Goal: Task Accomplishment & Management: Manage account settings

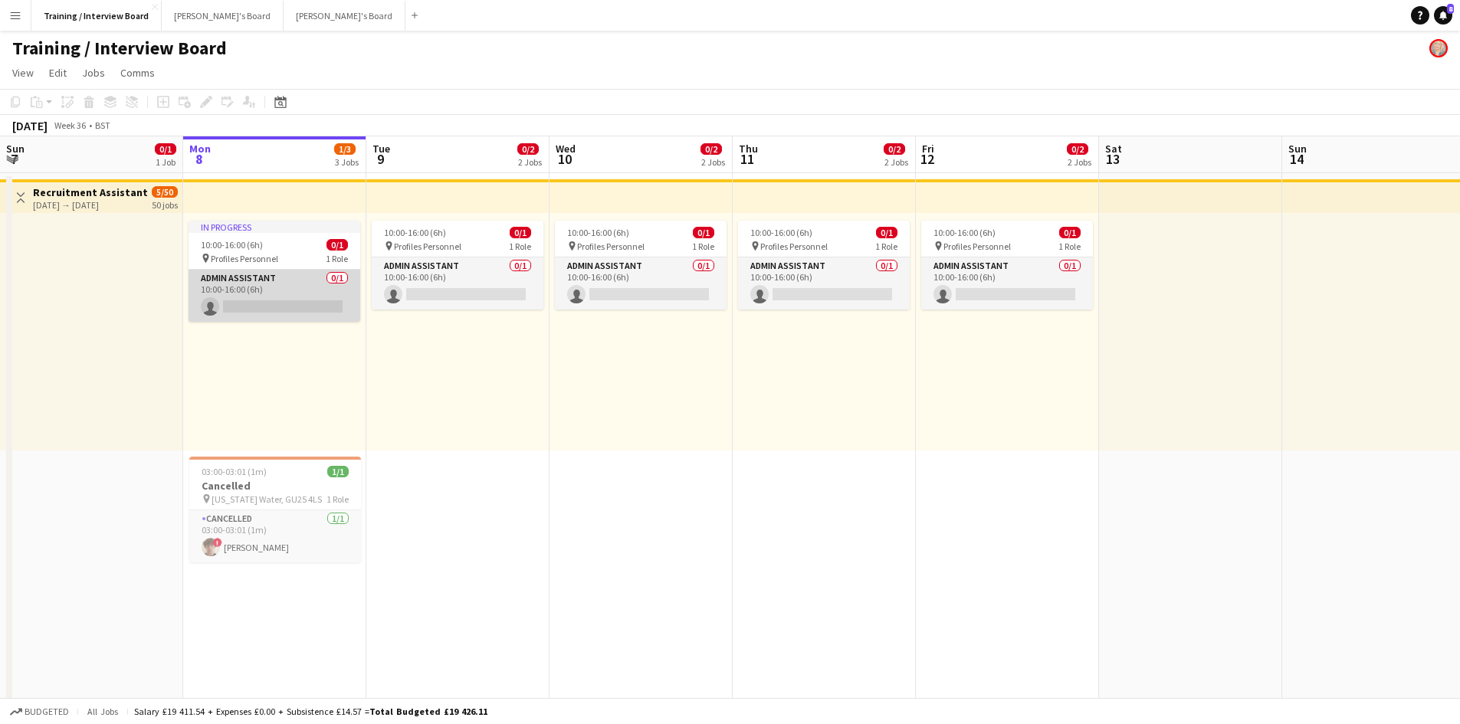
click at [280, 304] on app-card-role "Admin Assistant 0/1 10:00-16:00 (6h) single-neutral-actions" at bounding box center [275, 296] width 172 height 52
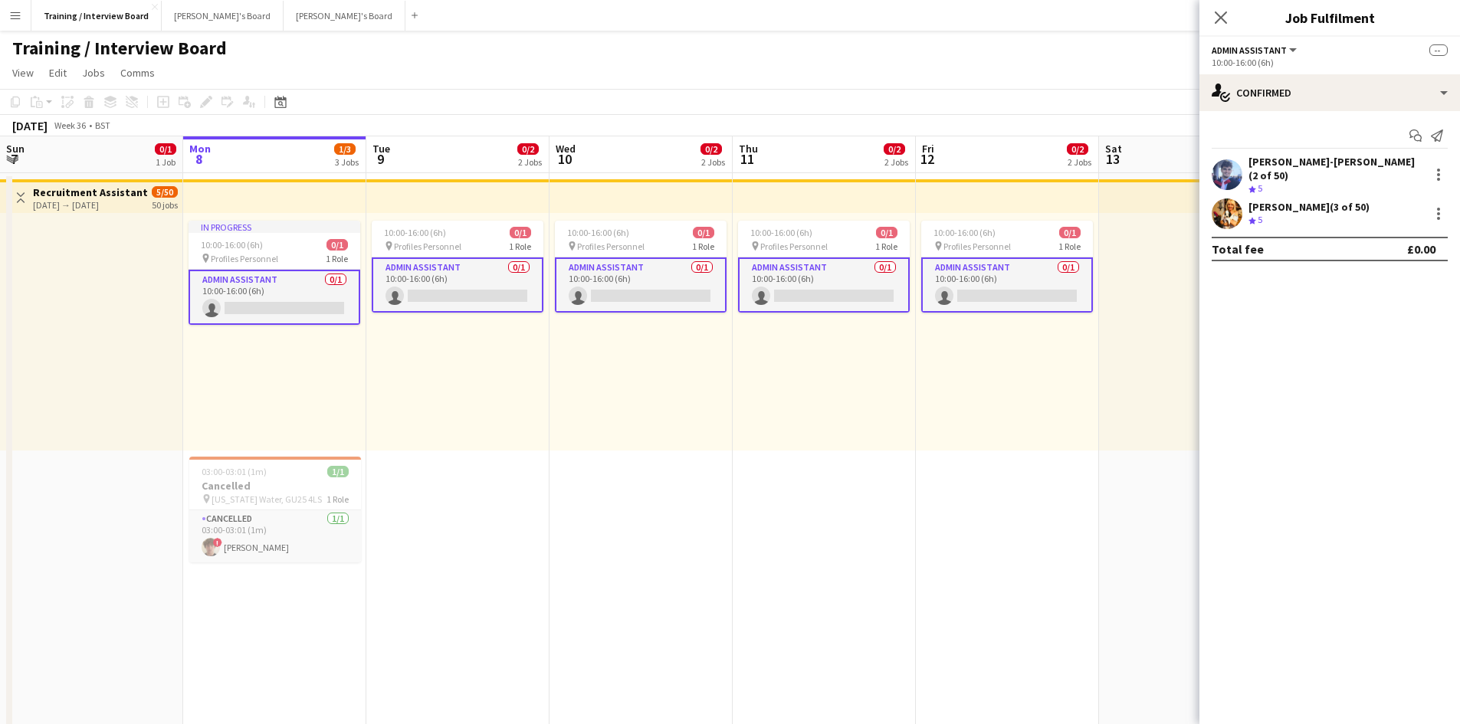
click at [1345, 200] on div "Gabrielle Sneddon-Pike (3 of 50)" at bounding box center [1308, 207] width 121 height 14
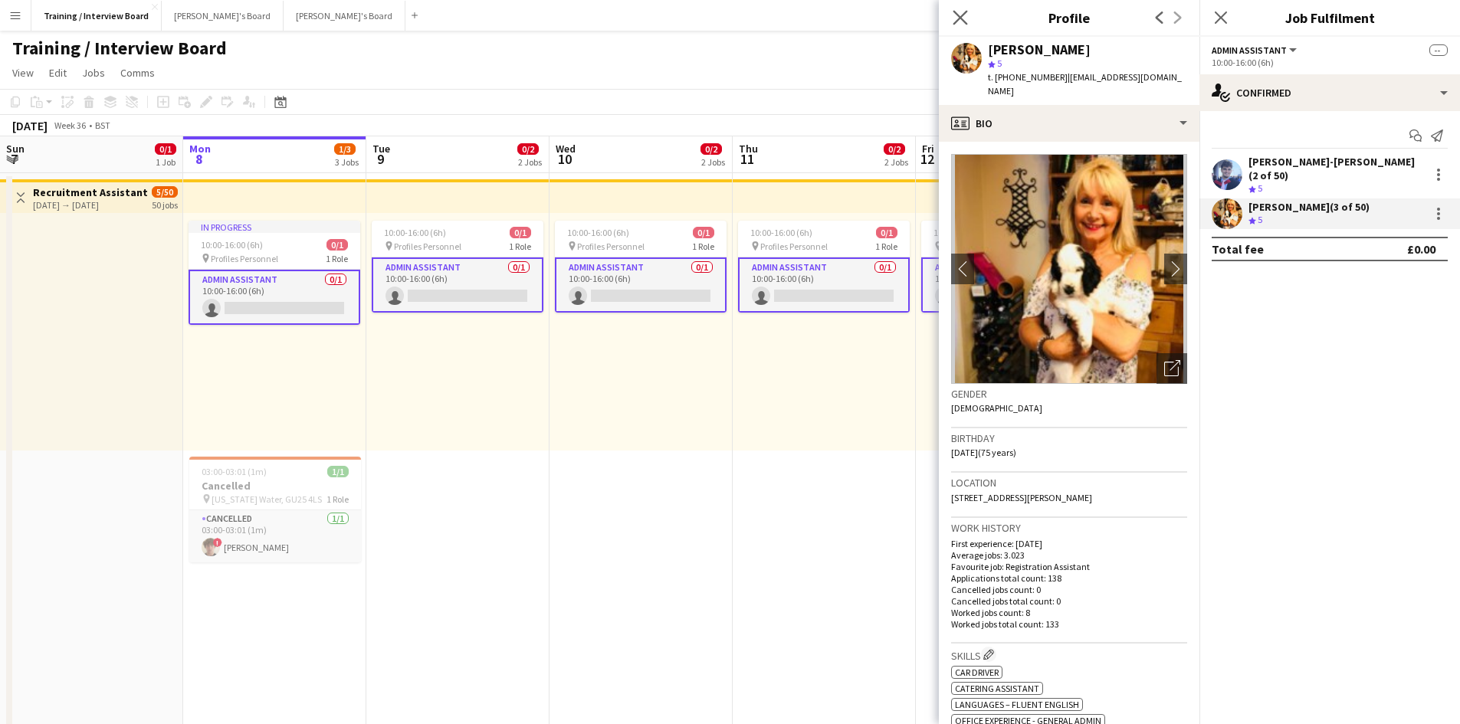
click at [968, 21] on app-icon "Close pop-in" at bounding box center [961, 18] width 22 height 22
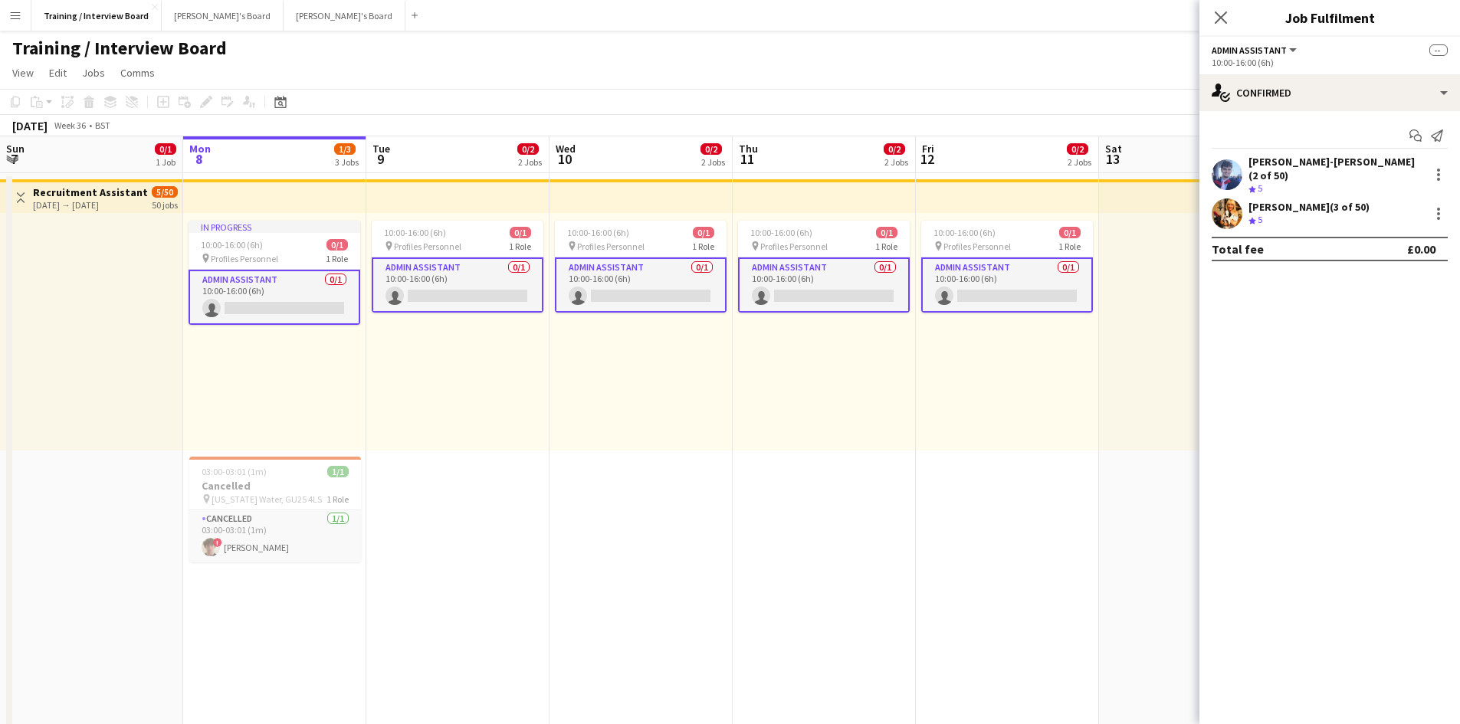
click at [1261, 200] on div "Gabrielle Sneddon-Pike (3 of 50)" at bounding box center [1308, 207] width 121 height 14
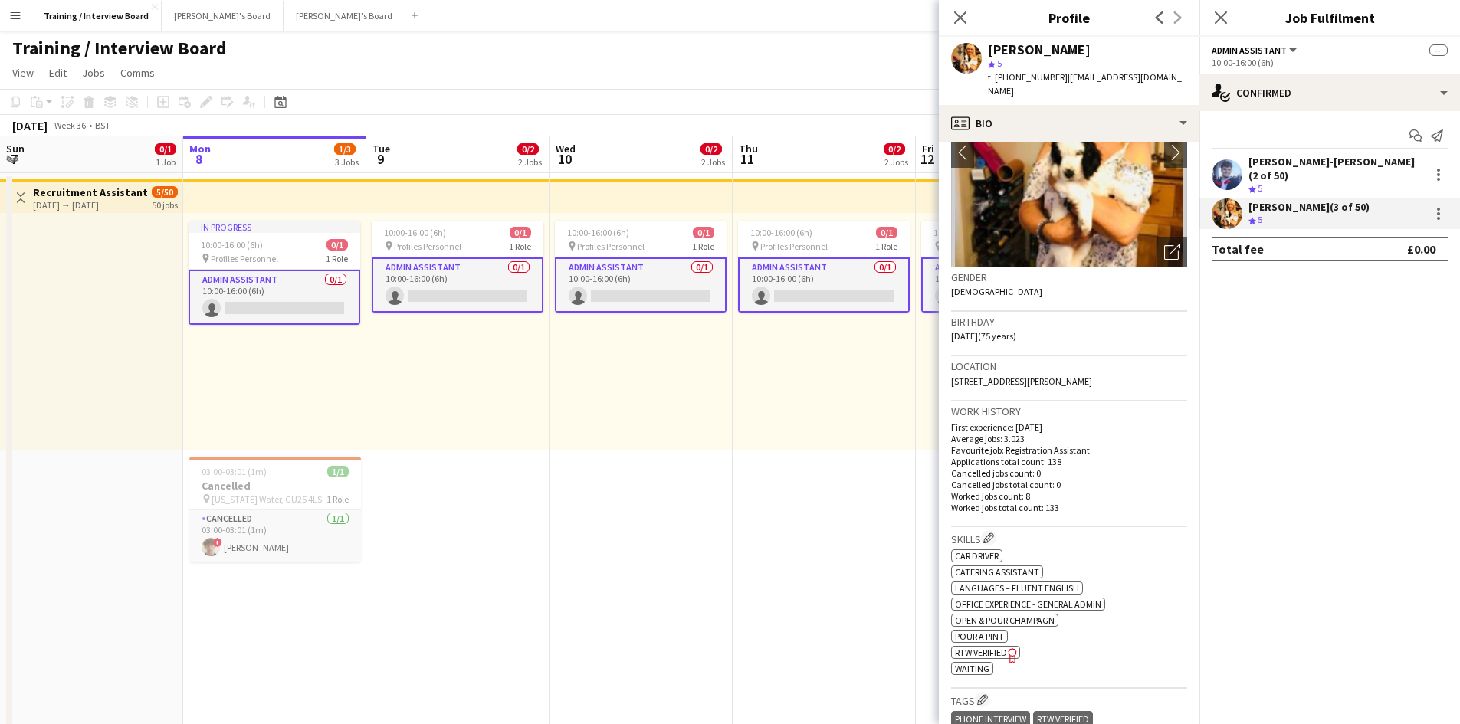
scroll to position [153, 0]
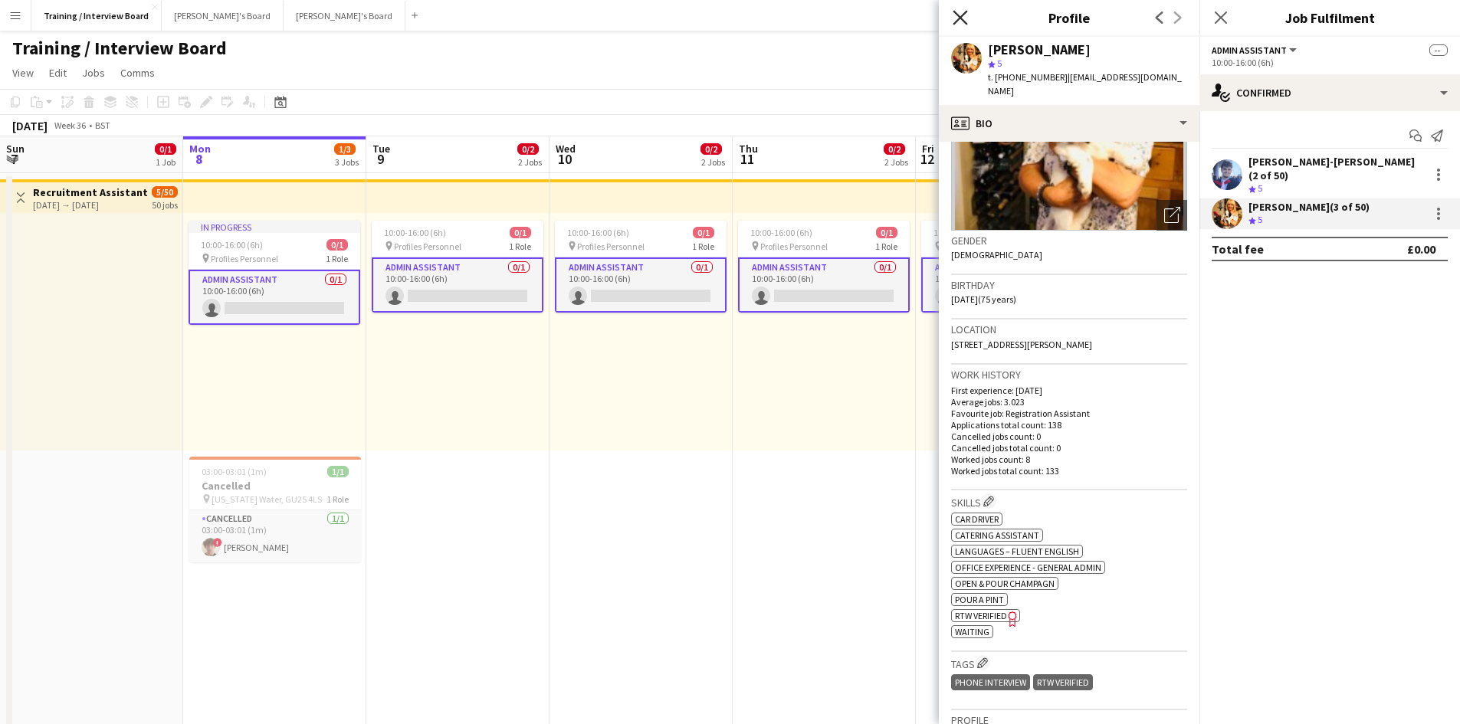
click at [961, 15] on icon "Close pop-in" at bounding box center [960, 17] width 15 height 15
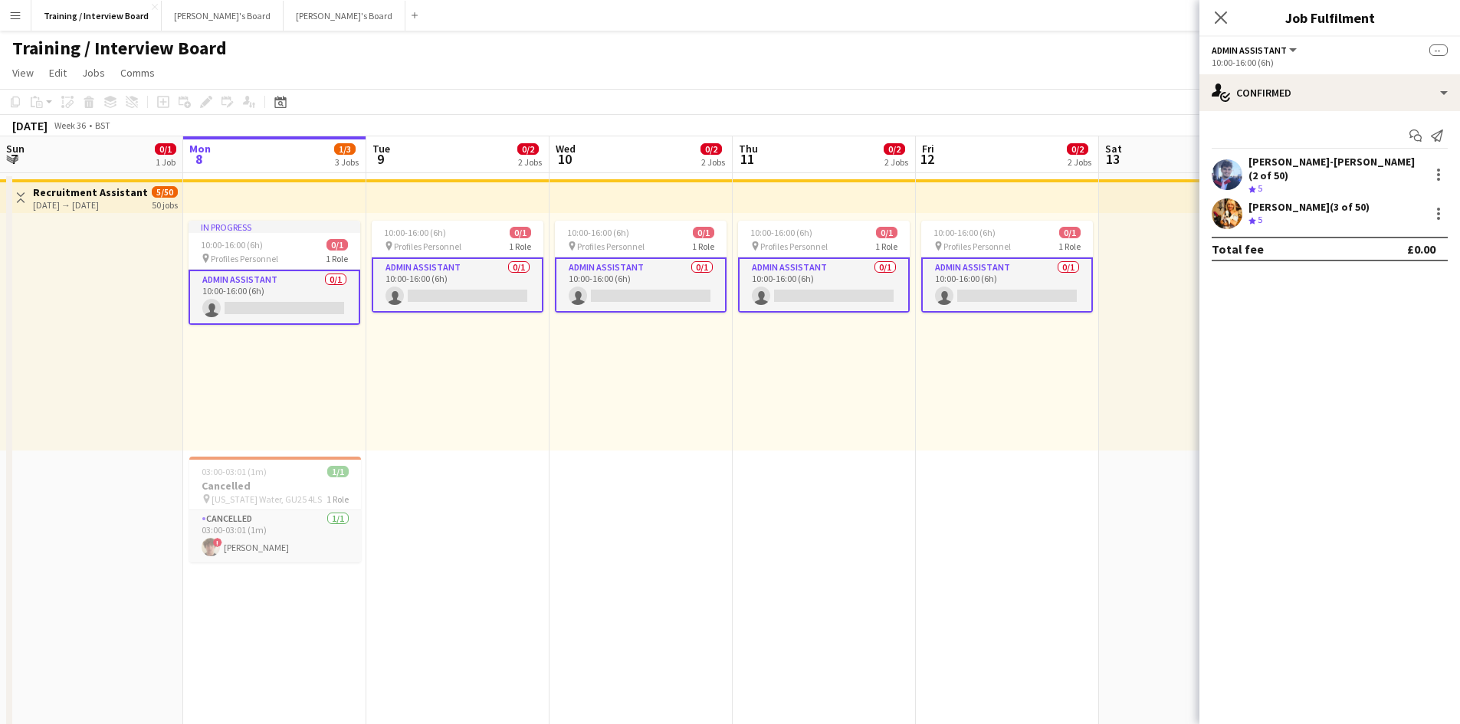
click at [261, 307] on app-card-role "Admin Assistant 0/1 10:00-16:00 (6h) single-neutral-actions" at bounding box center [275, 297] width 172 height 55
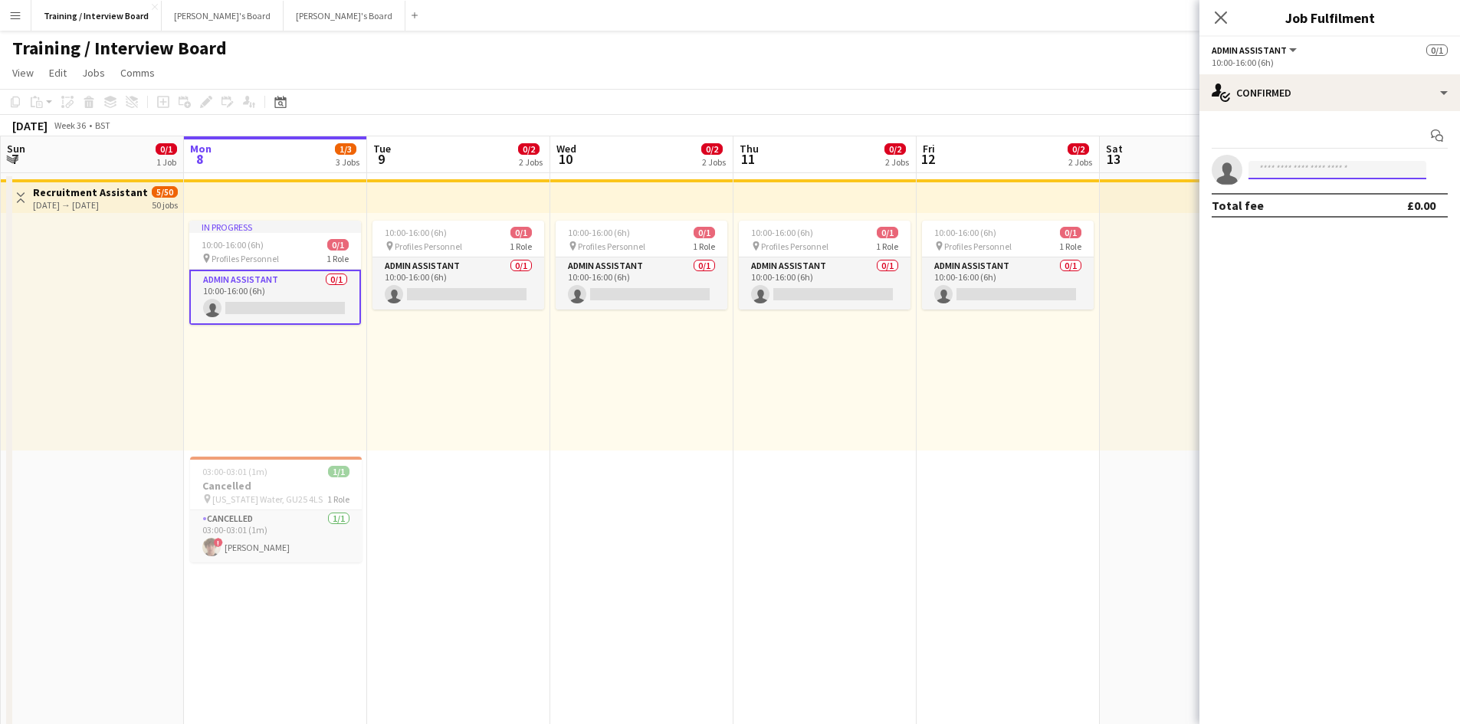
click at [1315, 178] on input at bounding box center [1337, 170] width 178 height 18
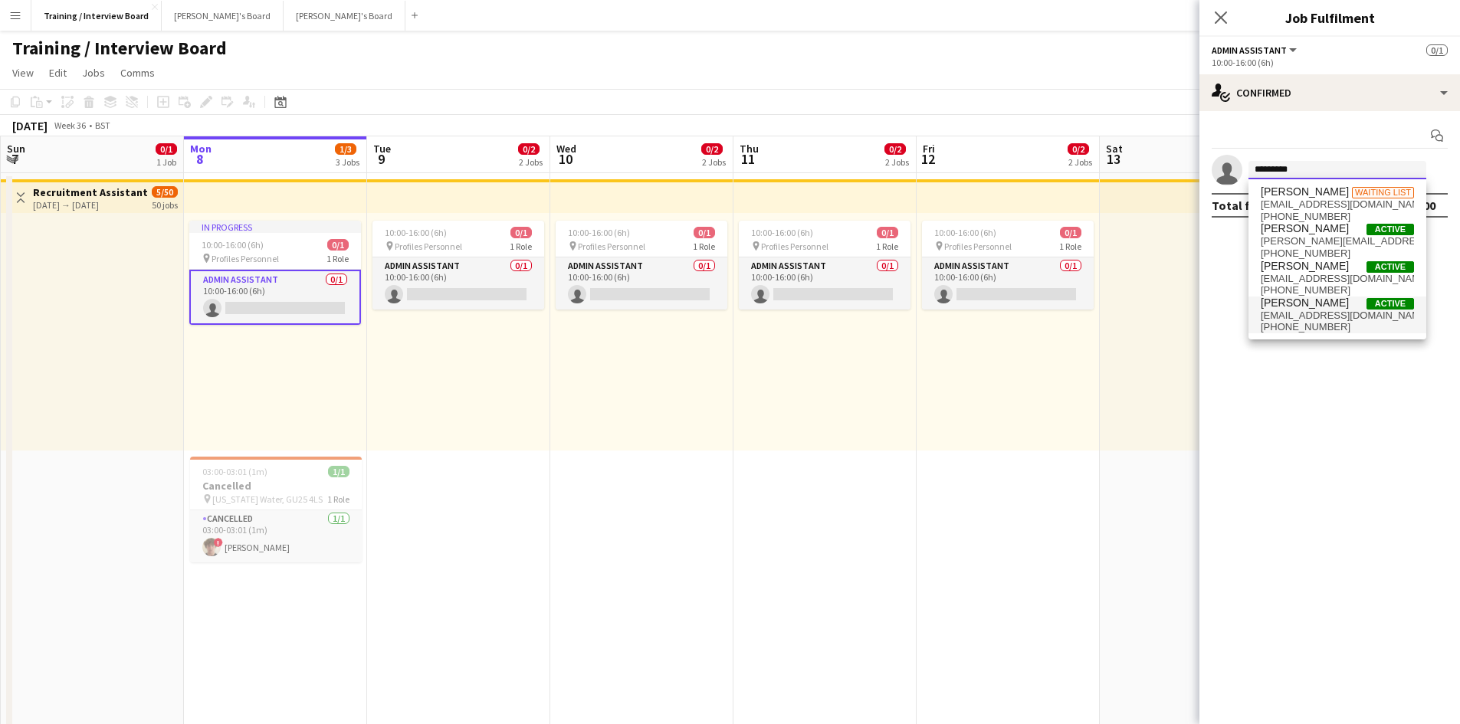
type input "*********"
click at [1326, 306] on span "Gabrielle Sneddon-Pike" at bounding box center [1305, 303] width 88 height 13
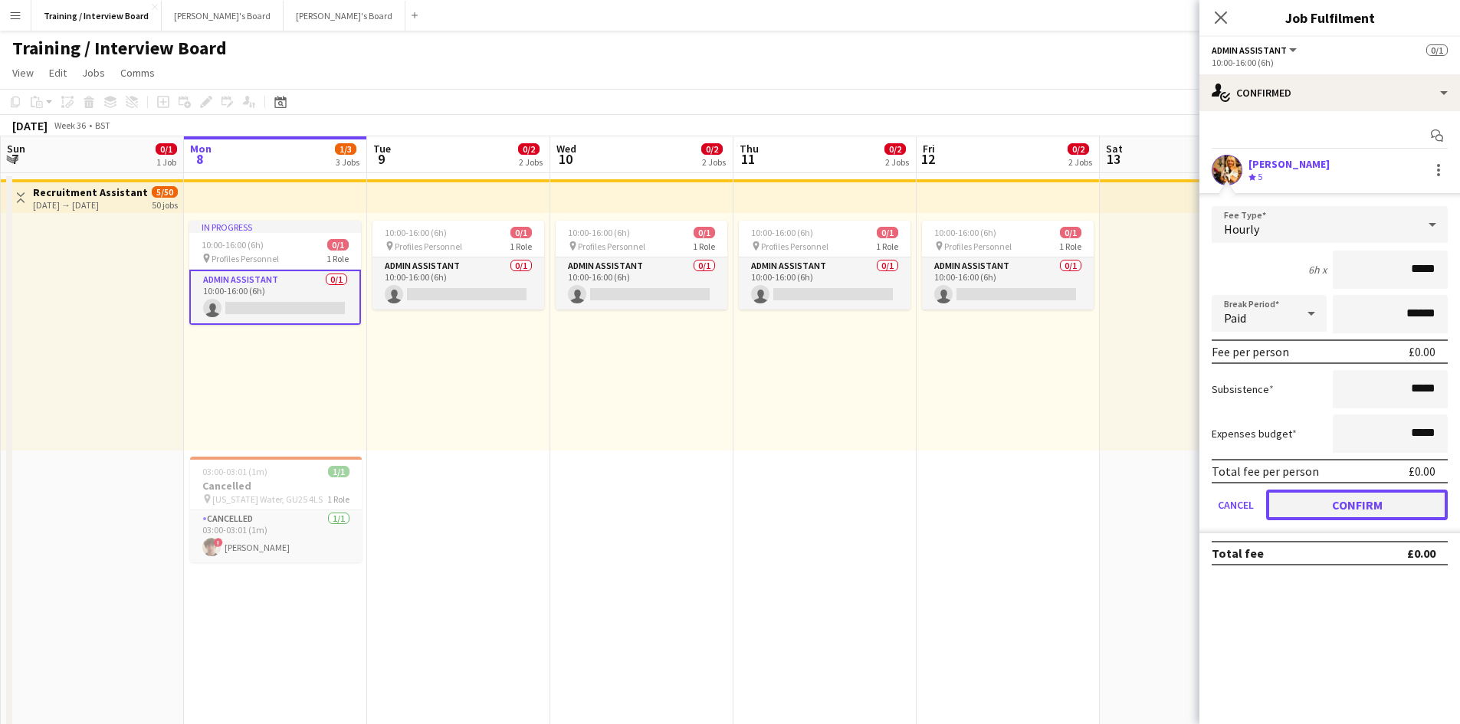
click at [1401, 503] on button "Confirm" at bounding box center [1357, 505] width 182 height 31
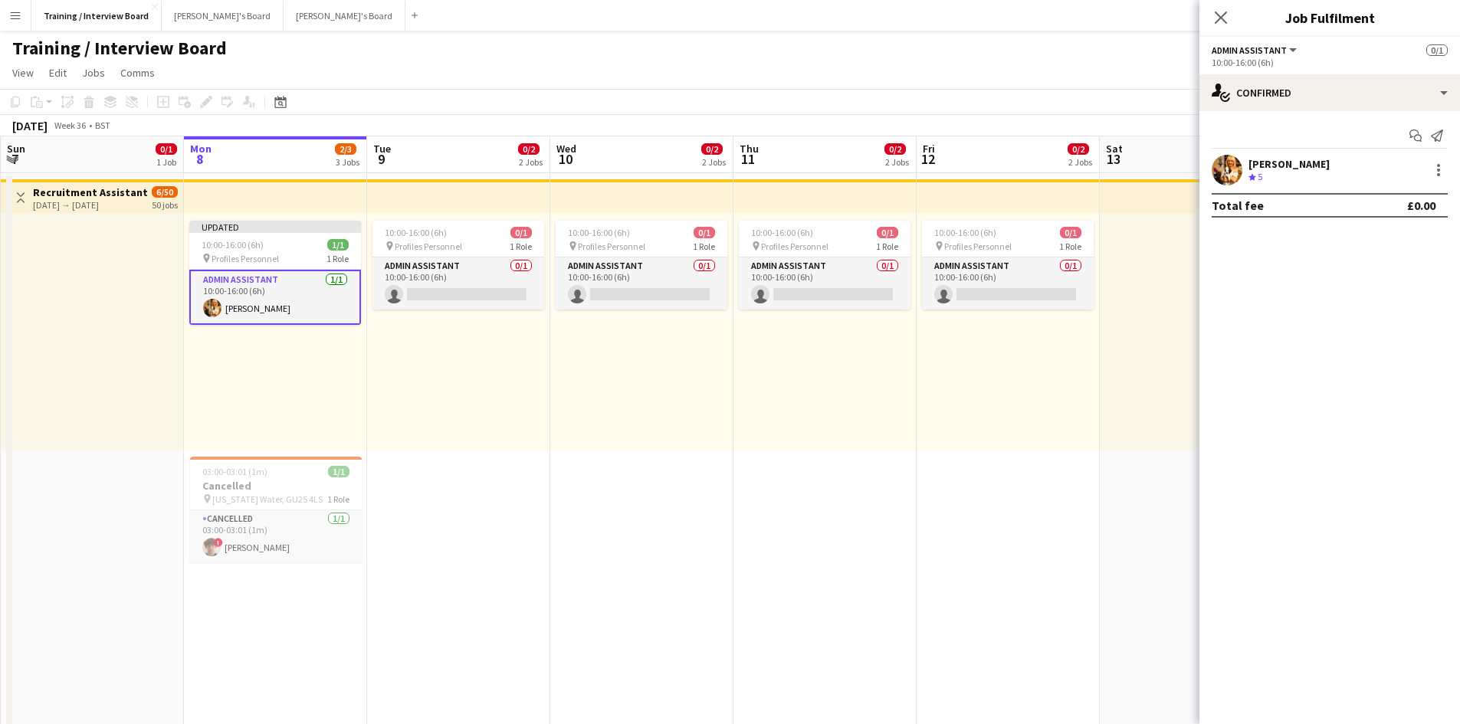
click at [1102, 96] on app-toolbar "Copy Paste Paste Ctrl+V Paste with crew Ctrl+Shift+V Paste linked Job Delete Gr…" at bounding box center [730, 102] width 1460 height 26
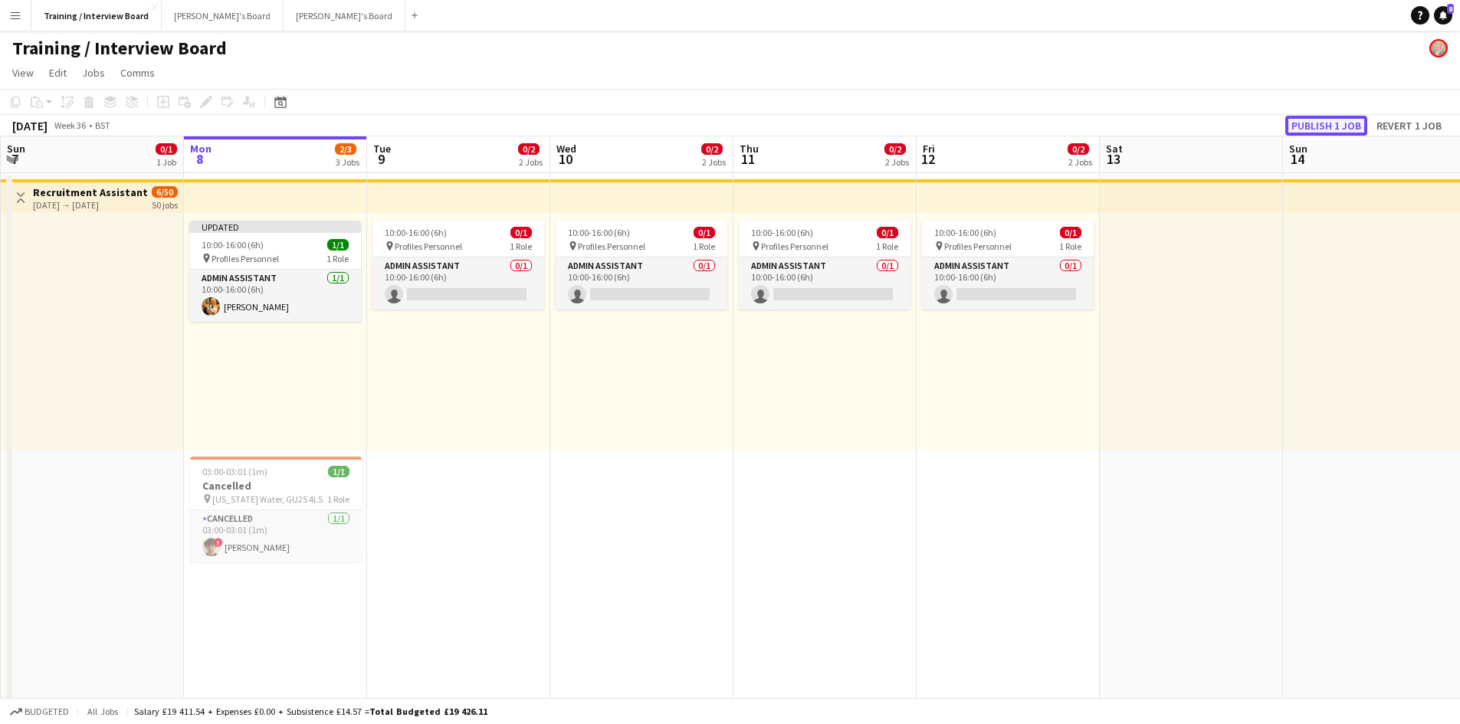
click at [1308, 131] on button "Publish 1 job" at bounding box center [1326, 126] width 82 height 20
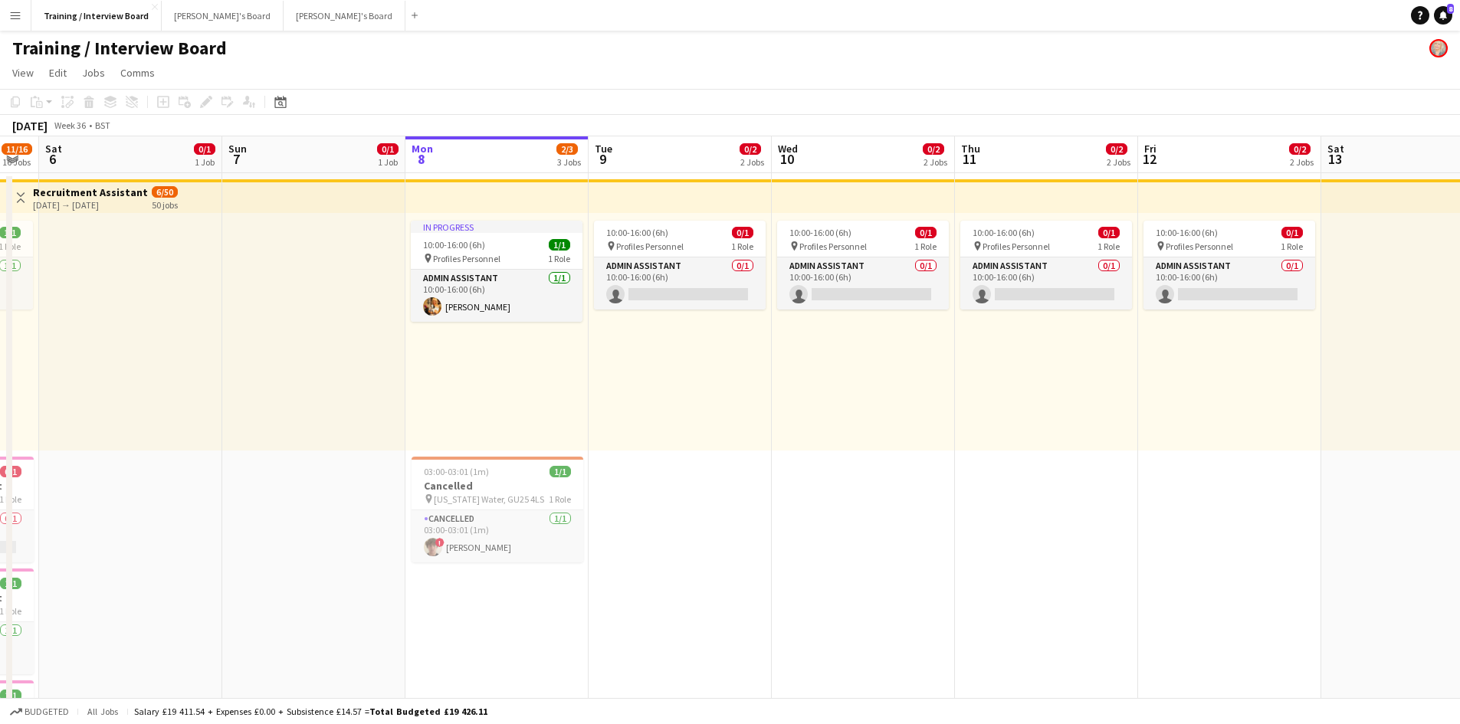
scroll to position [0, 484]
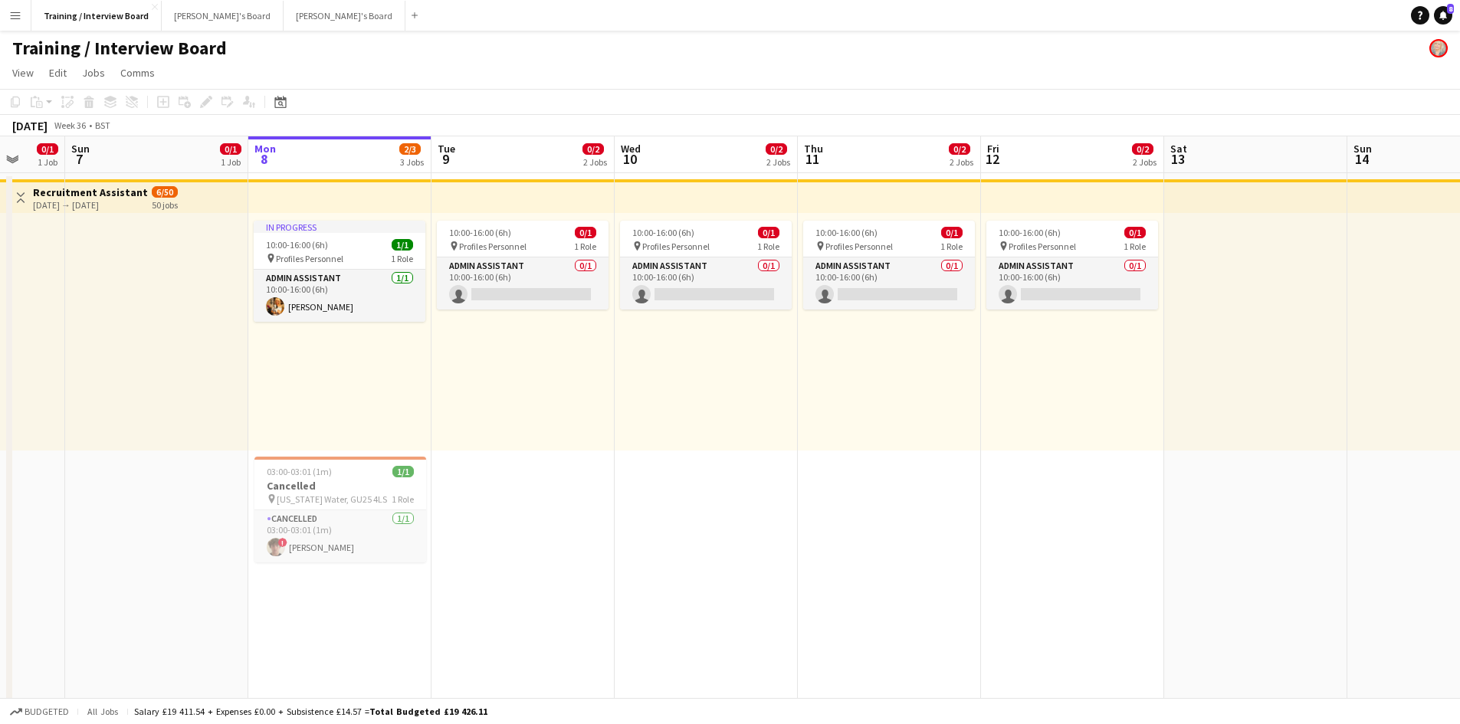
drag, startPoint x: 724, startPoint y: 158, endPoint x: 1471, endPoint y: 275, distance: 755.6
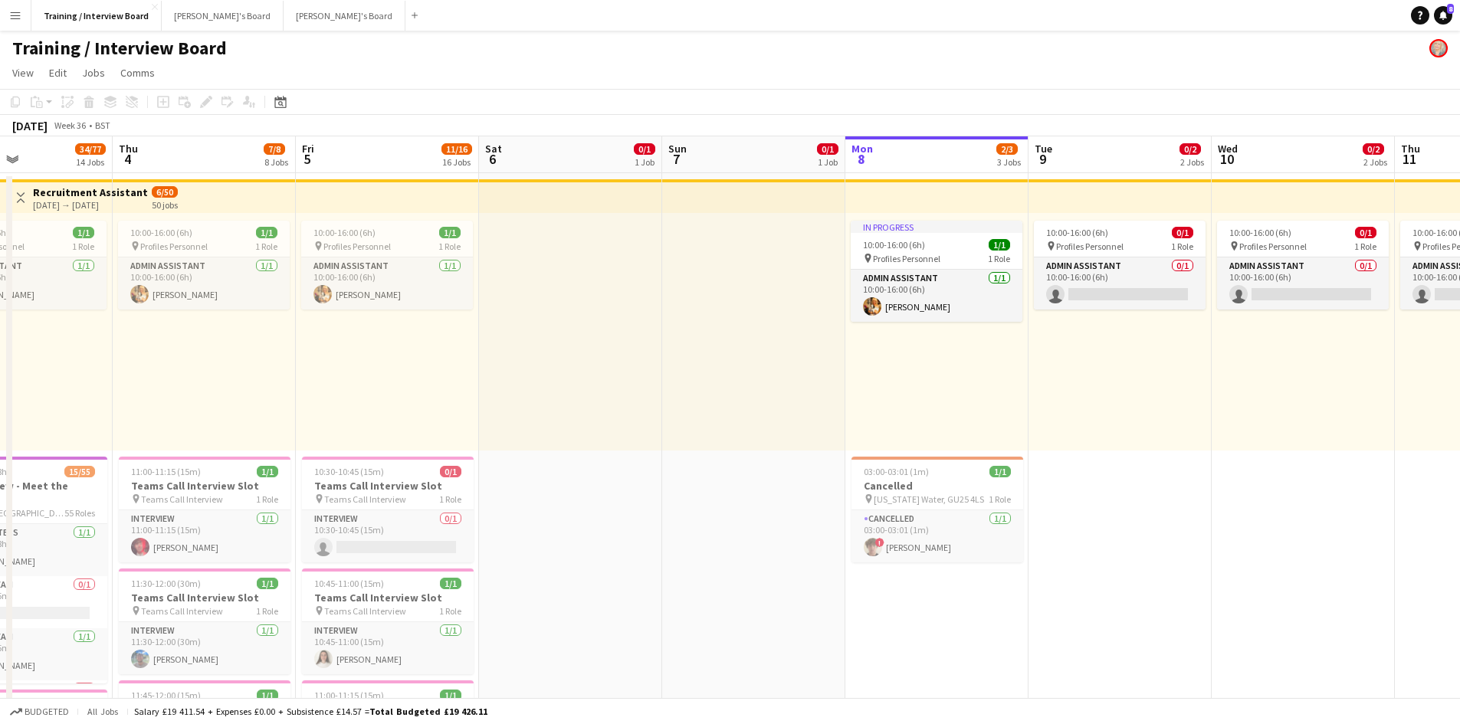
scroll to position [0, 328]
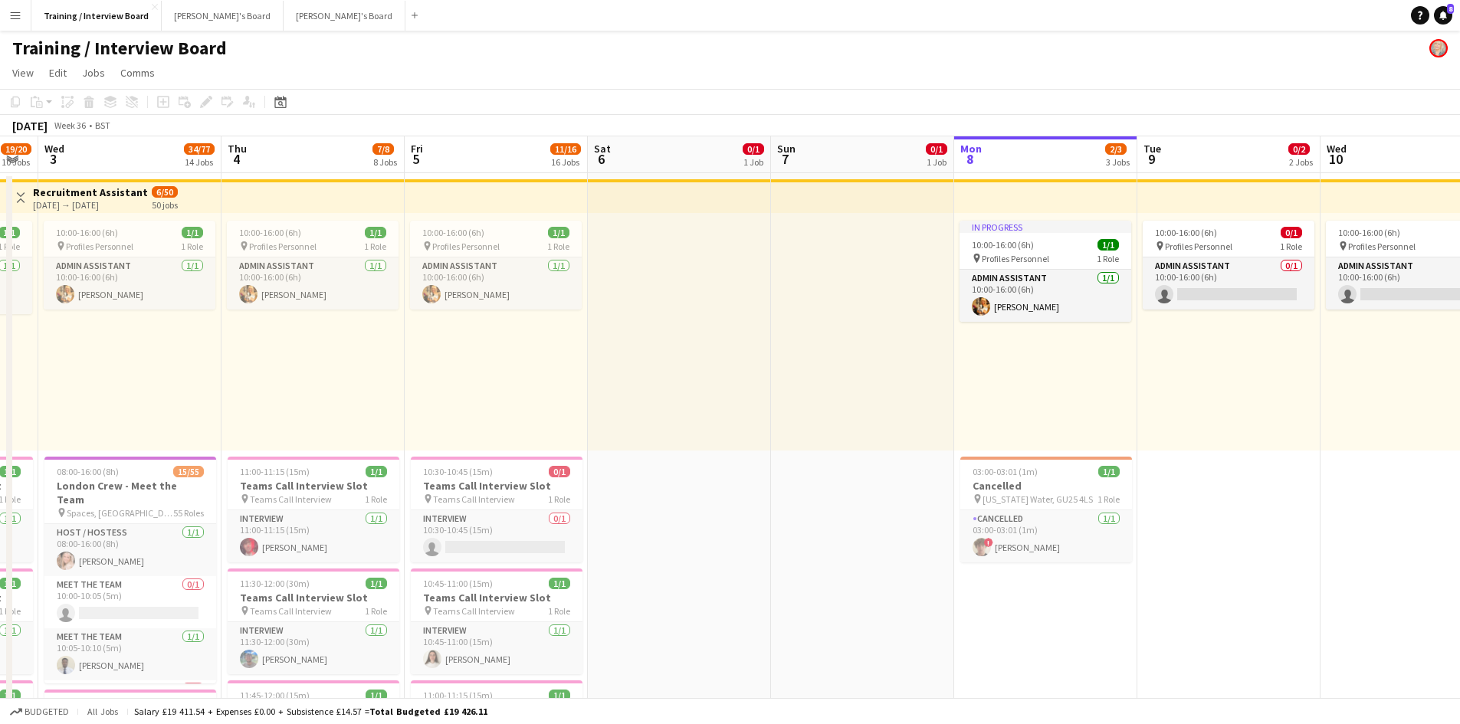
drag, startPoint x: 346, startPoint y: 150, endPoint x: 685, endPoint y: 187, distance: 341.5
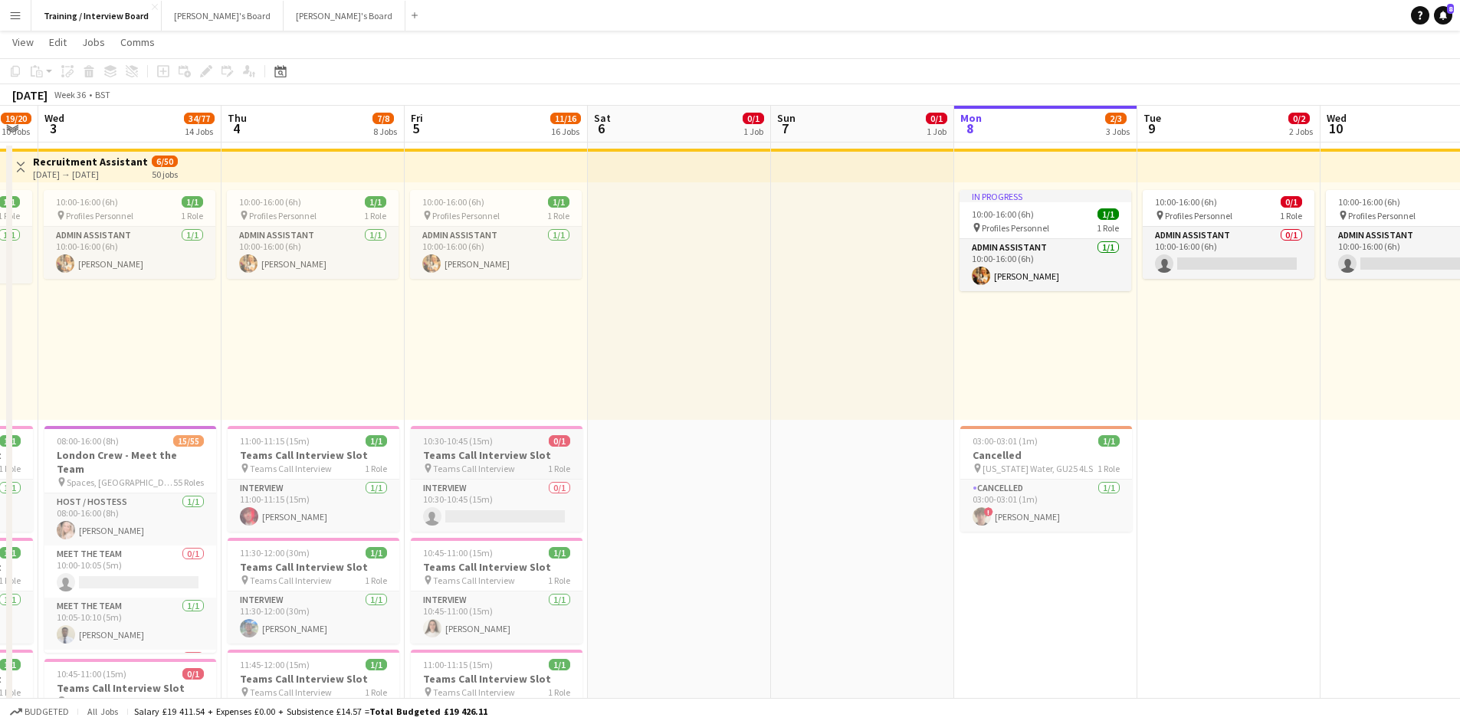
scroll to position [0, 0]
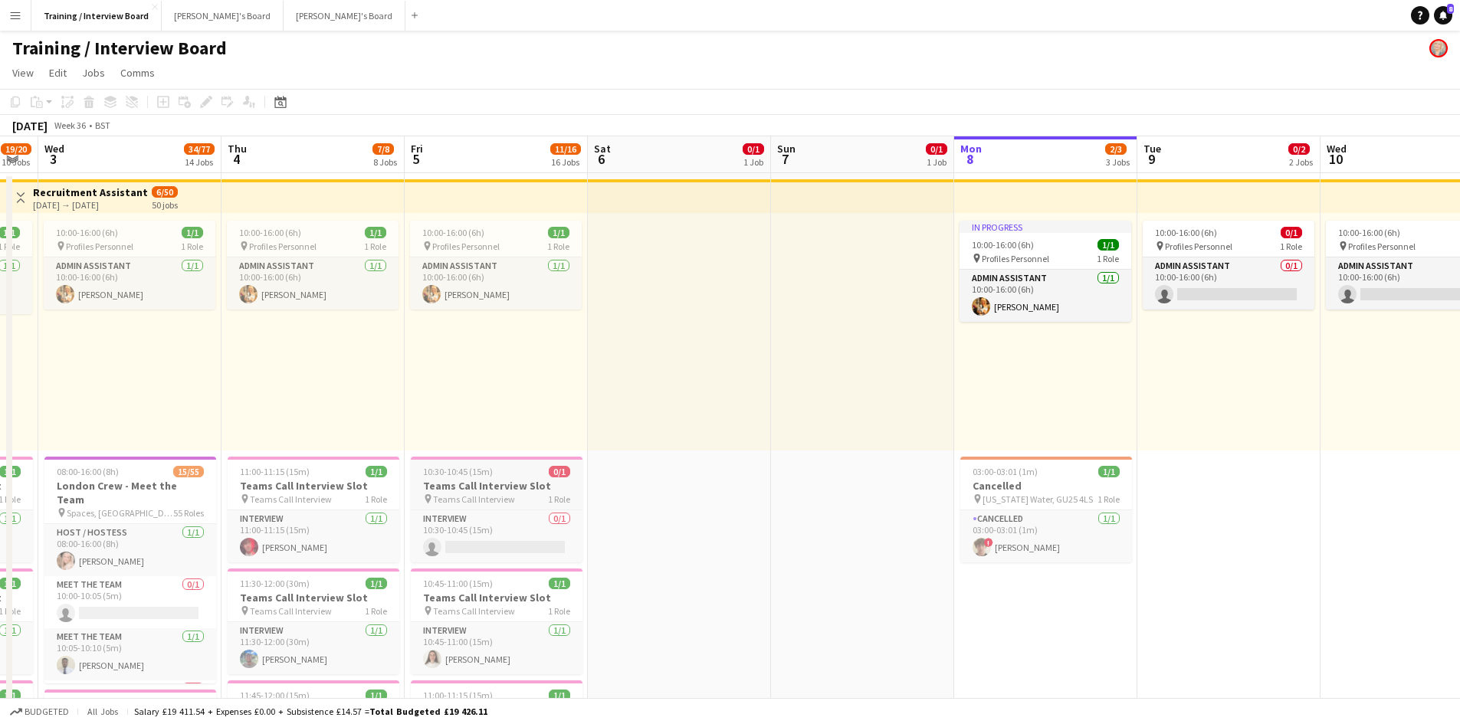
click at [508, 477] on app-job-card "10:30-10:45 (15m) 0/1 Teams Call Interview Slot pin Teams Call Interview 1 Role…" at bounding box center [497, 510] width 172 height 106
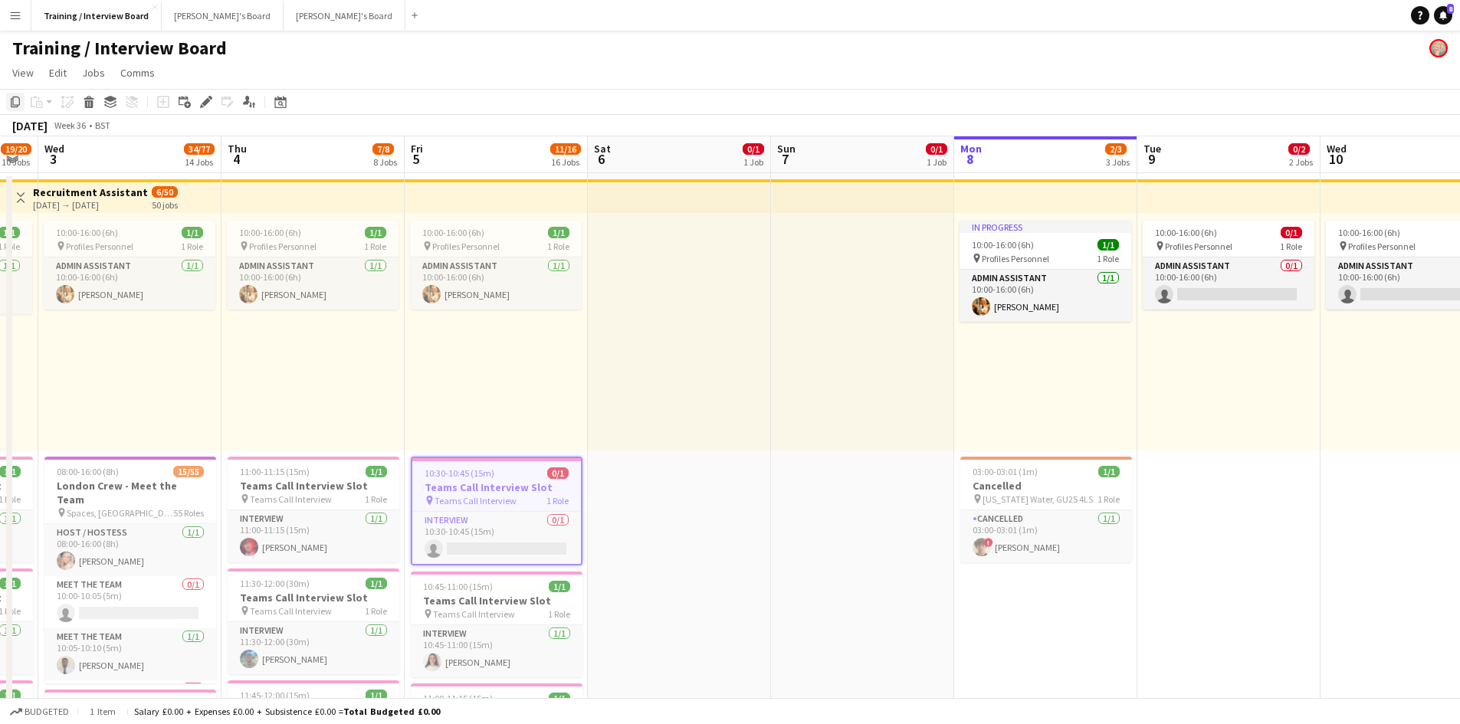
click at [20, 100] on icon at bounding box center [15, 102] width 9 height 11
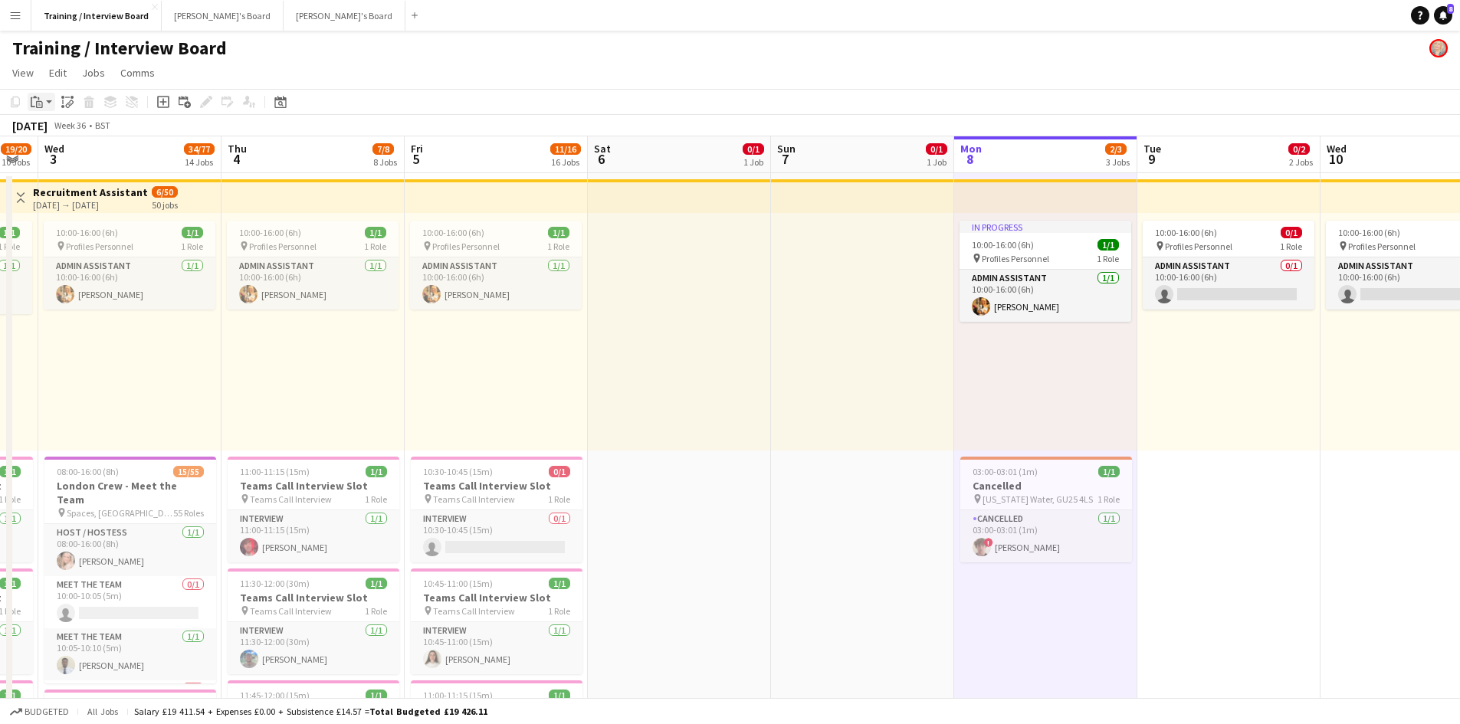
click at [41, 107] on icon at bounding box center [39, 104] width 7 height 7
click at [54, 124] on div "Paste Ctrl+V Paste with crew Ctrl+Shift+V" at bounding box center [113, 144] width 170 height 66
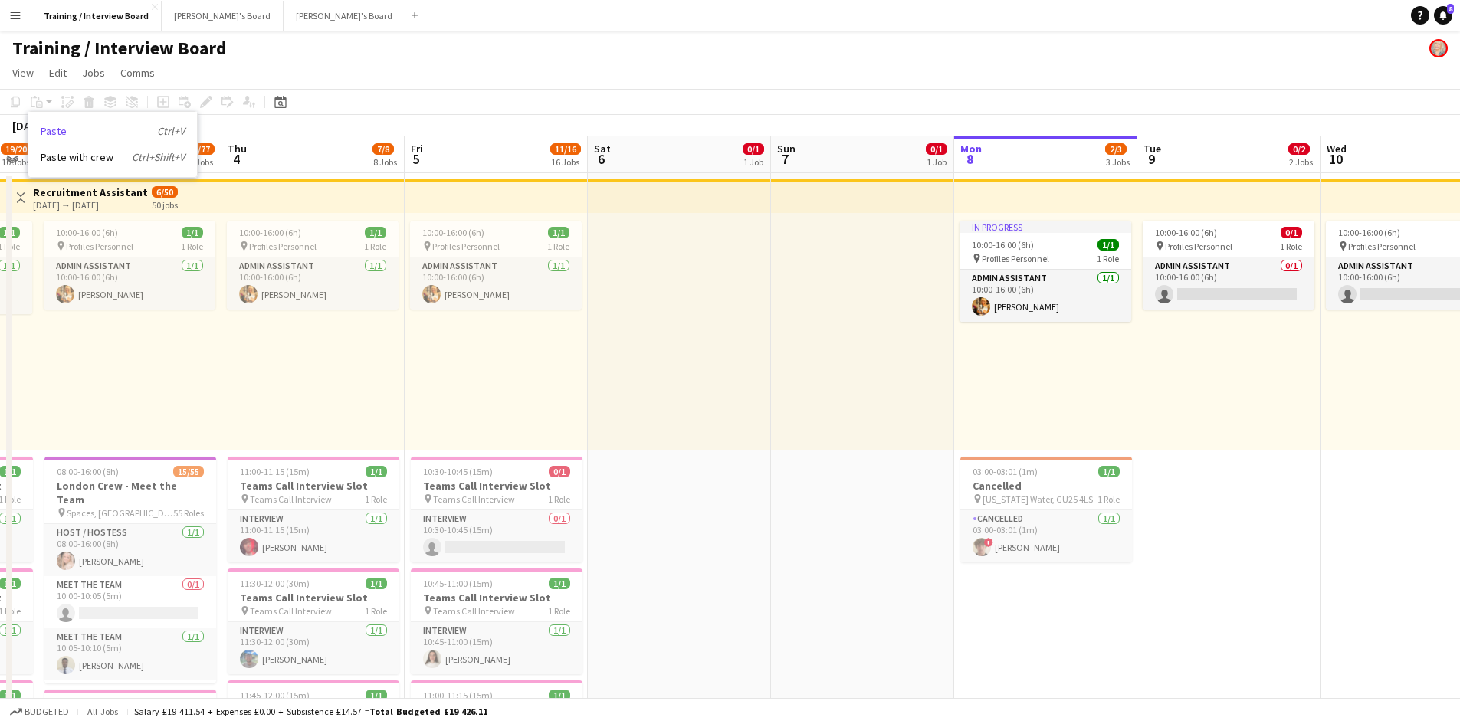
click at [51, 127] on link "Paste Ctrl+V" at bounding box center [113, 131] width 144 height 14
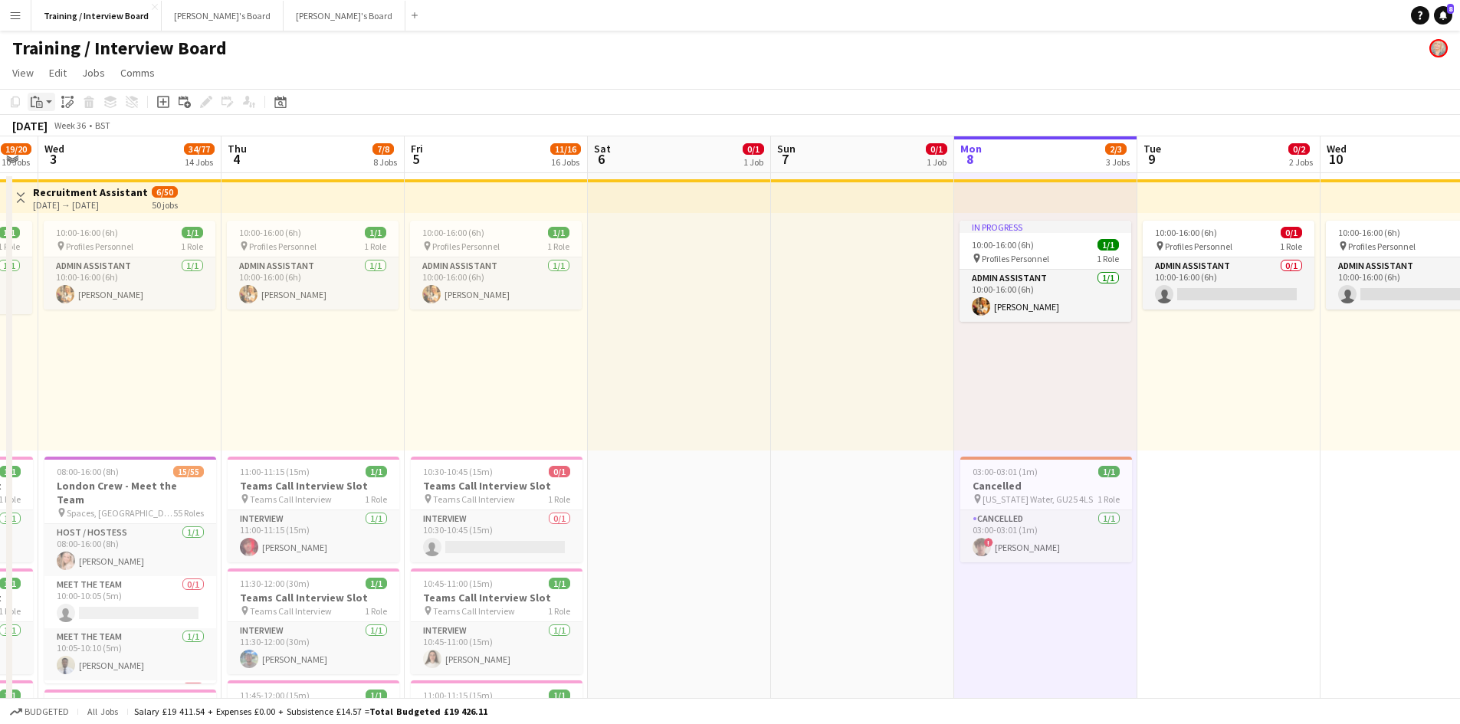
click at [40, 100] on icon "Paste" at bounding box center [37, 102] width 12 height 12
click at [59, 135] on link "Paste Ctrl+V" at bounding box center [113, 131] width 144 height 14
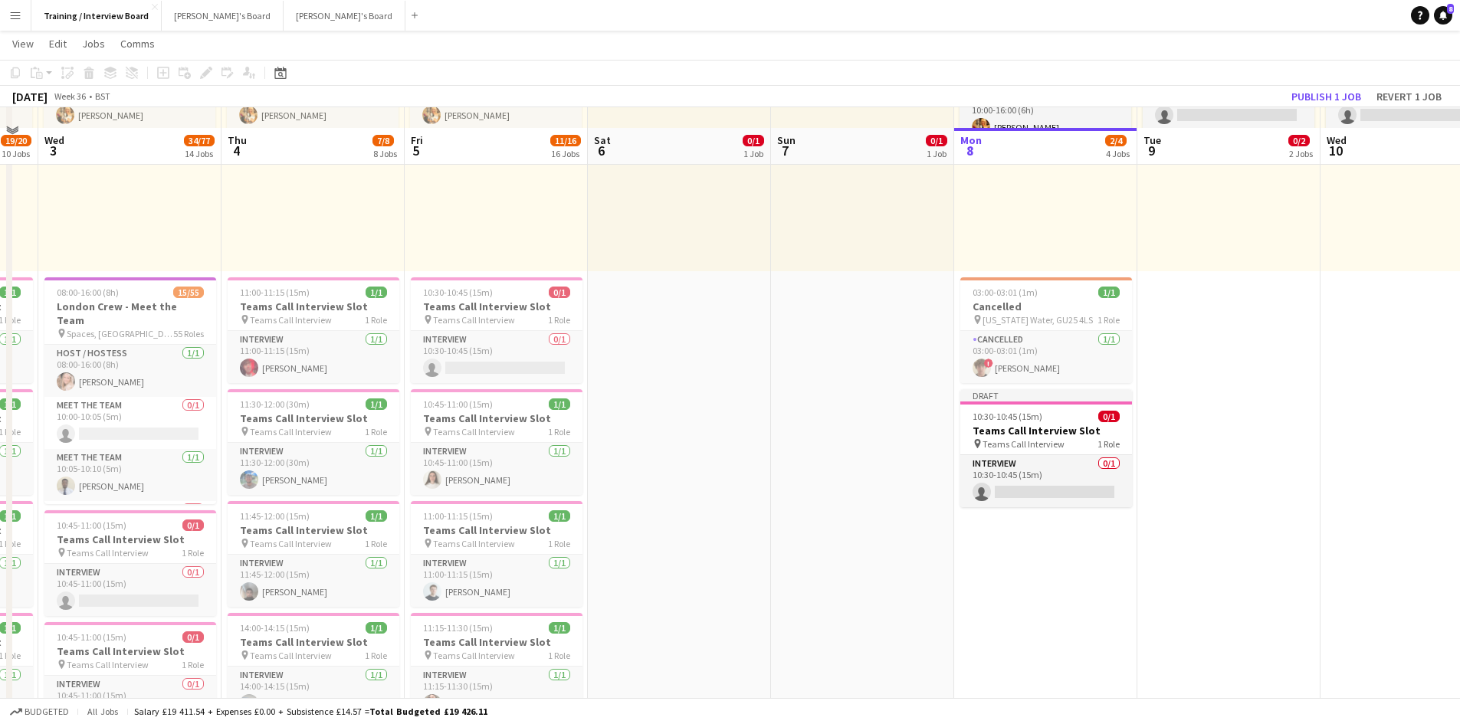
scroll to position [230, 0]
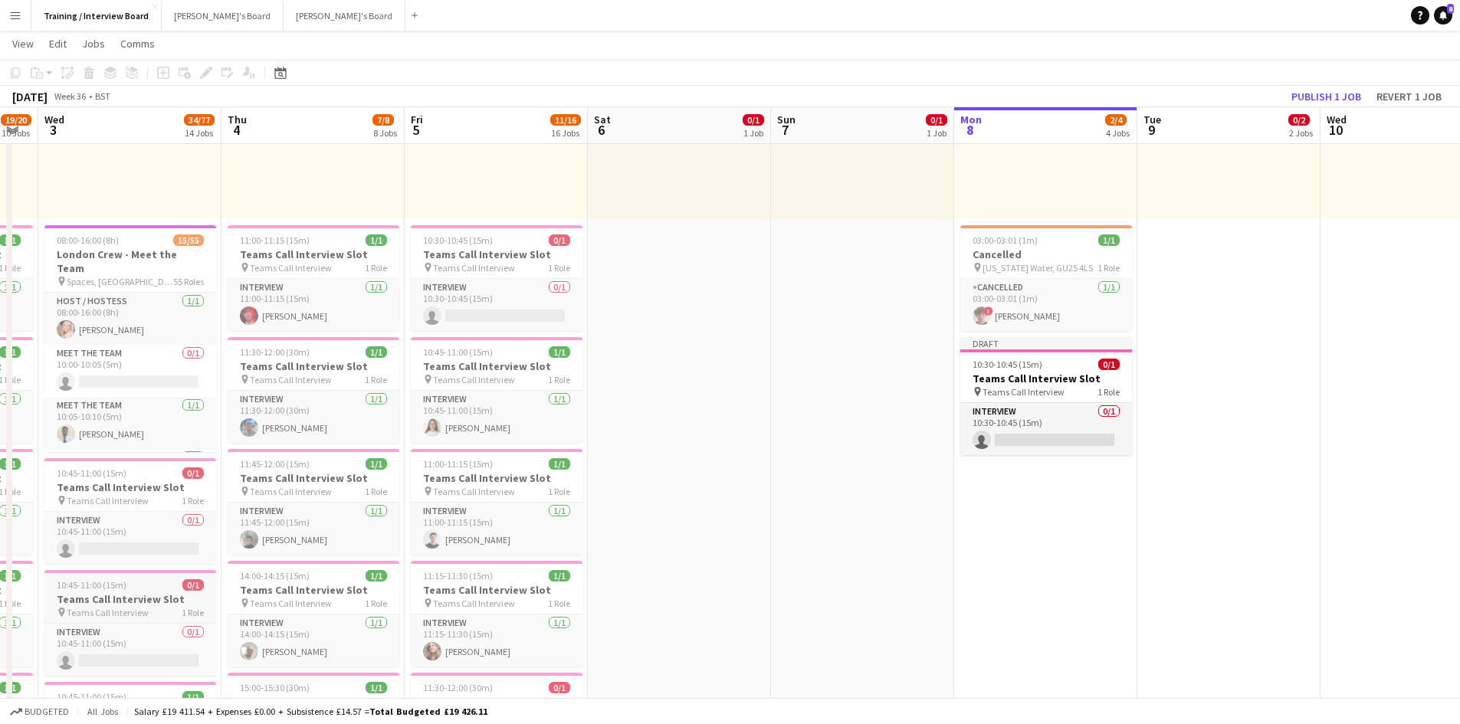
click at [122, 586] on span "10:45-11:00 (15m)" at bounding box center [92, 584] width 70 height 11
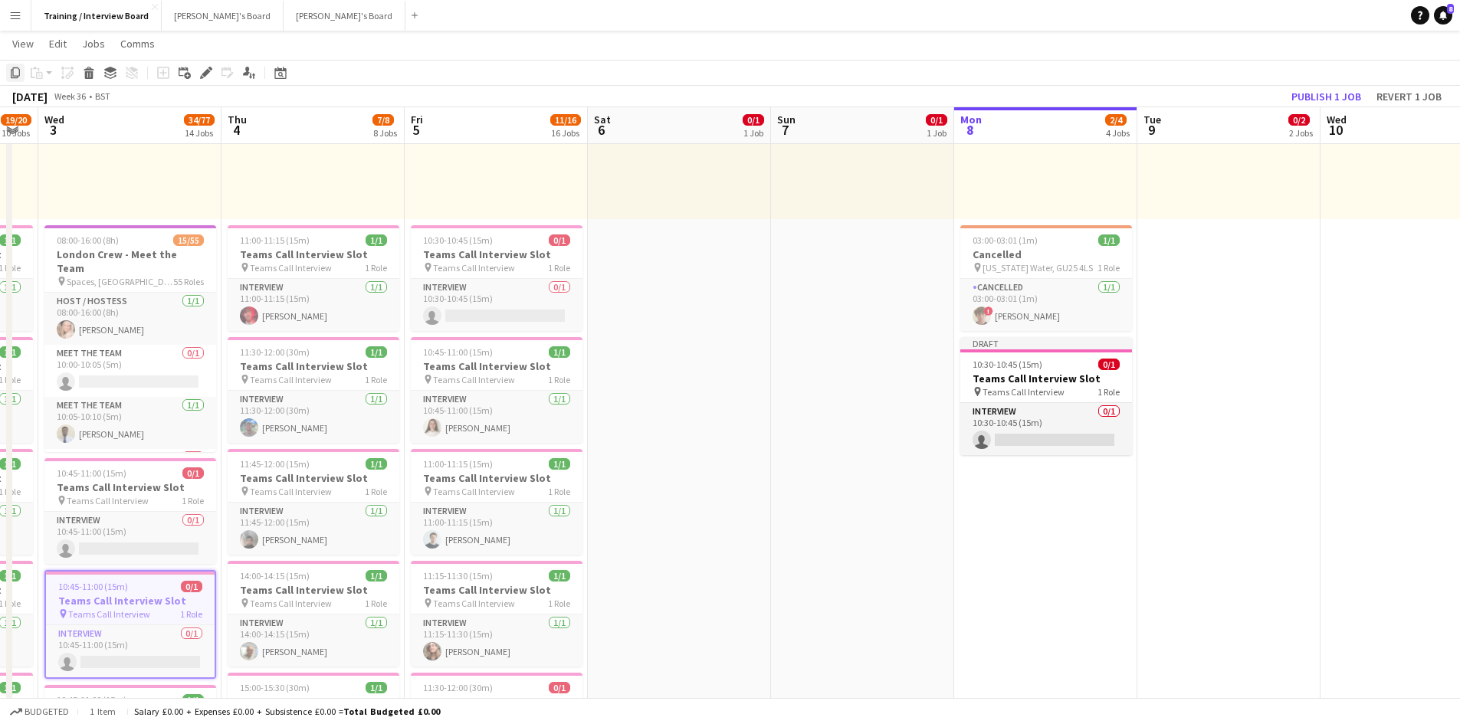
click at [14, 73] on icon "Copy" at bounding box center [15, 73] width 12 height 12
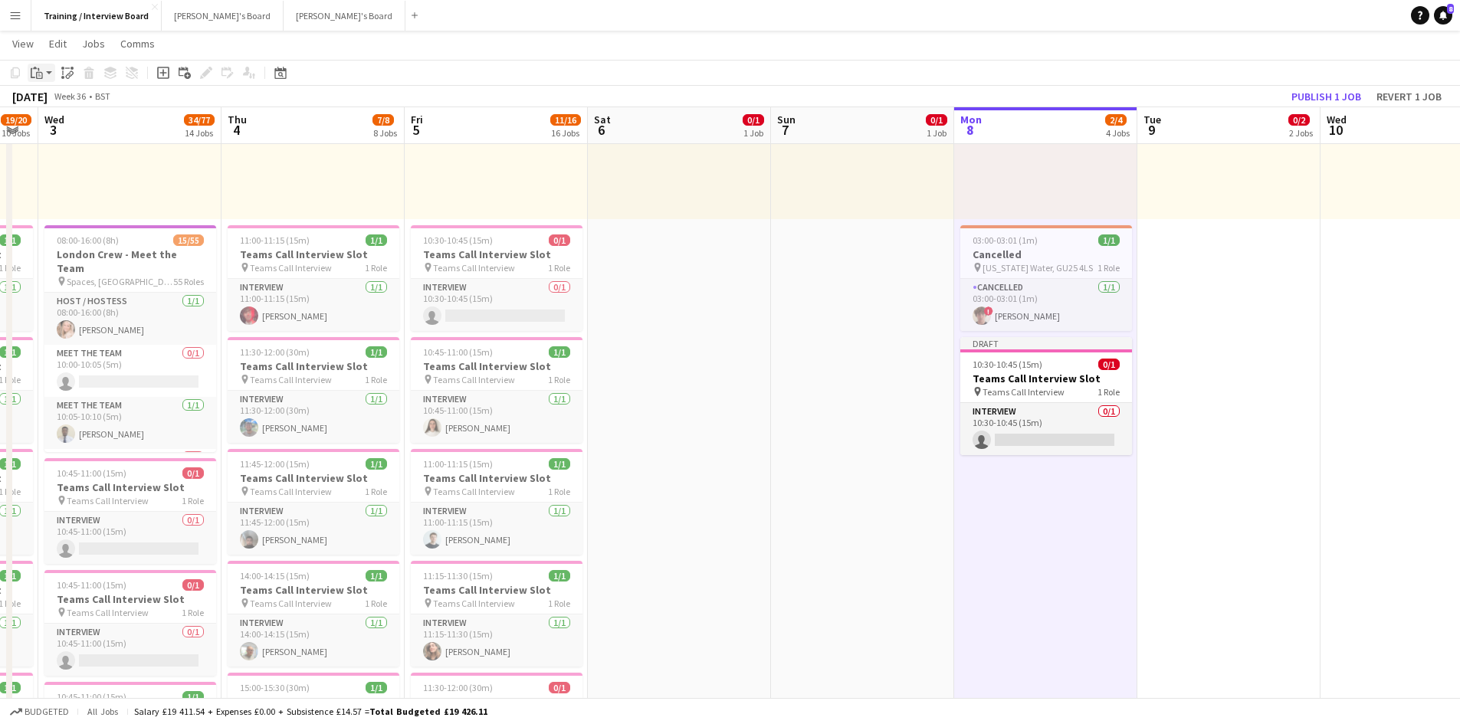
click at [35, 78] on icon "Paste" at bounding box center [37, 73] width 12 height 12
click at [51, 103] on link "Paste Ctrl+V" at bounding box center [113, 102] width 144 height 14
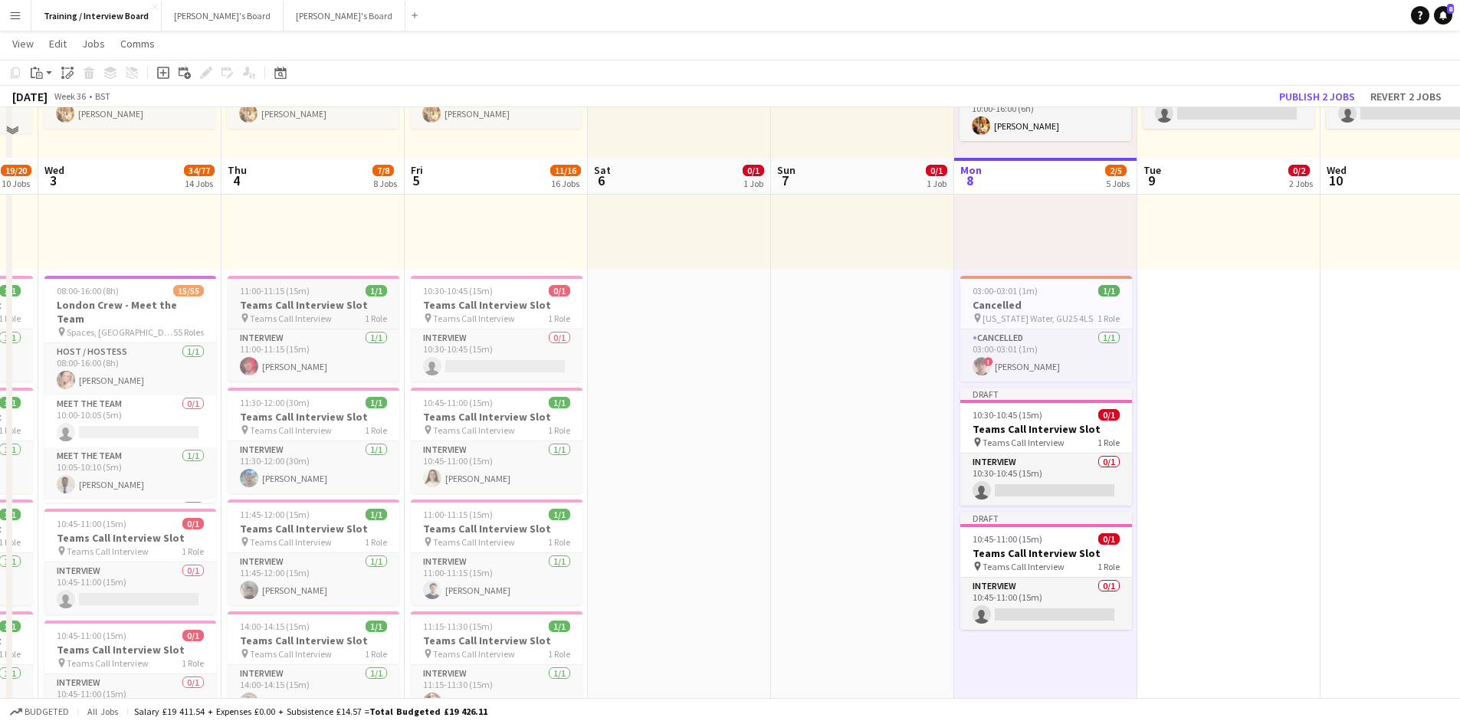
scroll to position [153, 0]
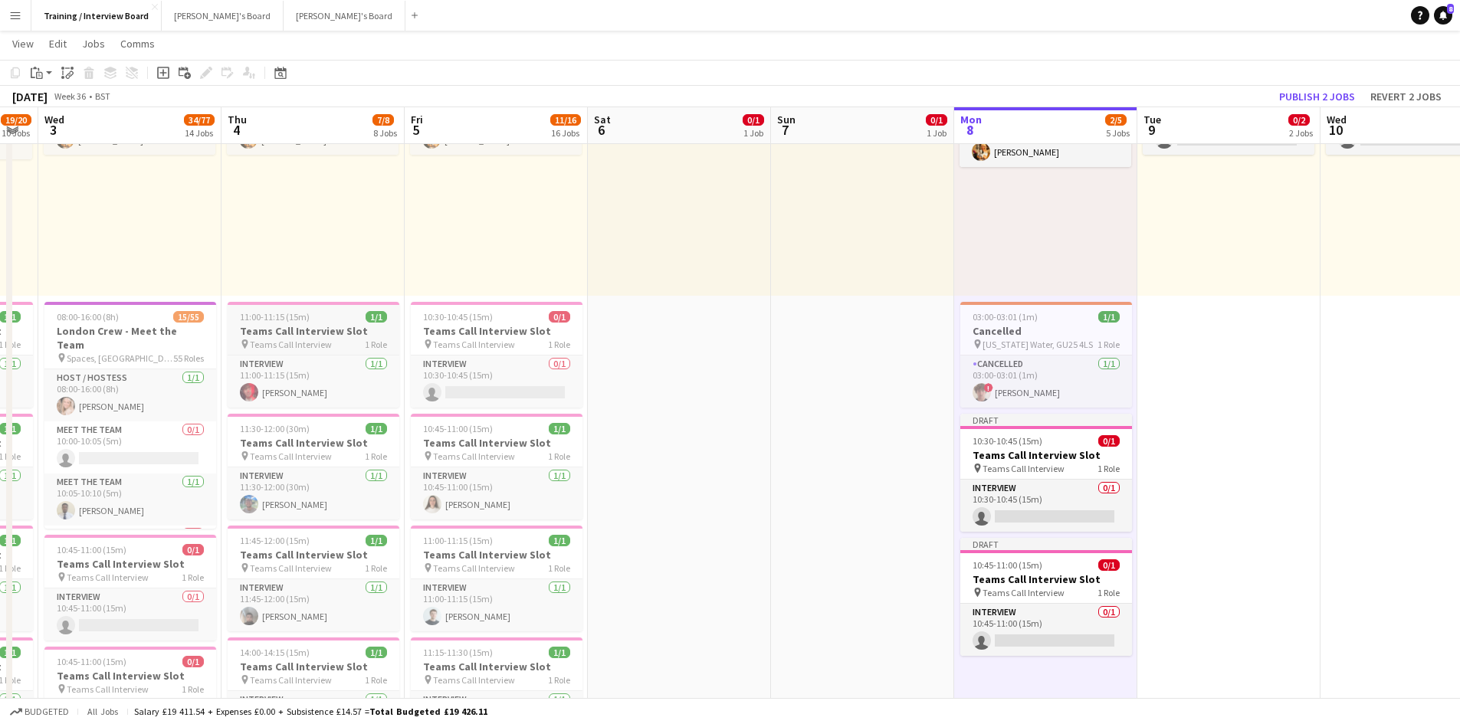
click at [283, 326] on h3 "Teams Call Interview Slot" at bounding box center [314, 331] width 172 height 14
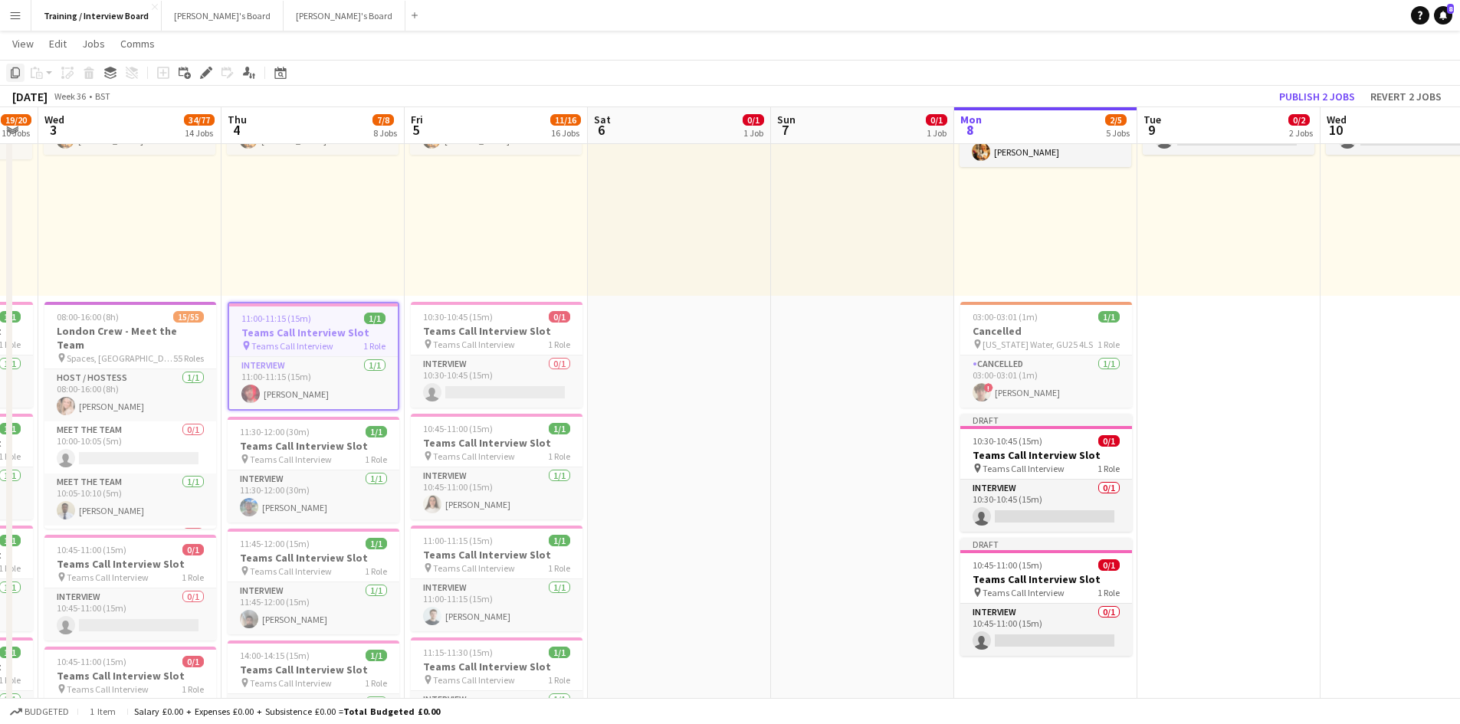
click at [18, 69] on icon "Copy" at bounding box center [15, 73] width 12 height 12
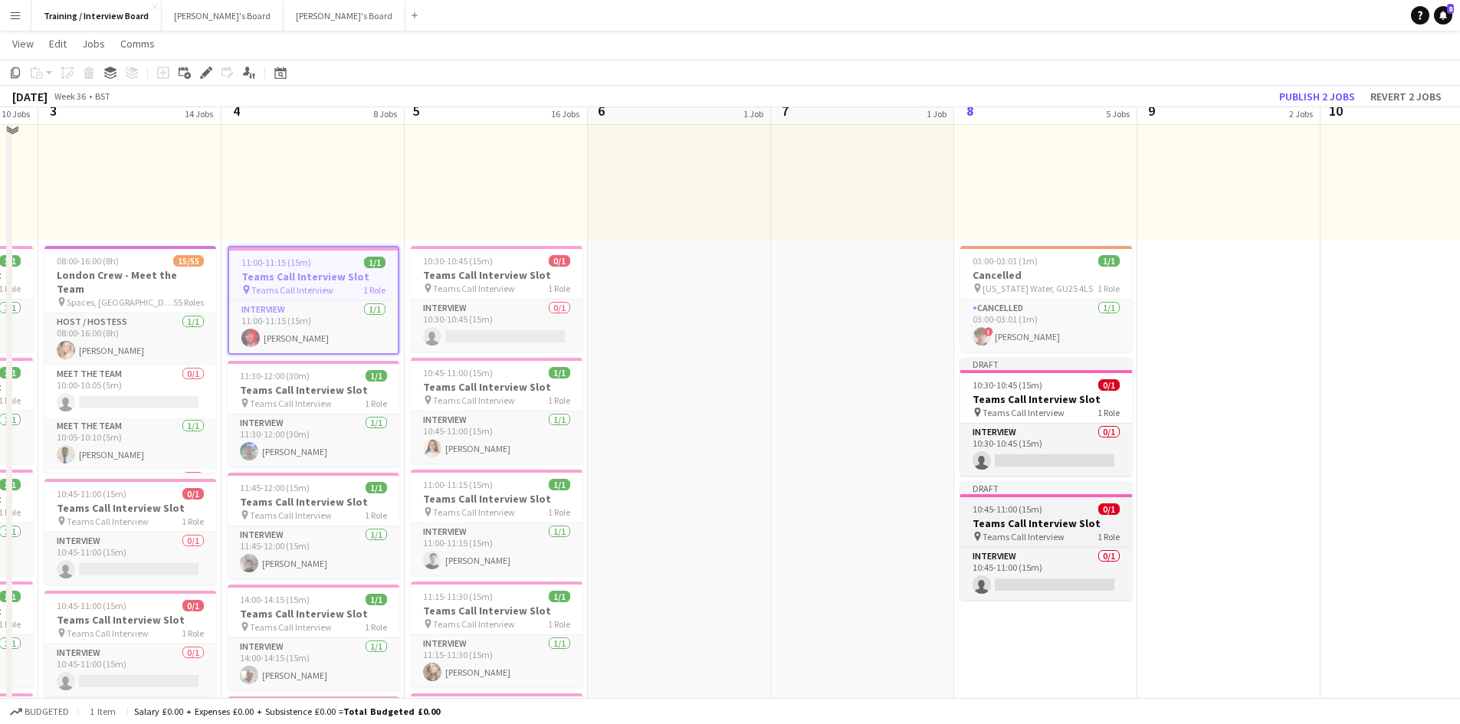
scroll to position [230, 0]
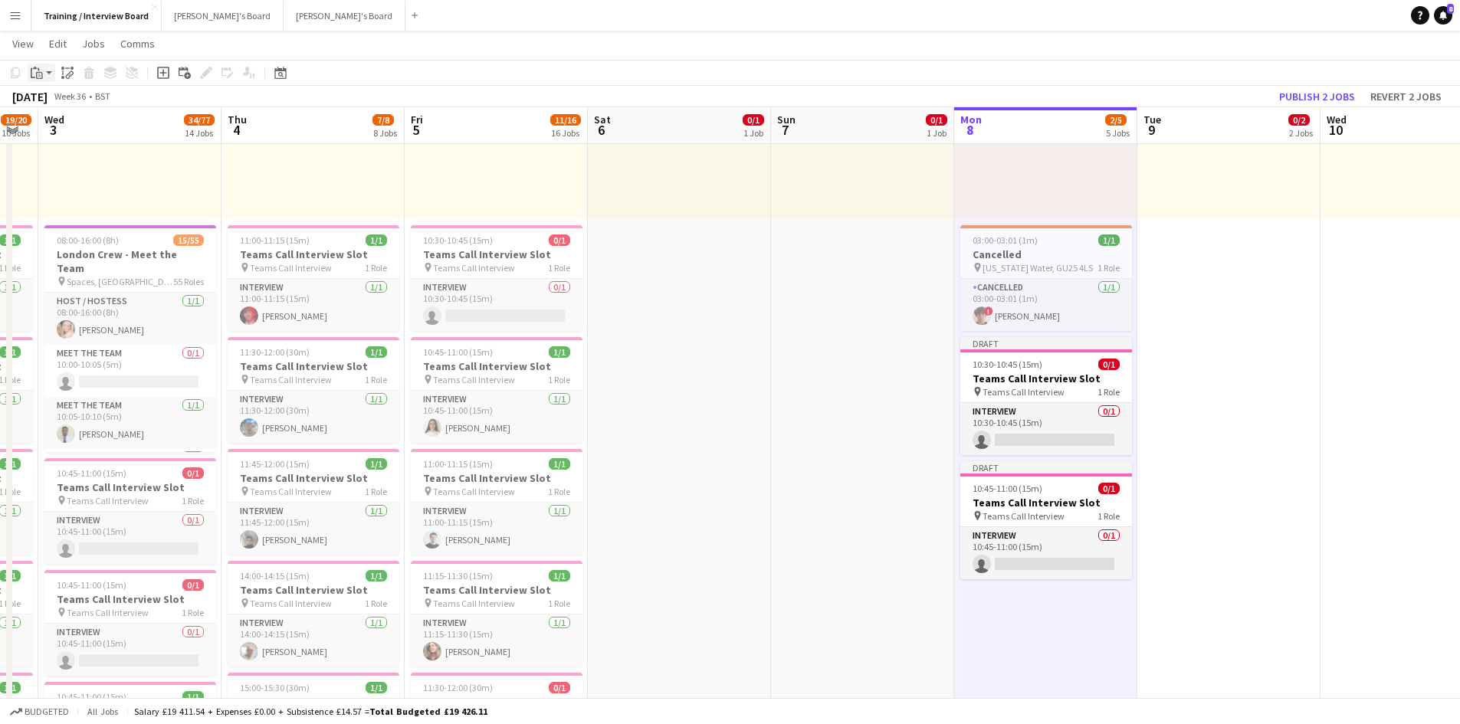
click at [38, 69] on icon at bounding box center [39, 69] width 2 height 3
click at [54, 93] on div "Paste Ctrl+V Paste with crew Ctrl+Shift+V" at bounding box center [113, 115] width 170 height 66
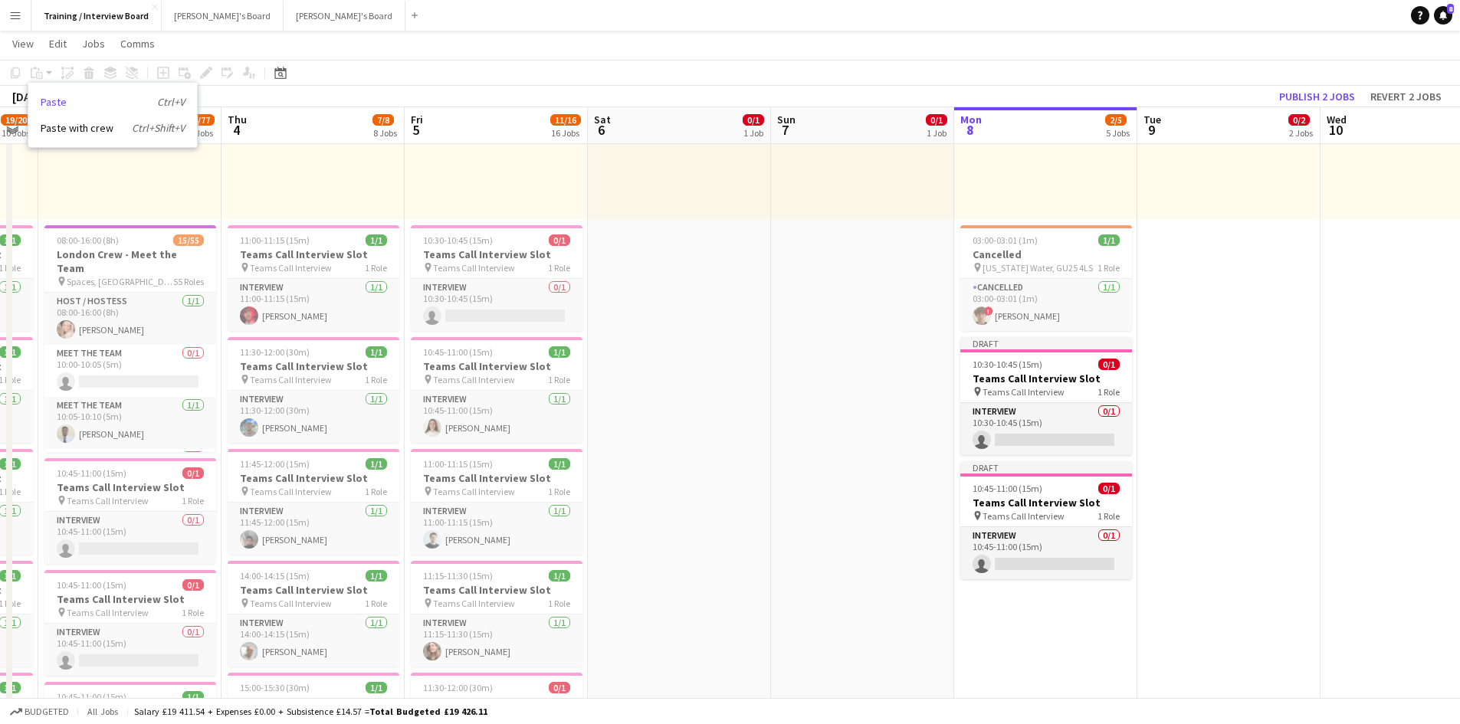
click at [71, 103] on link "Paste Ctrl+V" at bounding box center [113, 102] width 144 height 14
click at [275, 251] on h3 "Teams Call Interview Slot" at bounding box center [314, 255] width 172 height 14
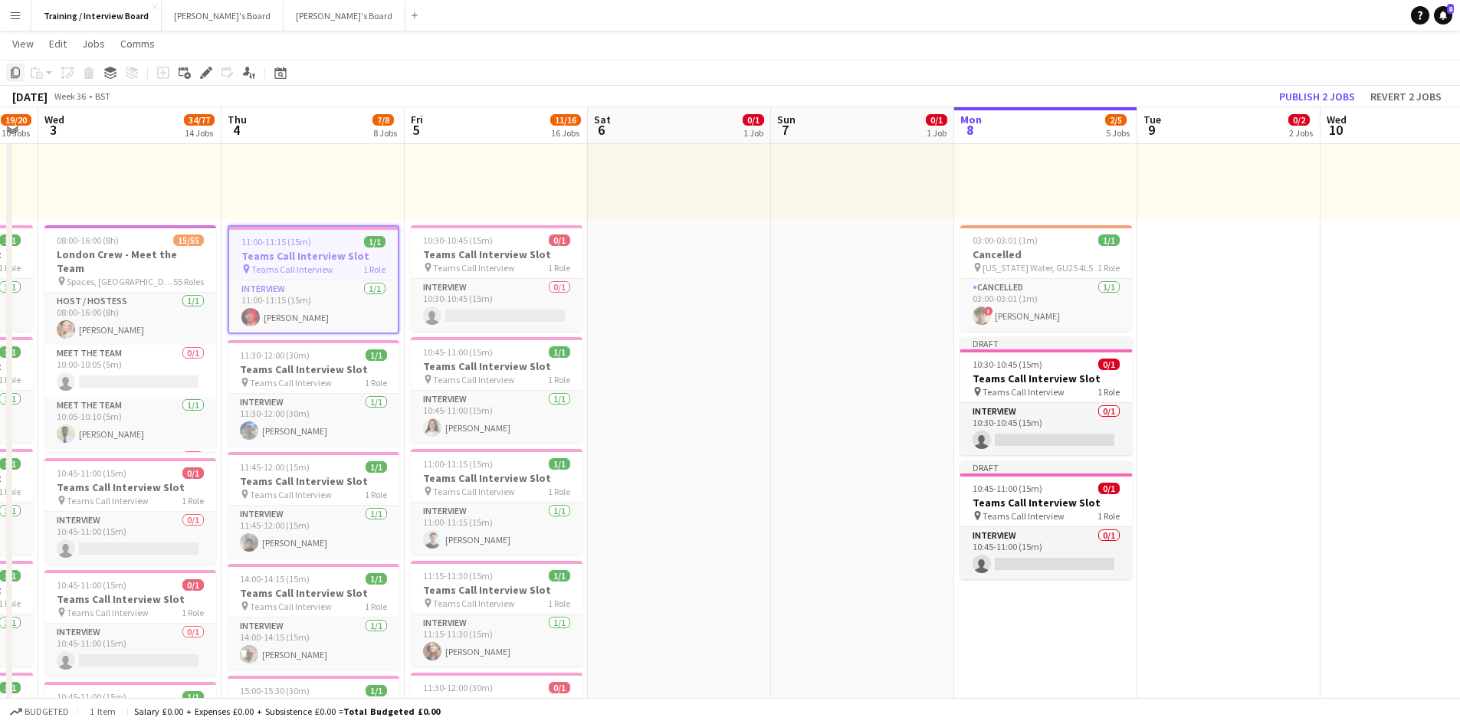
click at [15, 71] on icon "Copy" at bounding box center [15, 73] width 12 height 12
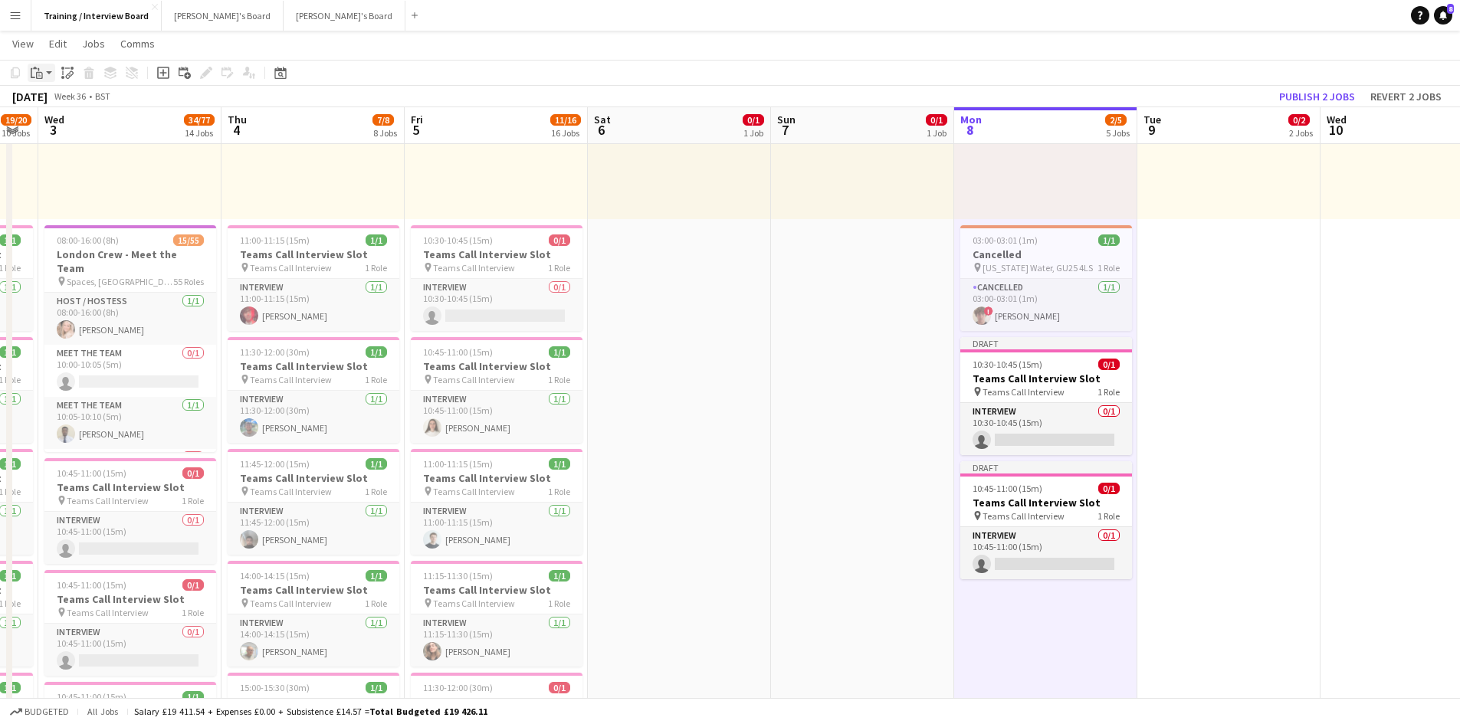
click at [31, 72] on icon at bounding box center [33, 73] width 5 height 10
click at [51, 110] on div "Paste Ctrl+V Paste with crew Ctrl+Shift+V" at bounding box center [112, 115] width 169 height 64
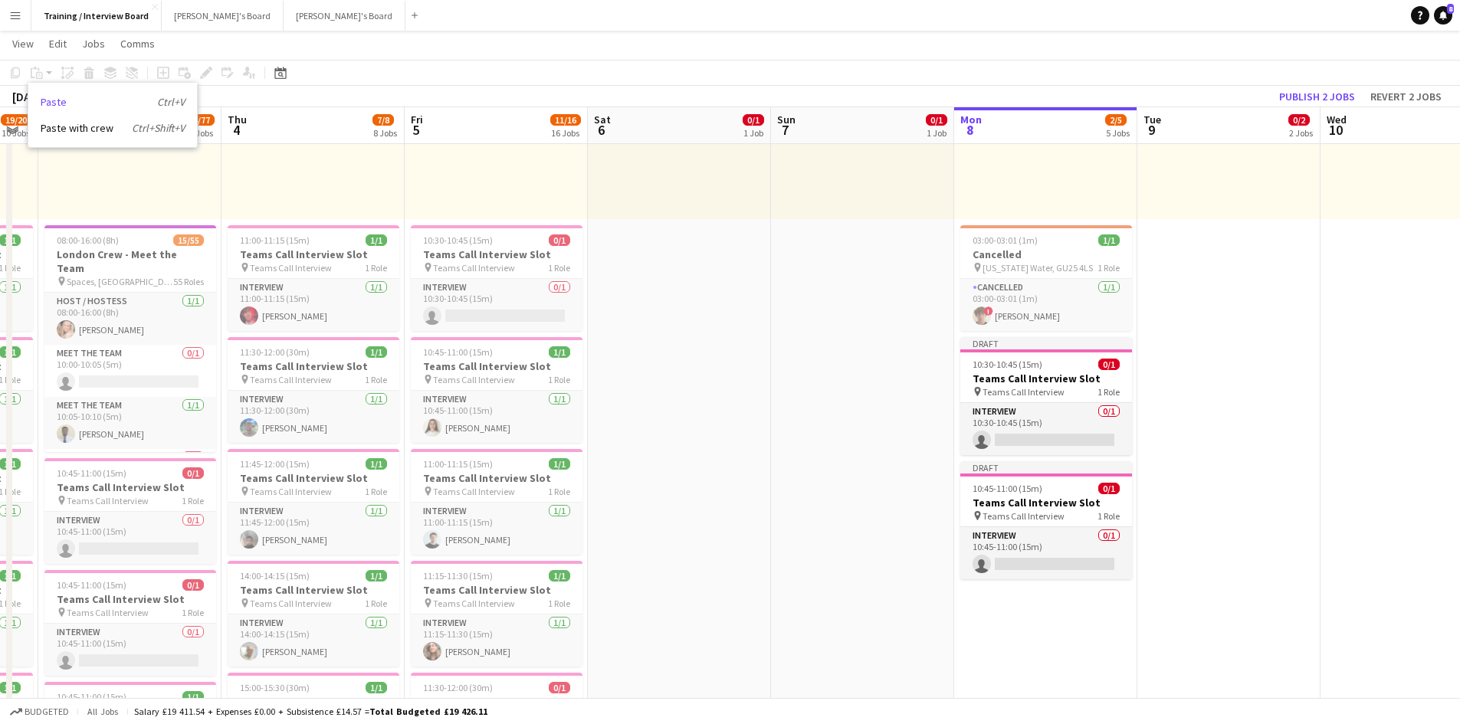
click at [67, 104] on link "Paste Ctrl+V" at bounding box center [113, 102] width 144 height 14
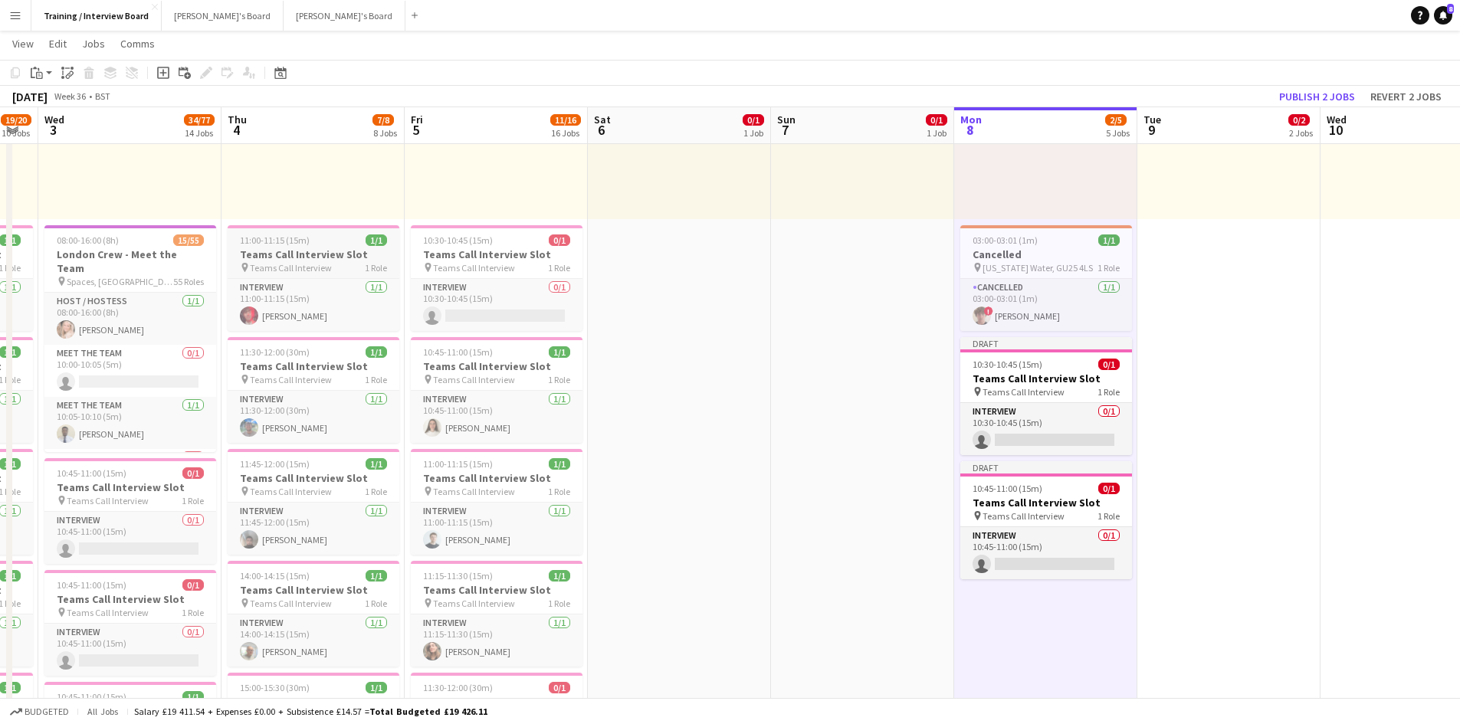
click at [285, 244] on span "11:00-11:15 (15m)" at bounding box center [275, 240] width 70 height 11
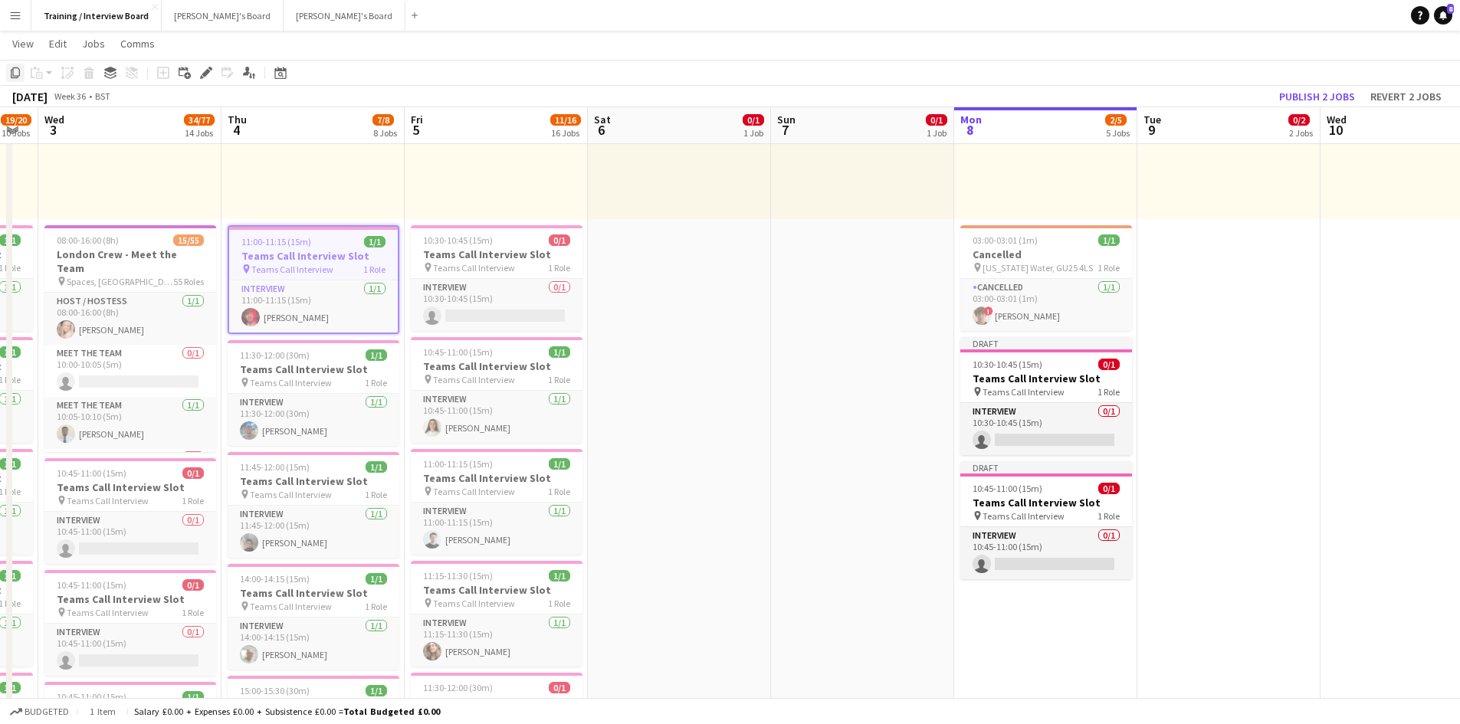
click at [13, 69] on icon at bounding box center [15, 72] width 9 height 11
click at [19, 70] on icon at bounding box center [15, 72] width 9 height 11
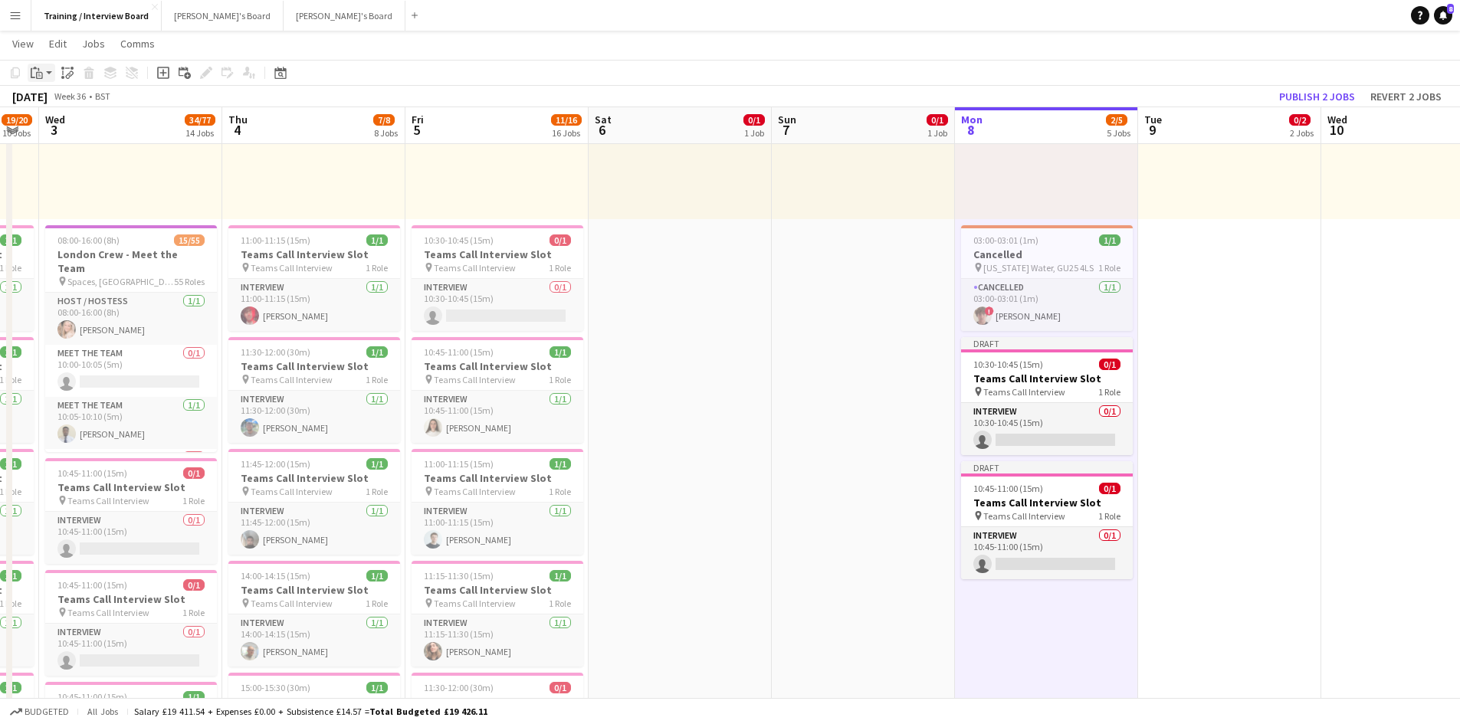
click at [36, 65] on div "Paste" at bounding box center [37, 73] width 18 height 18
click at [60, 101] on link "Paste Ctrl+V" at bounding box center [113, 102] width 144 height 14
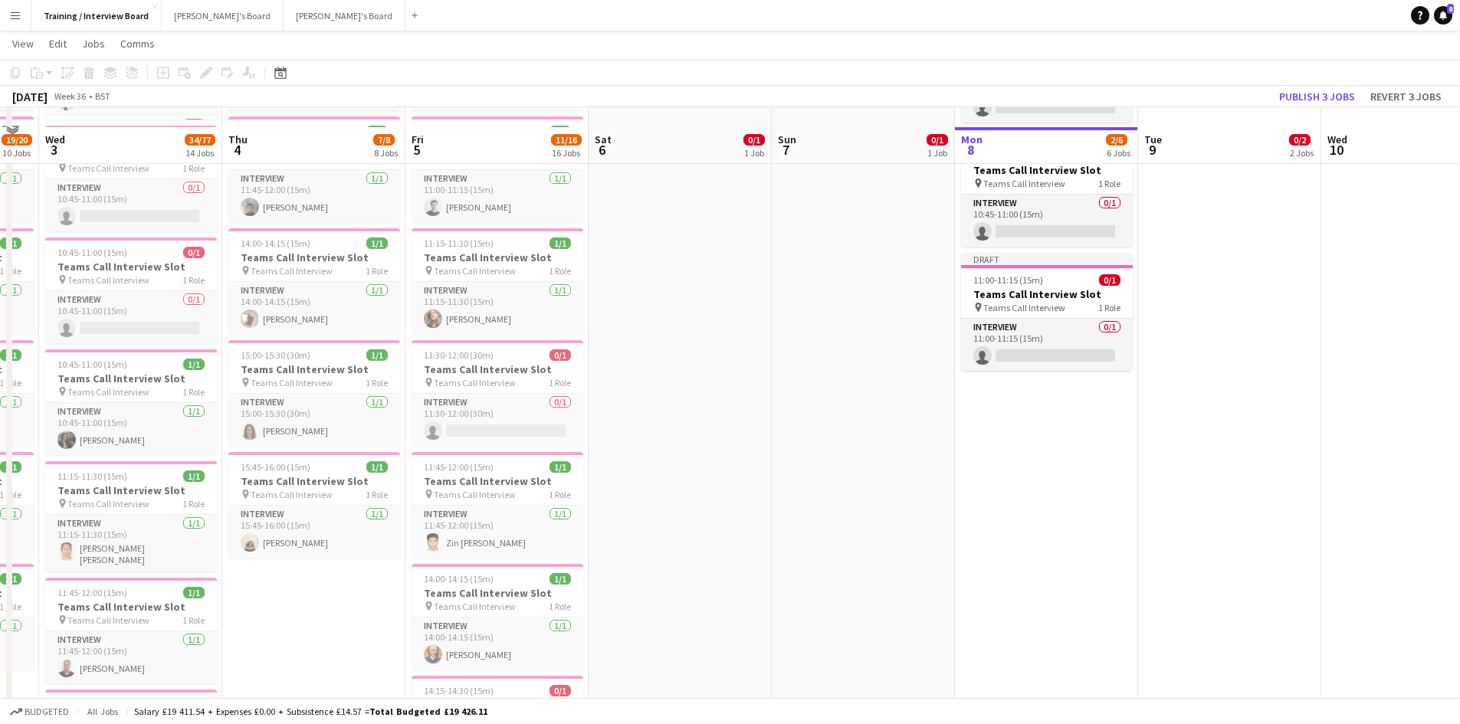
scroll to position [639, 0]
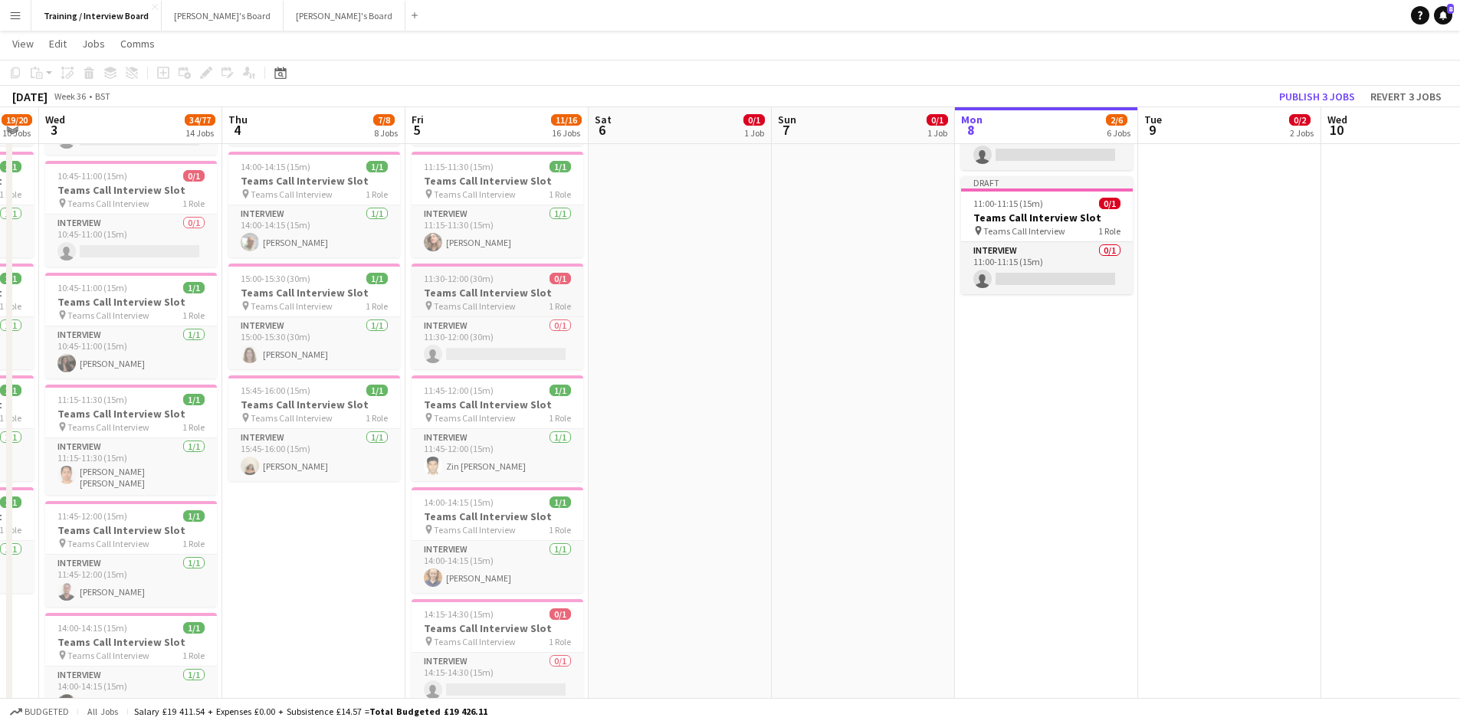
click at [471, 288] on h3 "Teams Call Interview Slot" at bounding box center [498, 293] width 172 height 14
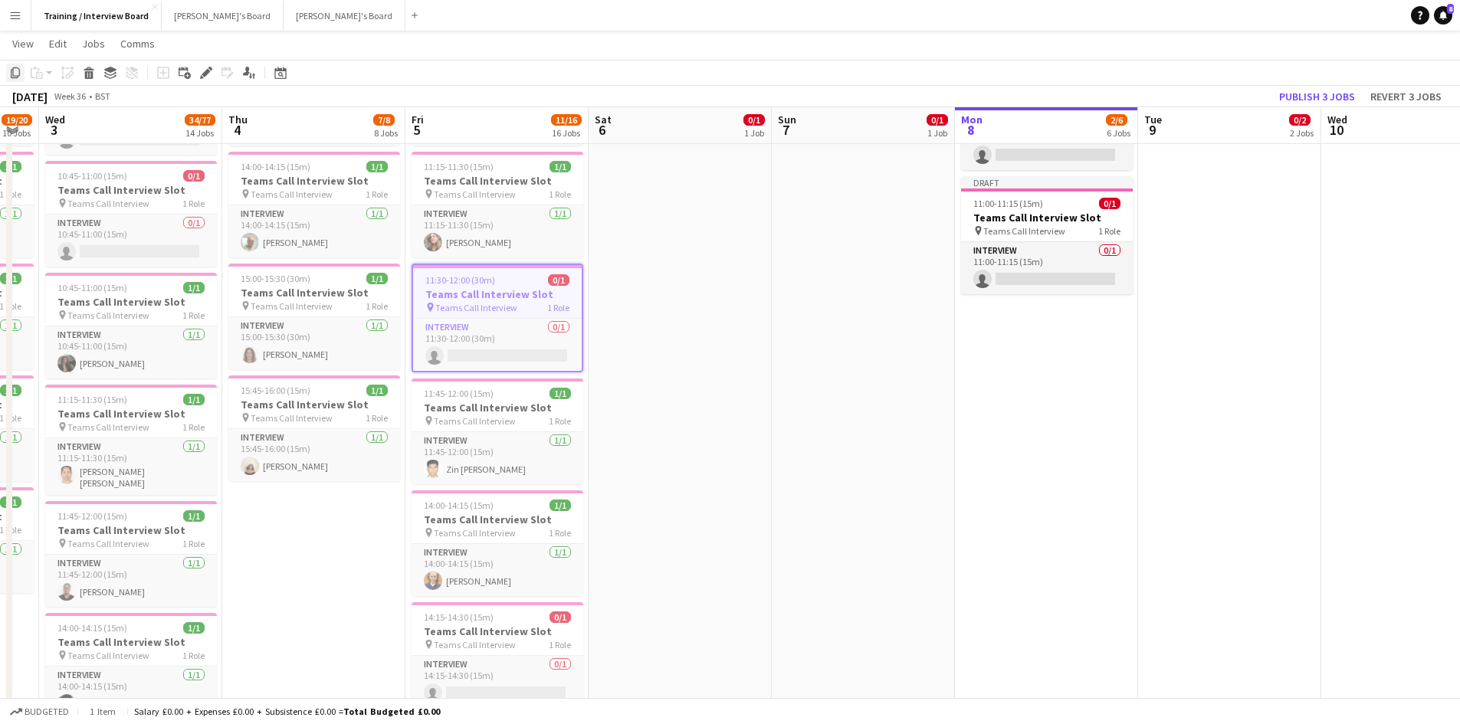
click at [11, 70] on icon at bounding box center [15, 72] width 9 height 11
click at [14, 68] on icon at bounding box center [15, 72] width 9 height 11
click at [1087, 371] on app-date-cell "In progress 10:00-16:00 (6h) 1/1 pin Profiles Personnel 1 Role Admin Assistant …" at bounding box center [1046, 575] width 183 height 2084
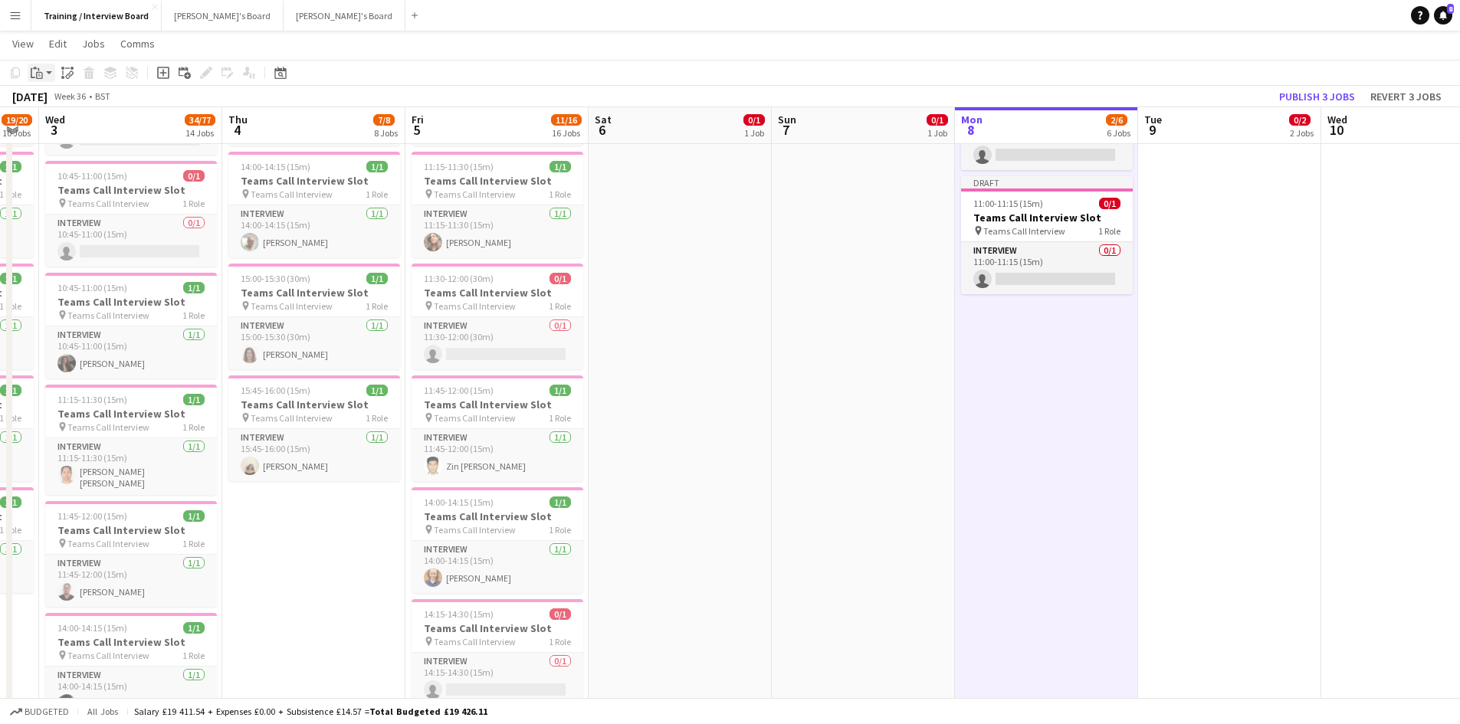
click at [40, 67] on icon "Paste" at bounding box center [37, 73] width 12 height 12
click at [64, 98] on link "Paste Ctrl+V" at bounding box center [113, 102] width 144 height 14
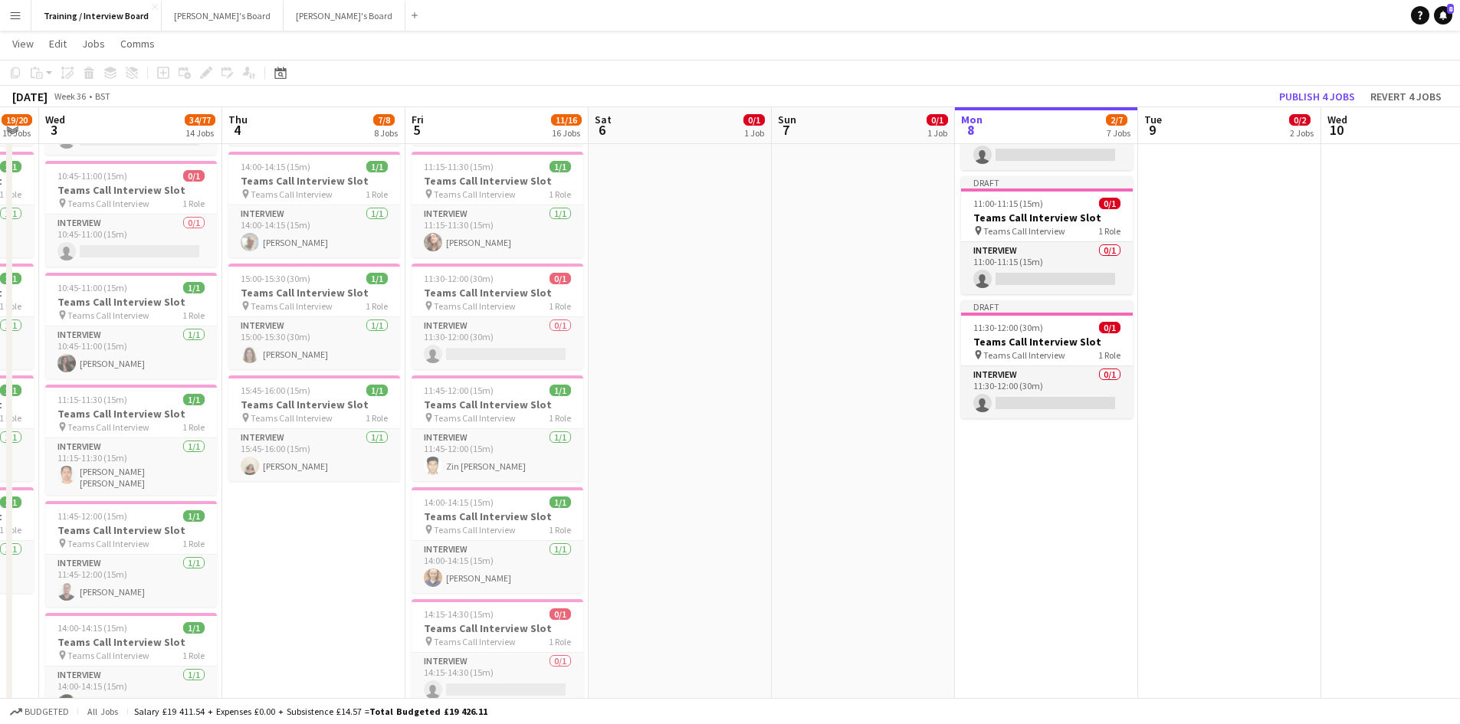
click at [1084, 450] on app-date-cell "In progress 10:00-16:00 (6h) 1/1 pin Profiles Personnel 1 Role Admin Assistant …" at bounding box center [1046, 575] width 183 height 2084
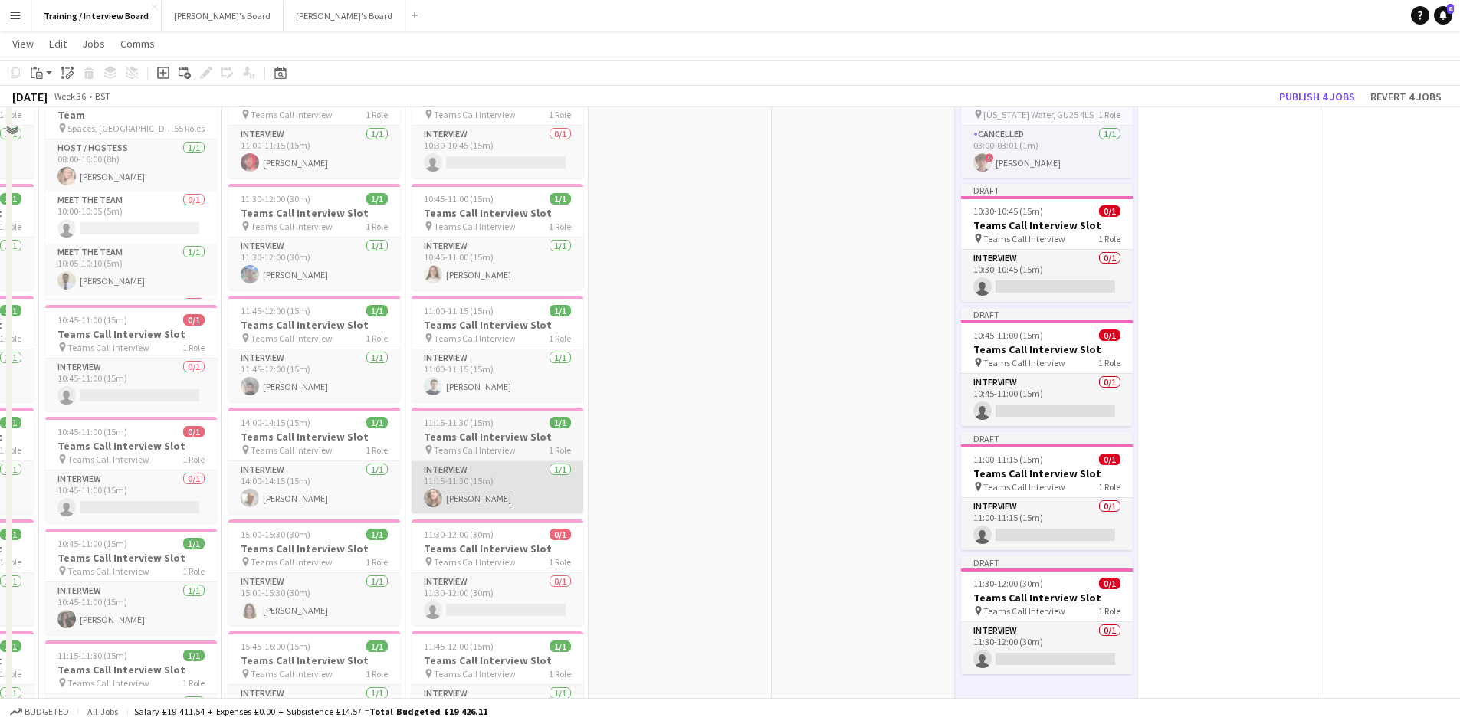
scroll to position [409, 0]
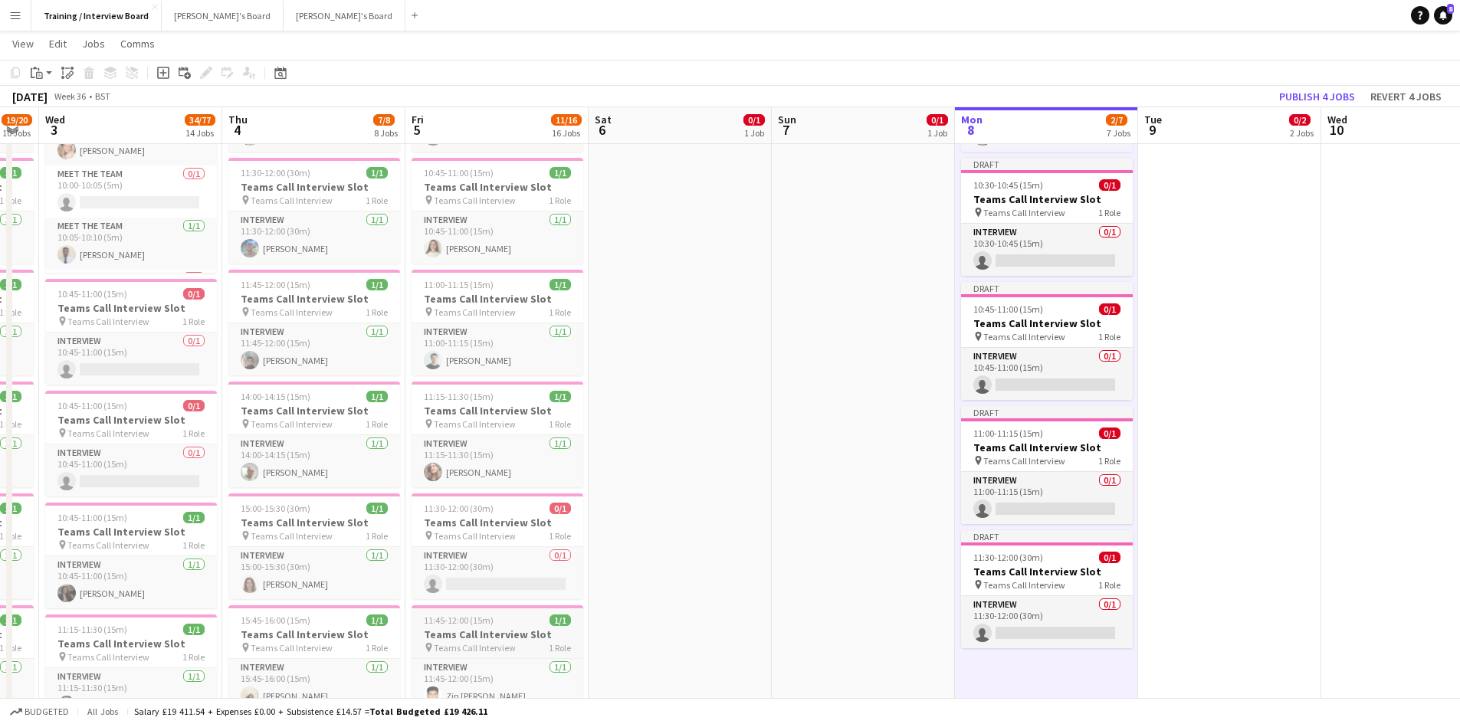
click at [492, 628] on h3 "Teams Call Interview Slot" at bounding box center [498, 635] width 172 height 14
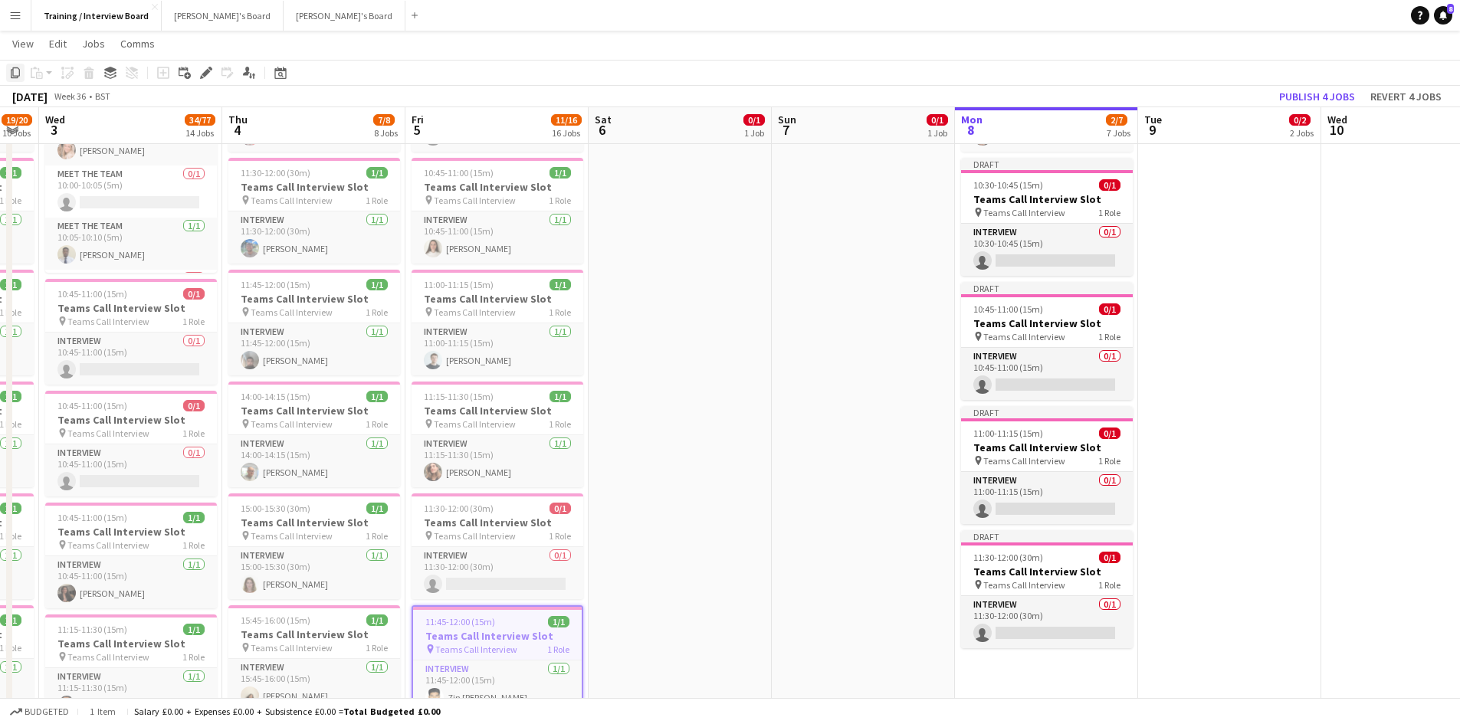
click at [10, 68] on icon "Copy" at bounding box center [15, 73] width 12 height 12
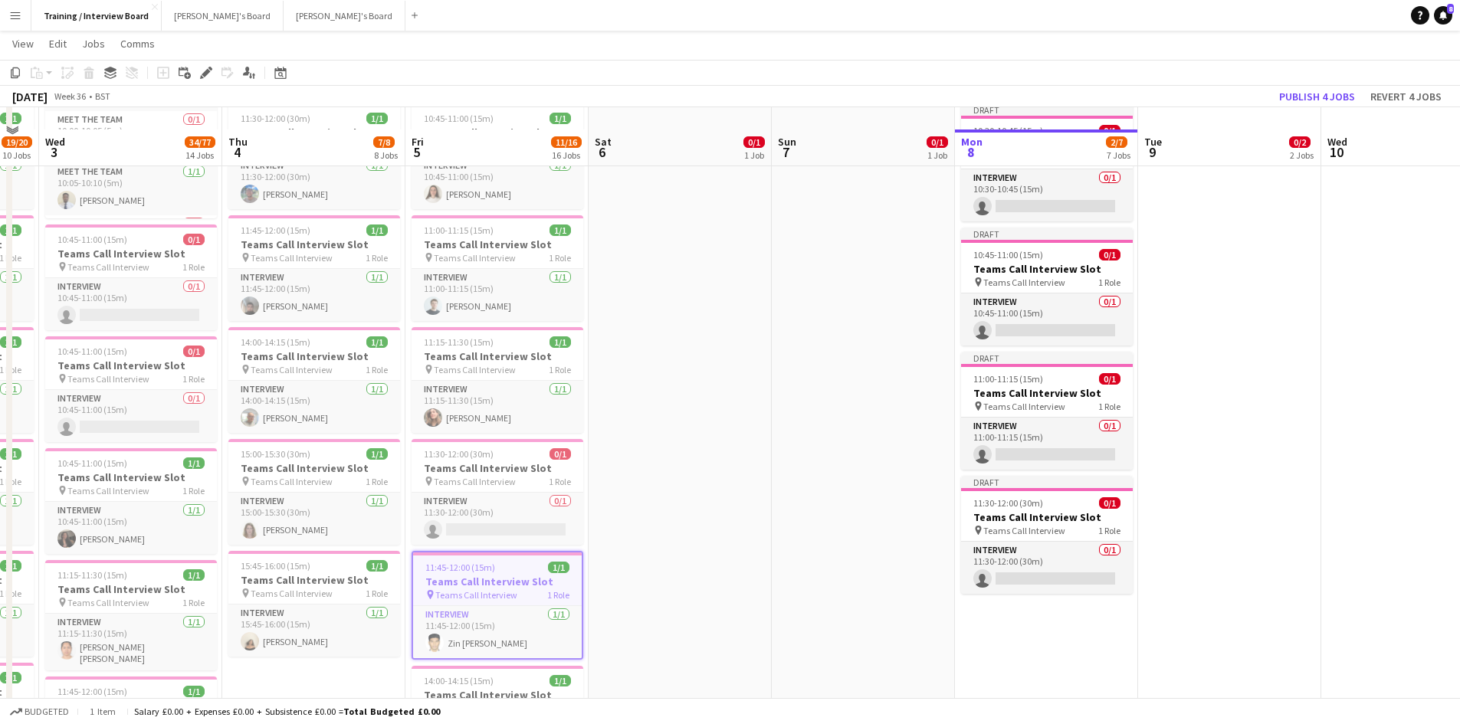
scroll to position [486, 0]
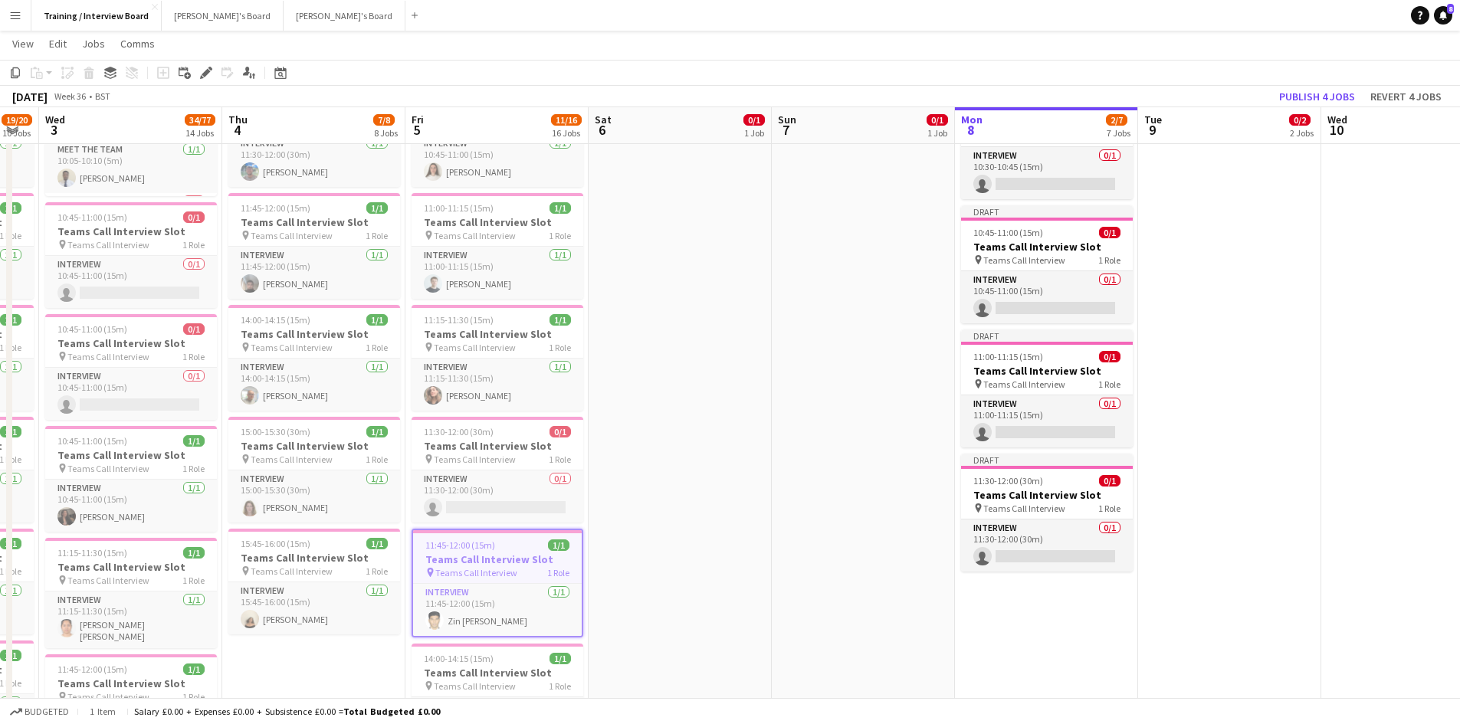
click at [1055, 677] on app-date-cell "In progress 10:00-16:00 (6h) 1/1 pin Profiles Personnel 1 Role Admin Assistant …" at bounding box center [1046, 728] width 183 height 2084
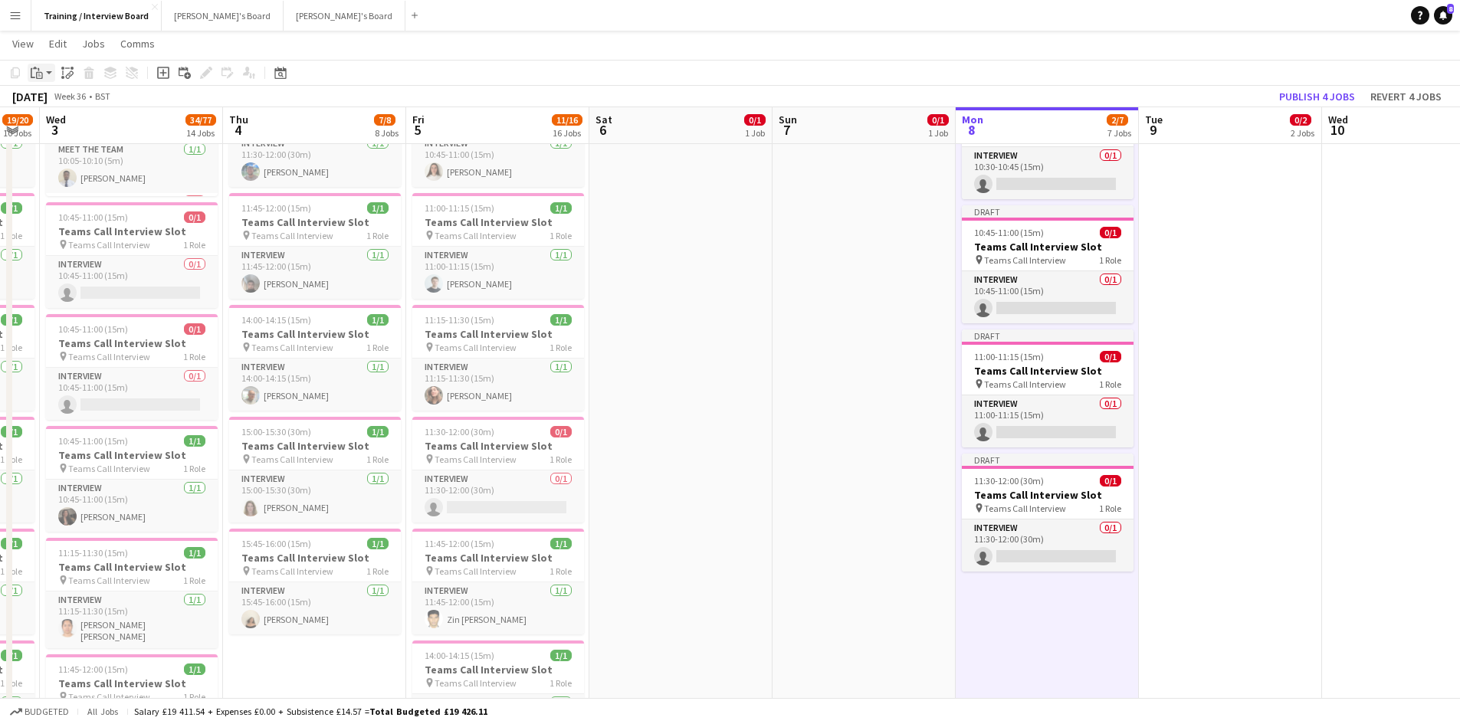
click at [42, 73] on icon at bounding box center [39, 75] width 7 height 7
click at [53, 100] on link "Paste Ctrl+V" at bounding box center [113, 102] width 144 height 14
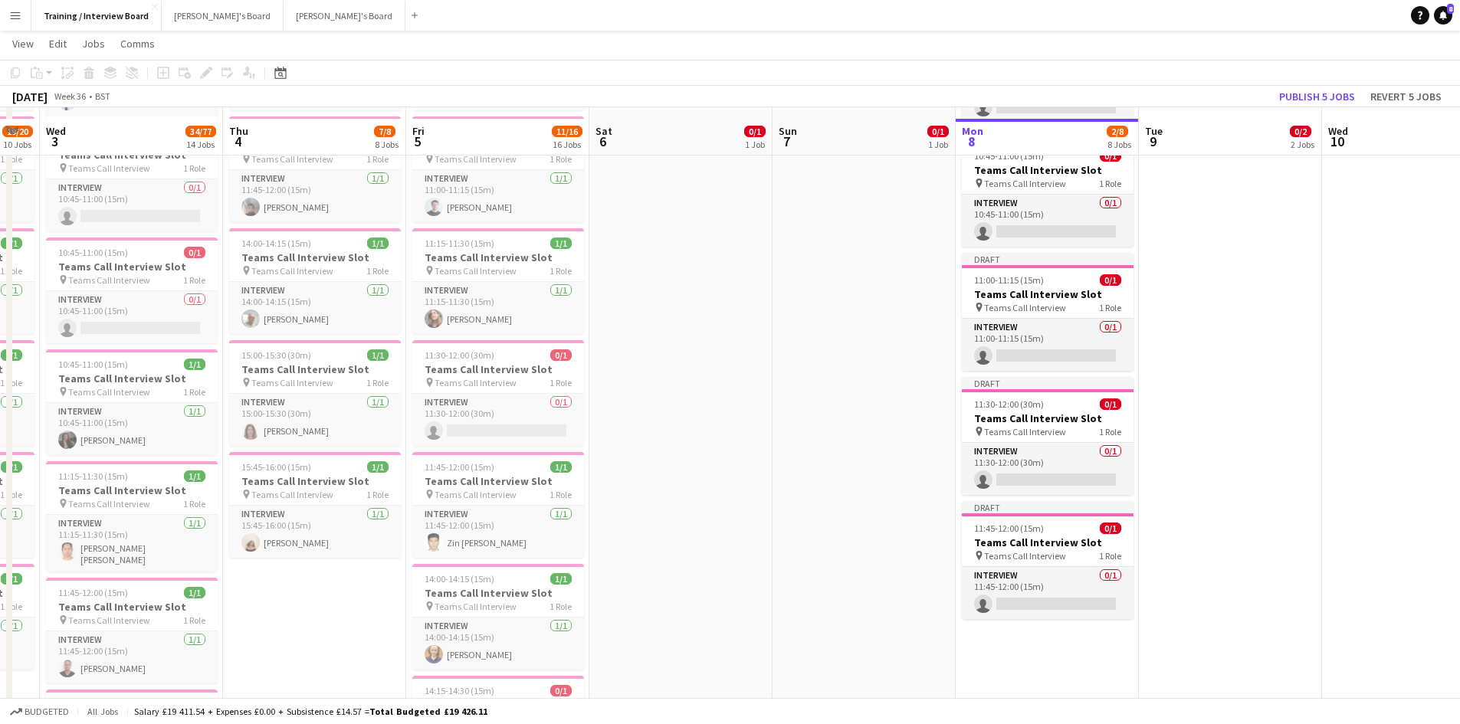
scroll to position [639, 0]
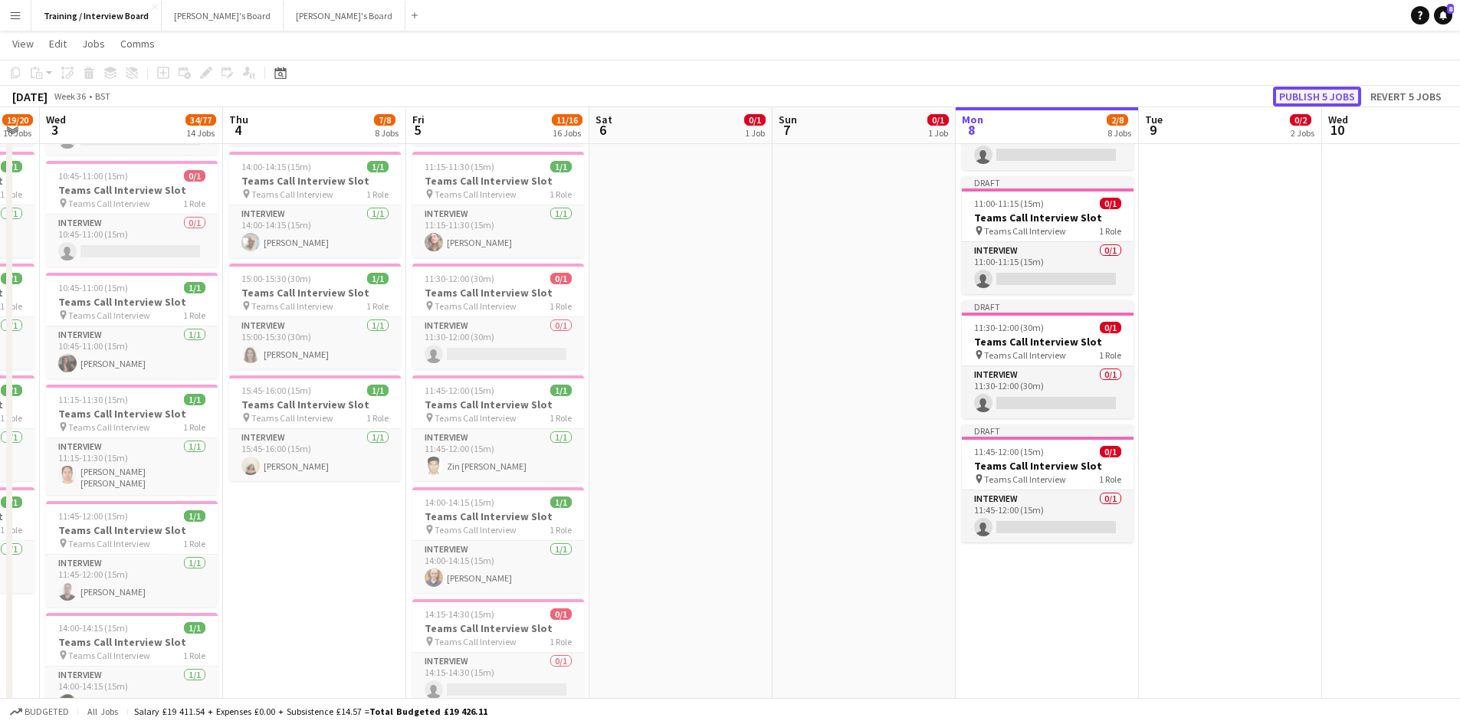
click at [1314, 93] on button "Publish 5 jobs" at bounding box center [1317, 97] width 88 height 20
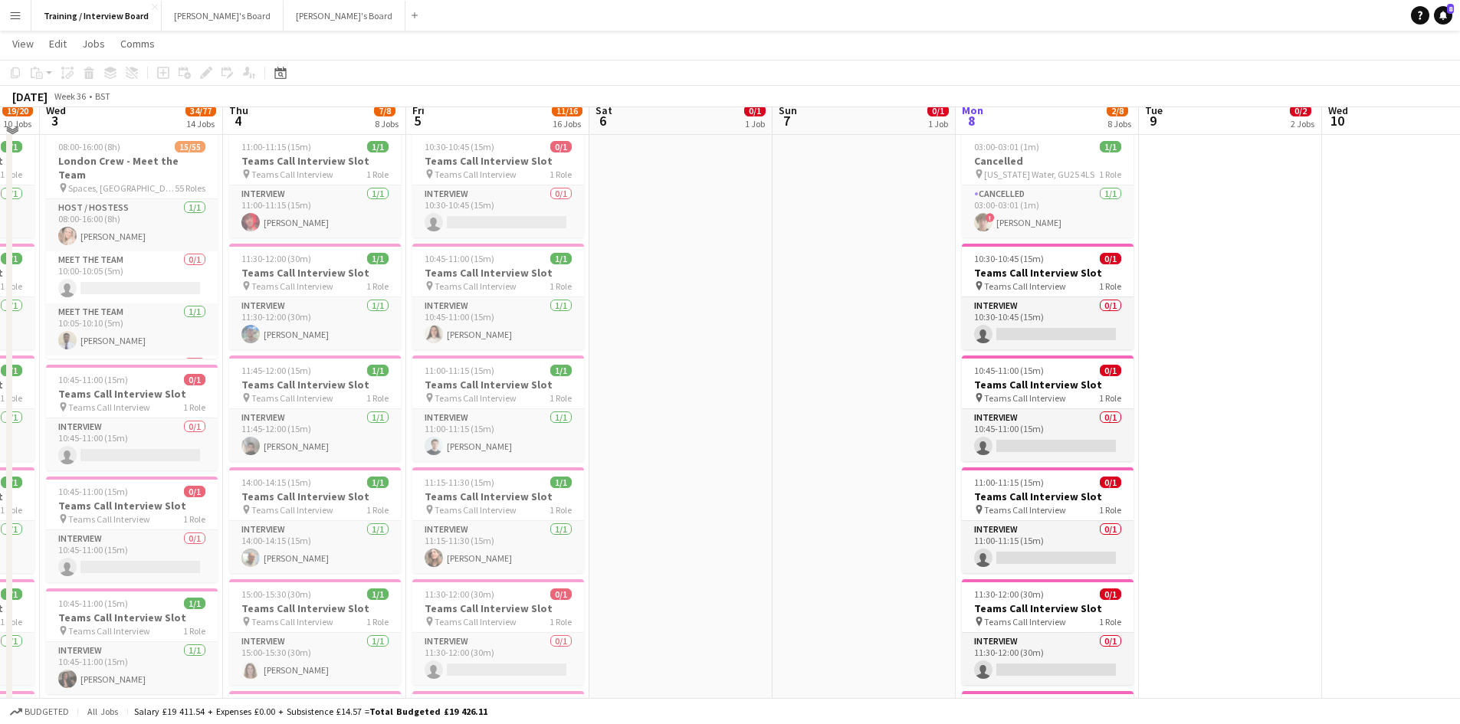
scroll to position [292, 0]
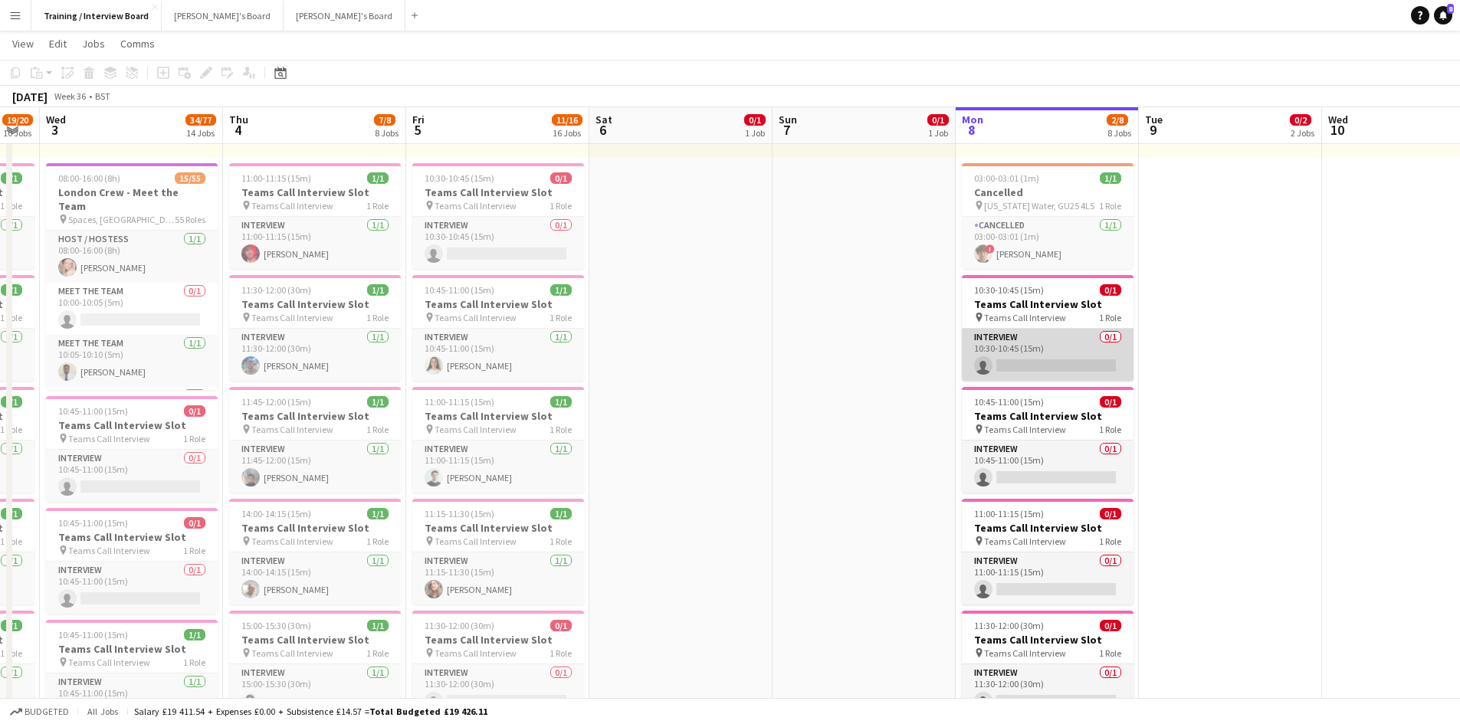
click at [1044, 361] on app-card-role "Interview 0/1 10:30-10:45 (15m) single-neutral-actions" at bounding box center [1048, 355] width 172 height 52
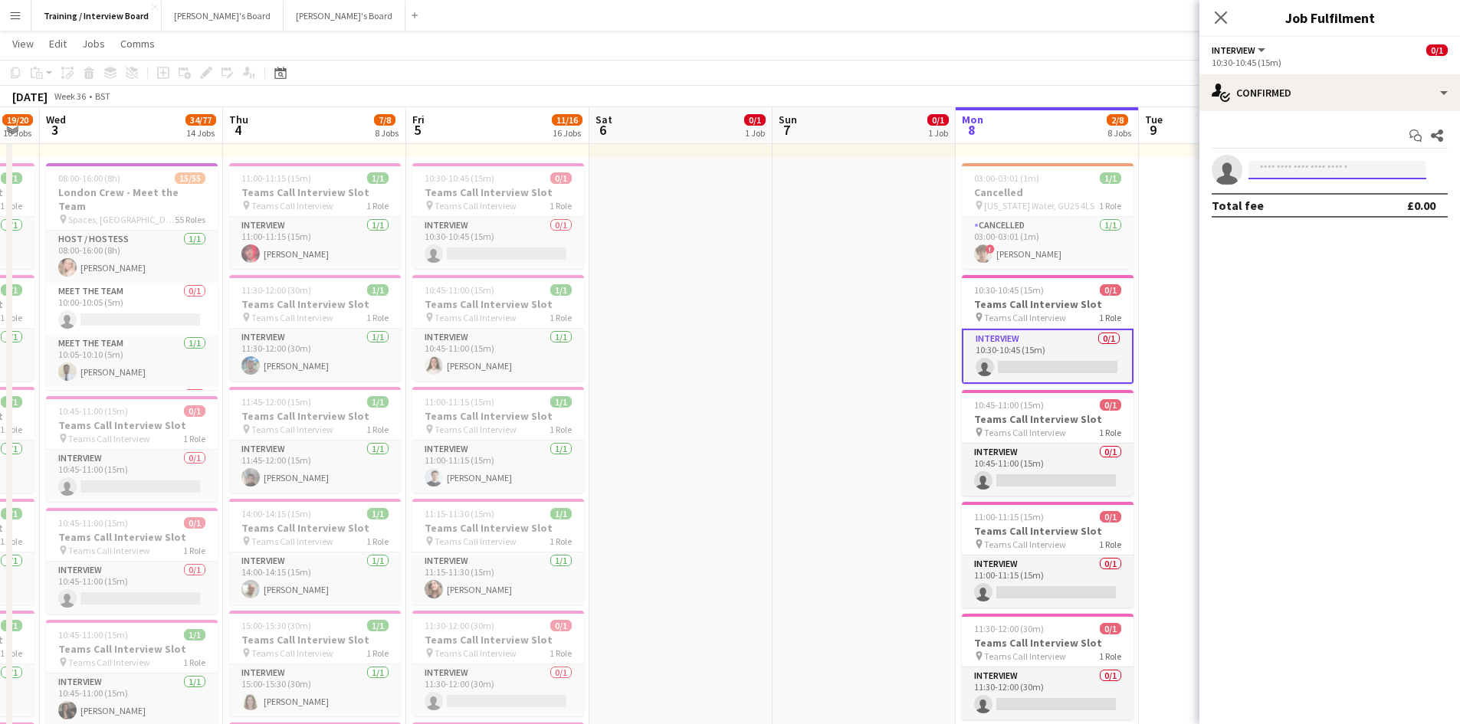
click at [1306, 167] on input at bounding box center [1337, 170] width 178 height 18
paste input "**********"
type input "**********"
click at [1315, 202] on span "[EMAIL_ADDRESS][DOMAIN_NAME]" at bounding box center [1337, 204] width 153 height 12
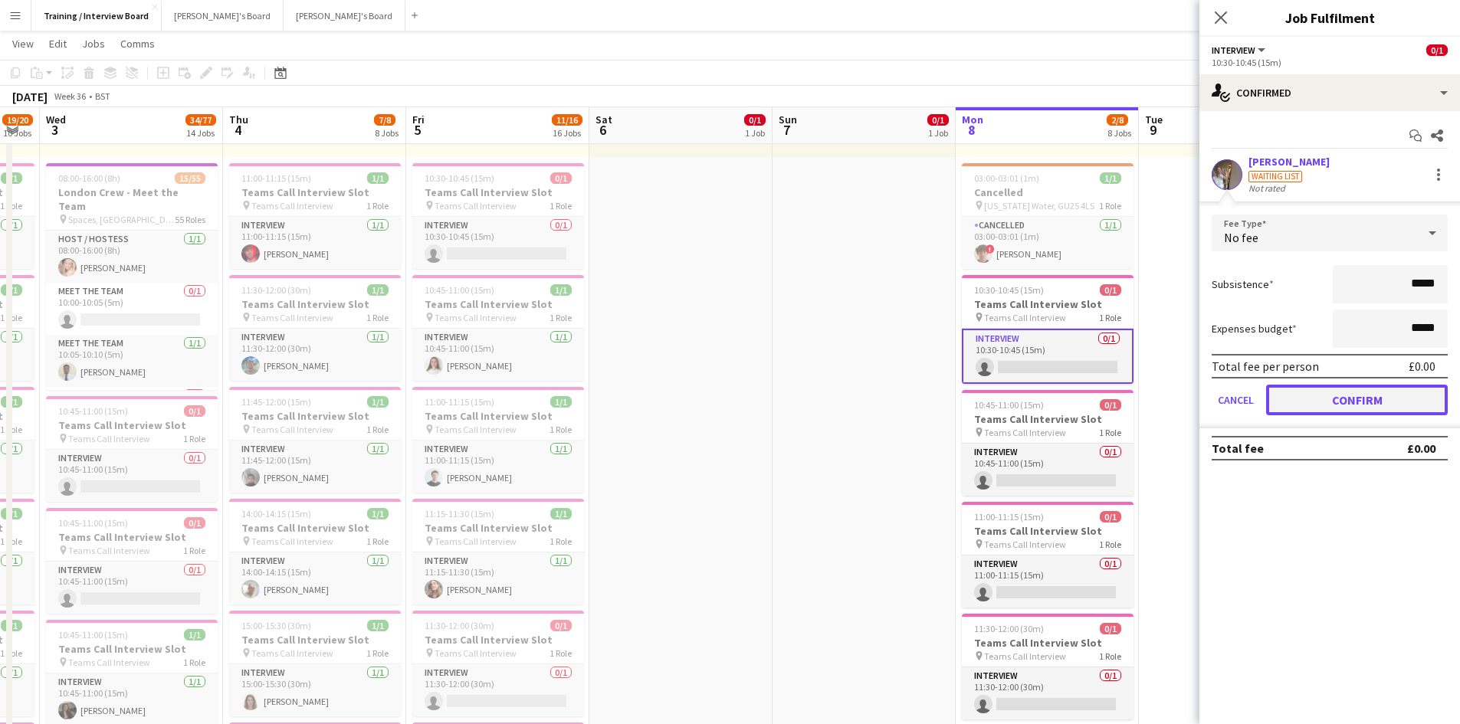
click at [1415, 390] on button "Confirm" at bounding box center [1357, 400] width 182 height 31
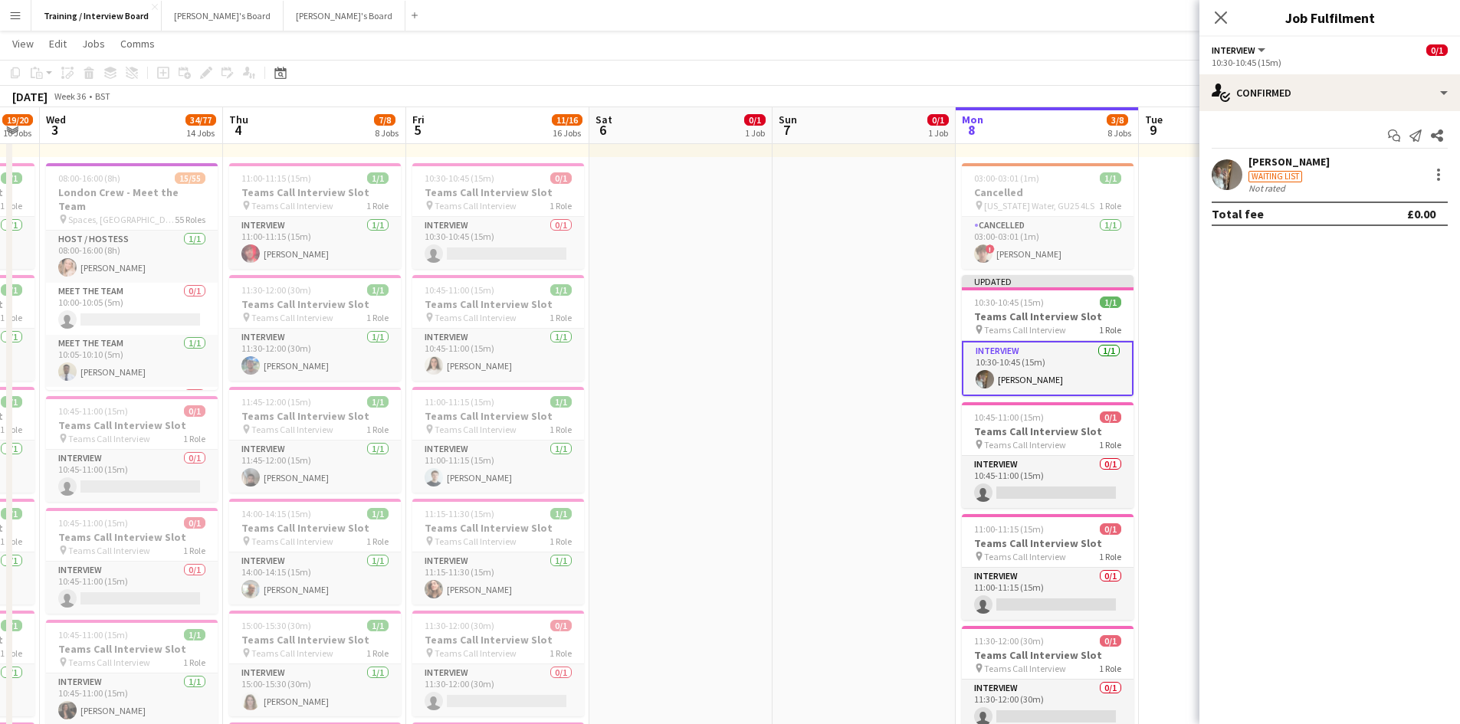
click at [1103, 51] on app-page-menu "View Day view expanded Day view collapsed Month view Date picker Jump to today …" at bounding box center [730, 45] width 1460 height 29
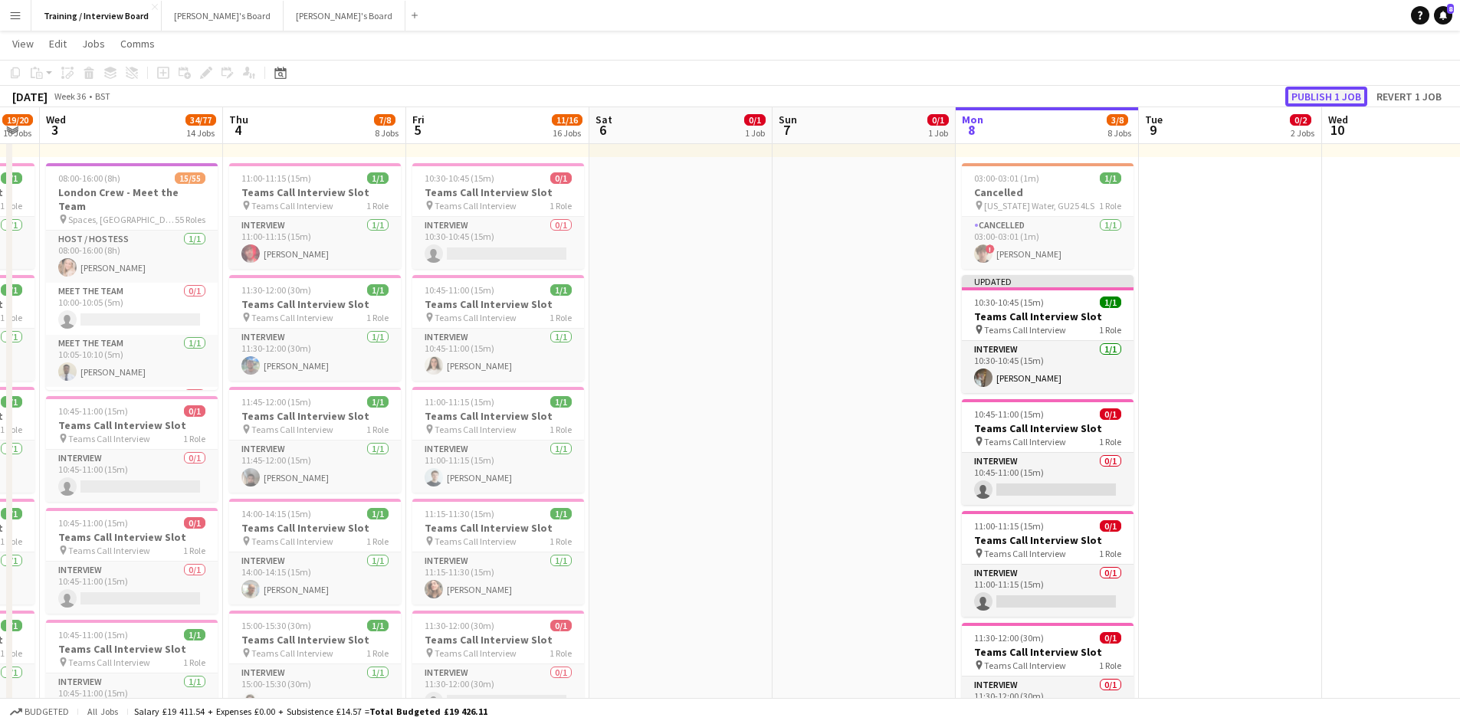
click at [1295, 87] on button "Publish 1 job" at bounding box center [1326, 97] width 82 height 20
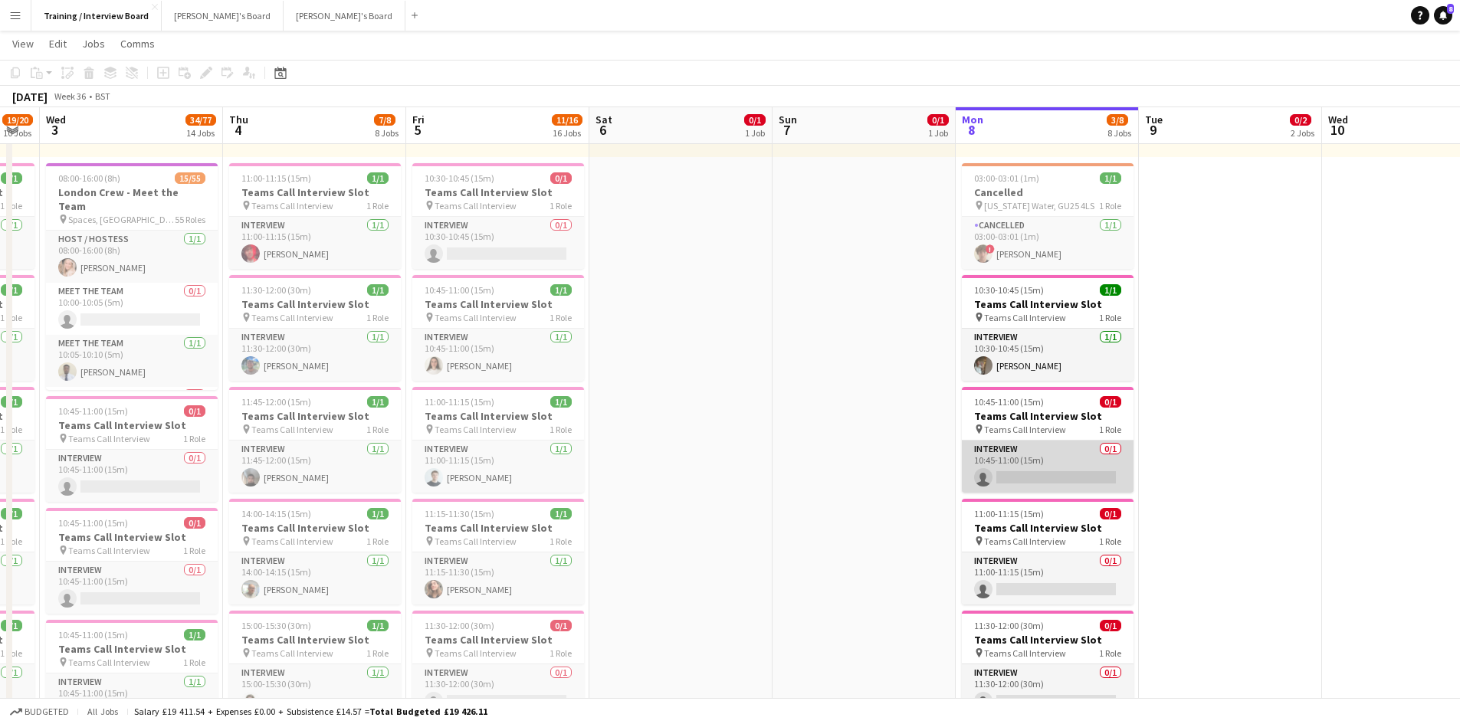
click at [1052, 481] on app-card-role "Interview 0/1 10:45-11:00 (15m) single-neutral-actions" at bounding box center [1048, 467] width 172 height 52
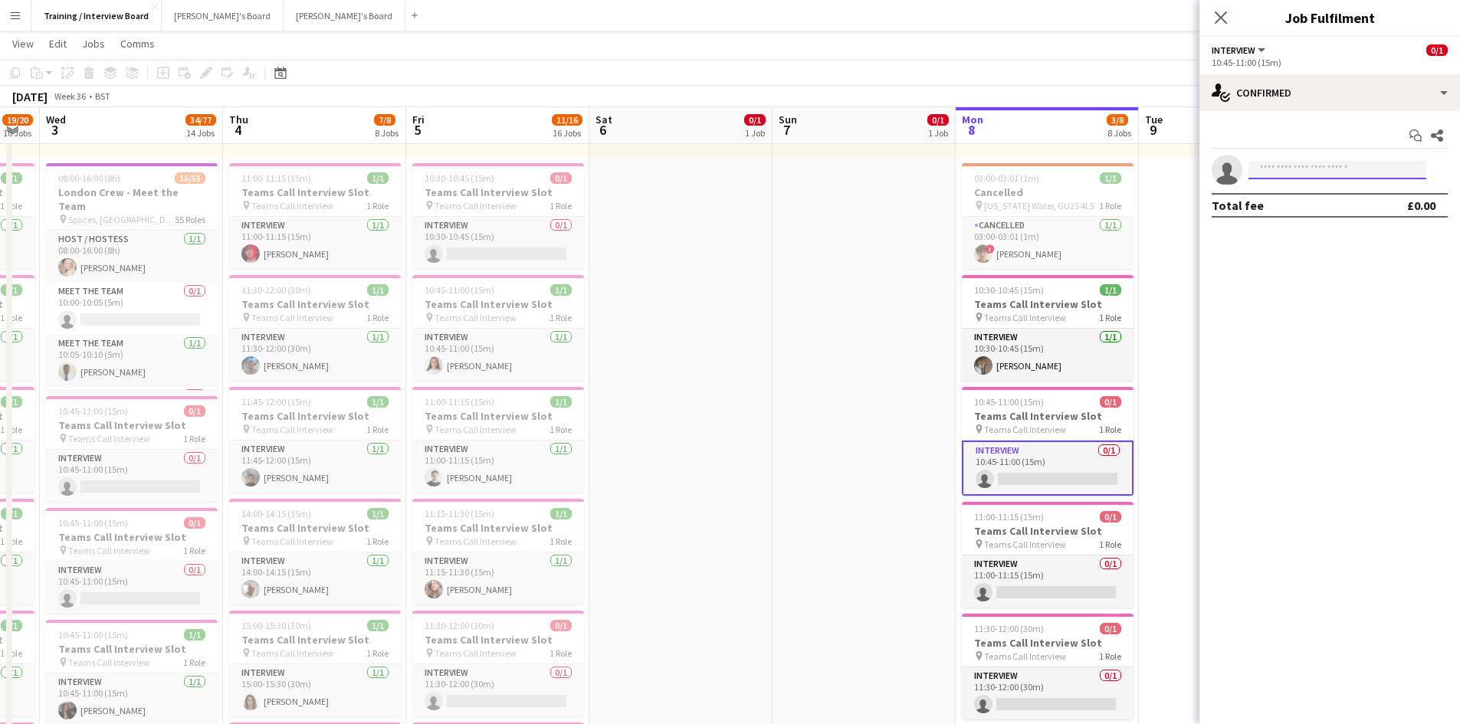
click at [1300, 161] on input at bounding box center [1337, 170] width 178 height 18
paste input "**********"
type input "**********"
click at [1291, 215] on span "+447588824437" at bounding box center [1337, 217] width 153 height 12
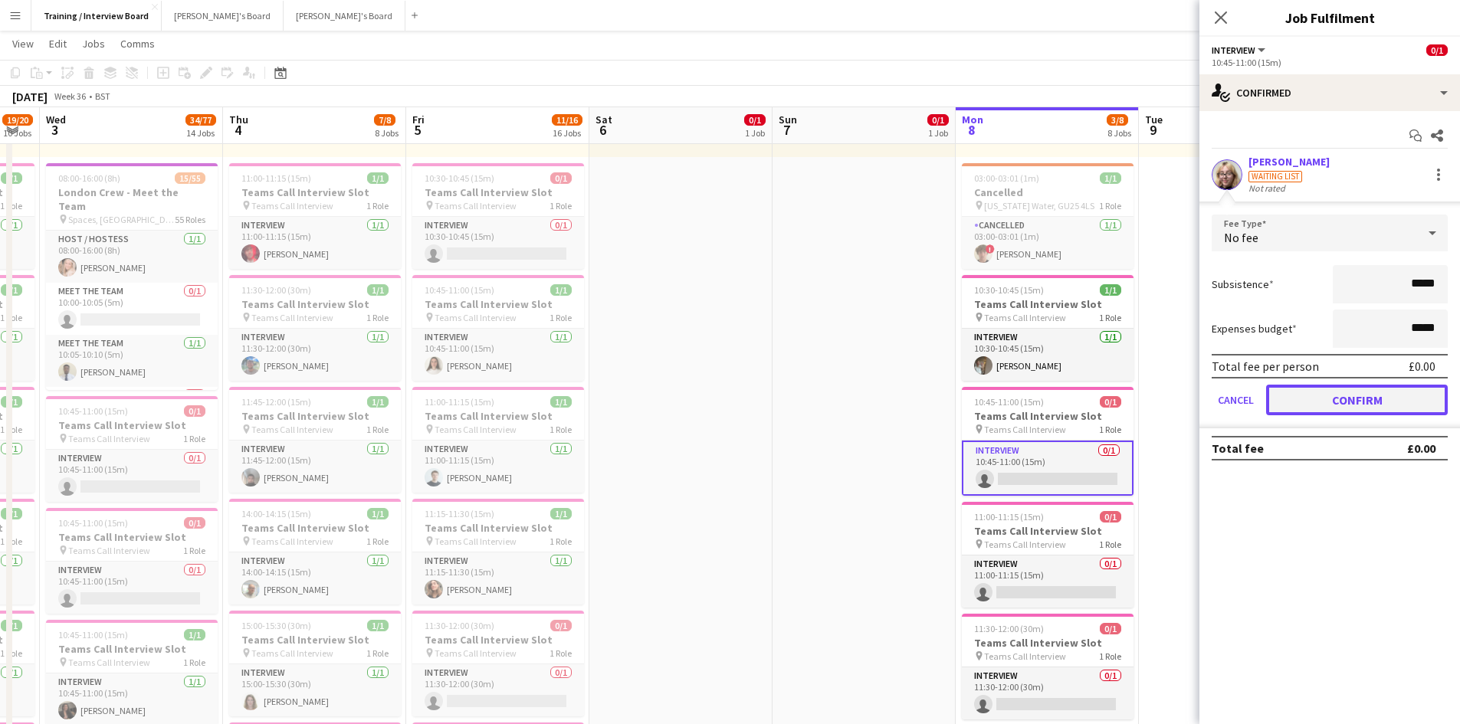
click at [1366, 402] on button "Confirm" at bounding box center [1357, 400] width 182 height 31
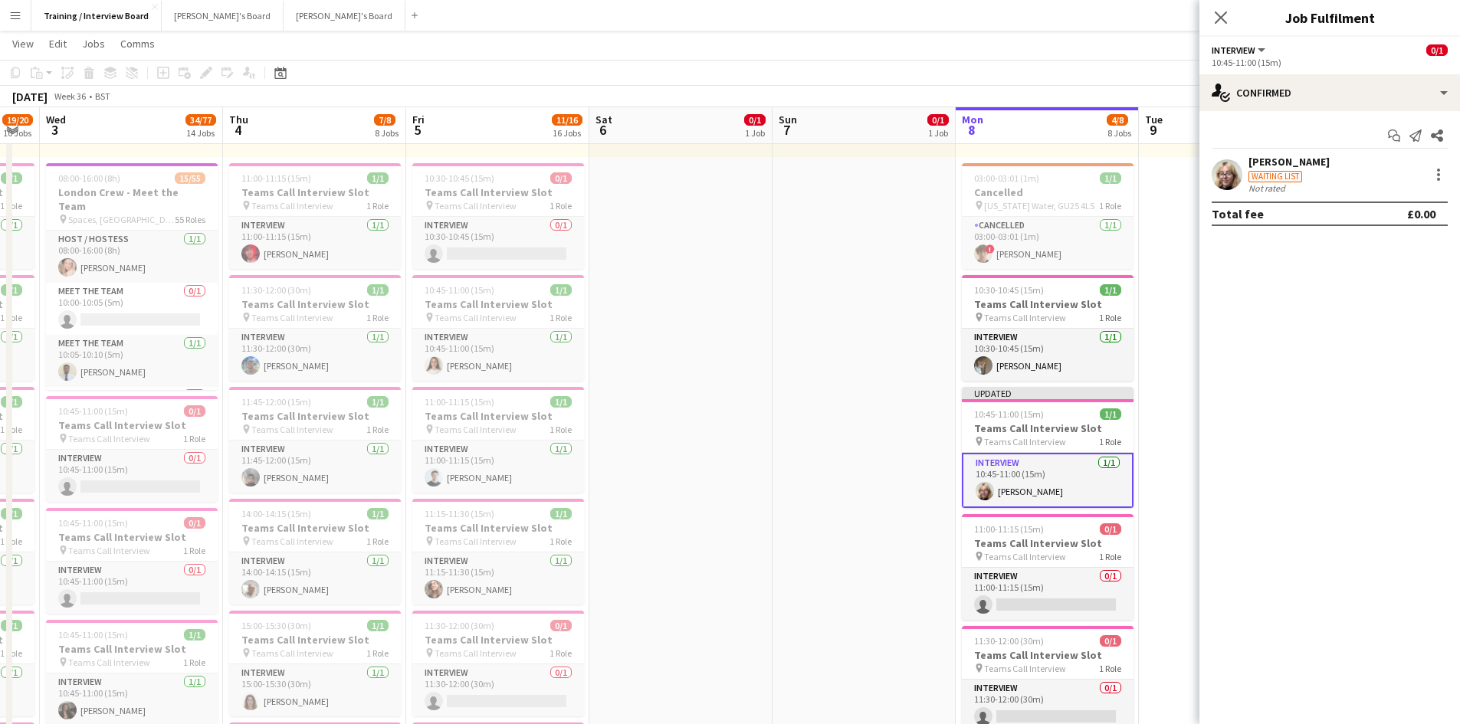
click at [1092, 62] on app-toolbar "Copy Paste Paste Ctrl+V Paste with crew Ctrl+Shift+V Paste linked Job Delete Gr…" at bounding box center [730, 73] width 1460 height 26
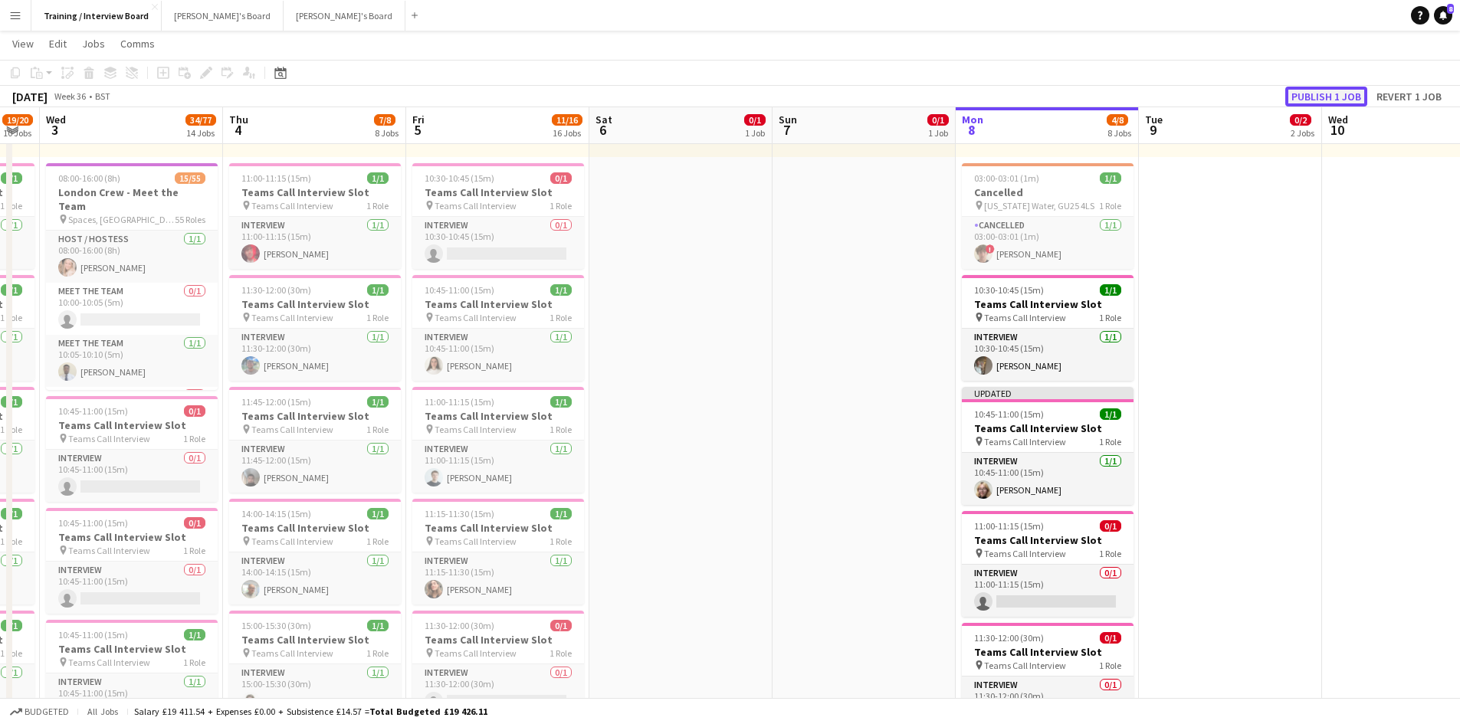
click at [1314, 101] on button "Publish 1 job" at bounding box center [1326, 97] width 82 height 20
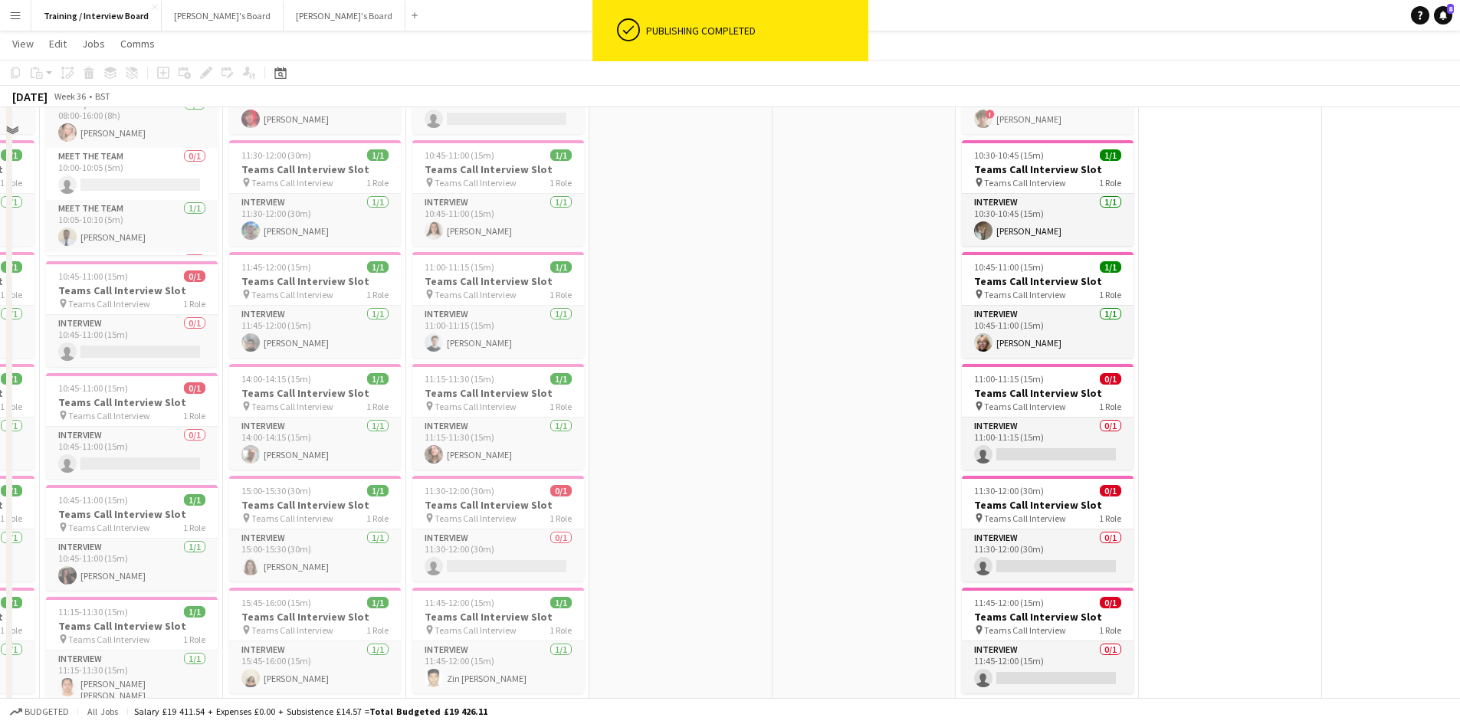
scroll to position [522, 0]
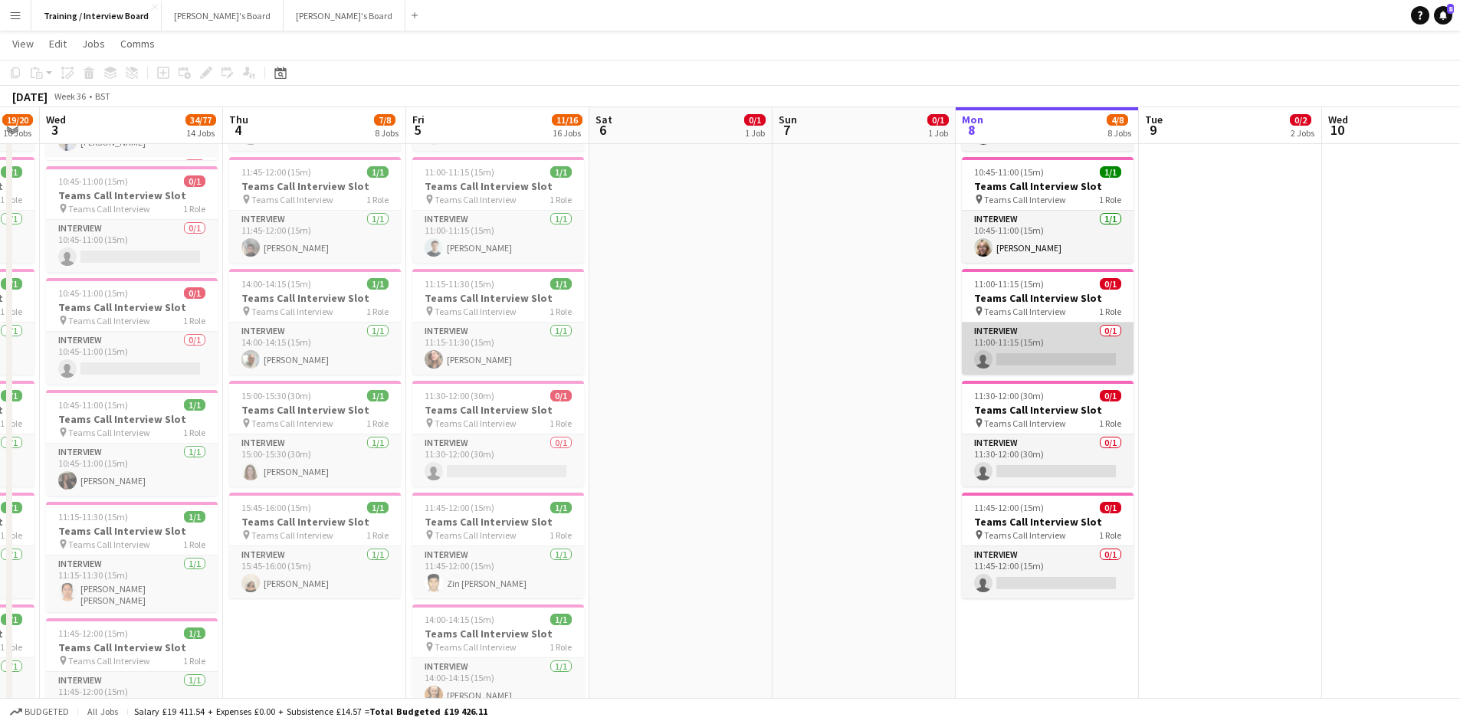
click at [1019, 363] on app-card-role "Interview 0/1 11:00-11:15 (15m) single-neutral-actions" at bounding box center [1048, 349] width 172 height 52
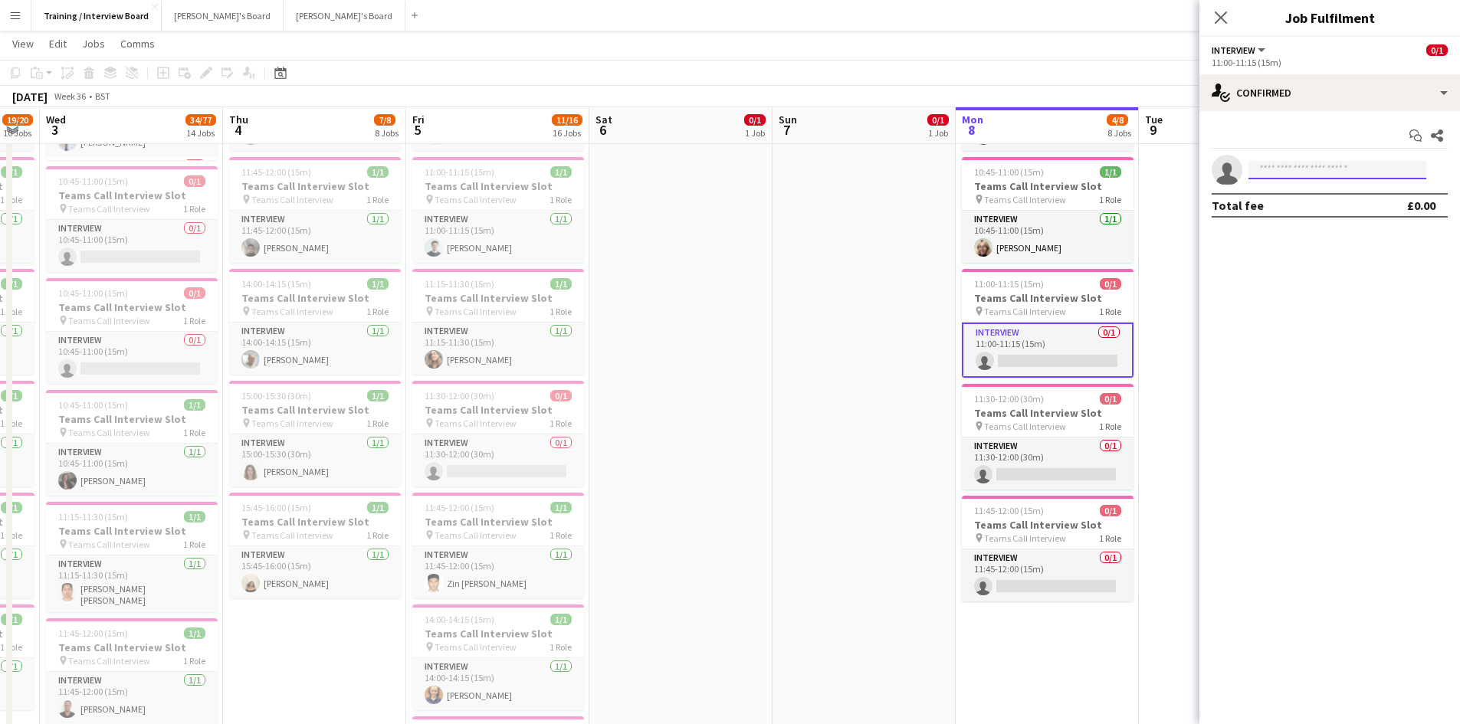
click at [1258, 175] on input at bounding box center [1337, 170] width 178 height 18
paste input "**********"
type input "*"
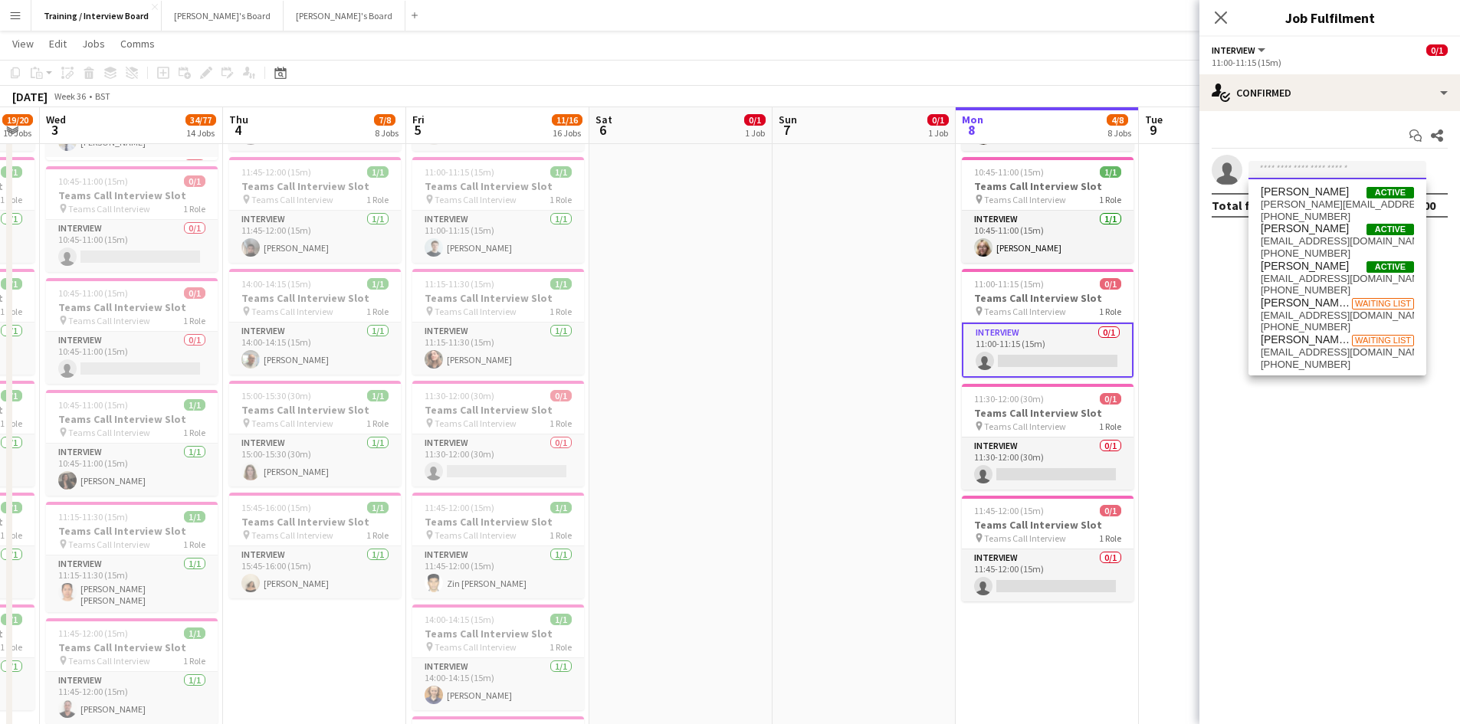
click at [1271, 176] on input at bounding box center [1337, 170] width 178 height 18
paste input "**********"
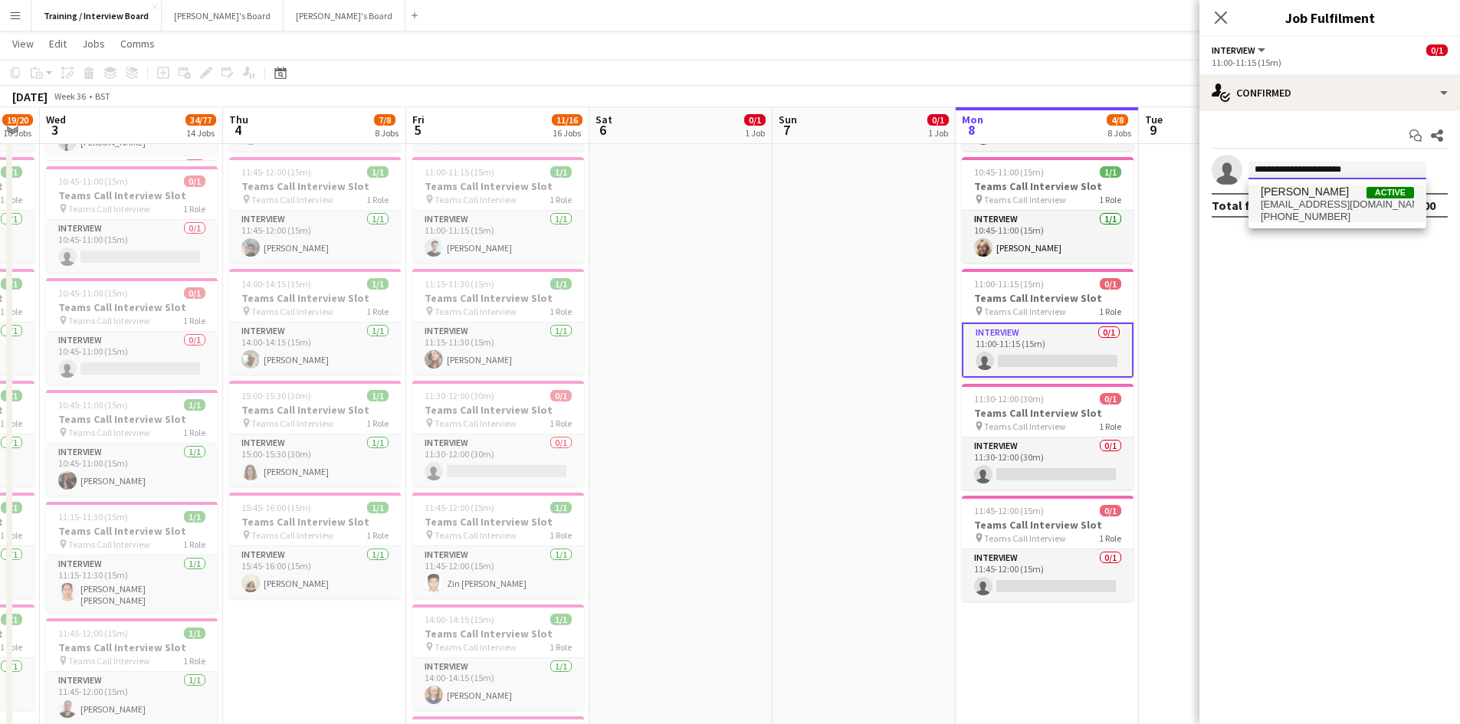
type input "**********"
click at [1298, 202] on span "[EMAIL_ADDRESS][DOMAIN_NAME]" at bounding box center [1337, 204] width 153 height 12
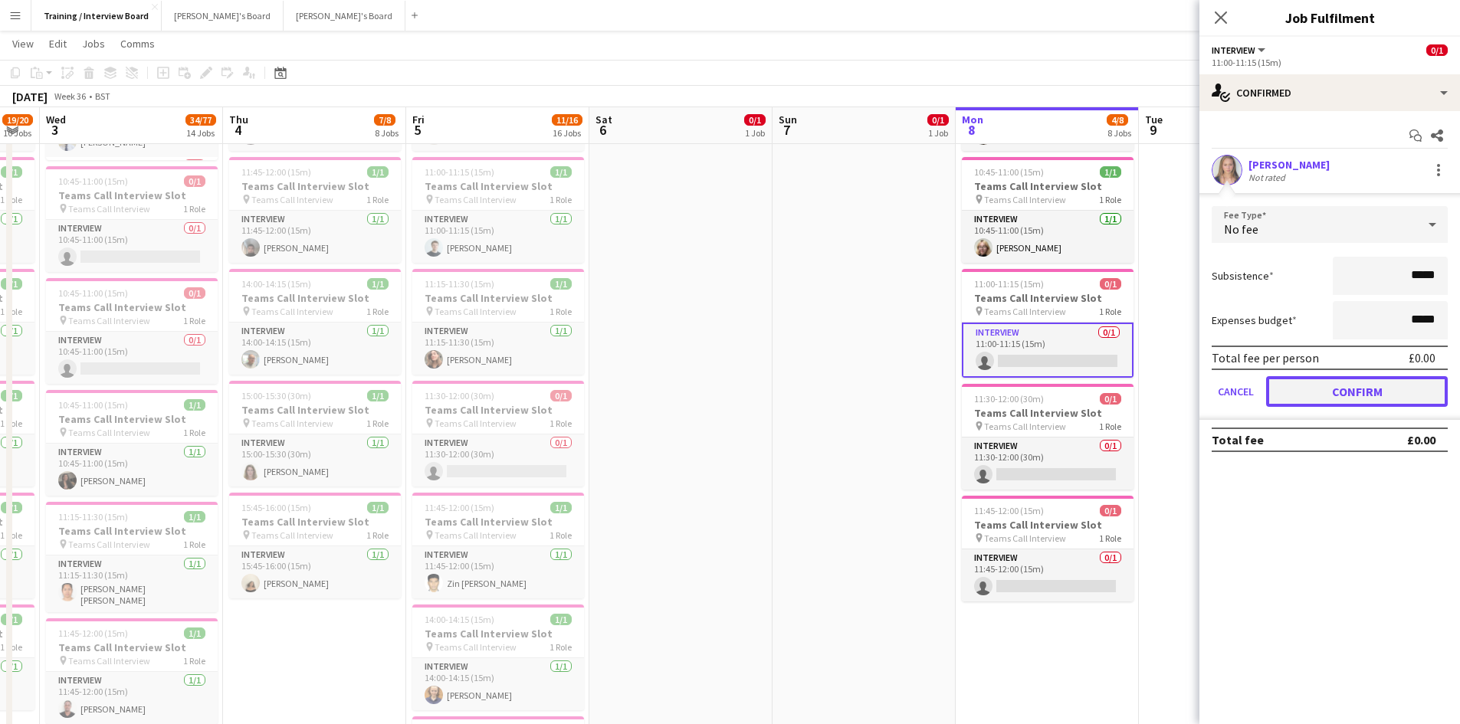
click at [1409, 391] on button "Confirm" at bounding box center [1357, 391] width 182 height 31
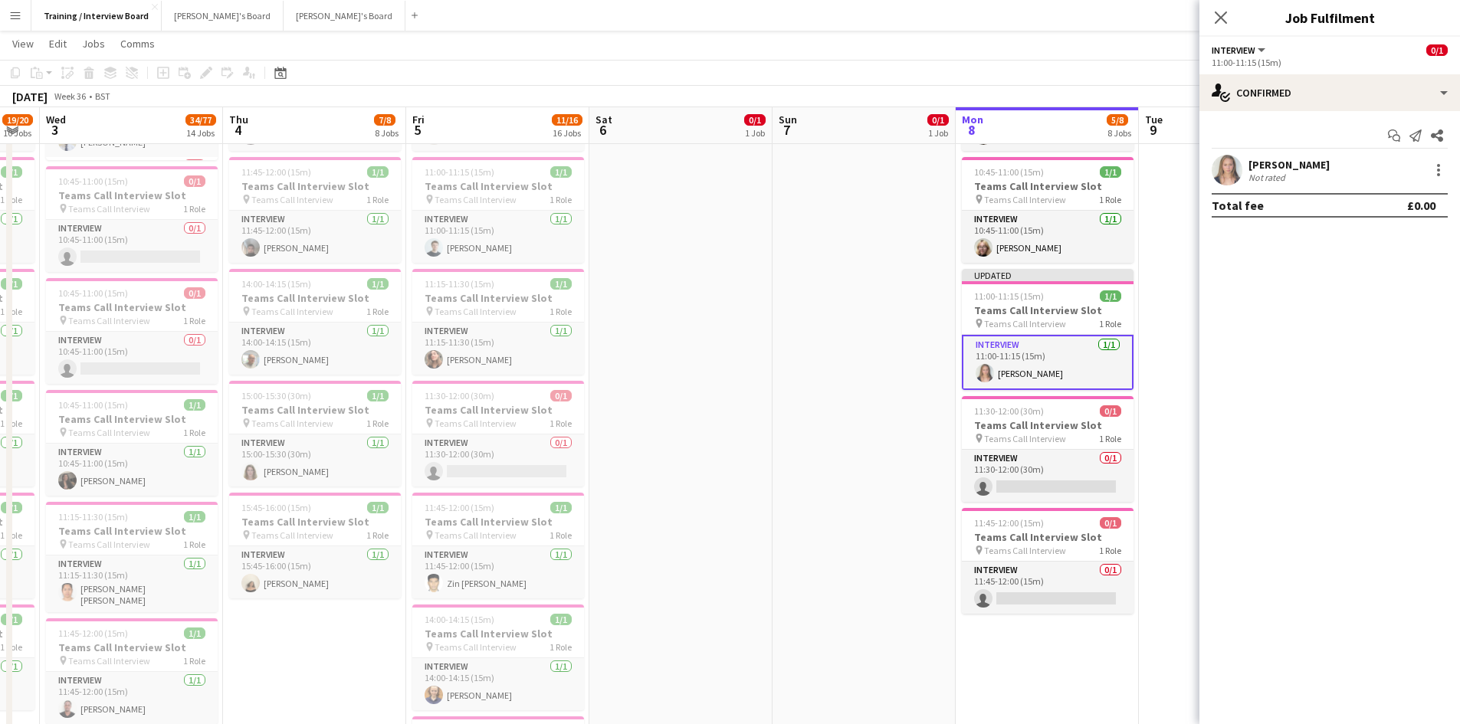
click at [1137, 68] on app-toolbar "Copy Paste Paste Ctrl+V Paste with crew Ctrl+Shift+V Paste linked Job Delete Gr…" at bounding box center [730, 73] width 1460 height 26
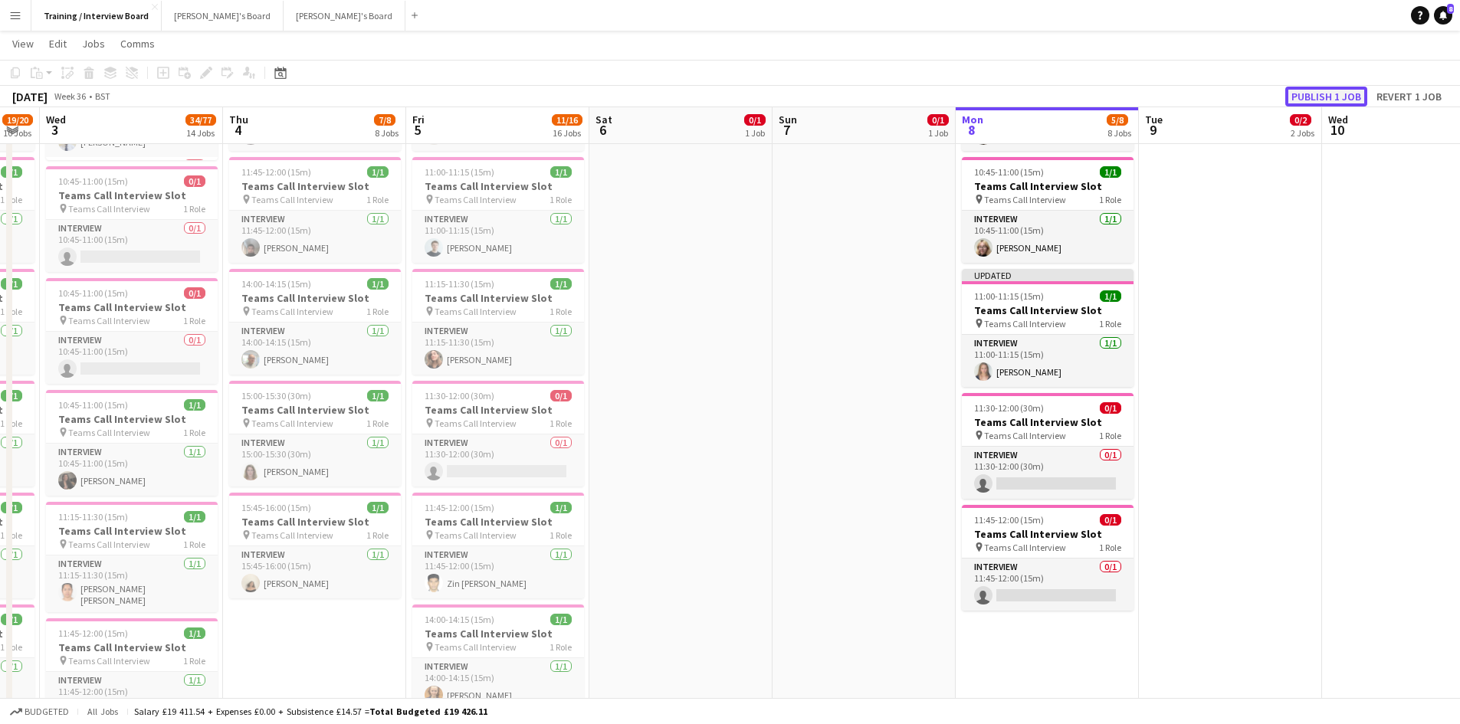
click at [1331, 96] on button "Publish 1 job" at bounding box center [1326, 97] width 82 height 20
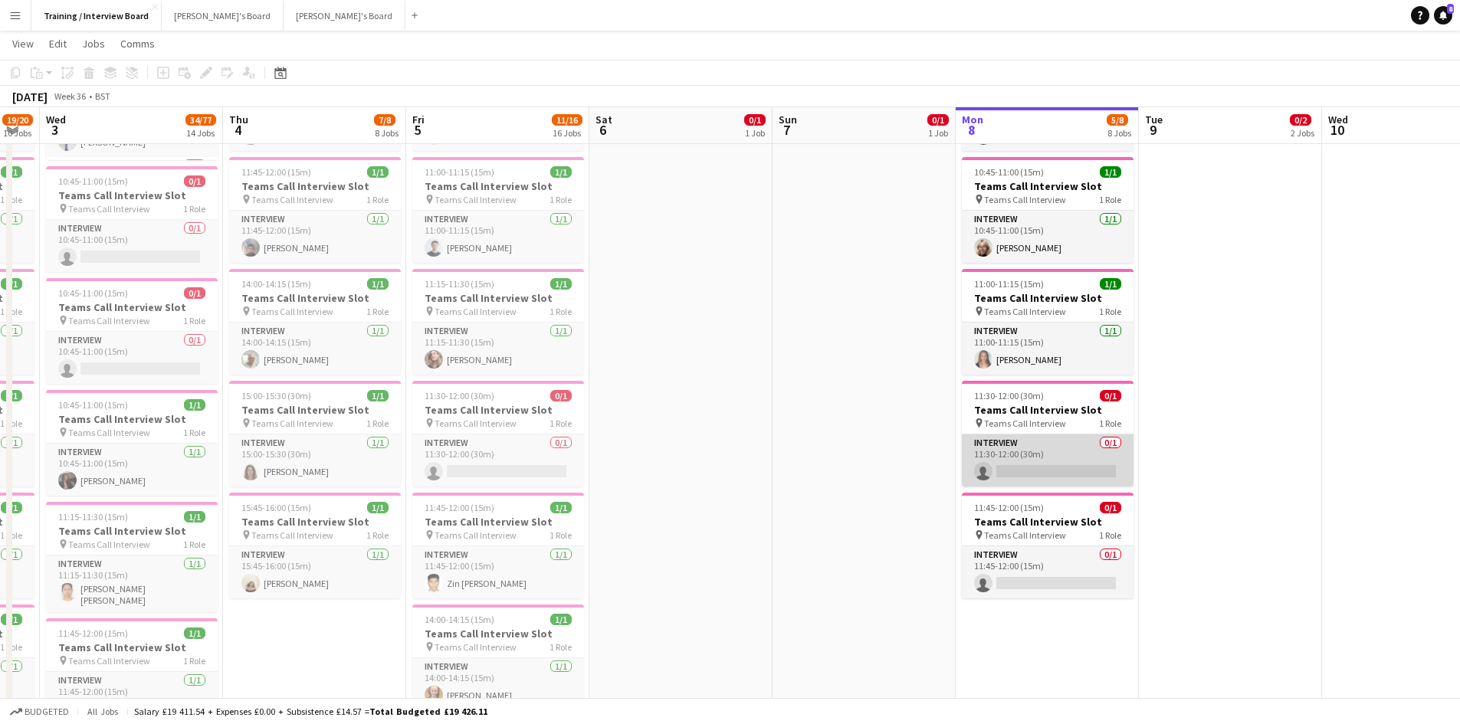
click at [1033, 471] on app-card-role "Interview 0/1 11:30-12:00 (30m) single-neutral-actions" at bounding box center [1048, 461] width 172 height 52
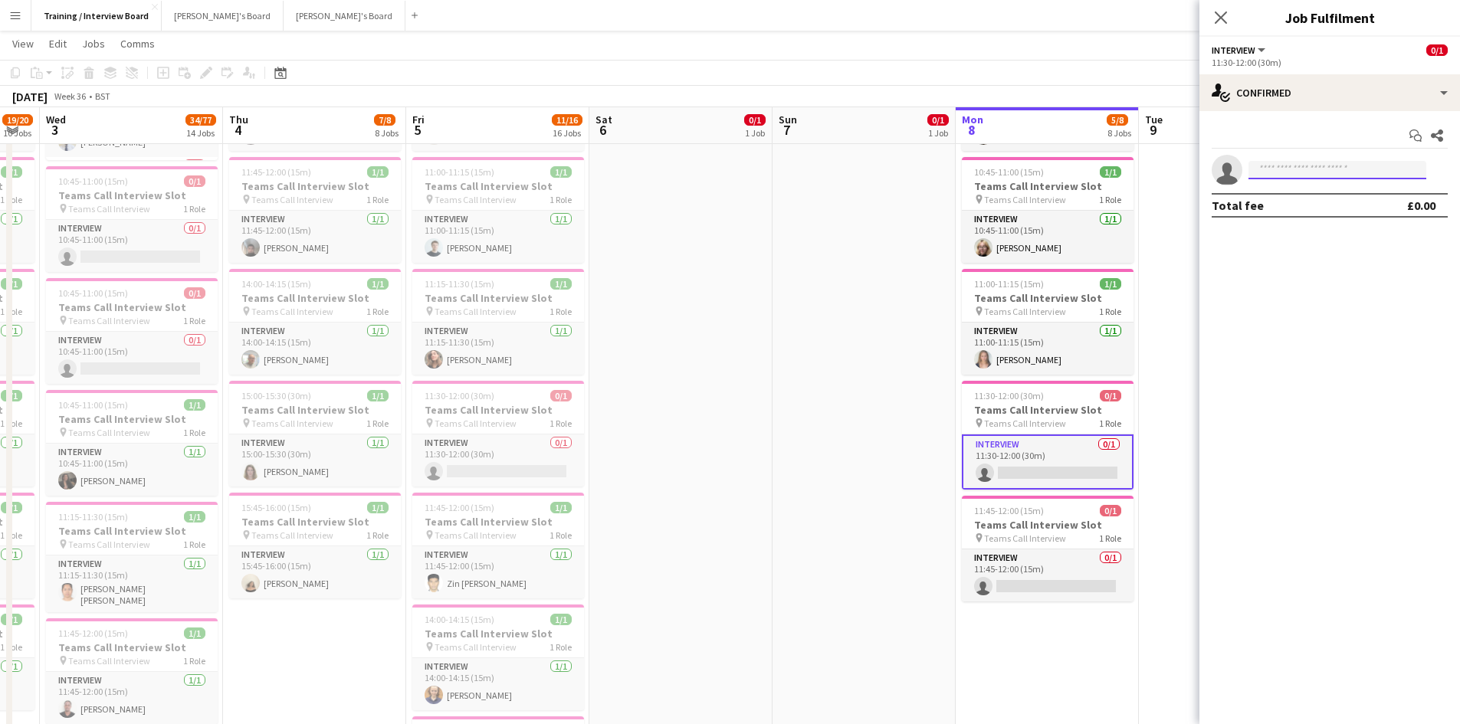
click at [1271, 172] on input at bounding box center [1337, 170] width 178 height 18
paste input "**********"
type input "**********"
click at [1328, 209] on span "[EMAIL_ADDRESS][DOMAIN_NAME]" at bounding box center [1337, 204] width 153 height 12
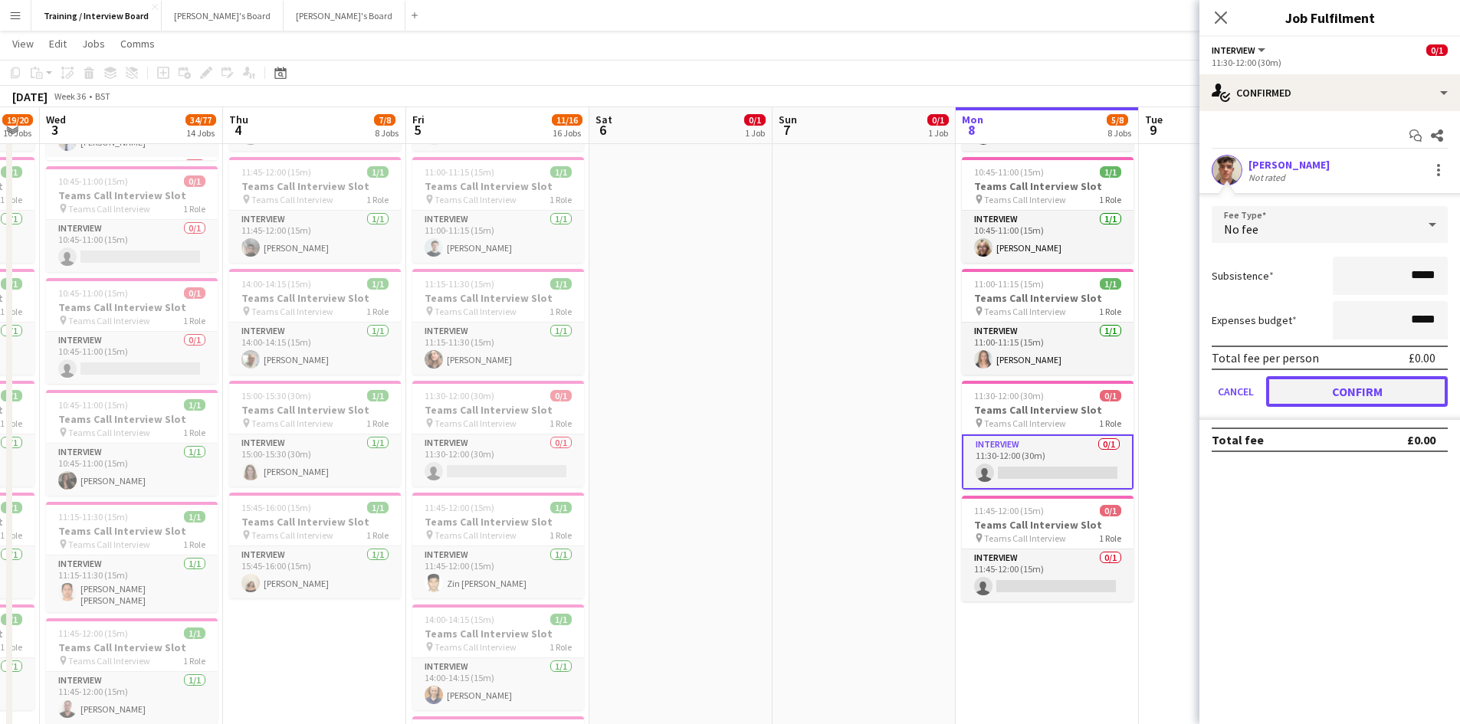
click at [1398, 389] on button "Confirm" at bounding box center [1357, 391] width 182 height 31
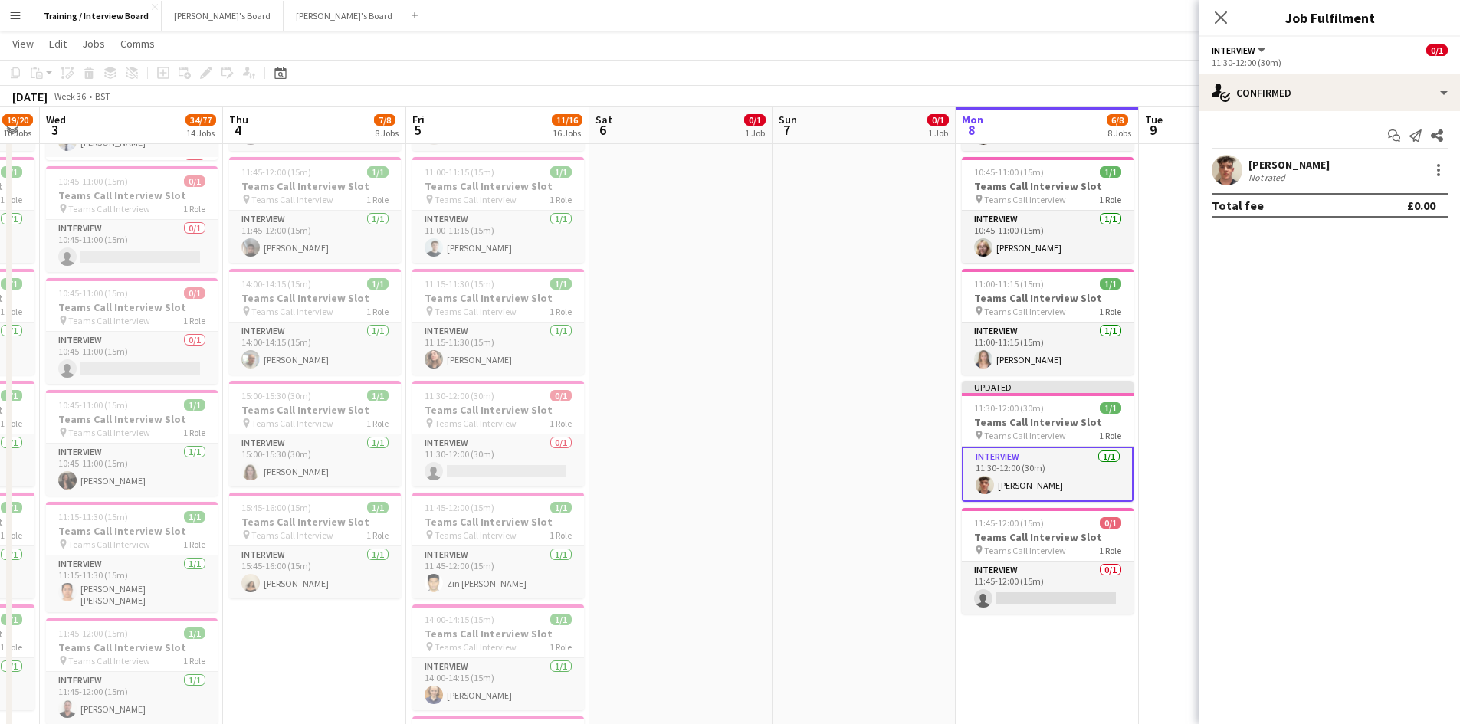
drag, startPoint x: 1122, startPoint y: 71, endPoint x: 1240, endPoint y: 74, distance: 118.1
click at [1126, 70] on app-toolbar "Copy Paste Paste Ctrl+V Paste with crew Ctrl+Shift+V Paste linked Job Delete Gr…" at bounding box center [730, 73] width 1460 height 26
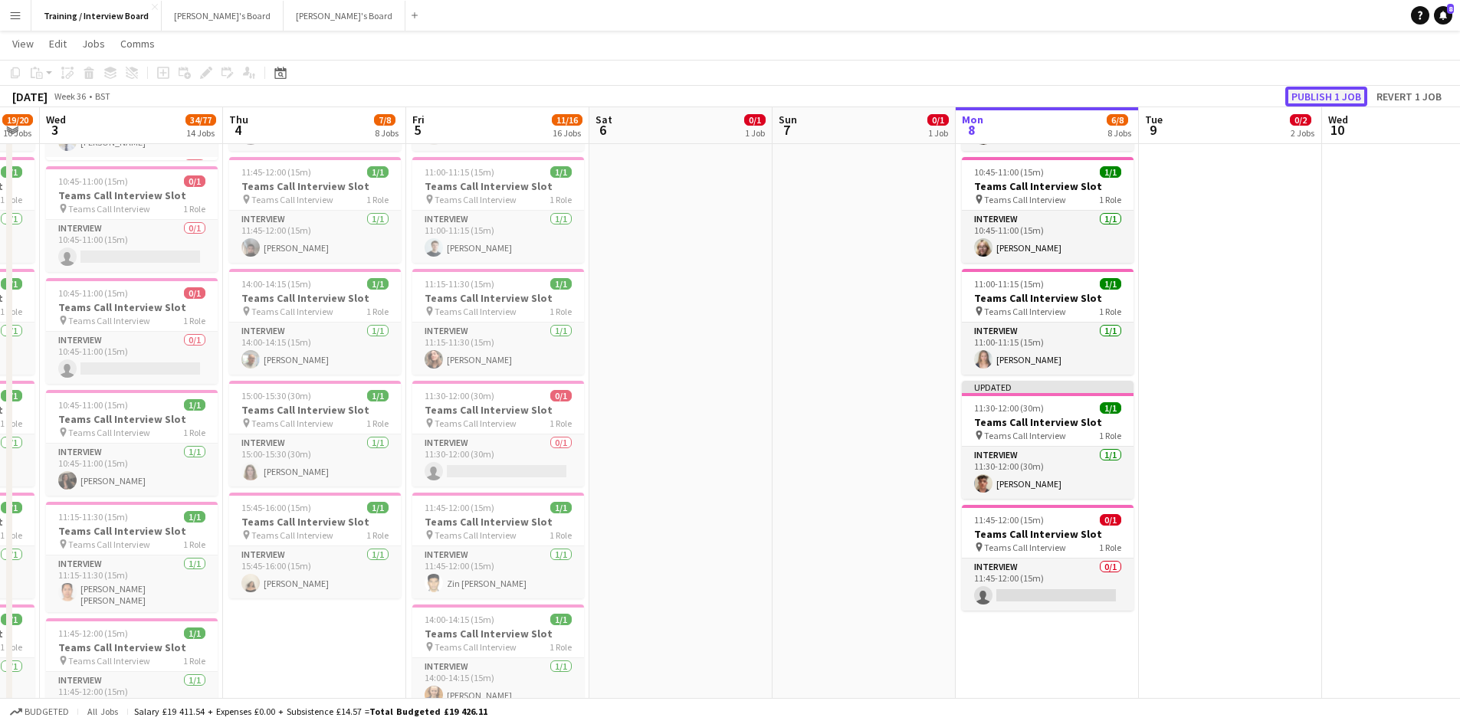
click at [1333, 91] on button "Publish 1 job" at bounding box center [1326, 97] width 82 height 20
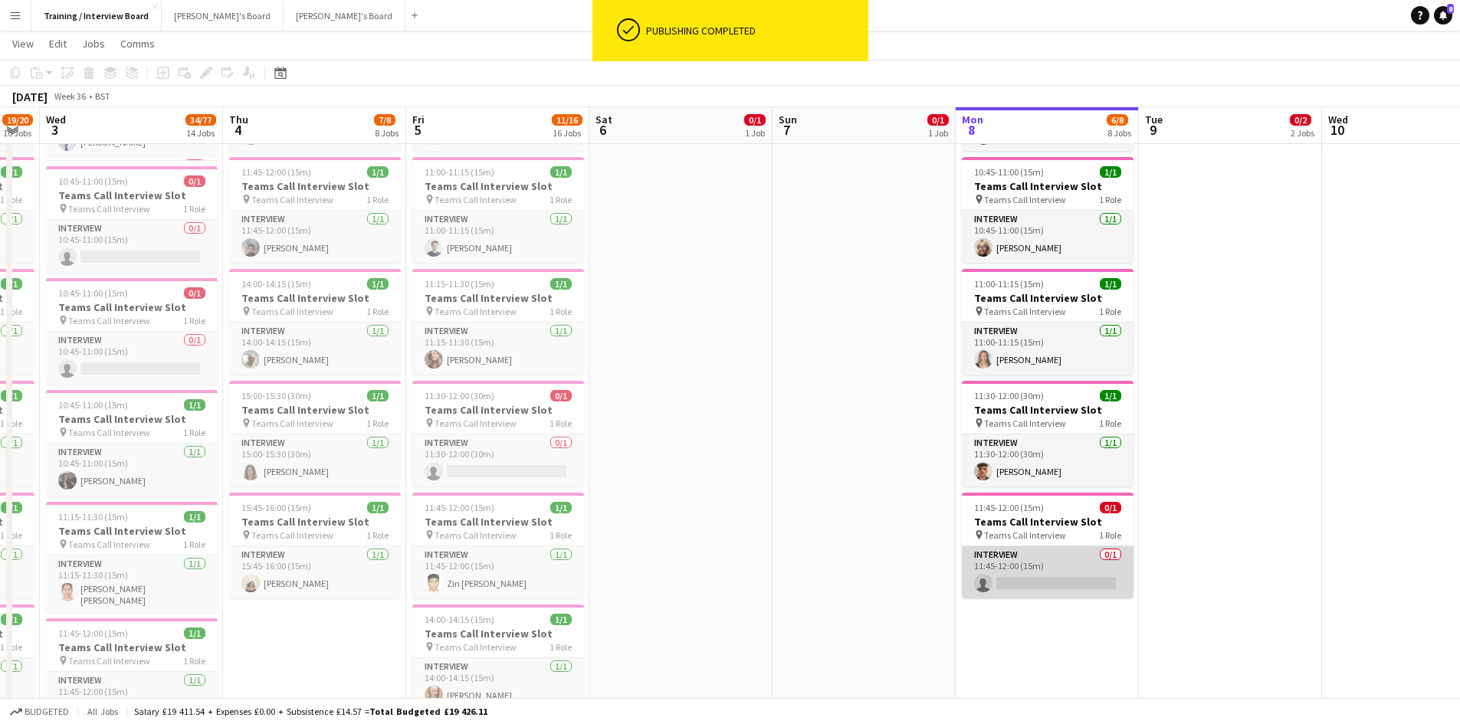
click at [1025, 579] on app-card-role "Interview 0/1 11:45-12:00 (15m) single-neutral-actions" at bounding box center [1048, 572] width 172 height 52
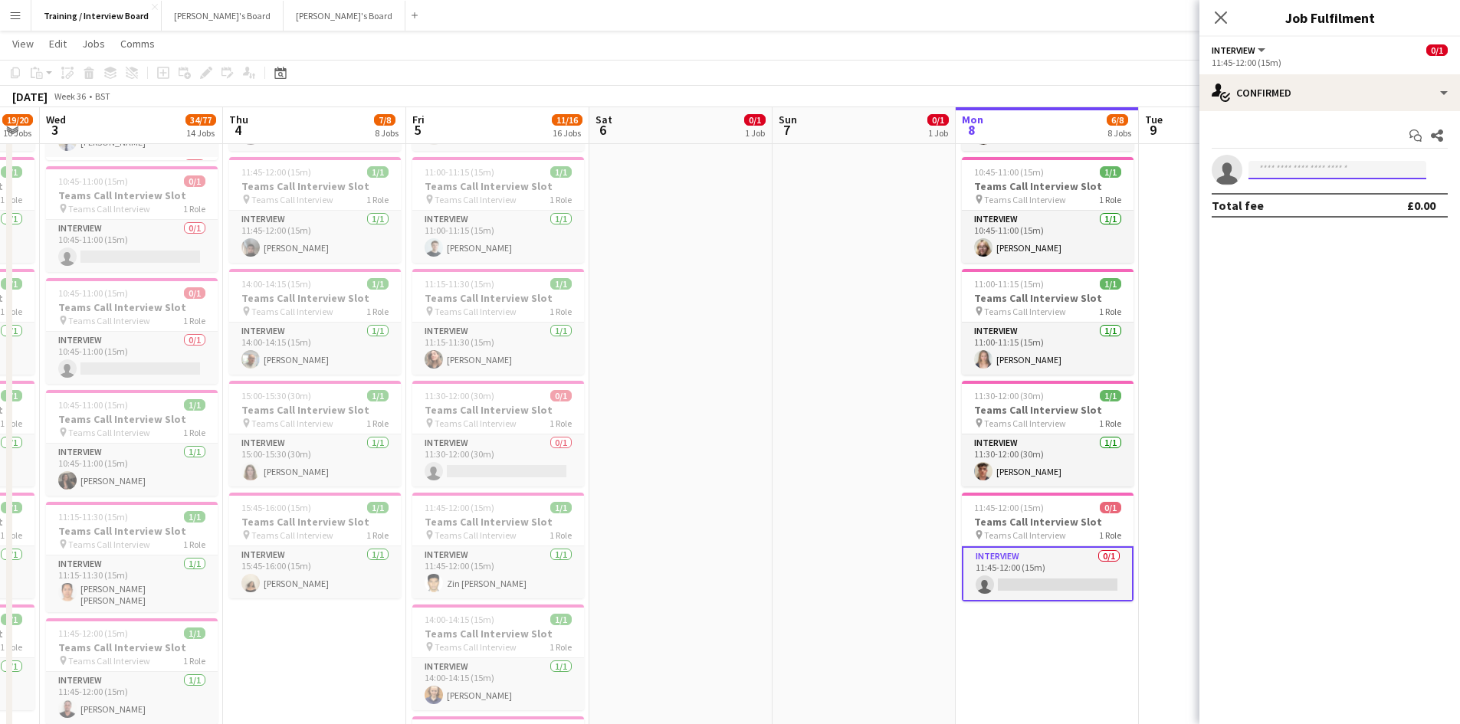
click at [1326, 164] on input at bounding box center [1337, 170] width 178 height 18
paste input "**********"
type input "**********"
click at [1330, 203] on span "layad.8.ls@icloud.com" at bounding box center [1337, 204] width 153 height 12
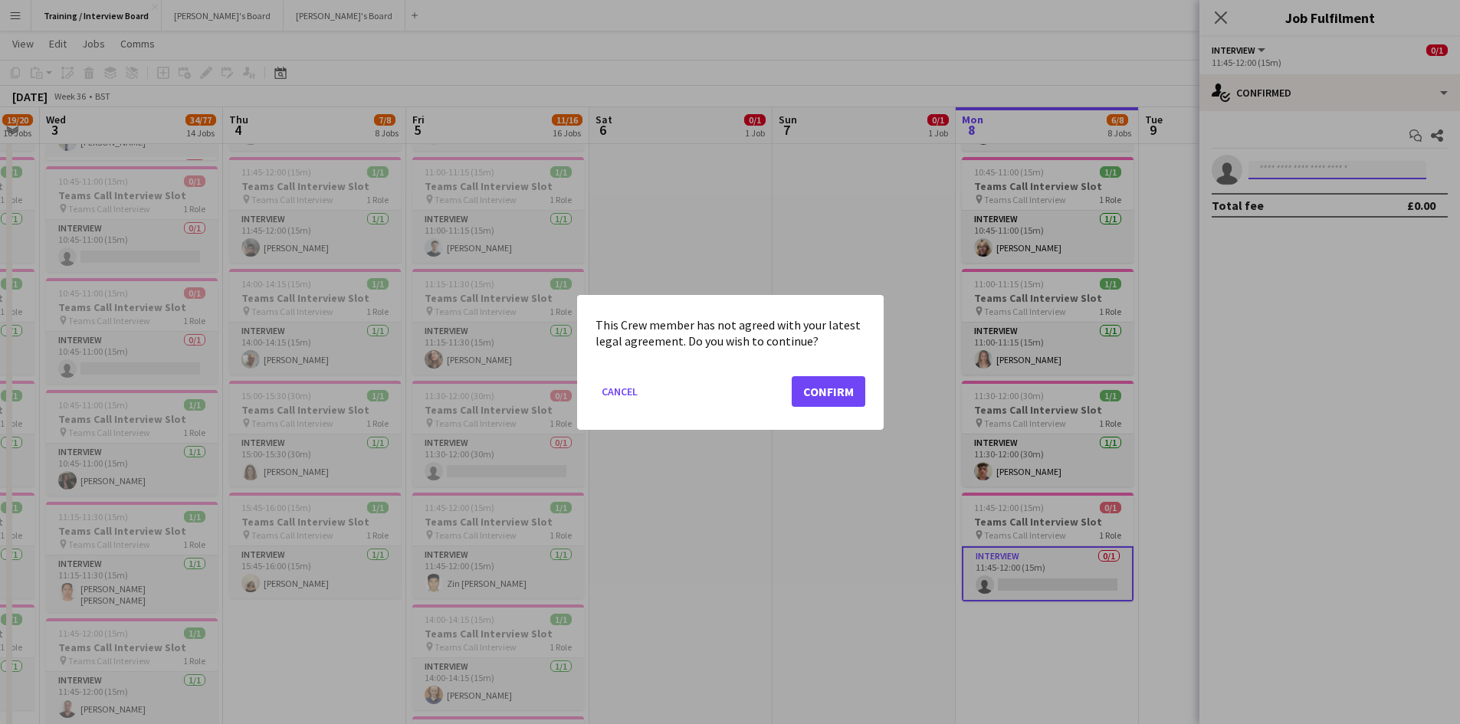
scroll to position [0, 0]
click at [844, 392] on button "Confirm" at bounding box center [829, 391] width 74 height 31
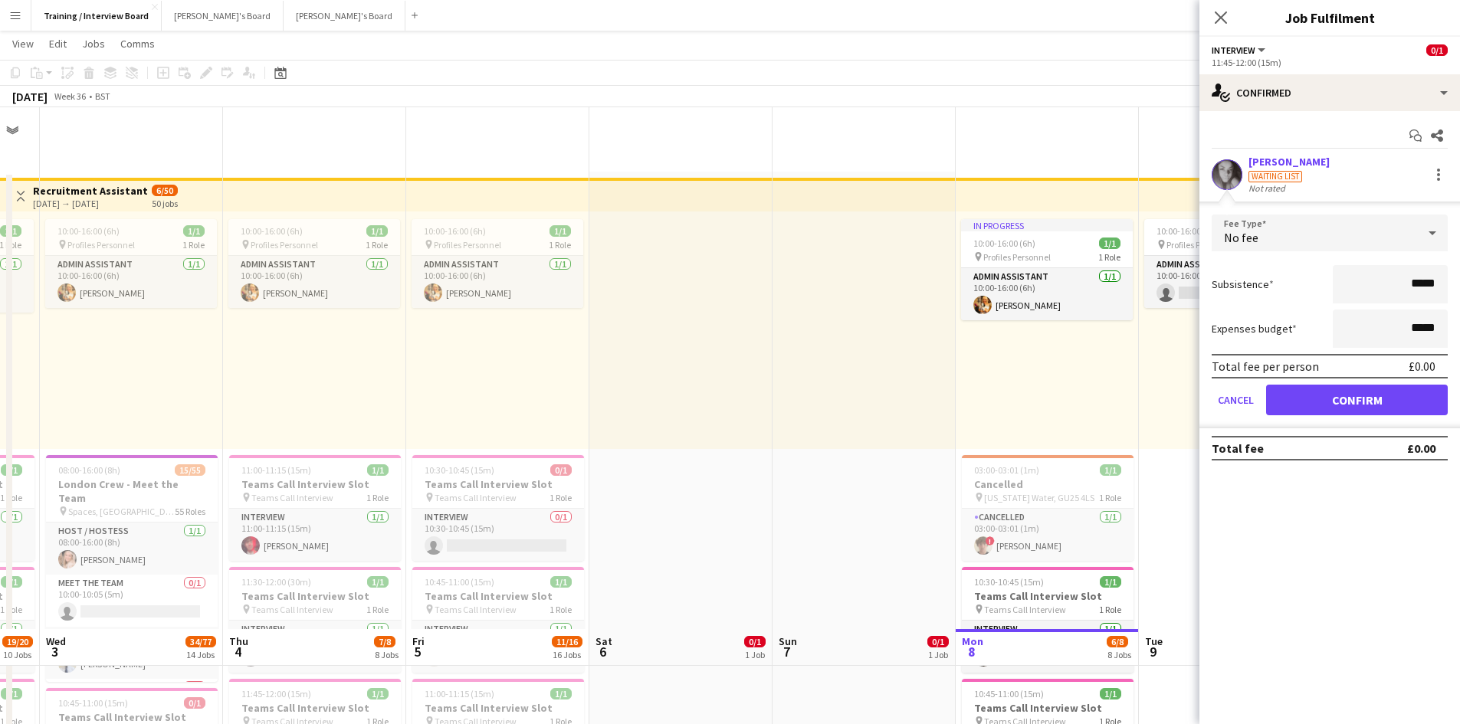
scroll to position [522, 0]
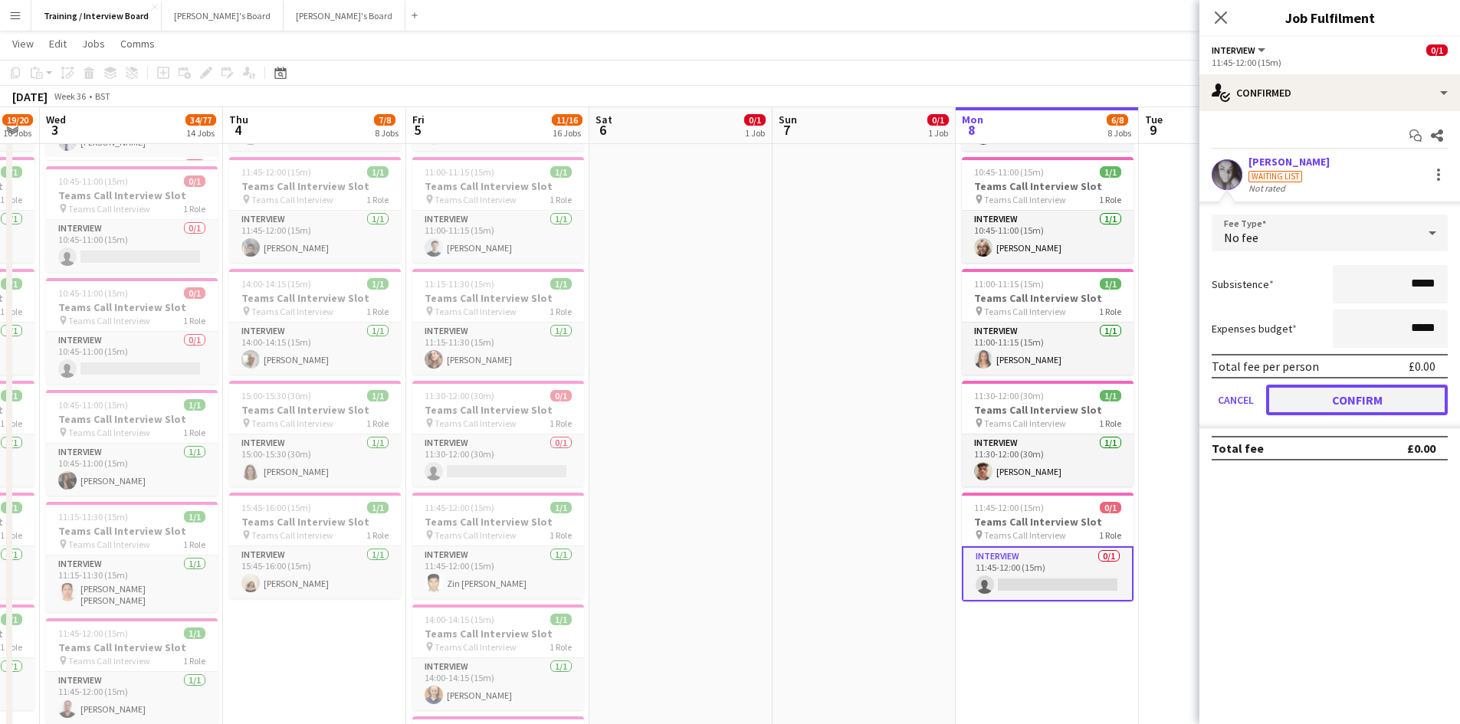
click at [1396, 402] on button "Confirm" at bounding box center [1357, 400] width 182 height 31
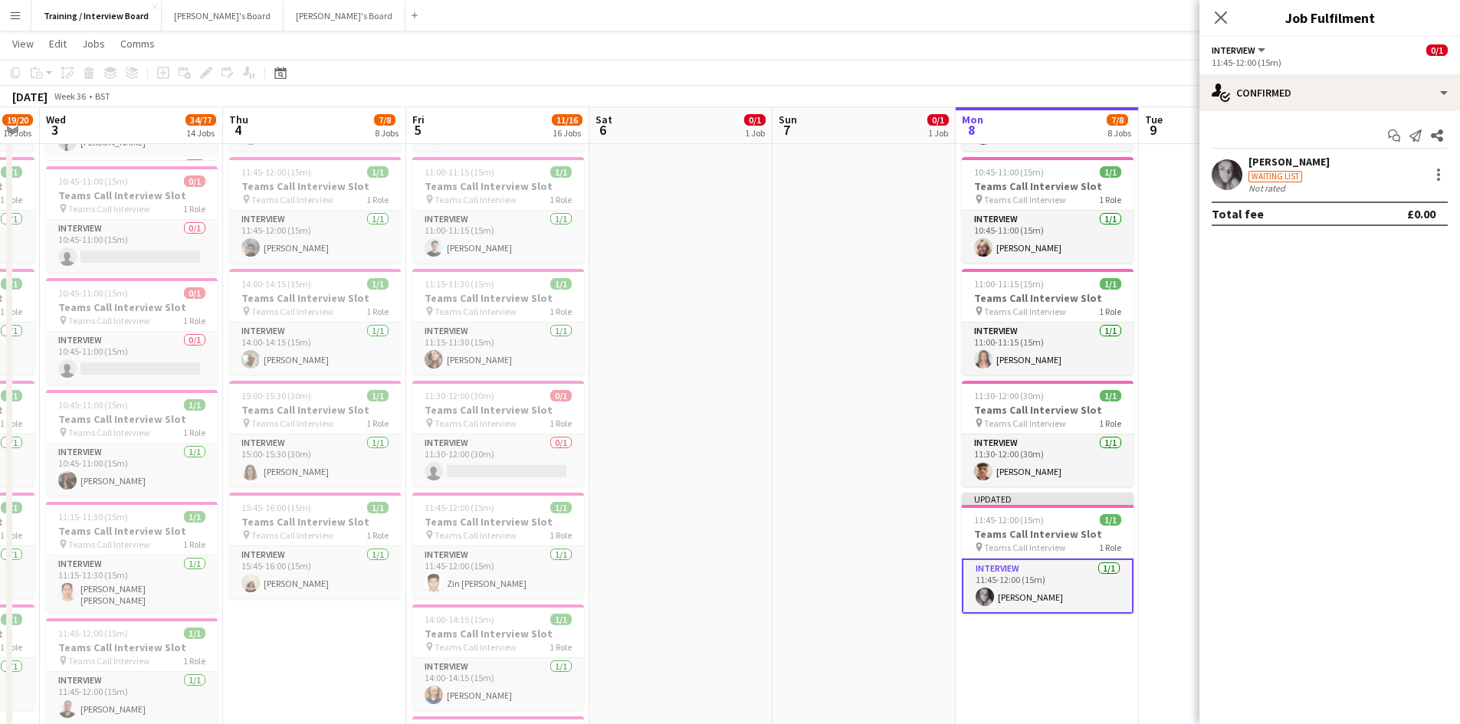
click at [1117, 33] on app-page-menu "View Day view expanded Day view collapsed Month view Date picker Jump to today …" at bounding box center [730, 45] width 1460 height 29
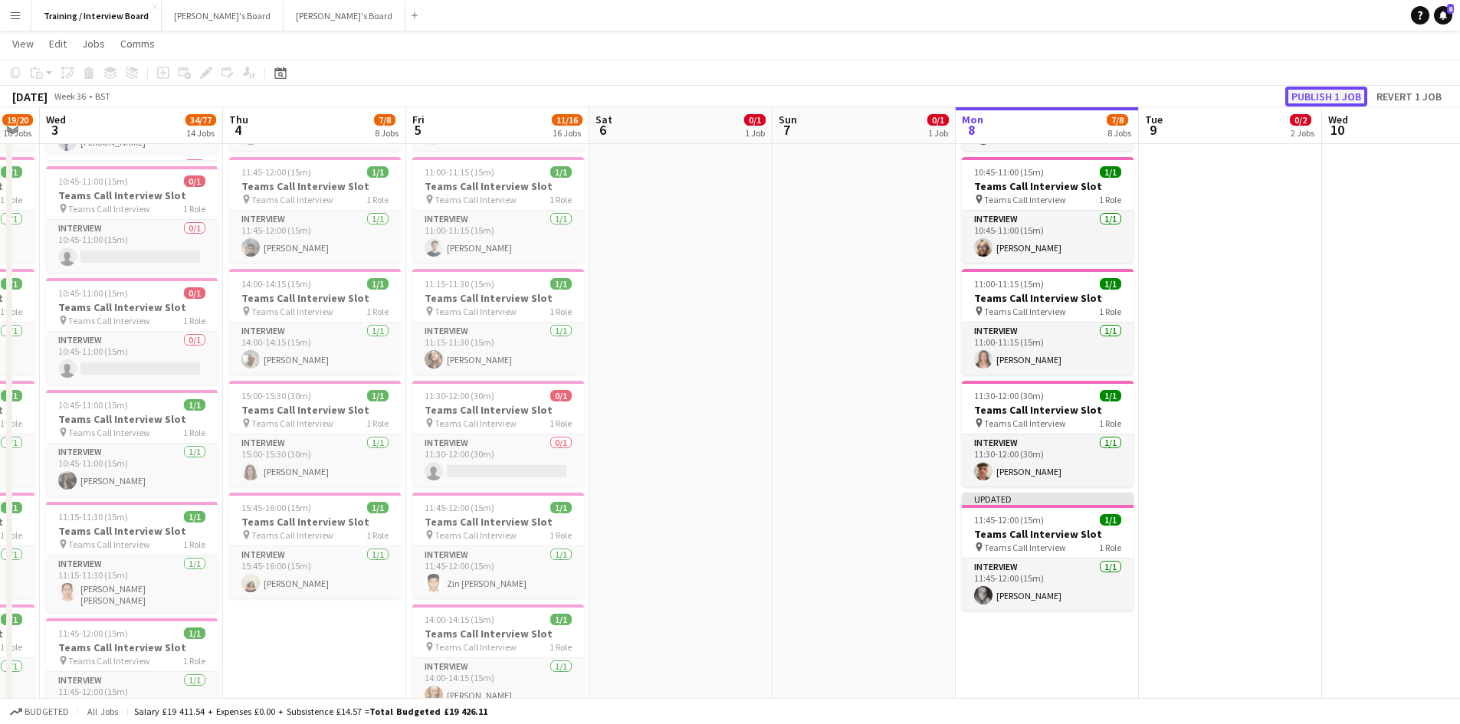
click at [1315, 99] on button "Publish 1 job" at bounding box center [1326, 97] width 82 height 20
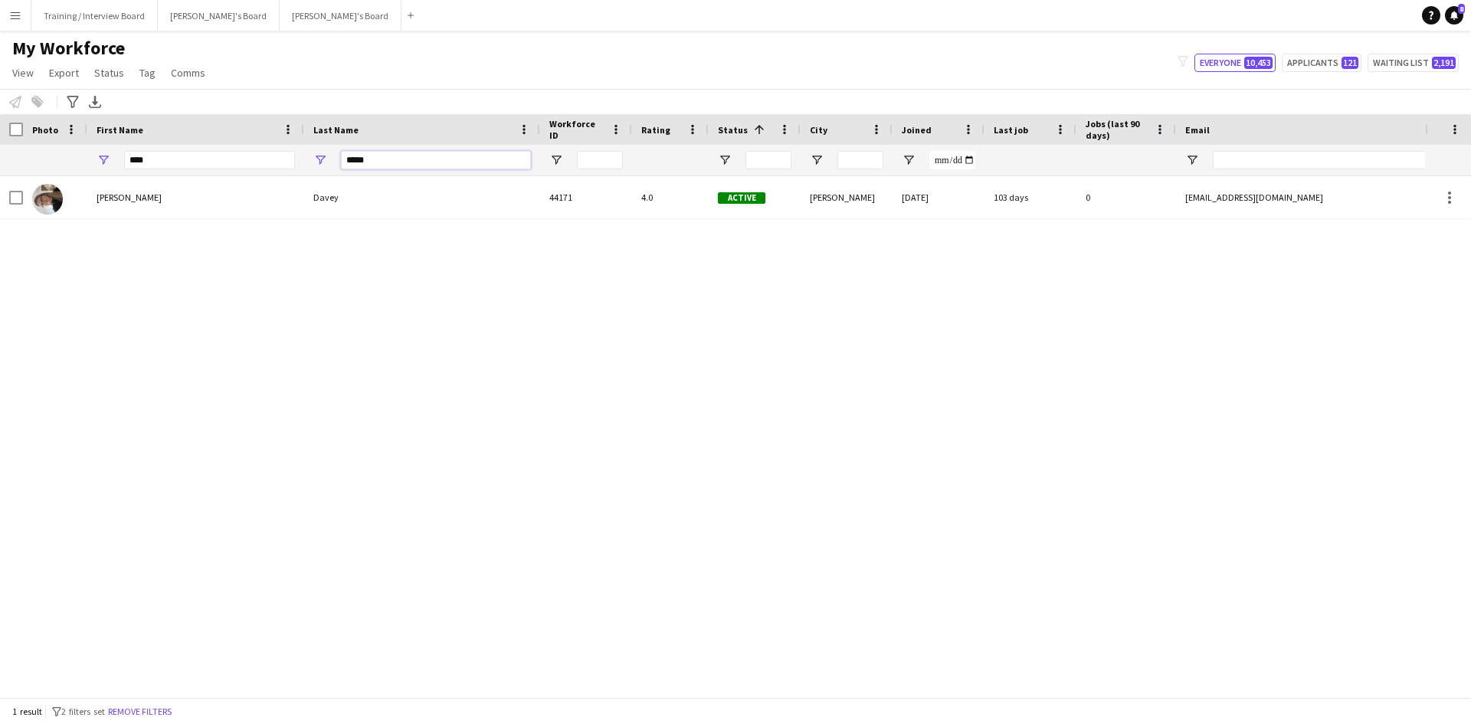
click at [399, 154] on input "*****" at bounding box center [436, 160] width 190 height 18
type input "*"
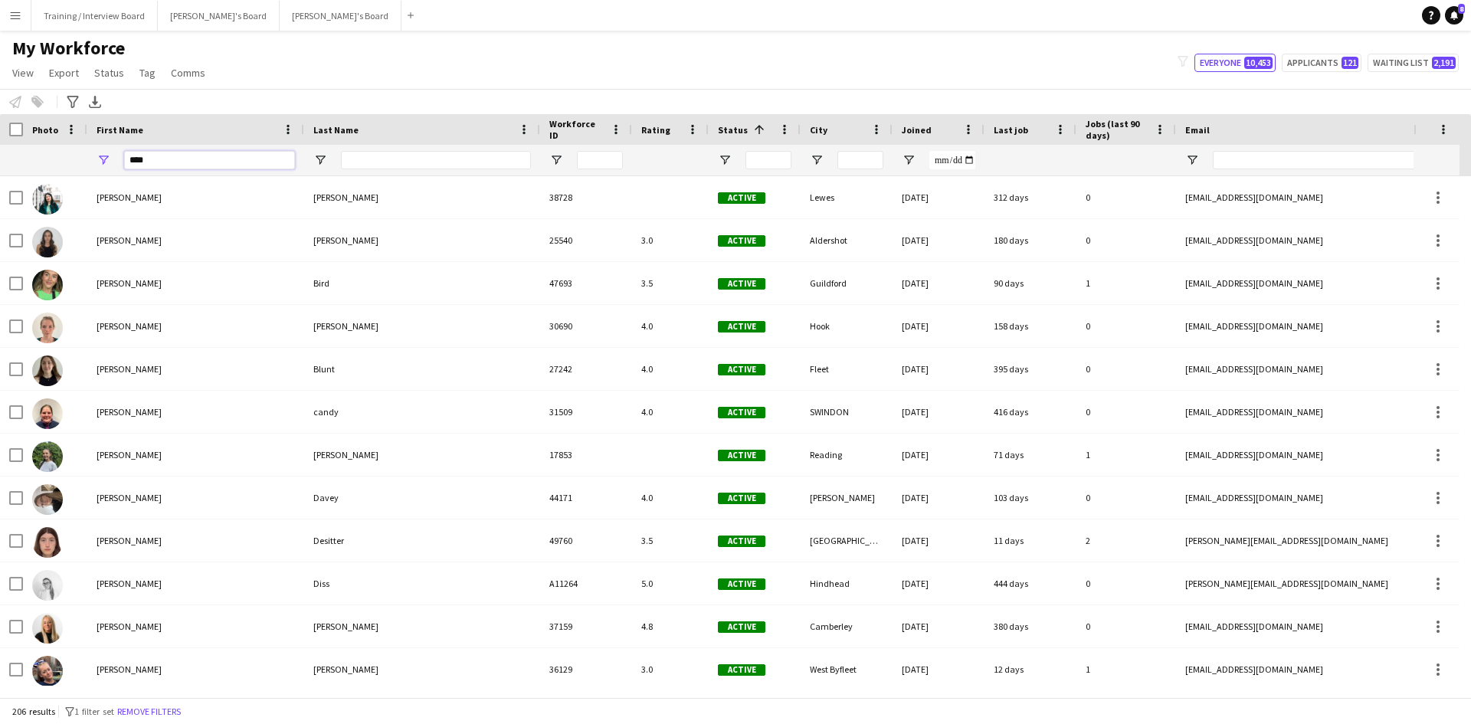
click at [175, 156] on input "****" at bounding box center [209, 160] width 171 height 18
type input "*"
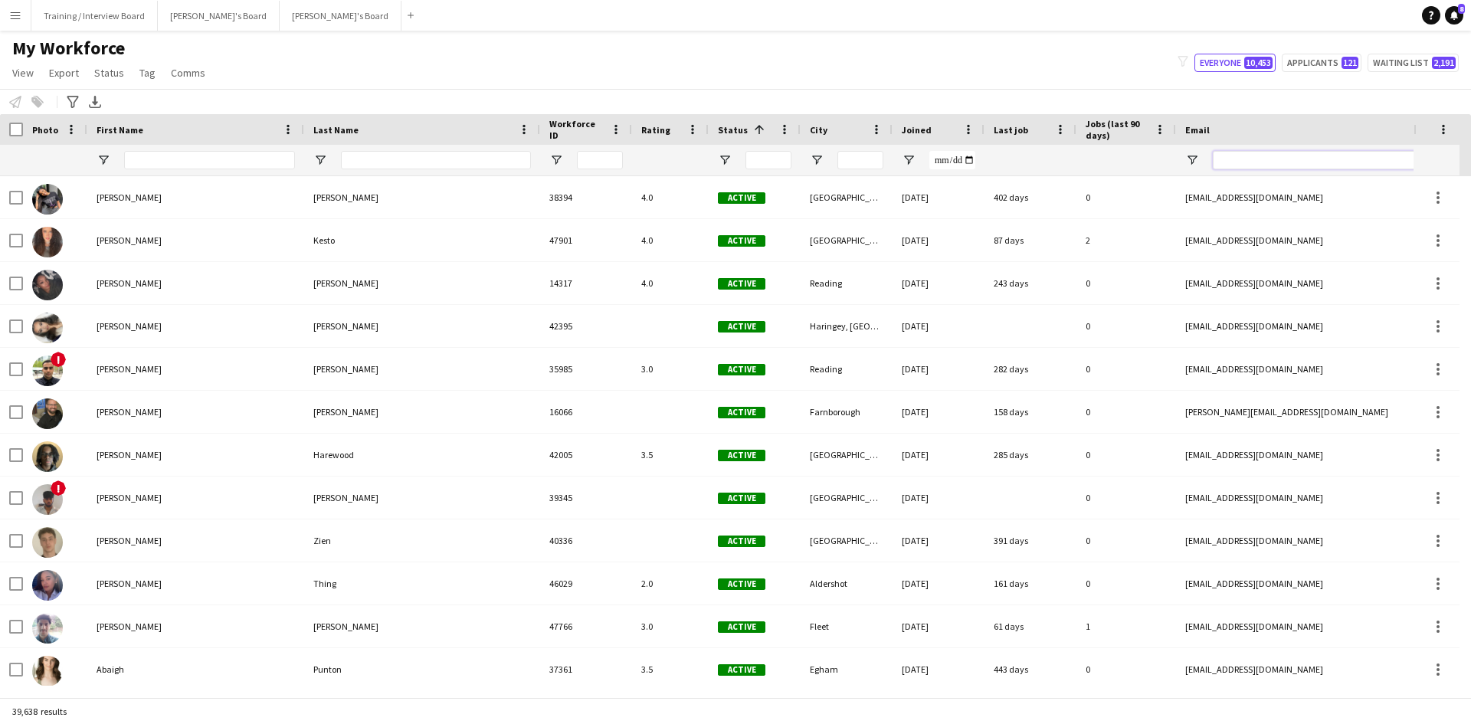
click at [1253, 163] on input "Email Filter Input" at bounding box center [1343, 160] width 261 height 18
paste input "**********"
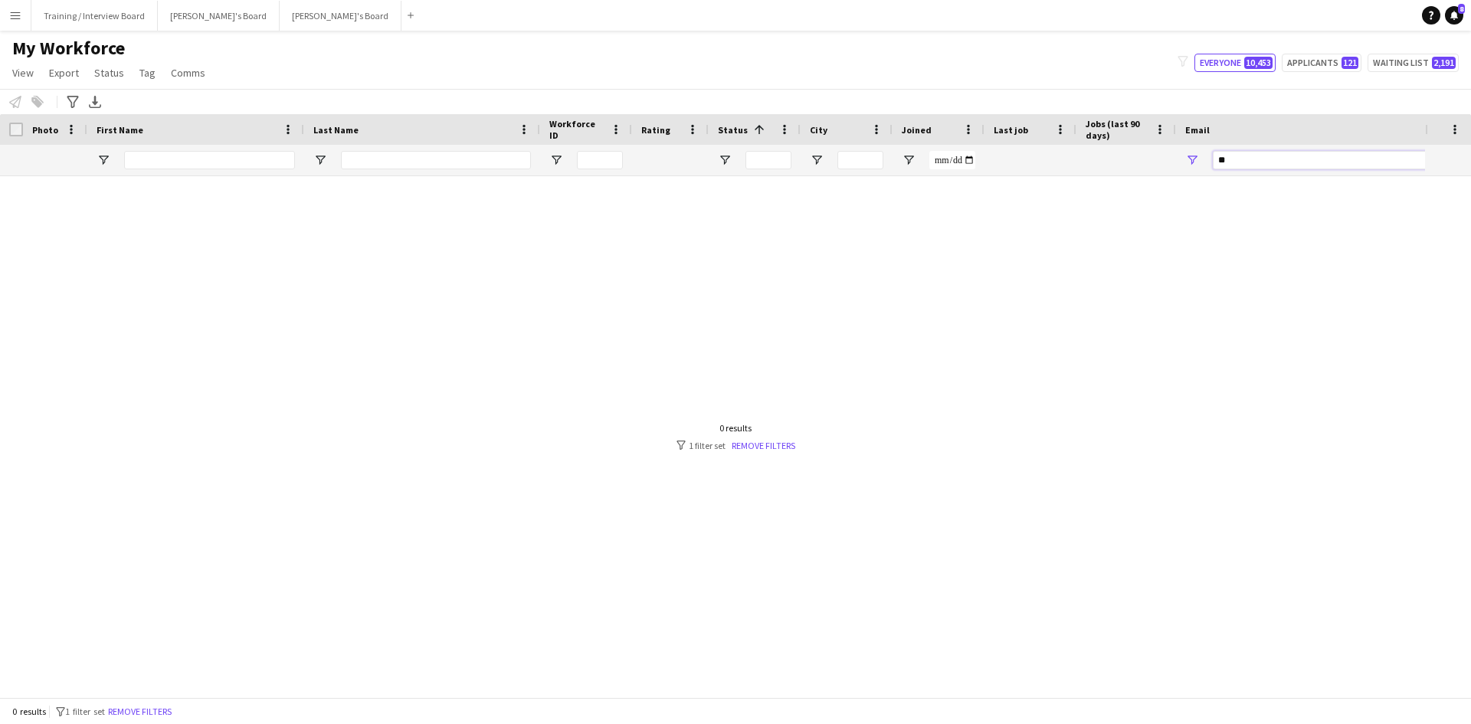
type input "*"
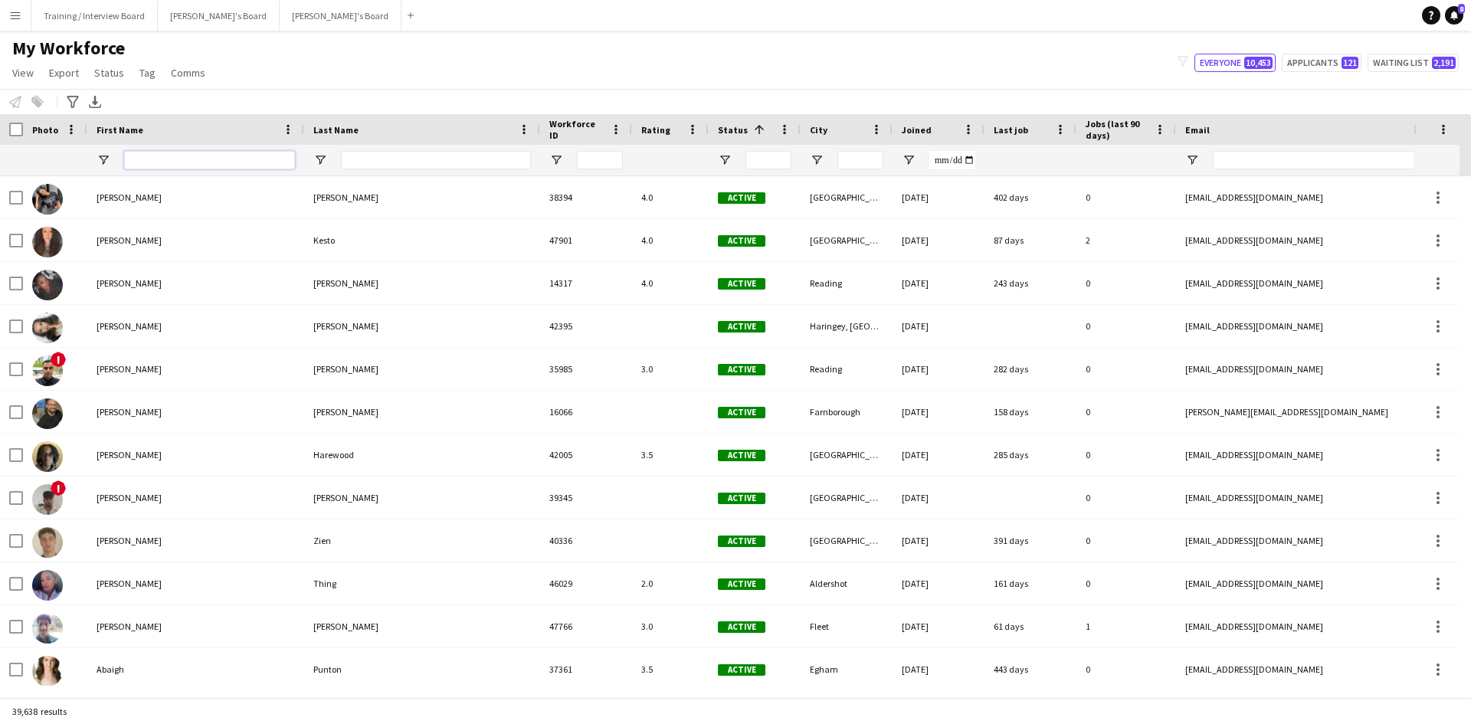
click at [147, 160] on input "First Name Filter Input" at bounding box center [209, 160] width 171 height 18
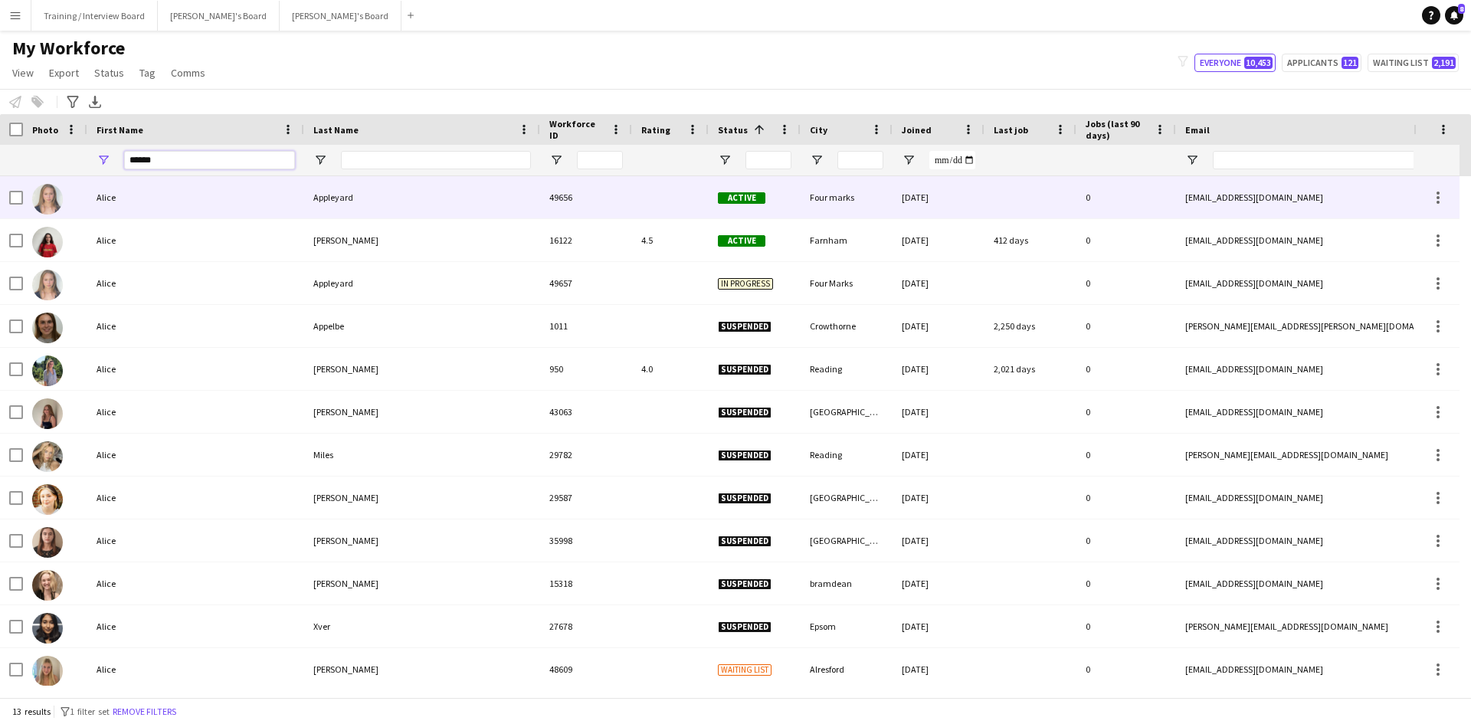
type input "*****"
click at [350, 196] on div "Appleyard" at bounding box center [422, 197] width 236 height 42
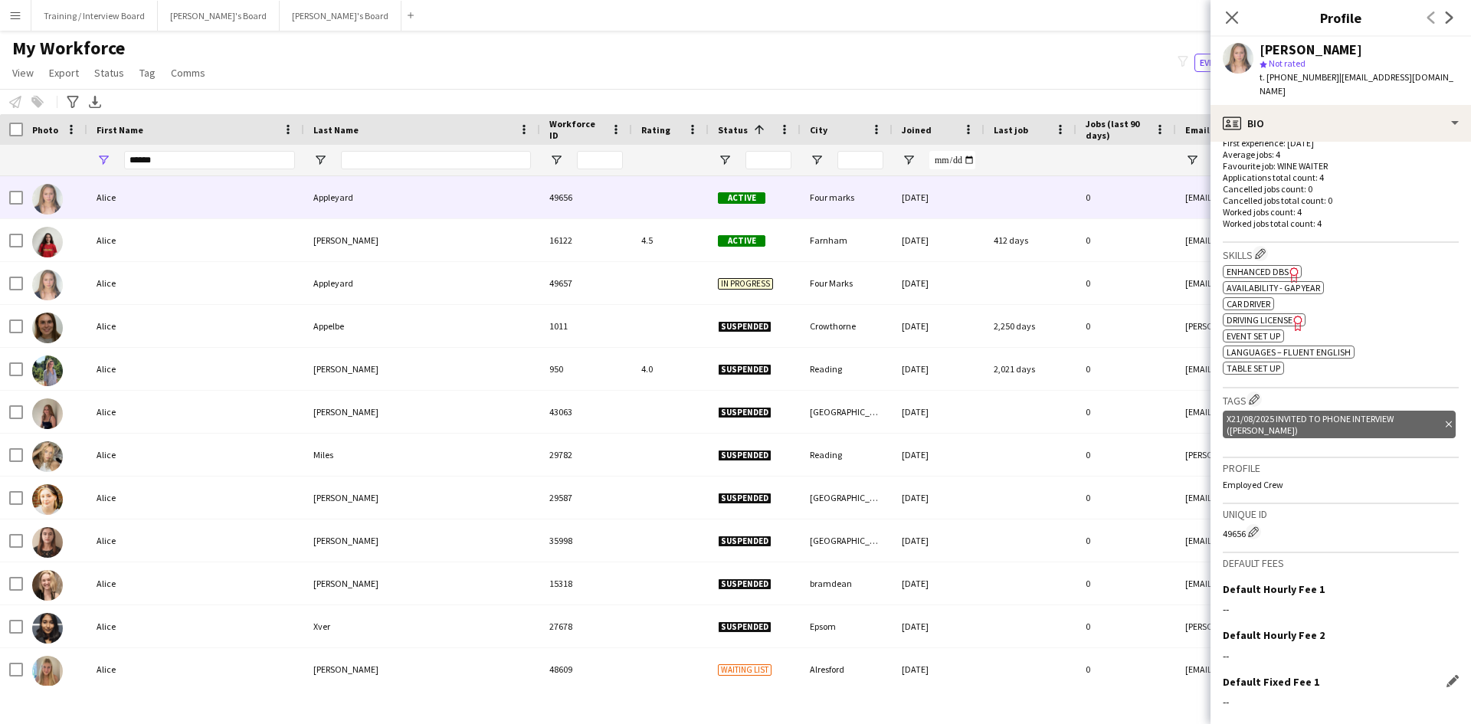
scroll to position [474, 0]
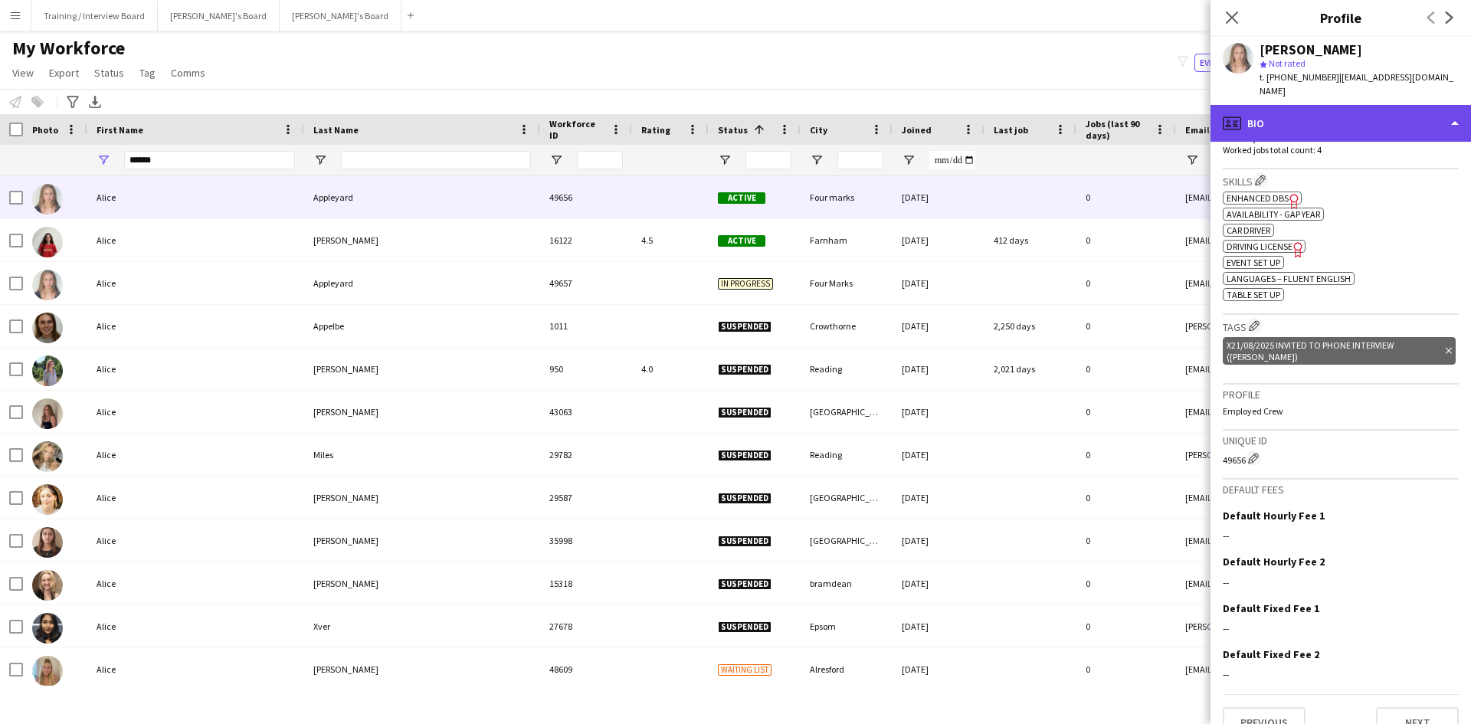
click at [1451, 113] on div "profile Bio" at bounding box center [1341, 123] width 261 height 37
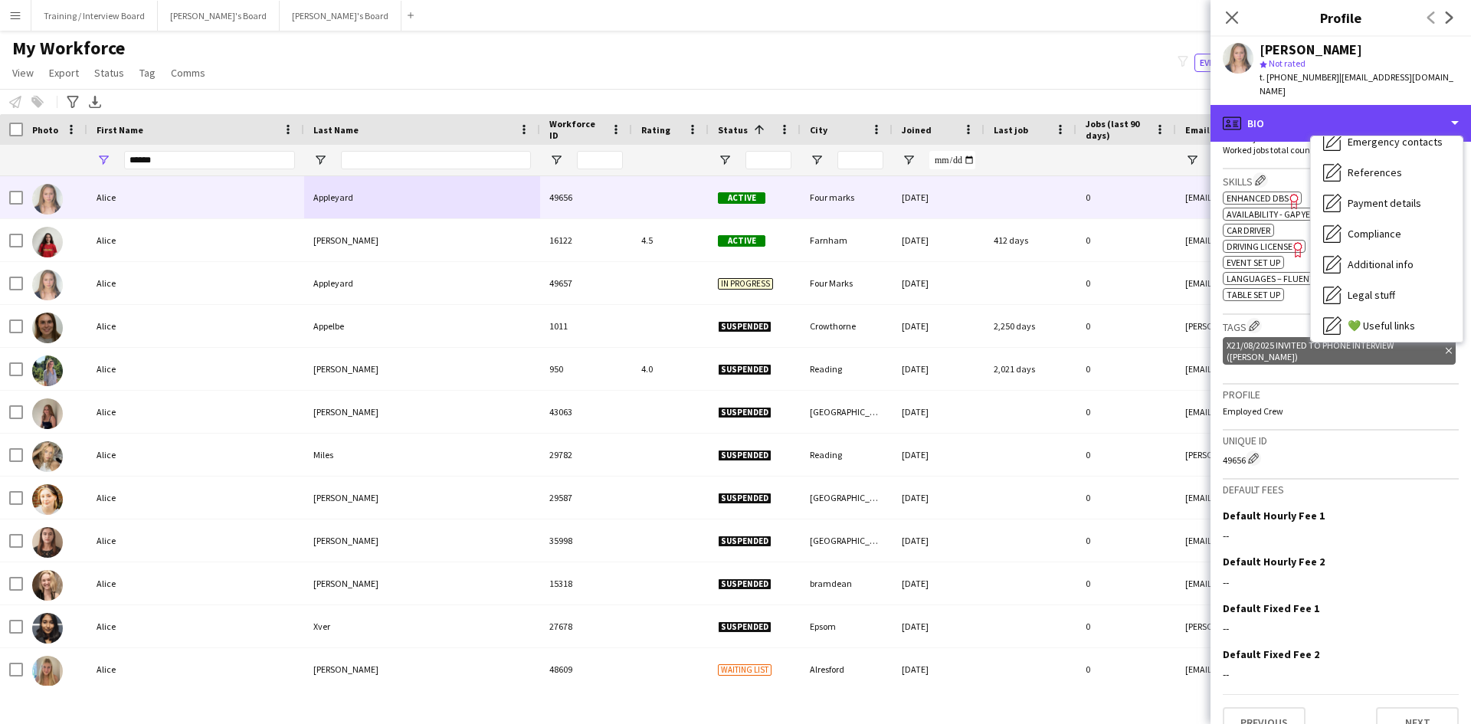
scroll to position [155, 0]
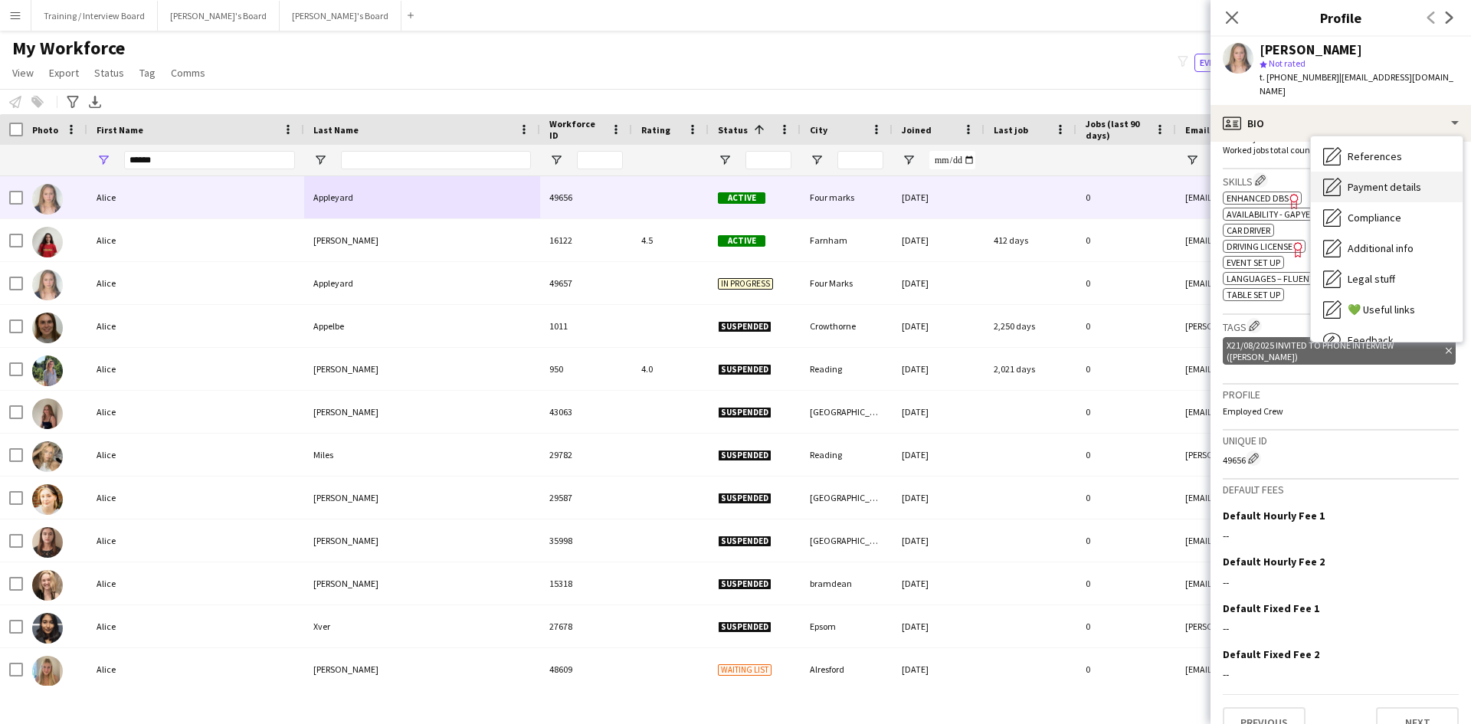
click at [1377, 185] on div "Payment details Payment details" at bounding box center [1387, 187] width 152 height 31
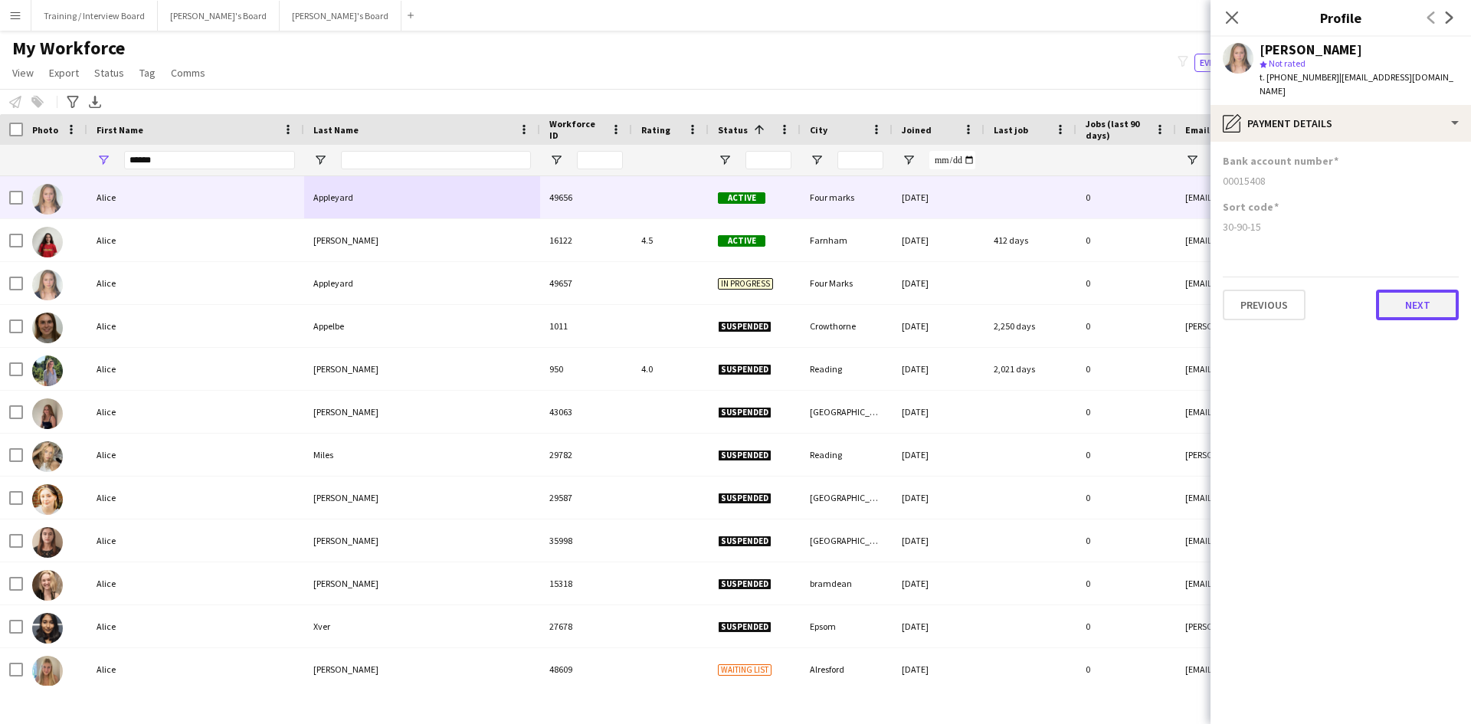
click at [1422, 290] on button "Next" at bounding box center [1417, 305] width 83 height 31
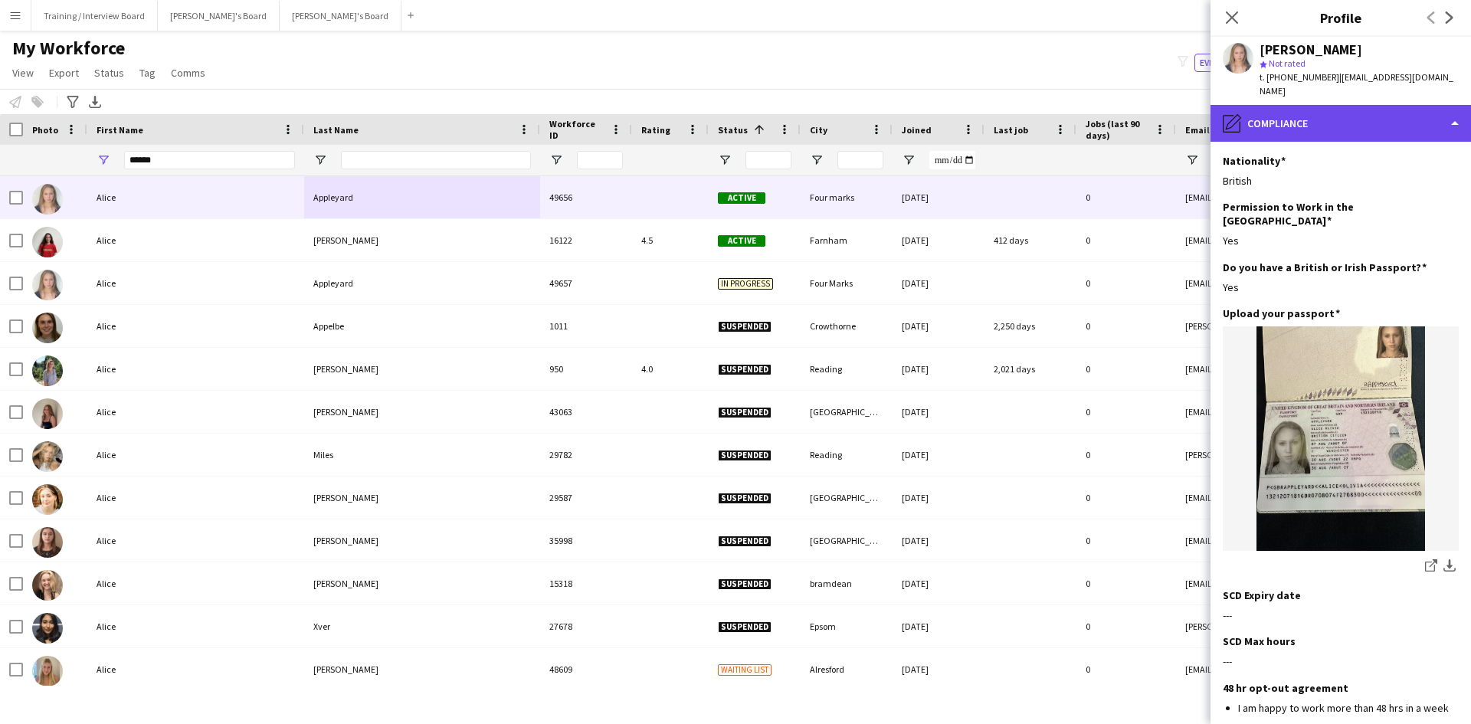
click at [1455, 110] on div "pencil4 Compliance" at bounding box center [1341, 123] width 261 height 37
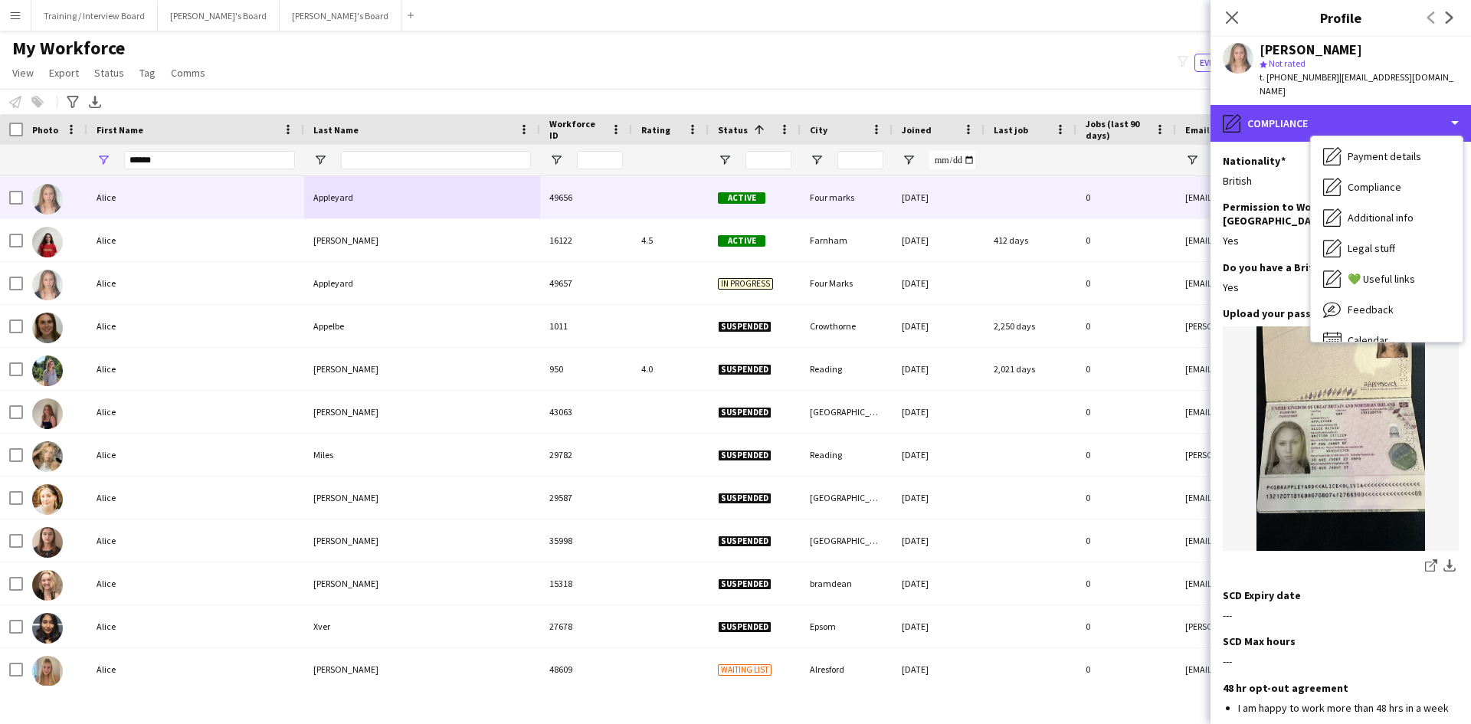
scroll to position [205, 0]
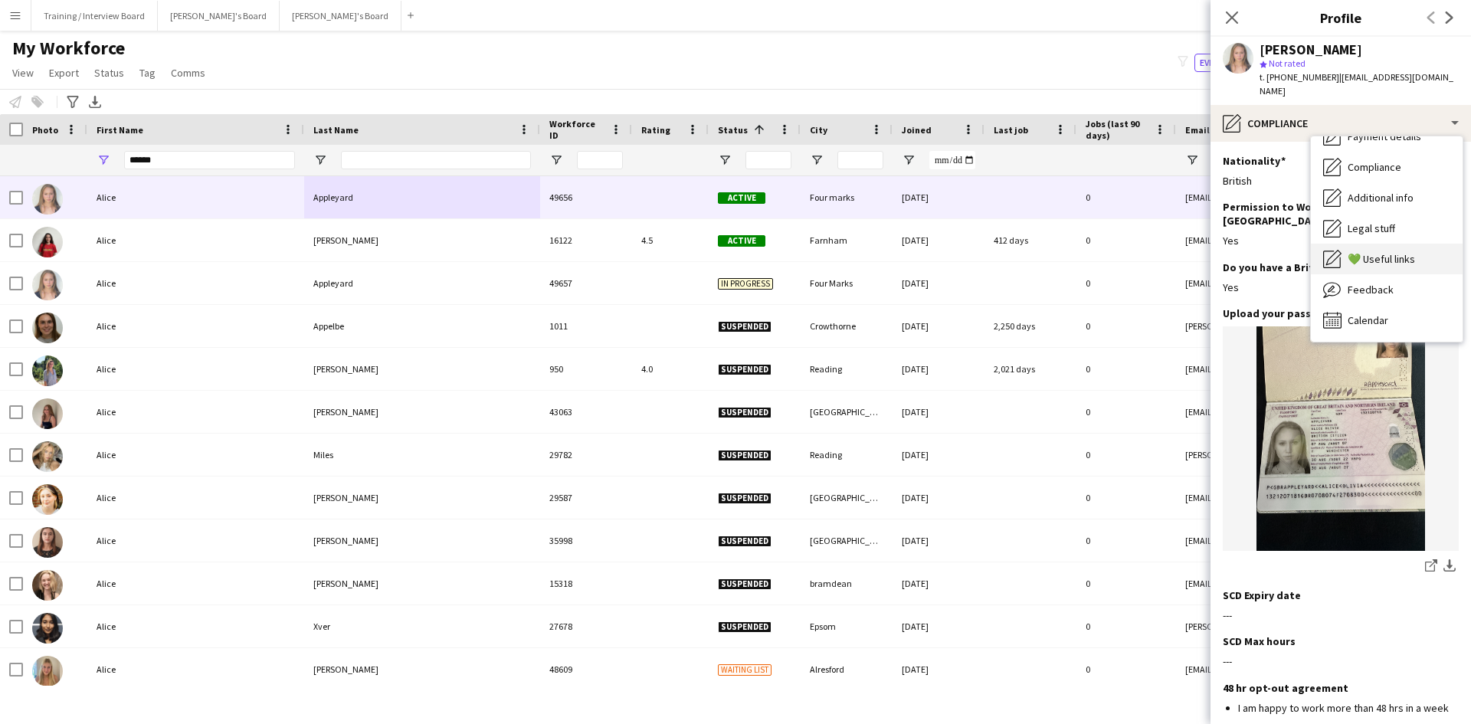
click at [1363, 258] on div "💚 Useful links 💚 Useful links" at bounding box center [1387, 259] width 152 height 31
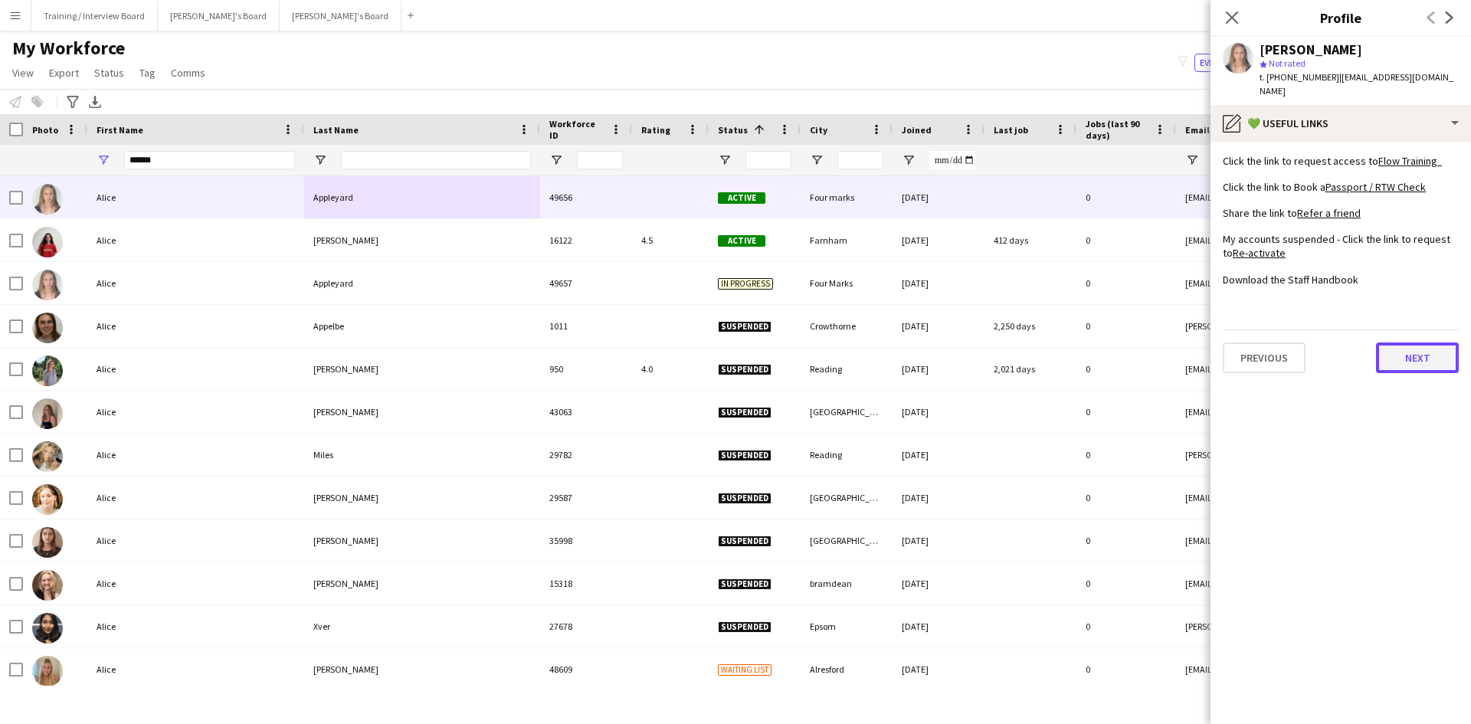
click at [1419, 355] on button "Next" at bounding box center [1417, 358] width 83 height 31
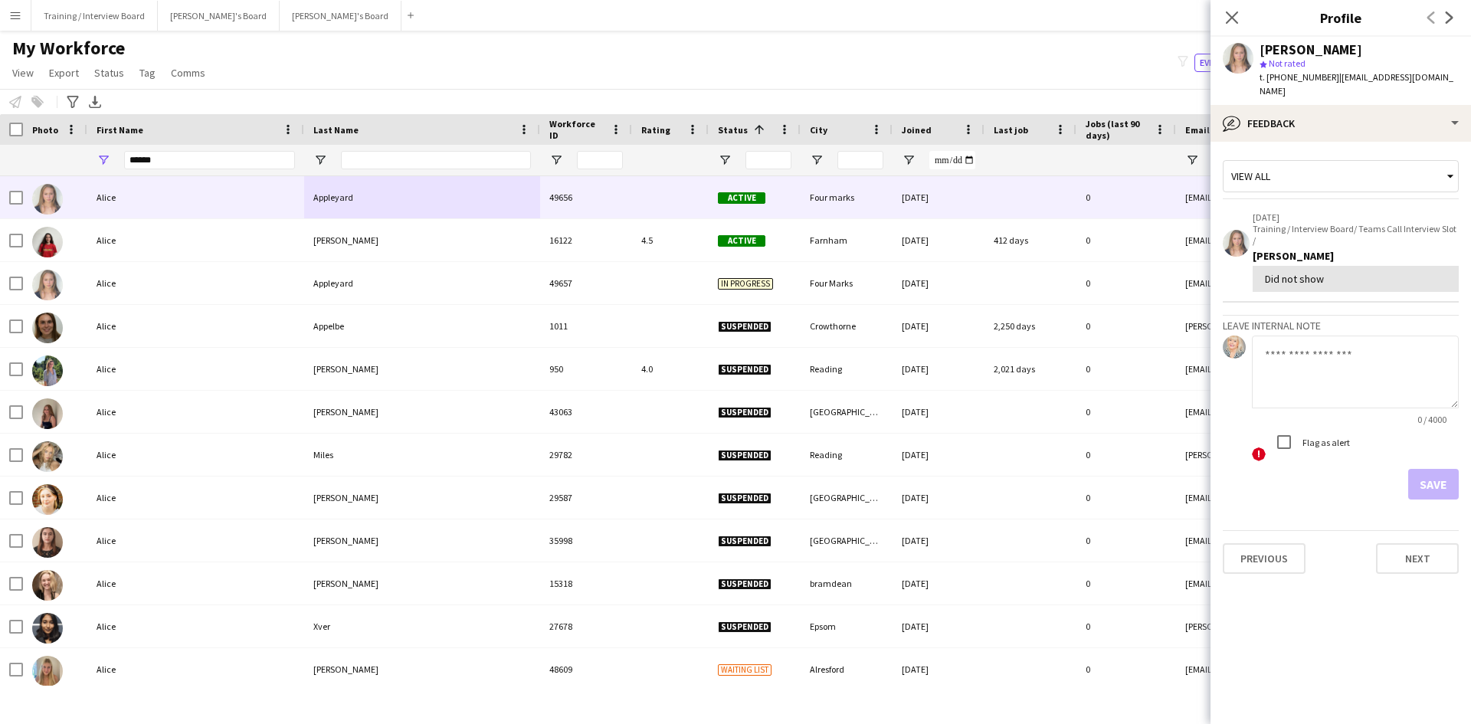
click at [1231, 5] on div "Close pop-in" at bounding box center [1232, 17] width 43 height 35
drag, startPoint x: 1334, startPoint y: 78, endPoint x: 1446, endPoint y: 80, distance: 111.9
click at [1446, 80] on div "Alice Appleyard star Not rated t. +447471351581 | appleyardanon@gmail.com" at bounding box center [1341, 71] width 261 height 68
copy span "[EMAIL_ADDRESS][DOMAIN_NAME]"
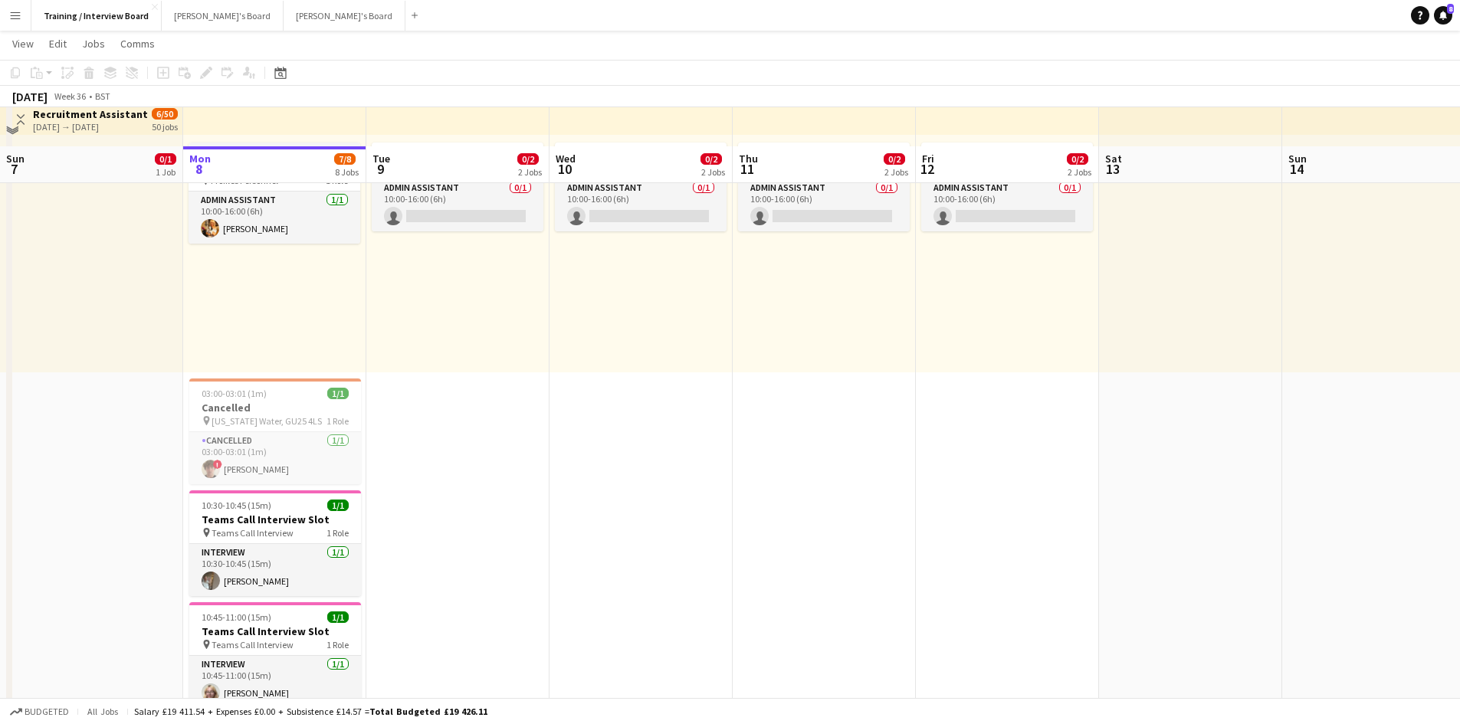
scroll to position [307, 0]
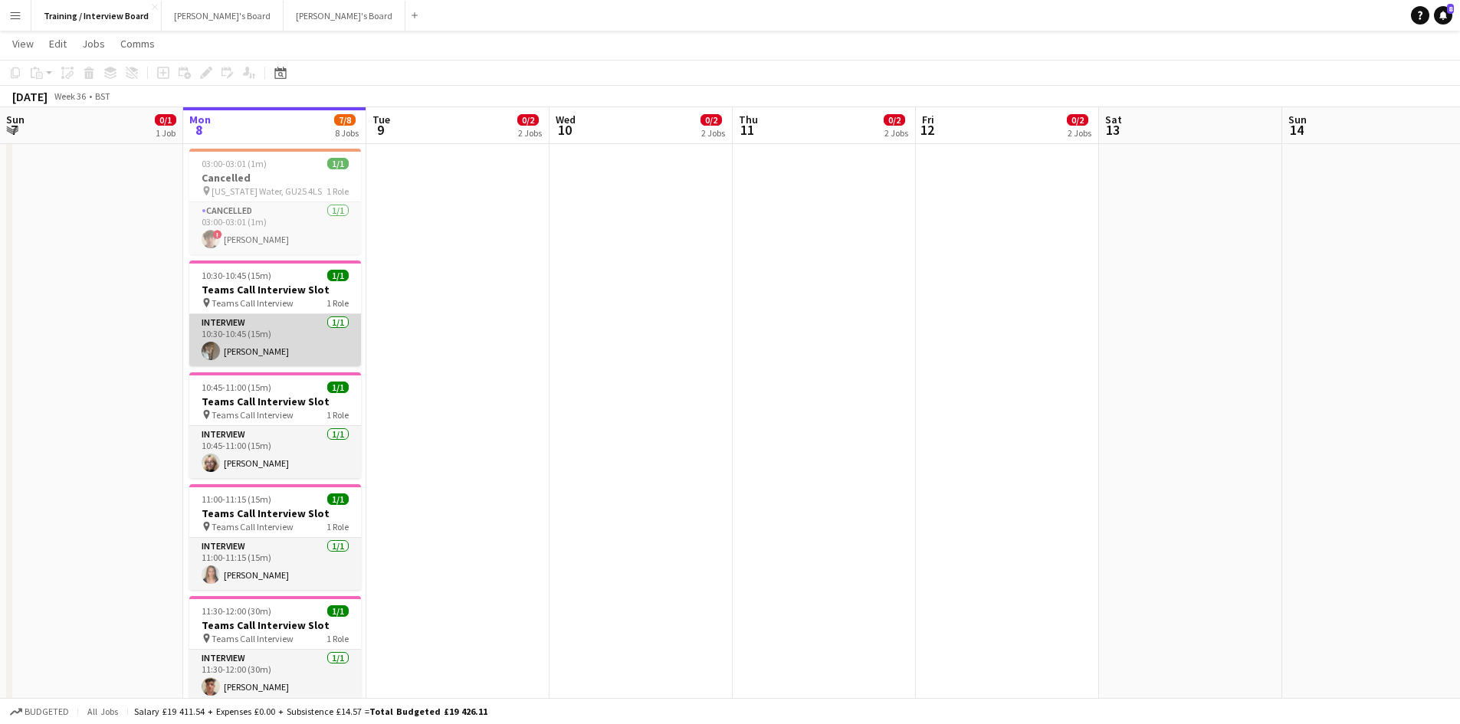
click at [269, 355] on app-card-role "Interview 1/1 10:30-10:45 (15m) Nevaeh Anderson" at bounding box center [275, 340] width 172 height 52
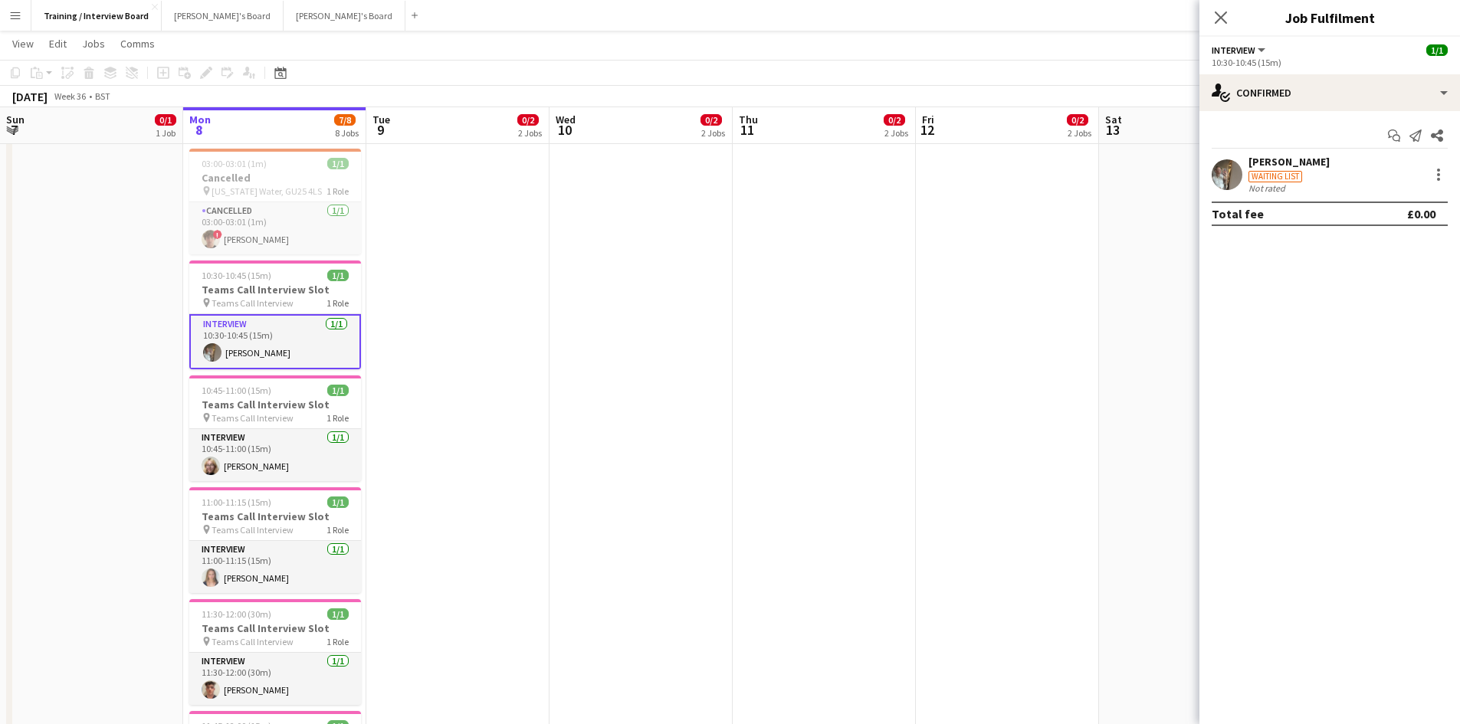
click at [1283, 164] on div "Nevaeh Anderson" at bounding box center [1288, 162] width 81 height 14
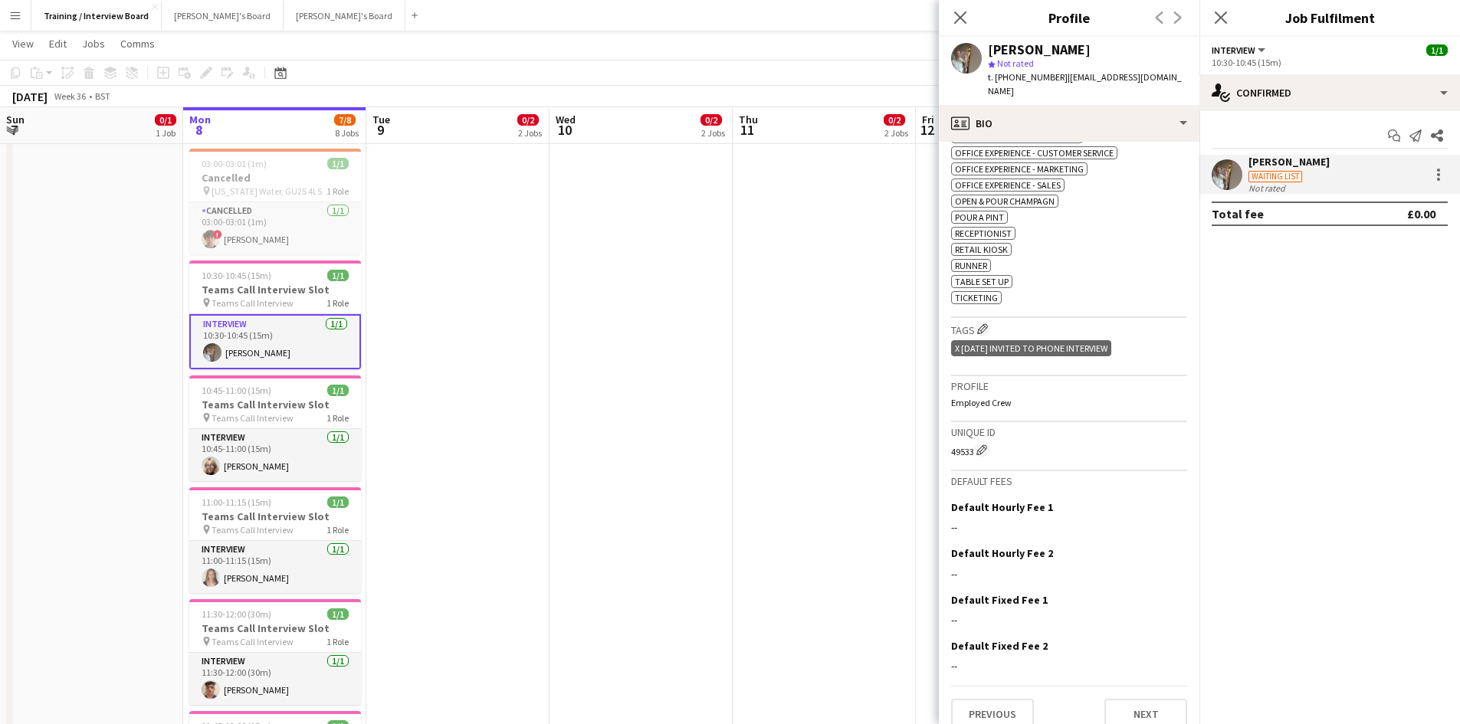
scroll to position [704, 0]
click at [1183, 708] on app-crew-profile-bio "Open photos pop-in Gender Female Birthday 15-07-2003 (22 years) Location 5 The …" at bounding box center [1069, 433] width 261 height 582
click at [1120, 696] on button "Next" at bounding box center [1145, 711] width 83 height 31
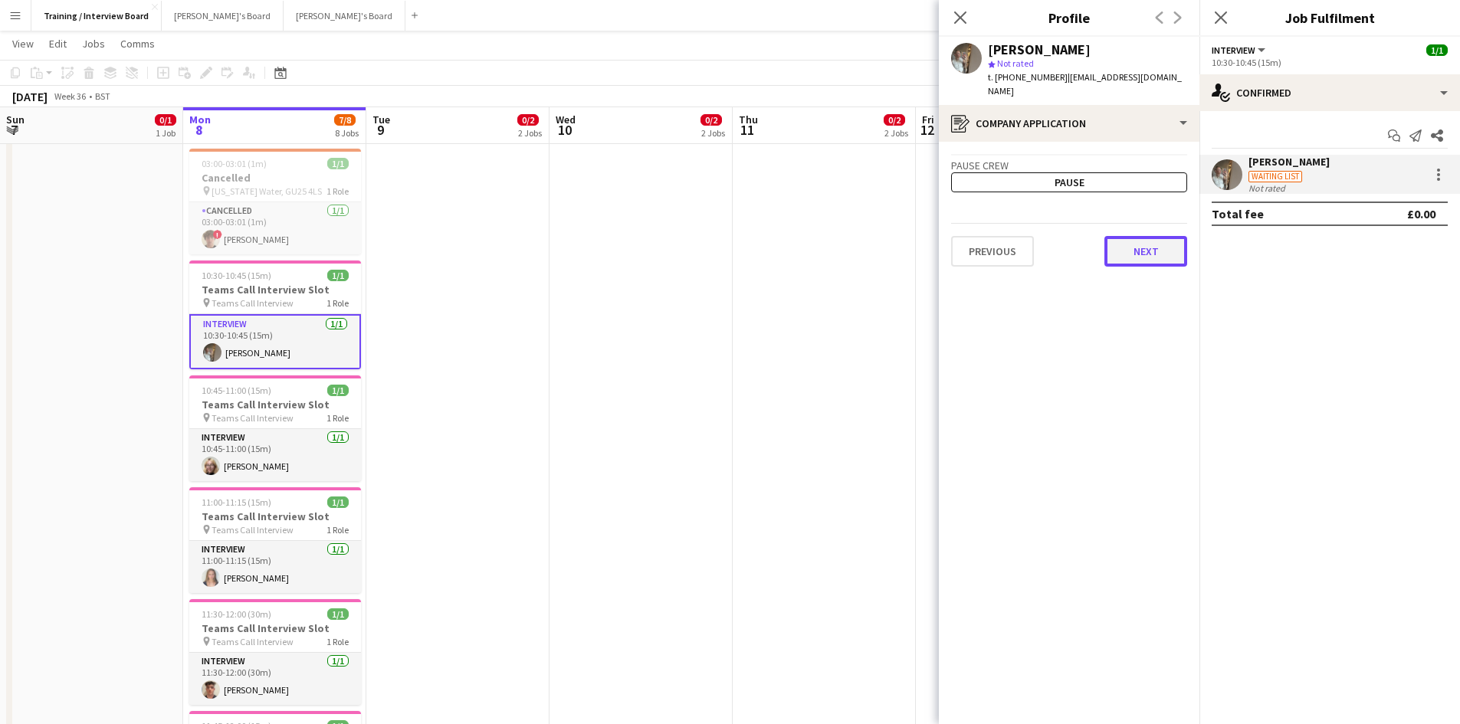
click at [1130, 241] on button "Next" at bounding box center [1145, 251] width 83 height 31
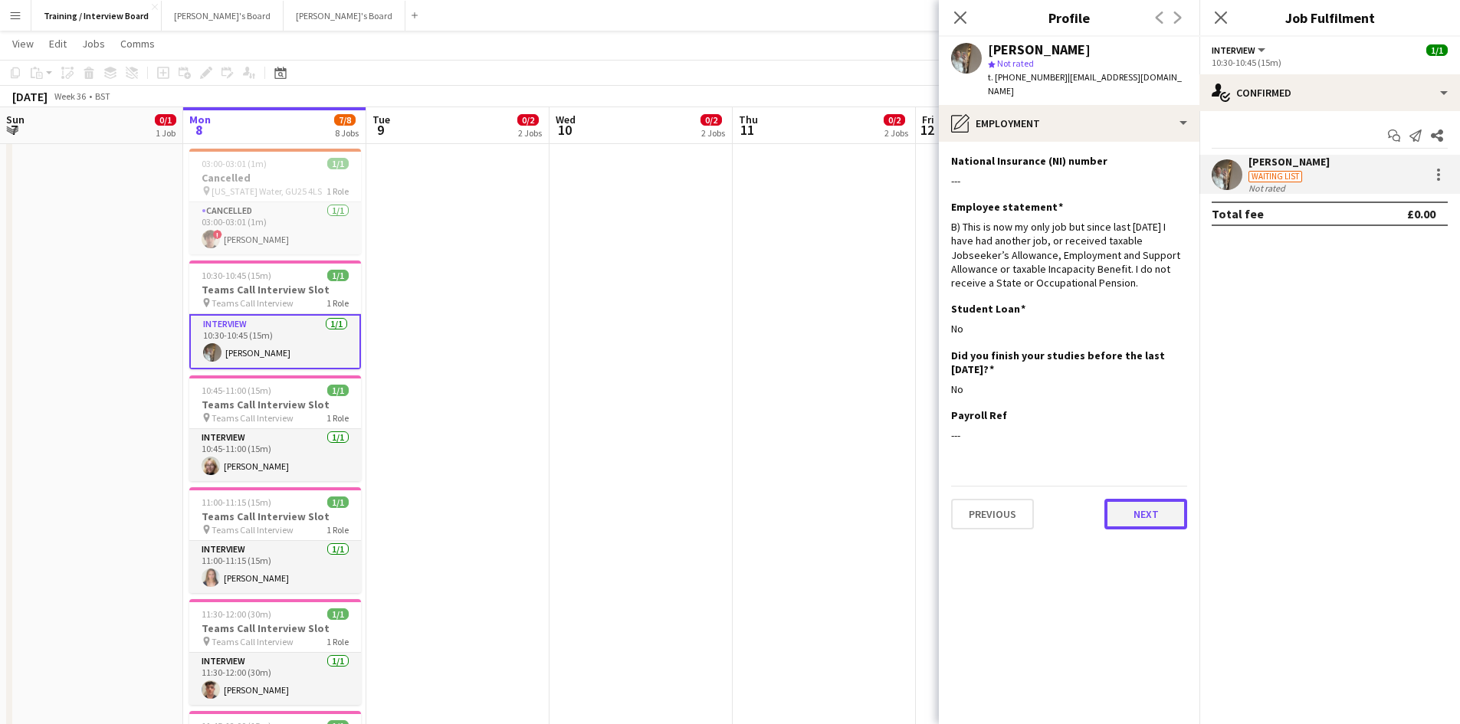
click at [1165, 507] on button "Next" at bounding box center [1145, 514] width 83 height 31
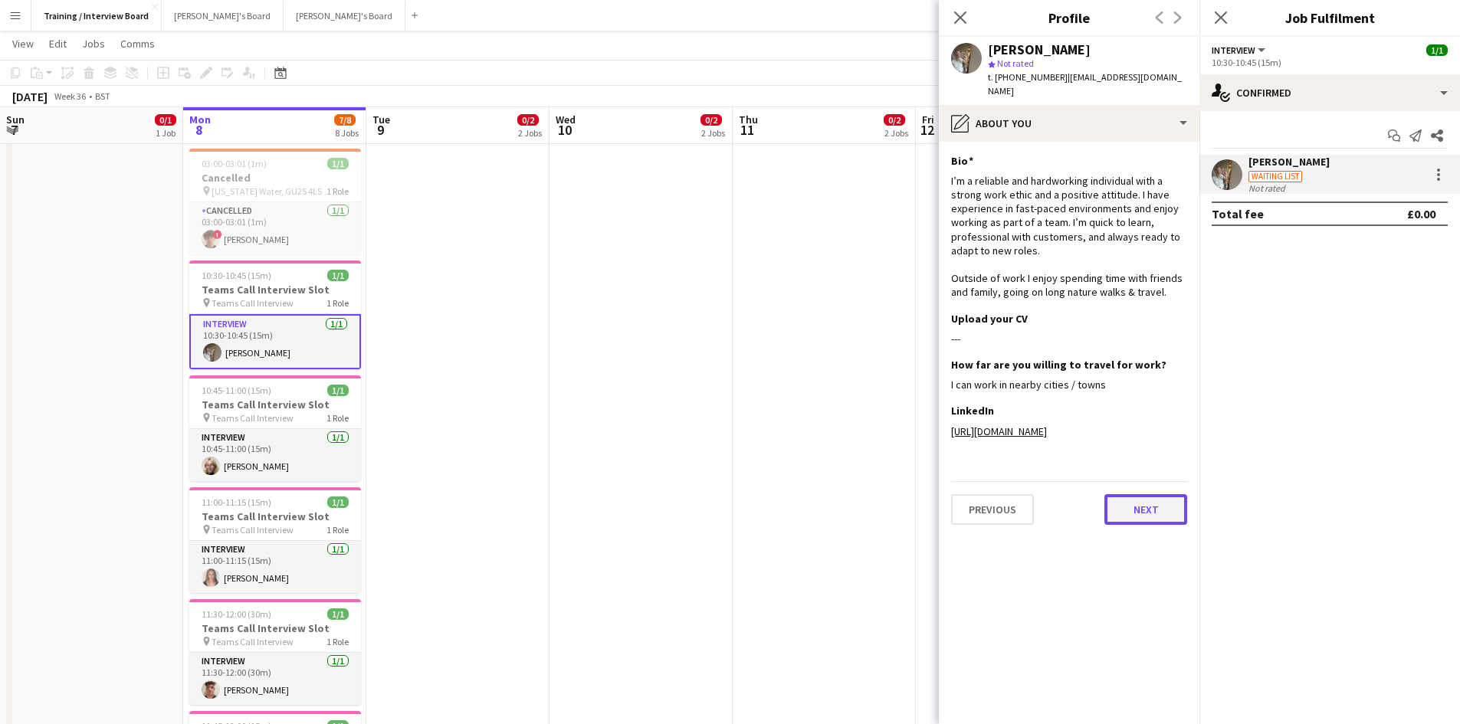
click at [1156, 520] on button "Next" at bounding box center [1145, 509] width 83 height 31
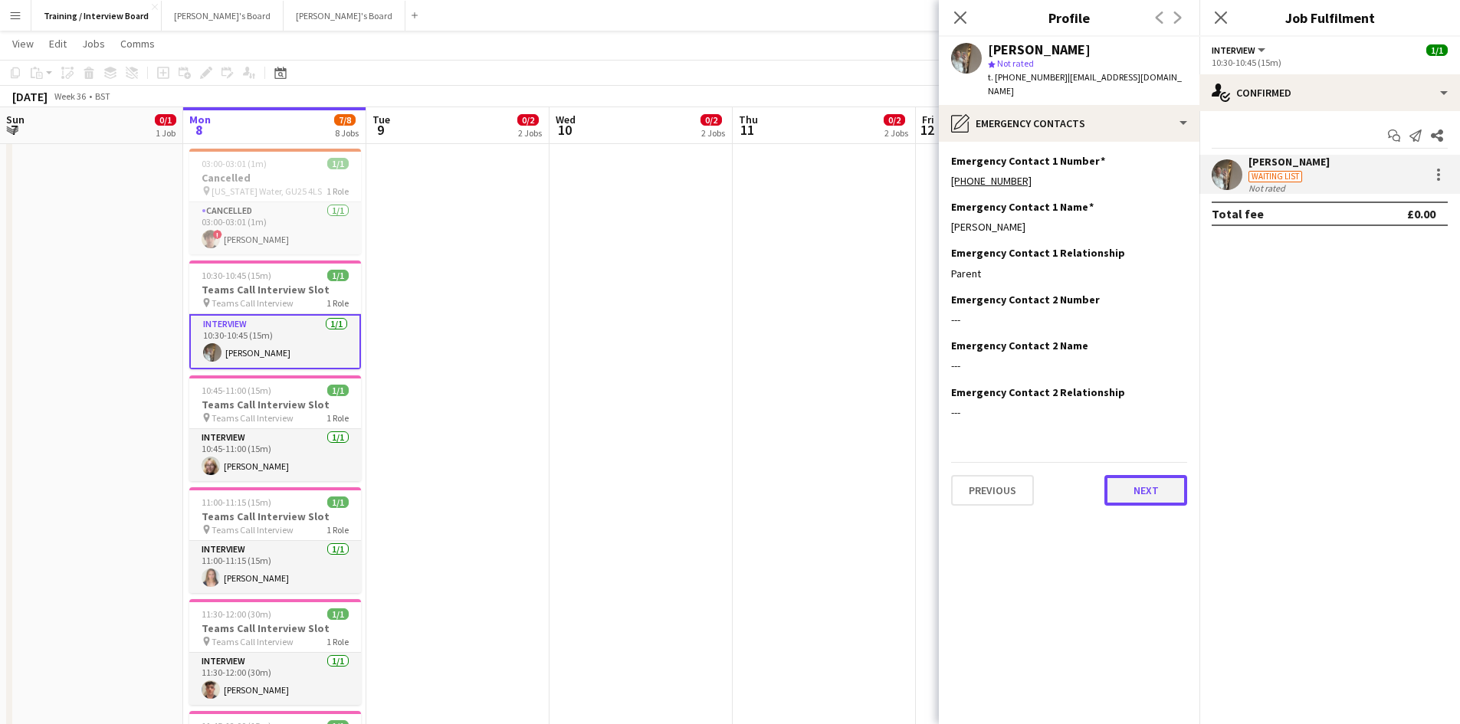
click at [1163, 475] on button "Next" at bounding box center [1145, 490] width 83 height 31
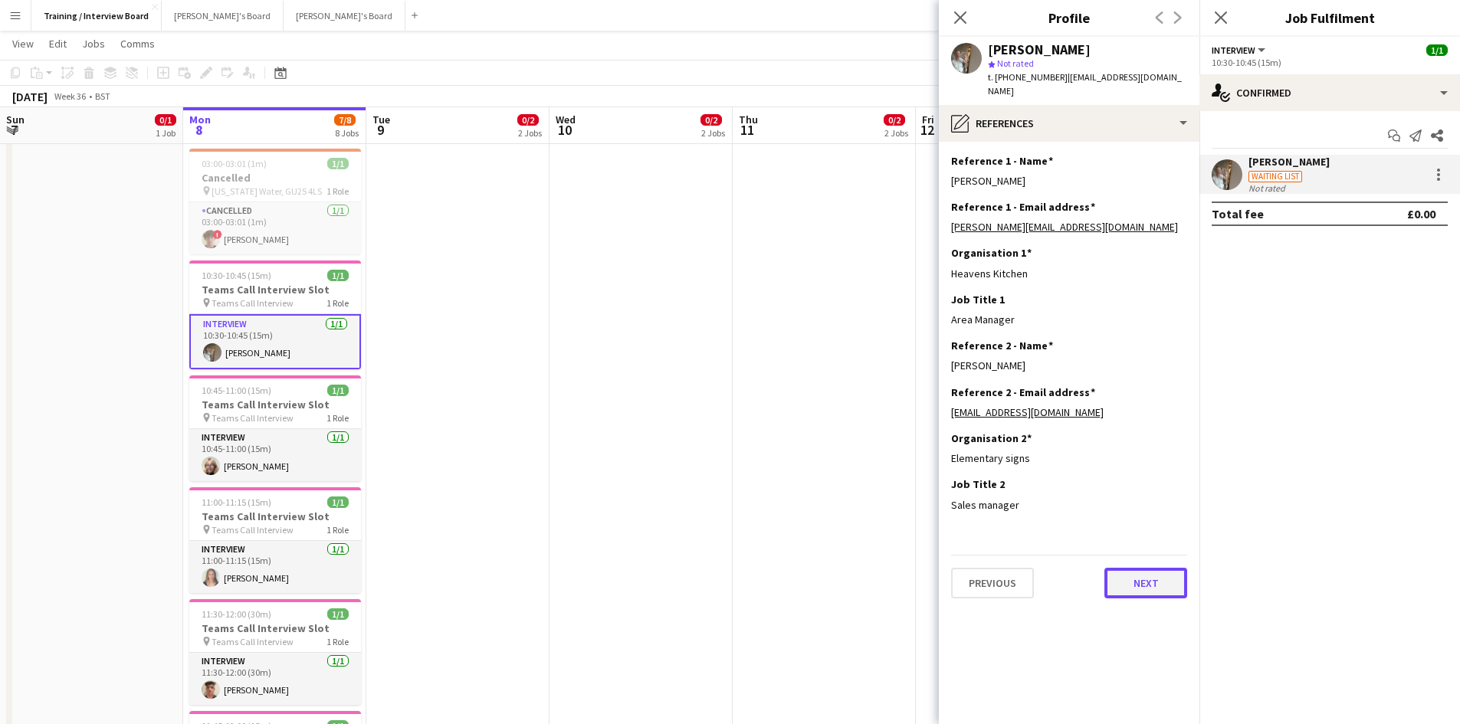
click at [1156, 572] on button "Next" at bounding box center [1145, 583] width 83 height 31
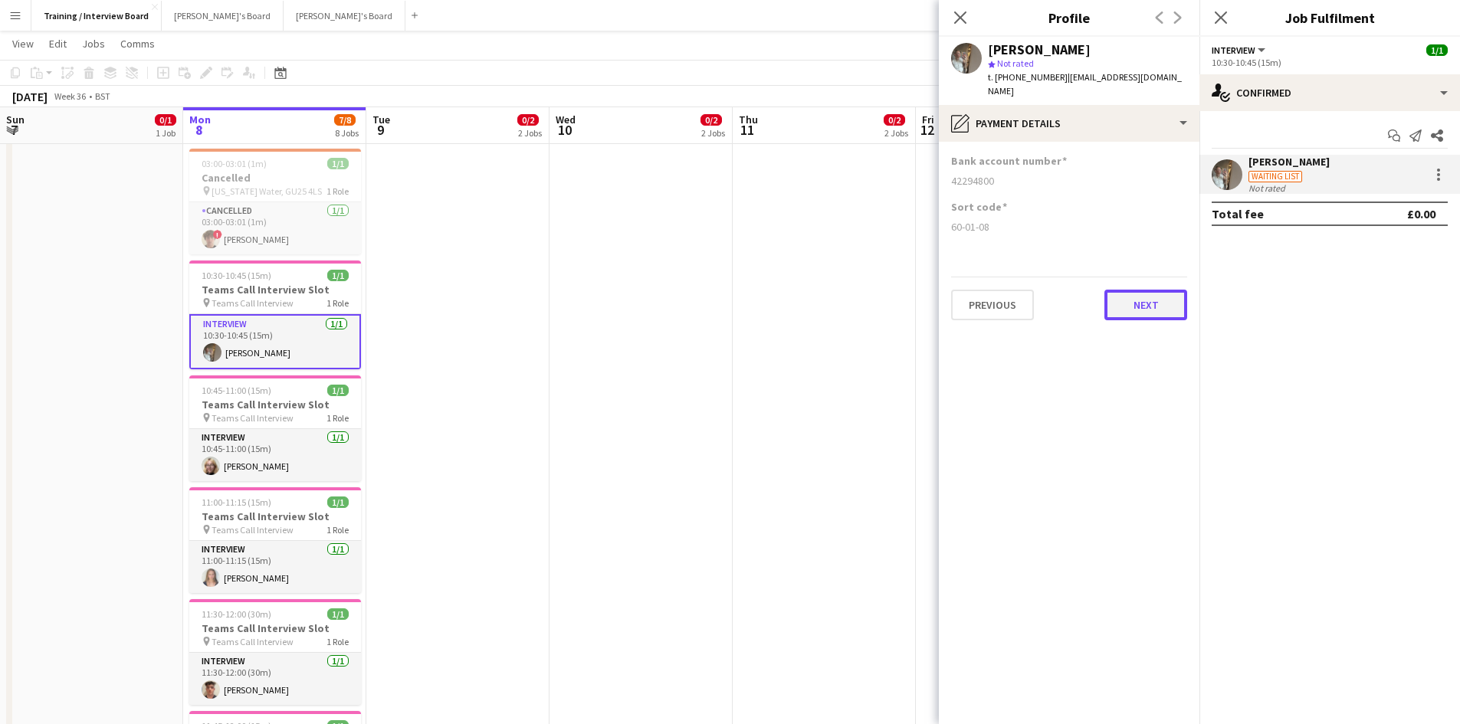
click at [1166, 299] on button "Next" at bounding box center [1145, 305] width 83 height 31
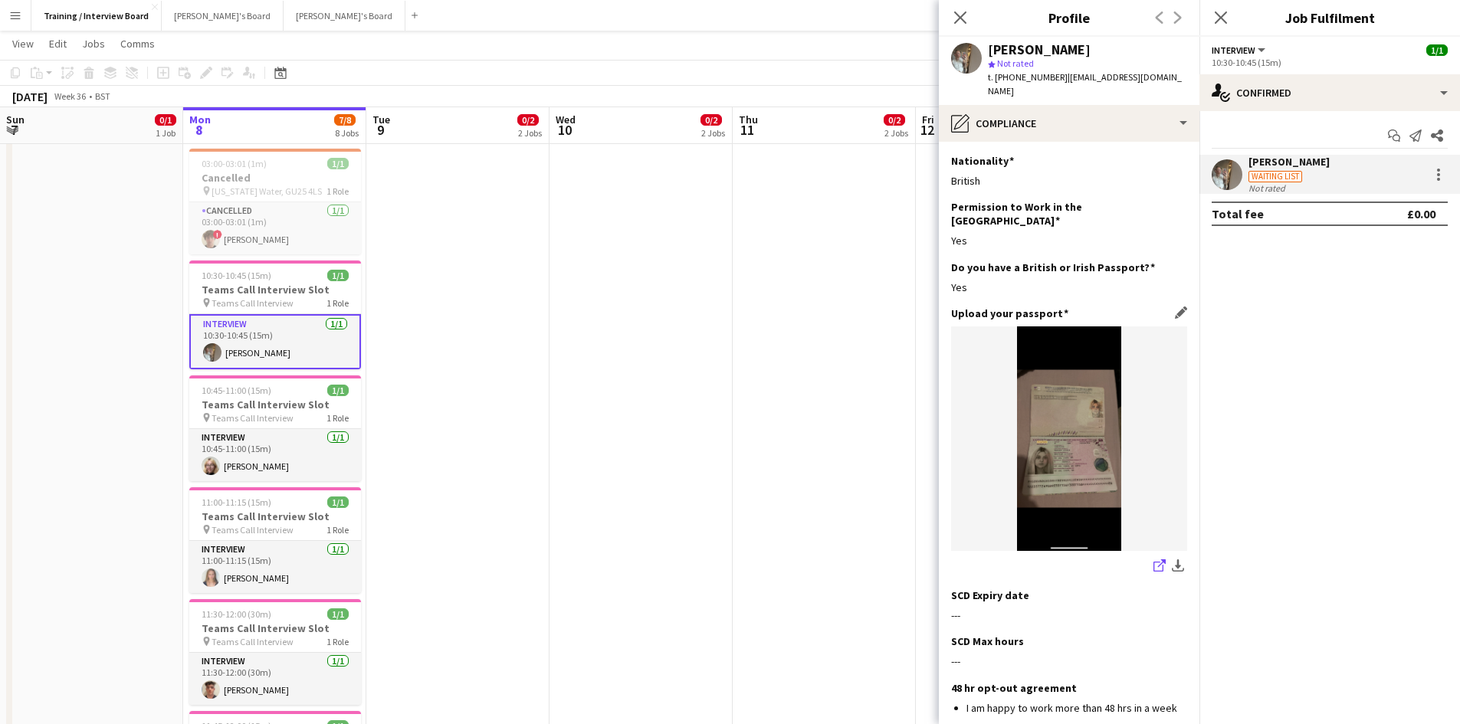
click at [1153, 559] on icon "share-external-link-1" at bounding box center [1159, 565] width 12 height 12
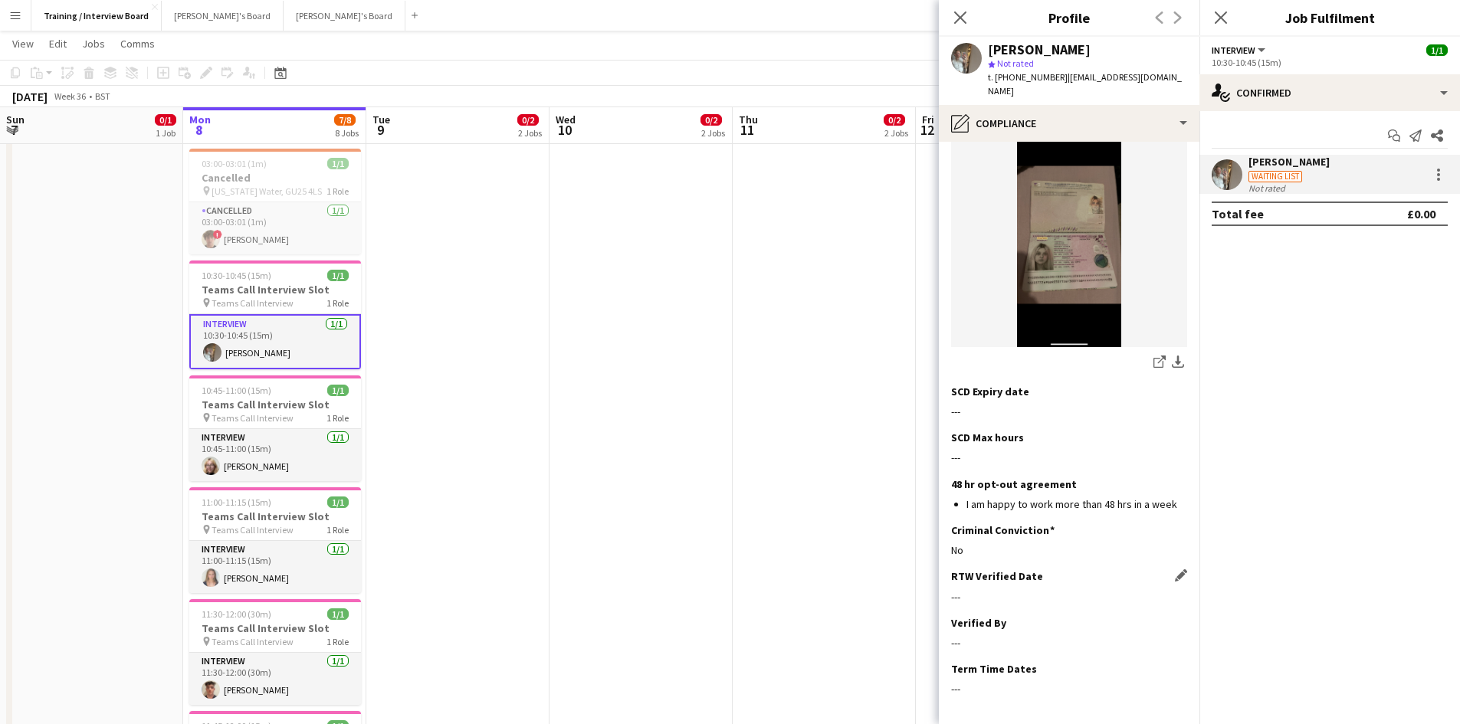
scroll to position [247, 0]
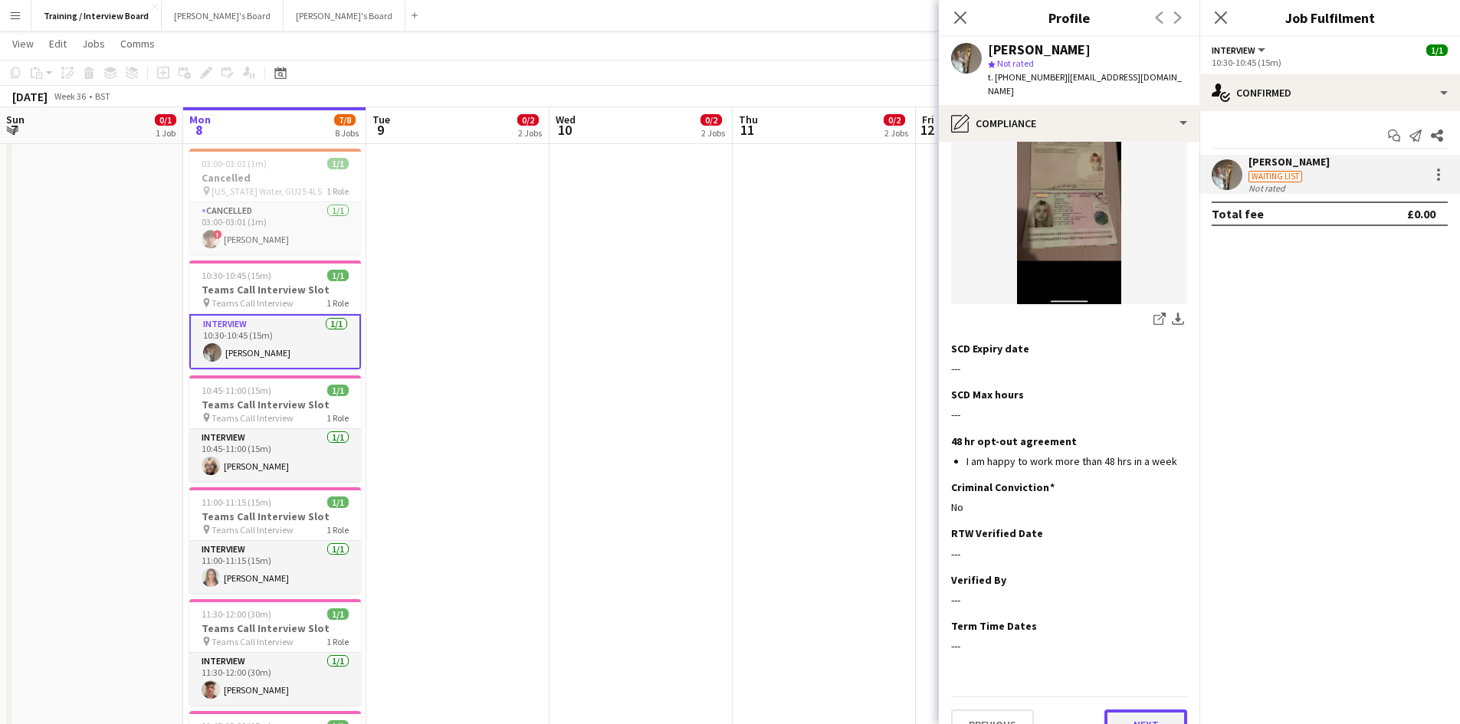
click at [1165, 710] on button "Next" at bounding box center [1145, 725] width 83 height 31
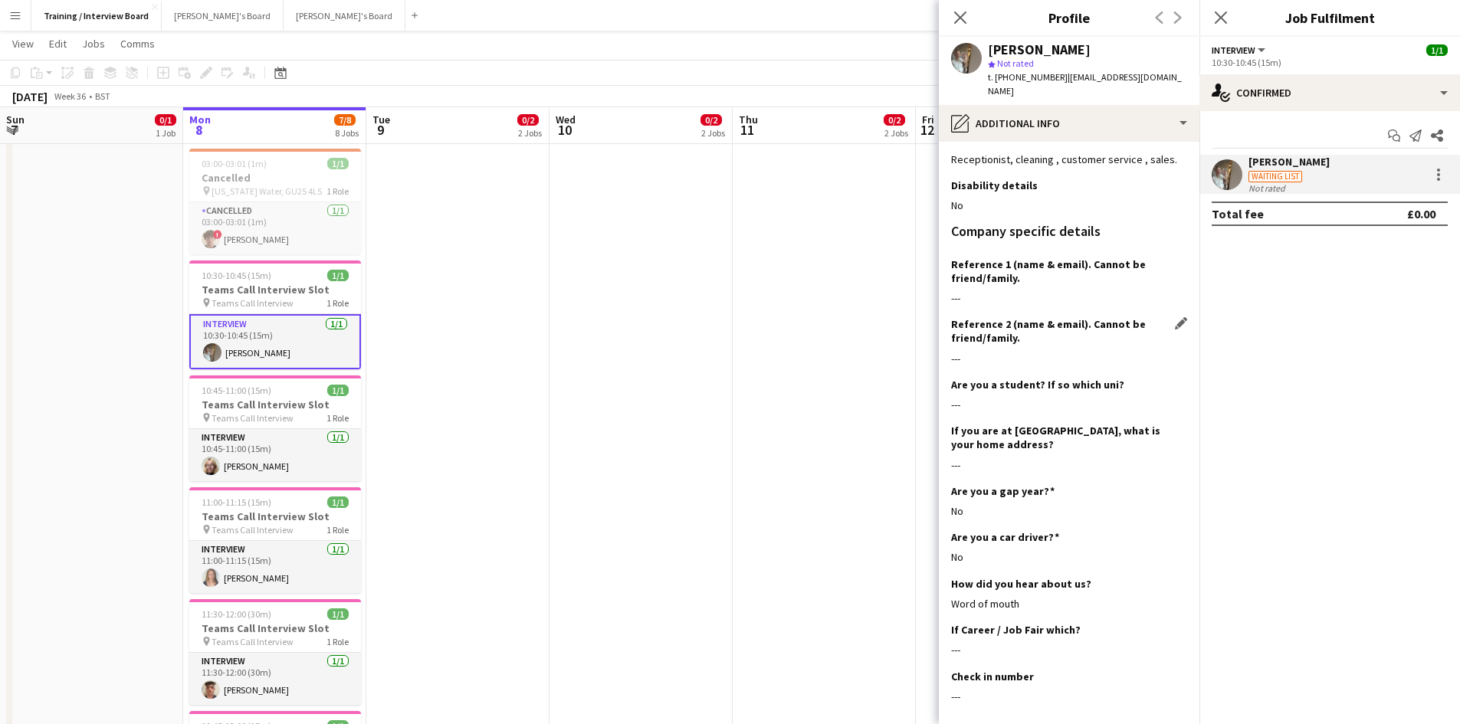
scroll to position [173, 0]
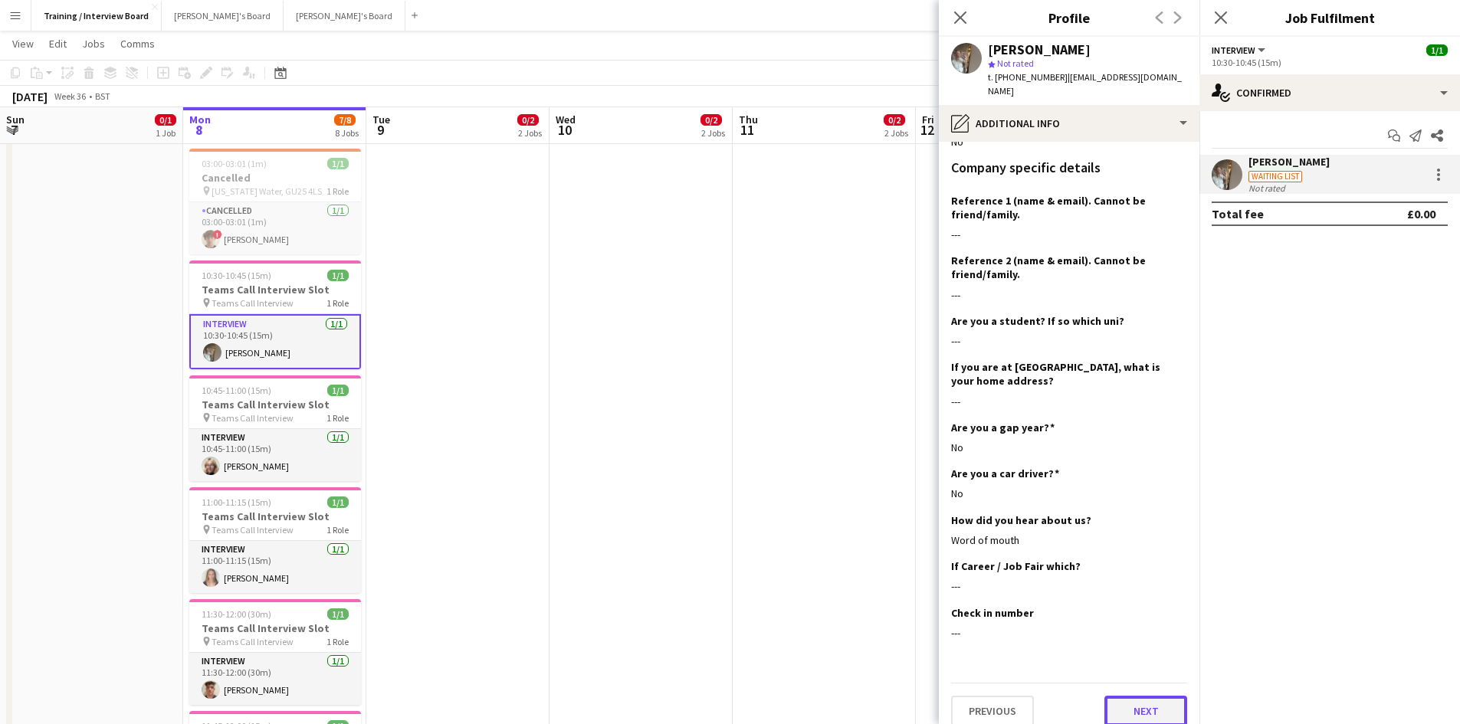
click at [1113, 698] on button "Next" at bounding box center [1145, 711] width 83 height 31
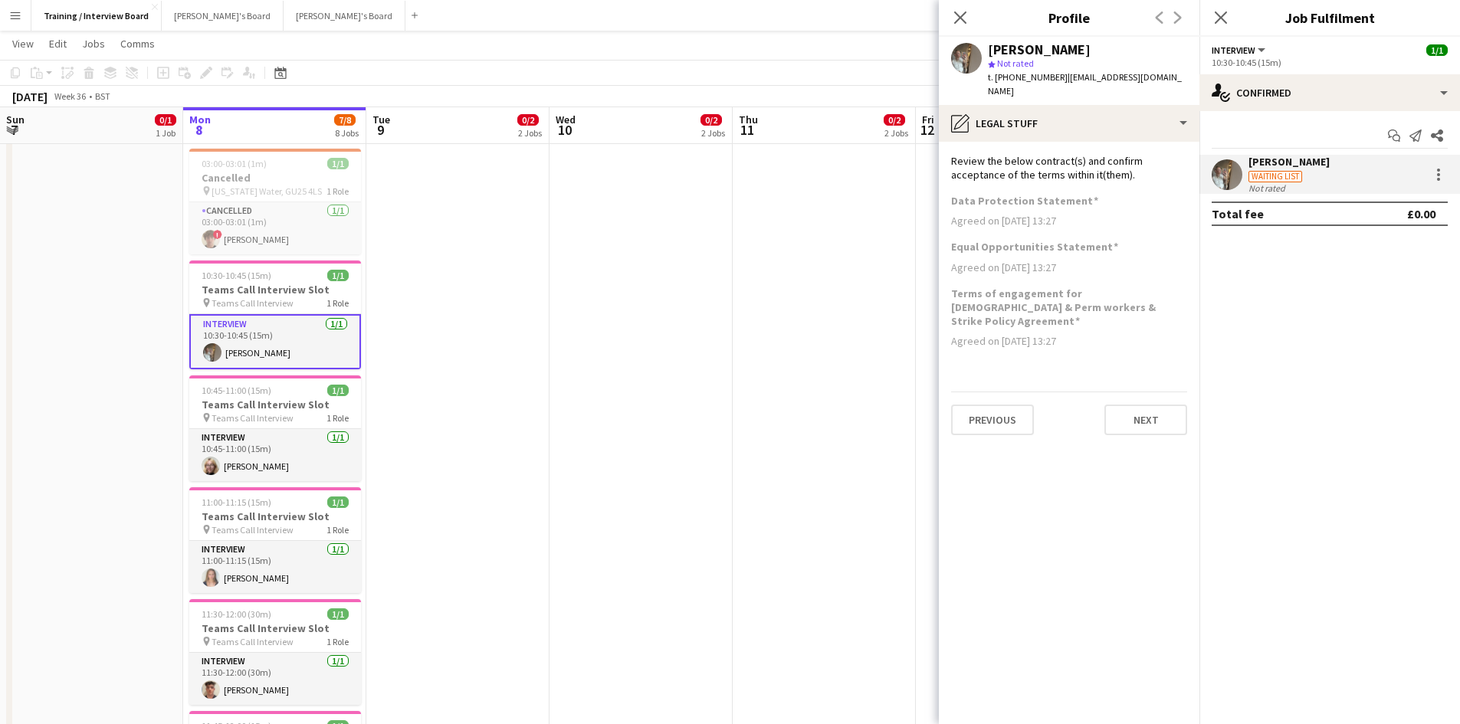
scroll to position [0, 0]
click at [1136, 405] on button "Next" at bounding box center [1145, 420] width 83 height 31
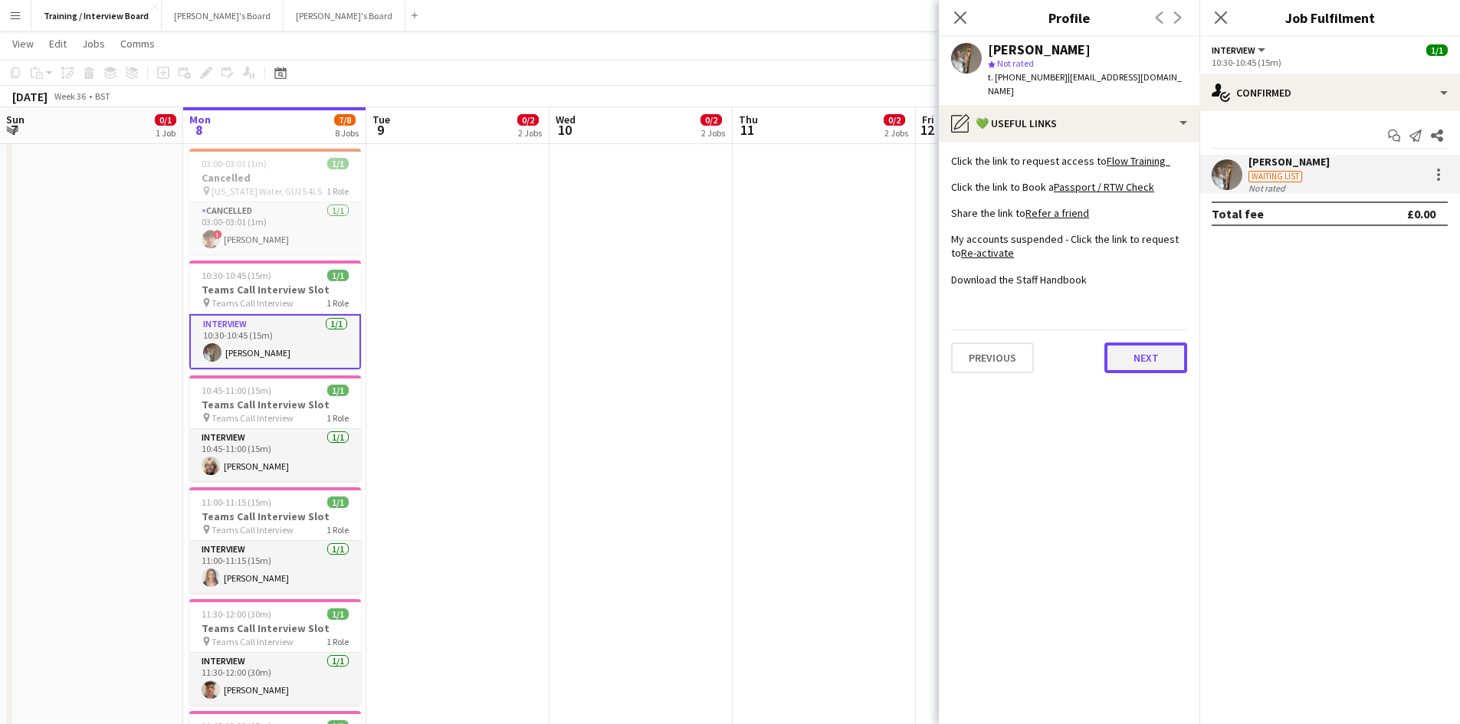
click at [1183, 343] on button "Next" at bounding box center [1145, 358] width 83 height 31
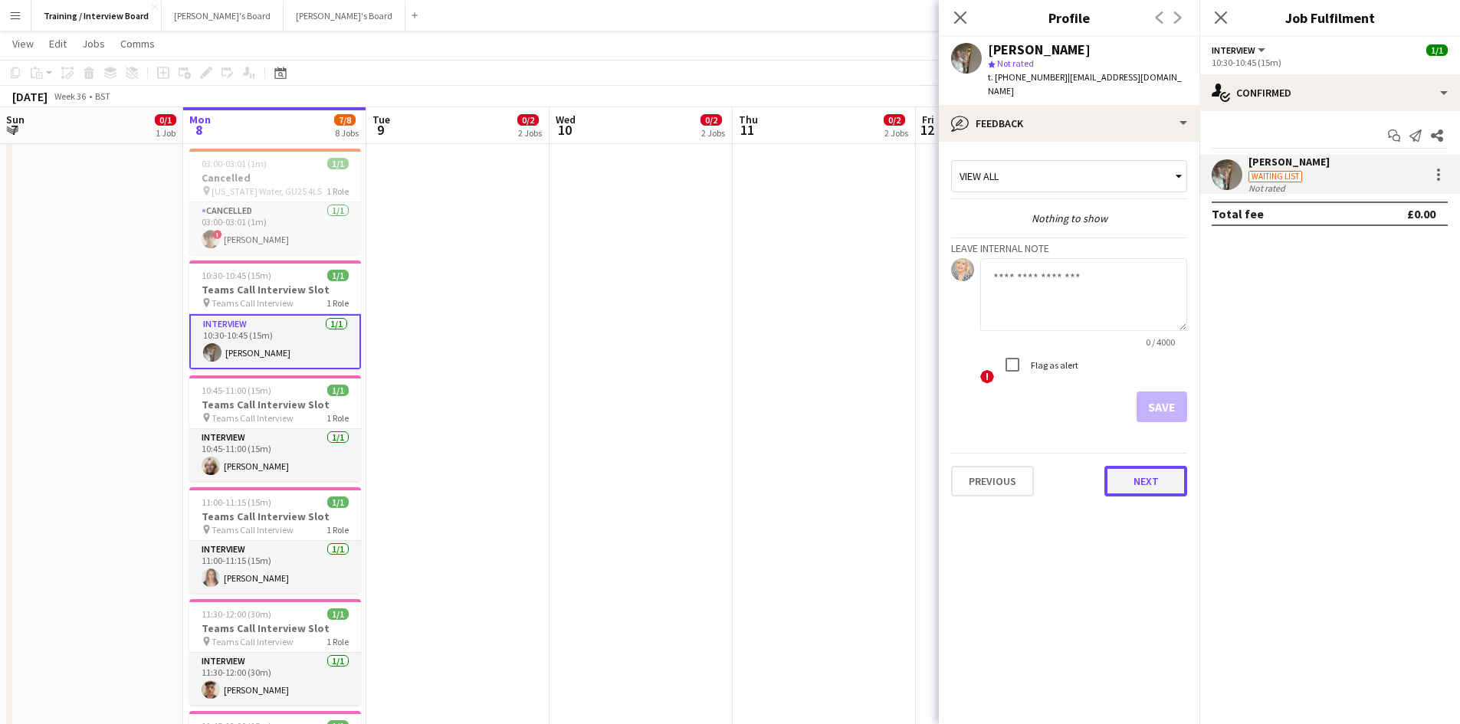
click at [1163, 475] on button "Next" at bounding box center [1145, 481] width 83 height 31
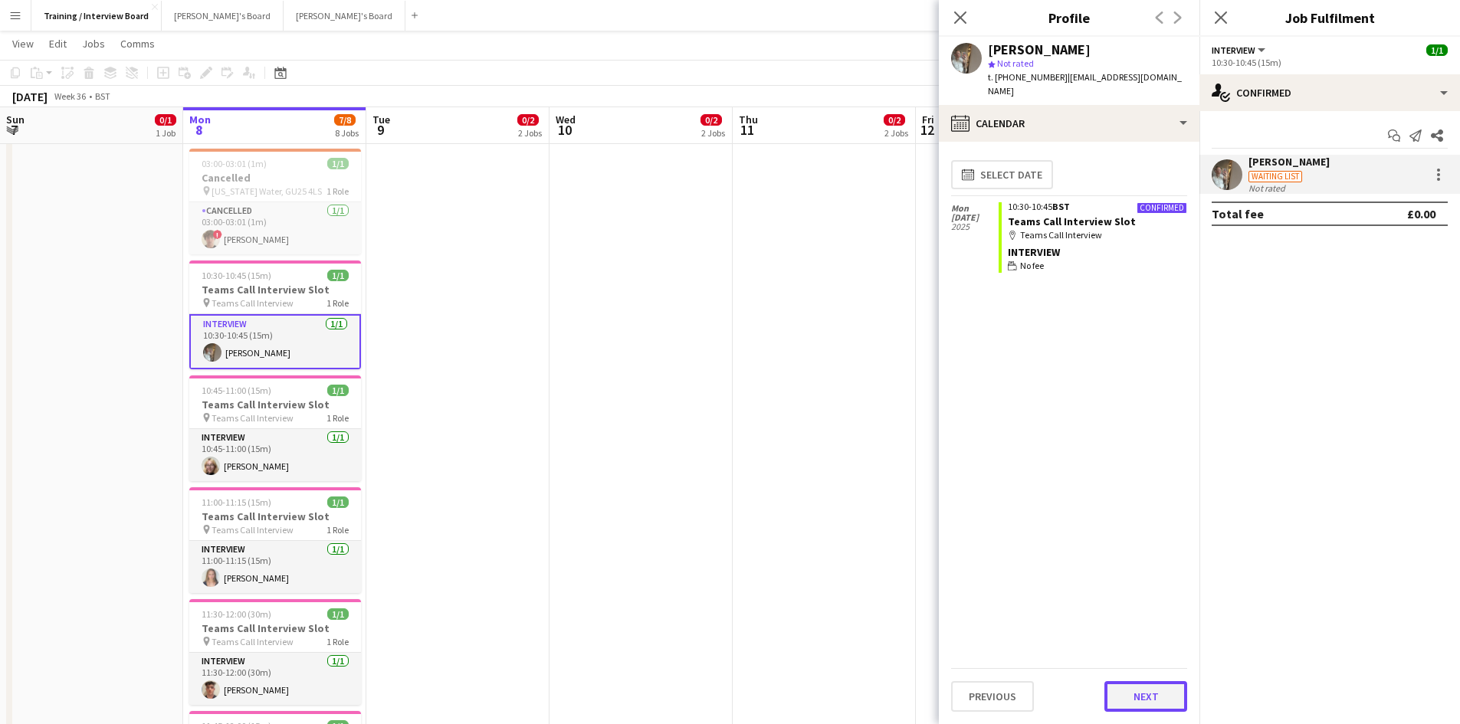
click at [1150, 710] on button "Next" at bounding box center [1145, 696] width 83 height 31
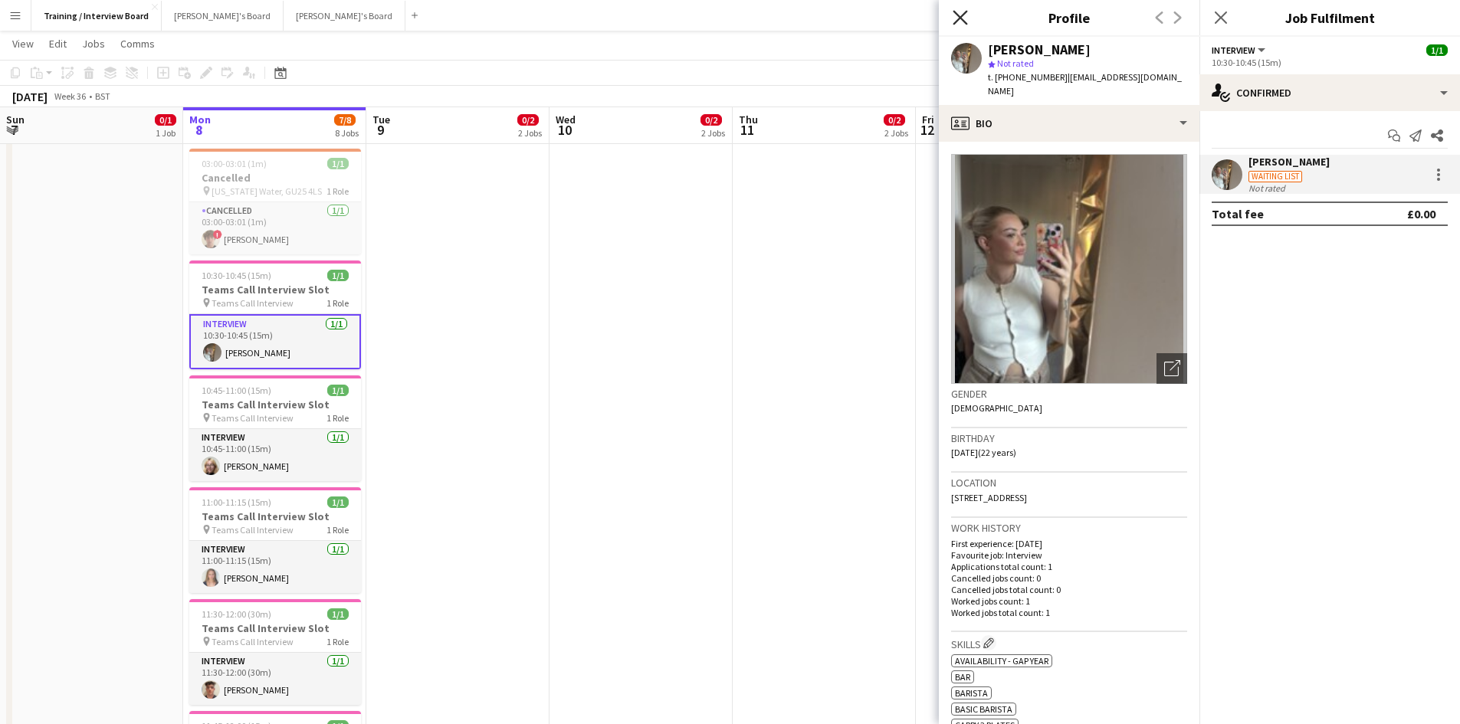
click at [963, 22] on icon "Close pop-in" at bounding box center [960, 17] width 15 height 15
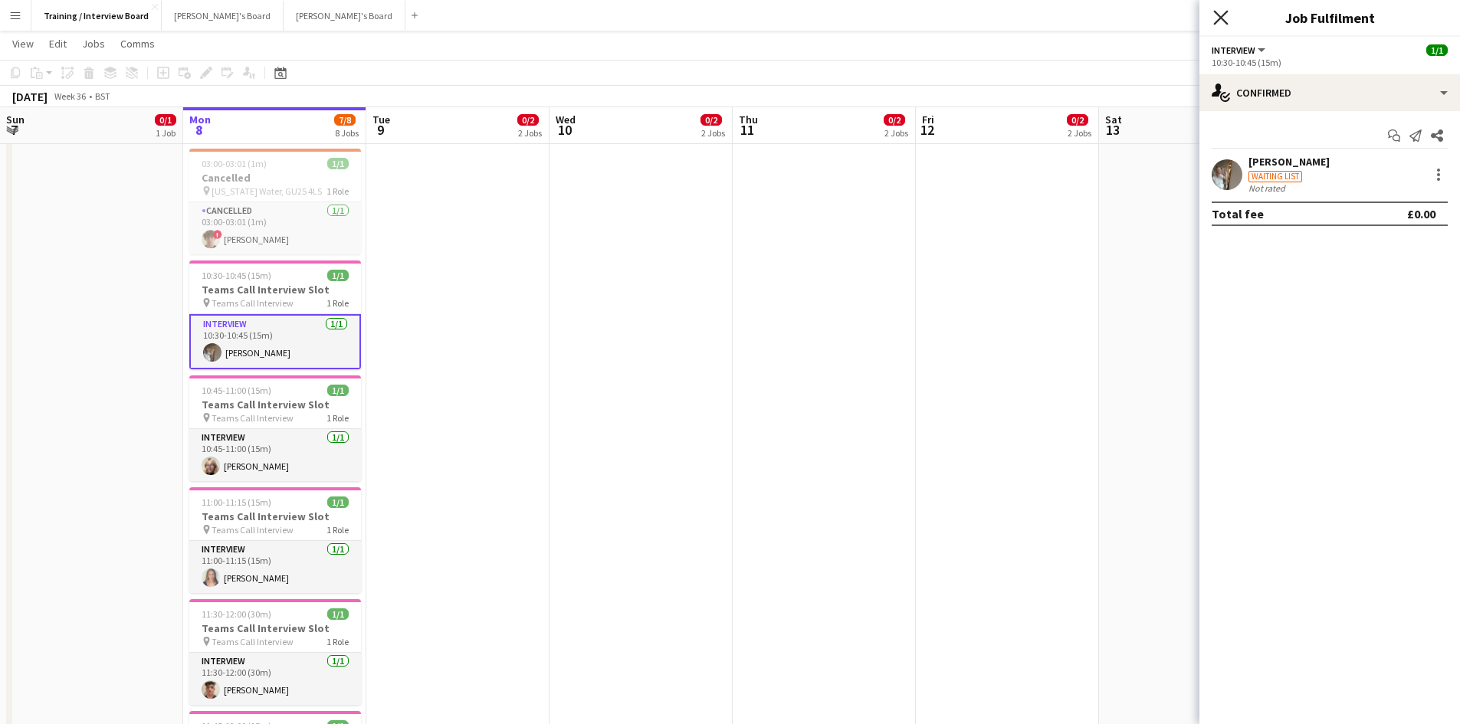
click at [1219, 19] on icon at bounding box center [1220, 17] width 15 height 15
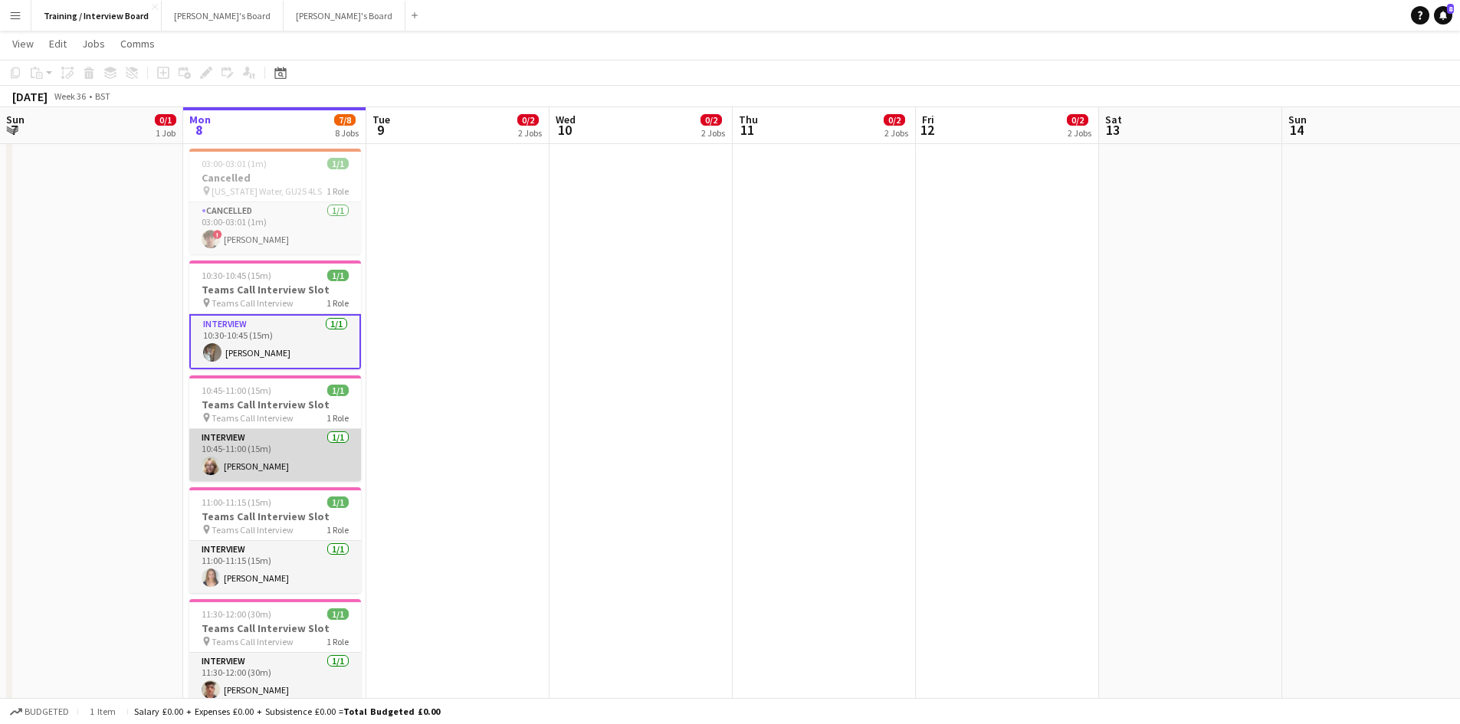
click at [227, 467] on app-card-role "Interview [DATE] 10:45-11:00 (15m) [PERSON_NAME]" at bounding box center [275, 455] width 172 height 52
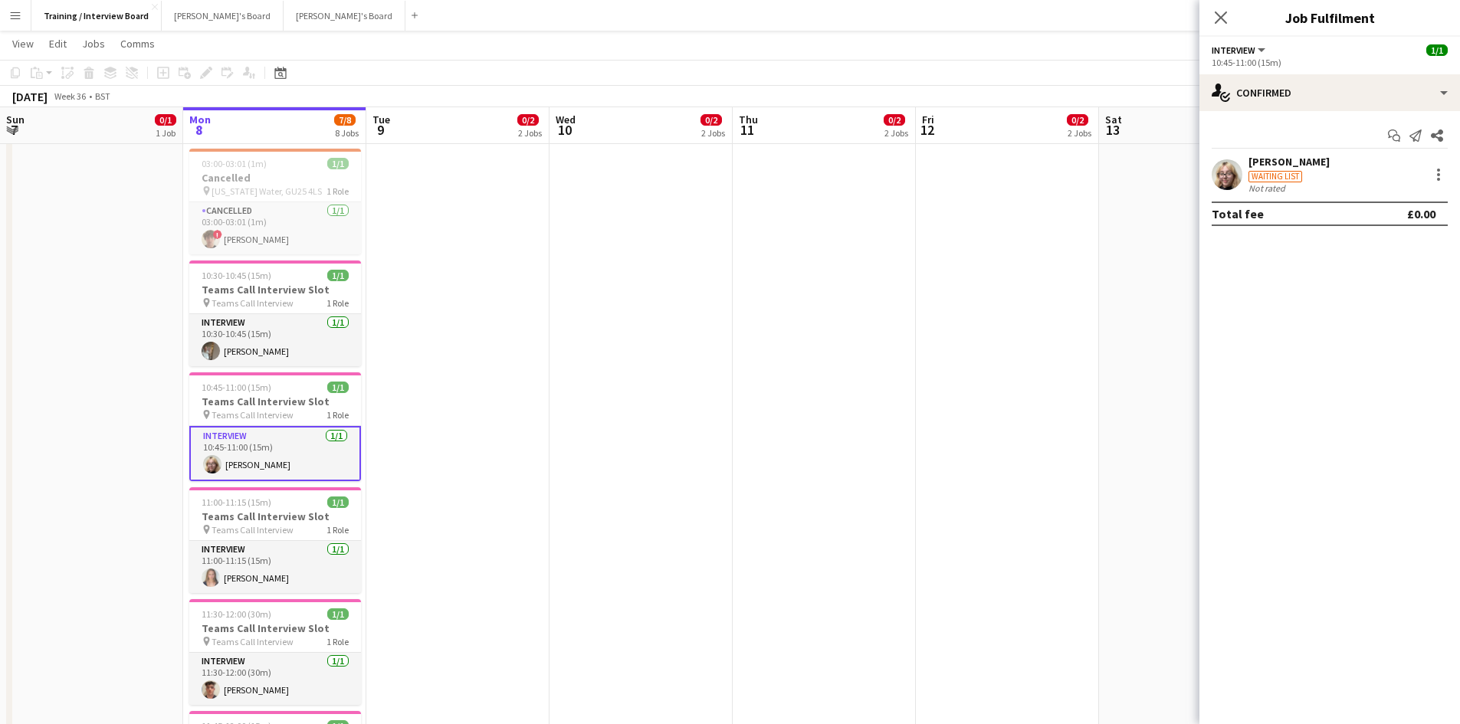
click at [1283, 164] on div "[PERSON_NAME]" at bounding box center [1288, 162] width 81 height 14
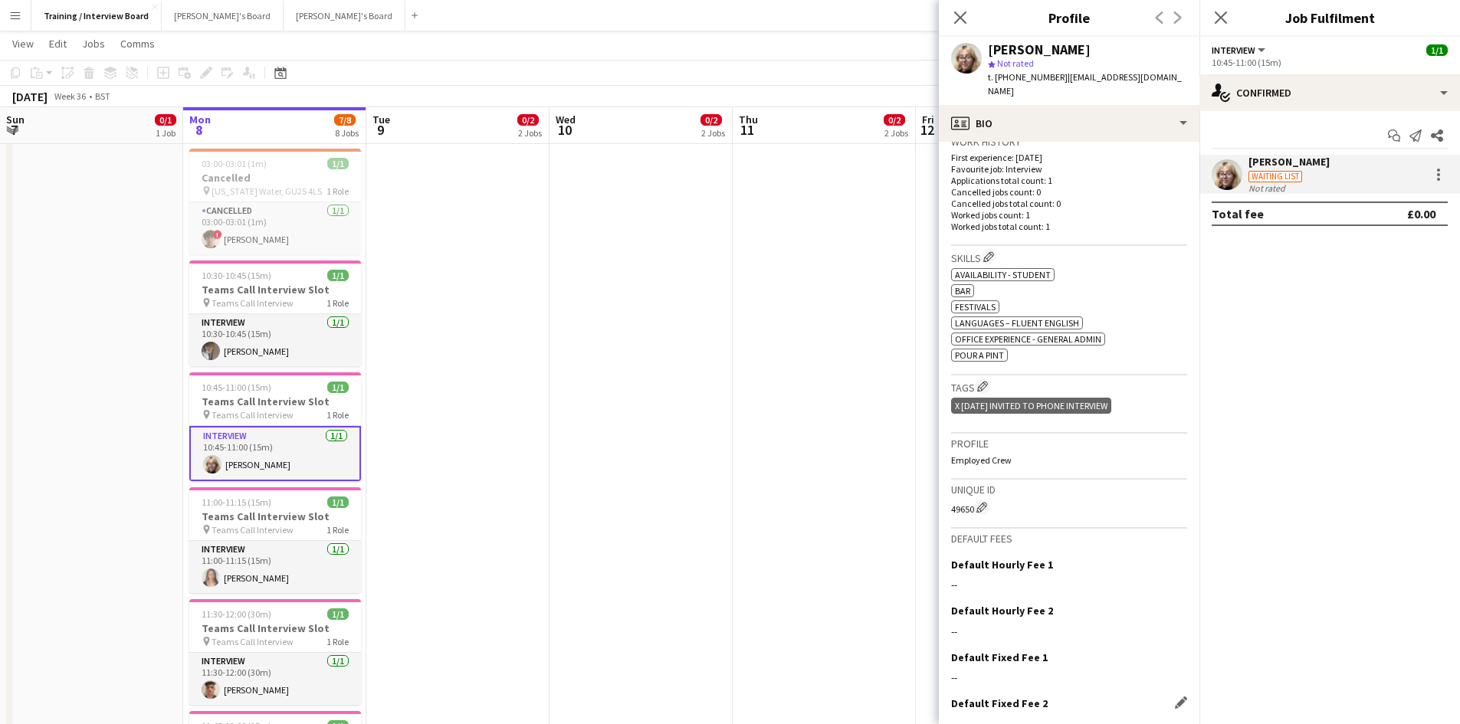
scroll to position [447, 0]
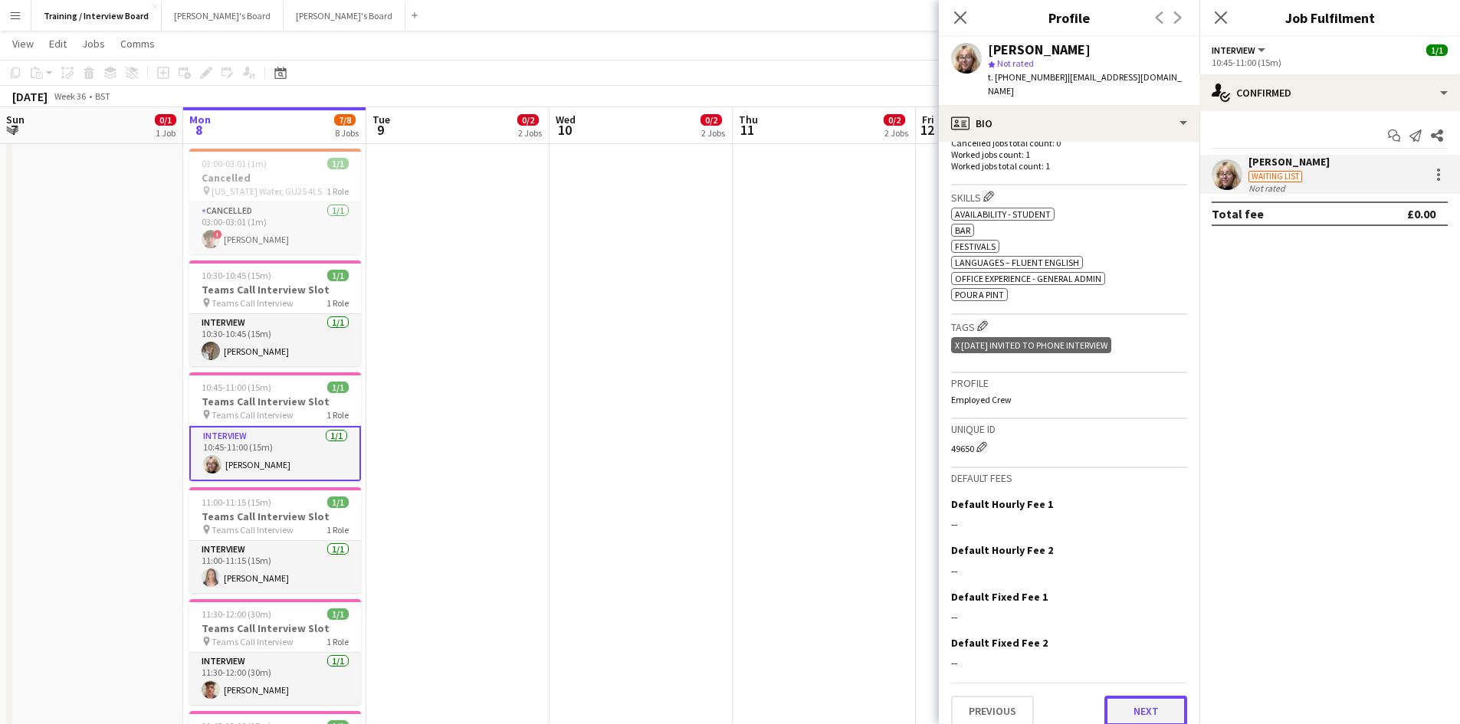
click at [1142, 699] on button "Next" at bounding box center [1145, 711] width 83 height 31
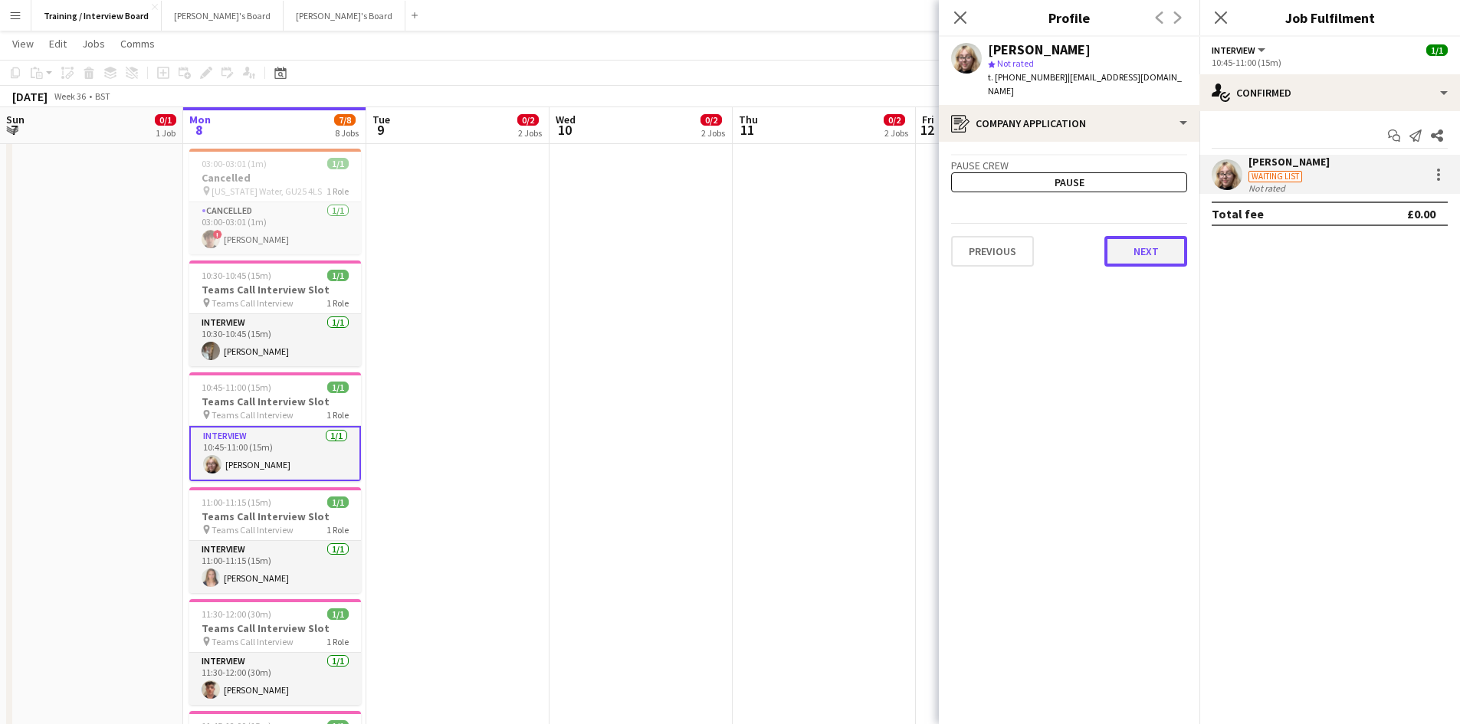
click at [1113, 240] on button "Next" at bounding box center [1145, 251] width 83 height 31
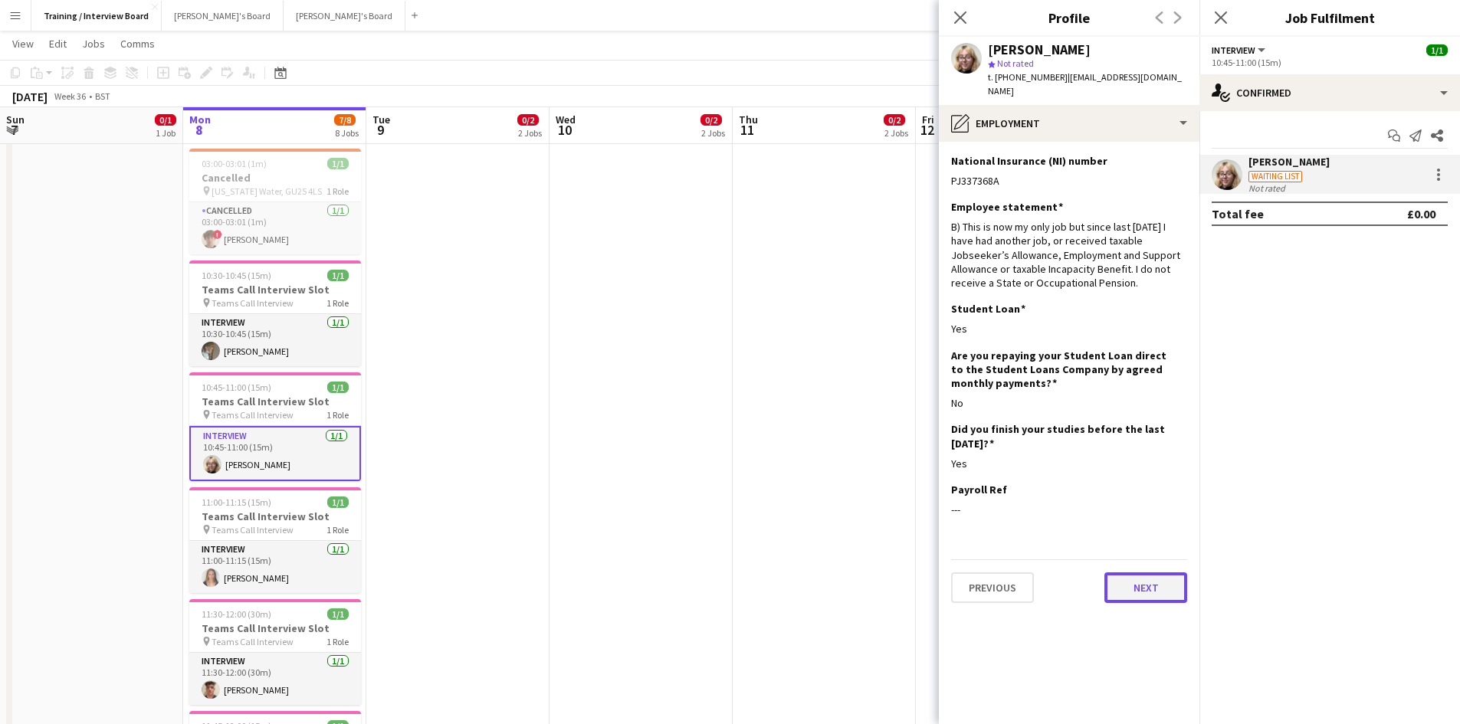
click at [1157, 572] on button "Next" at bounding box center [1145, 587] width 83 height 31
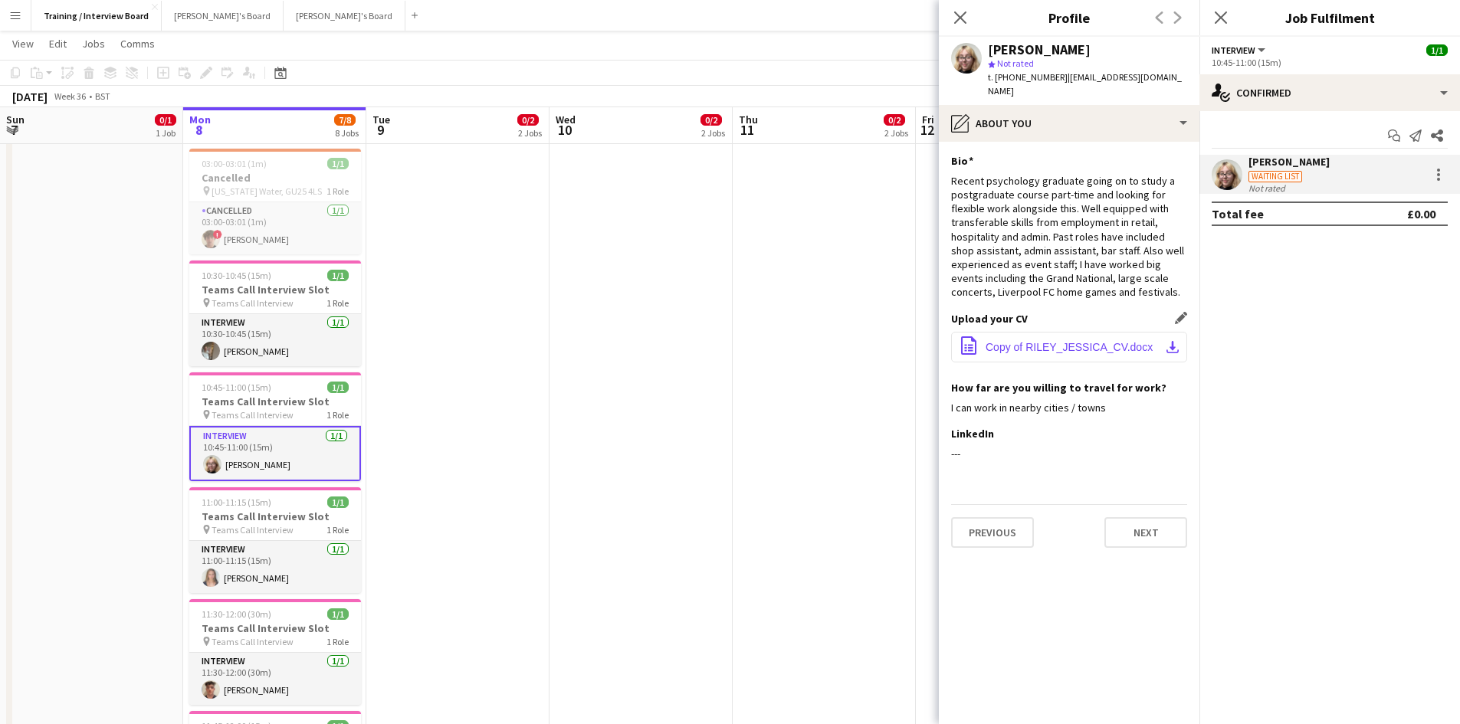
click at [1173, 341] on app-icon "download-bottom" at bounding box center [1172, 347] width 12 height 12
click at [1185, 523] on button "Next" at bounding box center [1145, 532] width 83 height 31
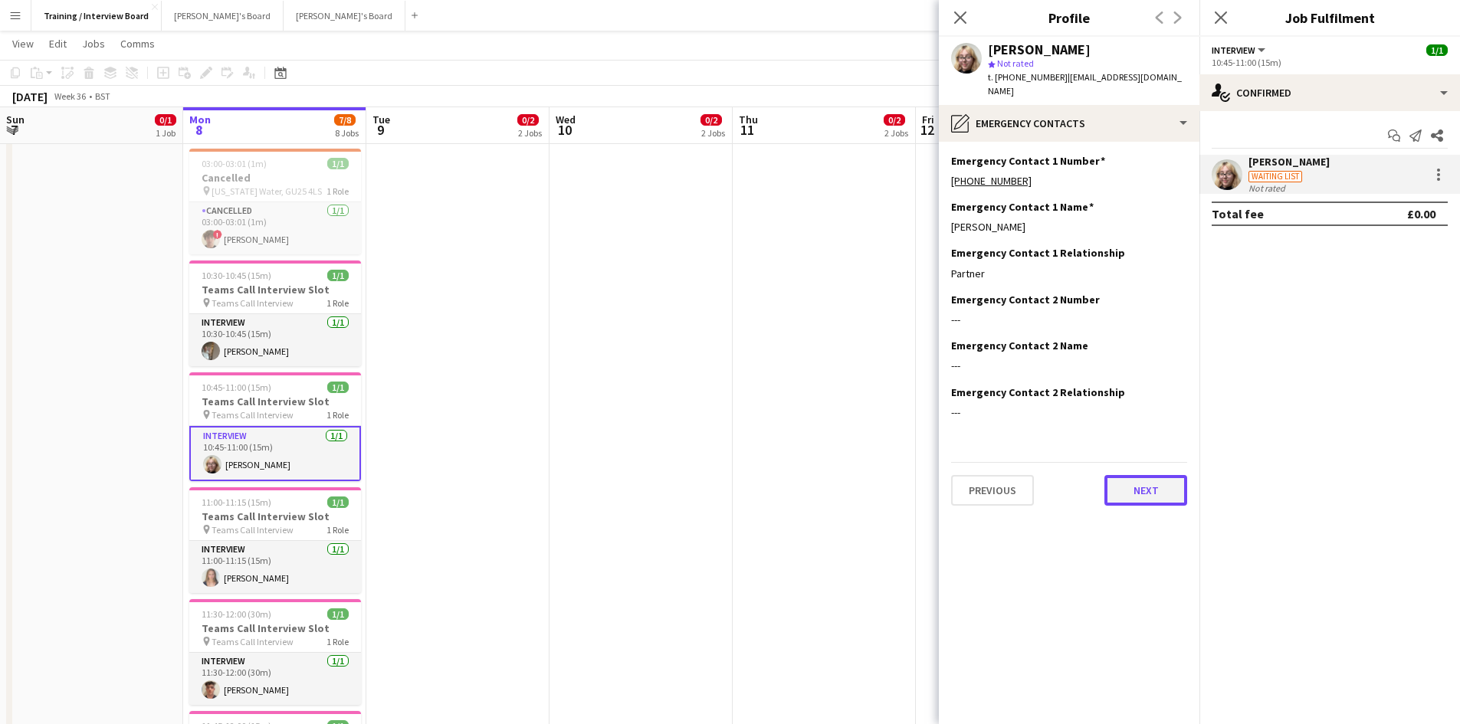
click at [1120, 484] on button "Next" at bounding box center [1145, 490] width 83 height 31
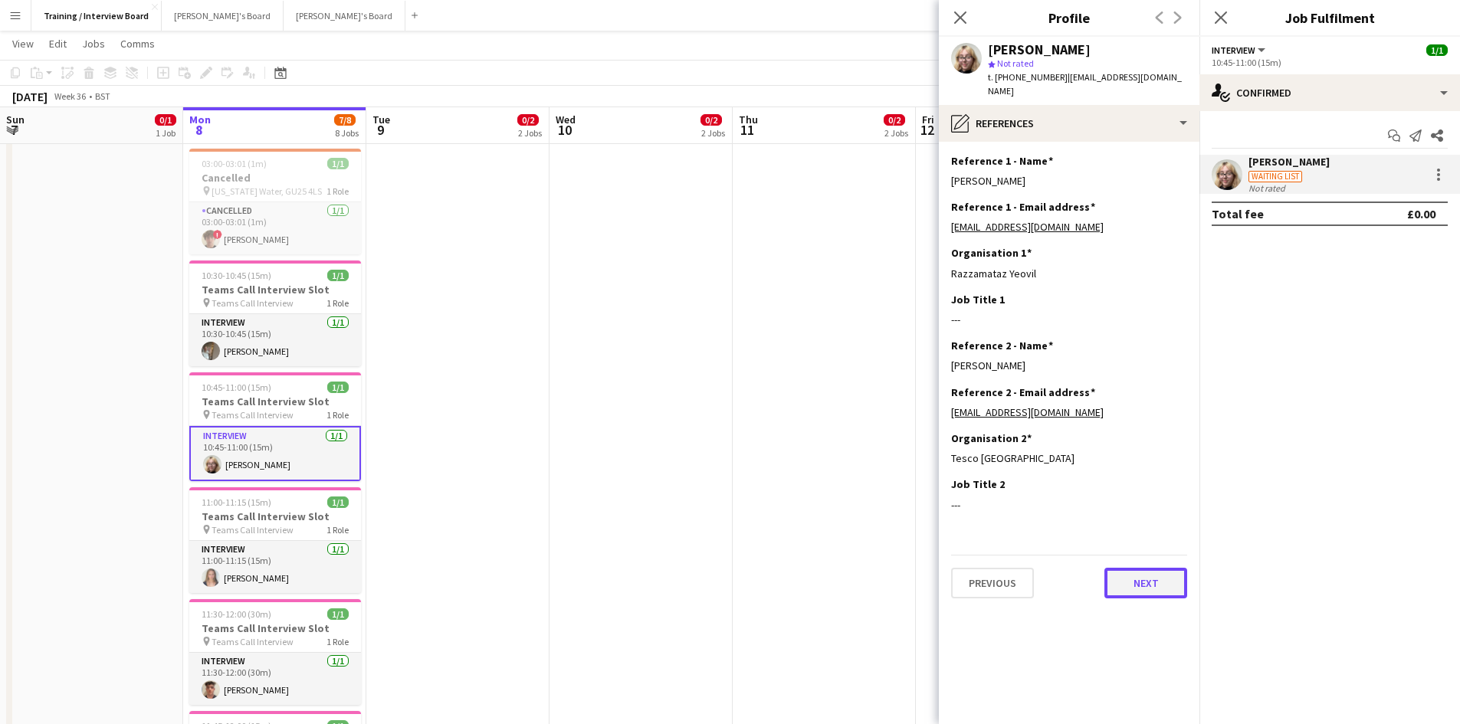
click at [1135, 578] on button "Next" at bounding box center [1145, 583] width 83 height 31
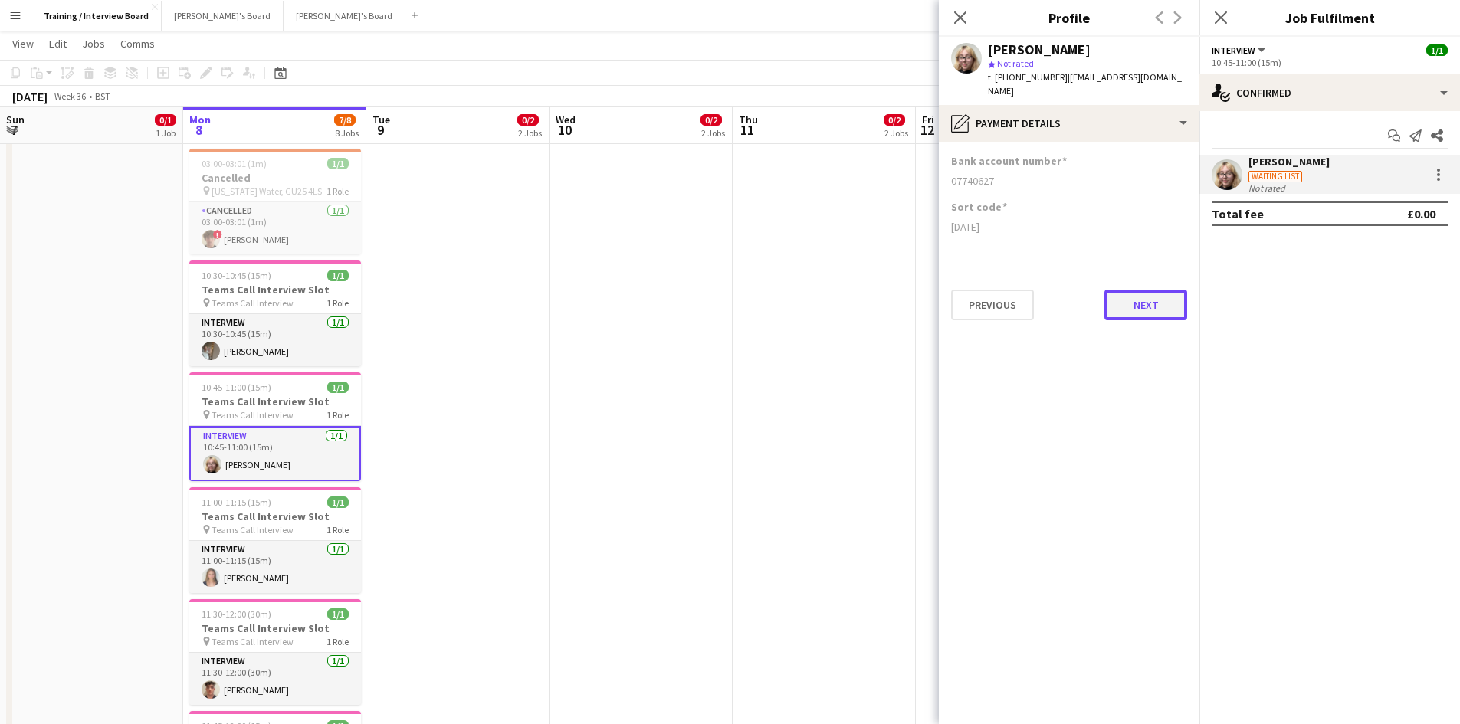
click at [1127, 290] on button "Next" at bounding box center [1145, 305] width 83 height 31
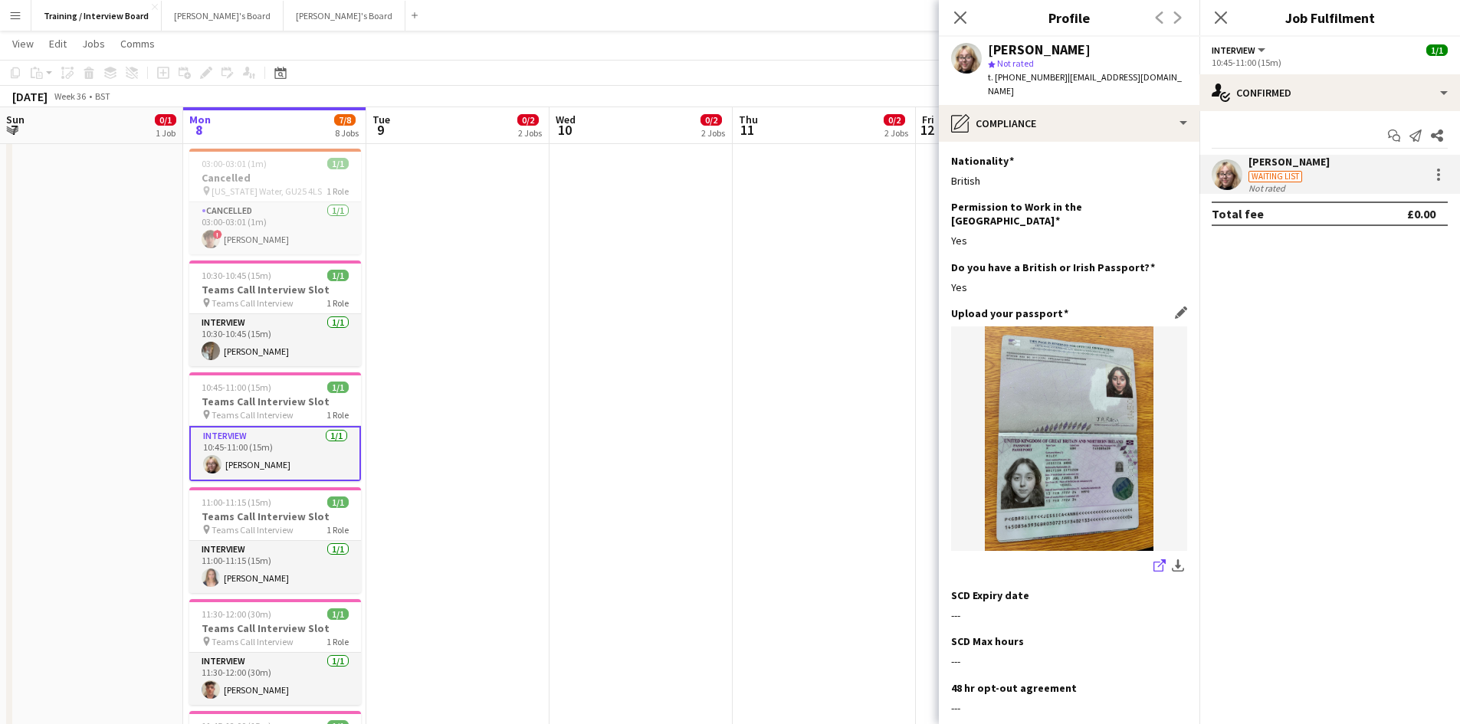
click at [1153, 559] on icon "share-external-link-1" at bounding box center [1159, 565] width 12 height 12
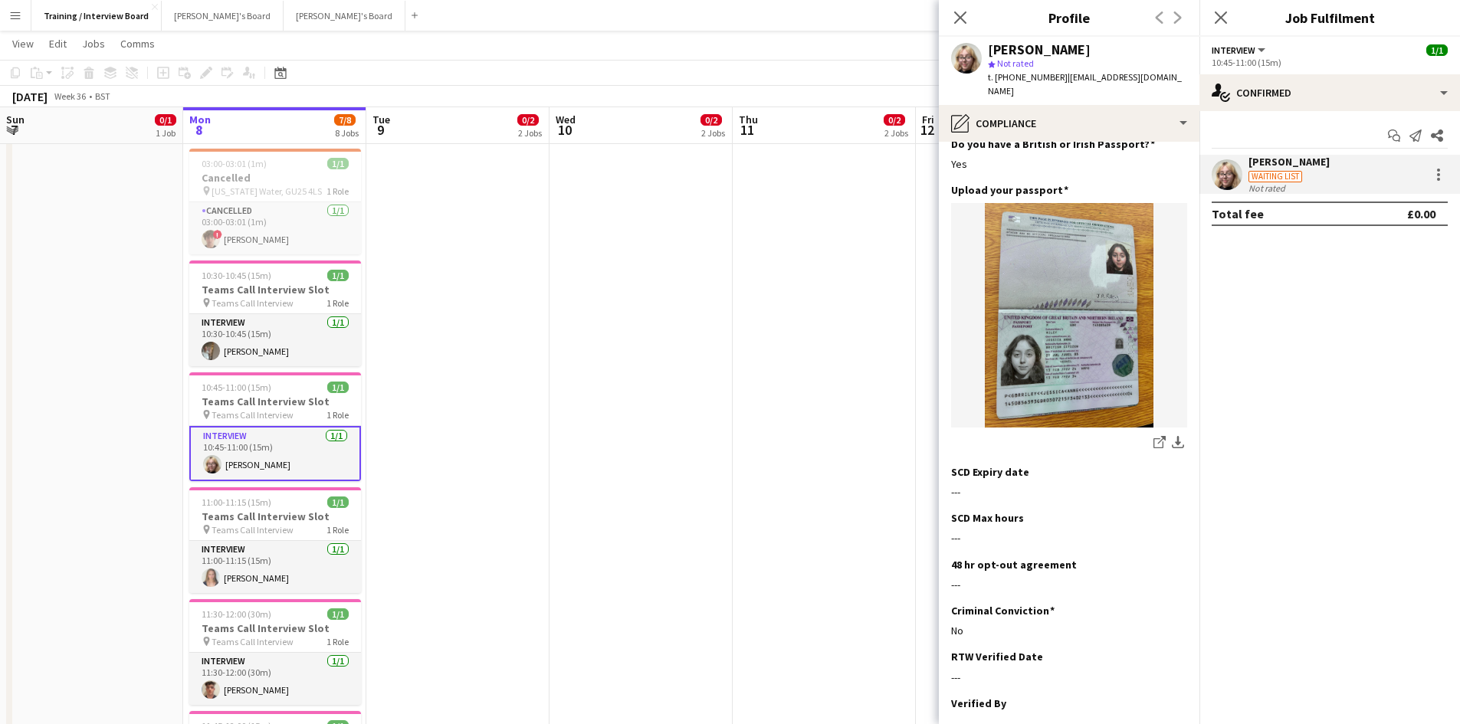
scroll to position [247, 0]
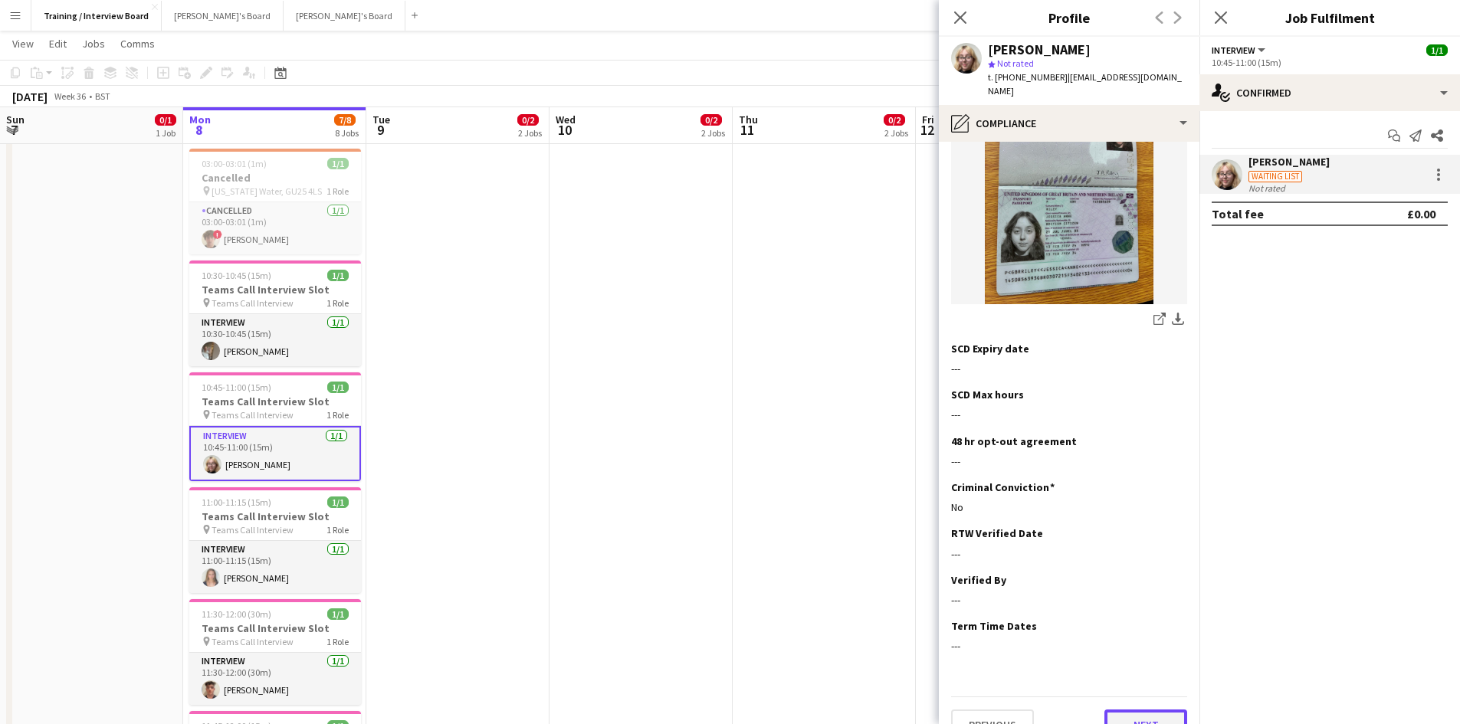
click at [1124, 710] on button "Next" at bounding box center [1145, 725] width 83 height 31
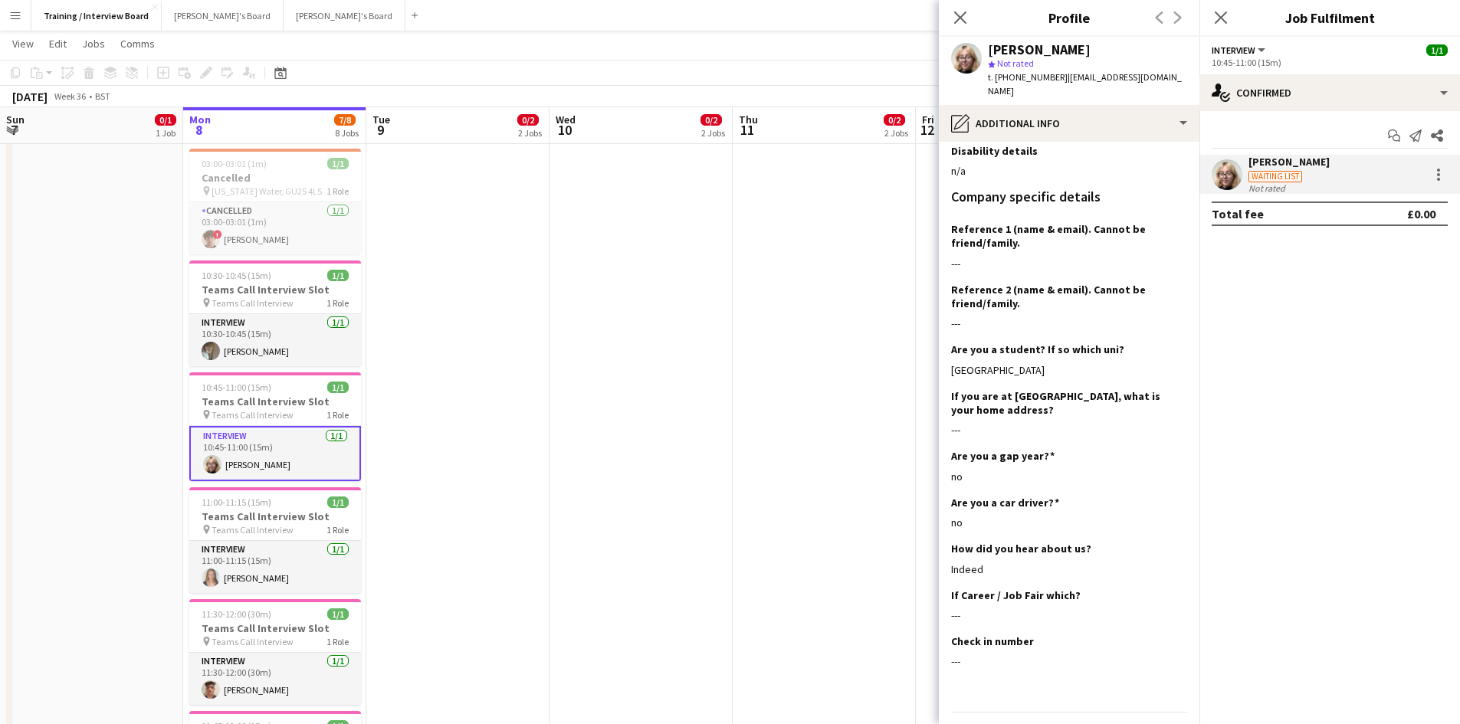
scroll to position [202, 0]
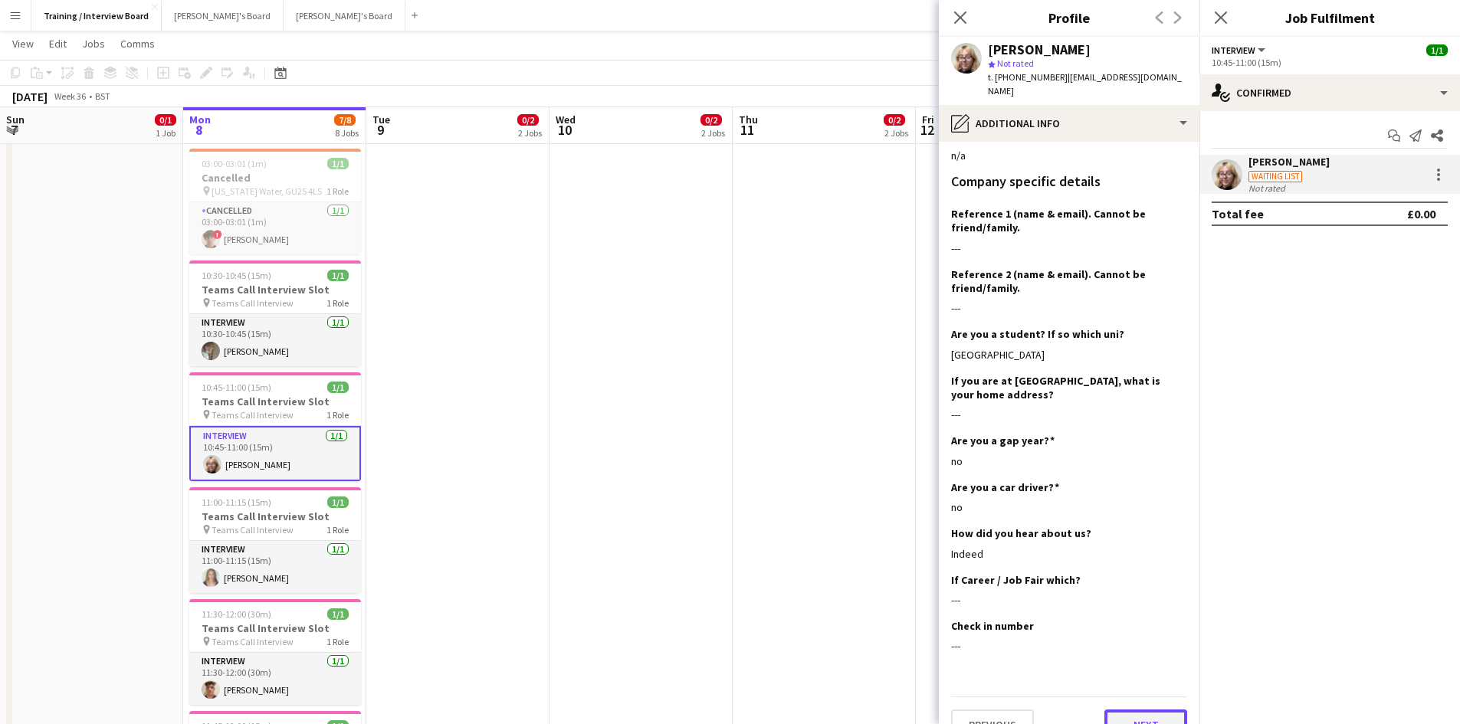
click at [1139, 710] on button "Next" at bounding box center [1145, 725] width 83 height 31
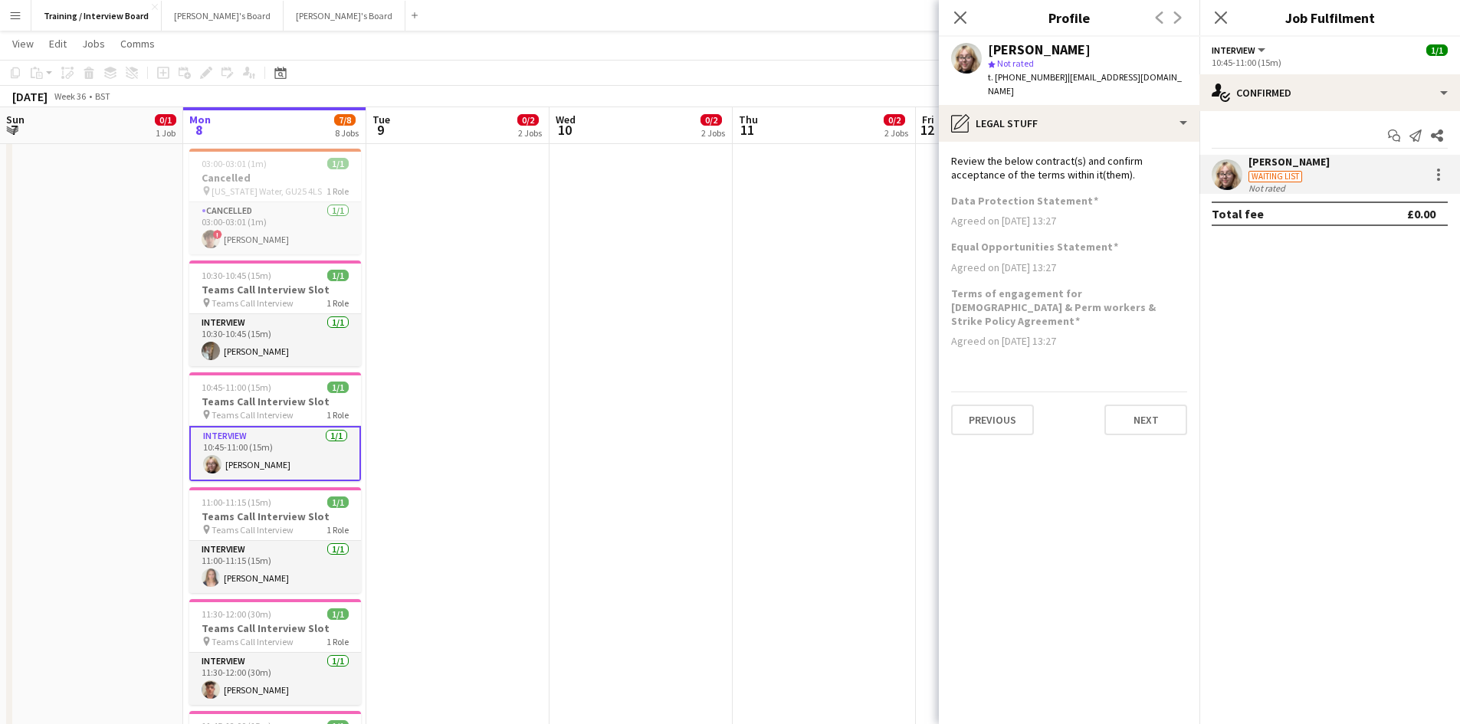
scroll to position [0, 0]
click at [1150, 405] on button "Next" at bounding box center [1145, 420] width 83 height 31
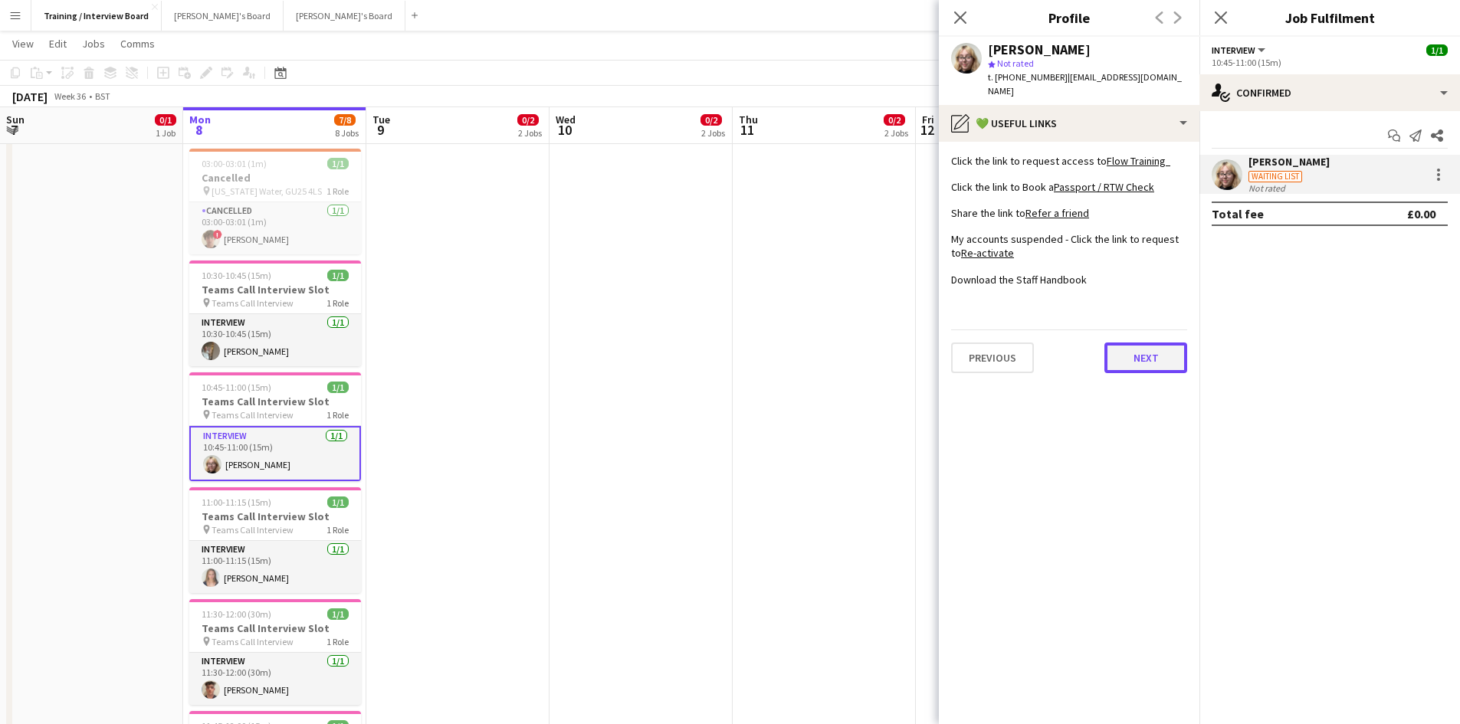
click at [1155, 346] on button "Next" at bounding box center [1145, 358] width 83 height 31
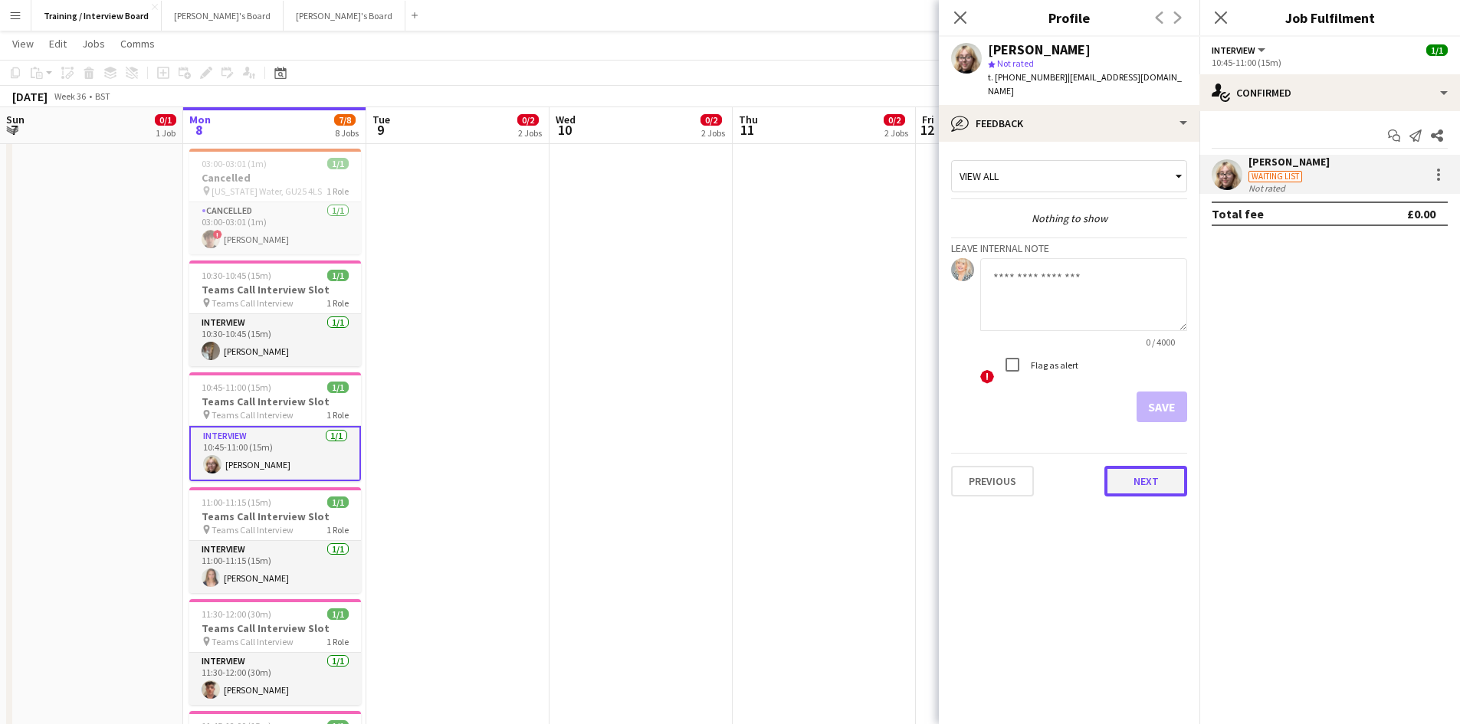
click at [1139, 466] on button "Next" at bounding box center [1145, 481] width 83 height 31
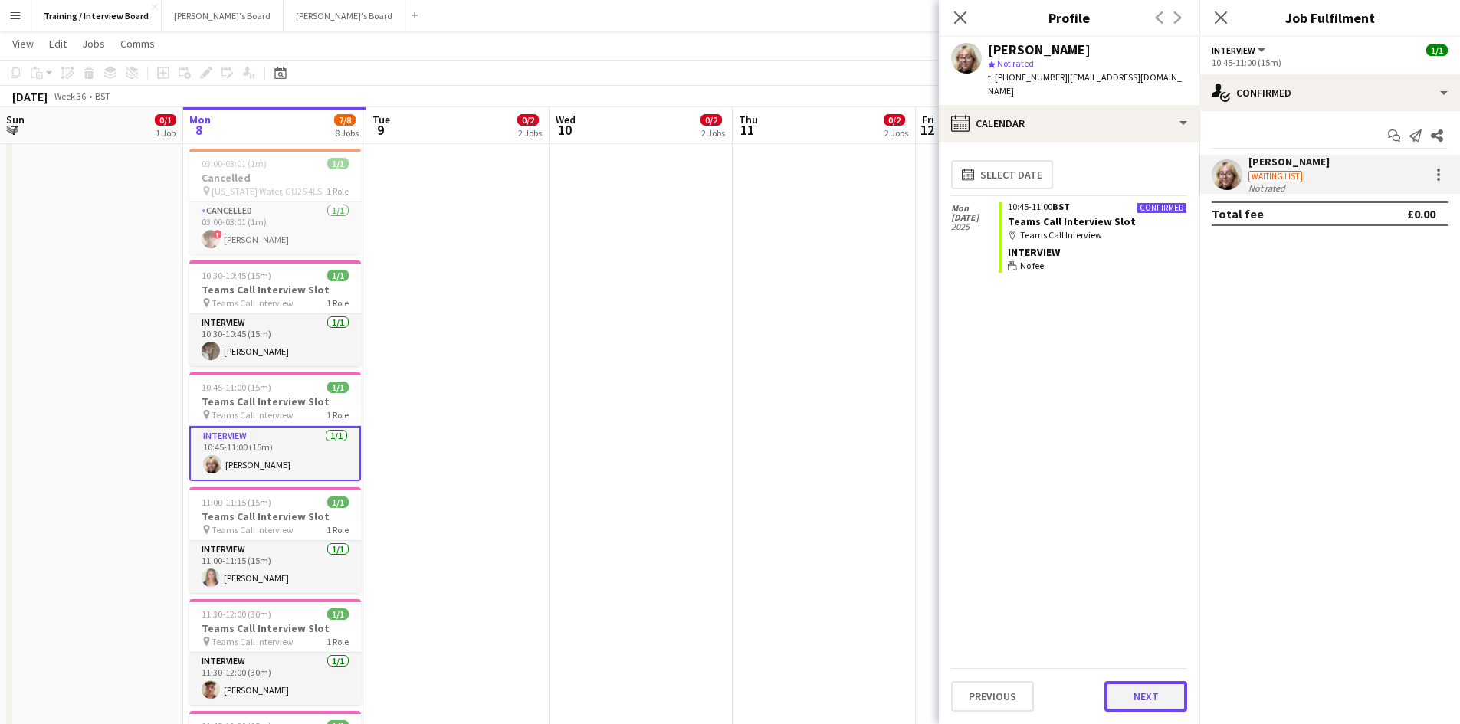
click at [1154, 694] on button "Next" at bounding box center [1145, 696] width 83 height 31
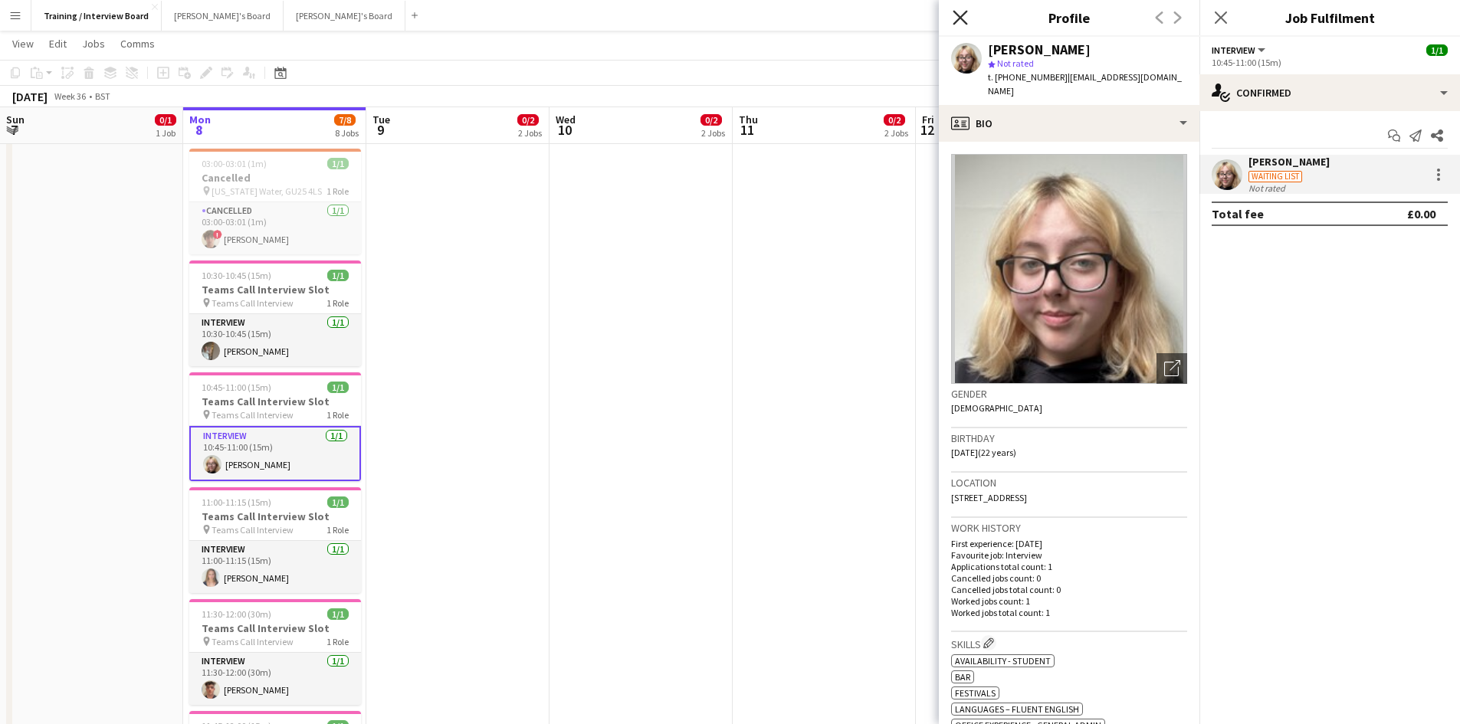
click at [956, 20] on icon "Close pop-in" at bounding box center [960, 17] width 15 height 15
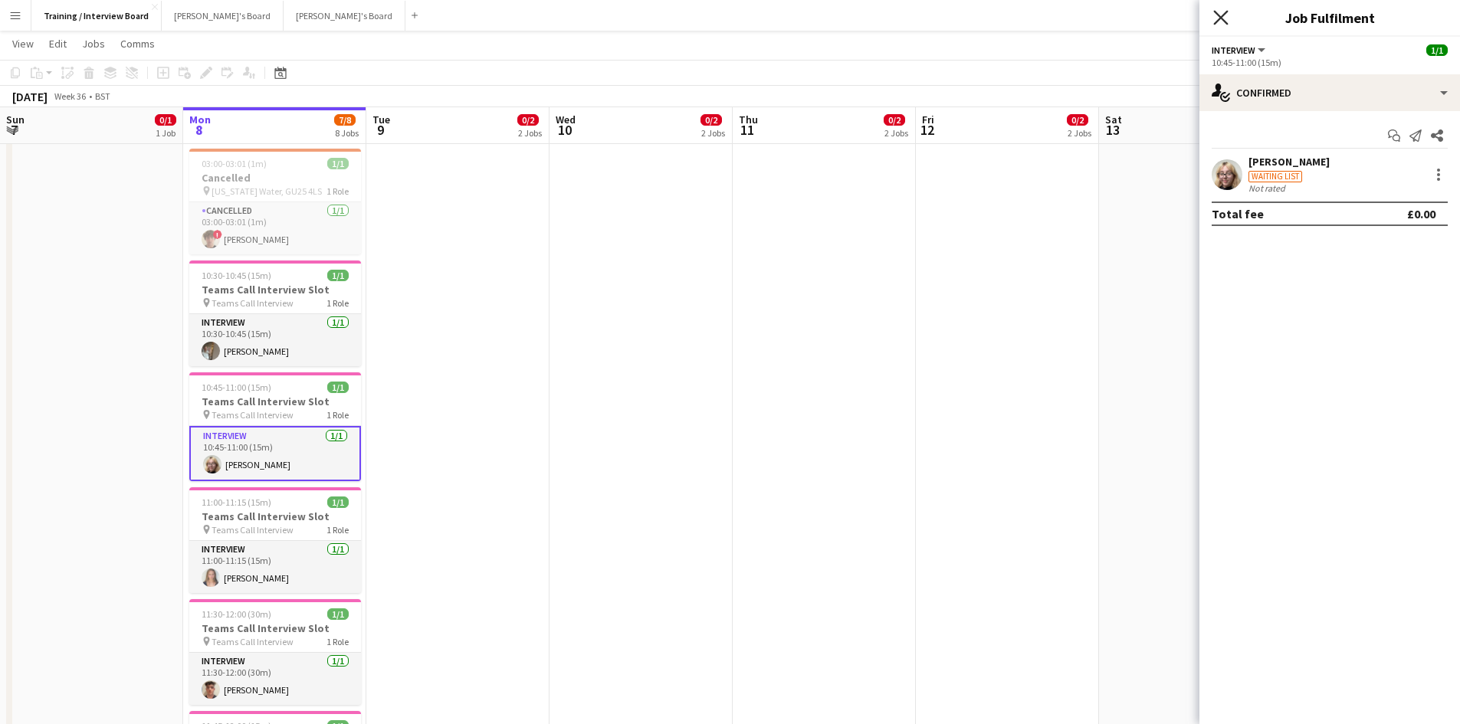
click at [1226, 15] on icon "Close pop-in" at bounding box center [1220, 17] width 15 height 15
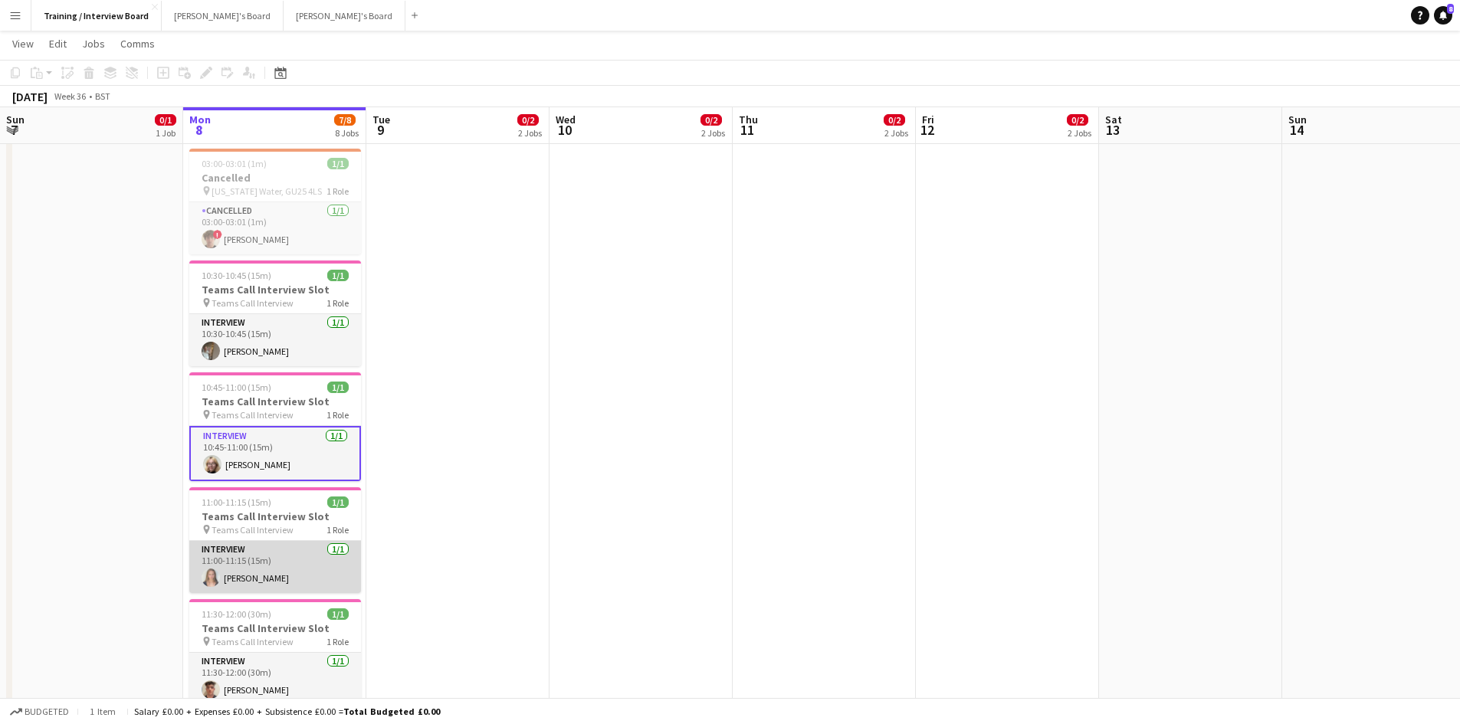
click at [240, 579] on app-card-role "Interview [DATE] 11:00-11:15 (15m) [PERSON_NAME]" at bounding box center [275, 567] width 172 height 52
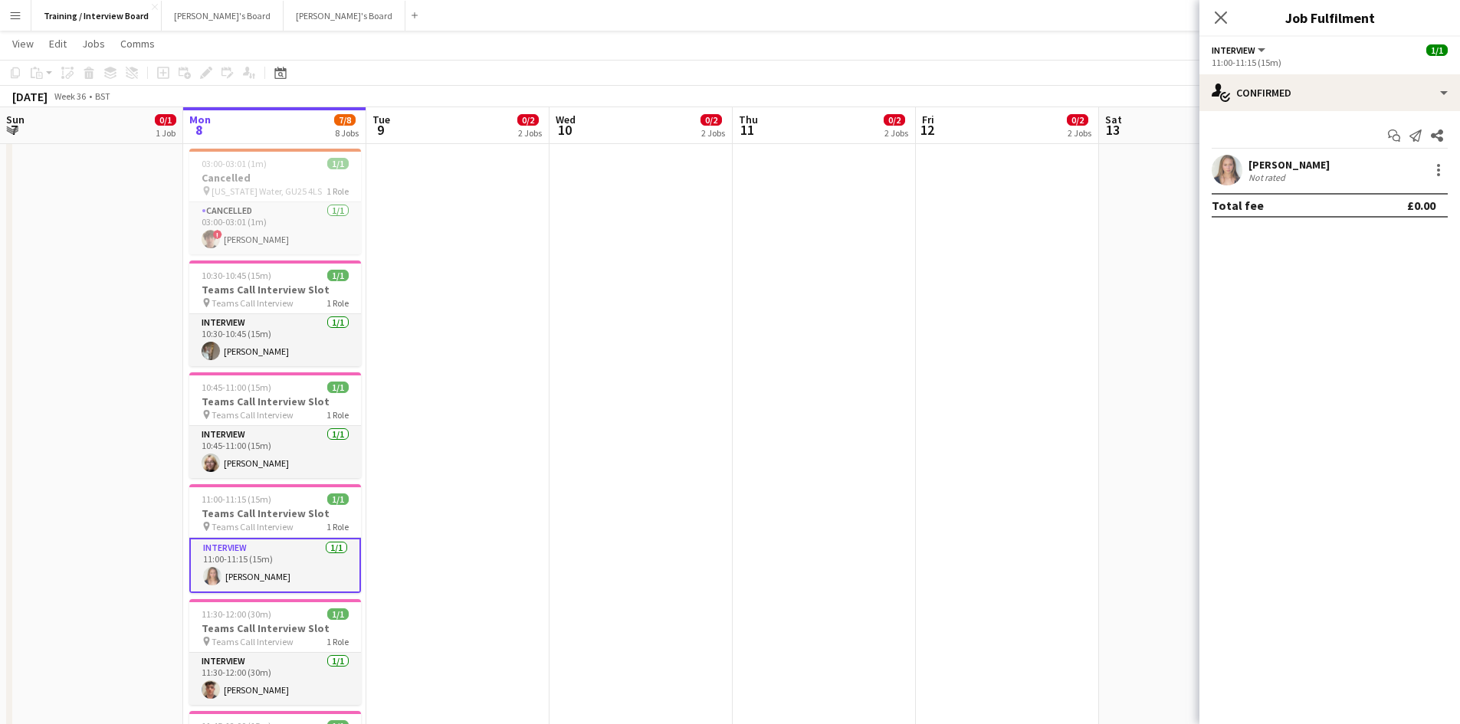
click at [1296, 158] on div "[PERSON_NAME]" at bounding box center [1288, 165] width 81 height 14
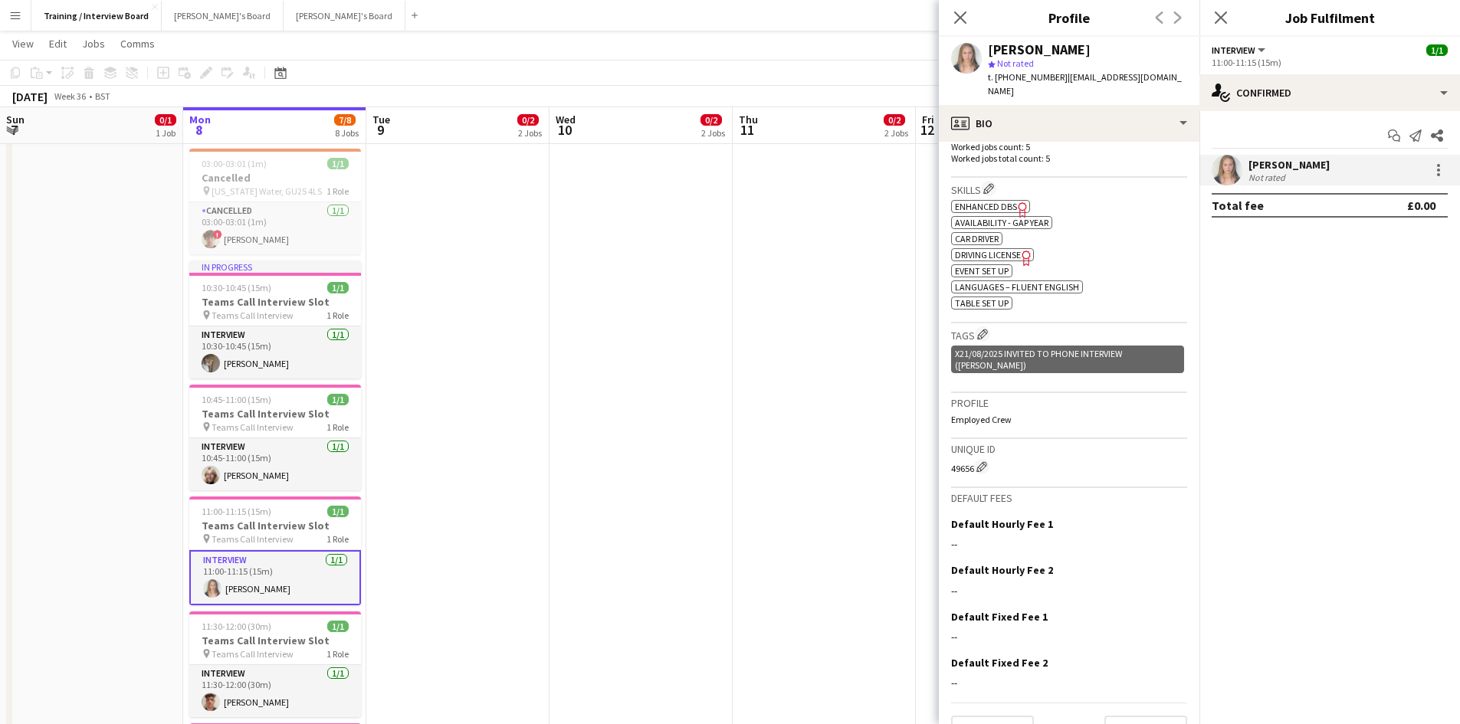
scroll to position [474, 0]
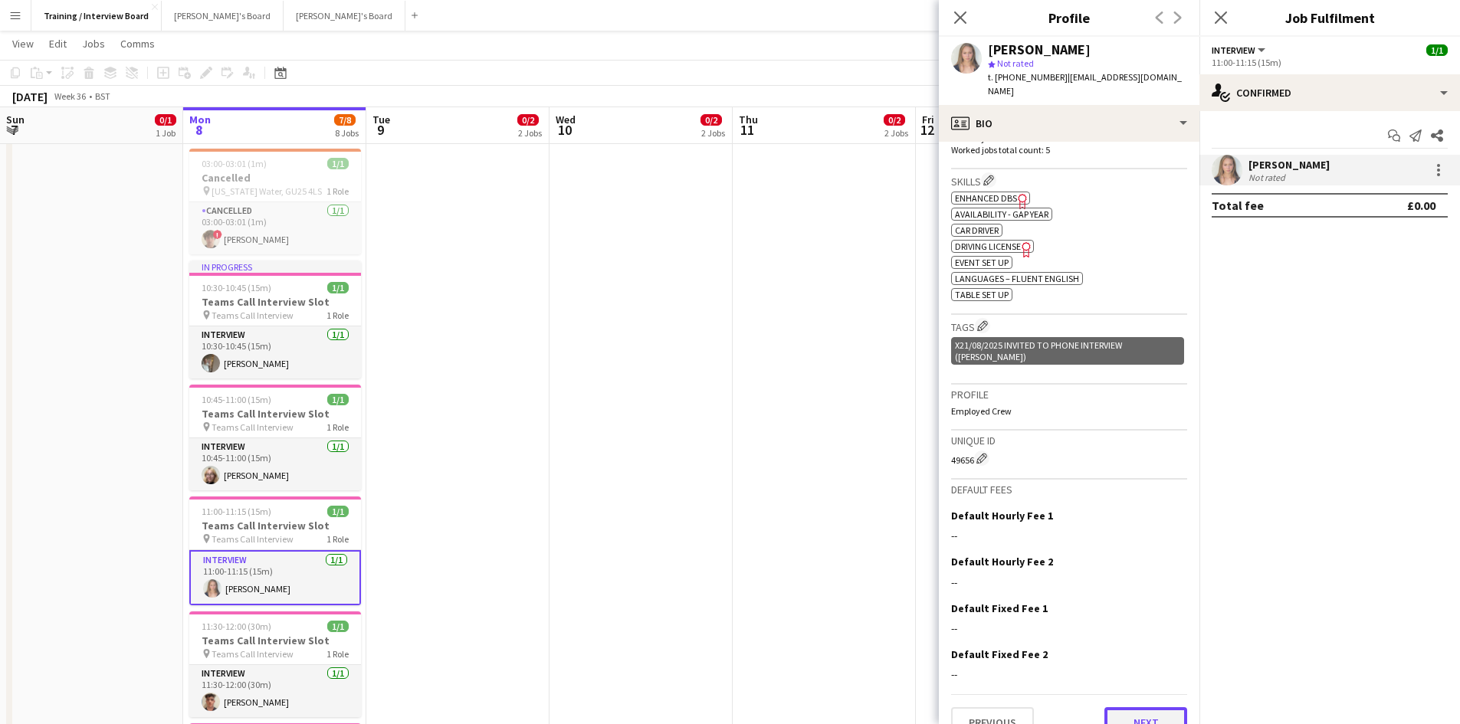
click at [1147, 707] on button "Next" at bounding box center [1145, 722] width 83 height 31
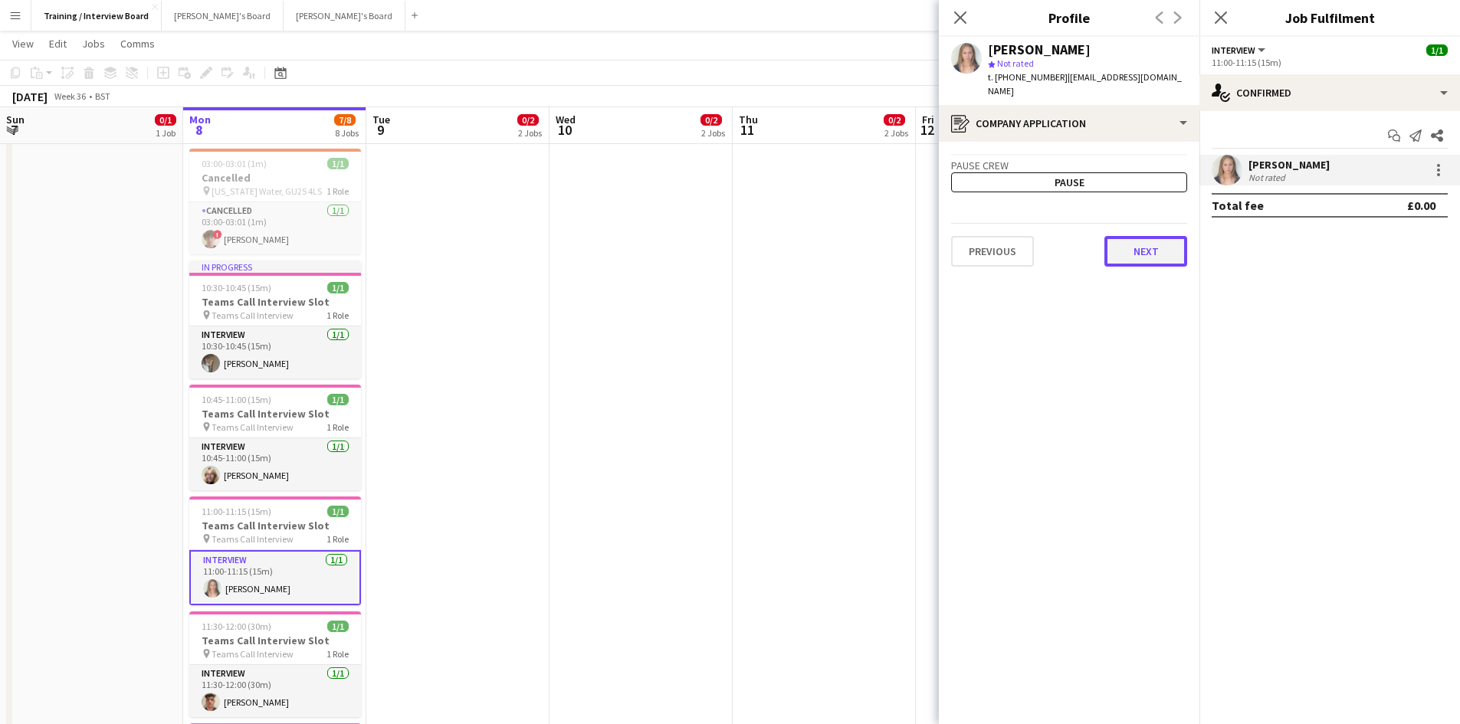
click at [1155, 236] on button "Next" at bounding box center [1145, 251] width 83 height 31
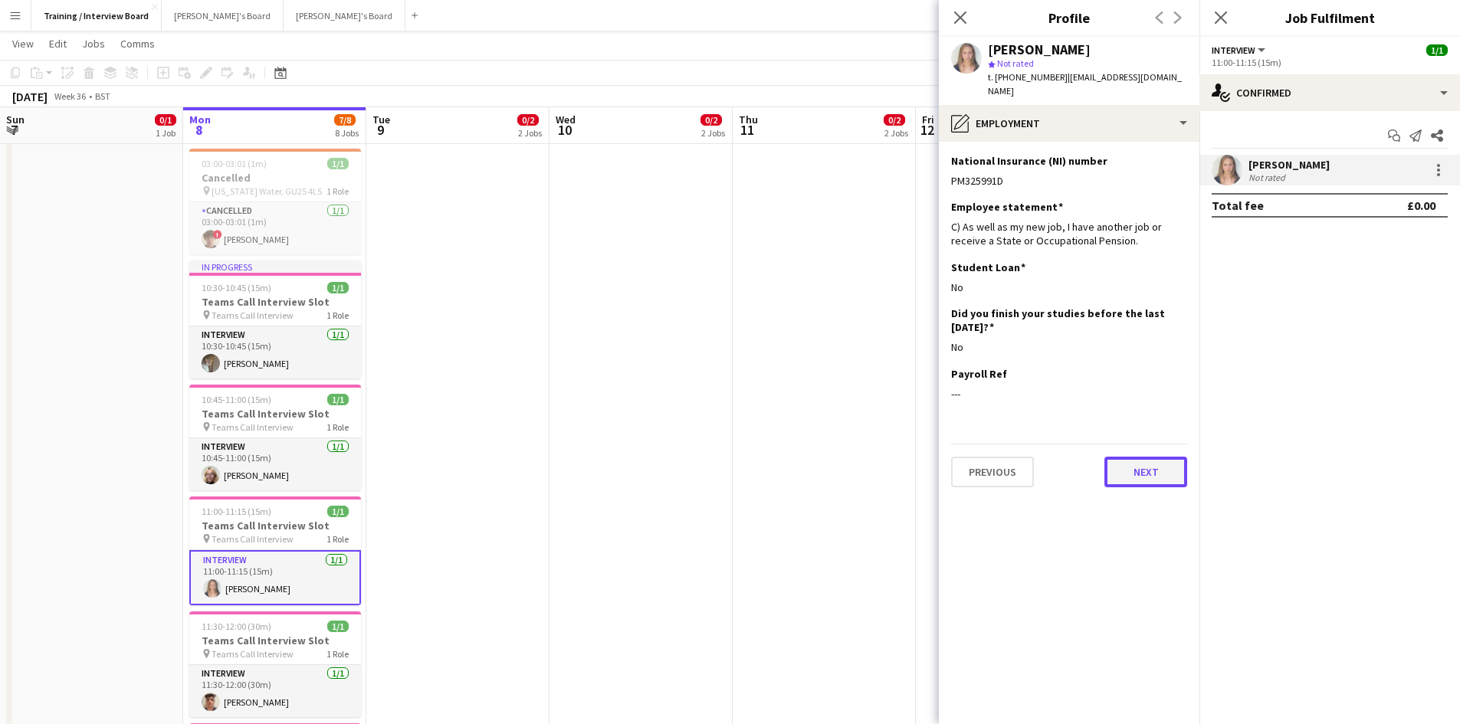
click at [1155, 461] on button "Next" at bounding box center [1145, 472] width 83 height 31
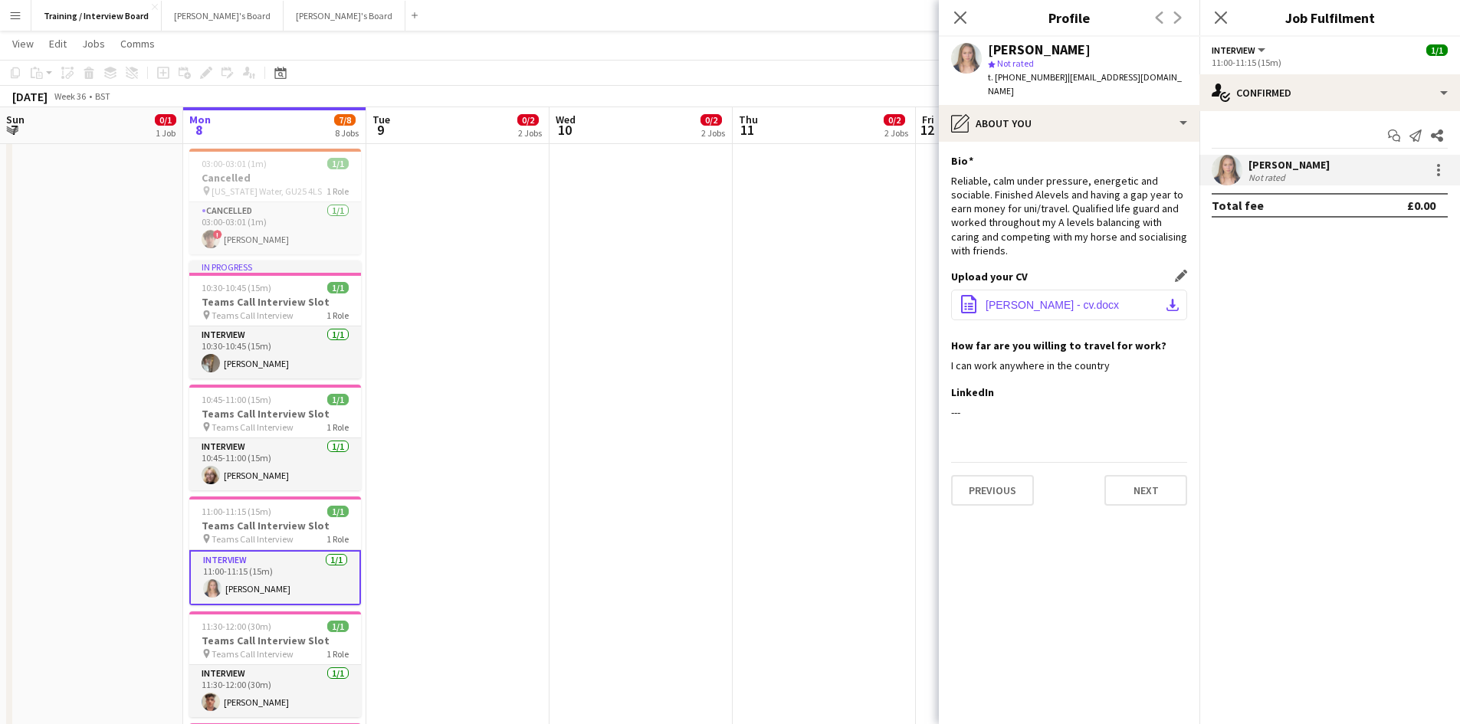
click at [1174, 299] on app-icon "download-bottom" at bounding box center [1172, 305] width 12 height 12
click at [1153, 479] on button "Next" at bounding box center [1145, 490] width 83 height 31
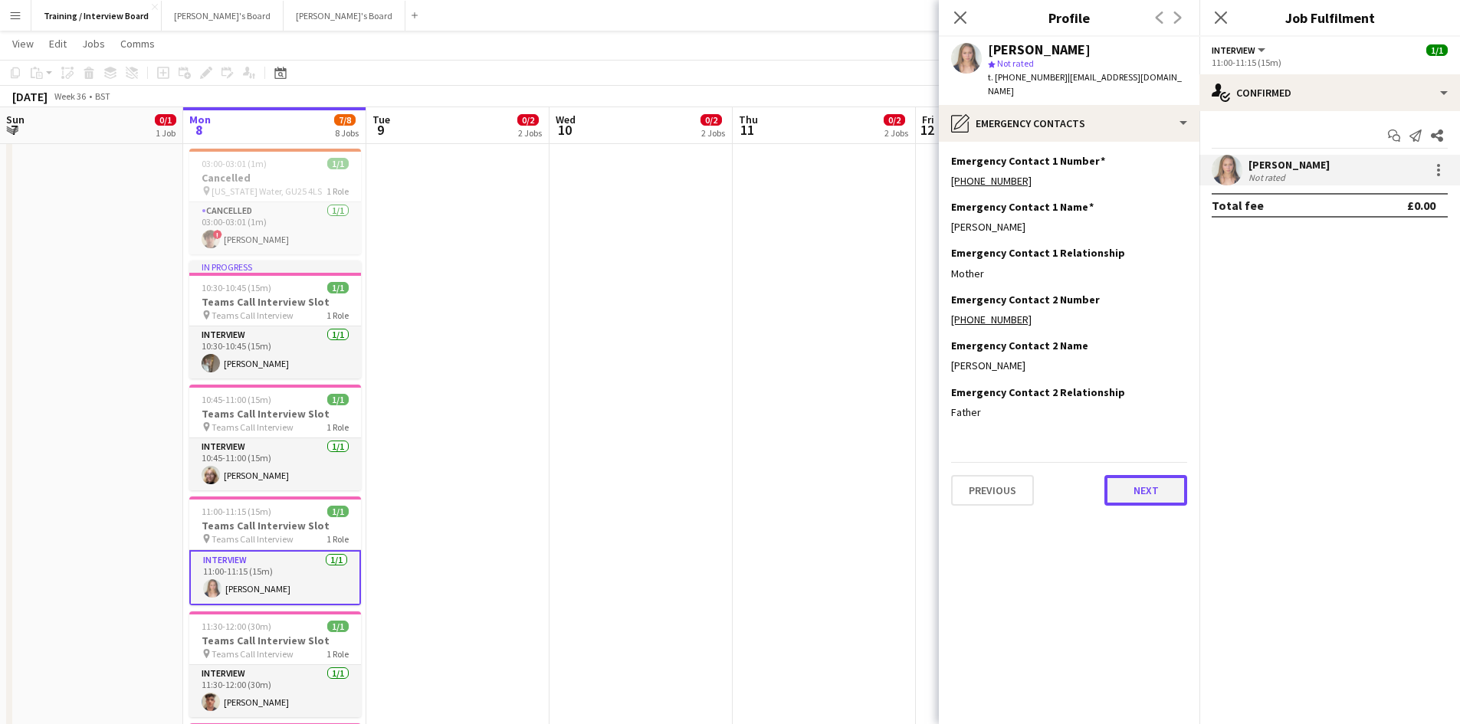
click at [1134, 483] on button "Next" at bounding box center [1145, 490] width 83 height 31
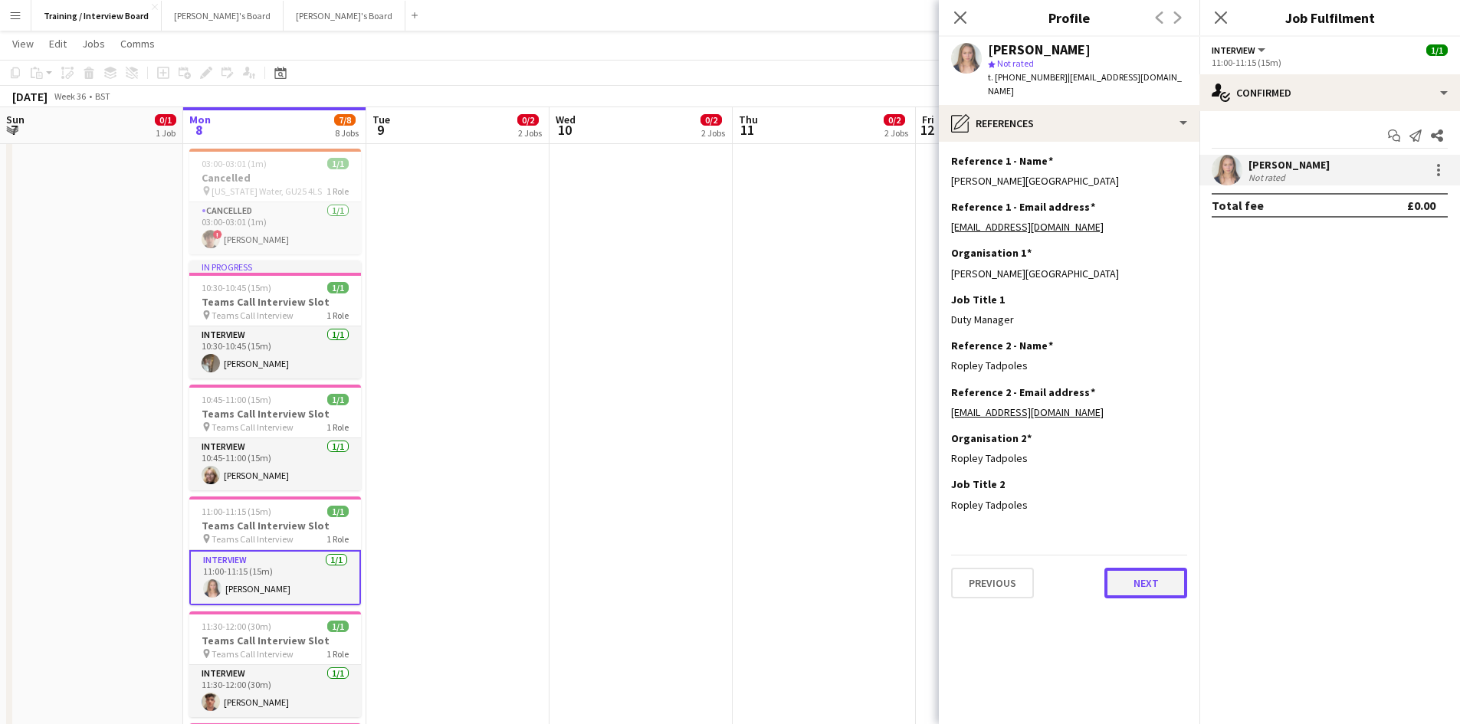
click at [1154, 574] on button "Next" at bounding box center [1145, 583] width 83 height 31
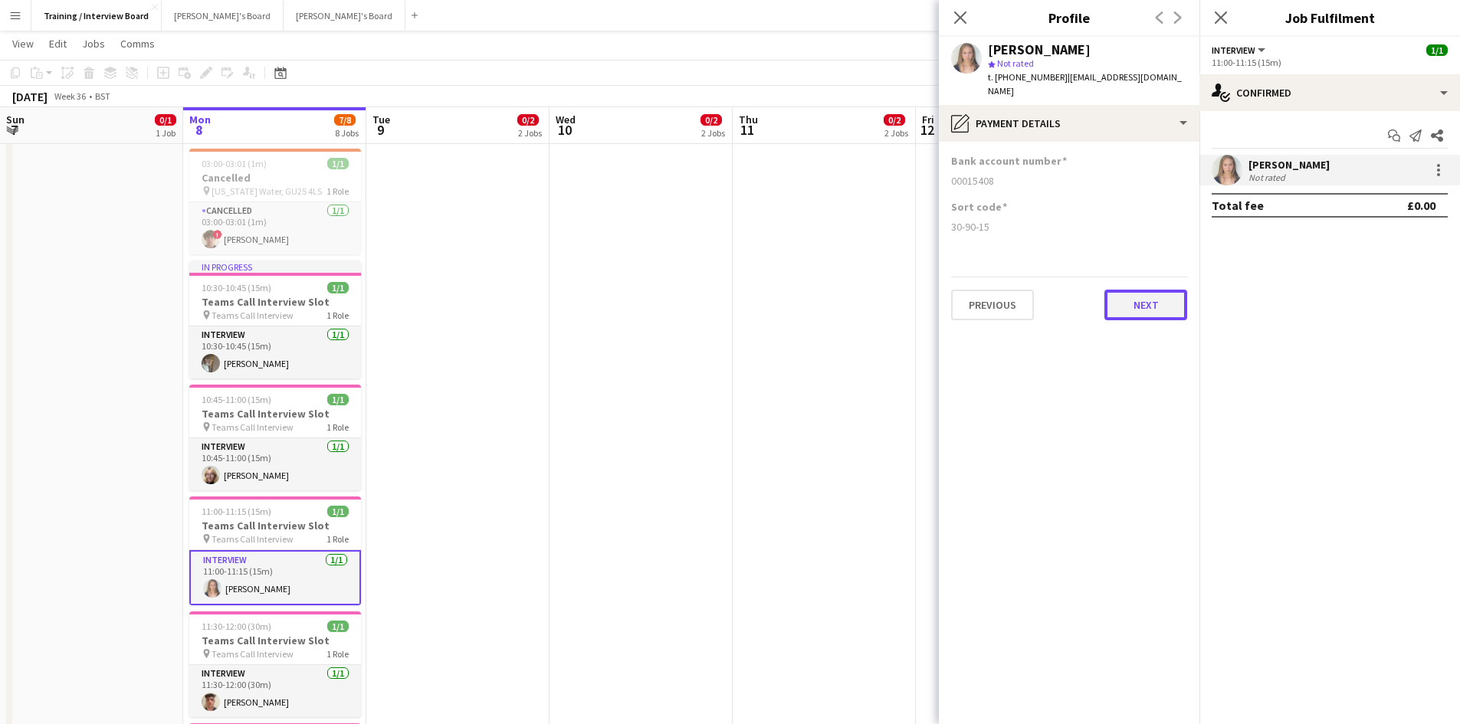
click at [1152, 297] on button "Next" at bounding box center [1145, 305] width 83 height 31
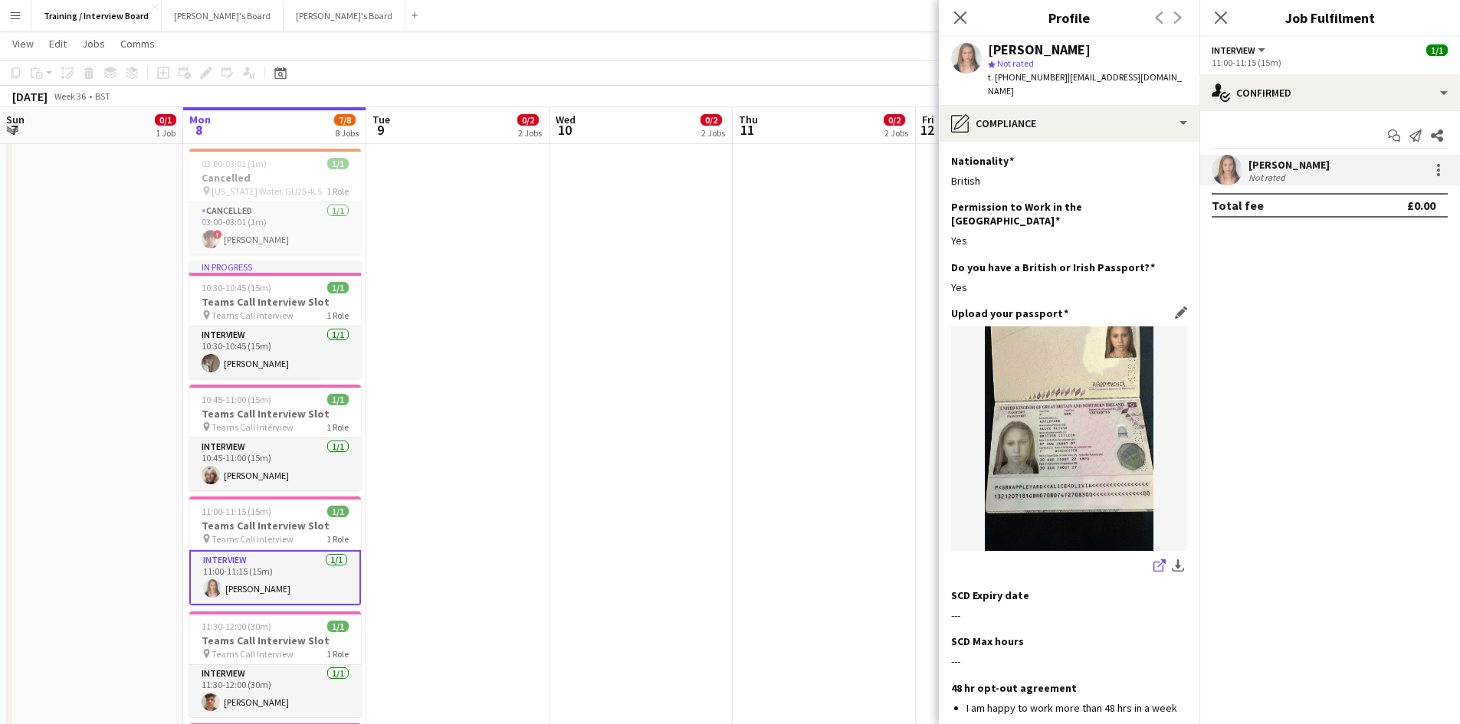
click at [1153, 559] on icon "share-external-link-1" at bounding box center [1159, 565] width 12 height 12
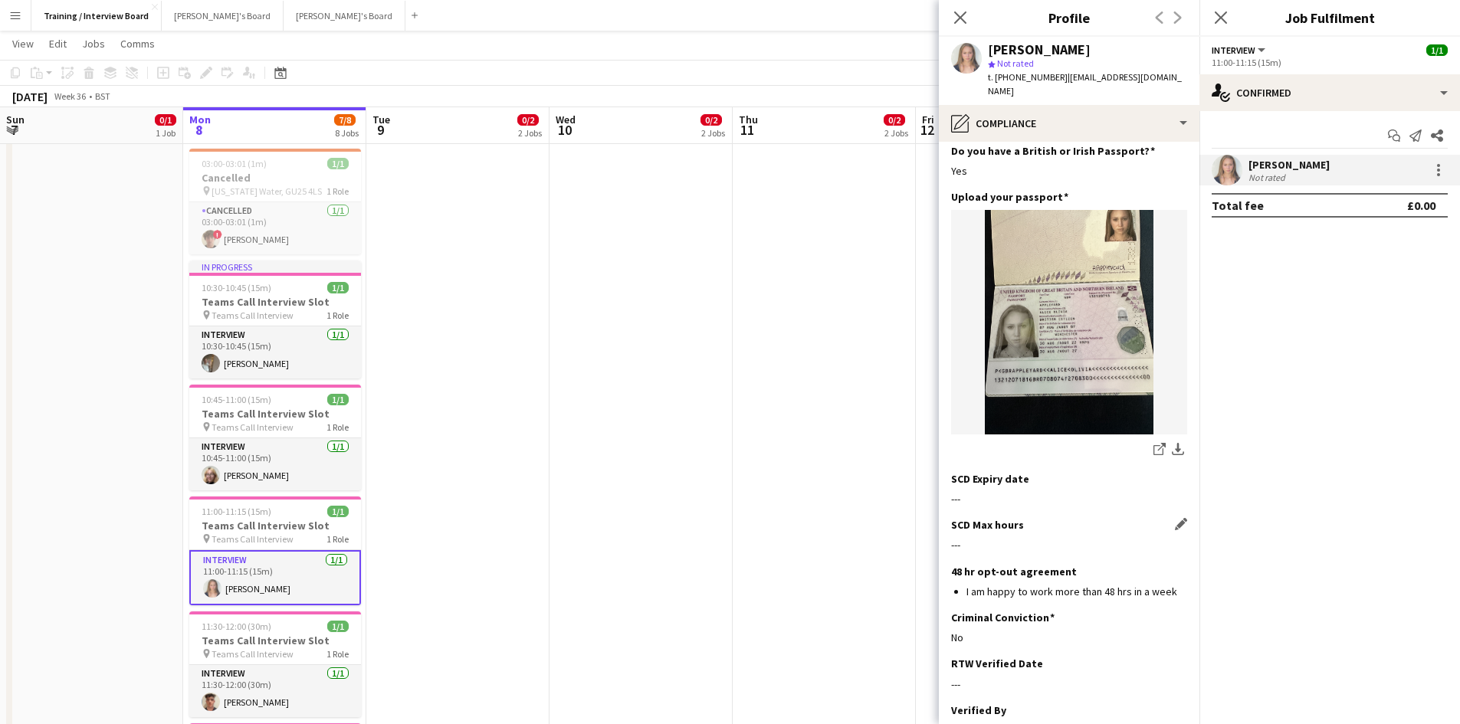
scroll to position [247, 0]
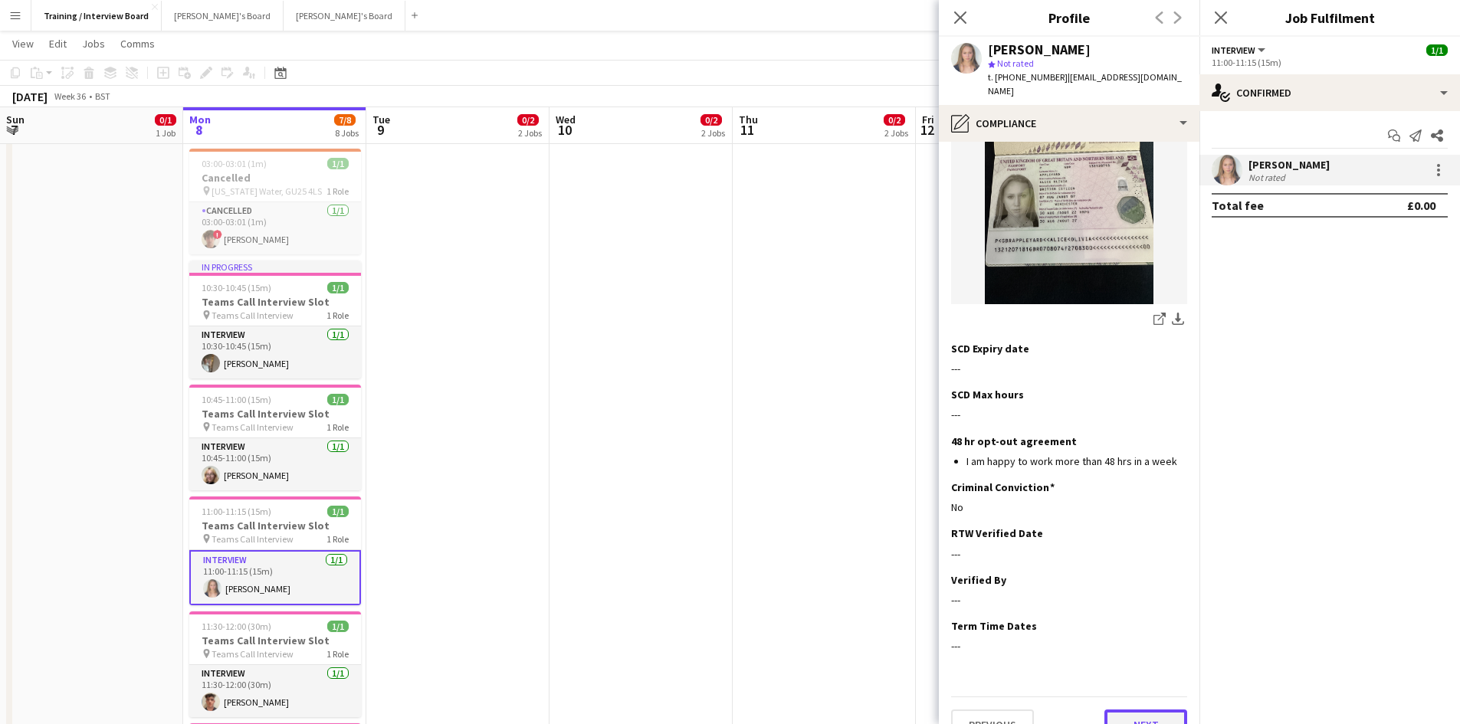
click at [1123, 710] on button "Next" at bounding box center [1145, 725] width 83 height 31
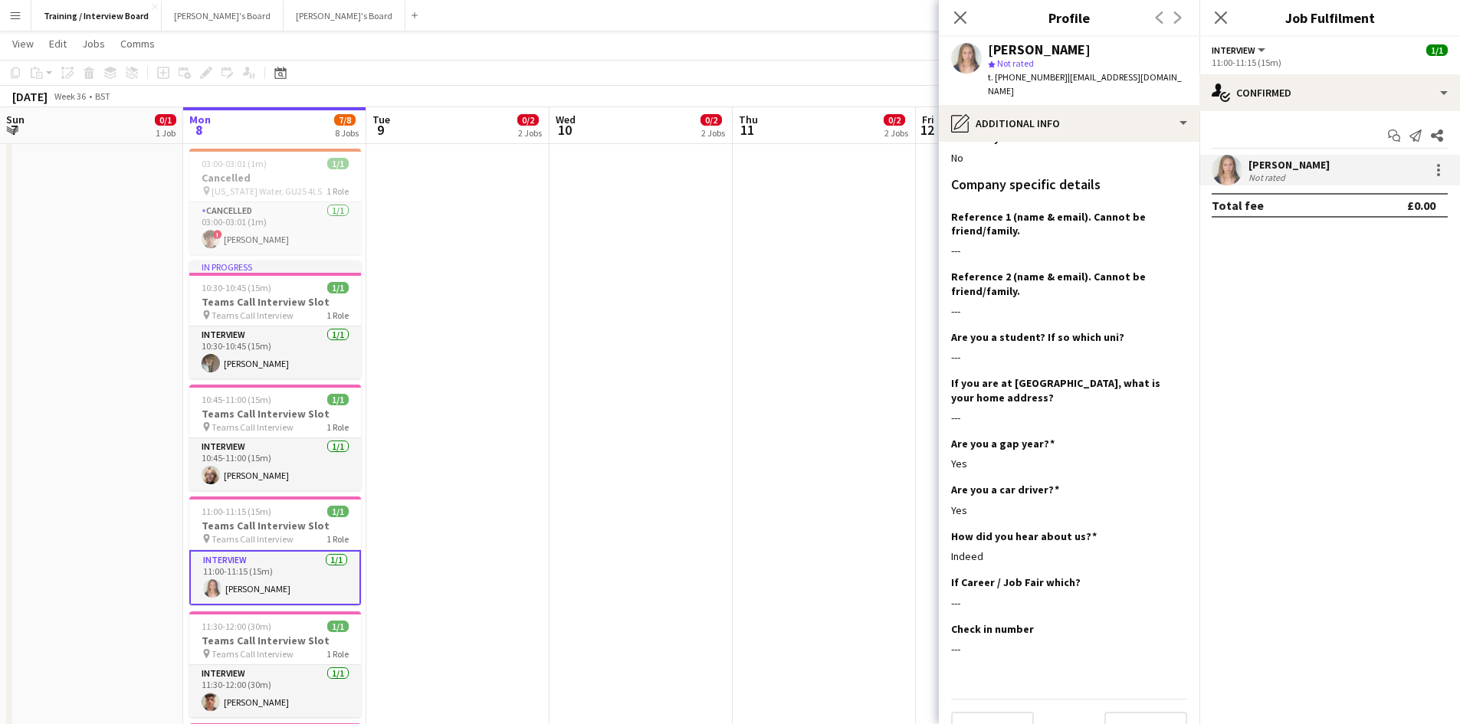
scroll to position [173, 0]
click at [1127, 710] on button "Next" at bounding box center [1145, 725] width 83 height 31
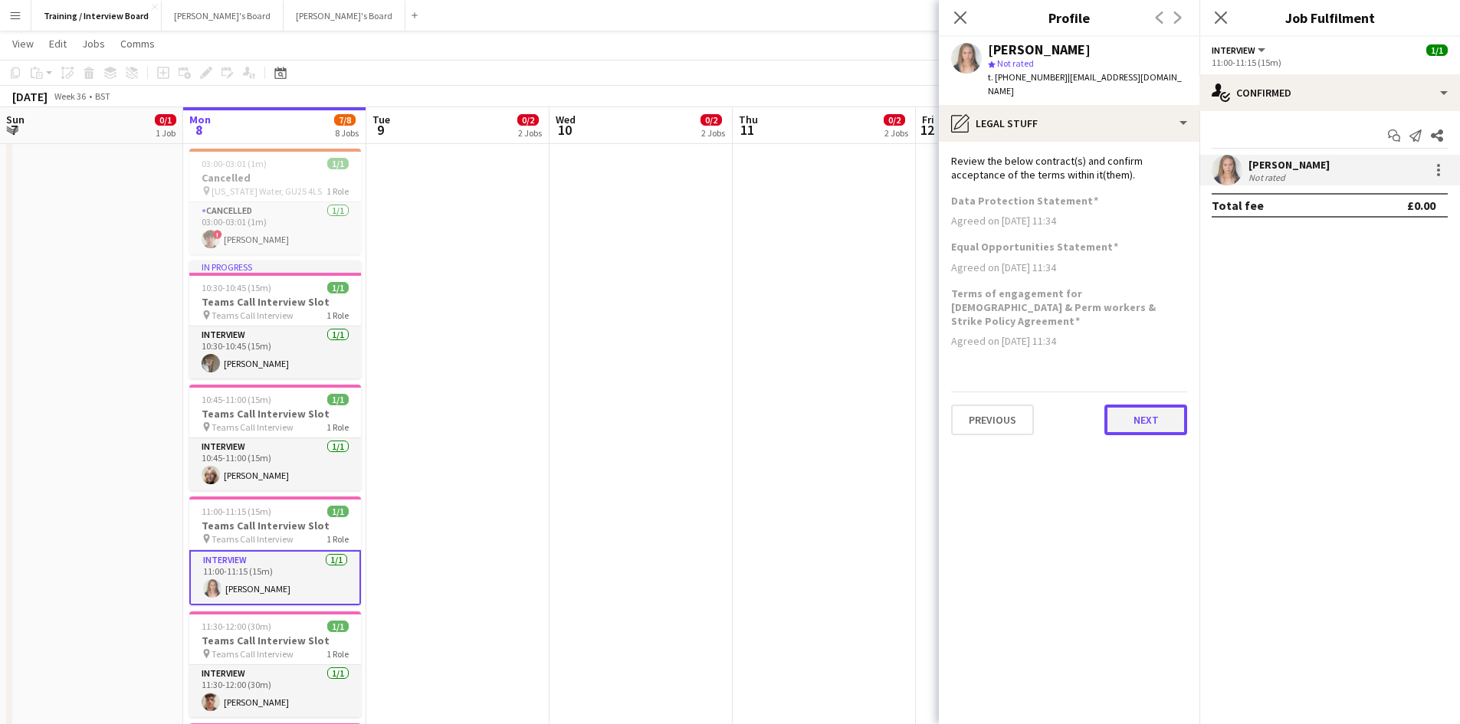
click at [1153, 405] on button "Next" at bounding box center [1145, 420] width 83 height 31
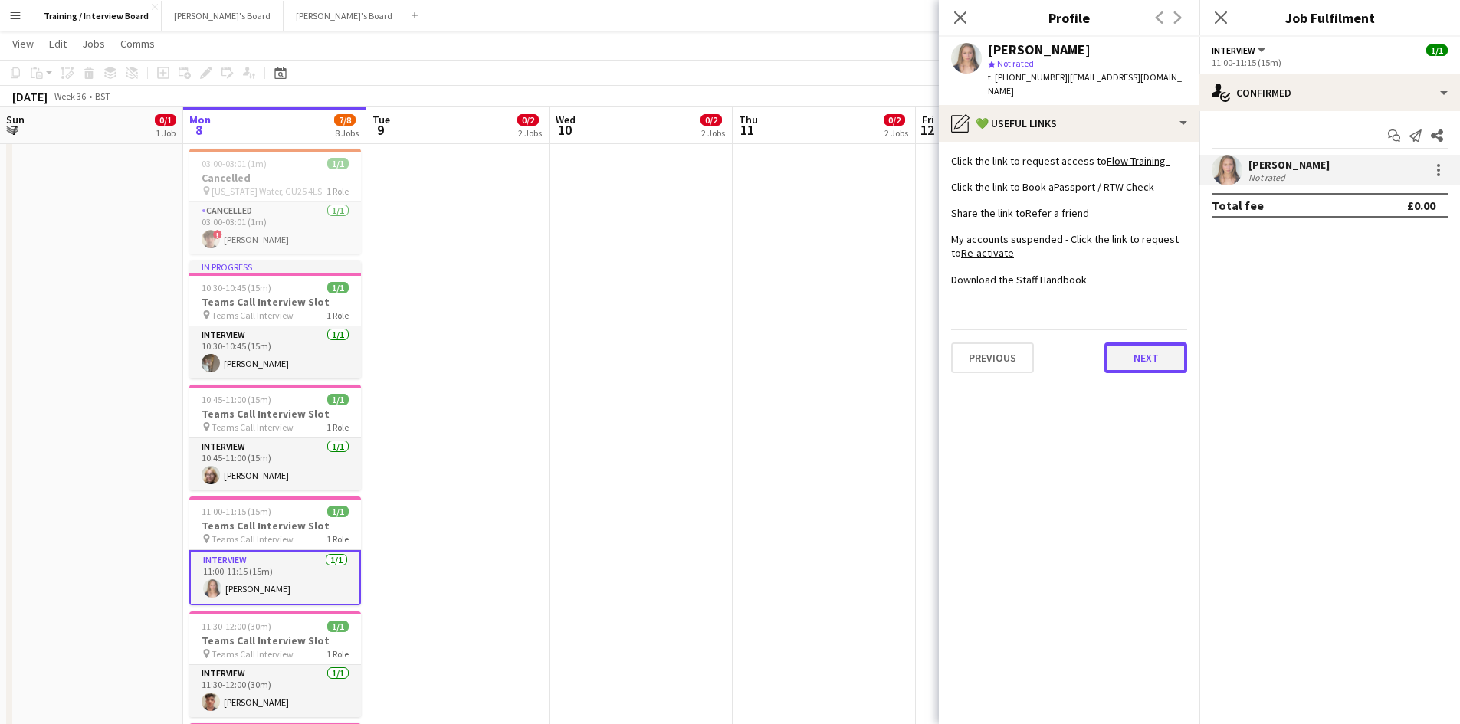
click at [1131, 354] on button "Next" at bounding box center [1145, 358] width 83 height 31
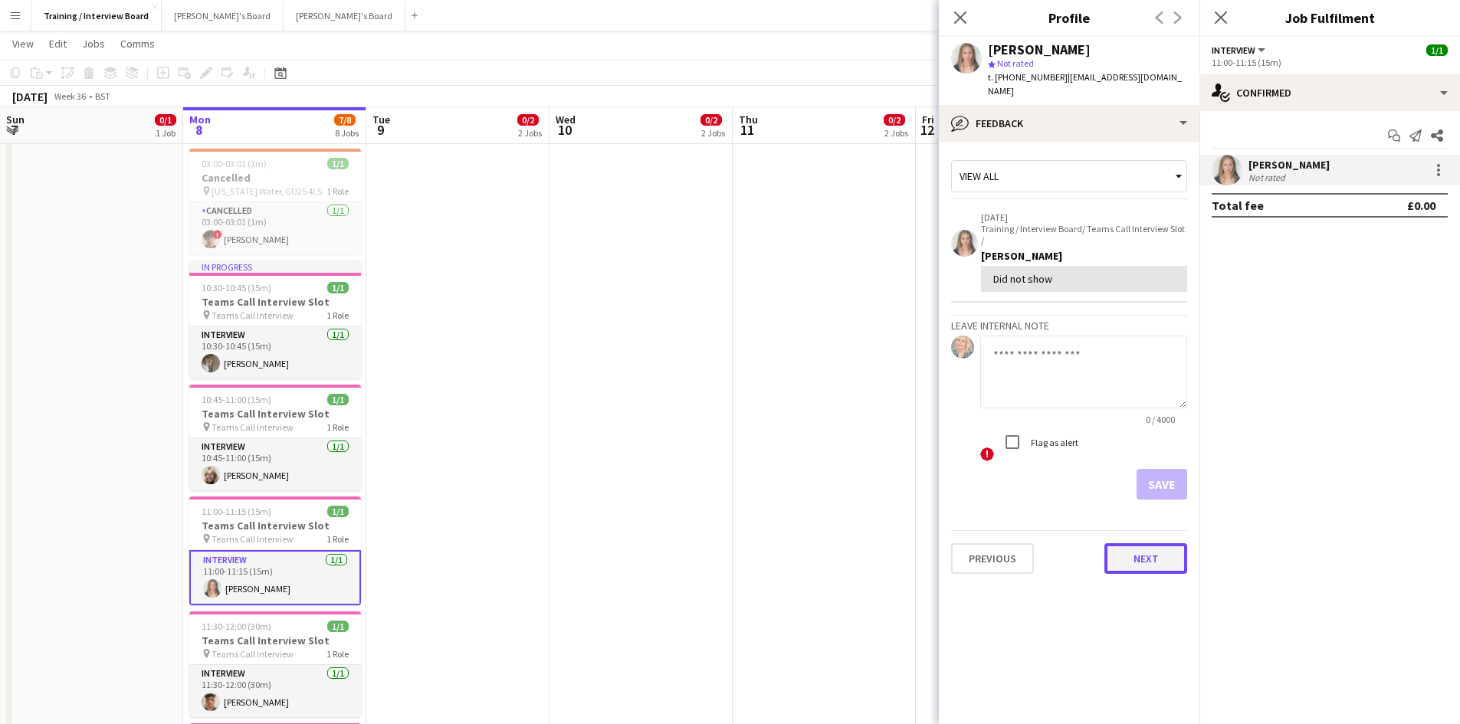
click at [1150, 543] on button "Next" at bounding box center [1145, 558] width 83 height 31
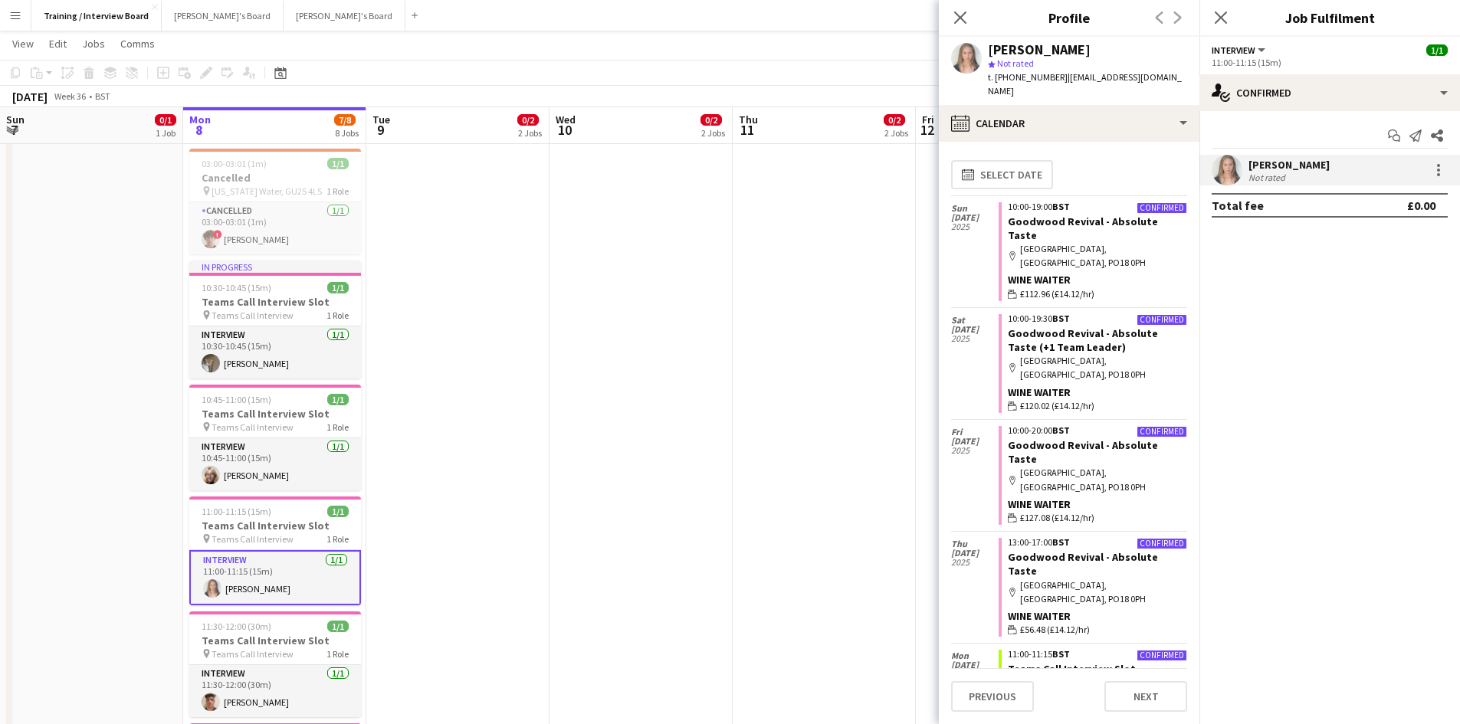
scroll to position [3, 0]
click at [1149, 691] on button "Next" at bounding box center [1145, 696] width 83 height 31
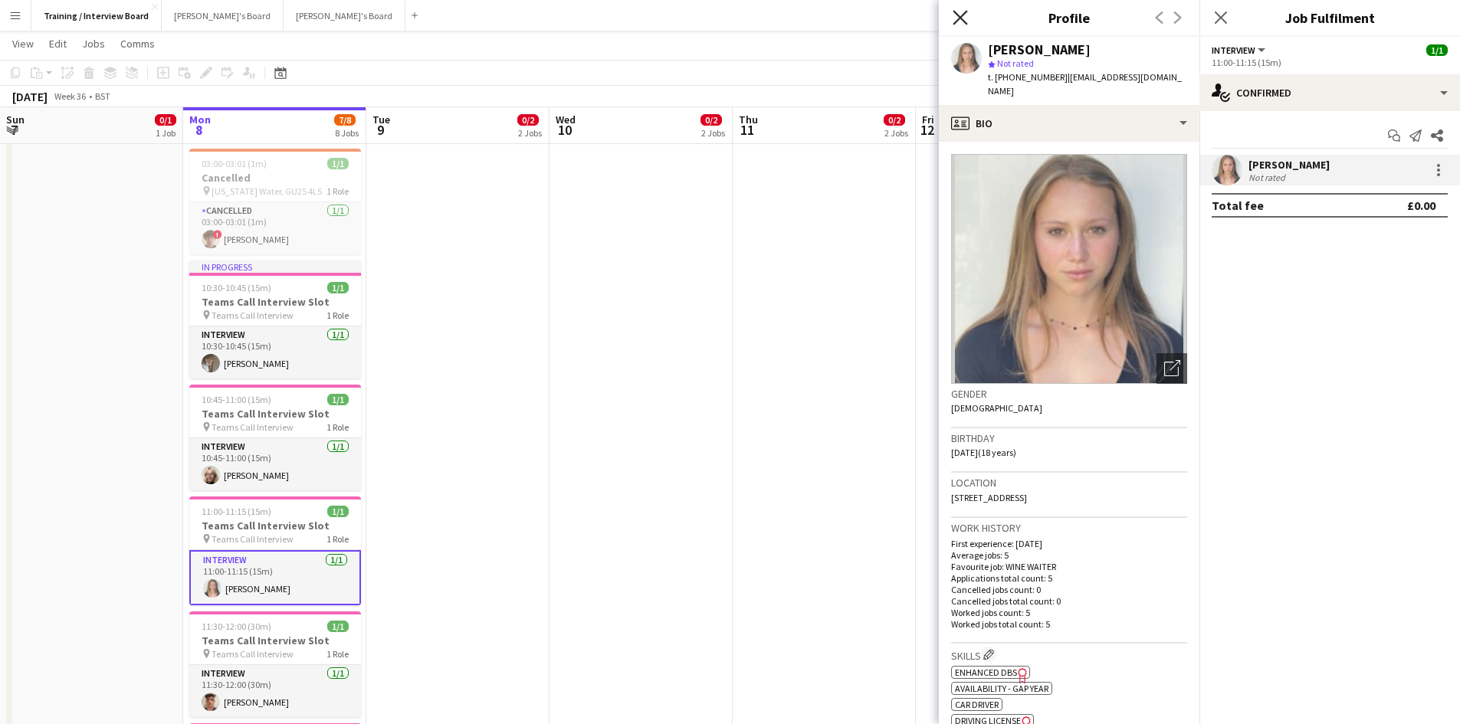
click at [959, 16] on icon at bounding box center [960, 17] width 15 height 15
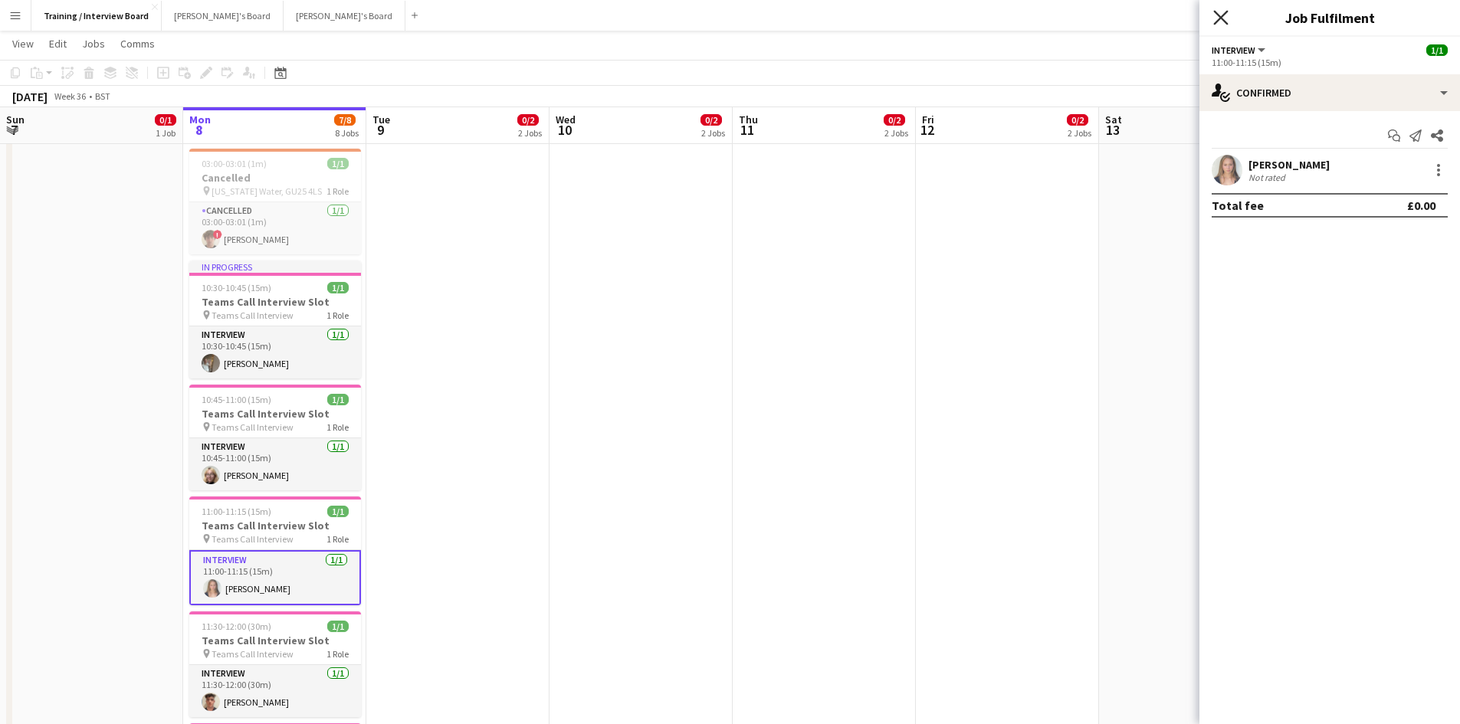
click at [1225, 11] on icon "Close pop-in" at bounding box center [1220, 17] width 15 height 15
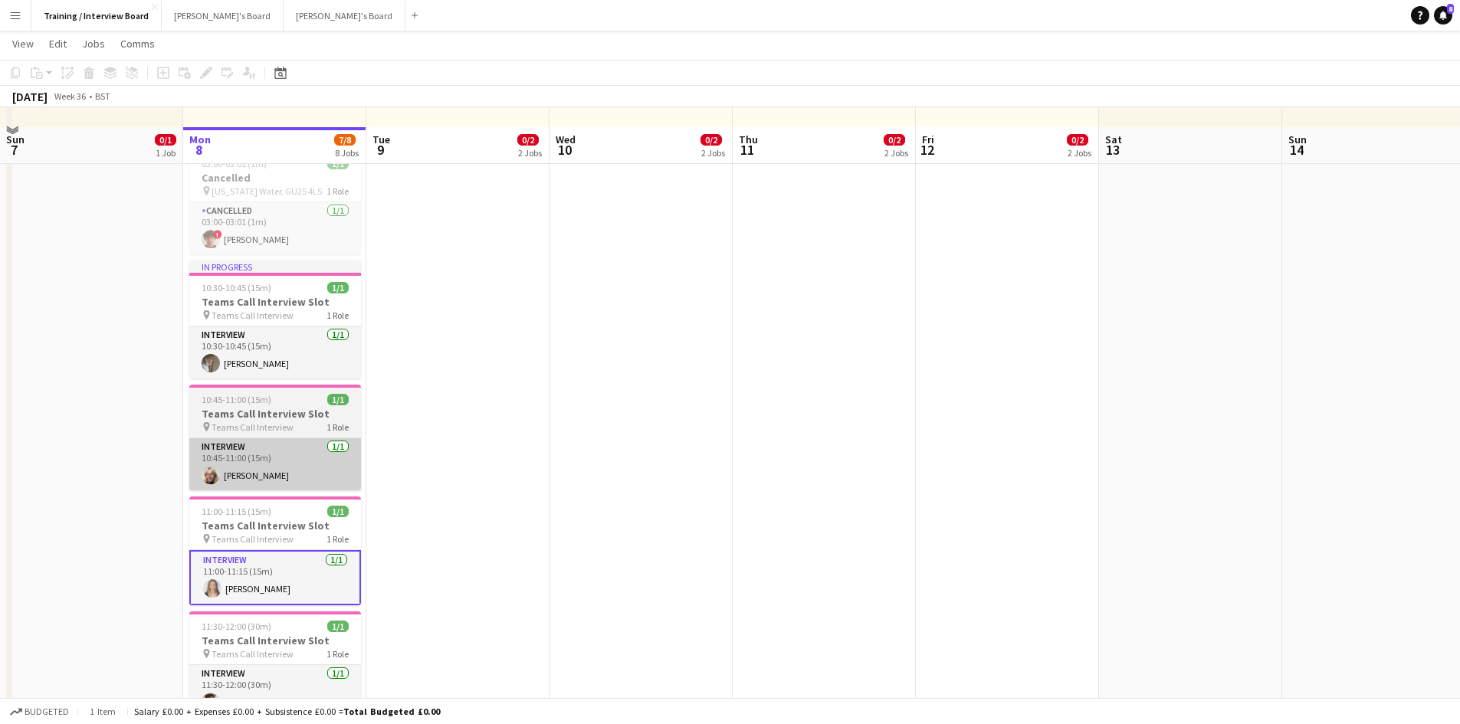
scroll to position [536, 0]
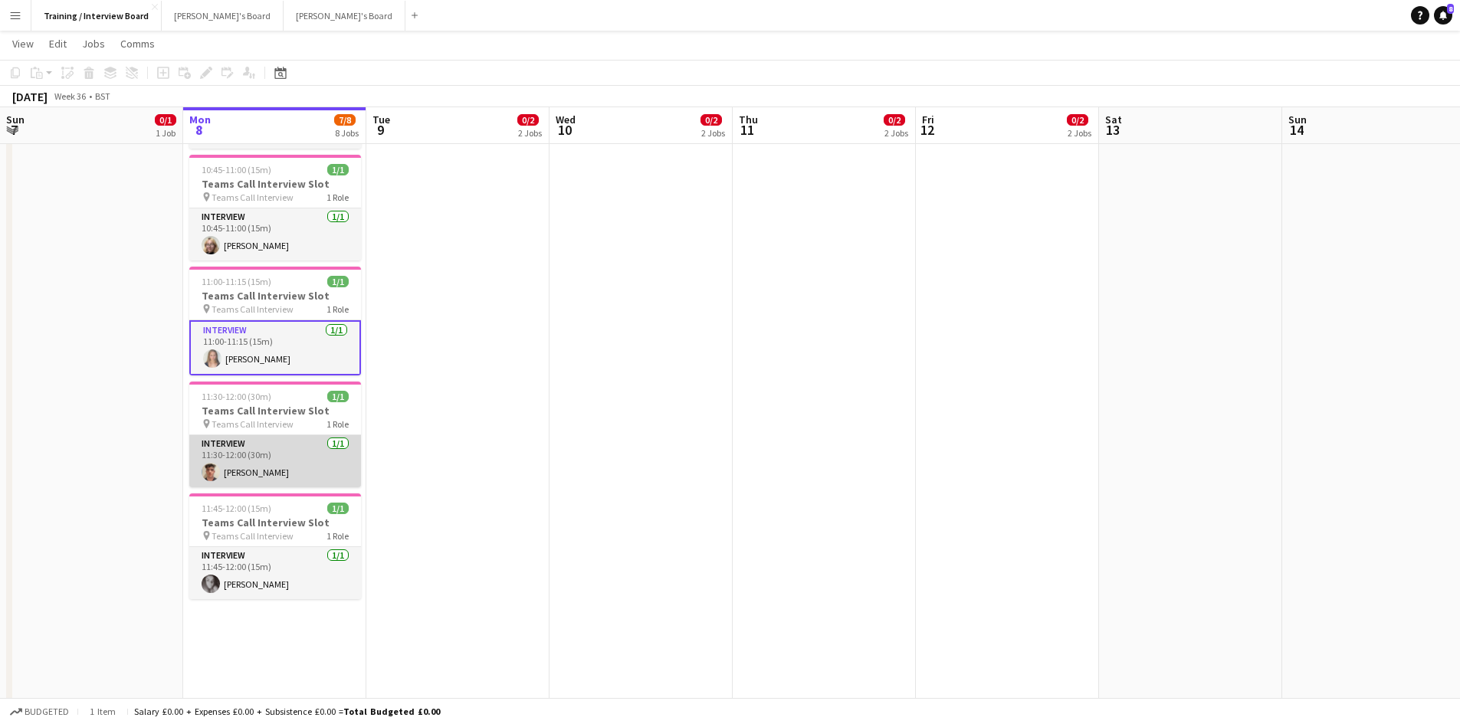
click at [251, 477] on app-card-role "Interview [DATE] 11:30-12:00 (30m) [PERSON_NAME]" at bounding box center [275, 461] width 172 height 52
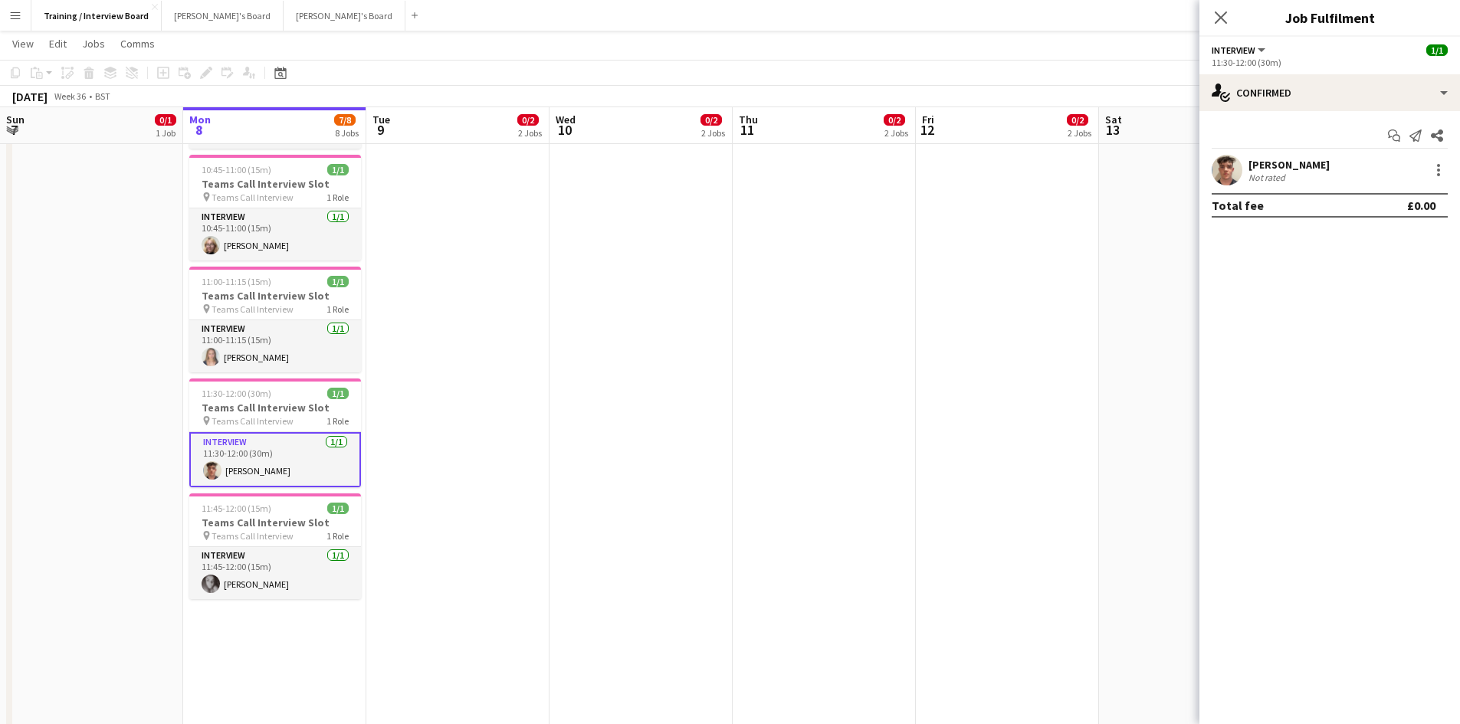
click at [1284, 162] on div "[PERSON_NAME]" at bounding box center [1288, 165] width 81 height 14
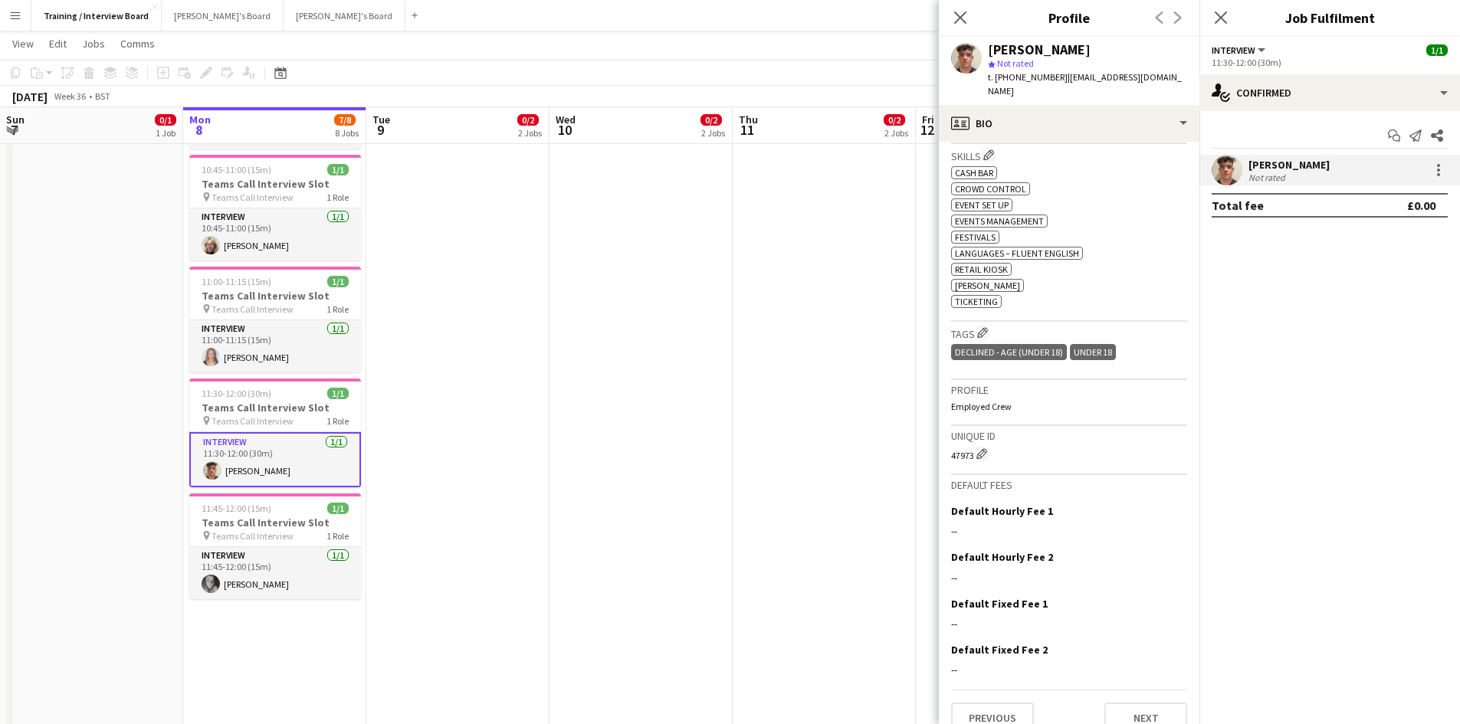
scroll to position [495, 0]
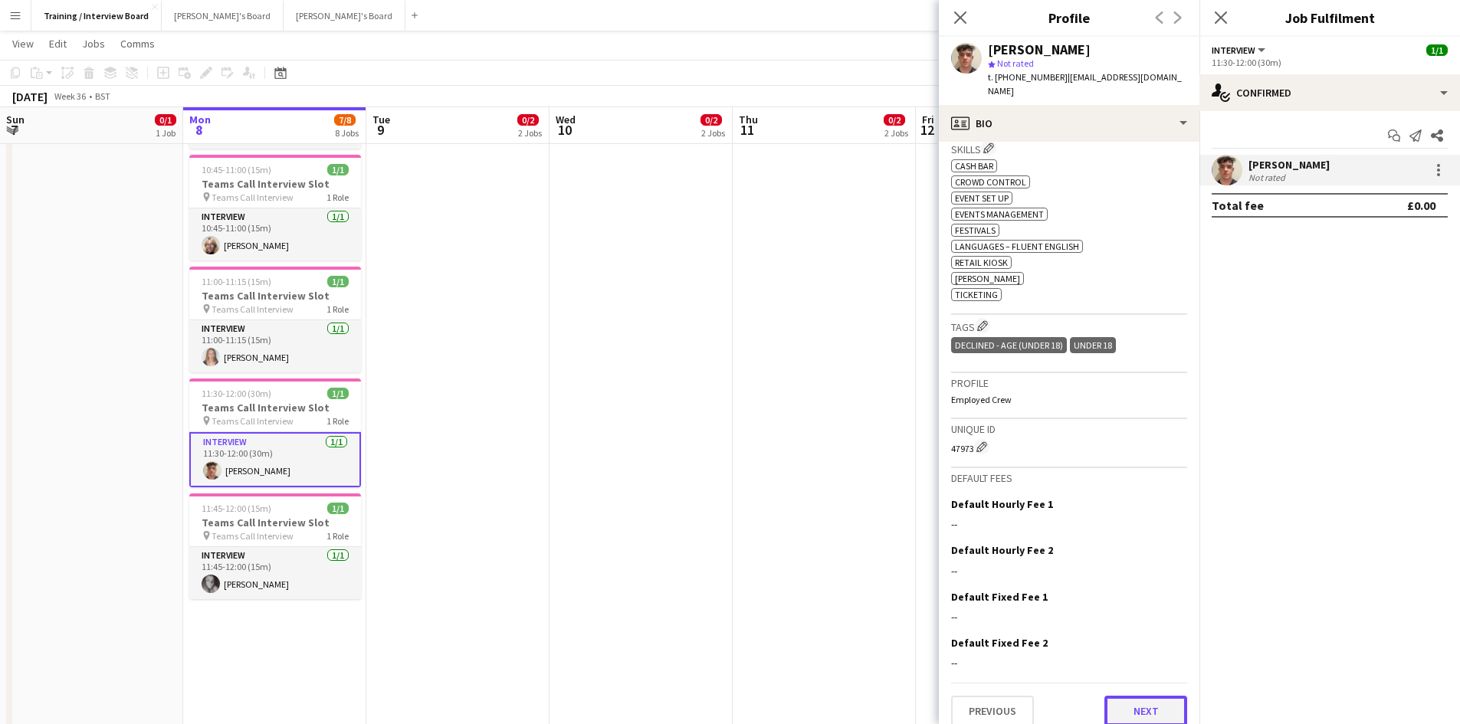
click at [1117, 696] on button "Next" at bounding box center [1145, 711] width 83 height 31
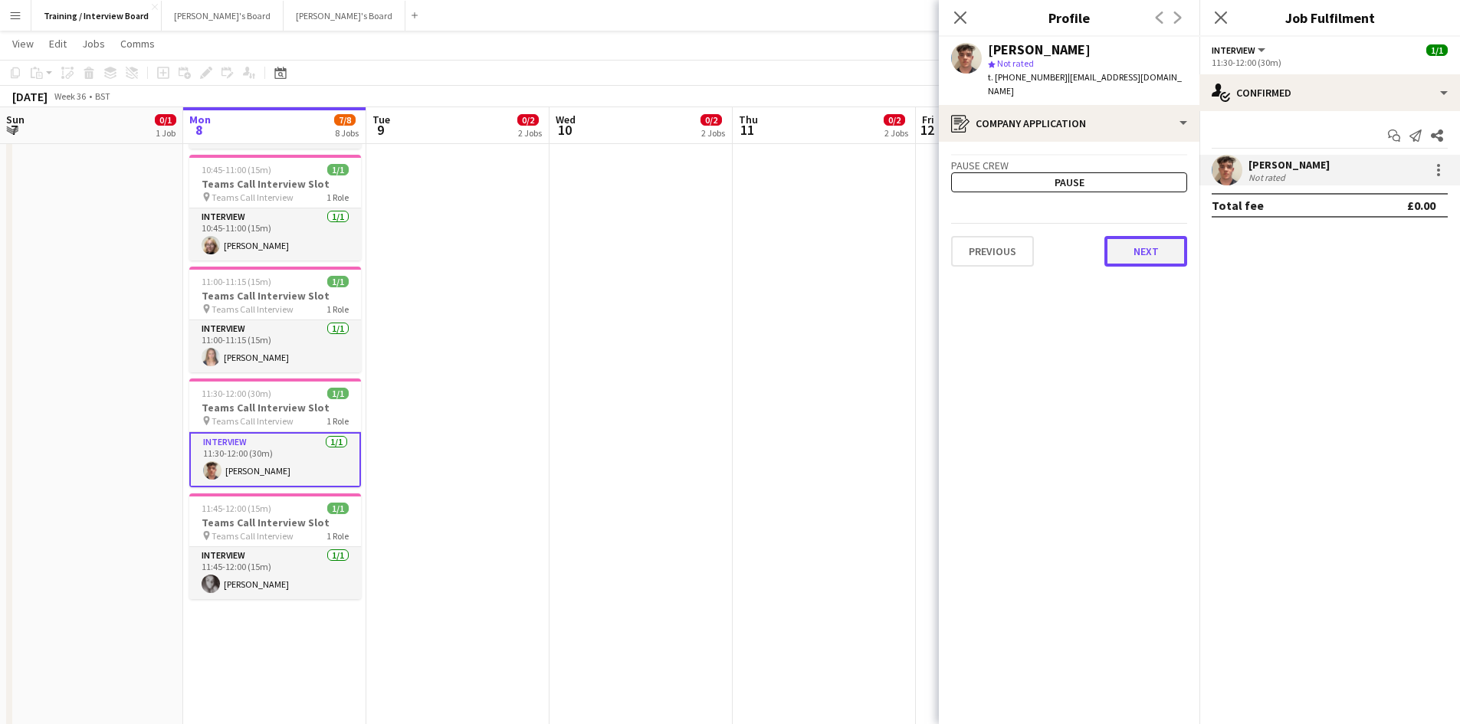
click at [1133, 236] on button "Next" at bounding box center [1145, 251] width 83 height 31
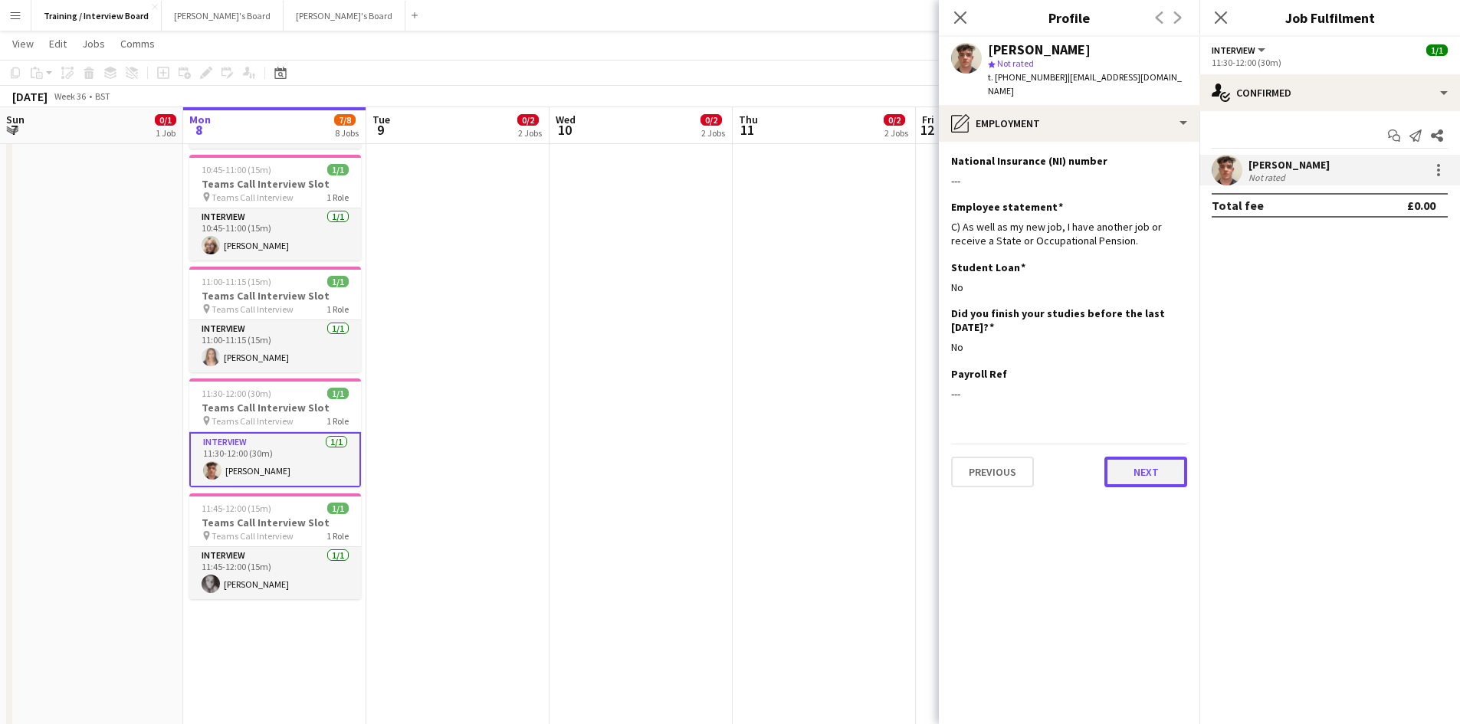
click at [1129, 457] on button "Next" at bounding box center [1145, 472] width 83 height 31
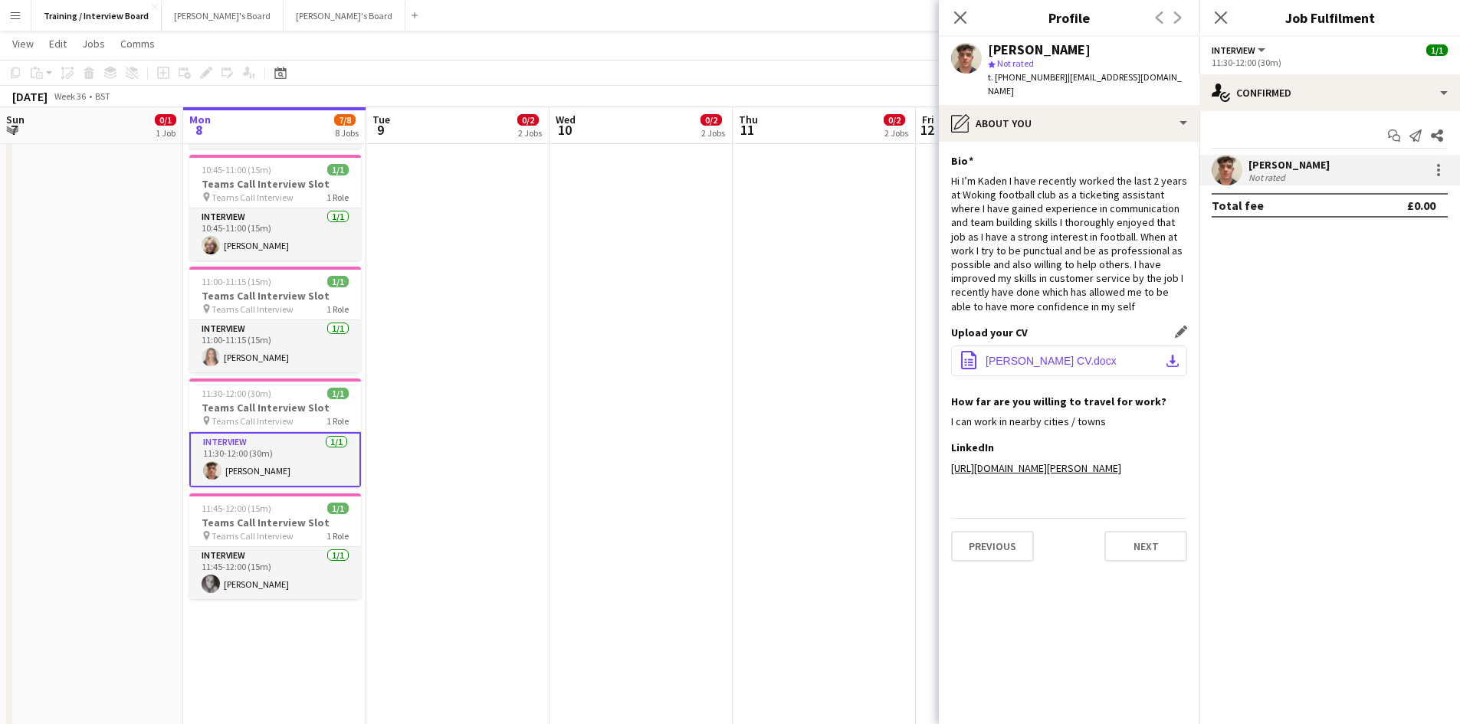
click at [1117, 355] on span "Kaden Ballard-Smith CV.docx" at bounding box center [1051, 361] width 131 height 12
click at [1157, 562] on button "Next" at bounding box center [1145, 546] width 83 height 31
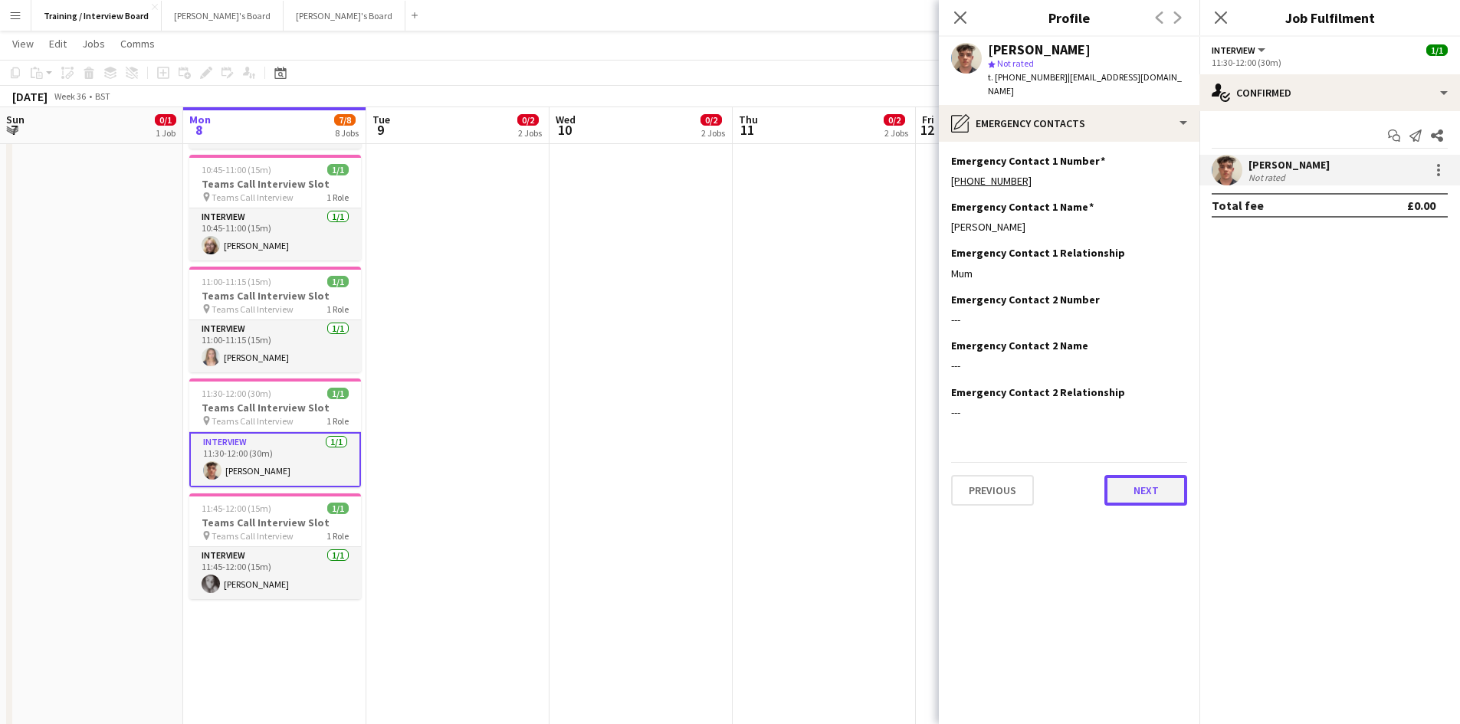
click at [1141, 480] on button "Next" at bounding box center [1145, 490] width 83 height 31
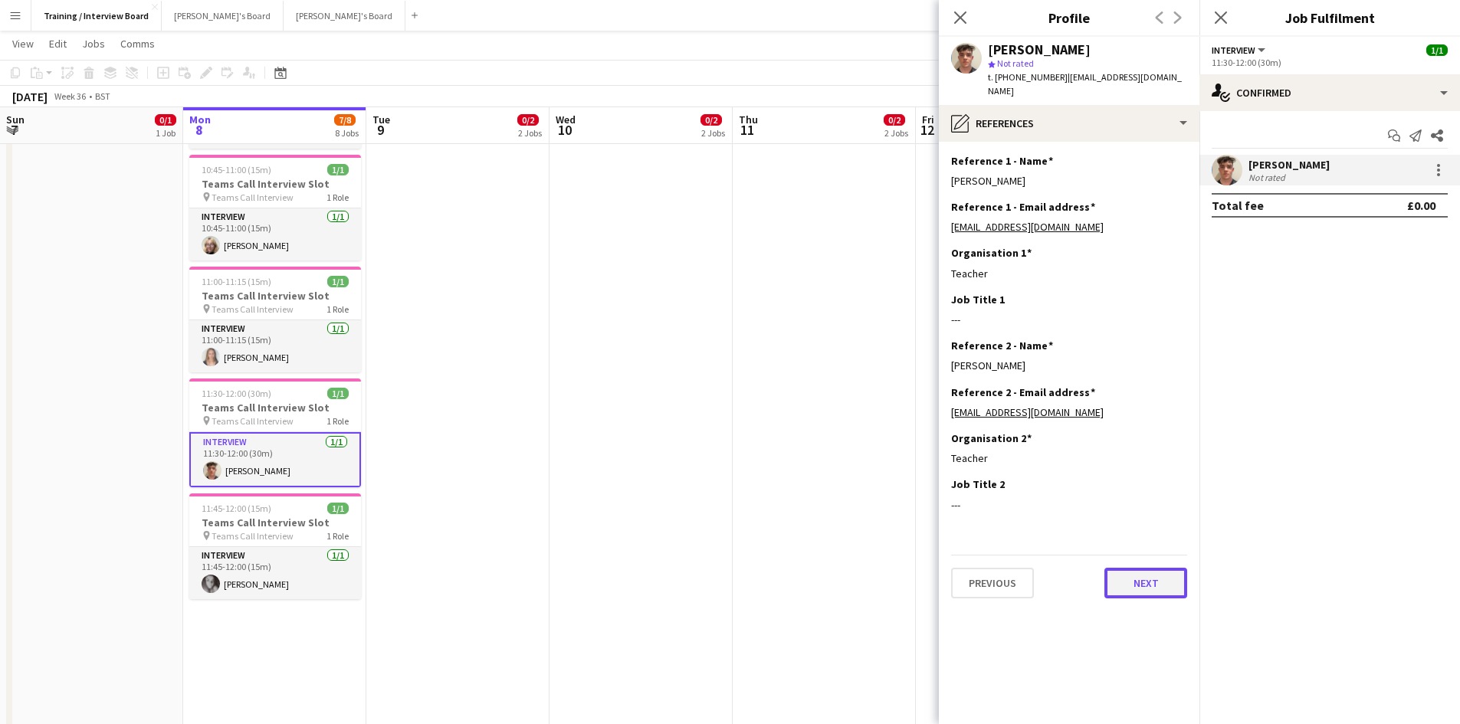
click at [1150, 576] on button "Next" at bounding box center [1145, 583] width 83 height 31
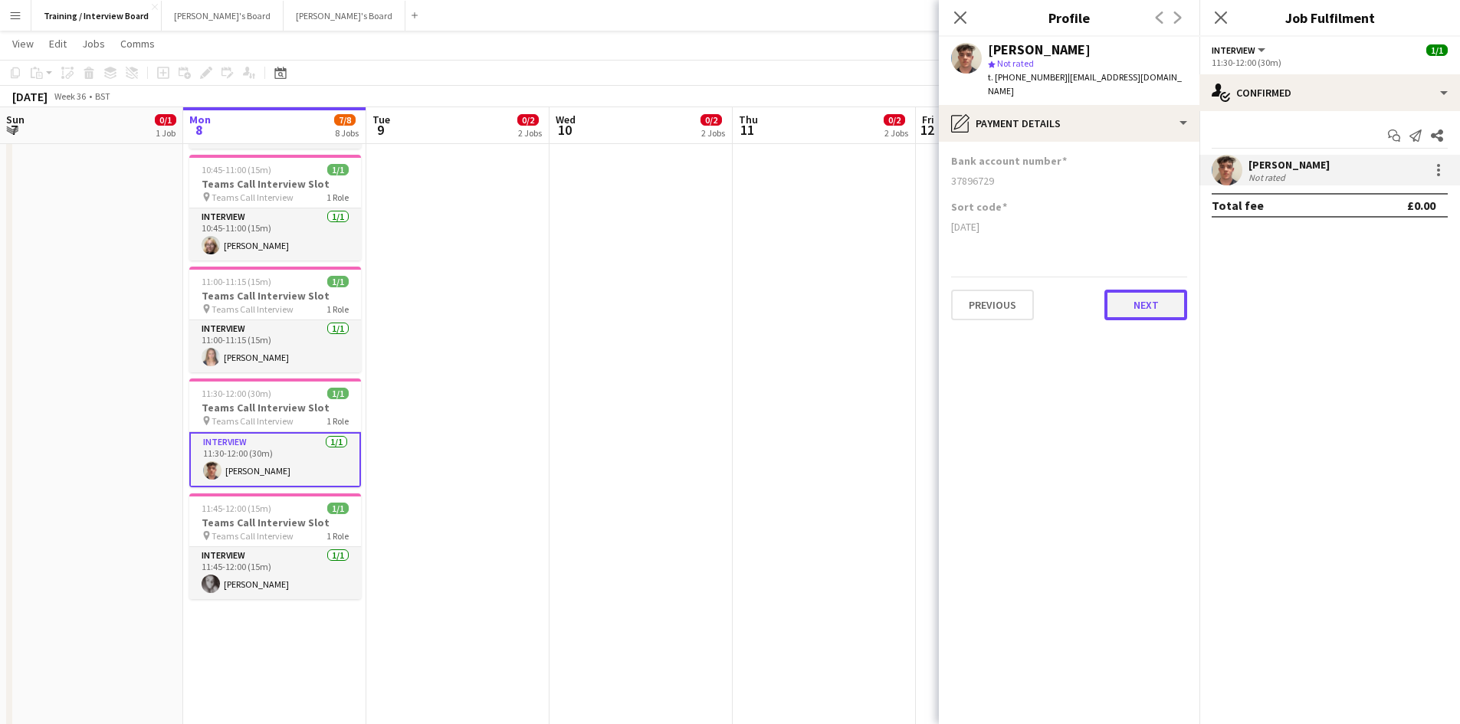
click at [1179, 290] on button "Next" at bounding box center [1145, 305] width 83 height 31
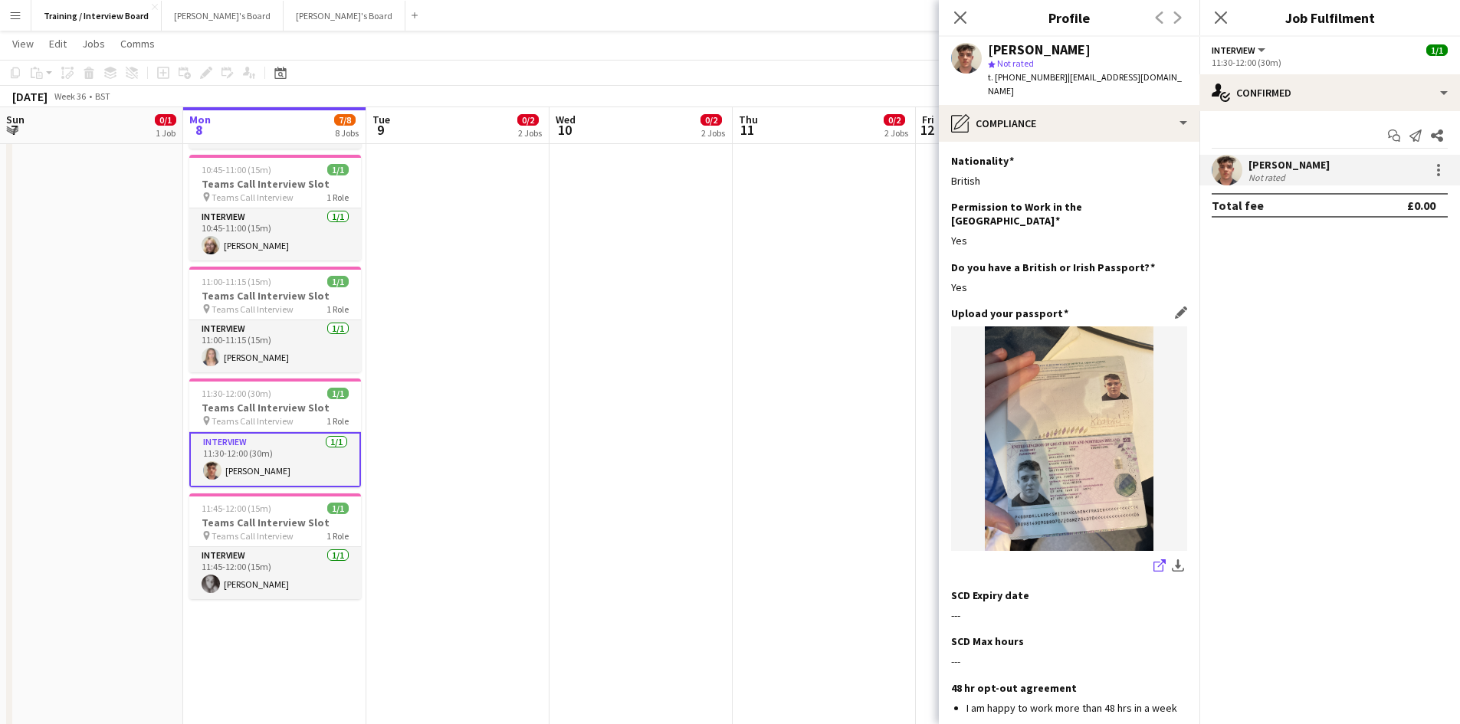
click at [1150, 558] on link "share-external-link-1" at bounding box center [1159, 567] width 18 height 18
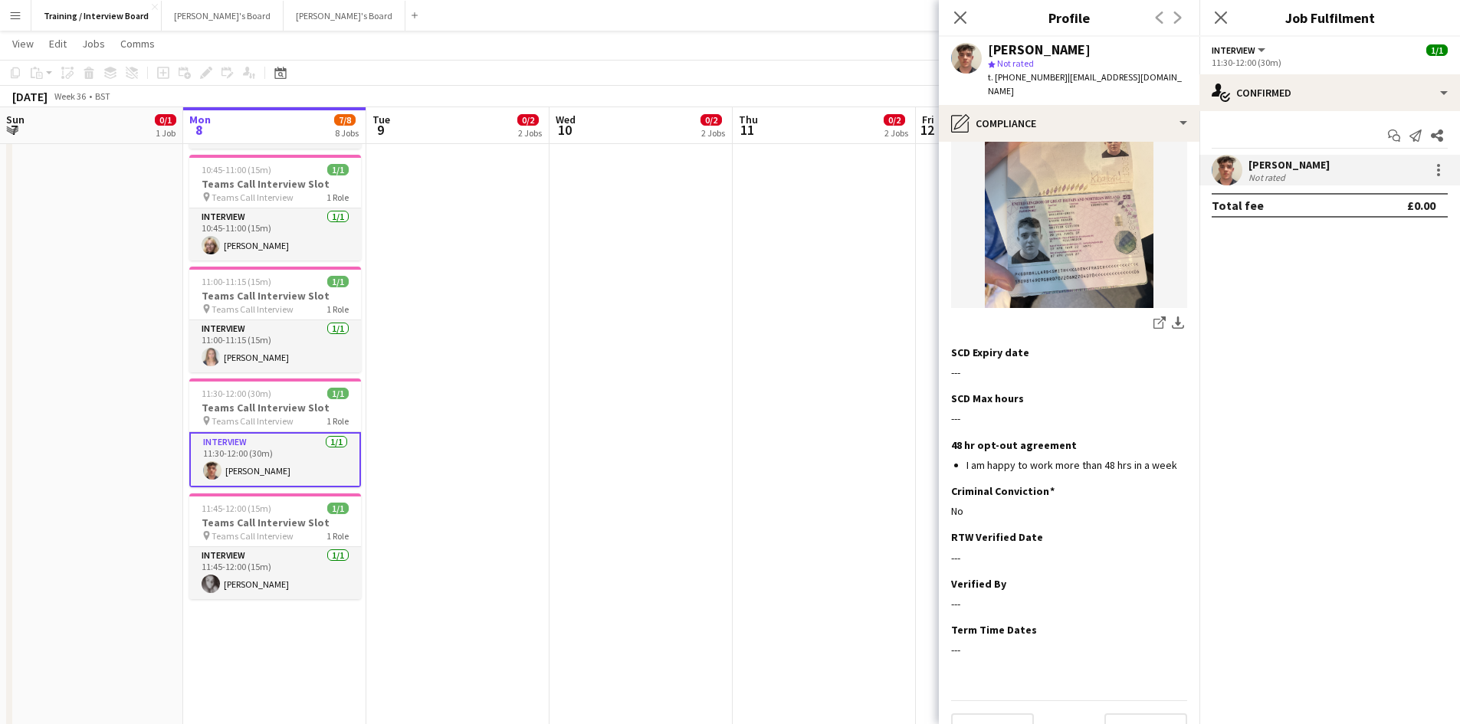
scroll to position [247, 0]
click at [1163, 710] on button "Next" at bounding box center [1145, 725] width 83 height 31
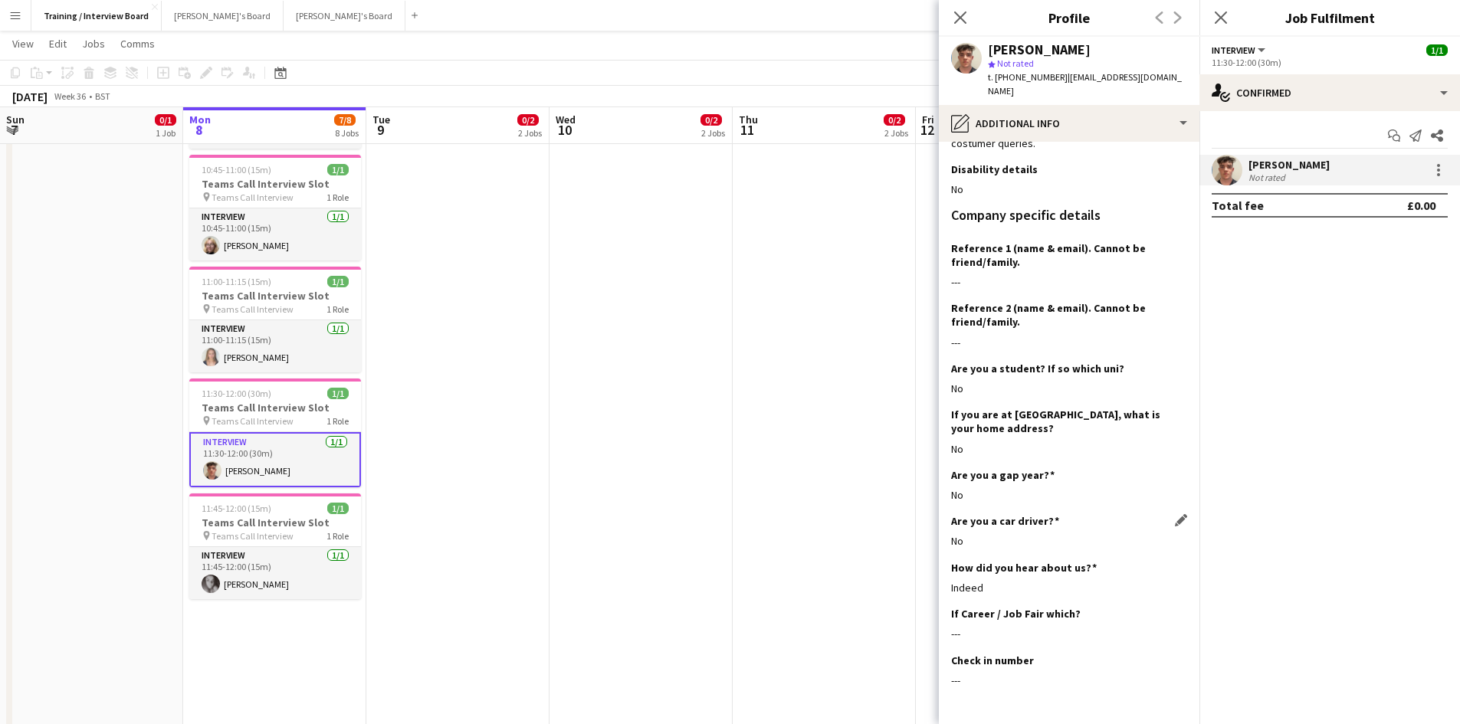
scroll to position [173, 0]
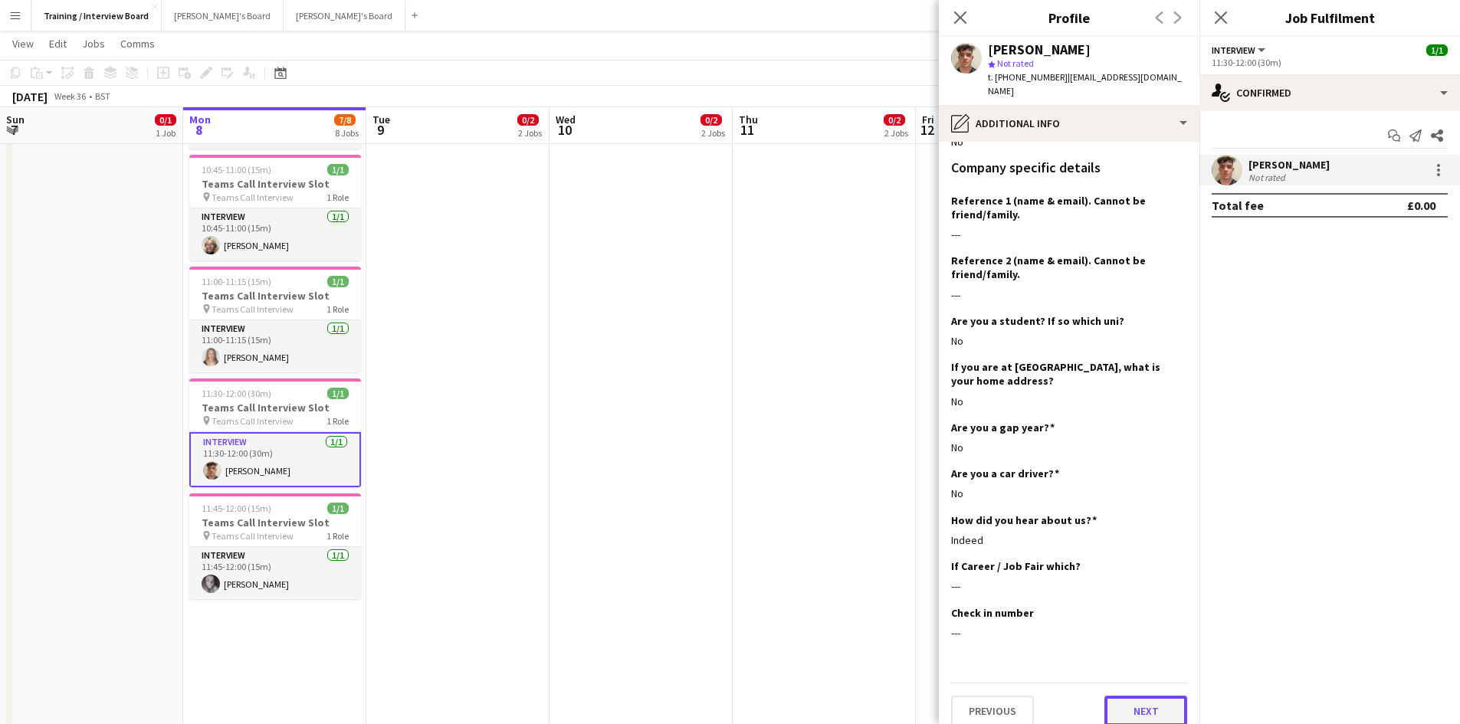
click at [1167, 696] on button "Next" at bounding box center [1145, 711] width 83 height 31
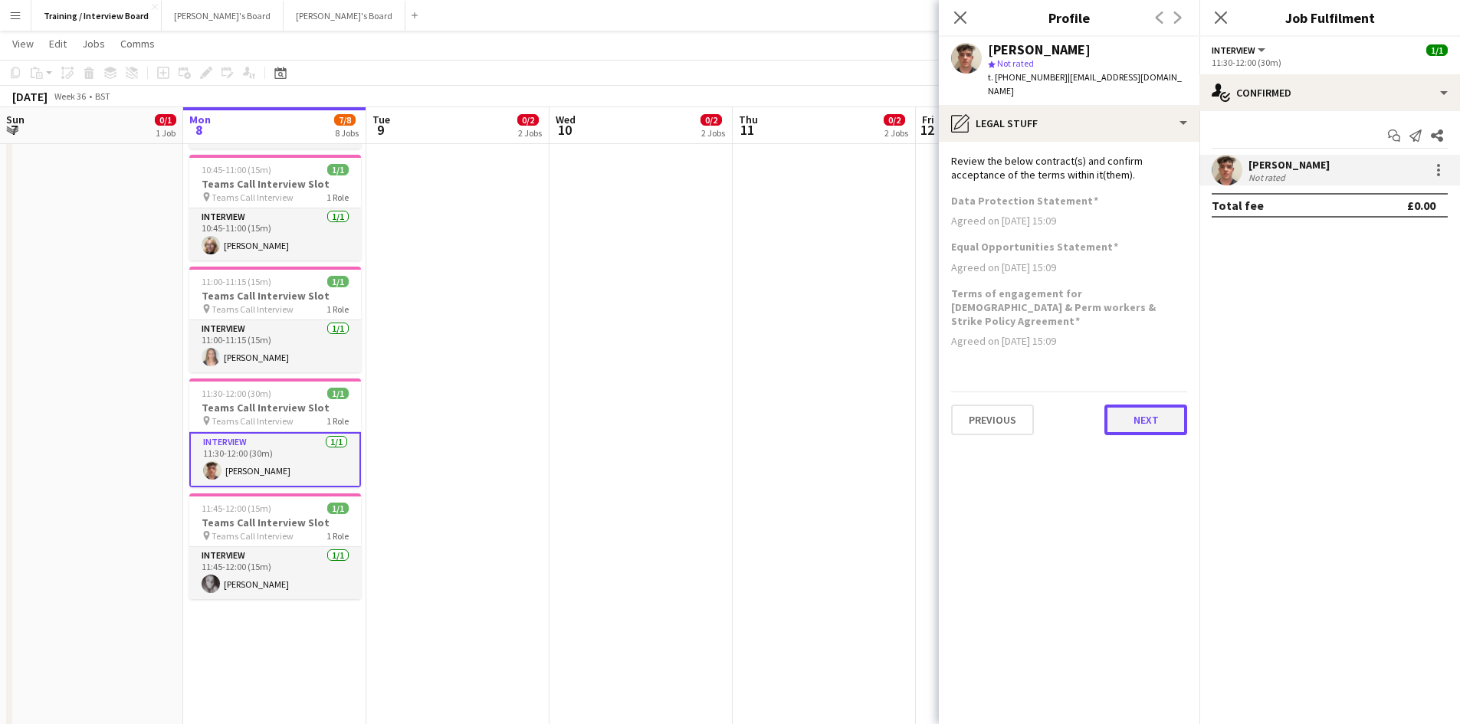
click at [1150, 405] on button "Next" at bounding box center [1145, 420] width 83 height 31
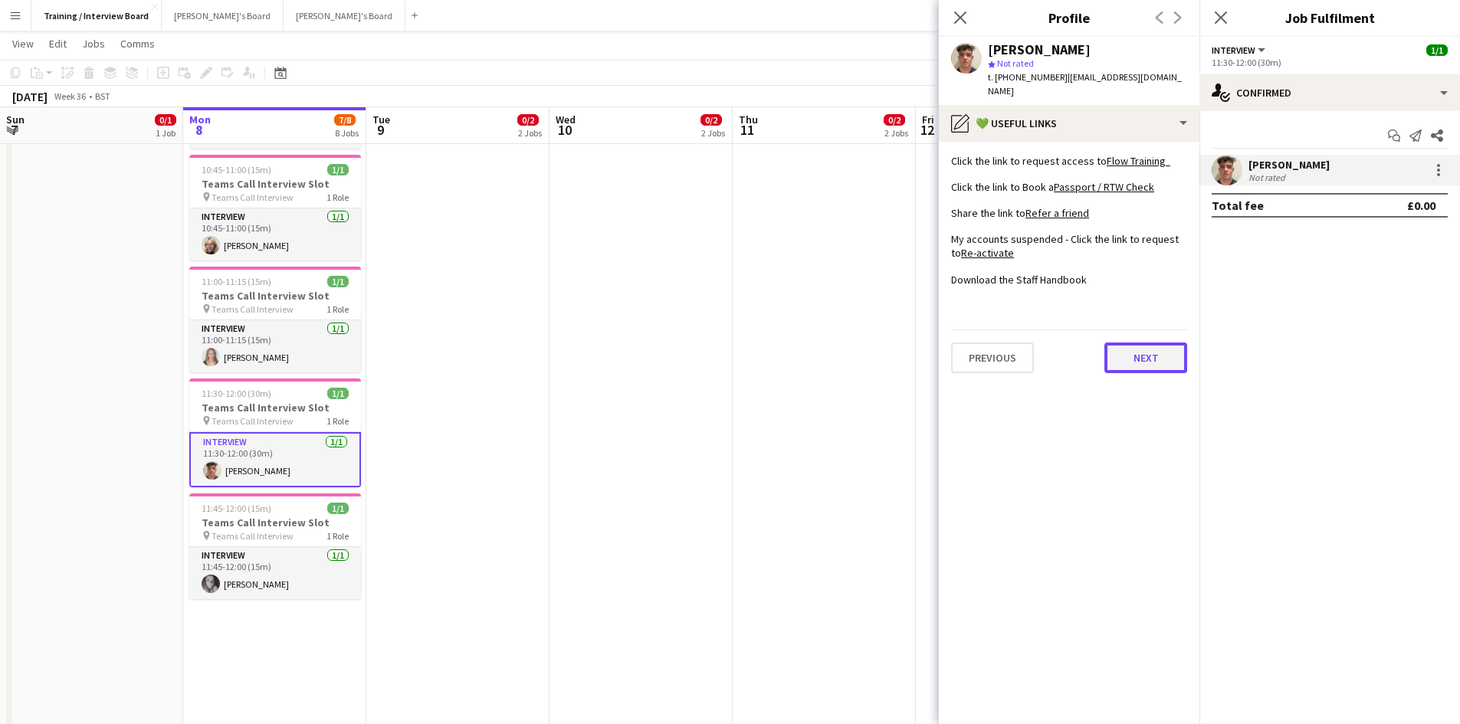
click at [1143, 343] on button "Next" at bounding box center [1145, 358] width 83 height 31
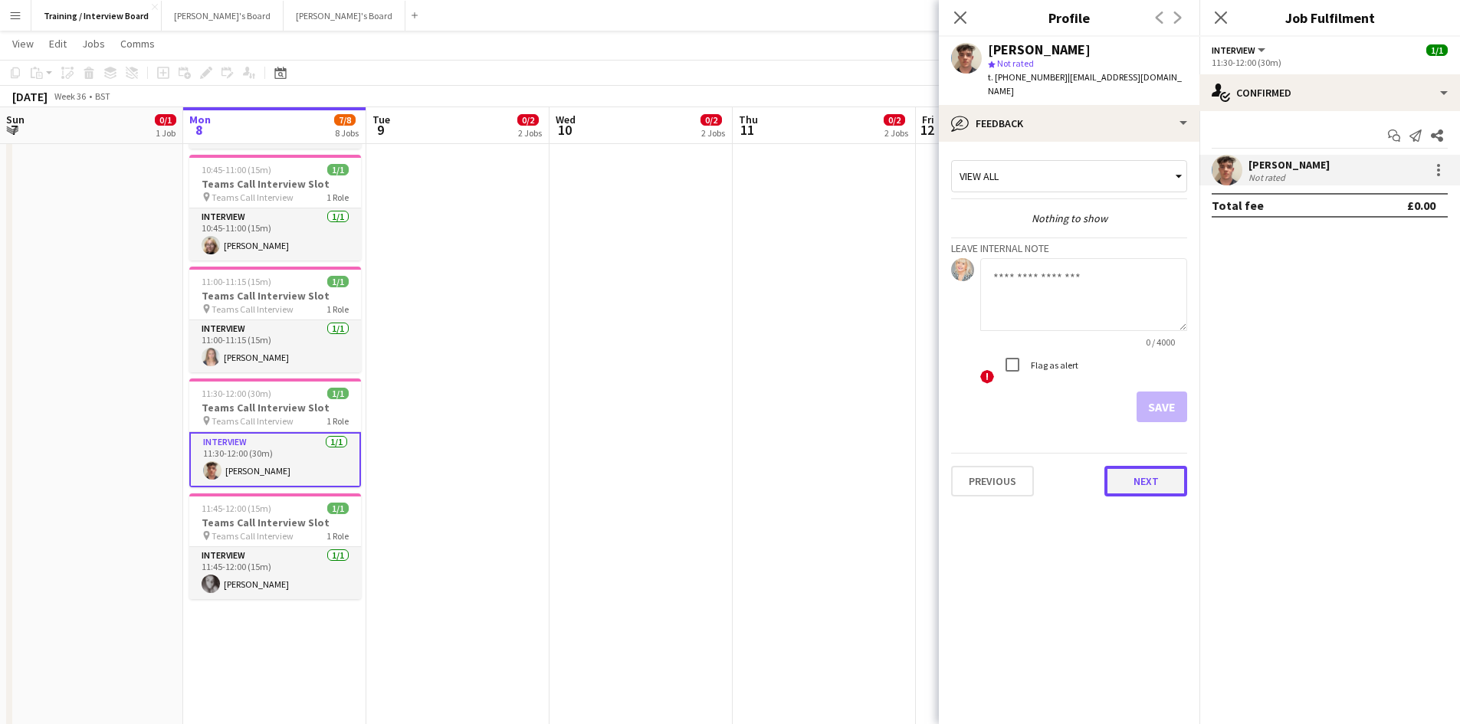
click at [1166, 467] on button "Next" at bounding box center [1145, 481] width 83 height 31
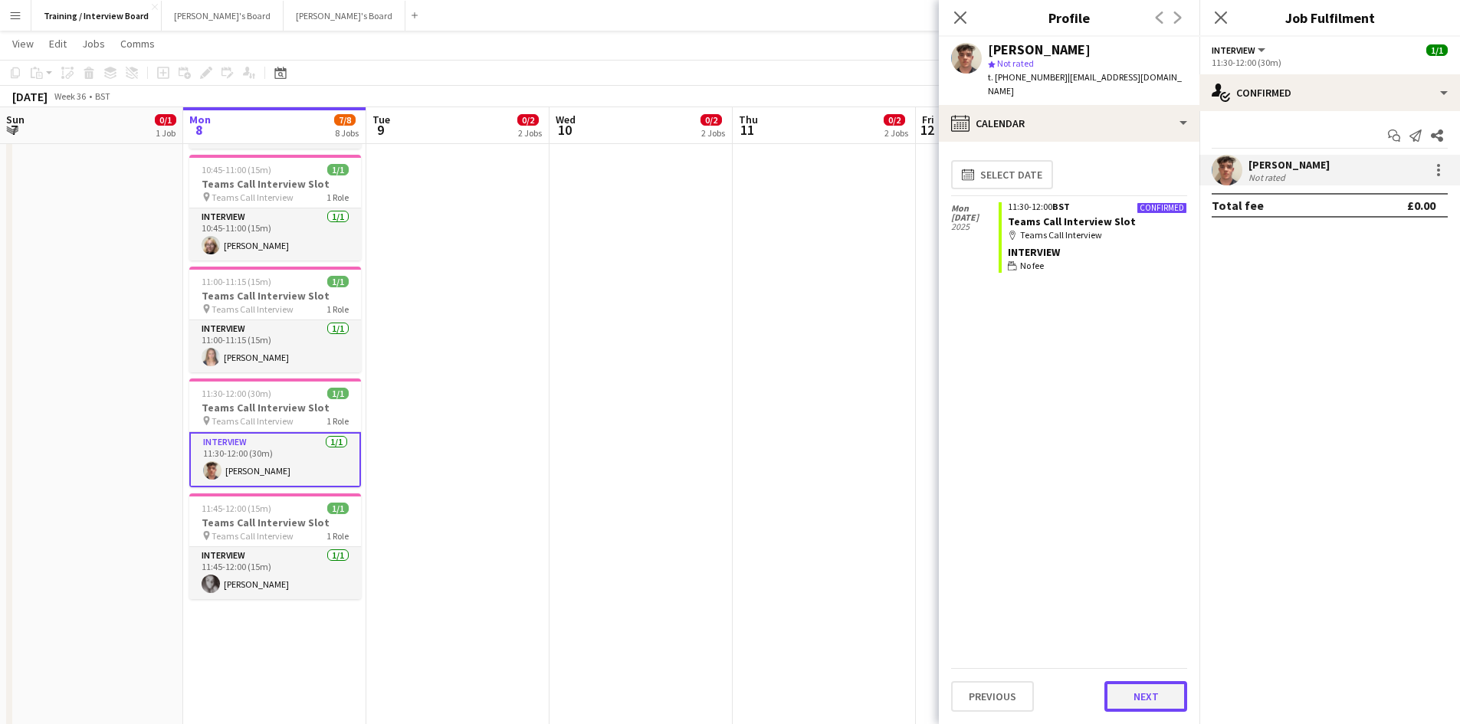
click at [1171, 687] on button "Next" at bounding box center [1145, 696] width 83 height 31
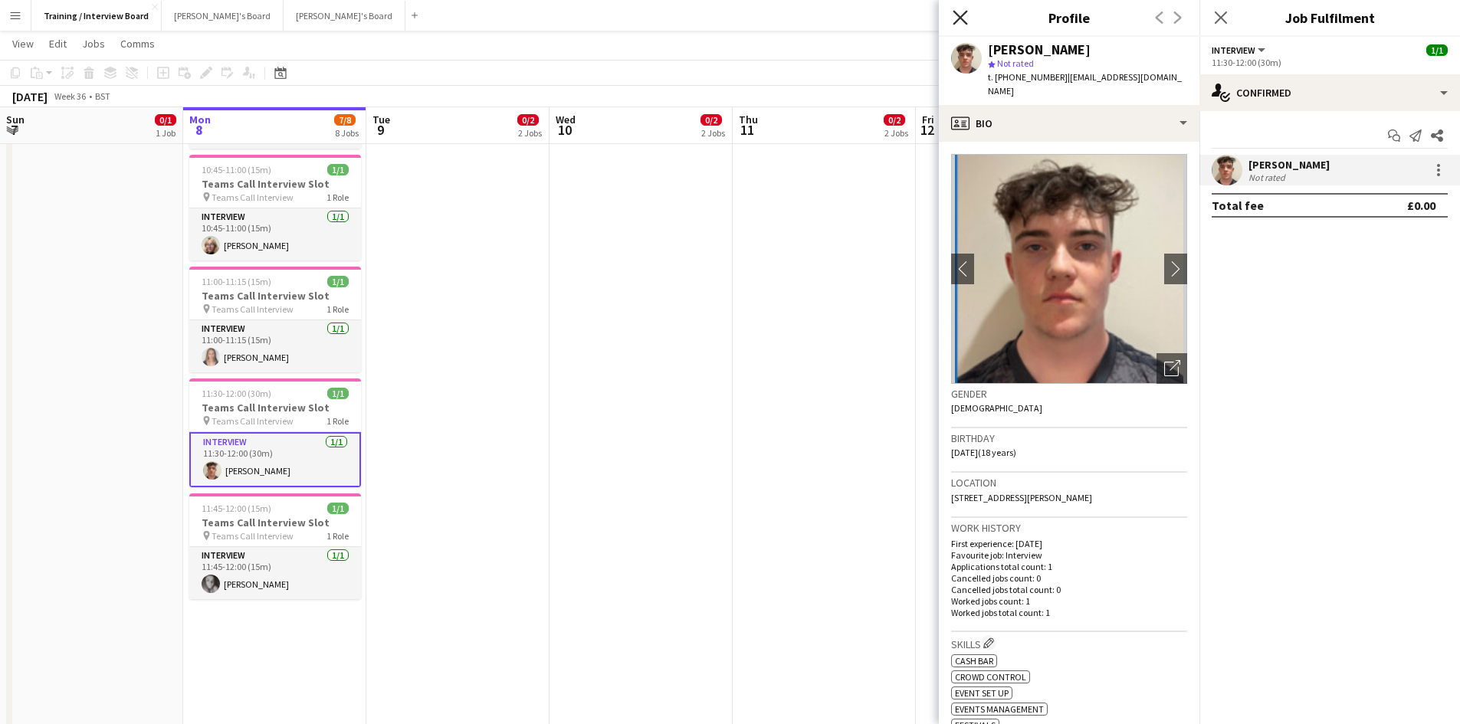
click at [953, 15] on icon "Close pop-in" at bounding box center [960, 17] width 15 height 15
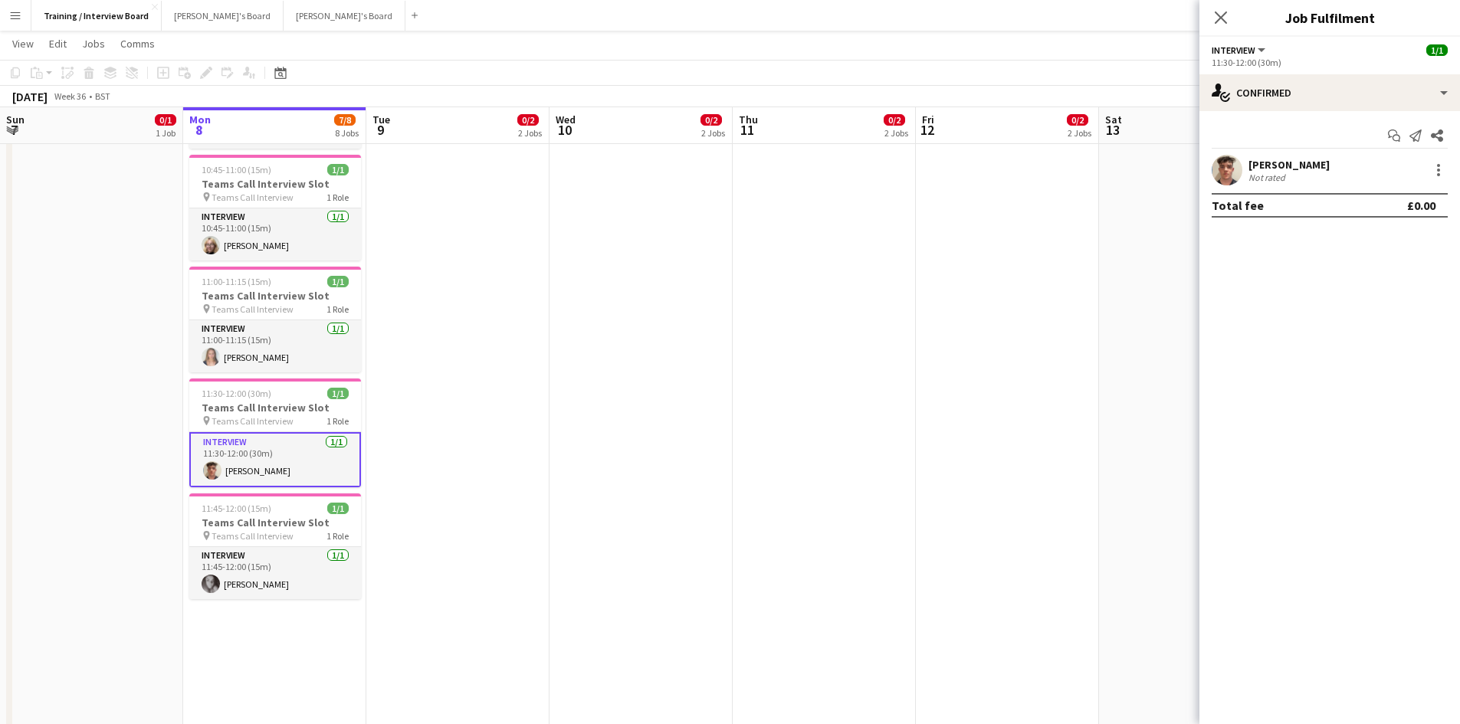
drag, startPoint x: 1222, startPoint y: 17, endPoint x: 1189, endPoint y: 33, distance: 36.7
click at [1222, 17] on icon at bounding box center [1221, 17] width 12 height 12
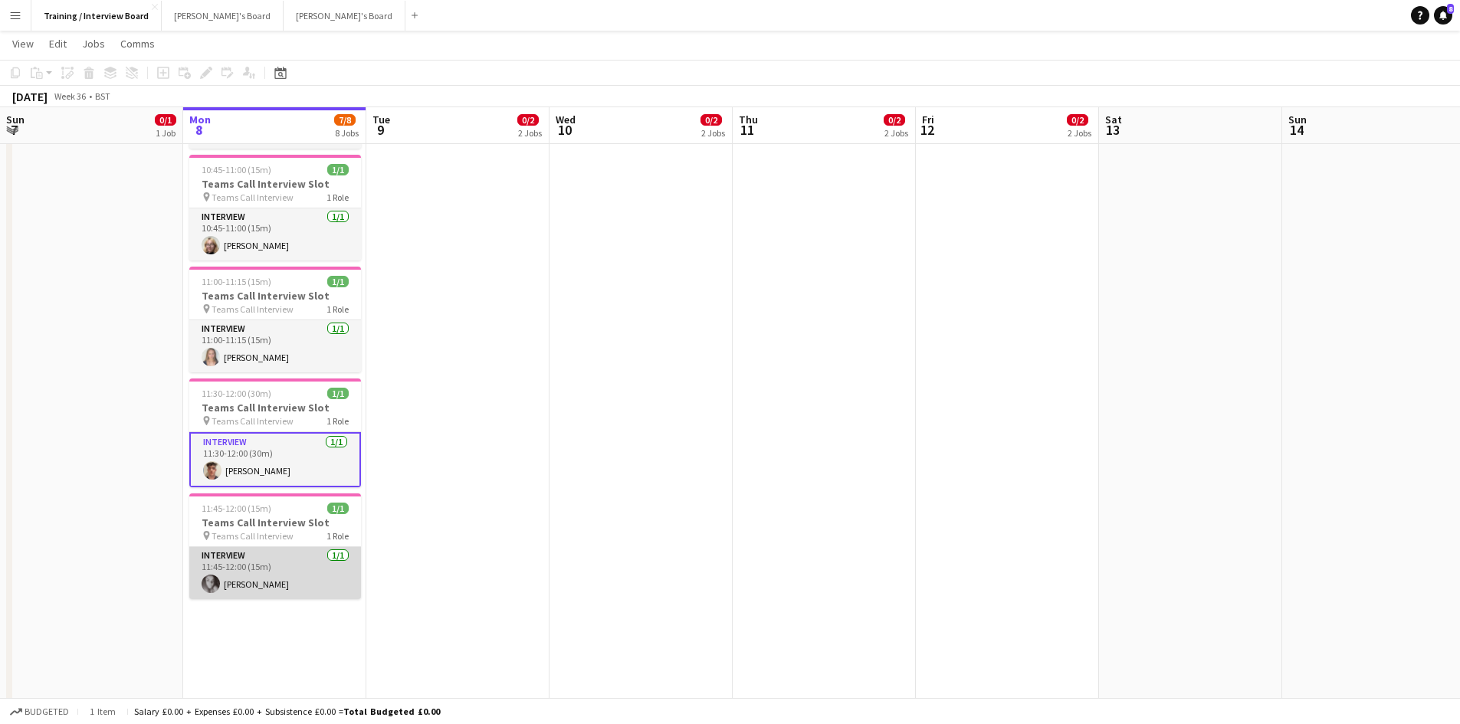
click at [218, 576] on app-card-role "Interview 1/1 11:45-12:00 (15m) Layla Smith" at bounding box center [275, 573] width 172 height 52
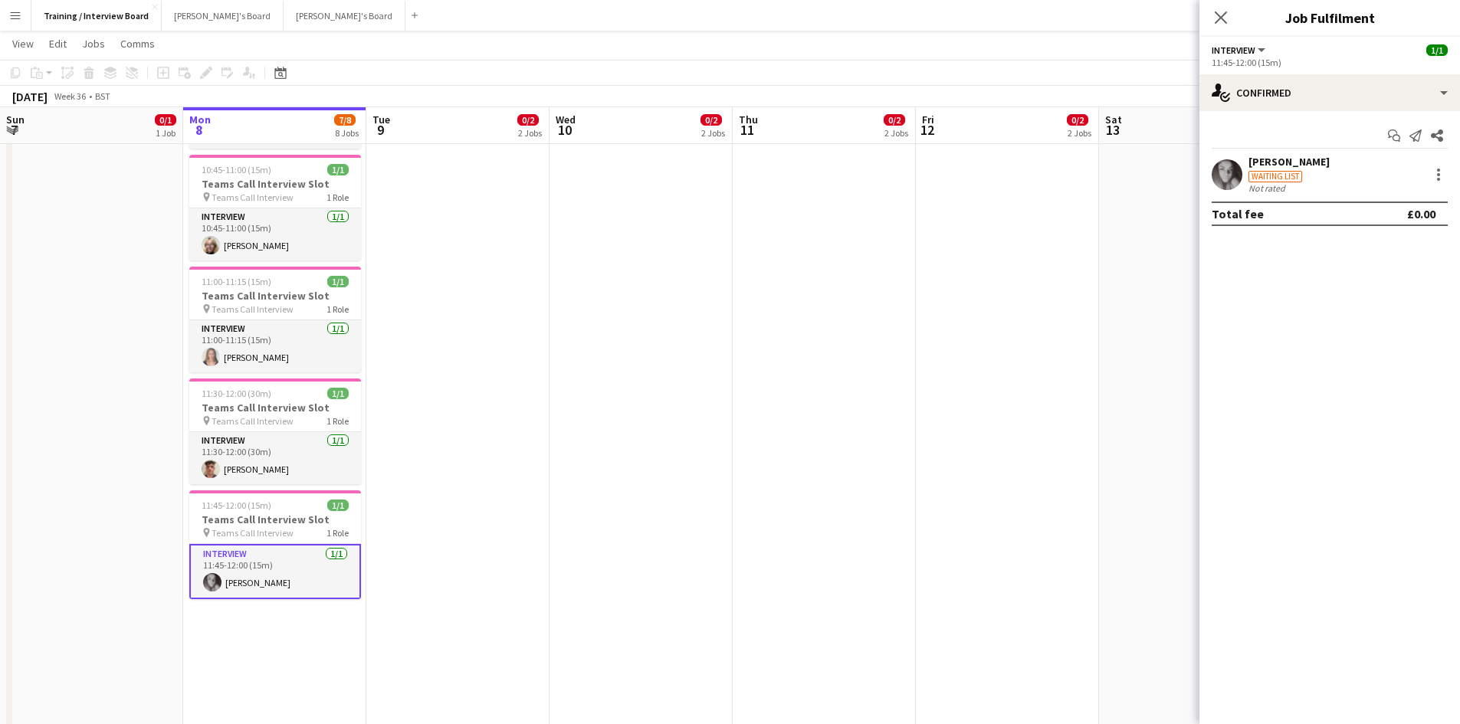
click at [1283, 156] on div "Layla Smith" at bounding box center [1288, 162] width 81 height 14
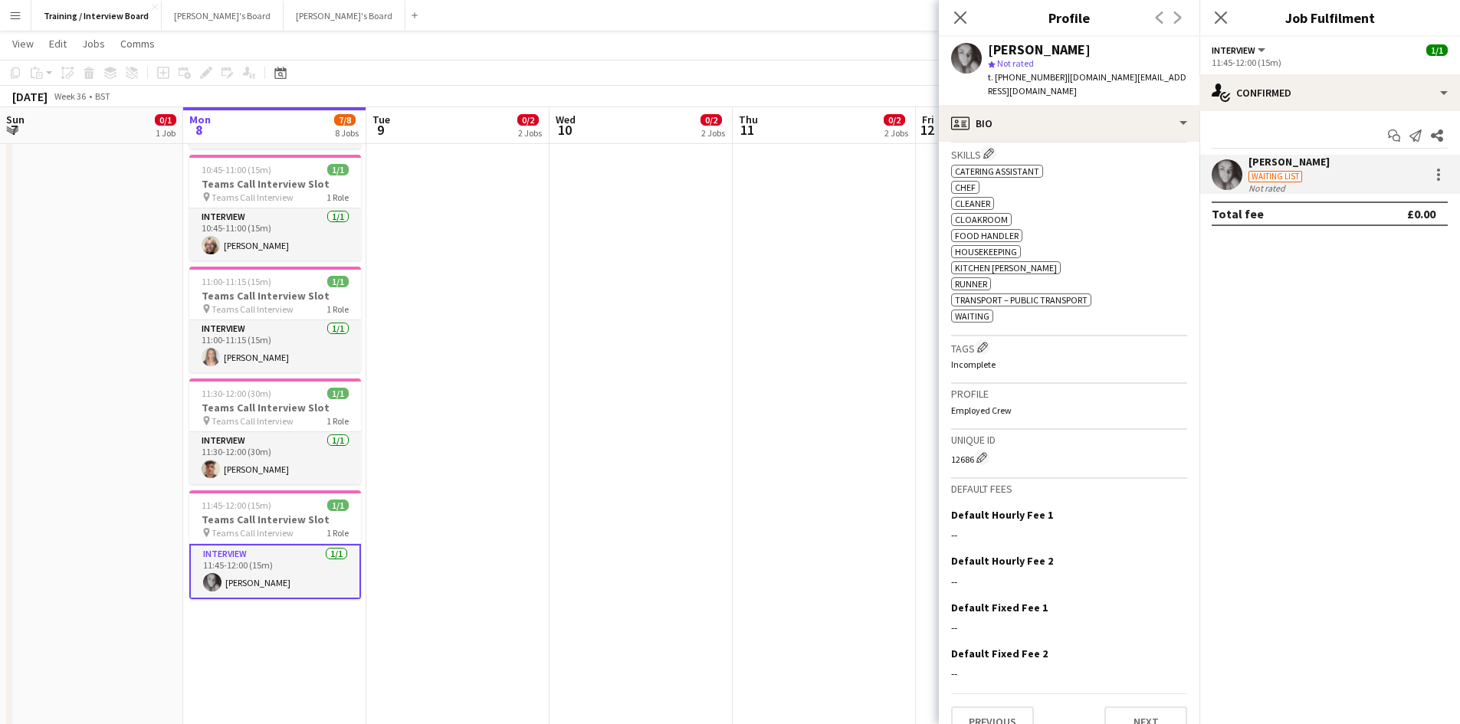
scroll to position [500, 0]
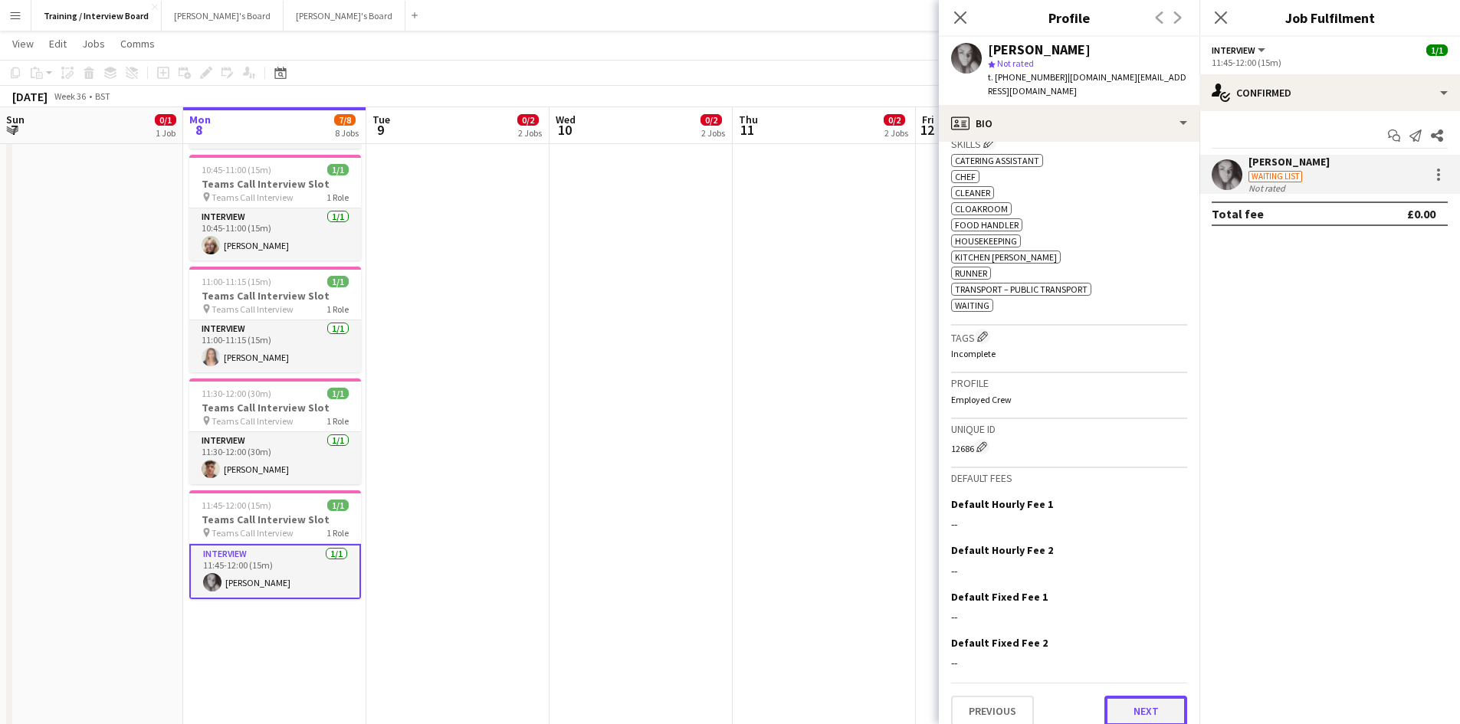
click at [1123, 698] on button "Next" at bounding box center [1145, 711] width 83 height 31
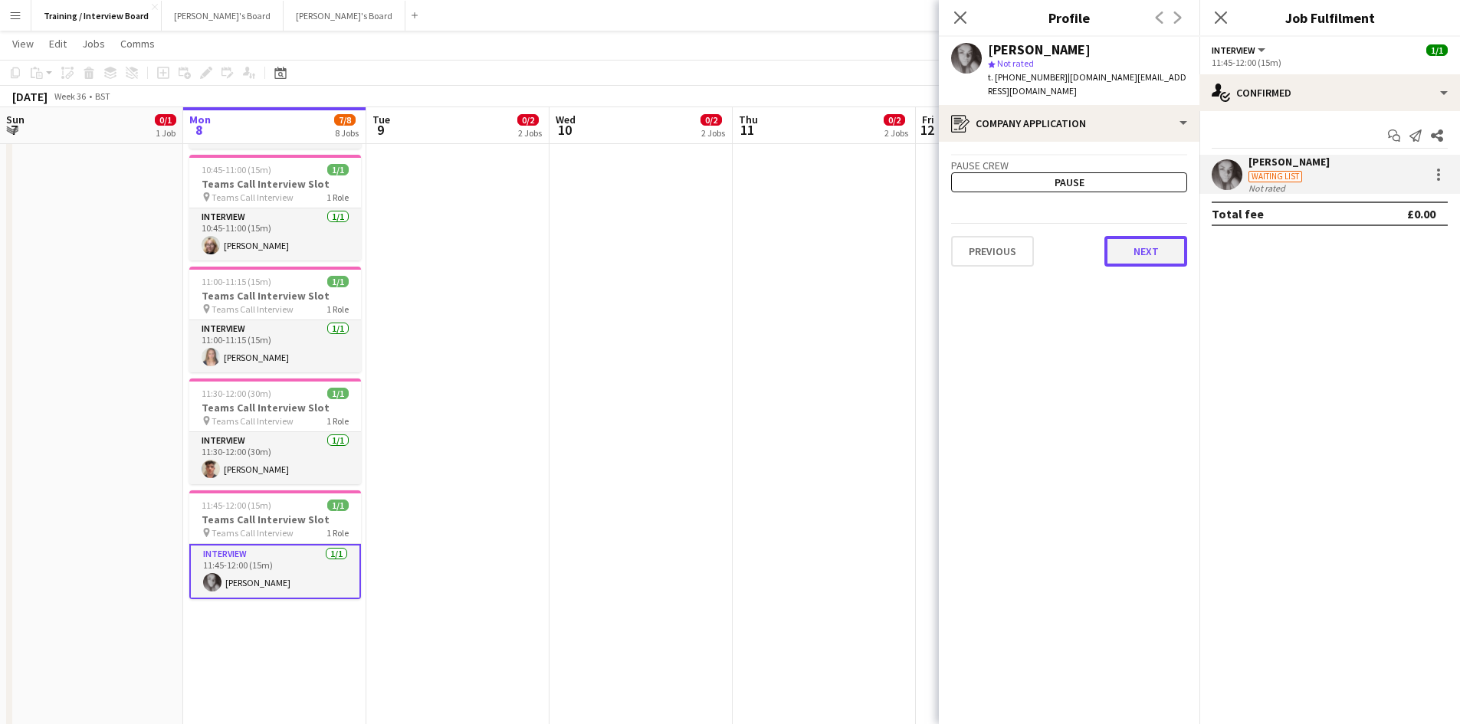
click at [1147, 236] on button "Next" at bounding box center [1145, 251] width 83 height 31
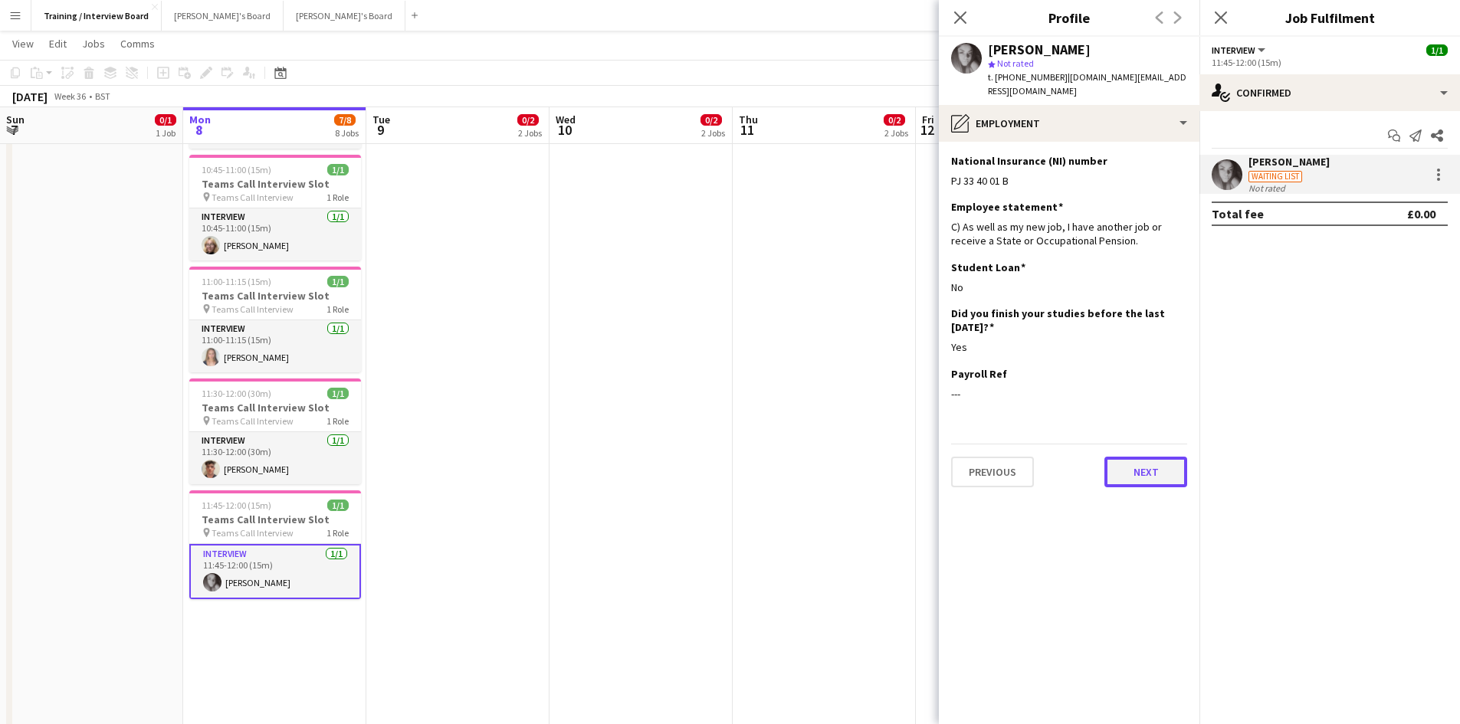
click at [1167, 463] on button "Next" at bounding box center [1145, 472] width 83 height 31
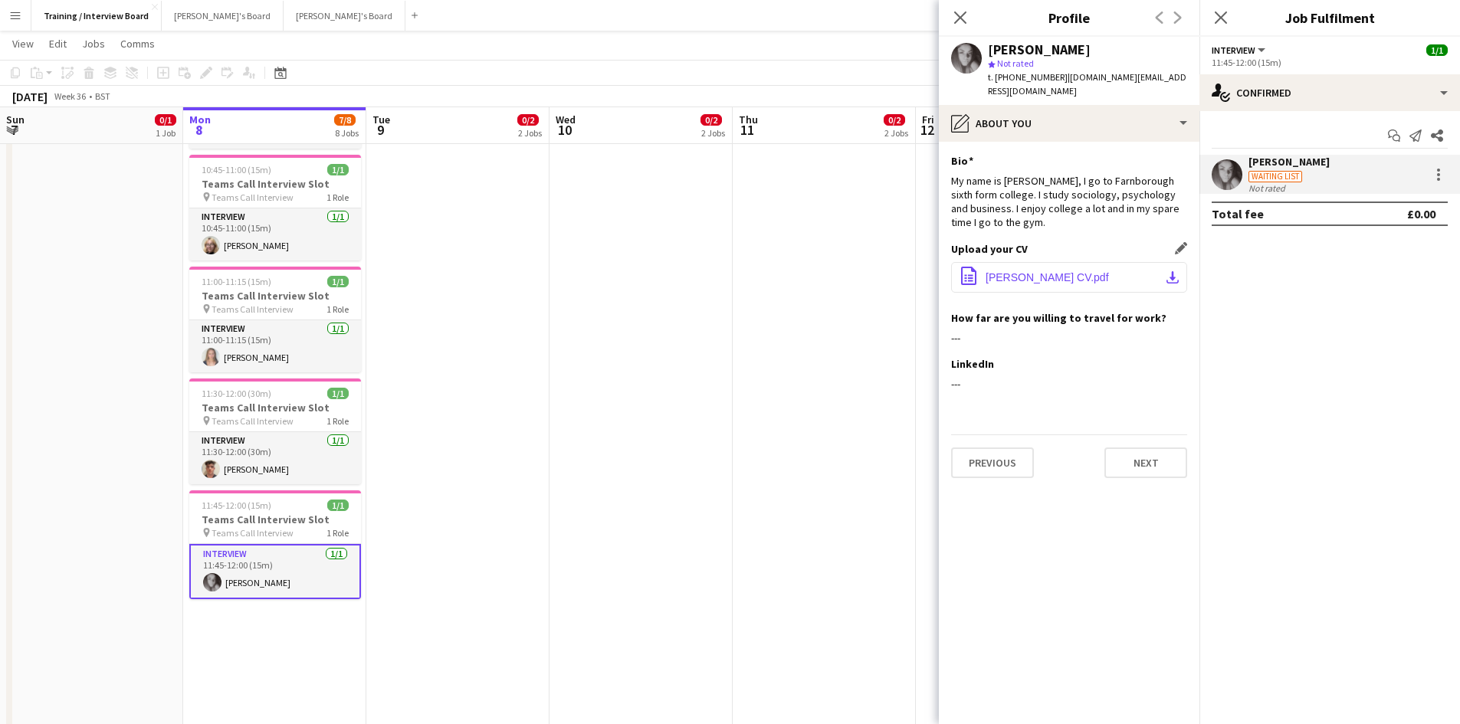
click at [1170, 271] on app-icon "download-bottom" at bounding box center [1172, 277] width 12 height 12
click at [1148, 456] on button "Next" at bounding box center [1145, 463] width 83 height 31
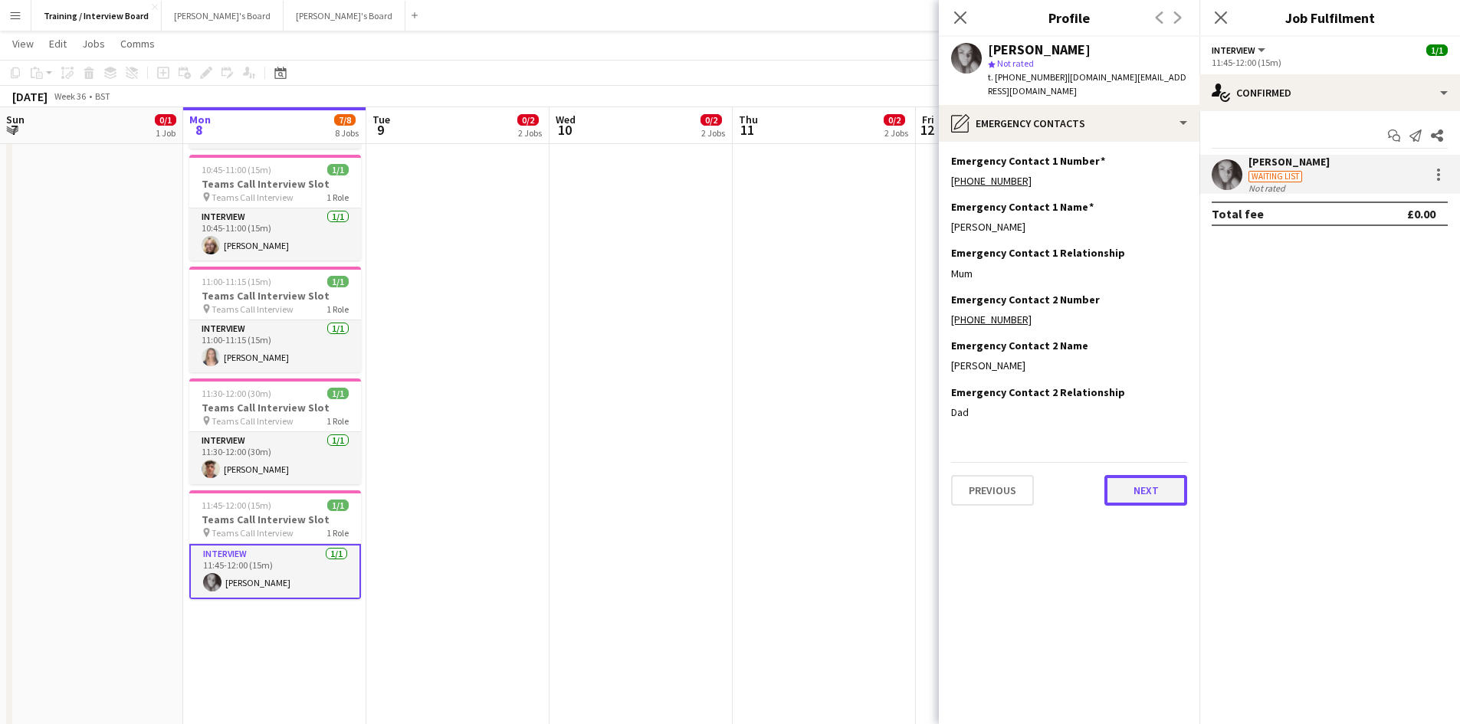
click at [1146, 475] on button "Next" at bounding box center [1145, 490] width 83 height 31
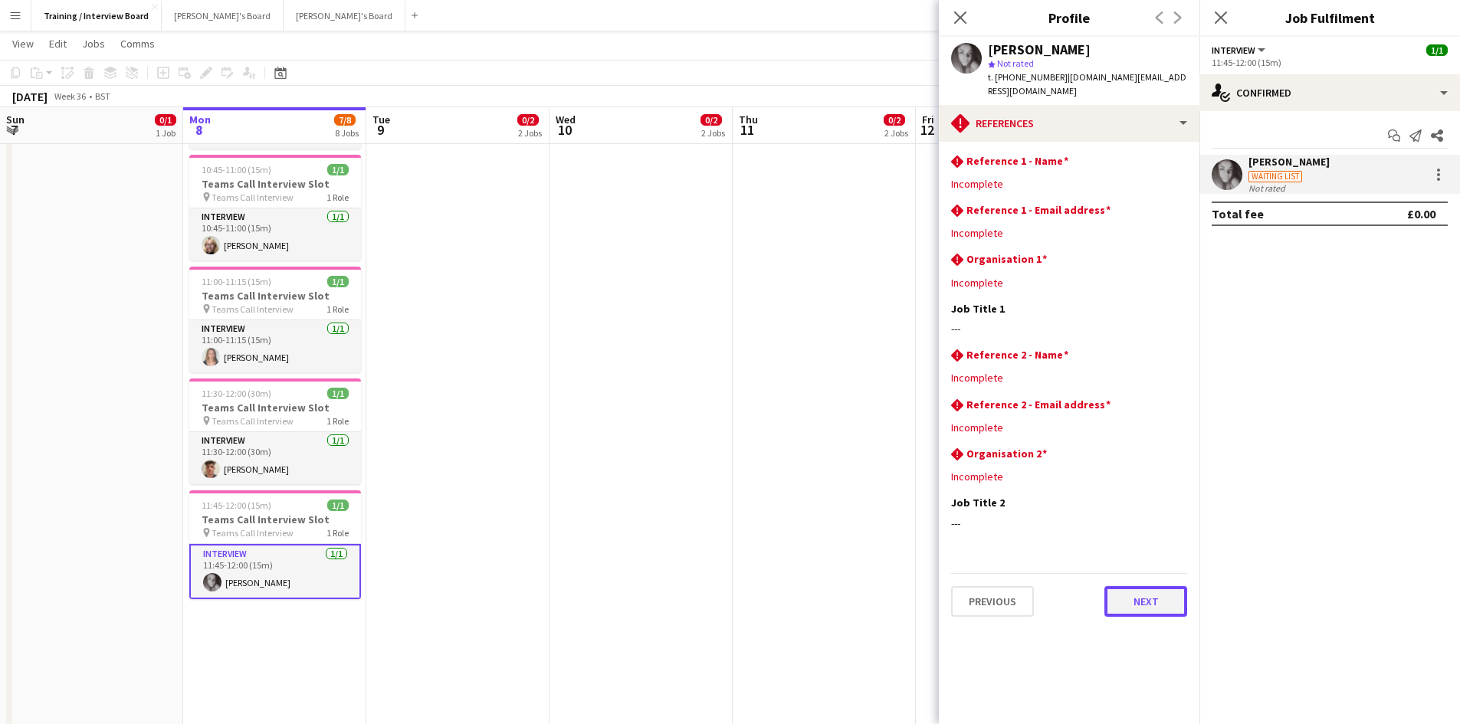
click at [1160, 589] on button "Next" at bounding box center [1145, 601] width 83 height 31
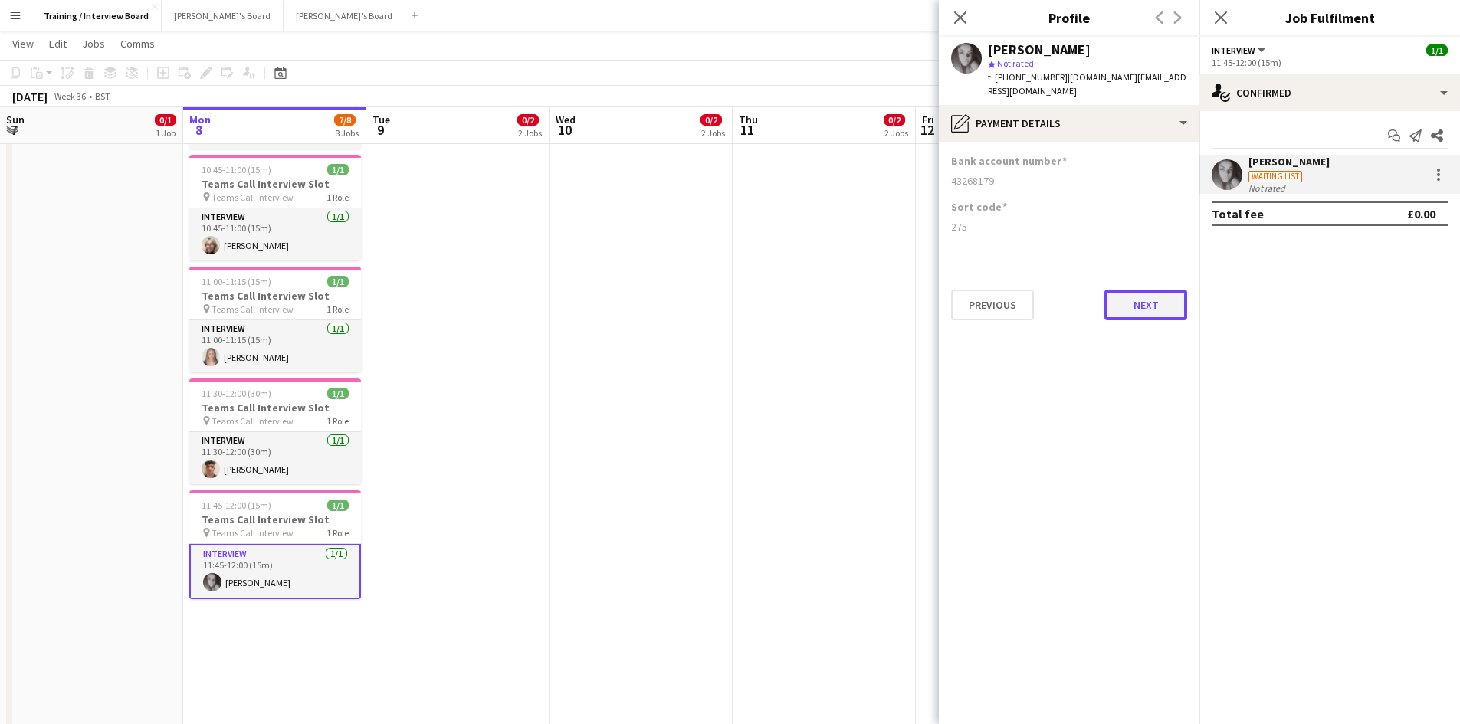
click at [1122, 290] on button "Next" at bounding box center [1145, 305] width 83 height 31
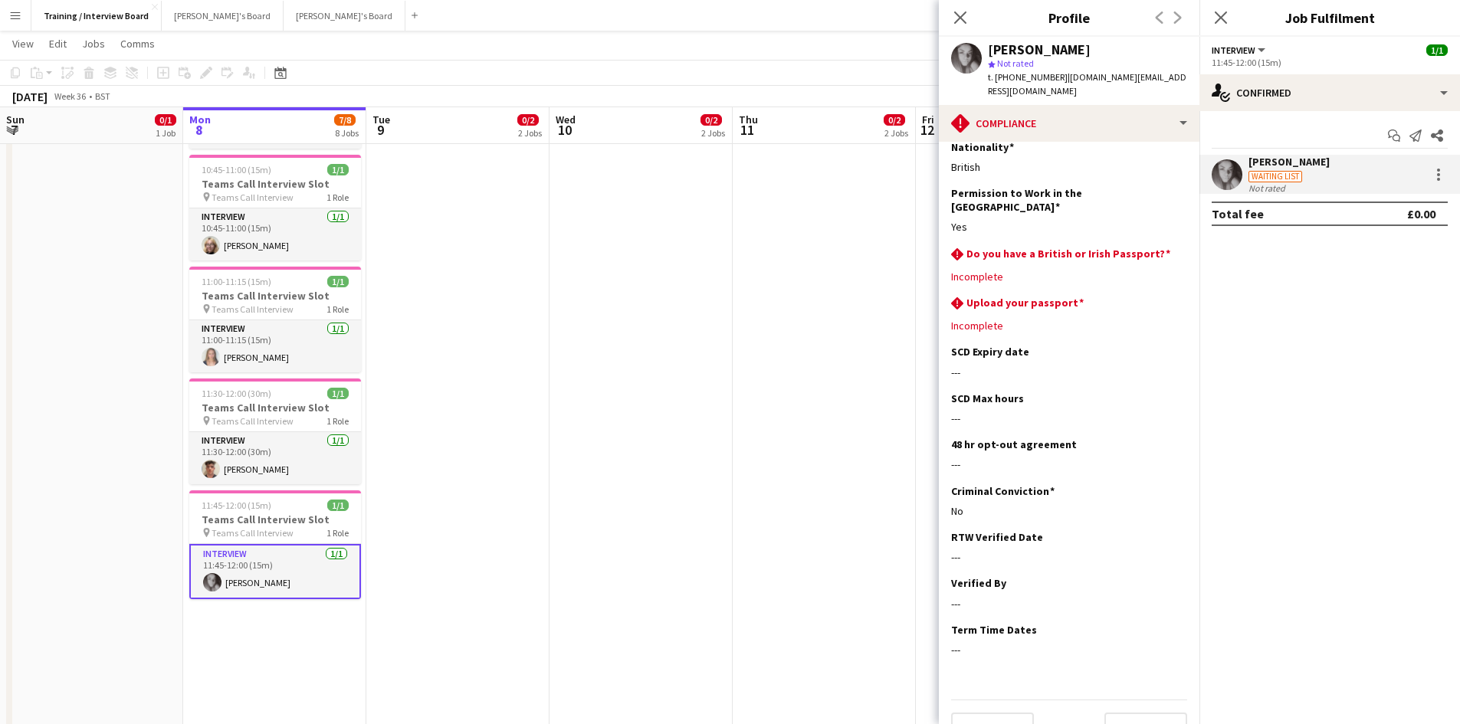
scroll to position [17, 0]
click at [1115, 710] on button "Next" at bounding box center [1145, 725] width 83 height 31
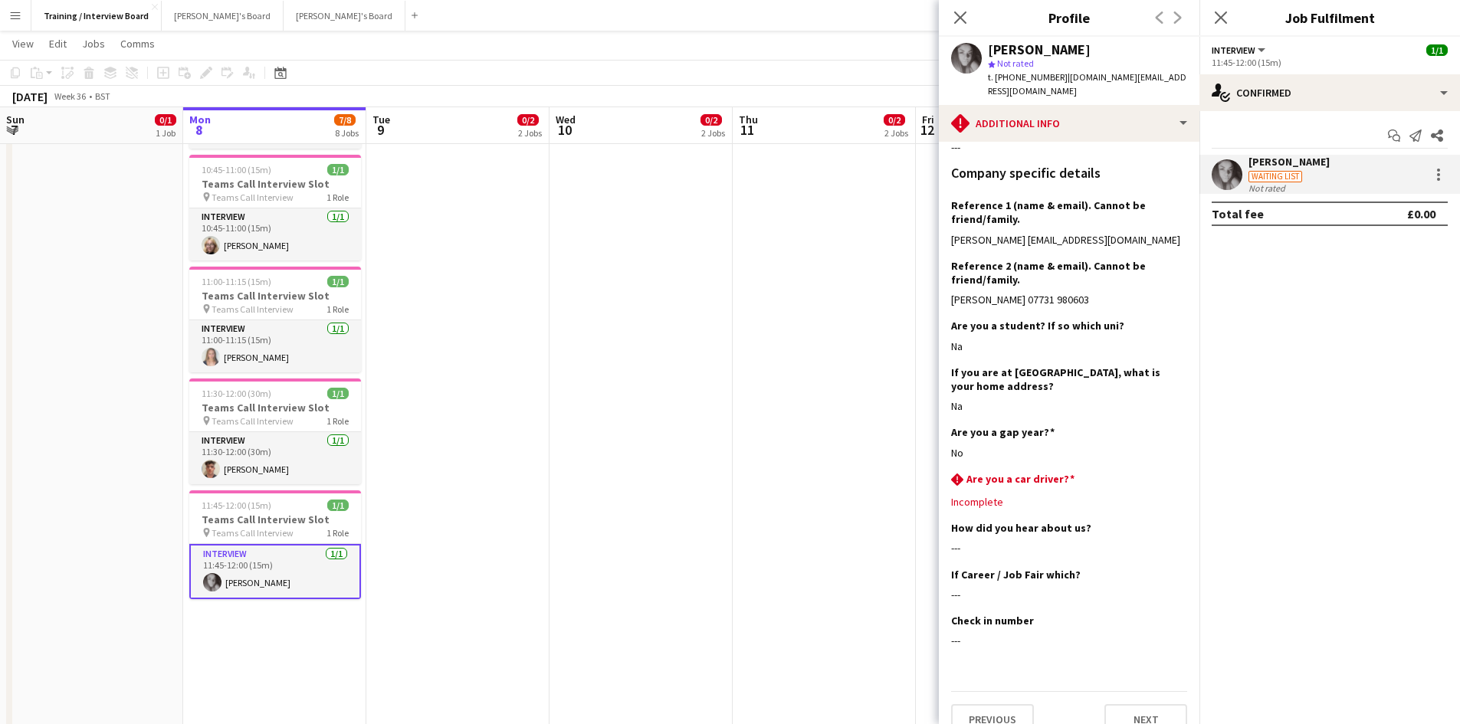
scroll to position [149, 0]
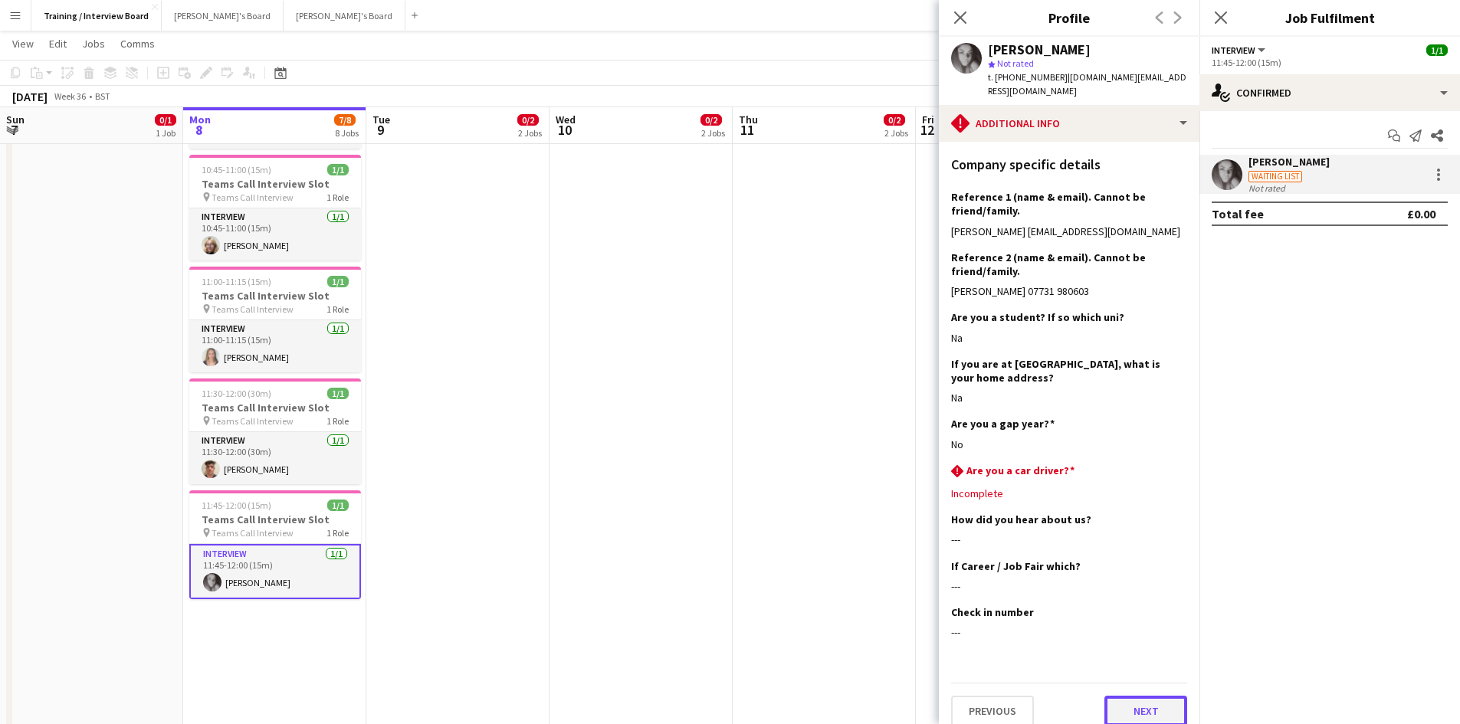
click at [1150, 697] on button "Next" at bounding box center [1145, 711] width 83 height 31
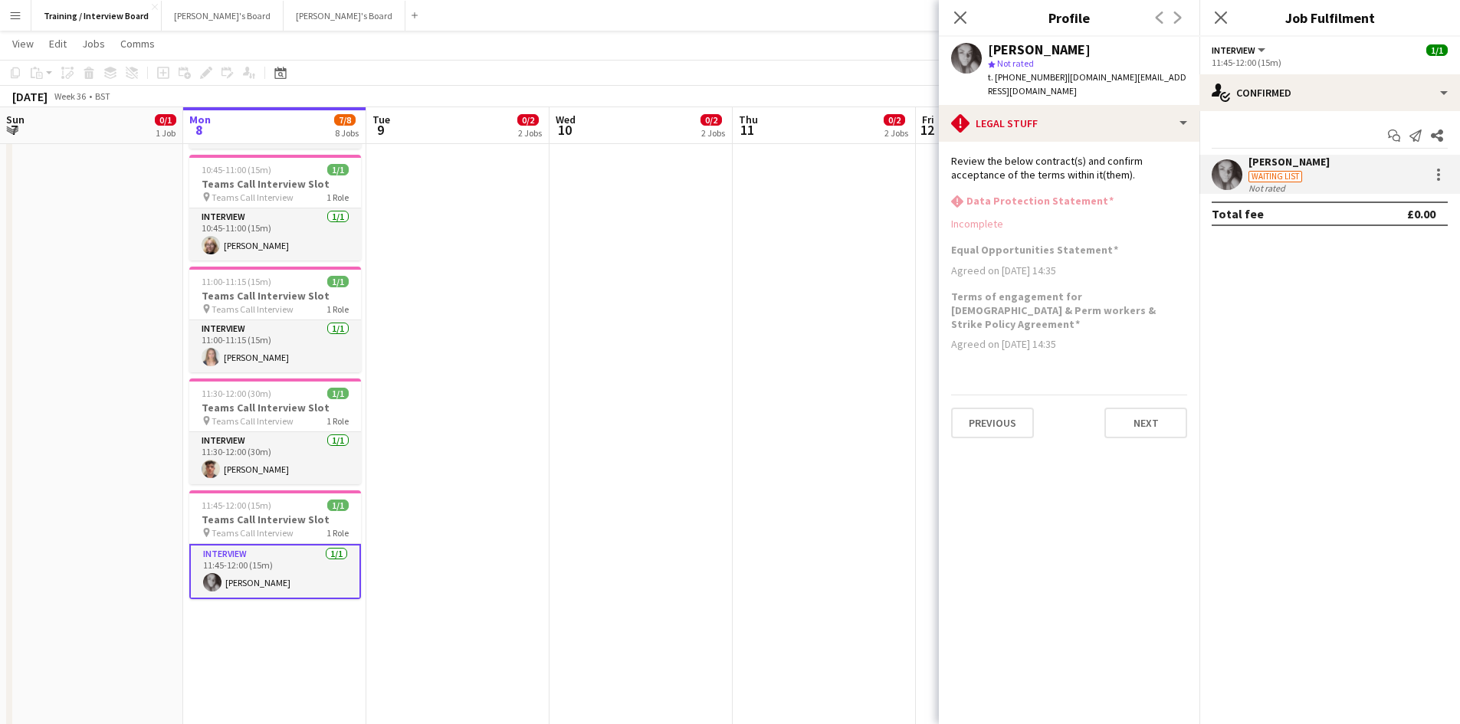
click at [1137, 395] on div "Previous Next" at bounding box center [1069, 417] width 236 height 44
click at [1135, 408] on button "Next" at bounding box center [1145, 423] width 83 height 31
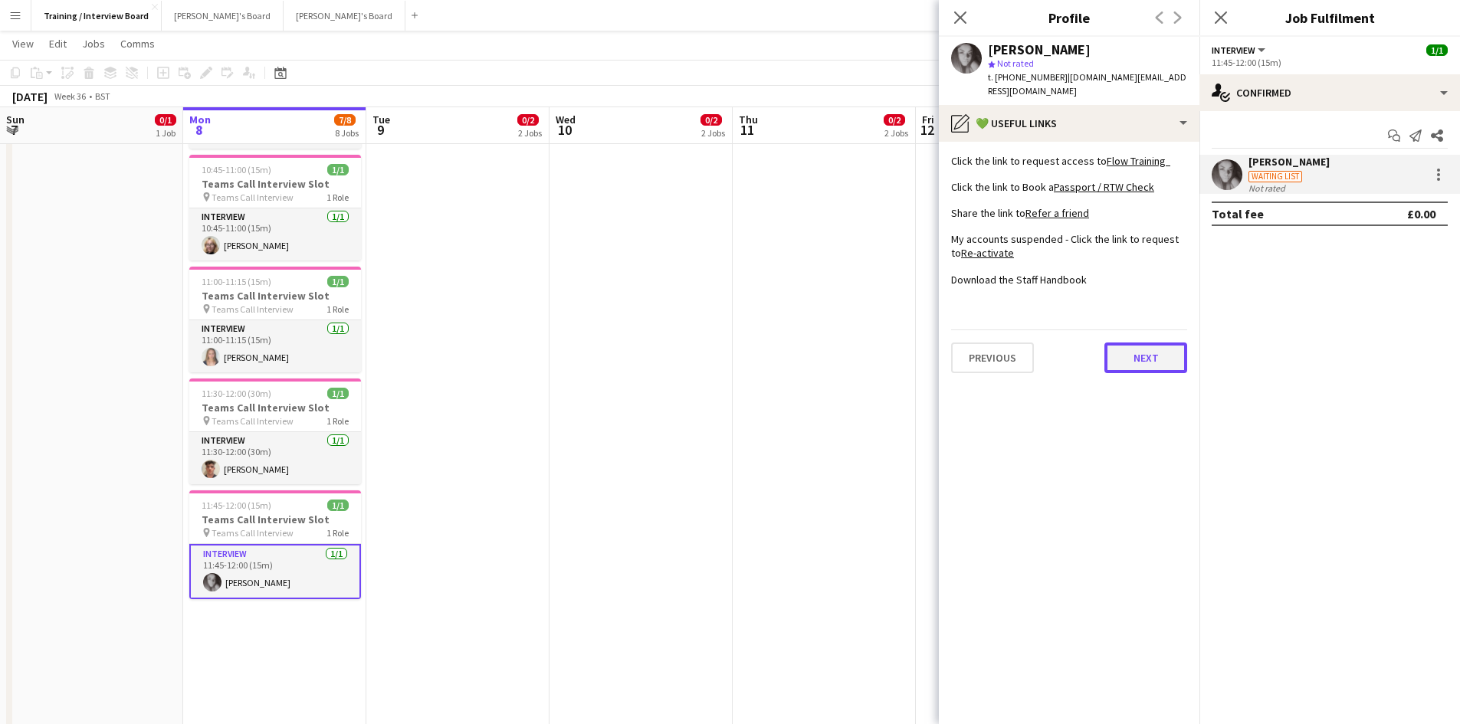
click at [1137, 343] on button "Next" at bounding box center [1145, 358] width 83 height 31
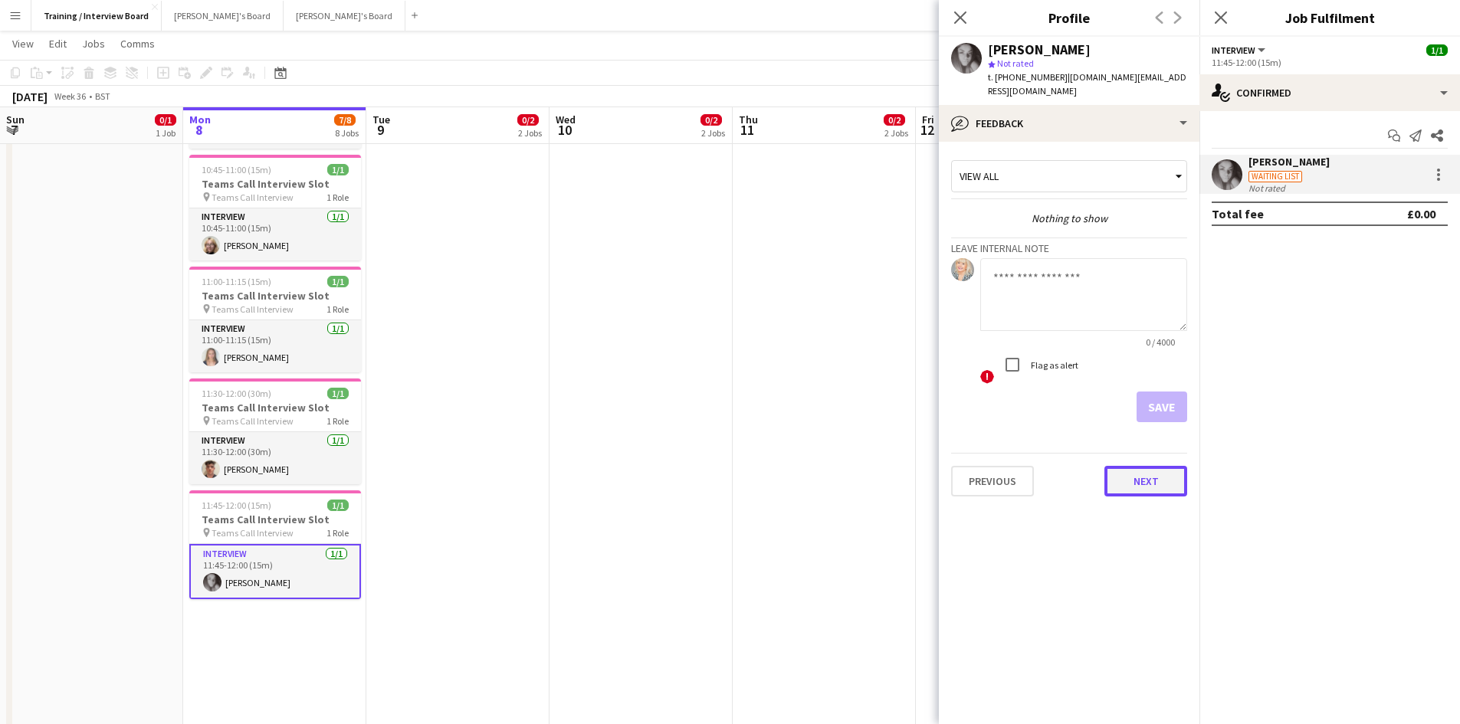
click at [1179, 466] on button "Next" at bounding box center [1145, 481] width 83 height 31
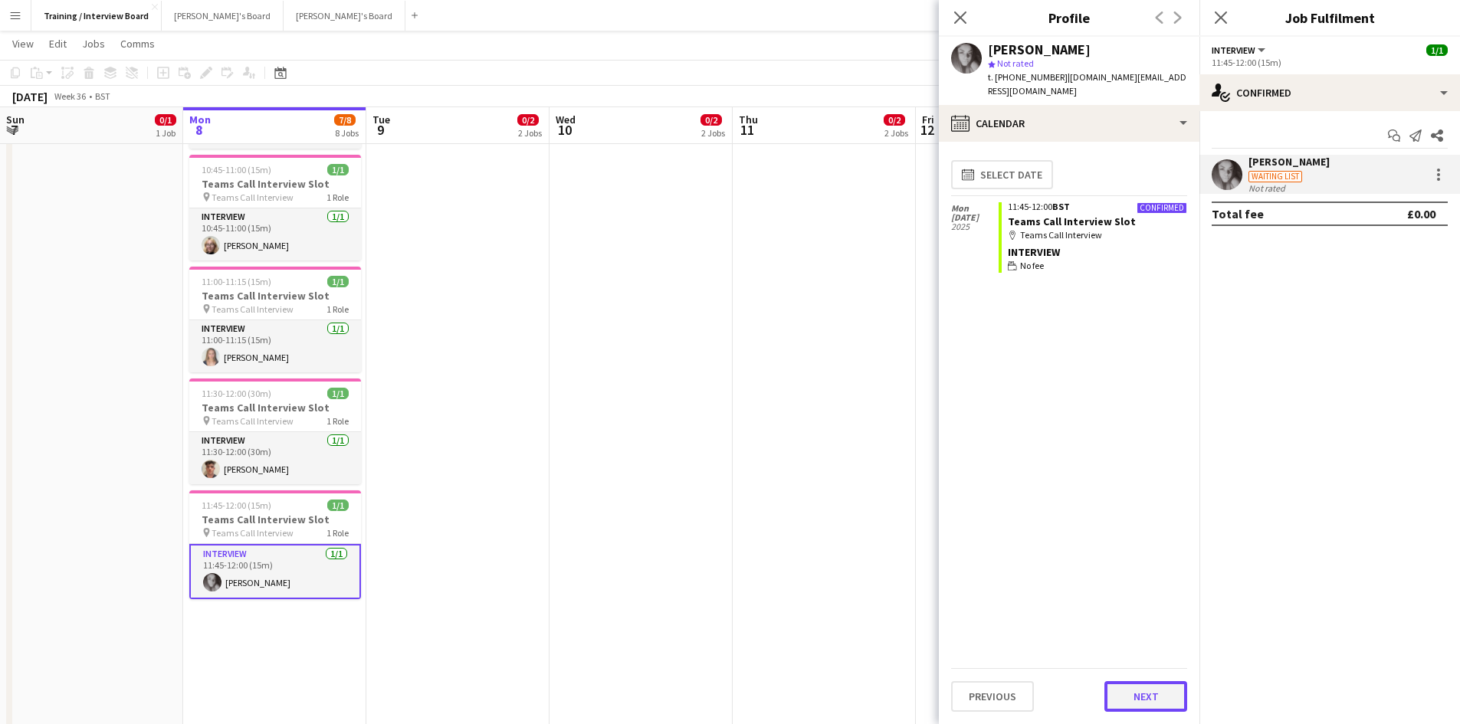
click at [1140, 686] on button "Next" at bounding box center [1145, 696] width 83 height 31
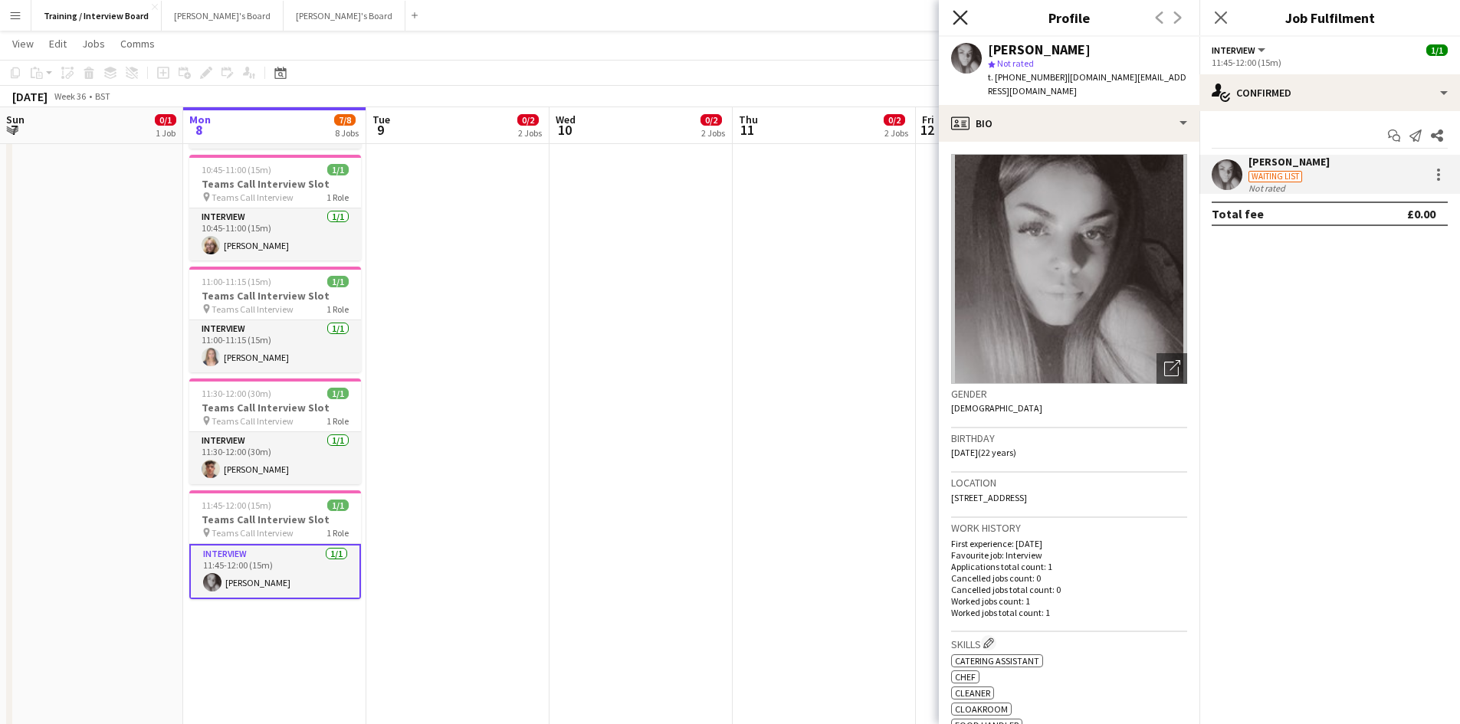
click at [956, 18] on icon "Close pop-in" at bounding box center [960, 17] width 15 height 15
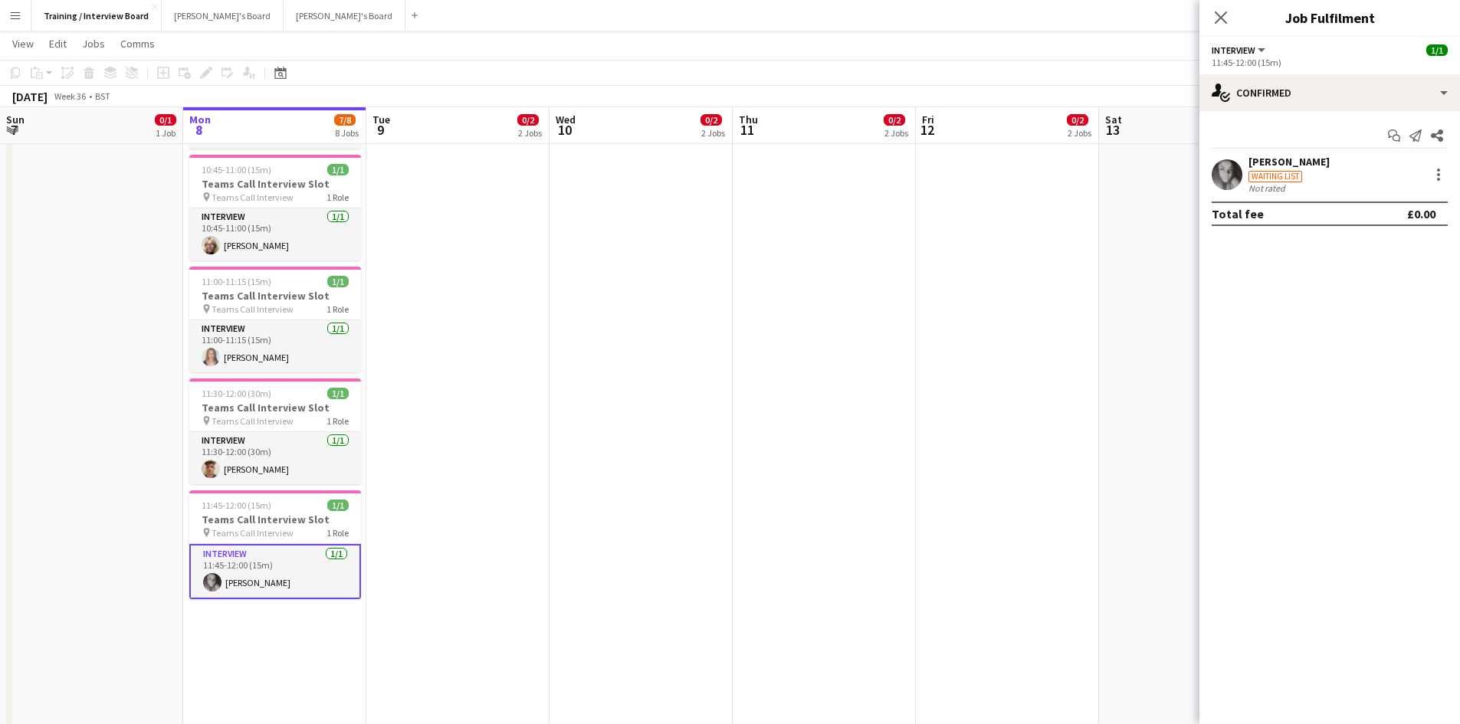
click at [1217, 28] on div "Close pop-in" at bounding box center [1220, 17] width 43 height 35
click at [1223, 17] on icon "Close pop-in" at bounding box center [1220, 17] width 15 height 15
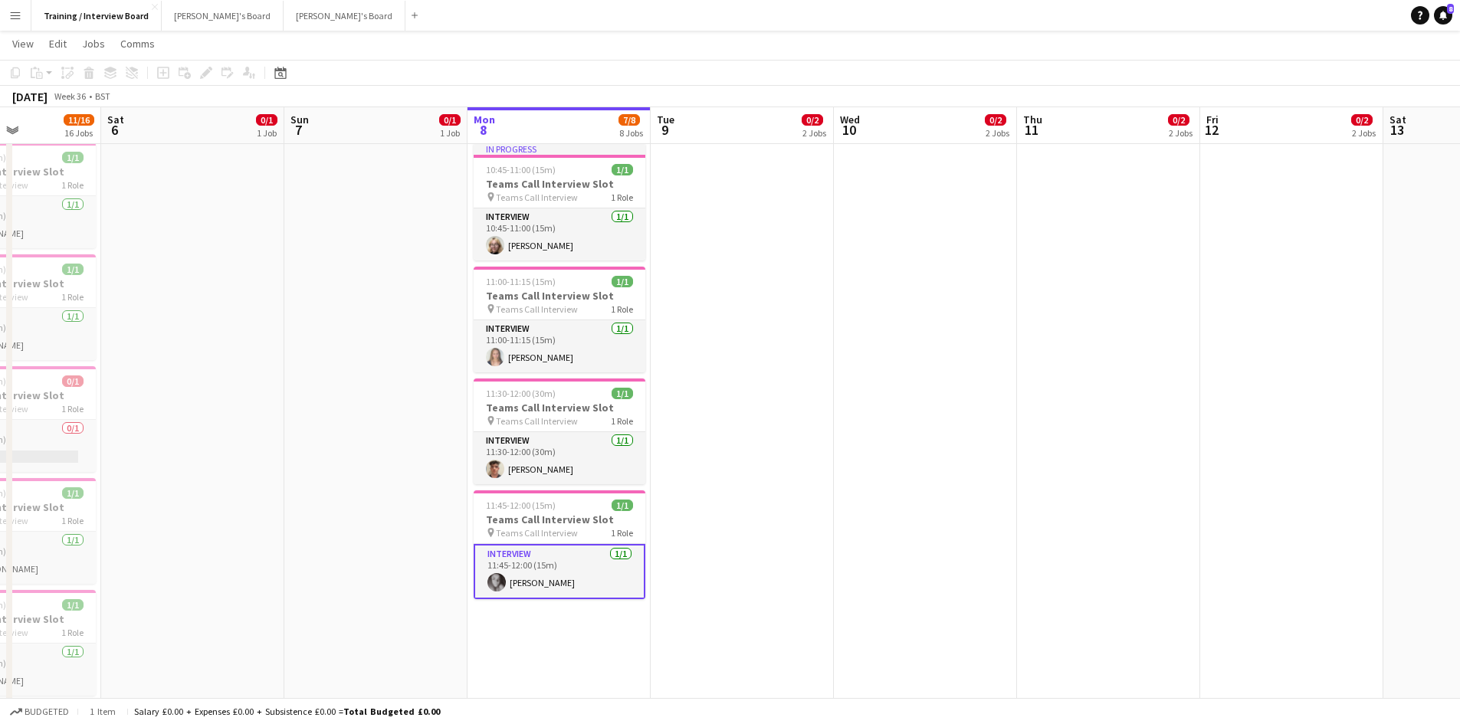
scroll to position [0, 407]
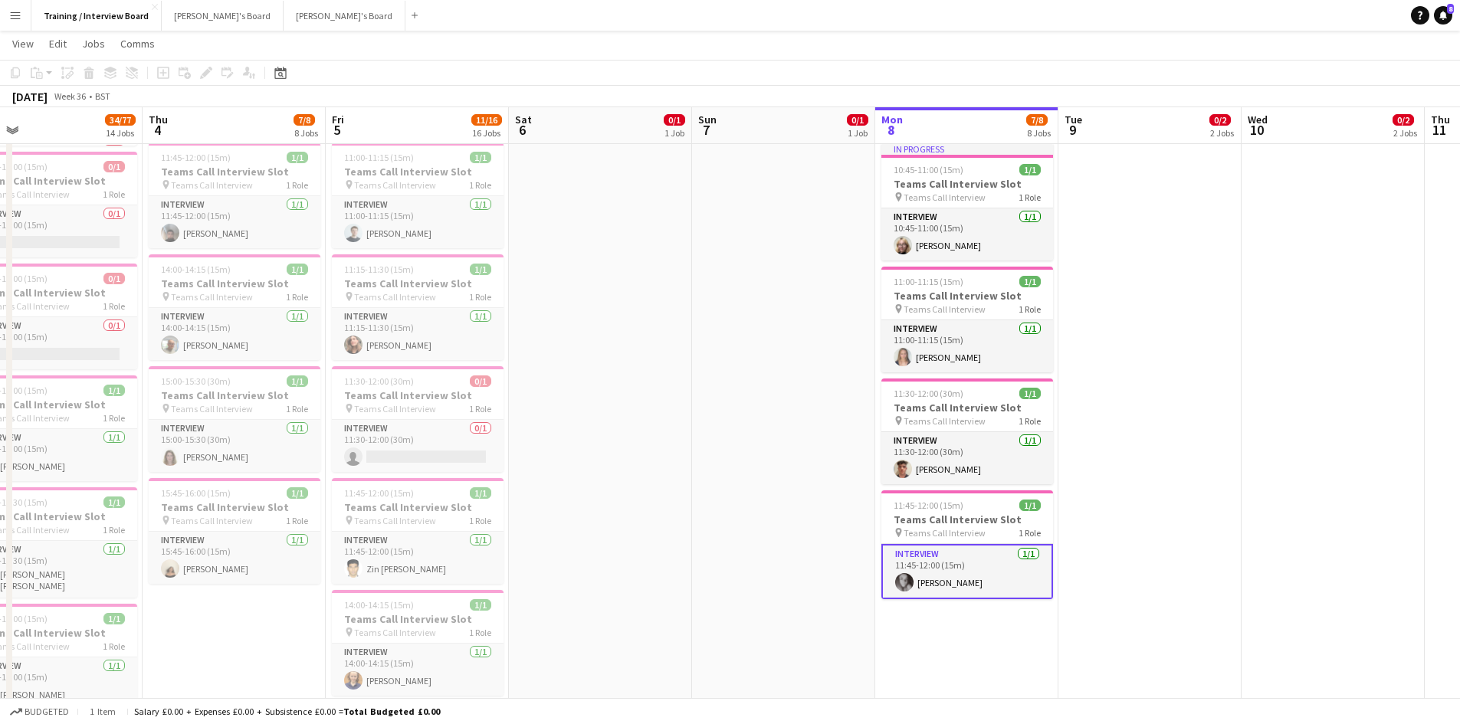
drag, startPoint x: 422, startPoint y: 124, endPoint x: 1129, endPoint y: 103, distance: 707.7
click at [396, 490] on span "11:45-12:00 (15m)" at bounding box center [379, 492] width 70 height 11
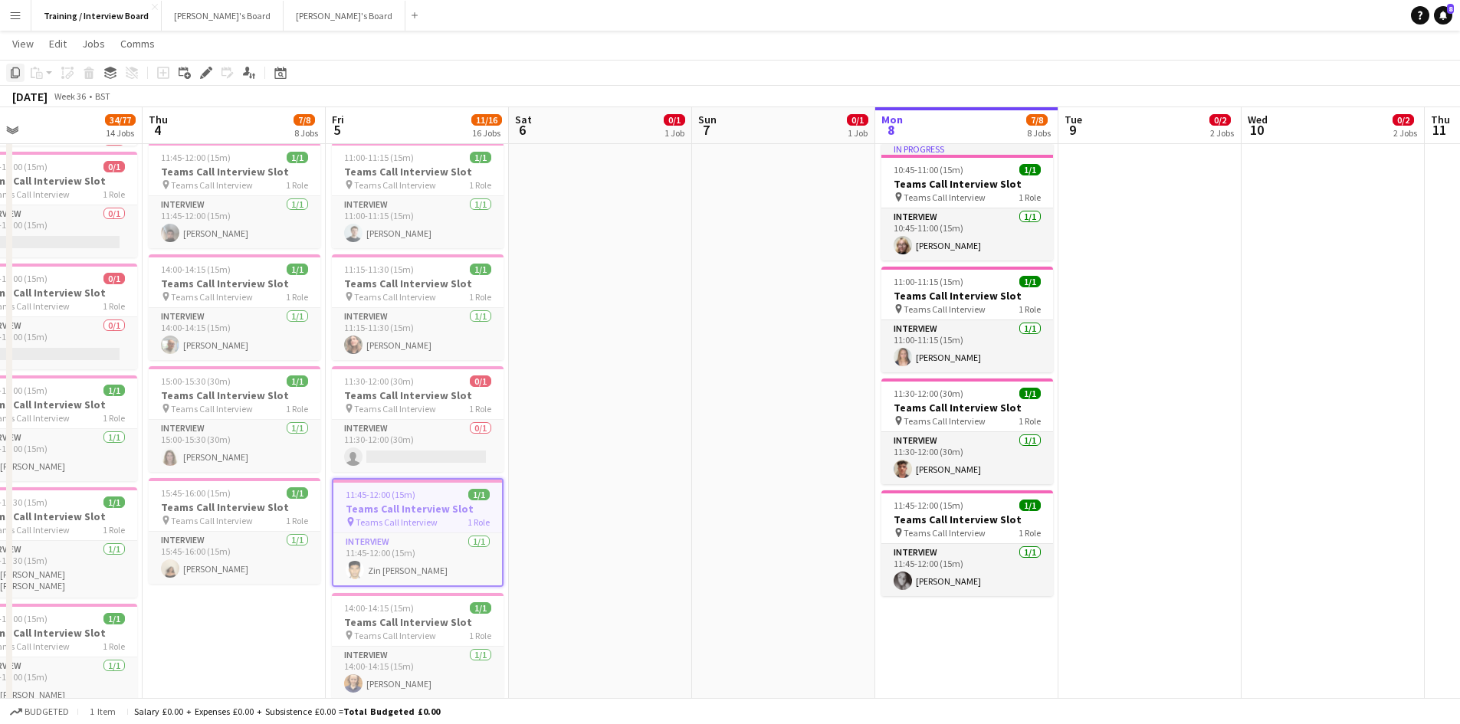
click at [21, 70] on div "Copy" at bounding box center [15, 73] width 18 height 18
click at [944, 676] on app-date-cell "In progress 10:00-16:00 (6h) 1/1 pin Profiles Personnel 1 Role Admin Assistant …" at bounding box center [966, 677] width 183 height 2084
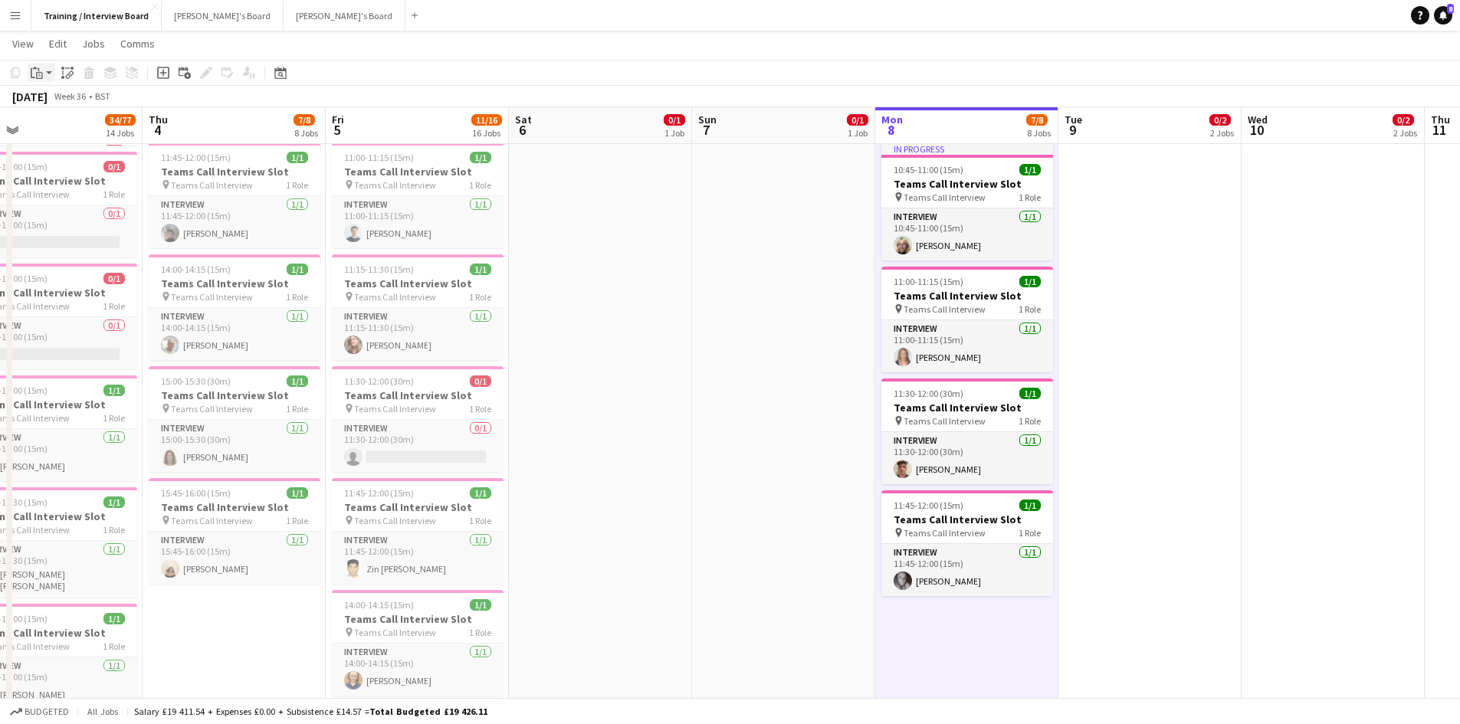
click at [34, 69] on icon at bounding box center [35, 68] width 4 height 2
click at [55, 100] on link "Paste Ctrl+V" at bounding box center [113, 102] width 144 height 14
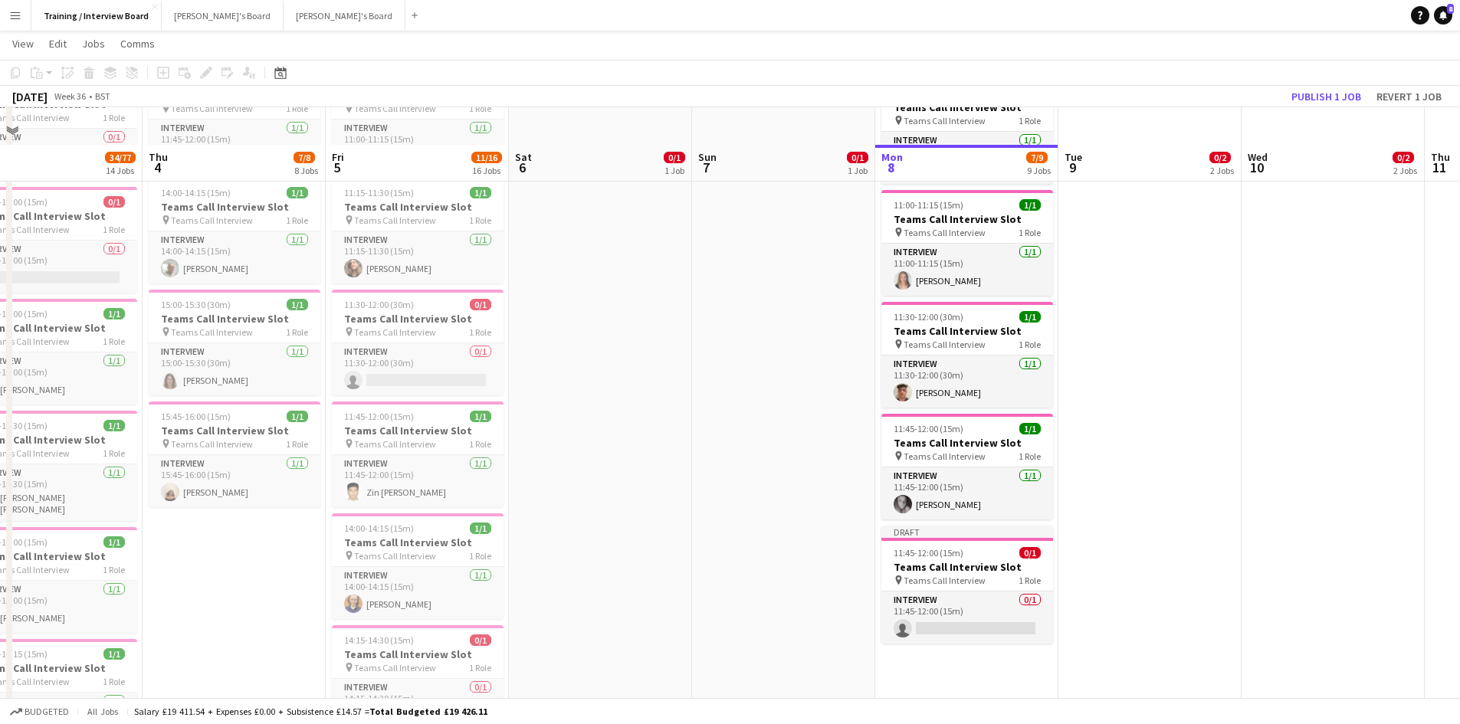
scroll to position [690, 0]
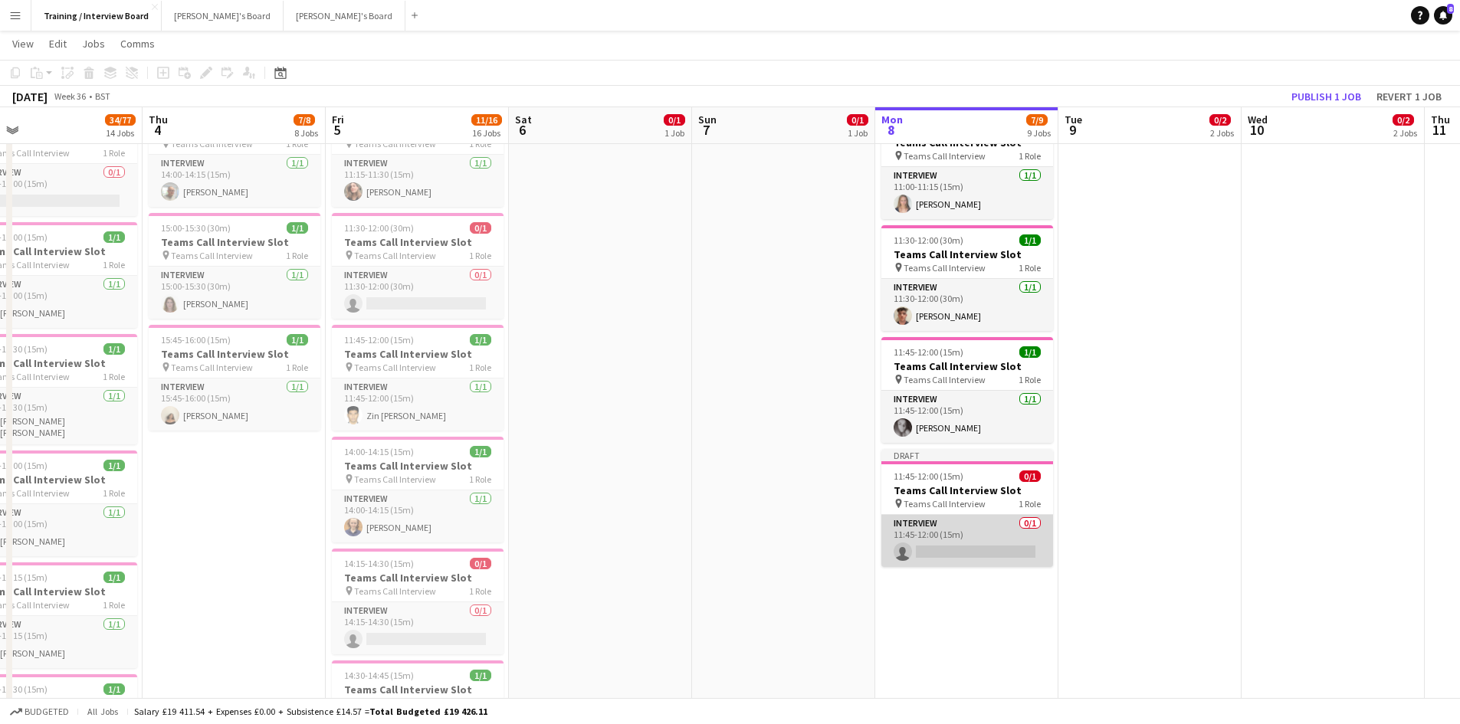
click at [965, 544] on app-card-role "Interview 0/1 11:45-12:00 (15m) single-neutral-actions" at bounding box center [967, 541] width 172 height 52
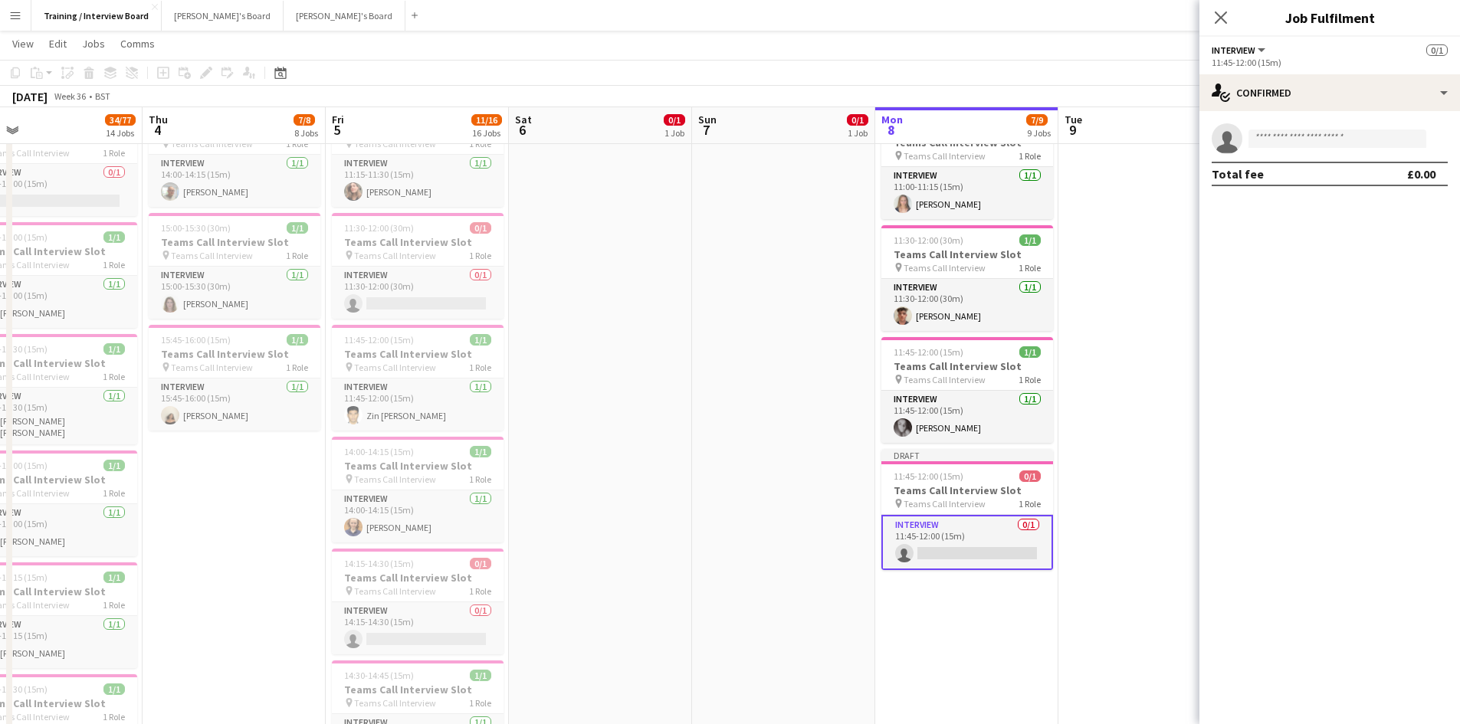
click at [950, 555] on app-card-role "Interview 0/1 11:45-12:00 (15m) single-neutral-actions" at bounding box center [967, 542] width 172 height 55
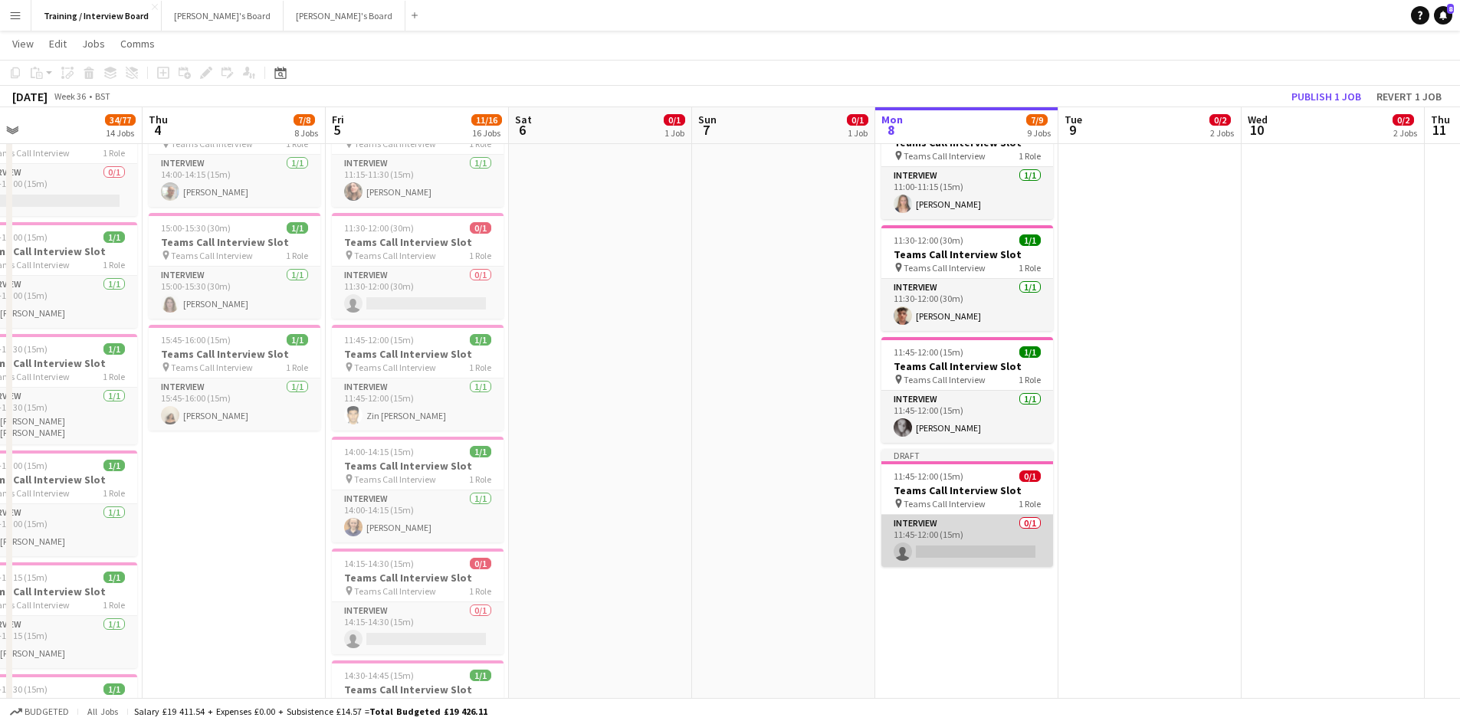
click at [995, 549] on app-card-role "Interview 0/1 11:45-12:00 (15m) single-neutral-actions" at bounding box center [967, 541] width 172 height 52
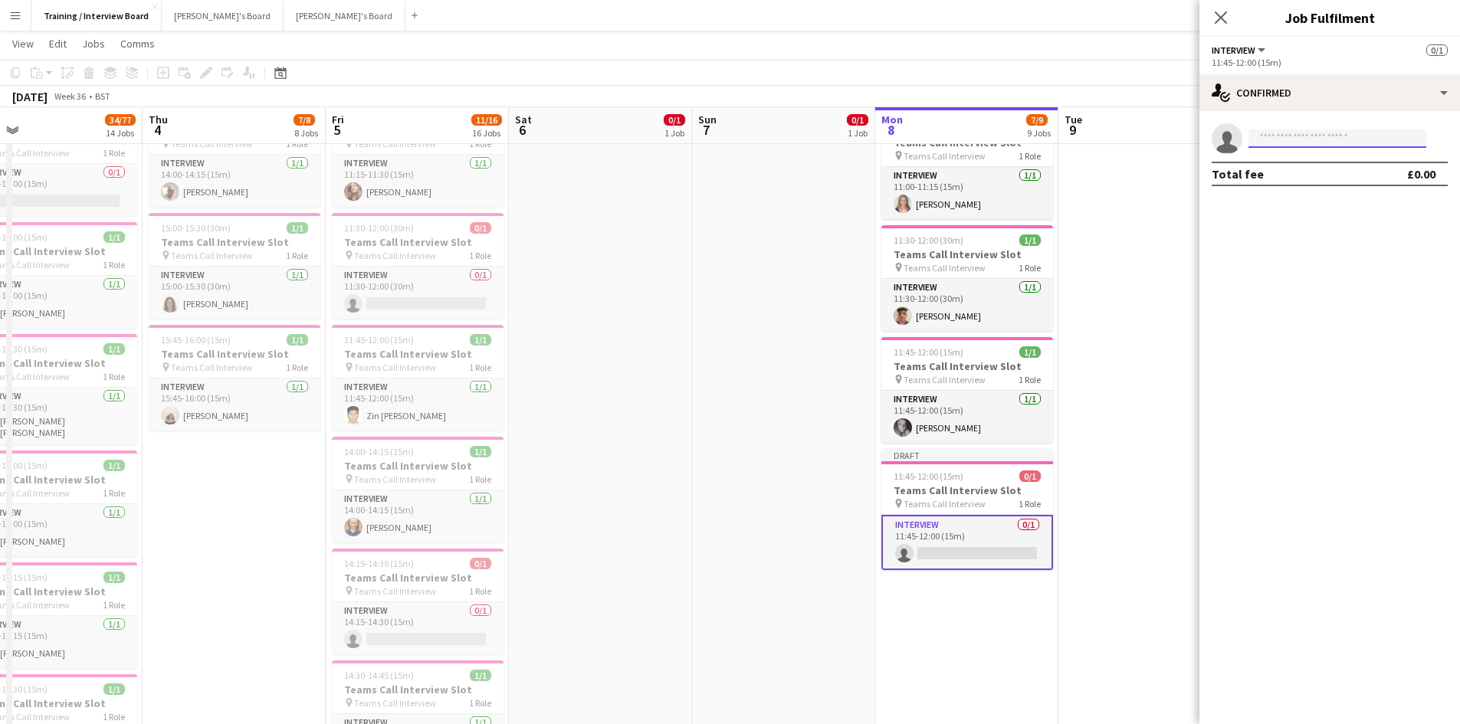
click at [1287, 143] on input at bounding box center [1337, 139] width 178 height 18
paste input "**********"
type input "**********"
click at [1296, 166] on span "Pippa Hunt" at bounding box center [1305, 160] width 88 height 13
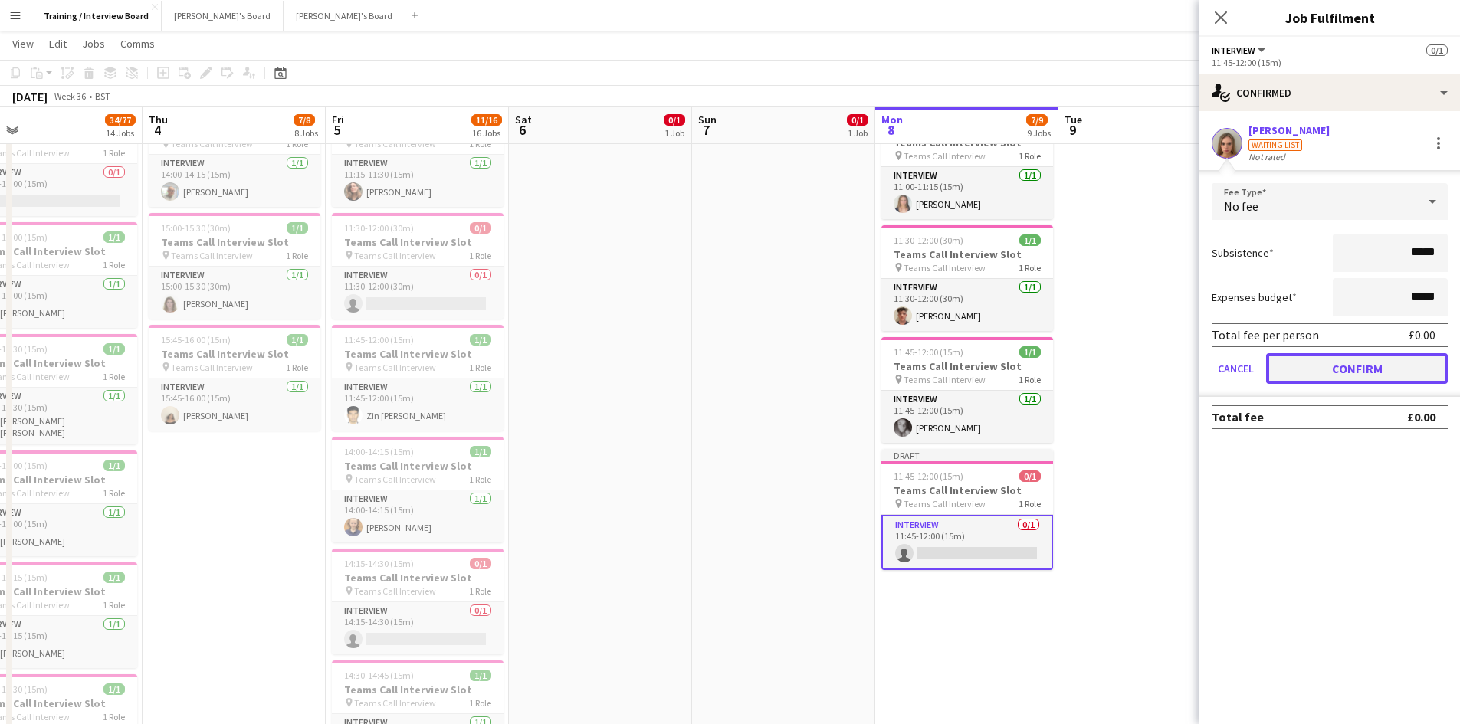
click at [1427, 376] on button "Confirm" at bounding box center [1357, 368] width 182 height 31
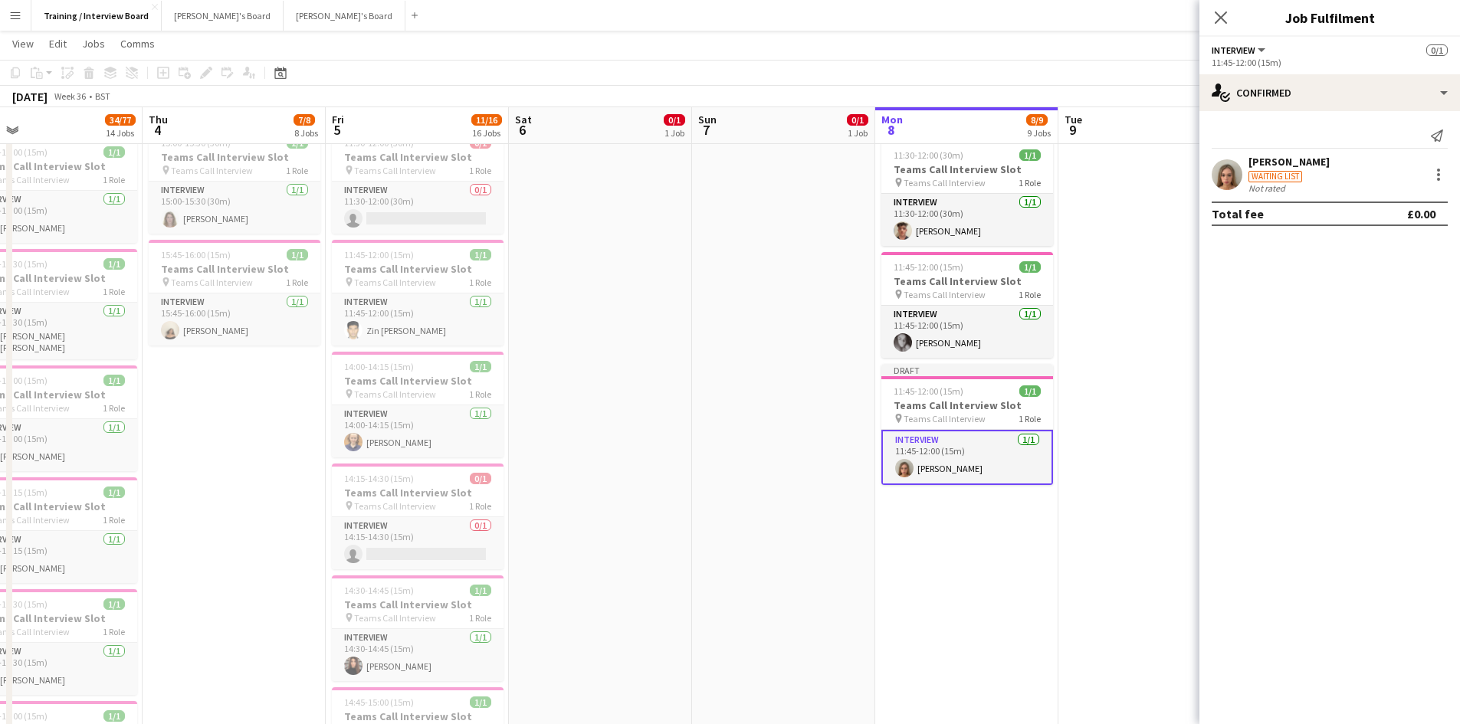
scroll to position [843, 0]
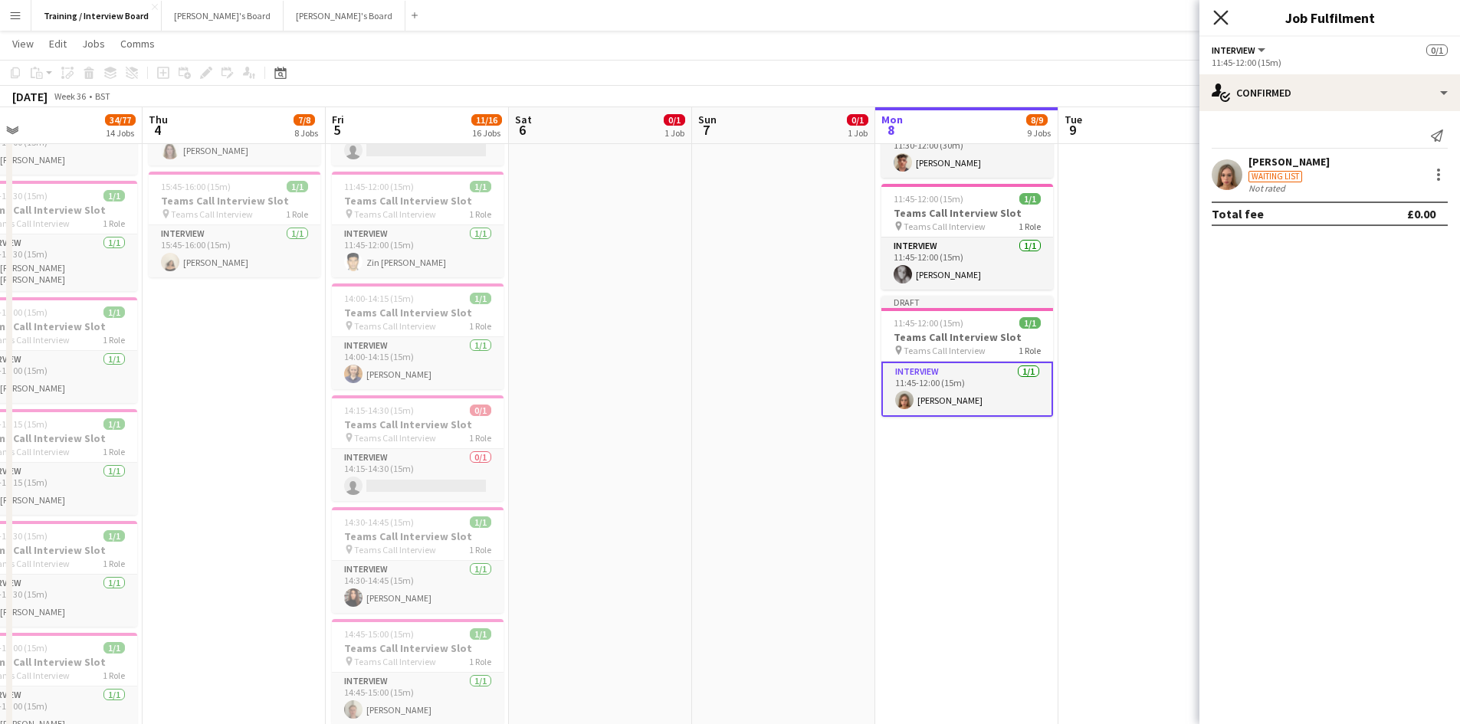
click at [1215, 18] on icon "Close pop-in" at bounding box center [1220, 17] width 15 height 15
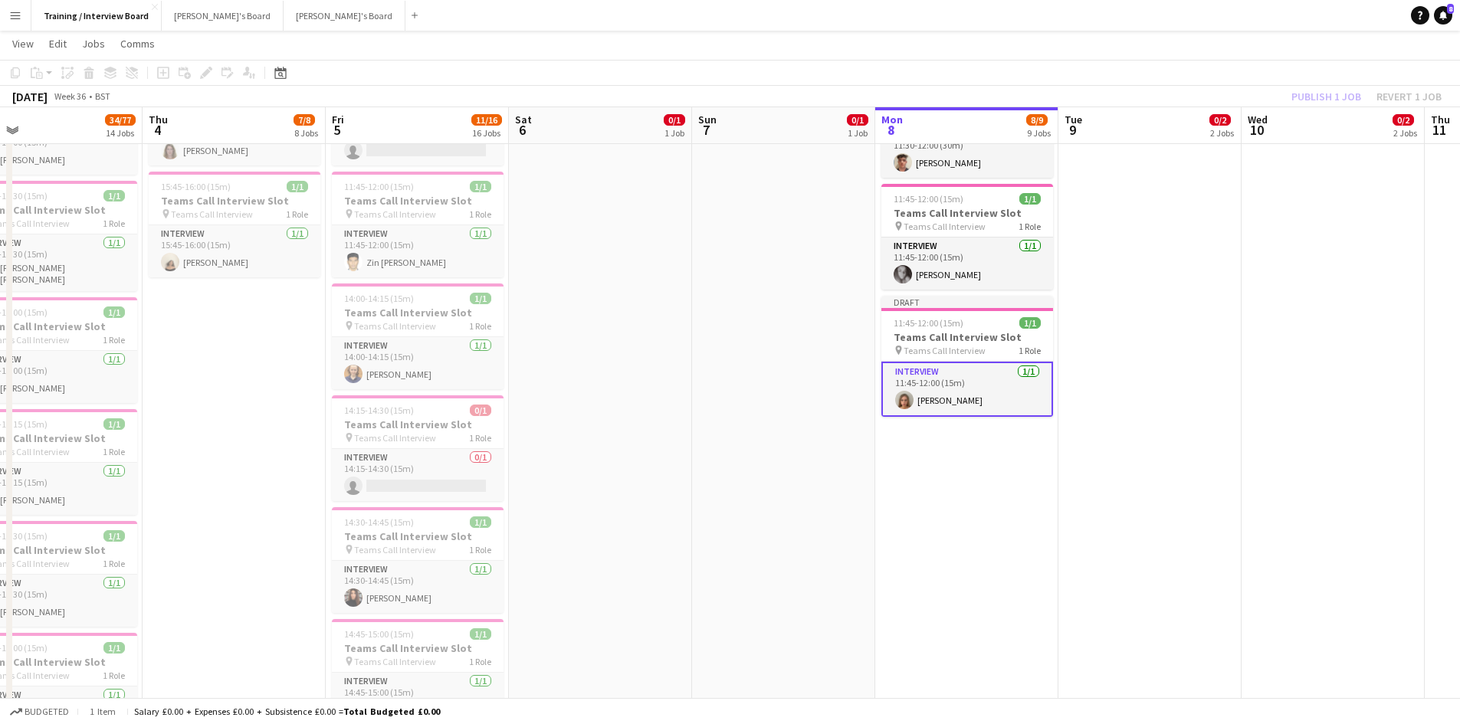
click at [1333, 97] on div "Publish 1 job Revert 1 job" at bounding box center [1366, 97] width 187 height 20
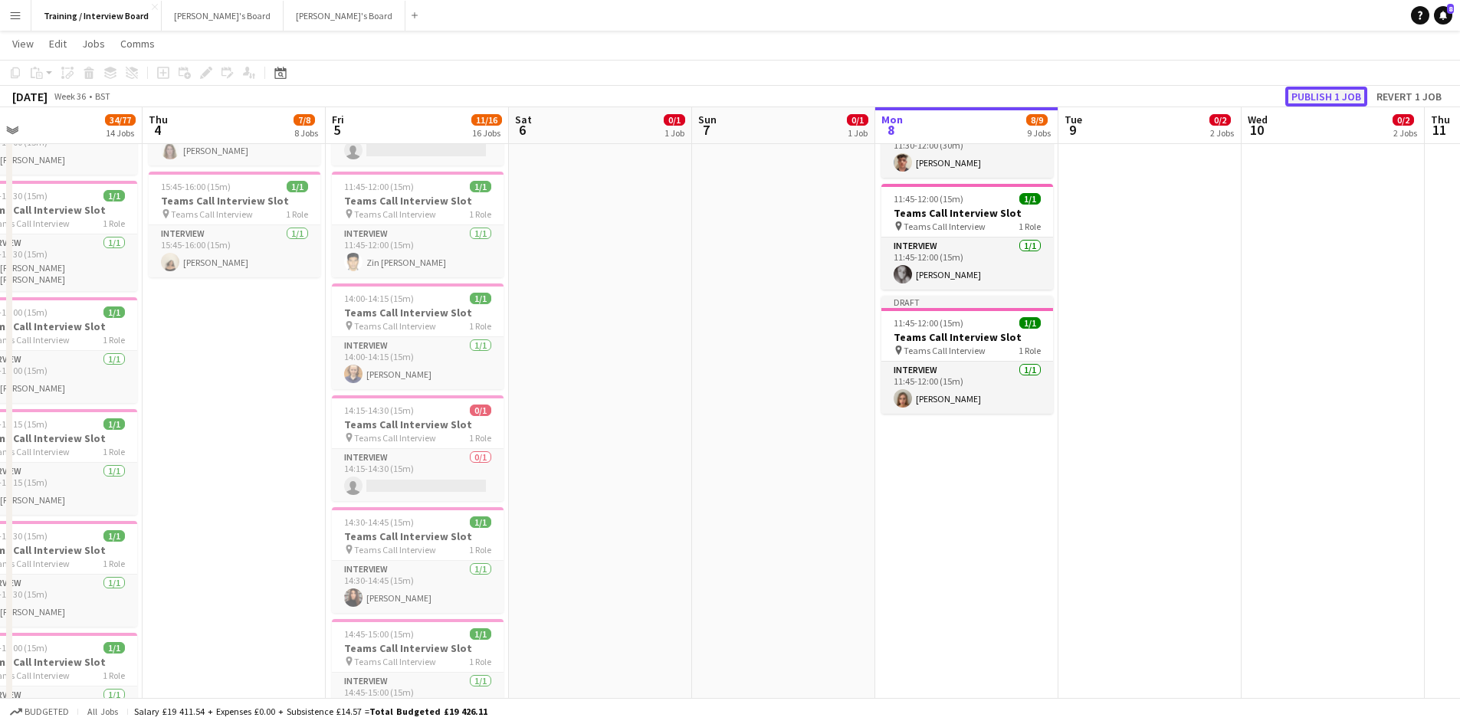
click at [1333, 97] on button "Publish 1 job" at bounding box center [1326, 97] width 82 height 20
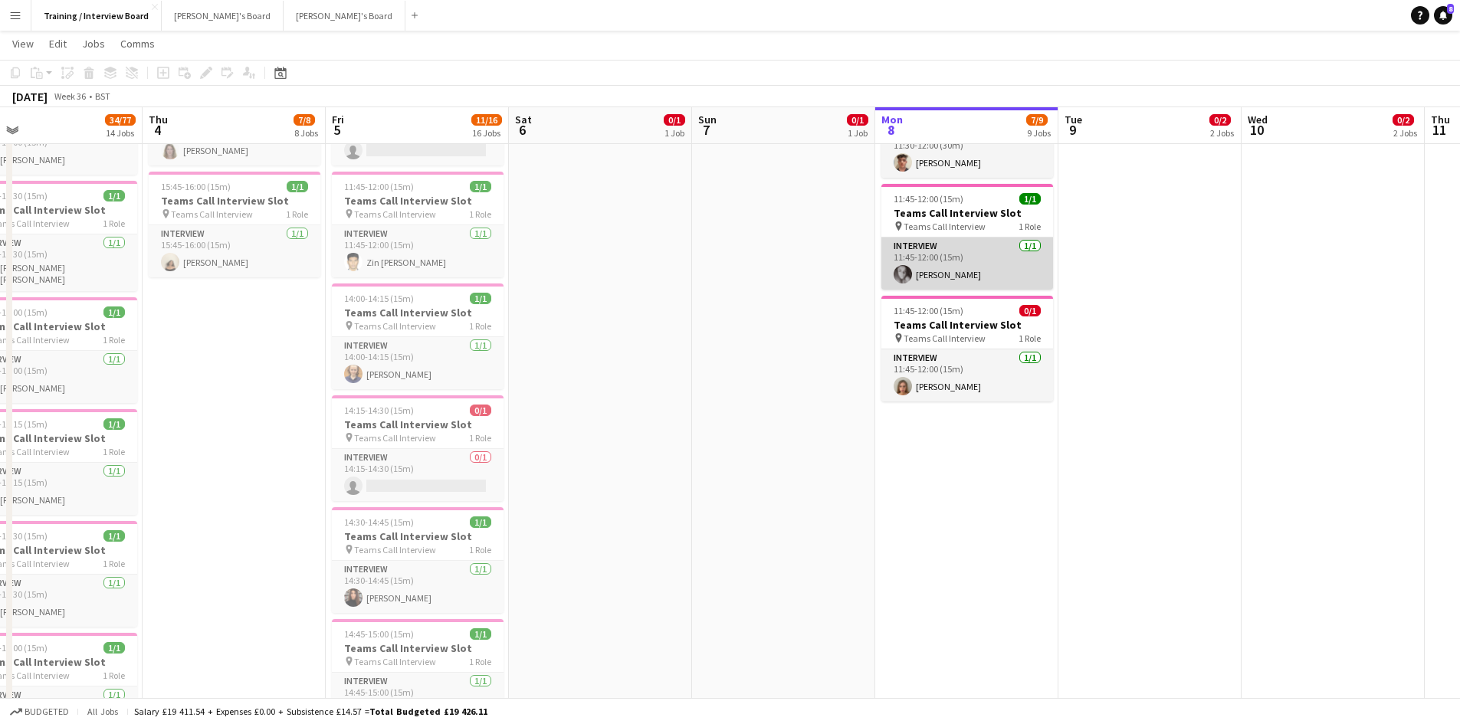
click at [1029, 267] on app-card-role "Interview 1/1 11:45-12:00 (15m) Layla Smith" at bounding box center [967, 264] width 172 height 52
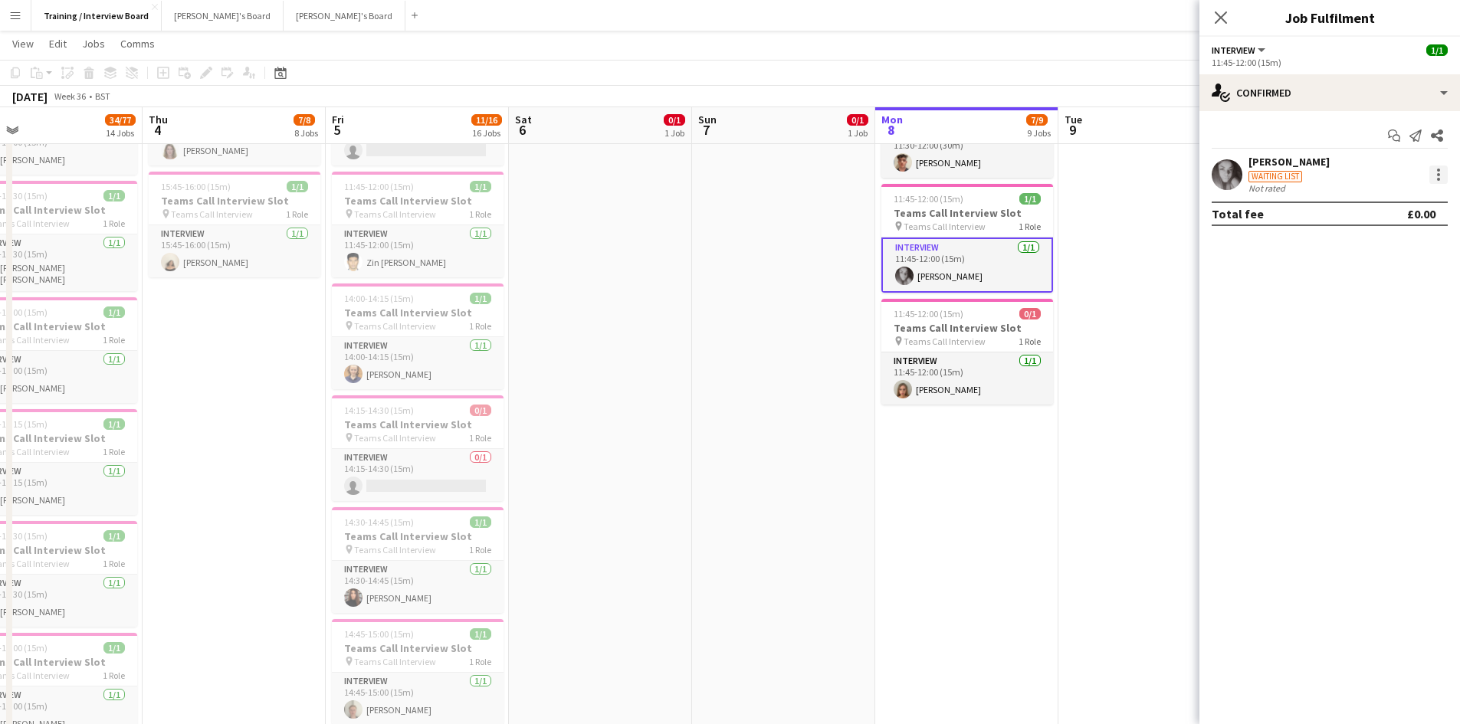
click at [1445, 175] on div at bounding box center [1438, 175] width 18 height 18
click at [1373, 354] on span "Remove" at bounding box center [1363, 349] width 46 height 13
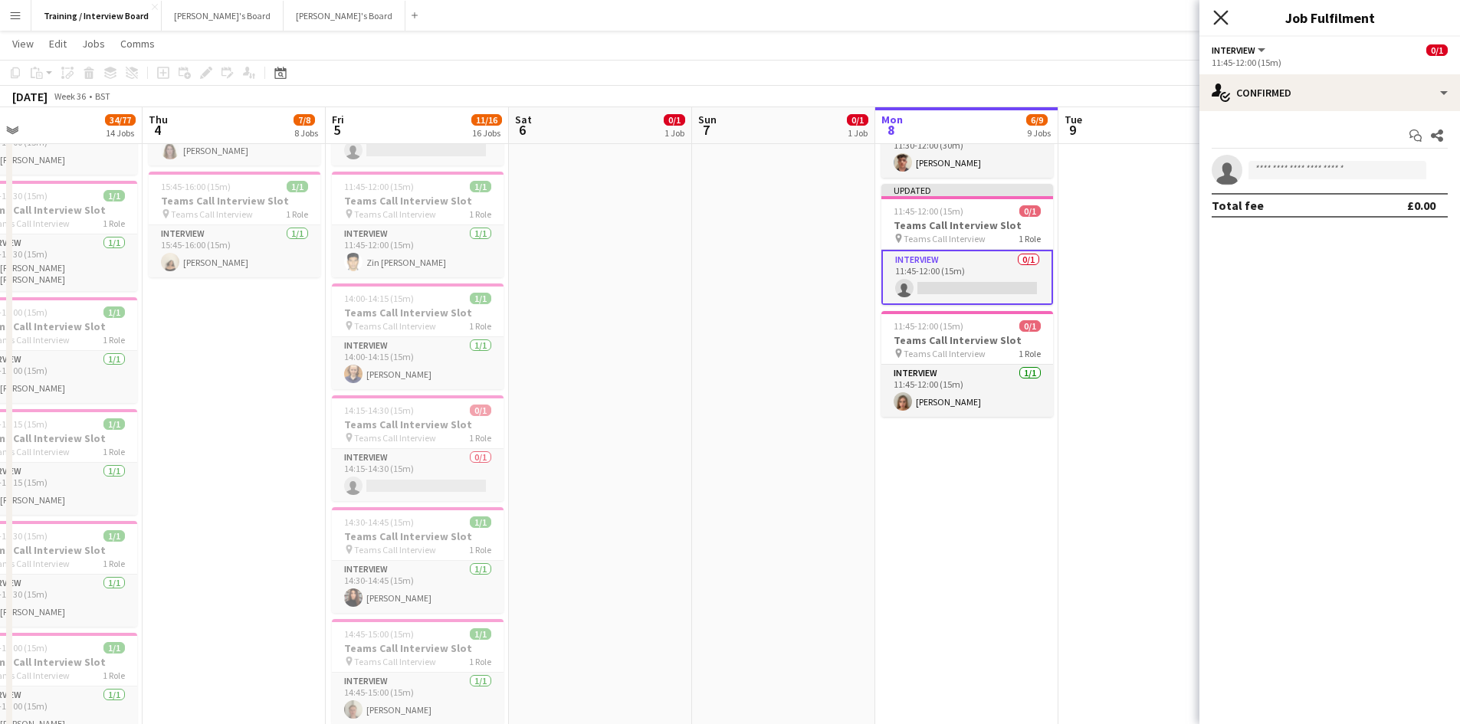
click at [1217, 12] on icon "Close pop-in" at bounding box center [1220, 17] width 15 height 15
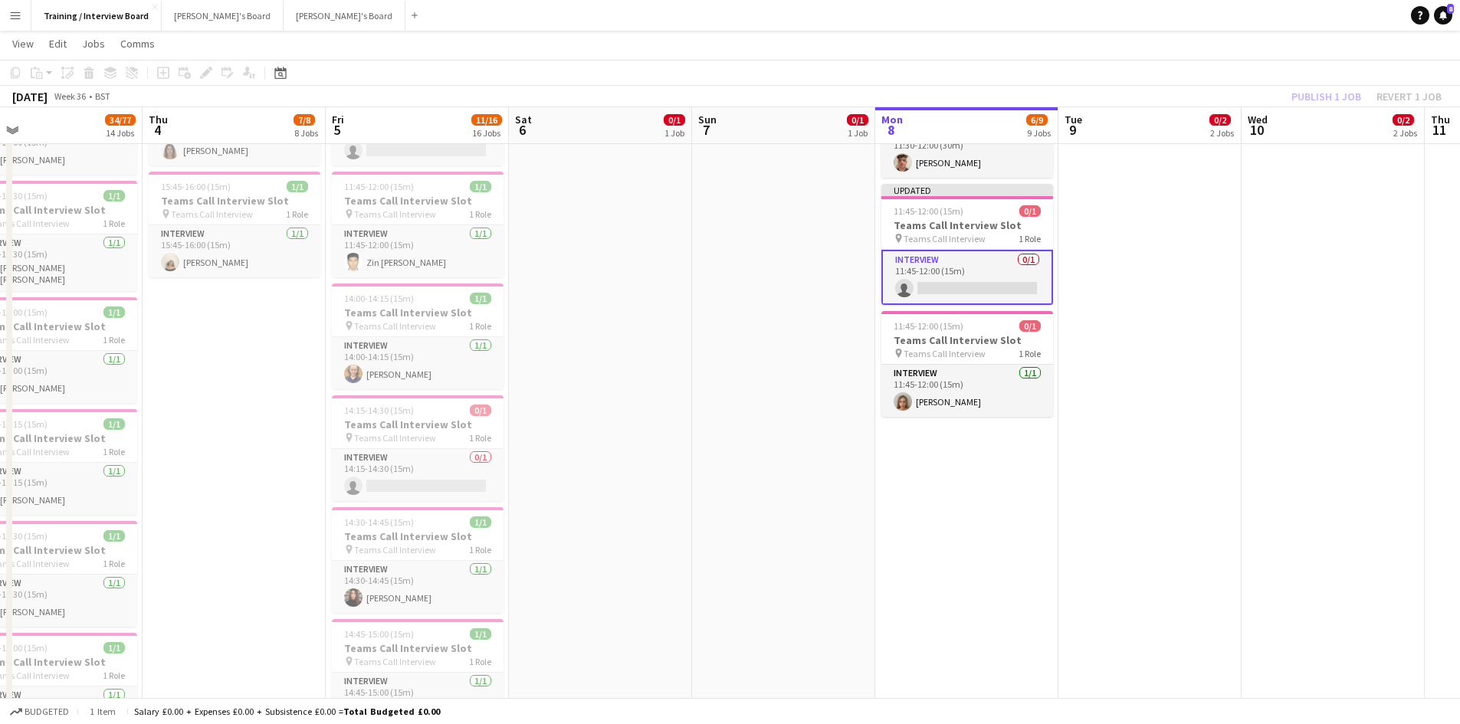
click at [990, 477] on app-date-cell "In progress 10:00-16:00 (6h) 1/1 pin Profiles Personnel 1 Role Admin Assistant …" at bounding box center [966, 371] width 183 height 2084
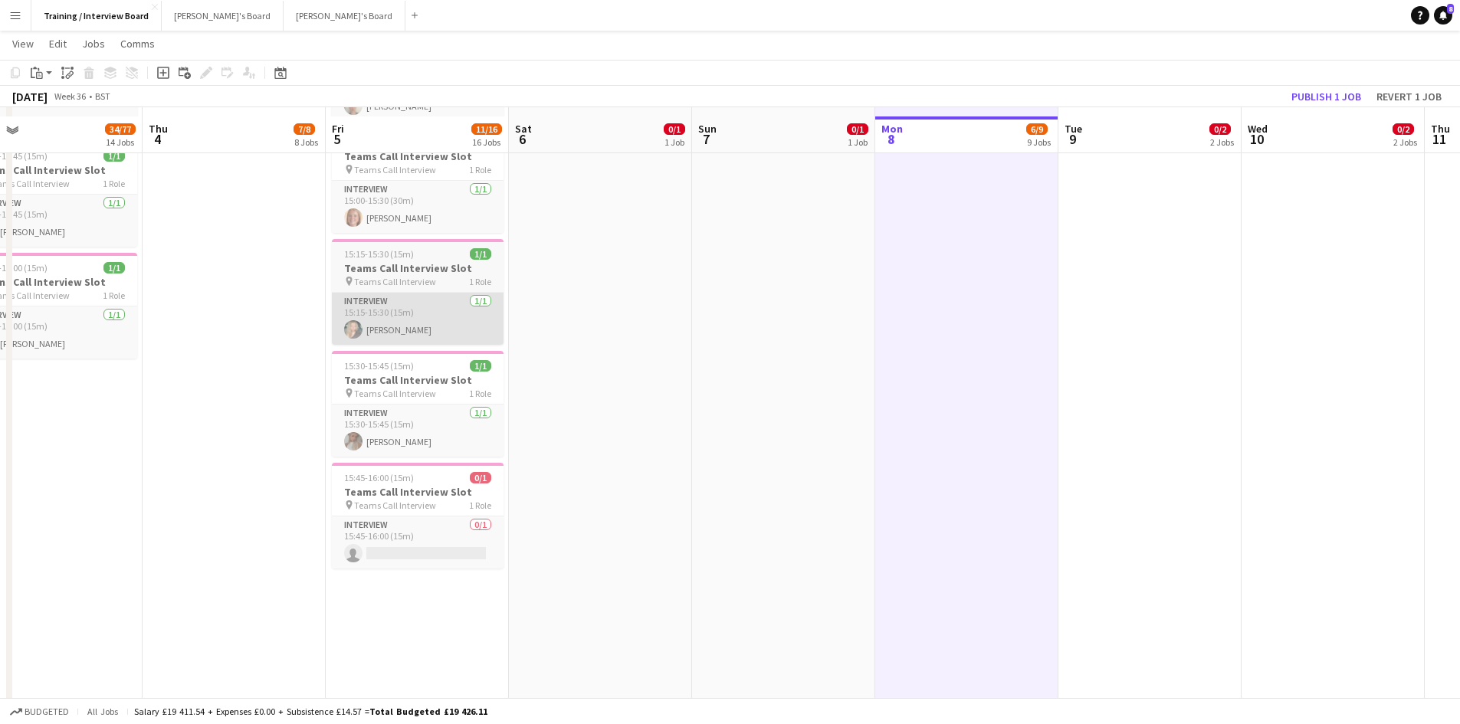
scroll to position [1456, 0]
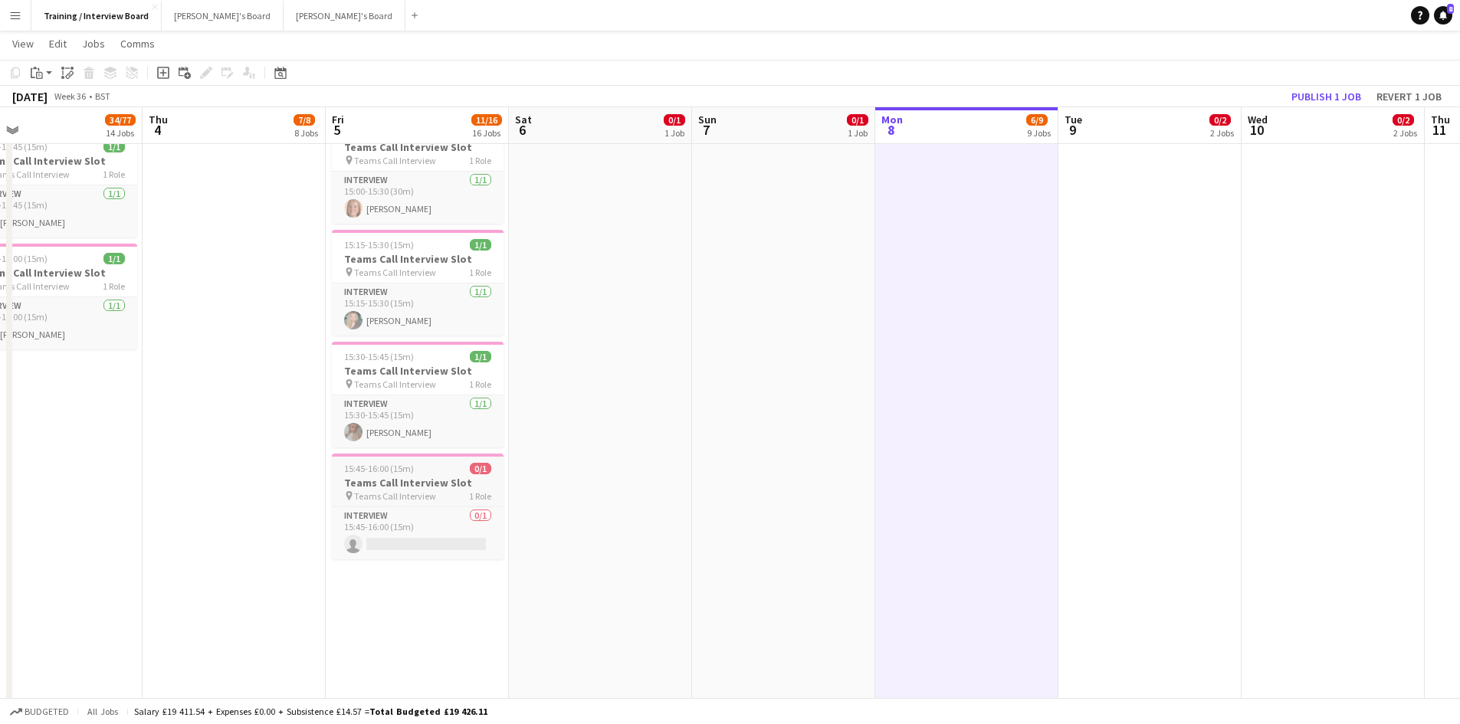
click at [348, 467] on span "15:45-16:00 (15m)" at bounding box center [379, 468] width 70 height 11
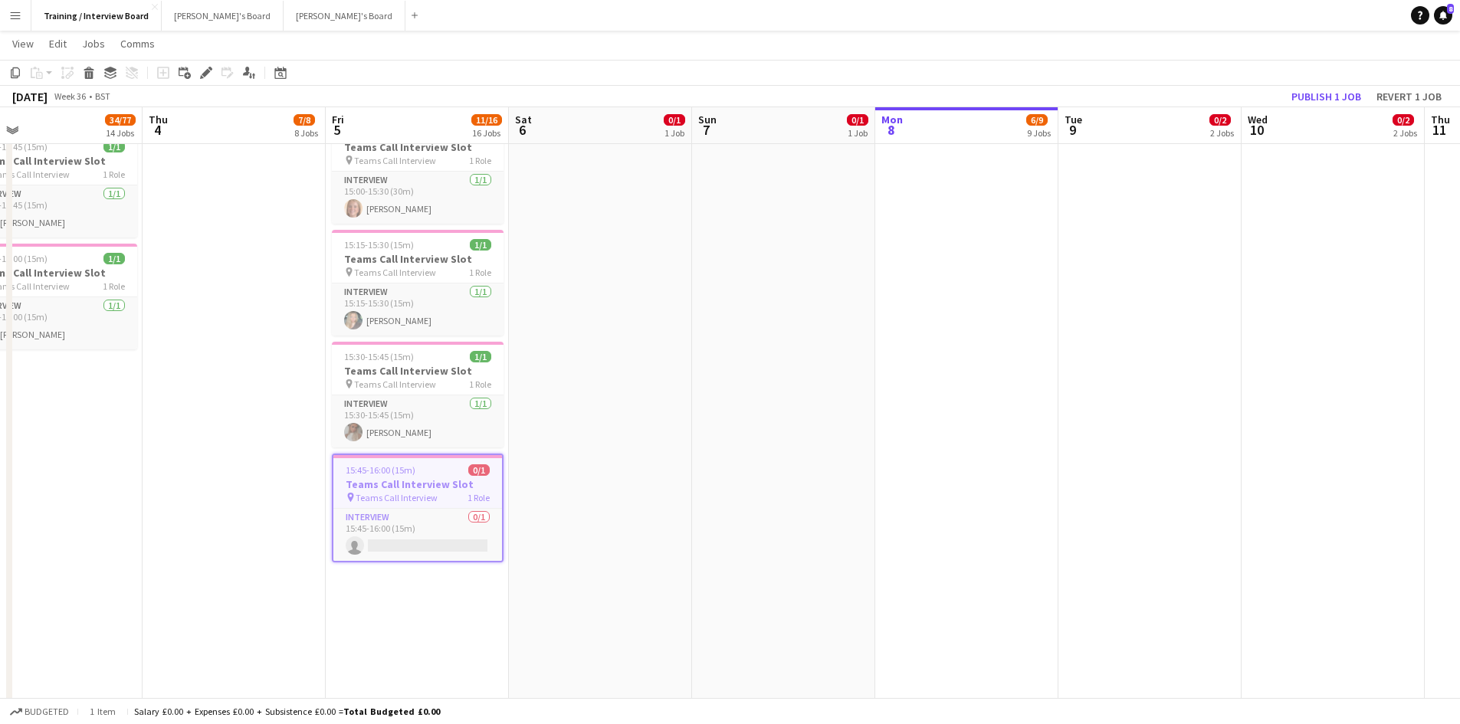
drag, startPoint x: 480, startPoint y: 723, endPoint x: 484, endPoint y: 703, distance: 20.3
click at [480, 721] on div "Budgeted 1 item Salary £0.00 + Expenses £0.00 + Subsistence £0.00 = Total Budge…" at bounding box center [730, 711] width 1460 height 26
click at [380, 469] on span "15:45-16:00 (15m)" at bounding box center [379, 468] width 70 height 11
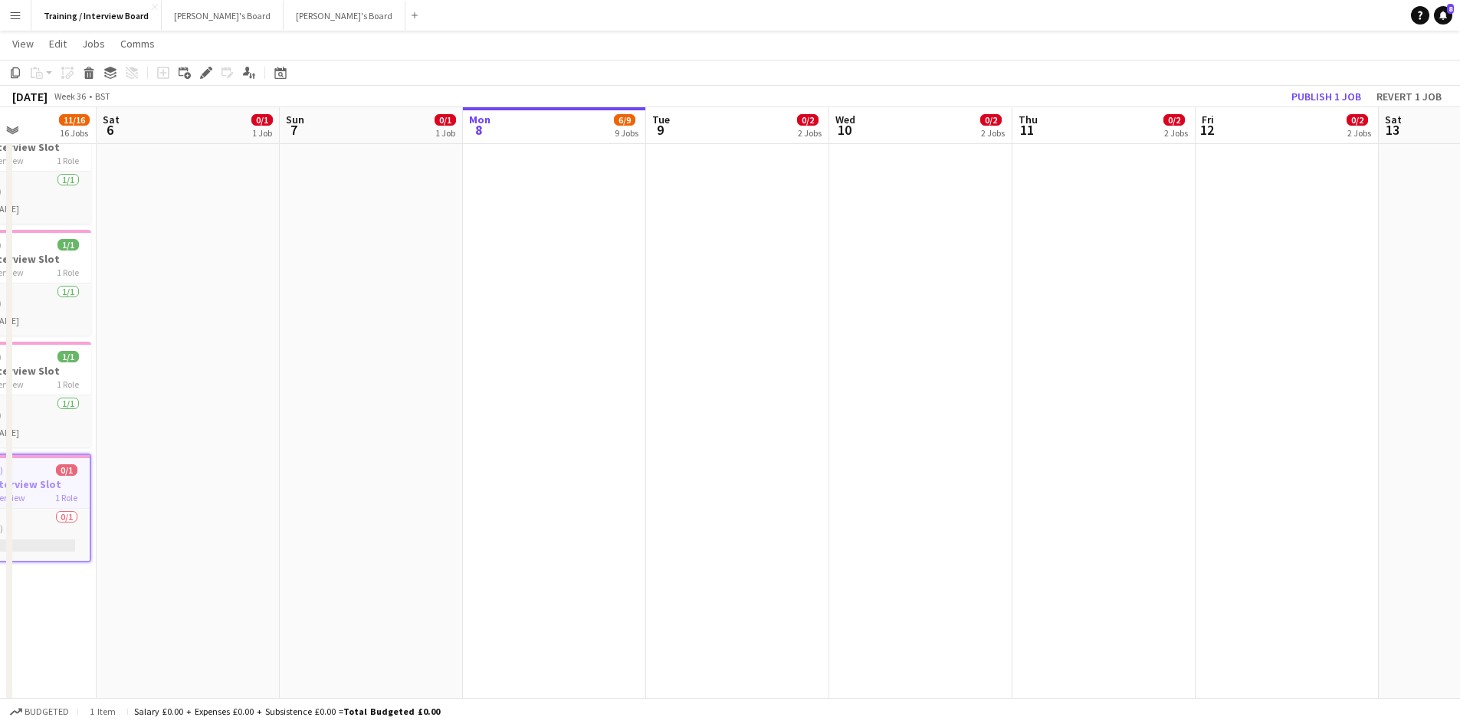
scroll to position [0, 454]
drag, startPoint x: 1360, startPoint y: 134, endPoint x: 947, endPoint y: 140, distance: 413.1
click at [947, 140] on app-calendar-viewport "Wed 3 34/77 14 Jobs Thu 4 7/8 8 Jobs Fri 5 11/16 16 Jobs Sat 6 0/1 1 Job Sun 7 …" at bounding box center [730, 0] width 1460 height 2793
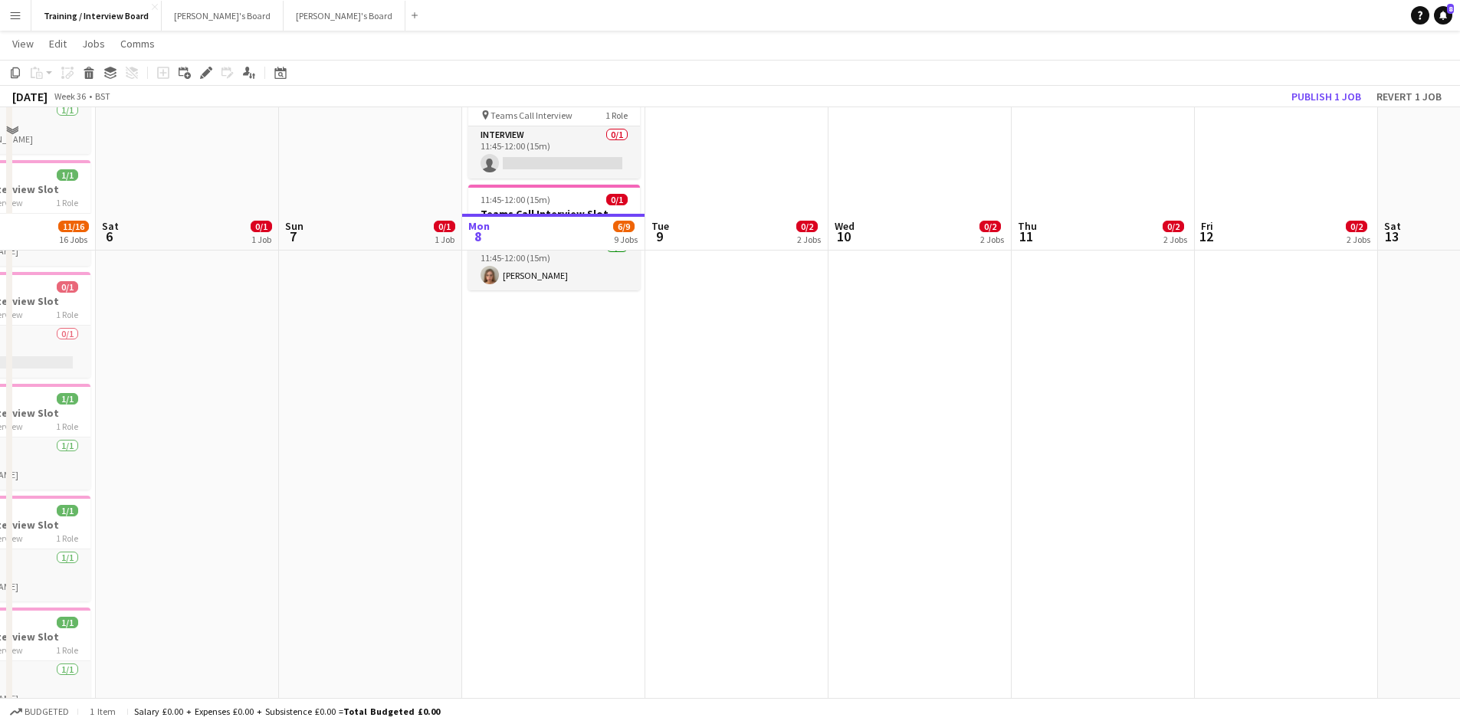
scroll to position [843, 0]
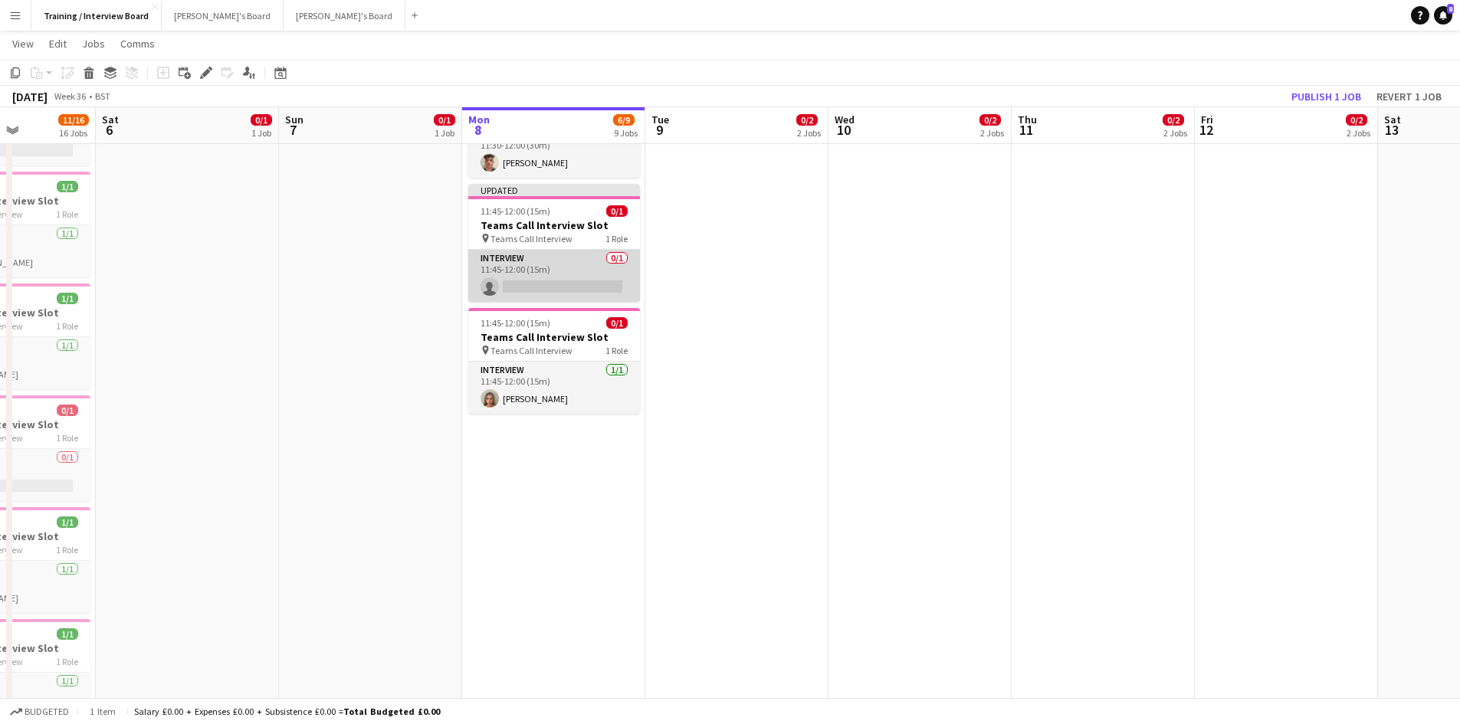
click at [515, 283] on app-card-role "Interview 0/1 11:45-12:00 (15m) single-neutral-actions" at bounding box center [554, 276] width 172 height 52
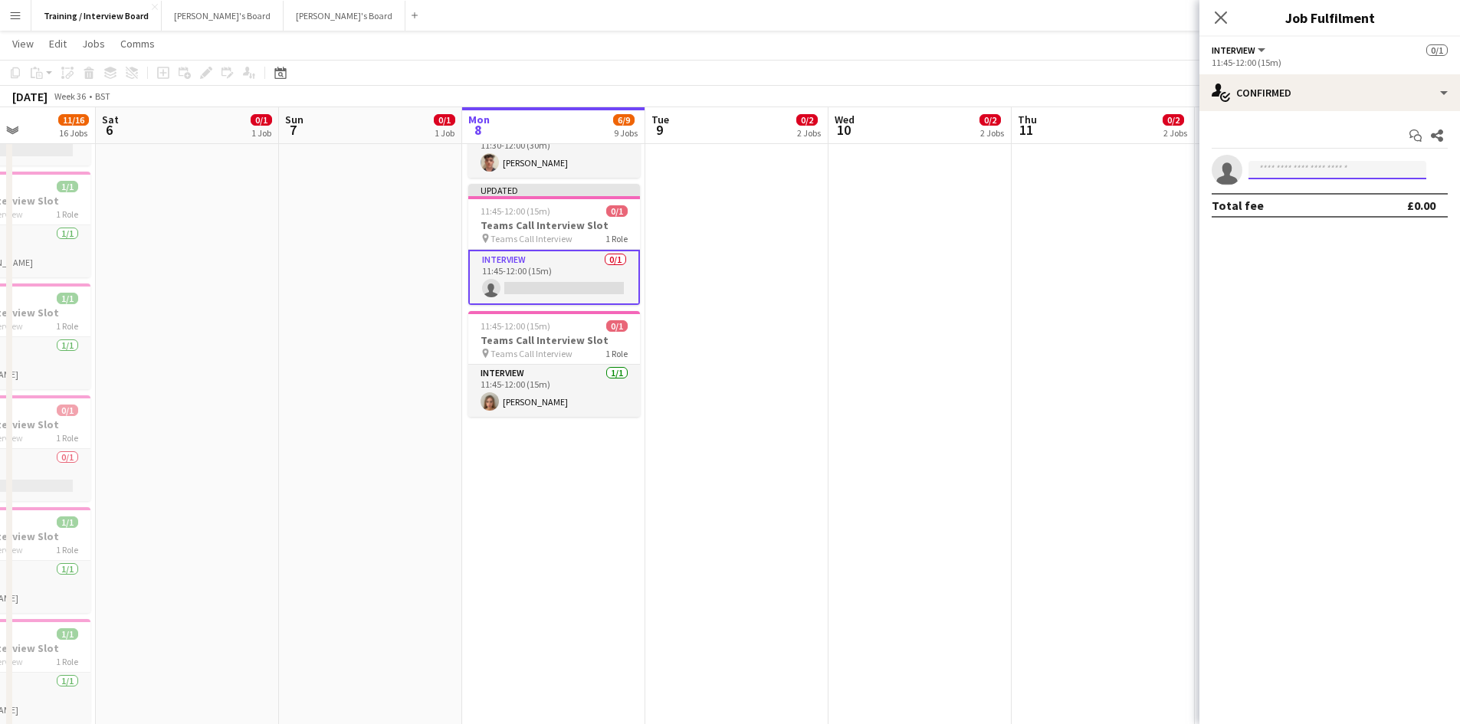
click at [1291, 169] on input at bounding box center [1337, 170] width 178 height 18
paste input "**********"
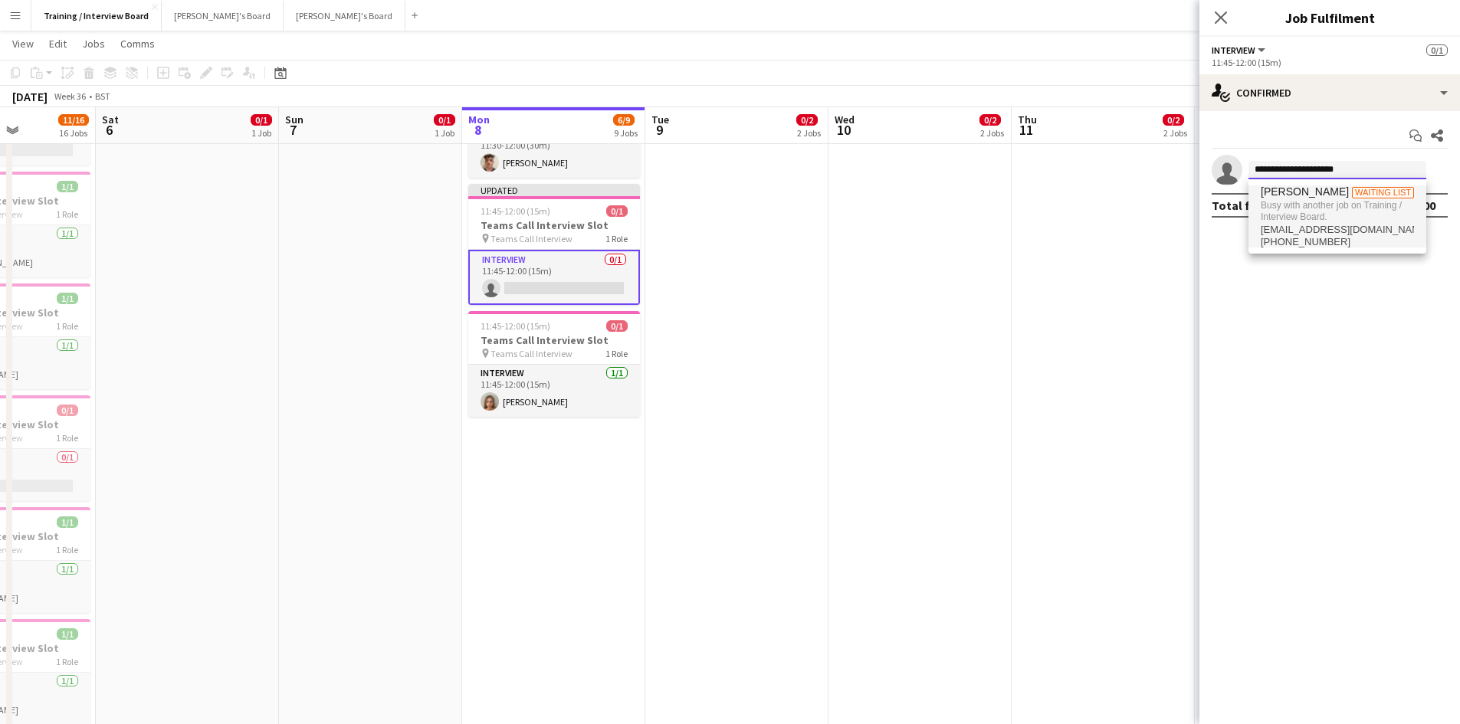
type input "**********"
click at [1314, 208] on span "Busy with another job on Training / Interview Board." at bounding box center [1337, 210] width 153 height 25
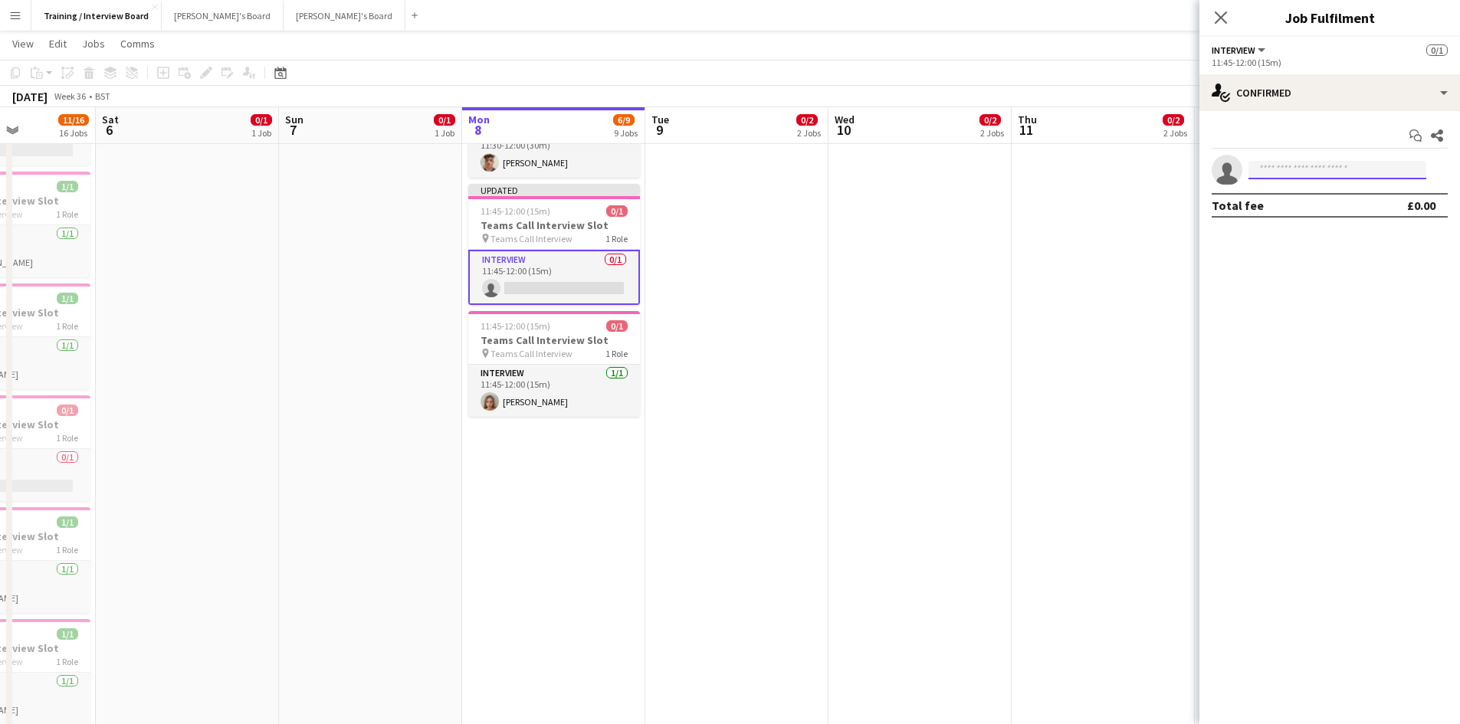
click at [1278, 164] on input at bounding box center [1337, 170] width 178 height 18
paste input "**********"
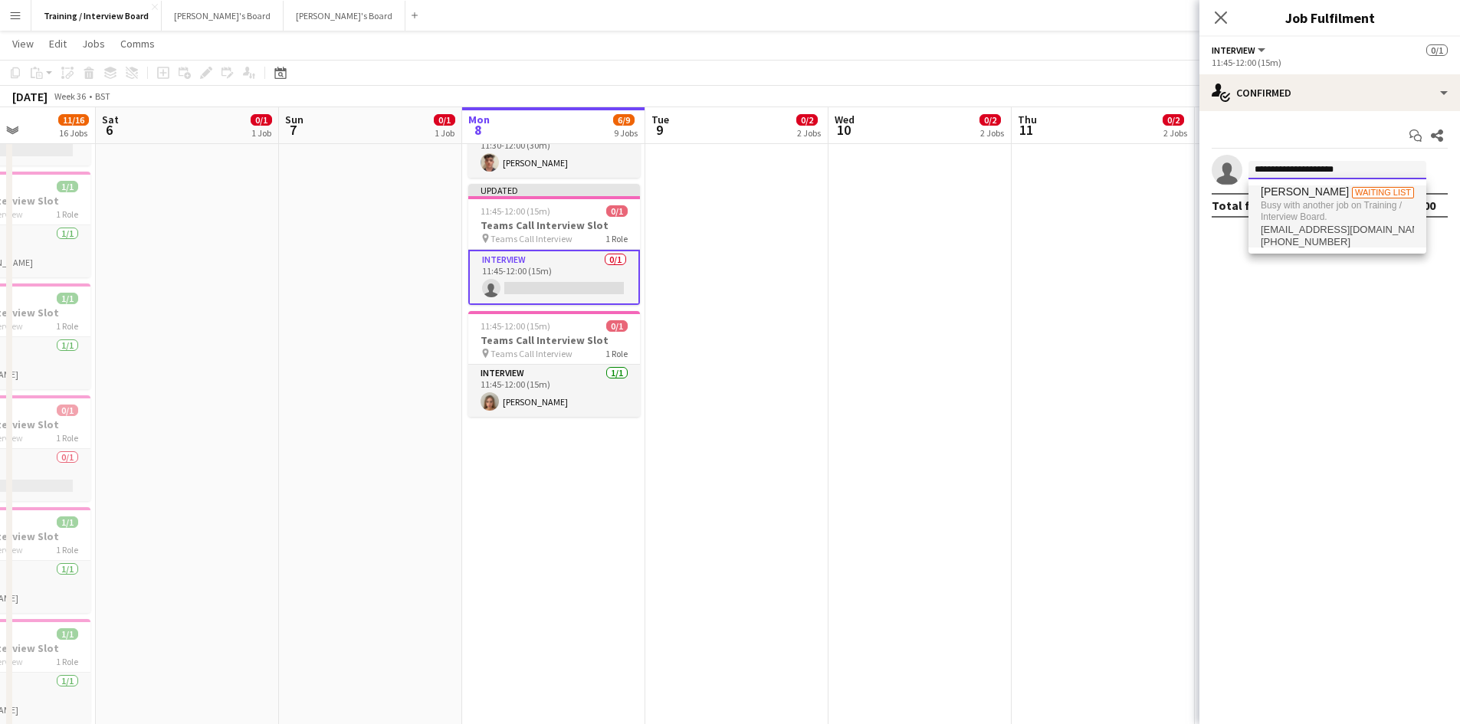
type input "**********"
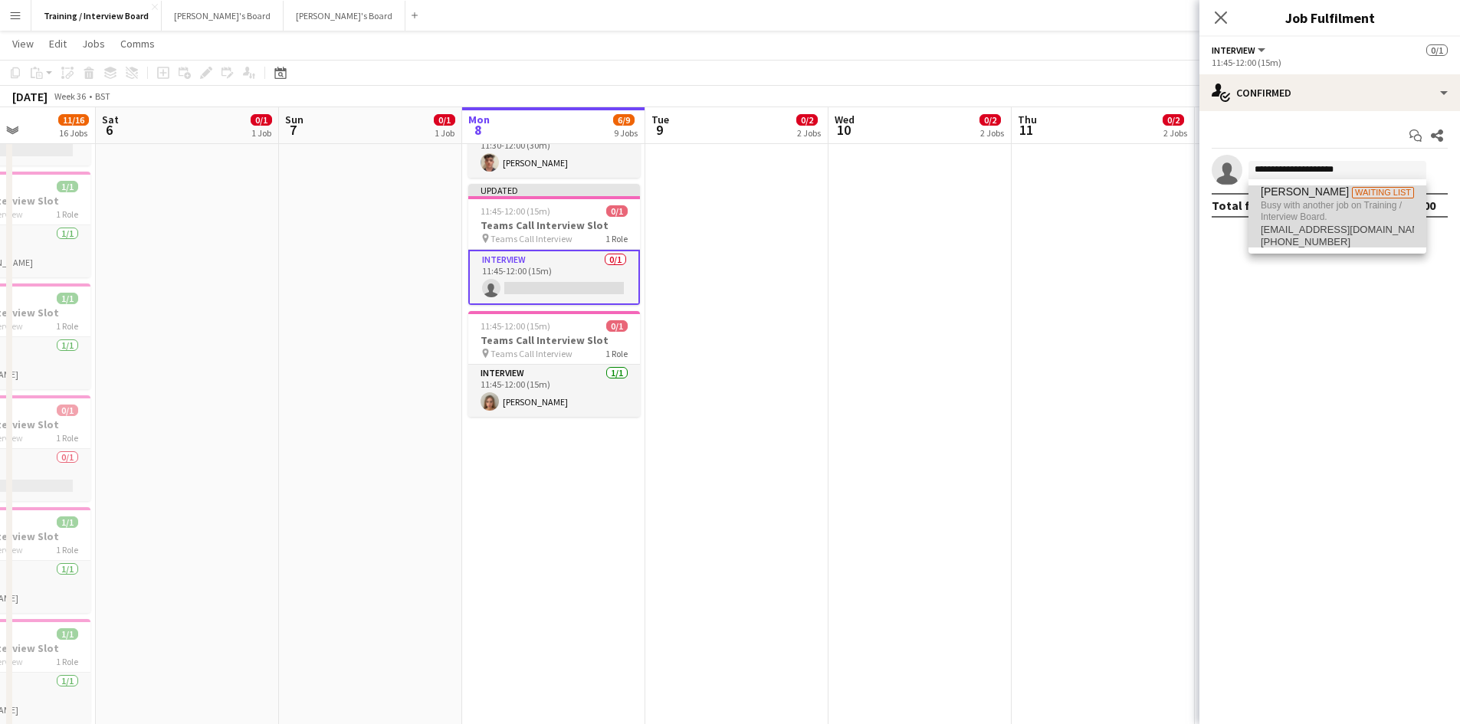
click at [1297, 208] on span "Busy with another job on Training / Interview Board." at bounding box center [1337, 210] width 153 height 25
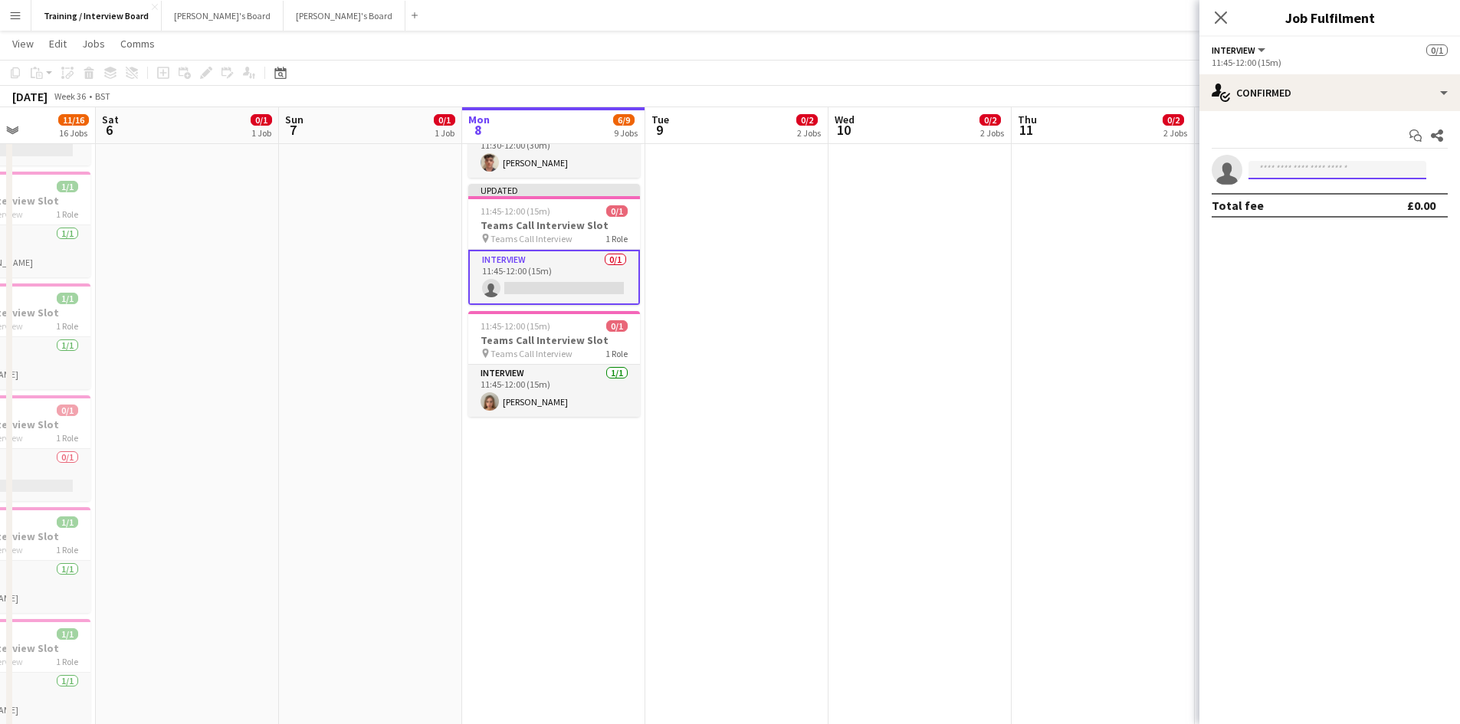
click at [1265, 167] on input at bounding box center [1337, 170] width 178 height 18
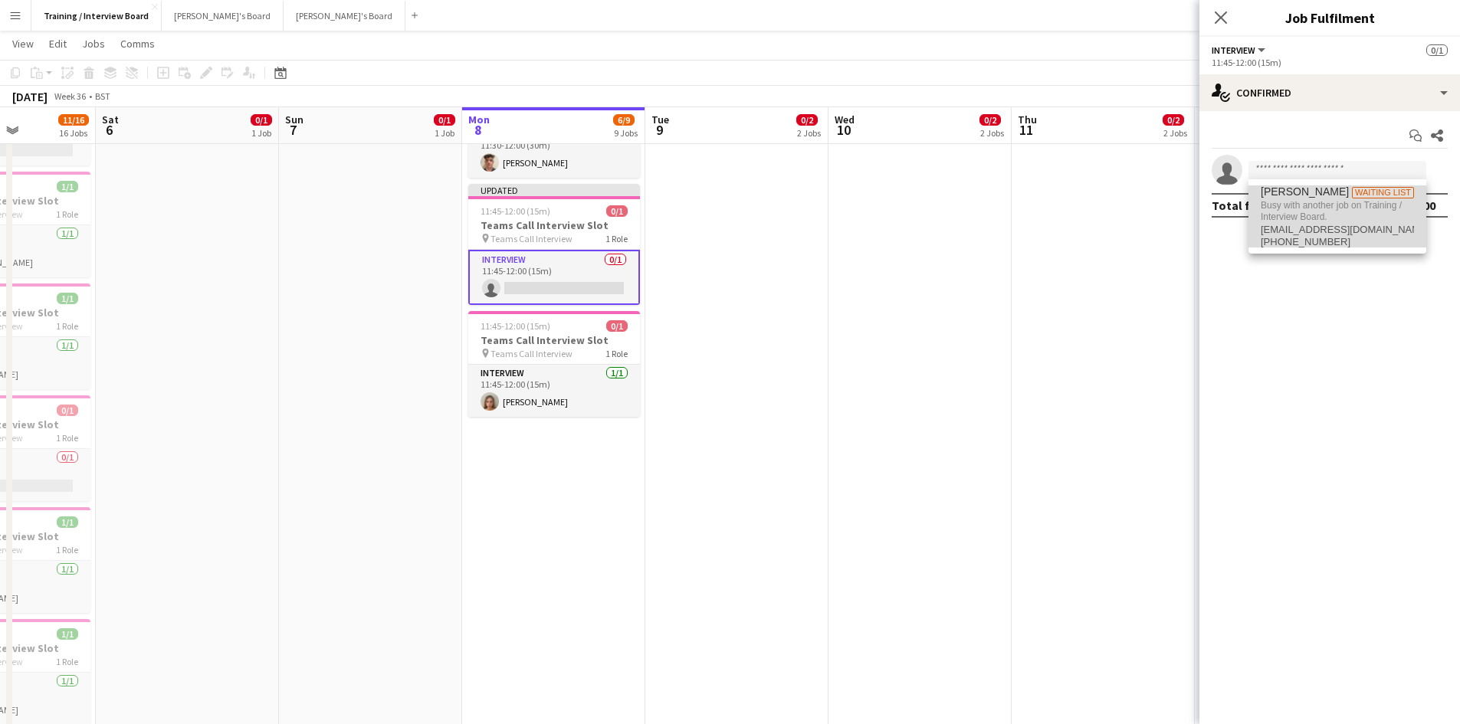
click at [1301, 228] on span "pippahunt47@gmail.com" at bounding box center [1337, 230] width 153 height 12
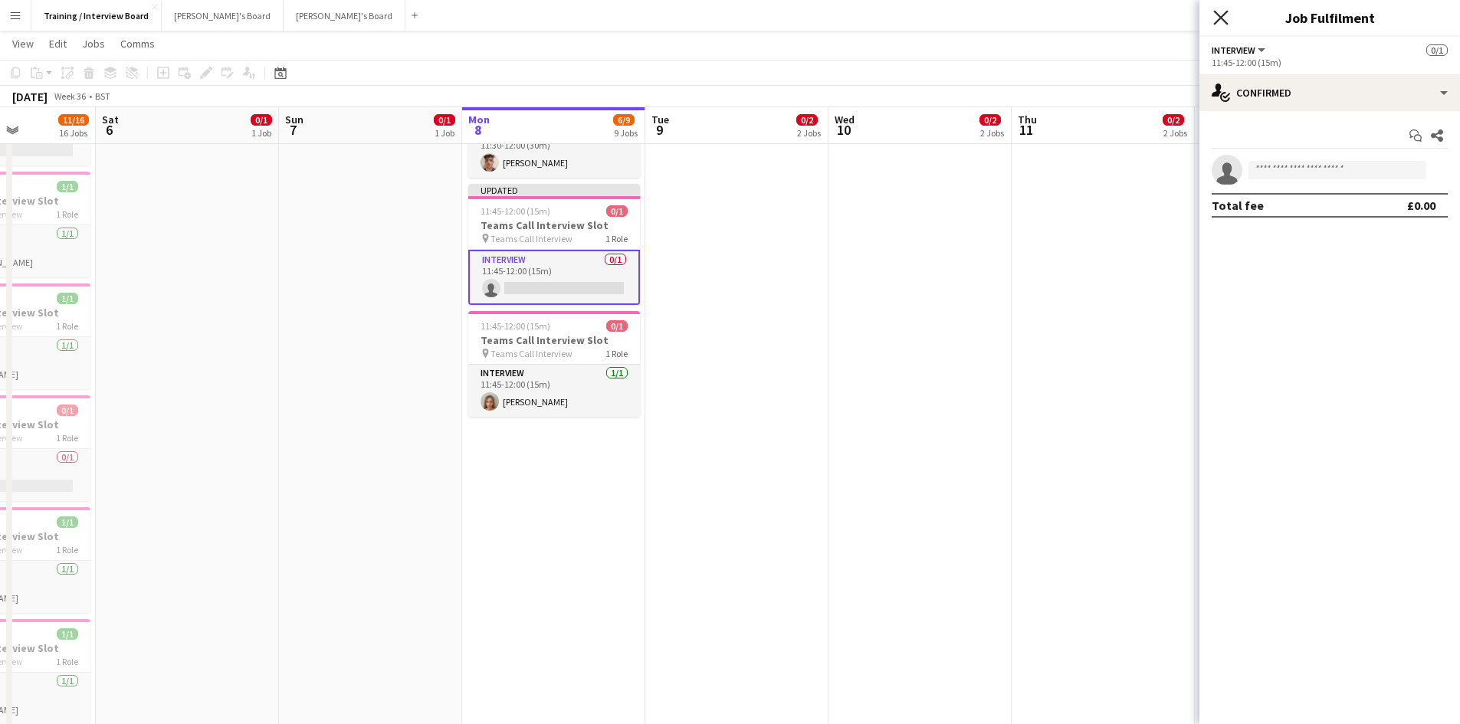
click at [1216, 21] on icon "Close pop-in" at bounding box center [1220, 17] width 15 height 15
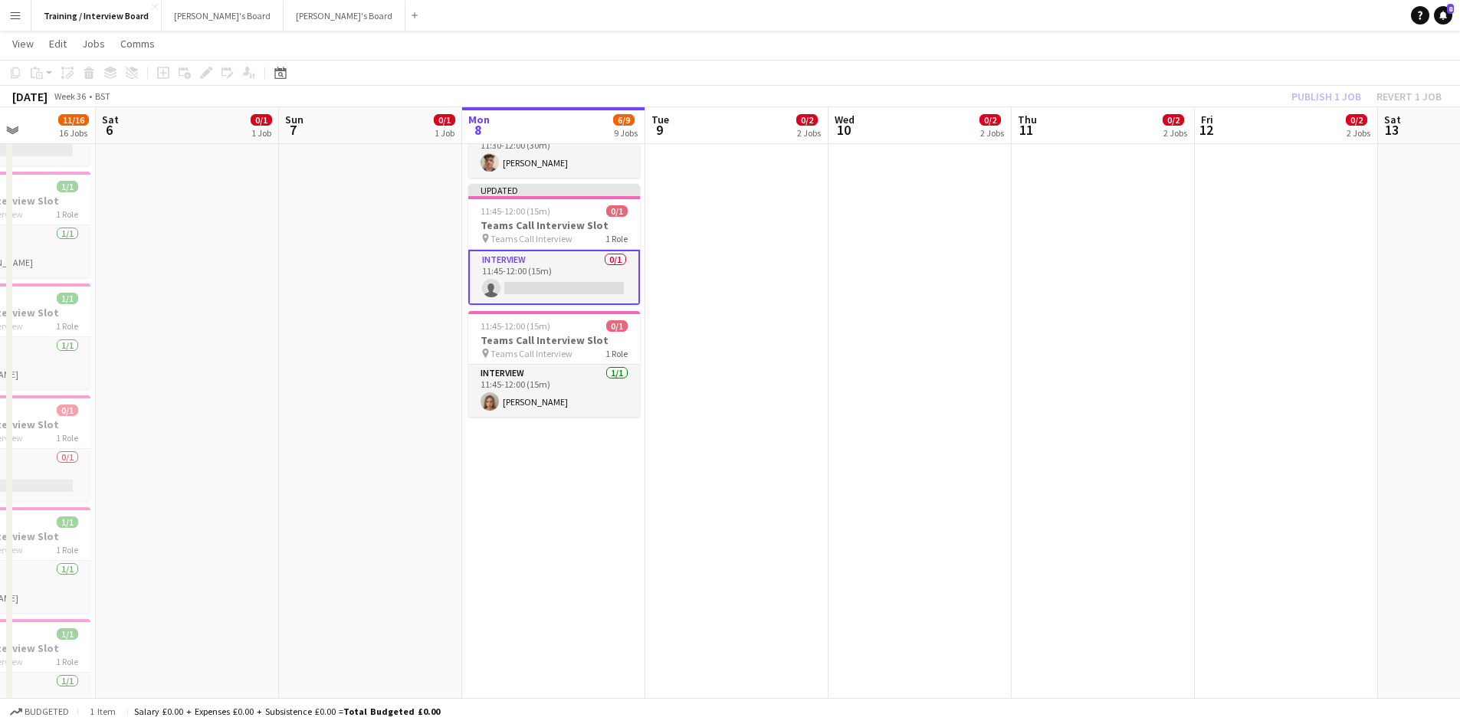
click at [1338, 90] on div "Publish 1 job Revert 1 job" at bounding box center [1366, 97] width 187 height 20
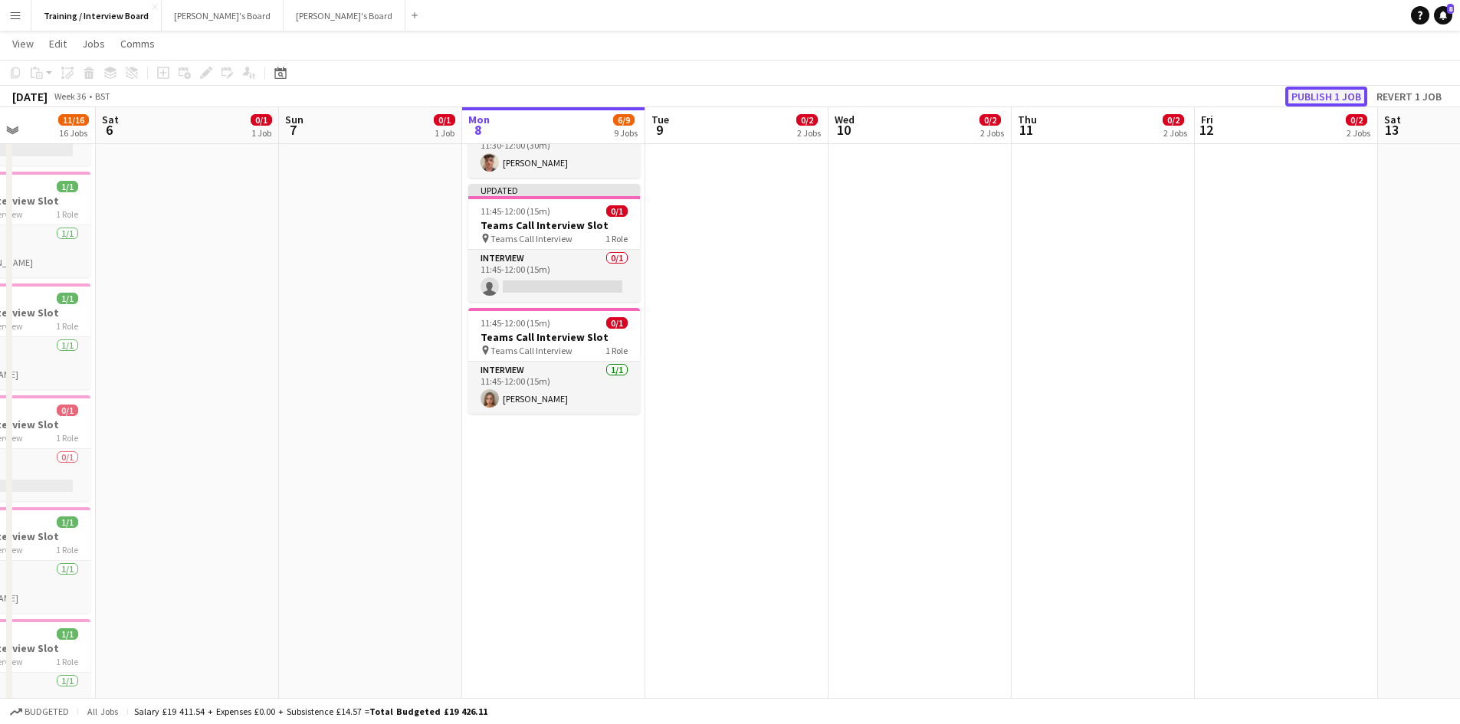
click at [1320, 93] on button "Publish 1 job" at bounding box center [1326, 97] width 82 height 20
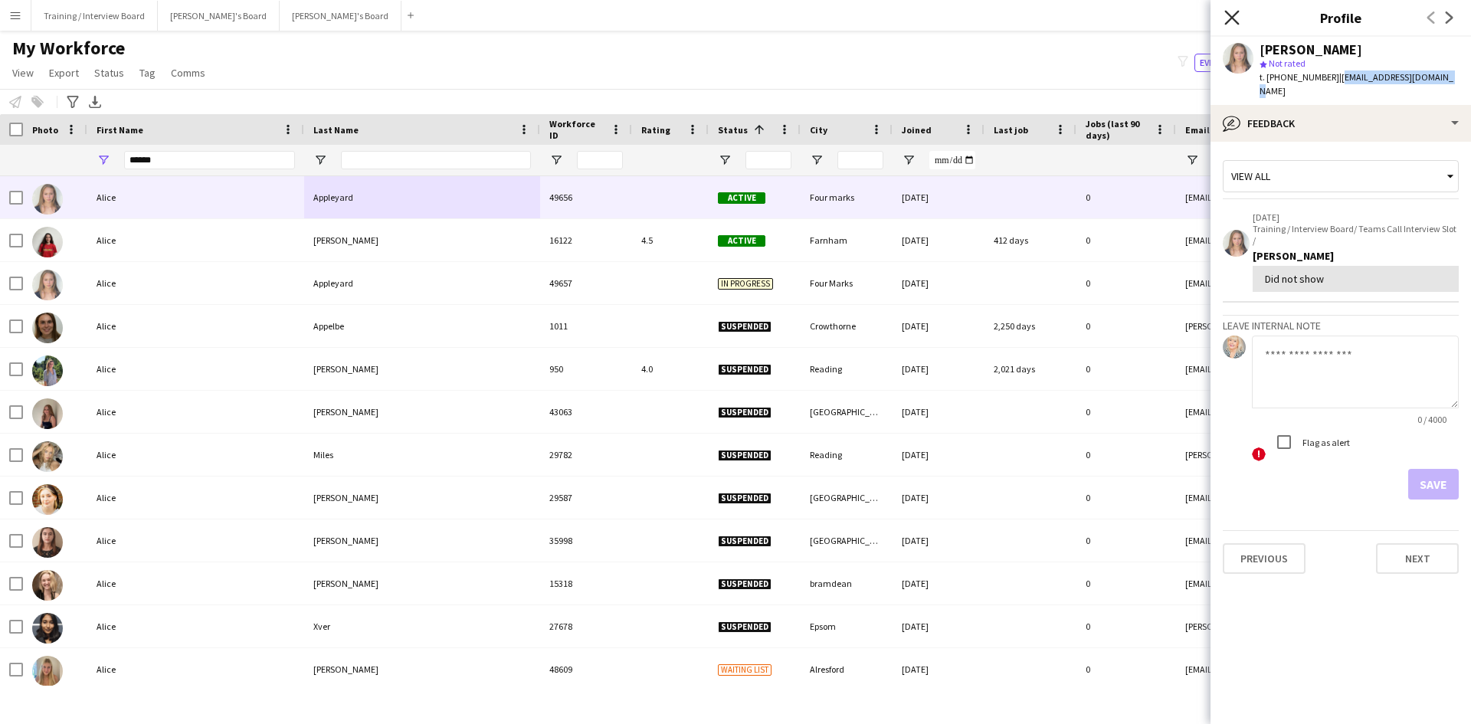
click at [1233, 11] on icon "Close pop-in" at bounding box center [1232, 17] width 15 height 15
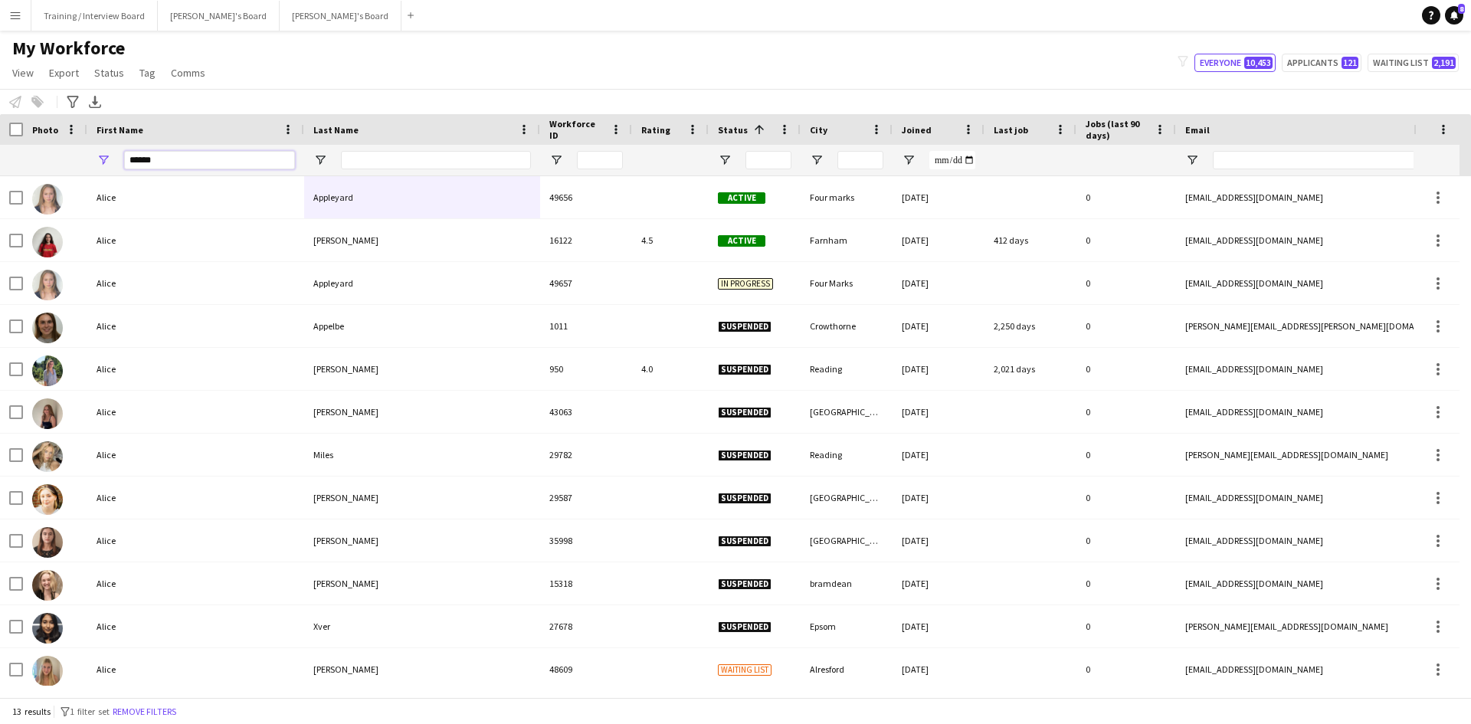
click at [166, 162] on input "*****" at bounding box center [209, 160] width 171 height 18
type input "*"
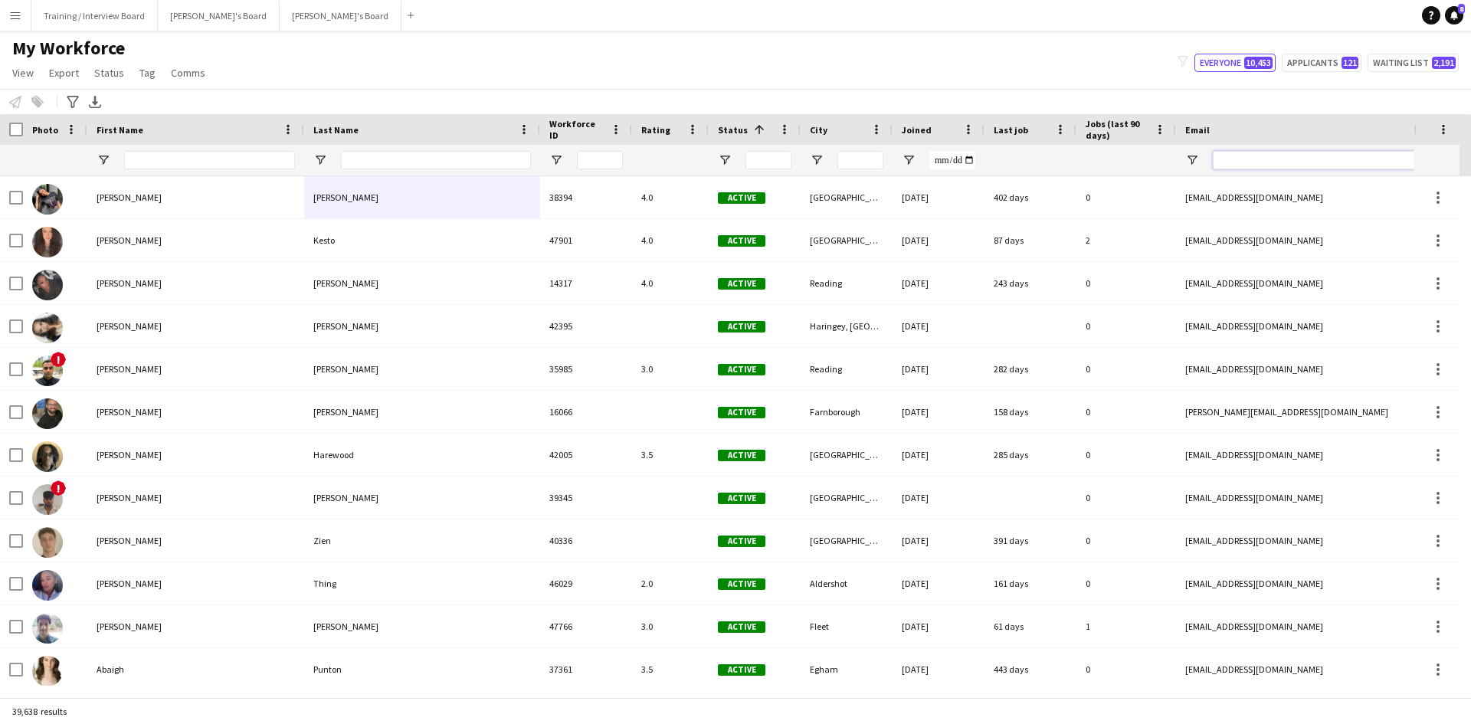
click at [1250, 158] on input "Email Filter Input" at bounding box center [1343, 160] width 261 height 18
paste input "**********"
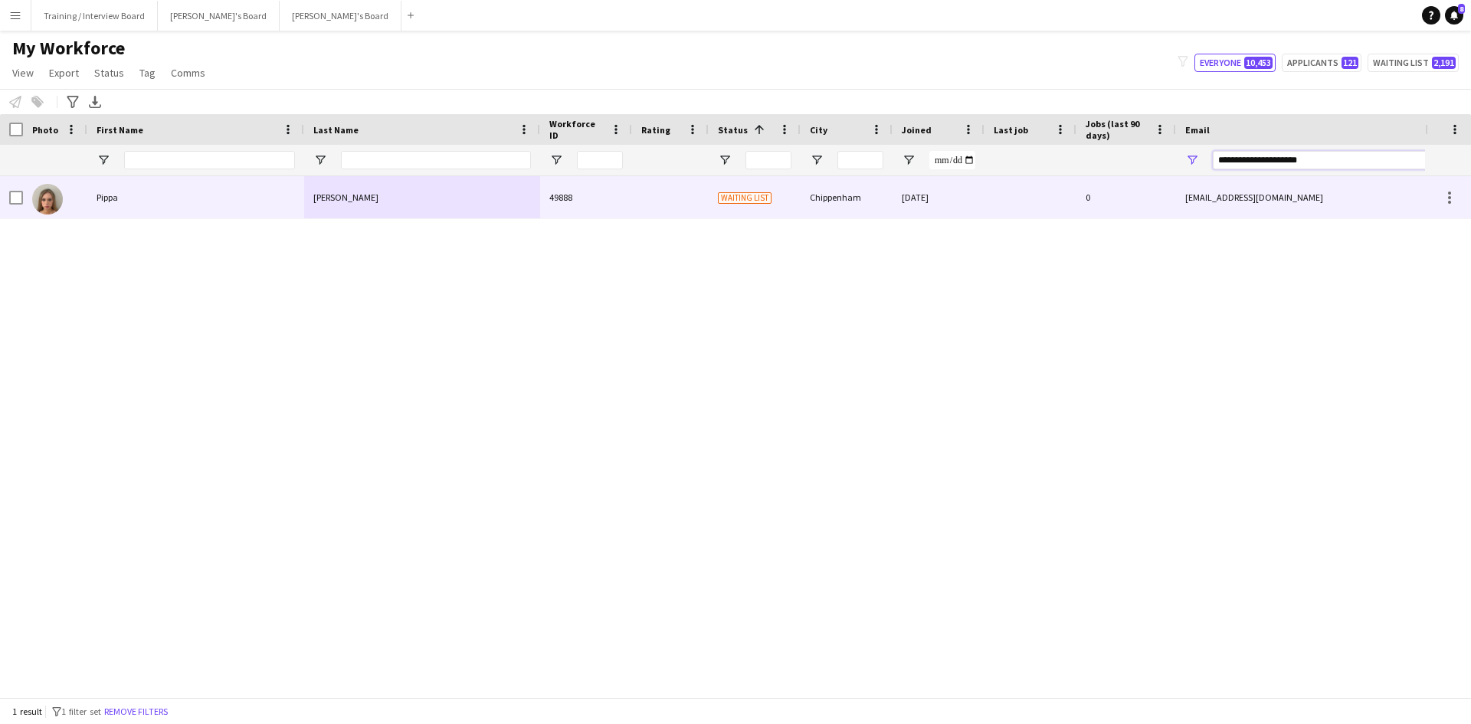
type input "**********"
click at [484, 208] on div "[PERSON_NAME]" at bounding box center [422, 197] width 236 height 42
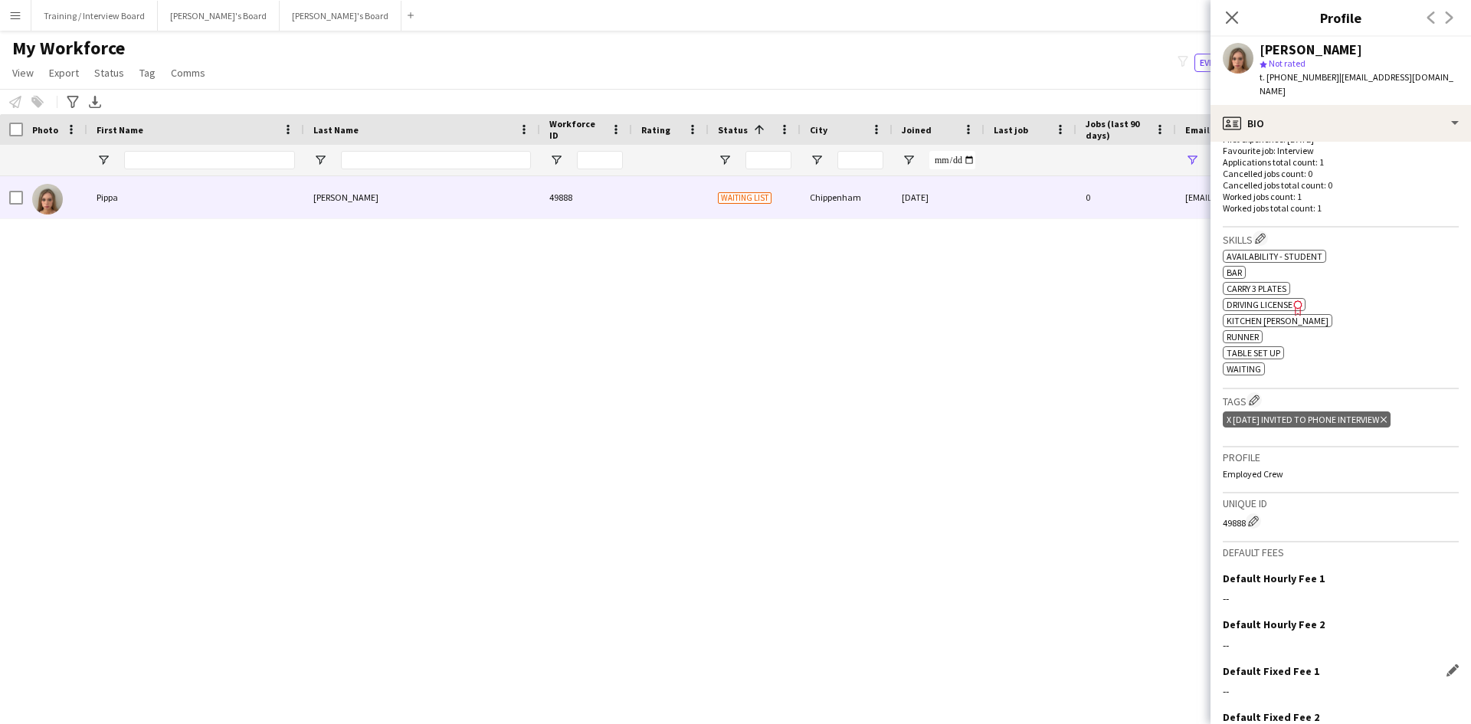
scroll to position [460, 0]
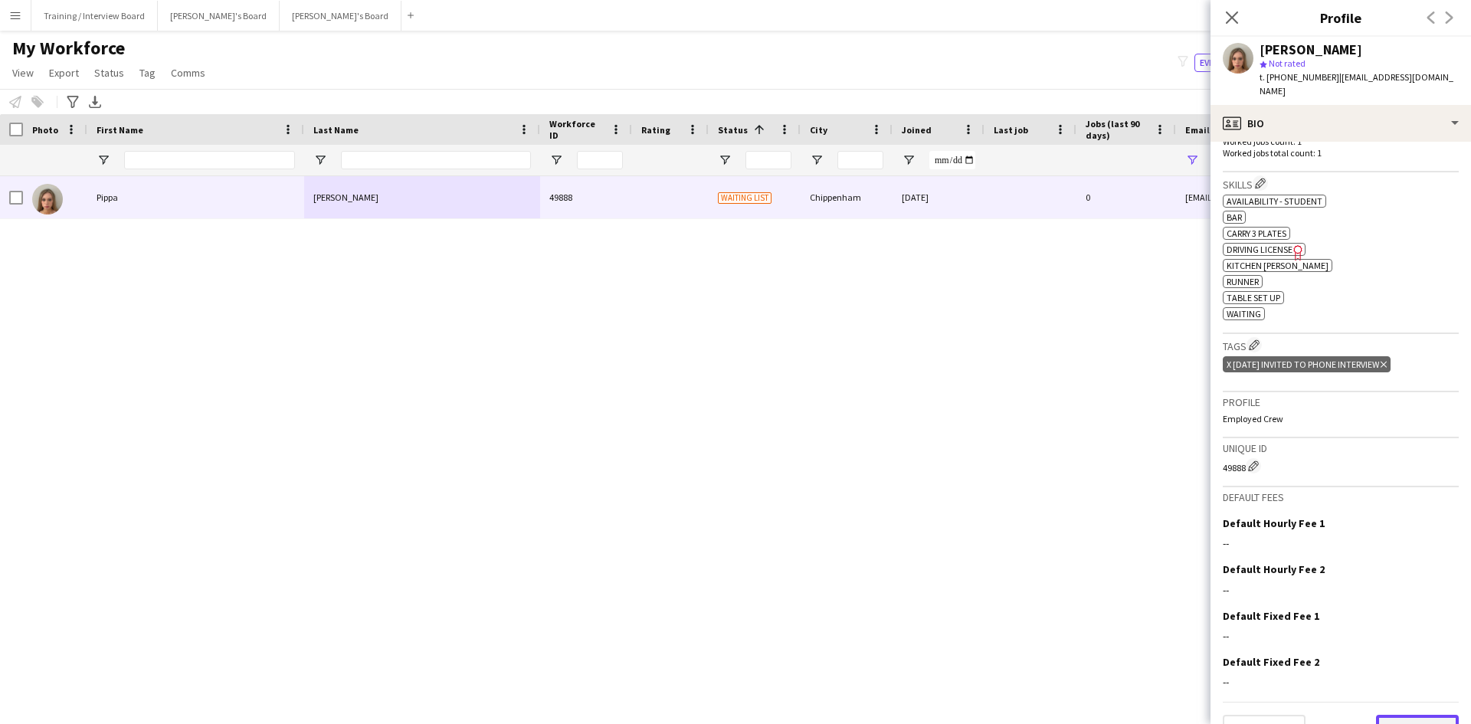
click at [1388, 715] on button "Next" at bounding box center [1417, 730] width 83 height 31
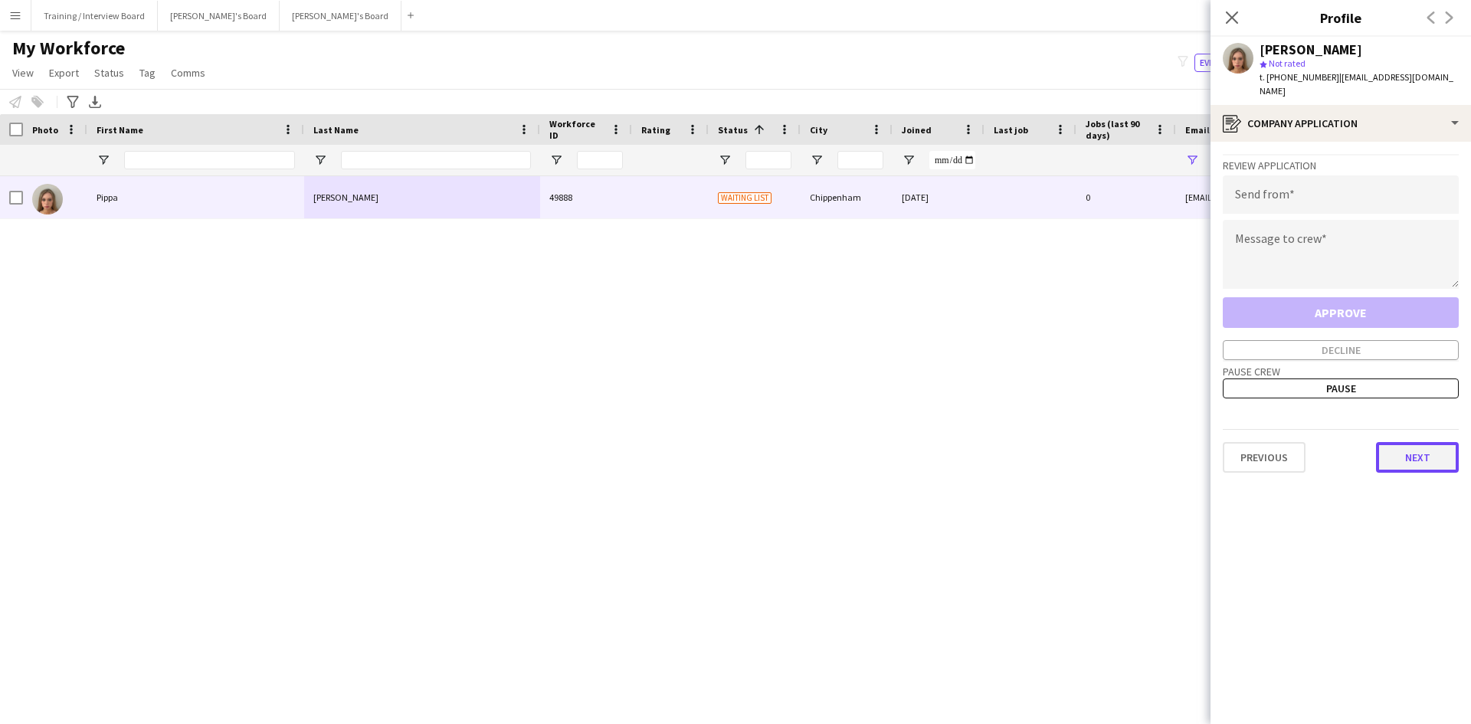
click at [1390, 444] on button "Next" at bounding box center [1417, 457] width 83 height 31
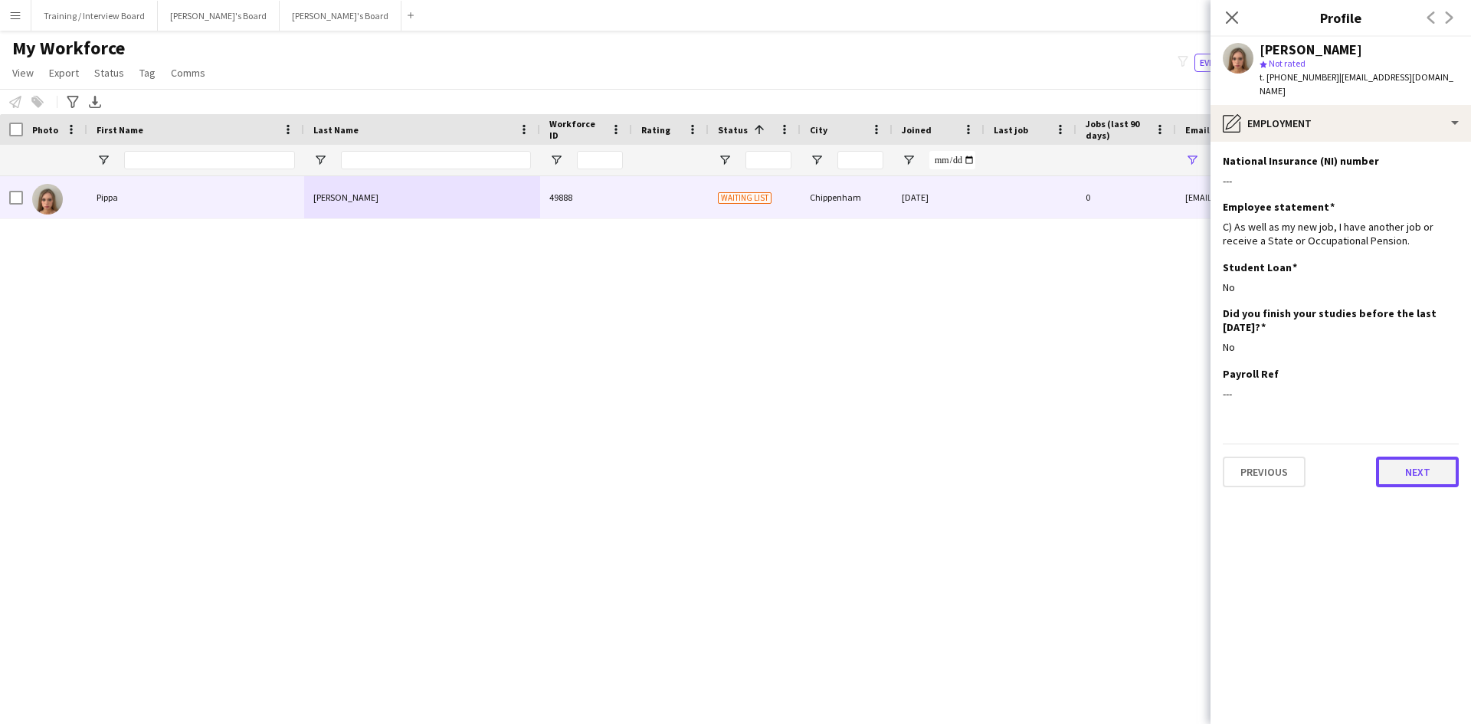
click at [1442, 465] on button "Next" at bounding box center [1417, 472] width 83 height 31
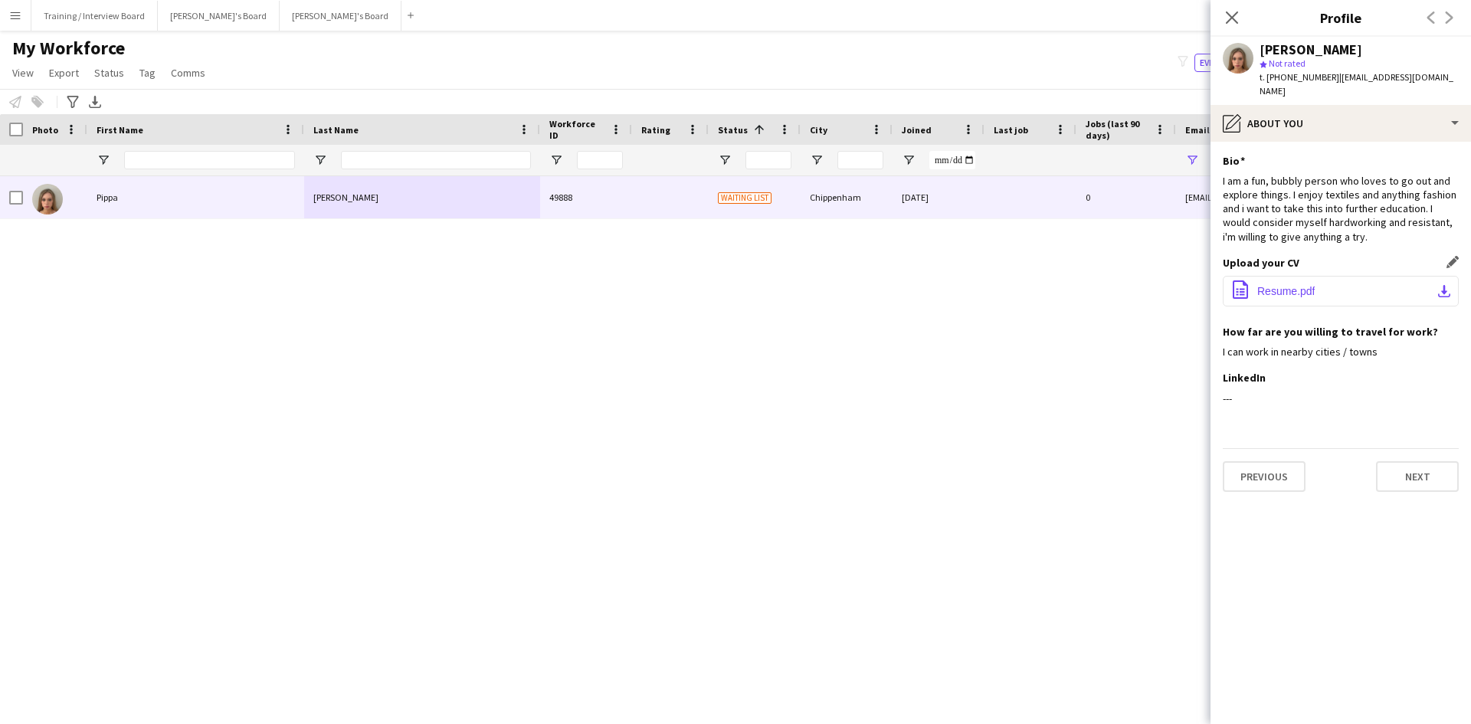
click at [1450, 285] on app-icon "download-bottom" at bounding box center [1444, 291] width 12 height 12
click at [1401, 461] on button "Next" at bounding box center [1417, 476] width 83 height 31
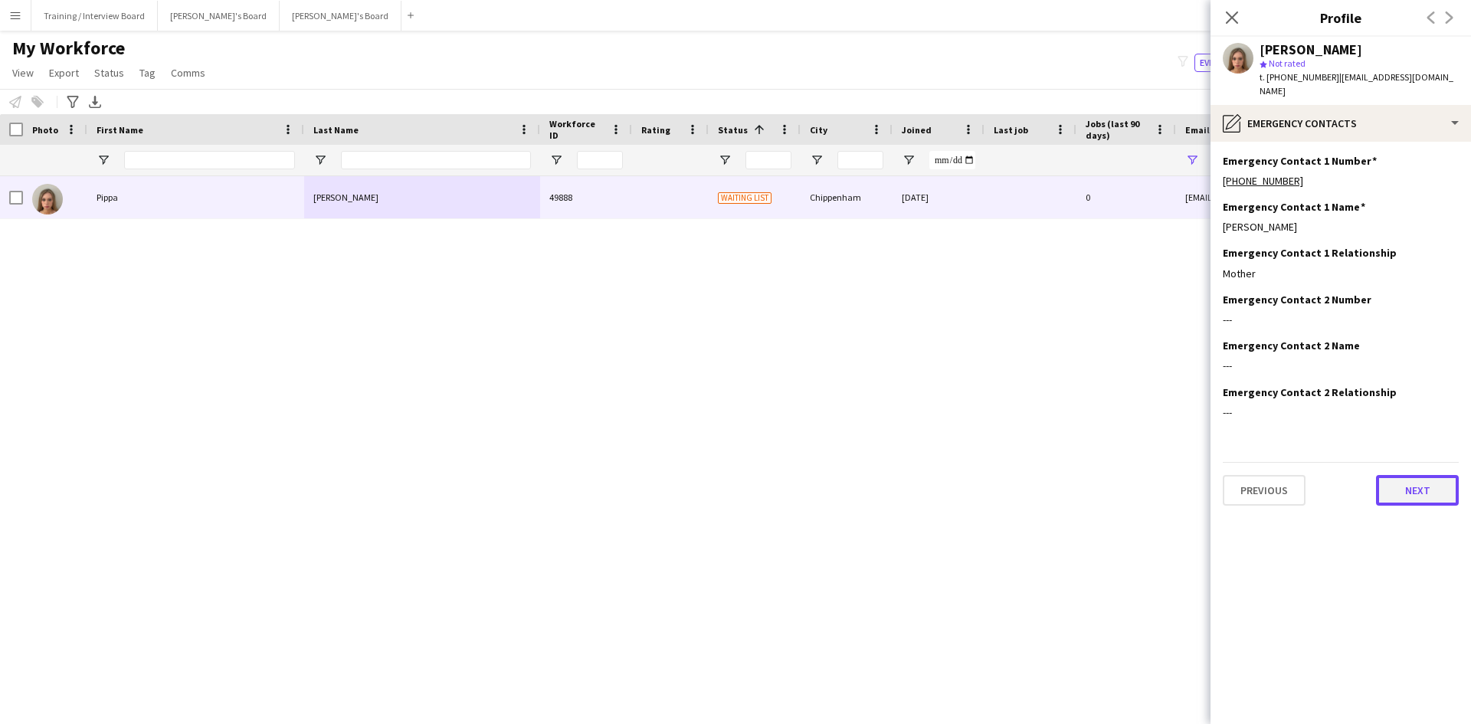
click at [1408, 478] on button "Next" at bounding box center [1417, 490] width 83 height 31
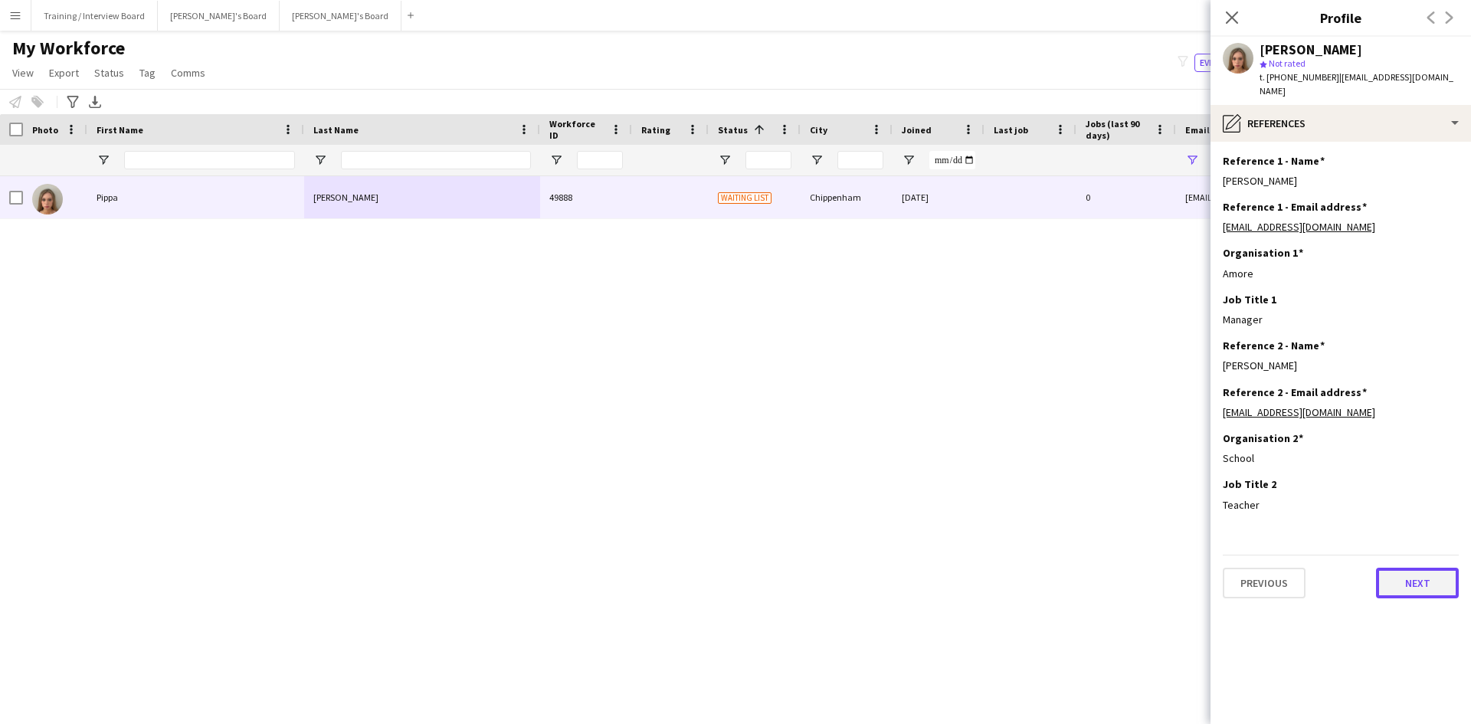
click at [1399, 572] on button "Next" at bounding box center [1417, 583] width 83 height 31
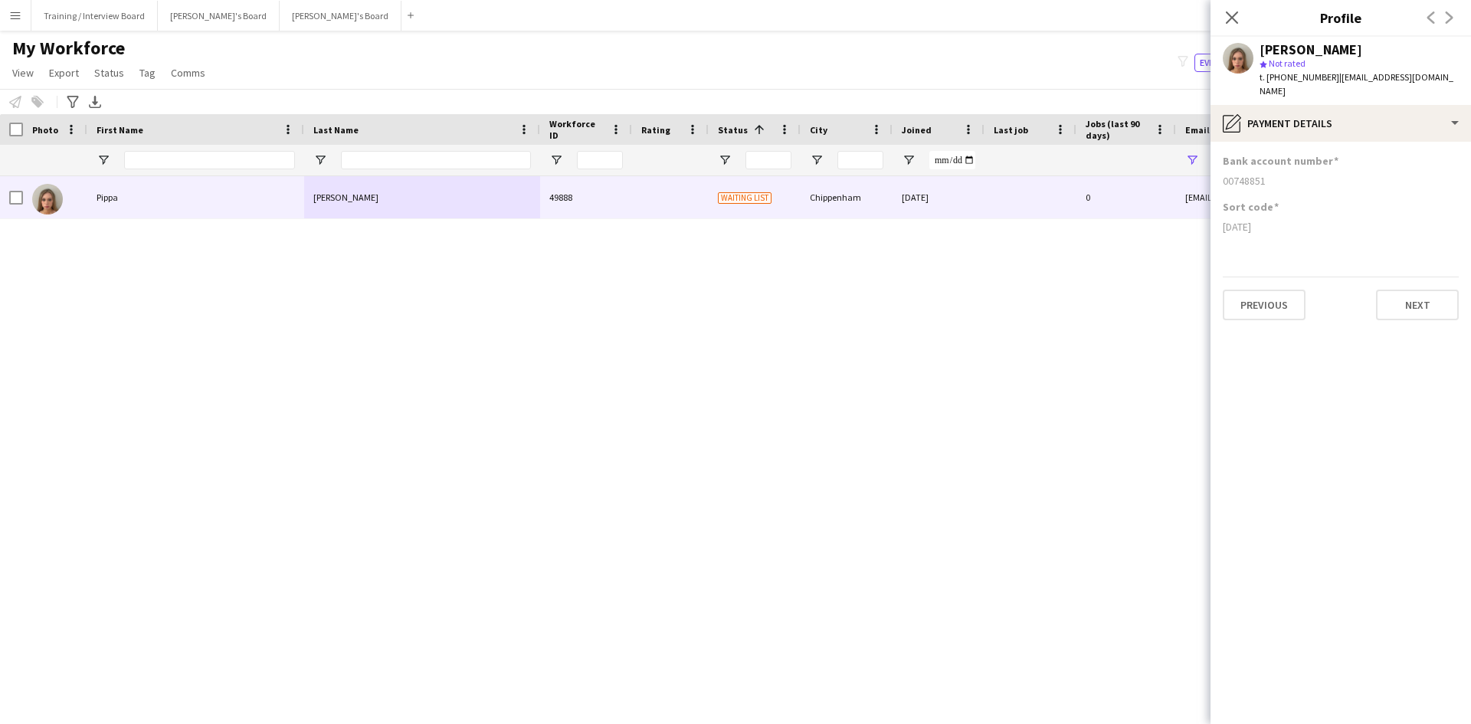
click at [1405, 277] on div "Previous Next" at bounding box center [1341, 299] width 236 height 44
click at [1395, 290] on button "Next" at bounding box center [1417, 305] width 83 height 31
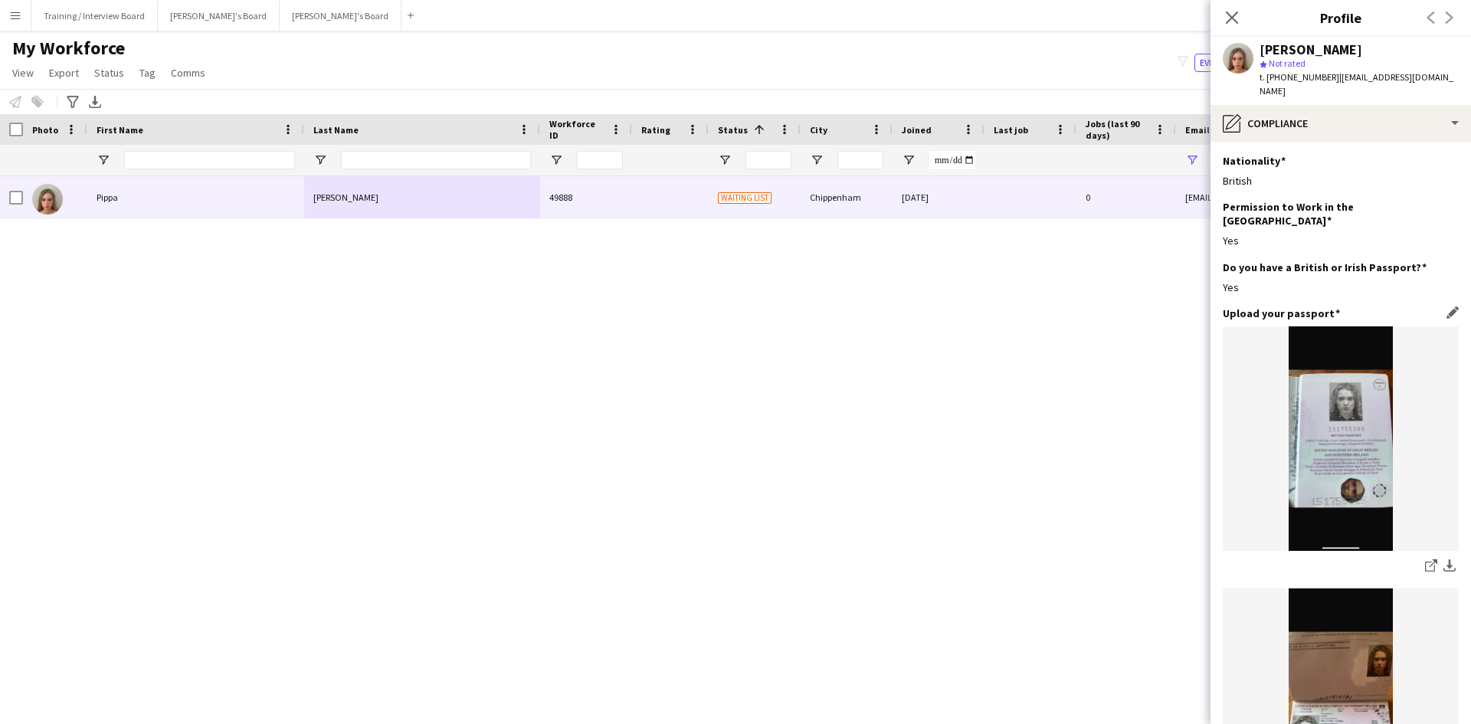
scroll to position [77, 0]
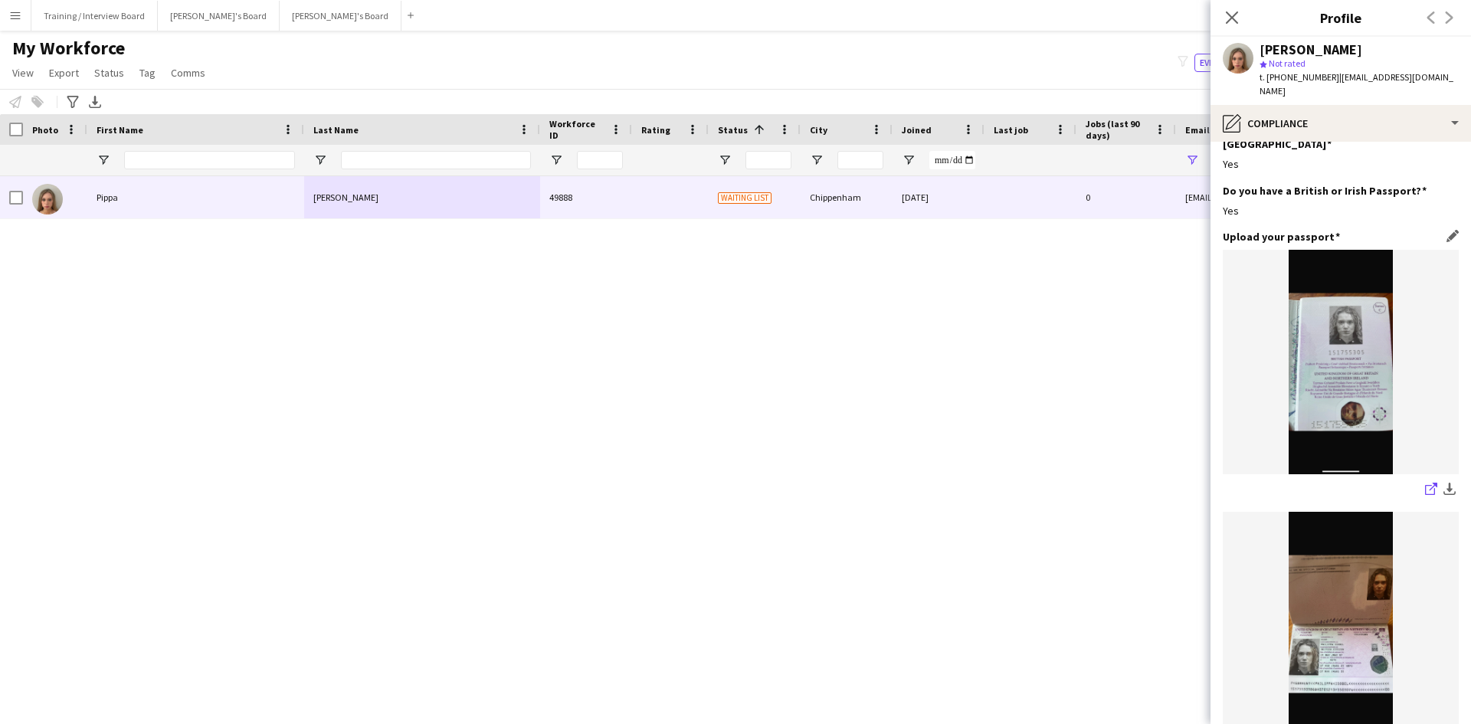
click at [1422, 481] on link "share-external-link-1" at bounding box center [1431, 490] width 18 height 18
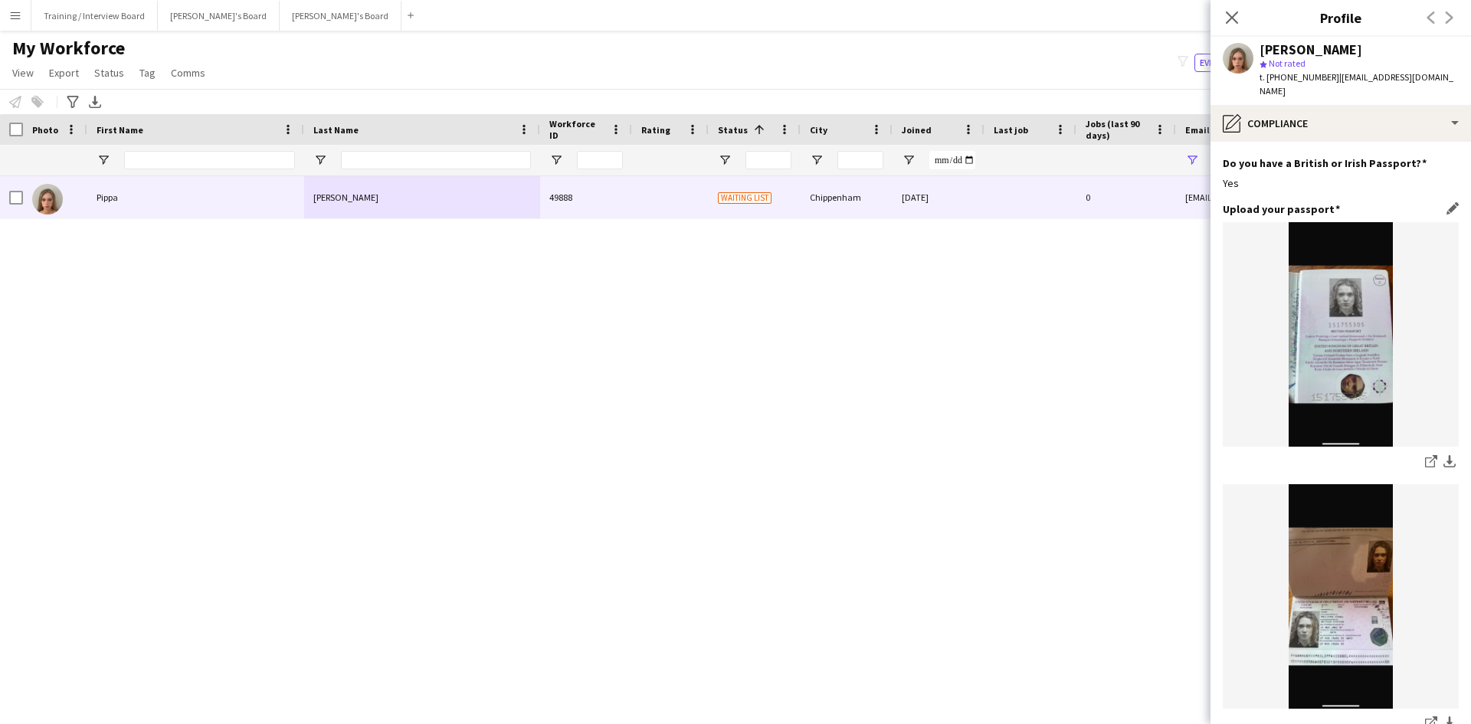
scroll to position [153, 0]
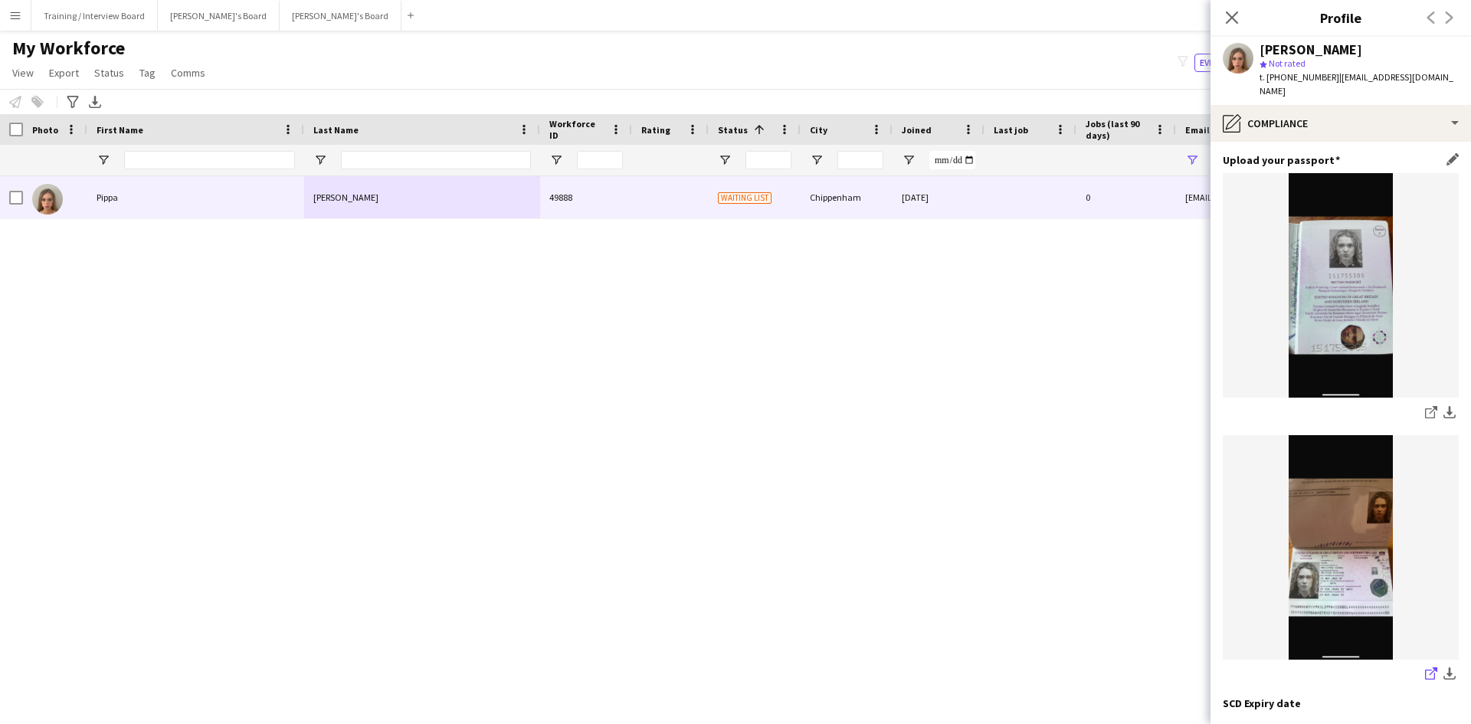
click at [1426, 666] on link "share-external-link-1" at bounding box center [1431, 675] width 18 height 18
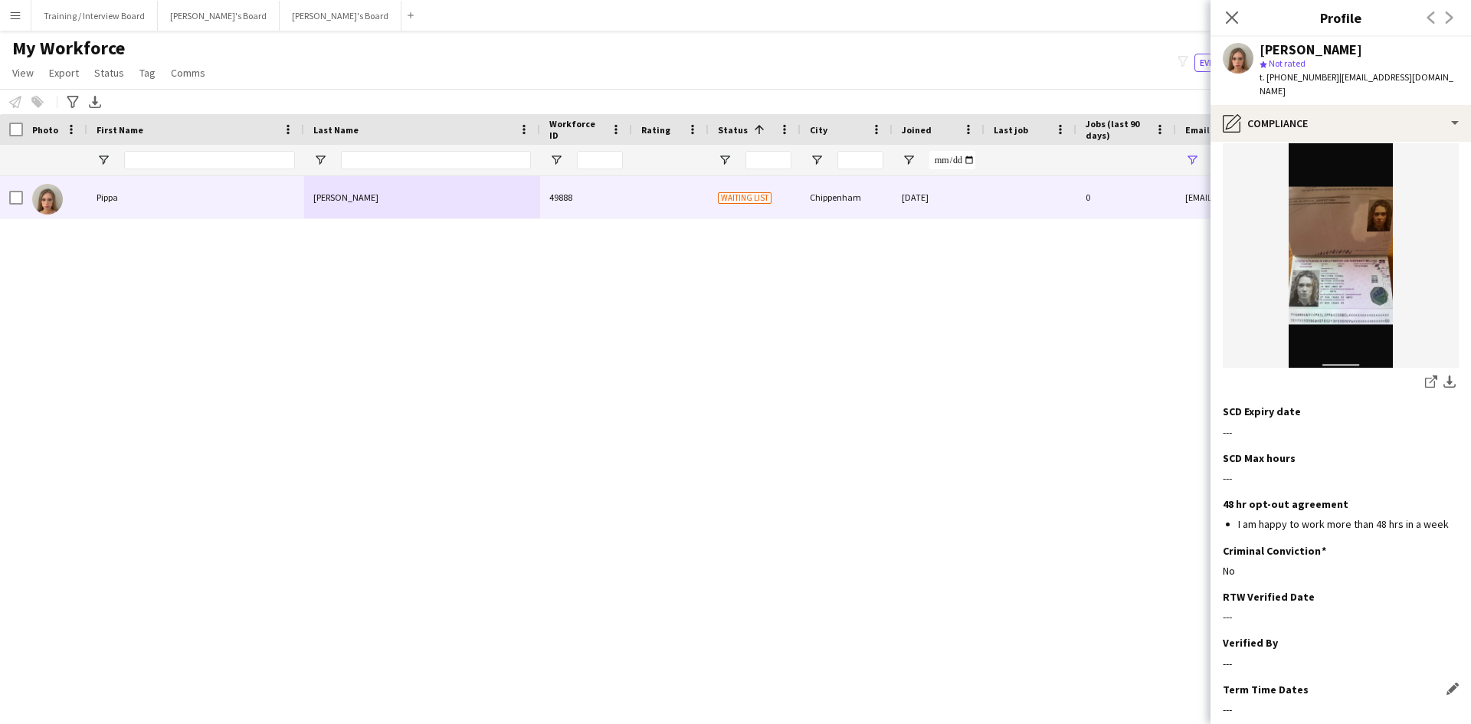
scroll to position [508, 0]
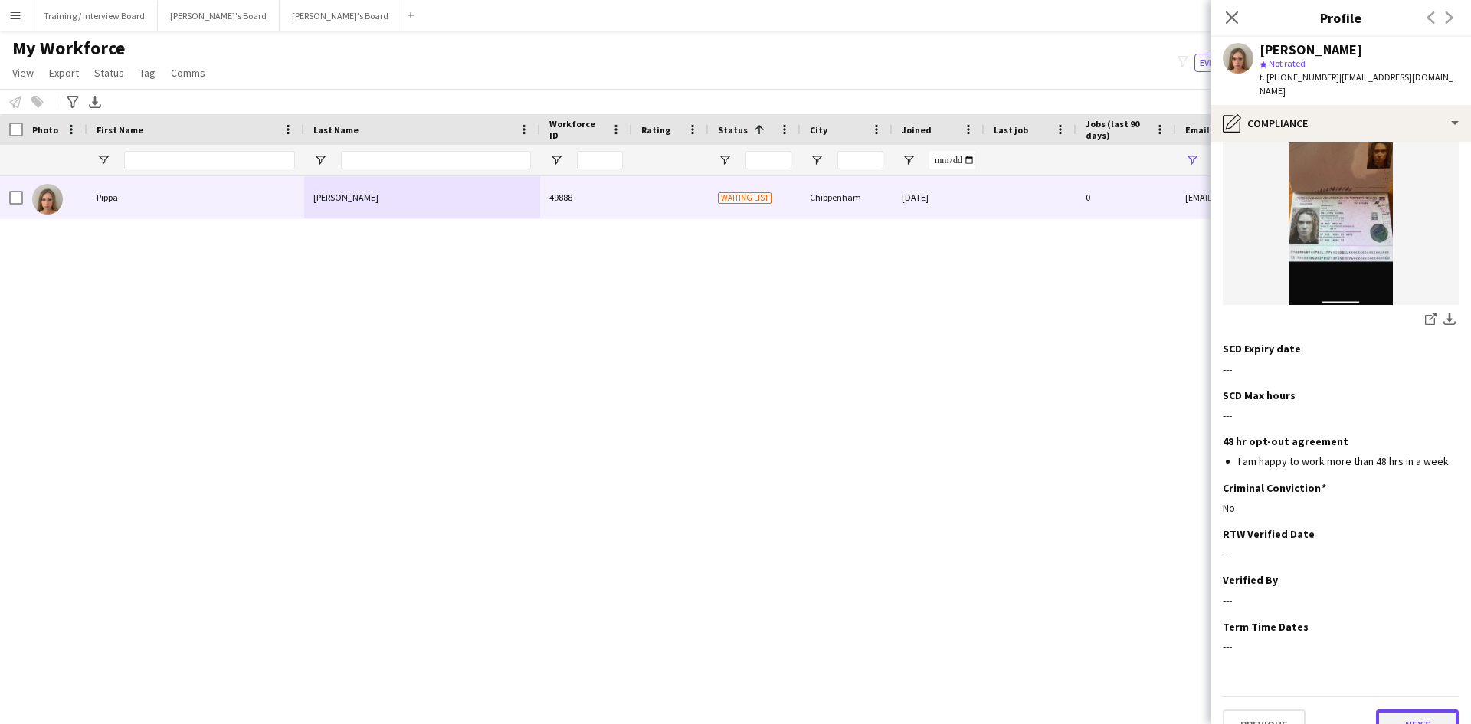
click at [1408, 710] on button "Next" at bounding box center [1417, 725] width 83 height 31
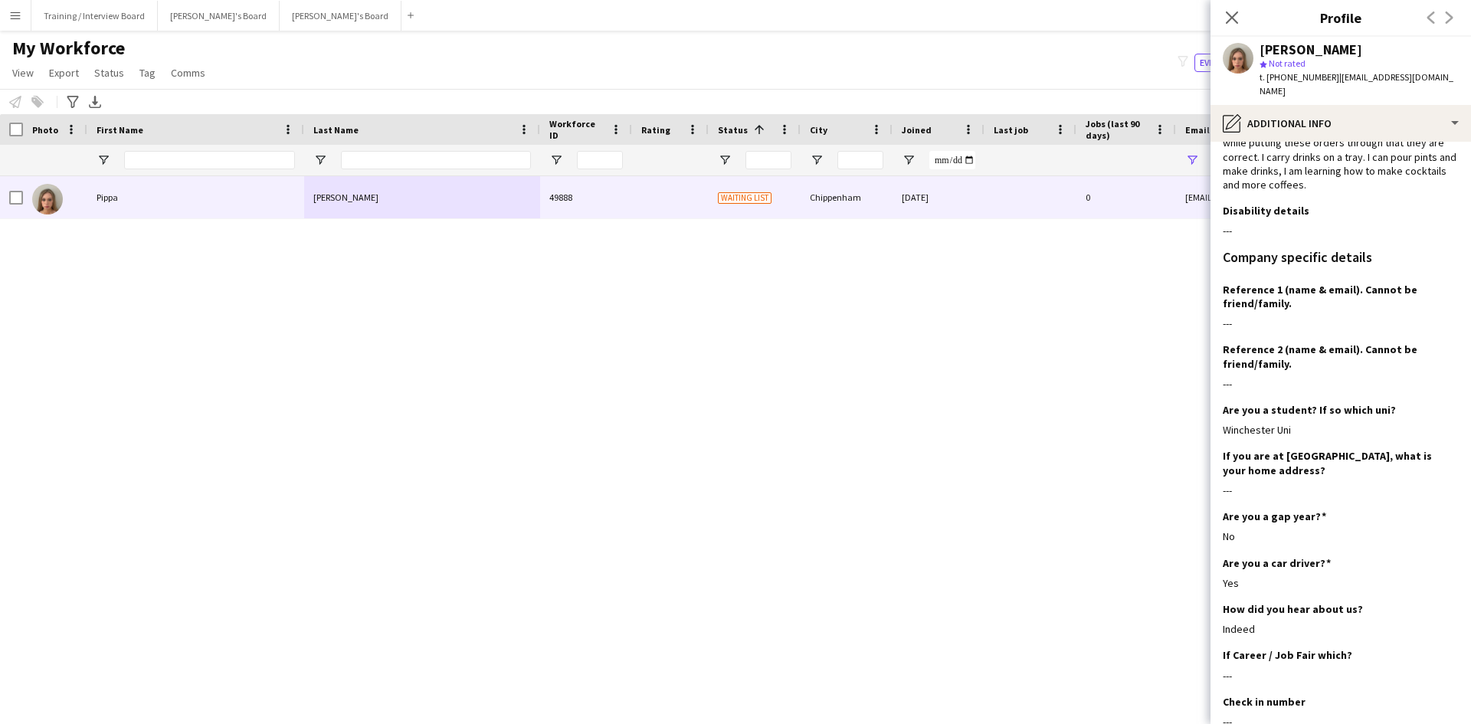
scroll to position [243, 0]
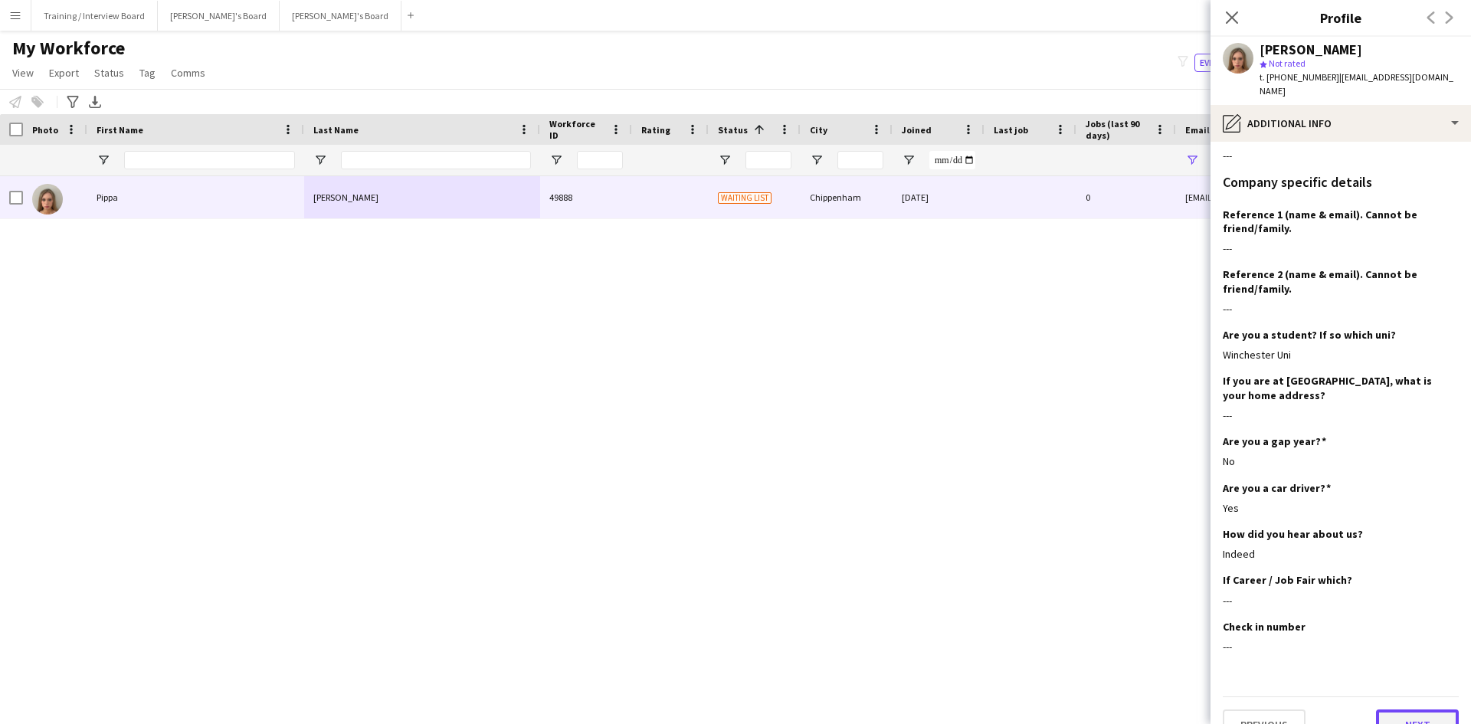
click at [1390, 710] on button "Next" at bounding box center [1417, 725] width 83 height 31
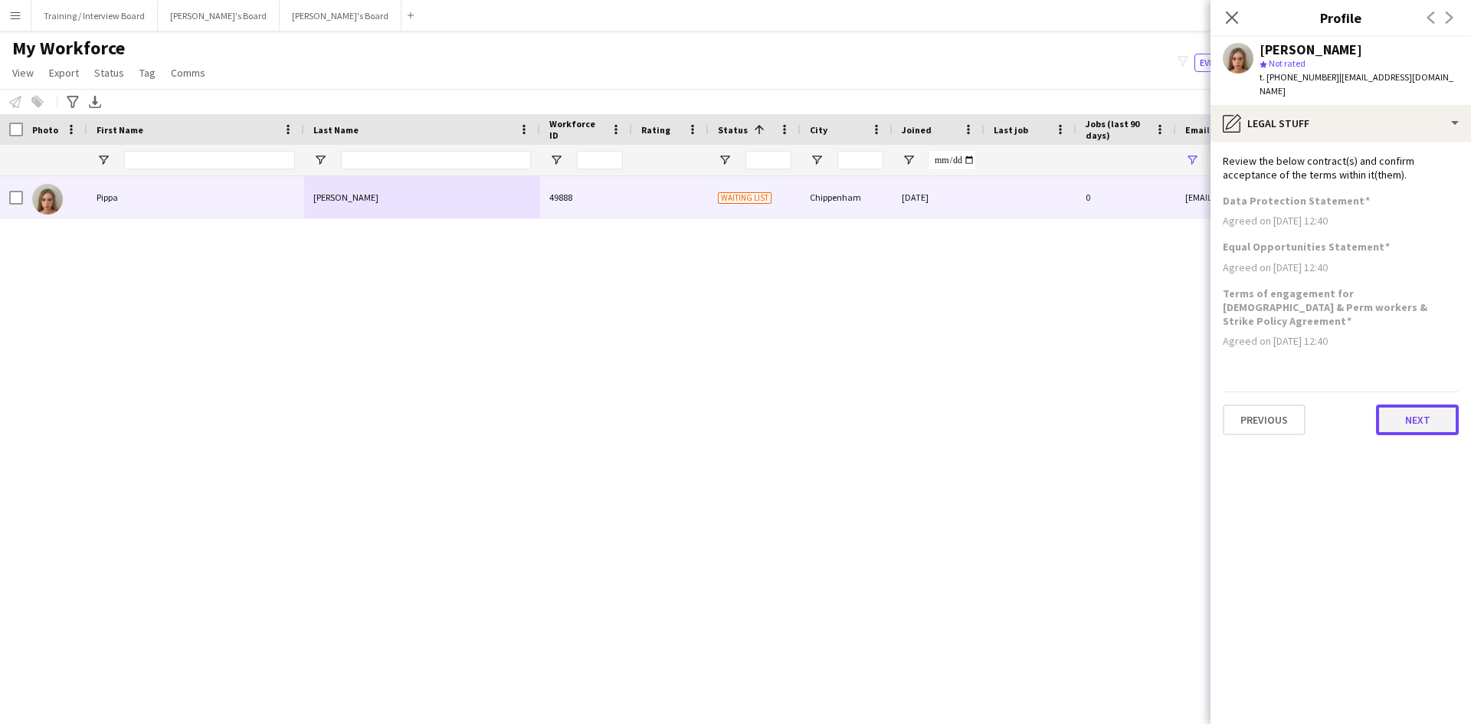
click at [1445, 405] on button "Next" at bounding box center [1417, 420] width 83 height 31
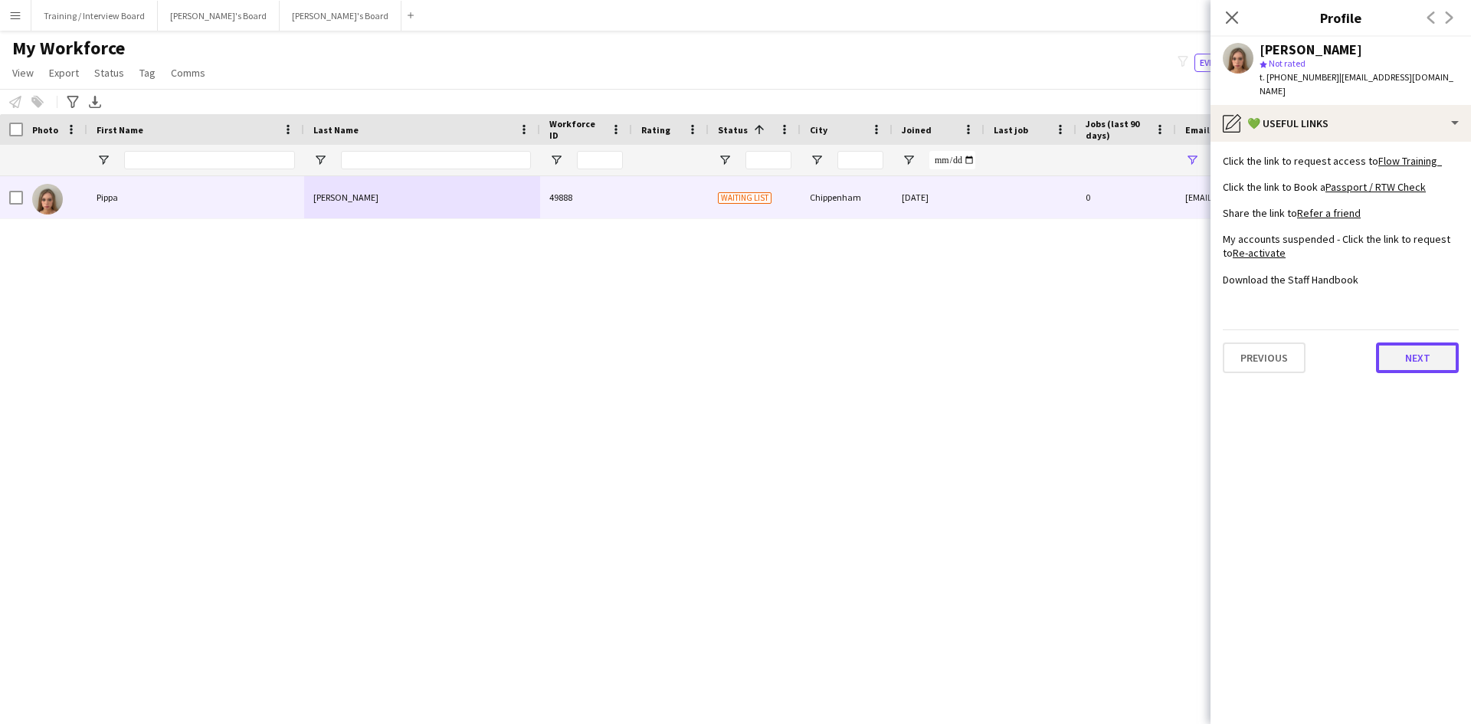
click at [1432, 351] on button "Next" at bounding box center [1417, 358] width 83 height 31
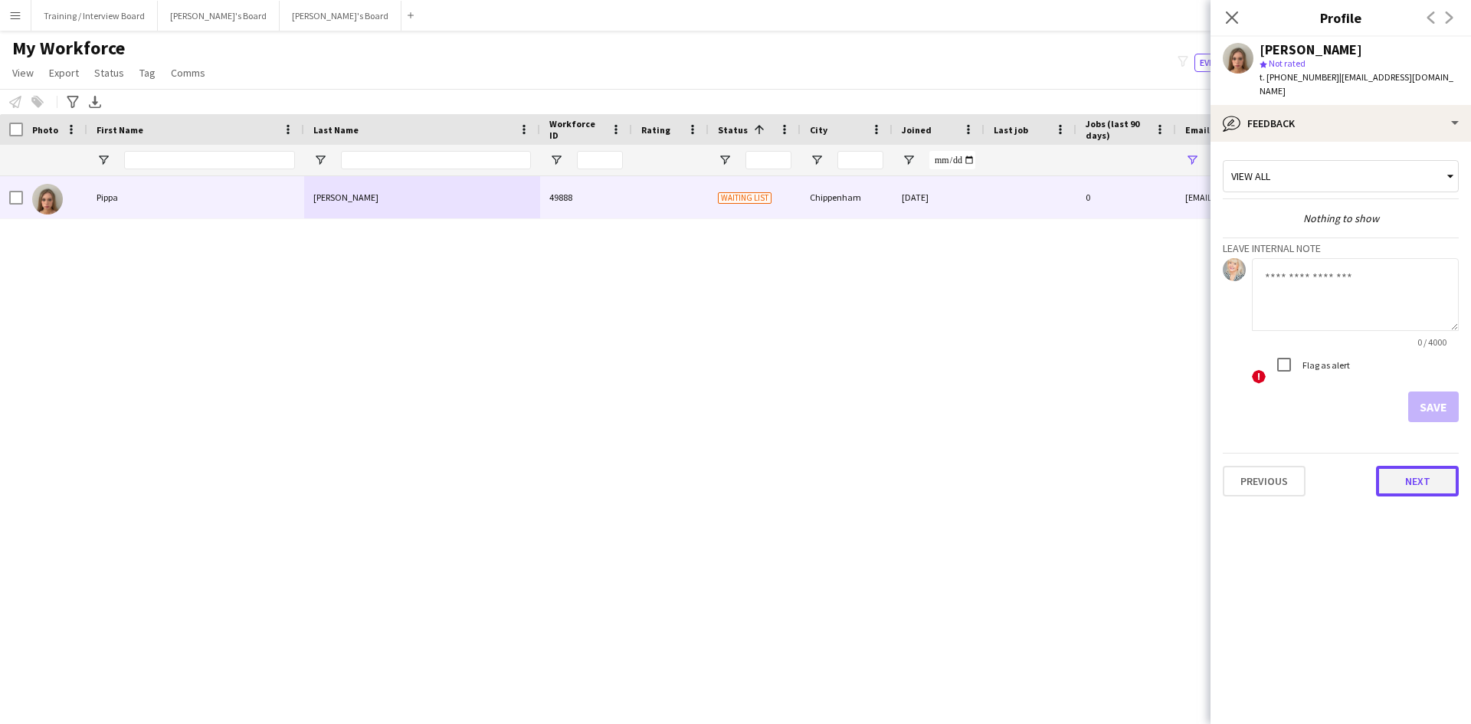
click at [1445, 471] on button "Next" at bounding box center [1417, 481] width 83 height 31
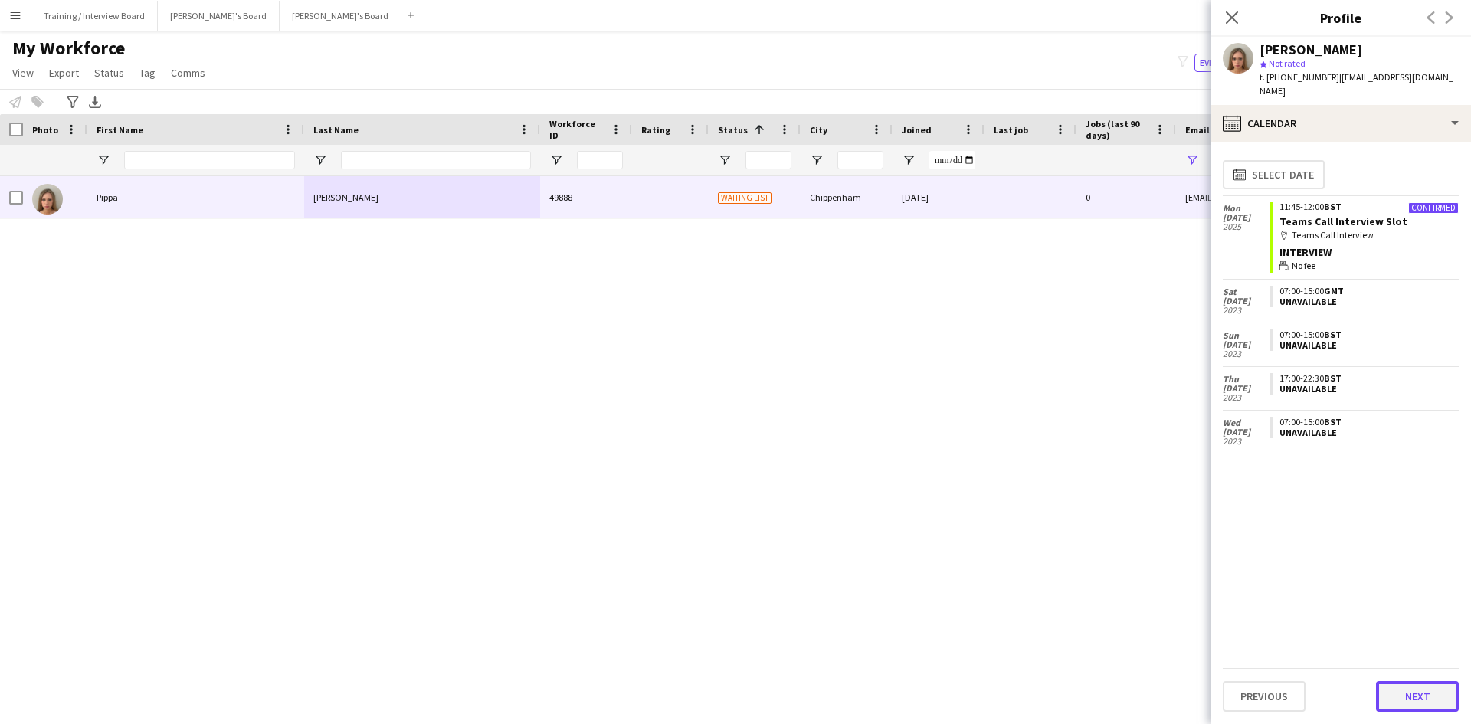
click at [1418, 694] on button "Next" at bounding box center [1417, 696] width 83 height 31
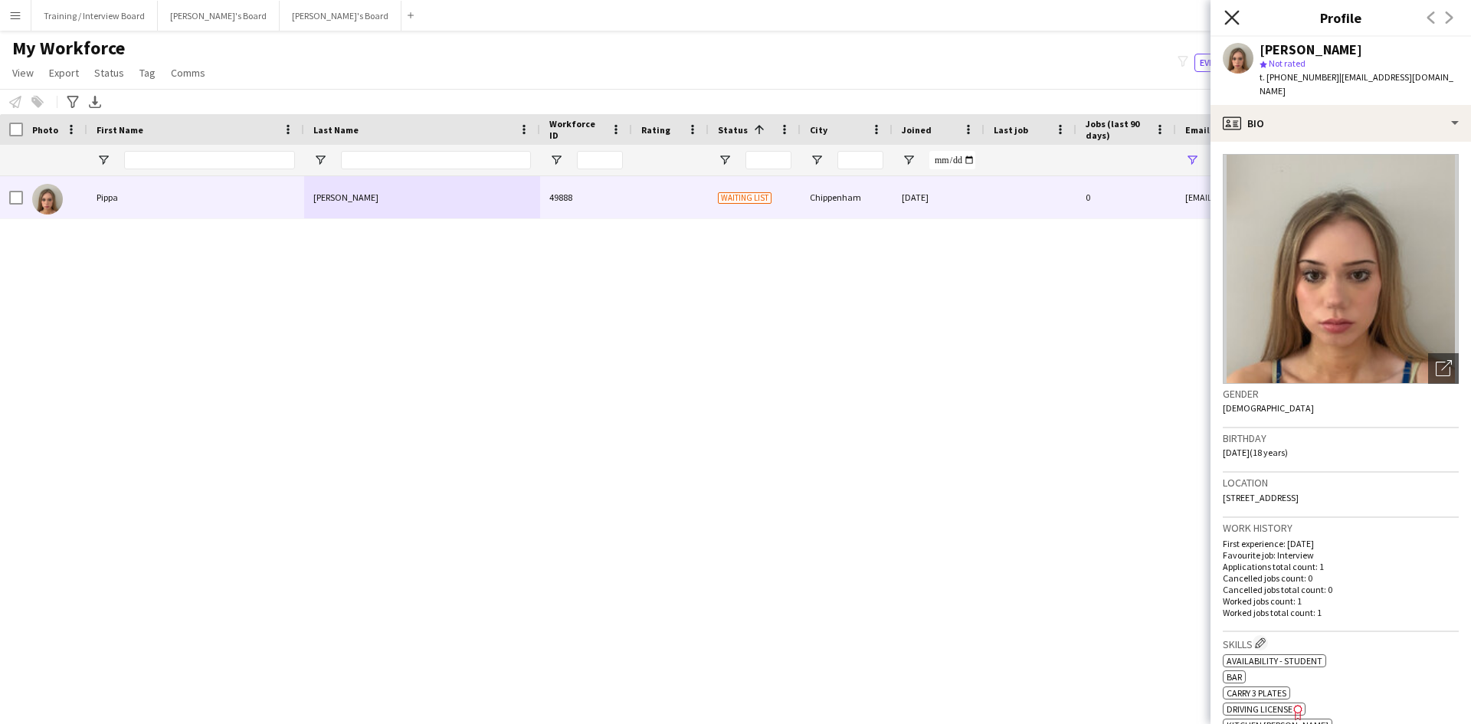
click at [1235, 19] on icon at bounding box center [1232, 17] width 15 height 15
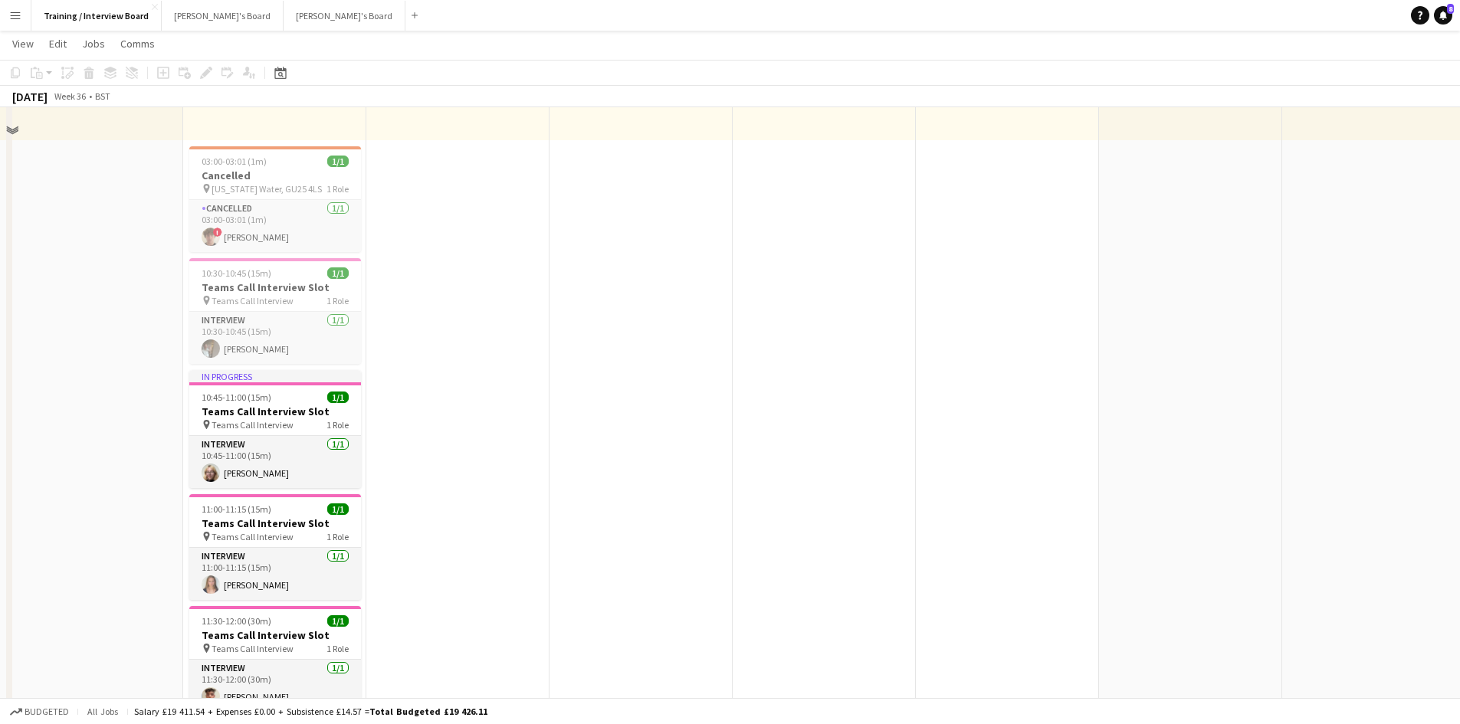
scroll to position [383, 0]
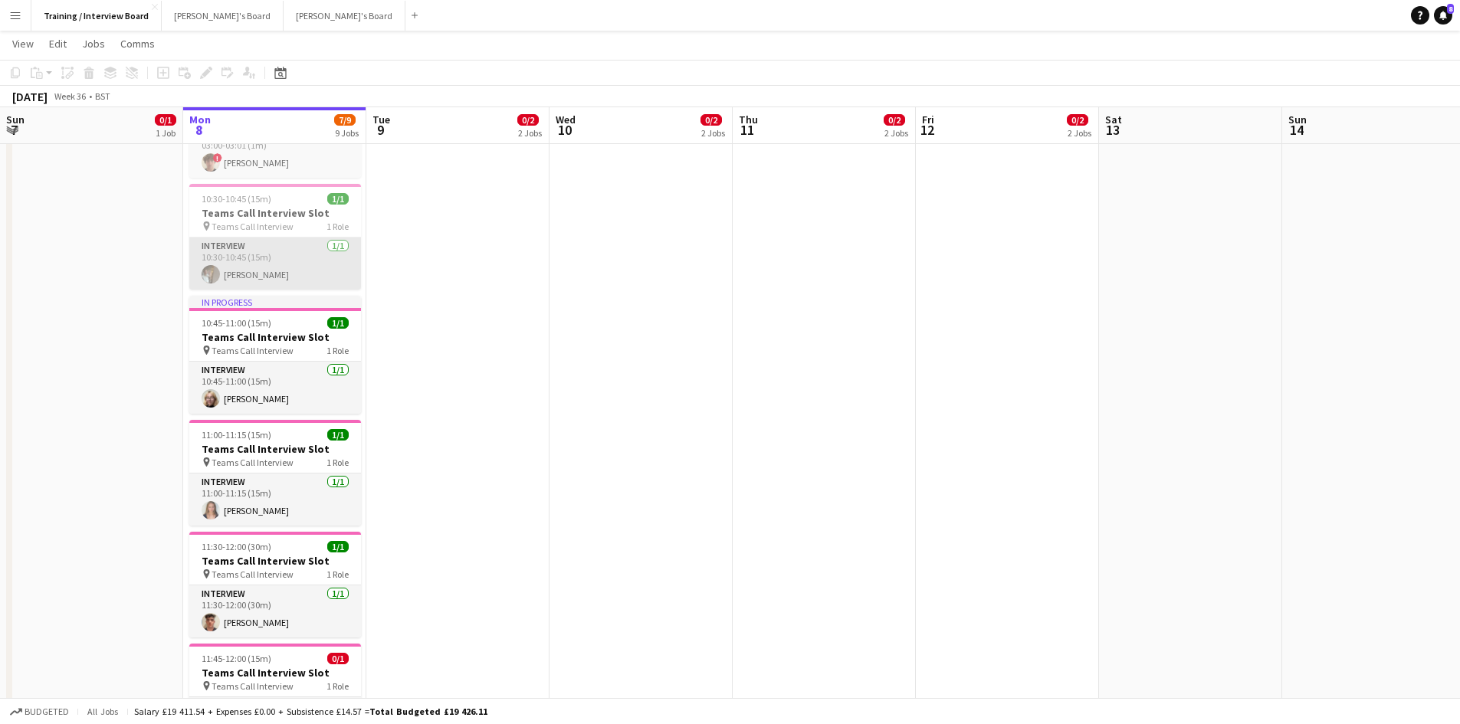
click at [303, 270] on app-card-role "Interview [DATE] 10:30-10:45 (15m) [PERSON_NAME]" at bounding box center [275, 264] width 172 height 52
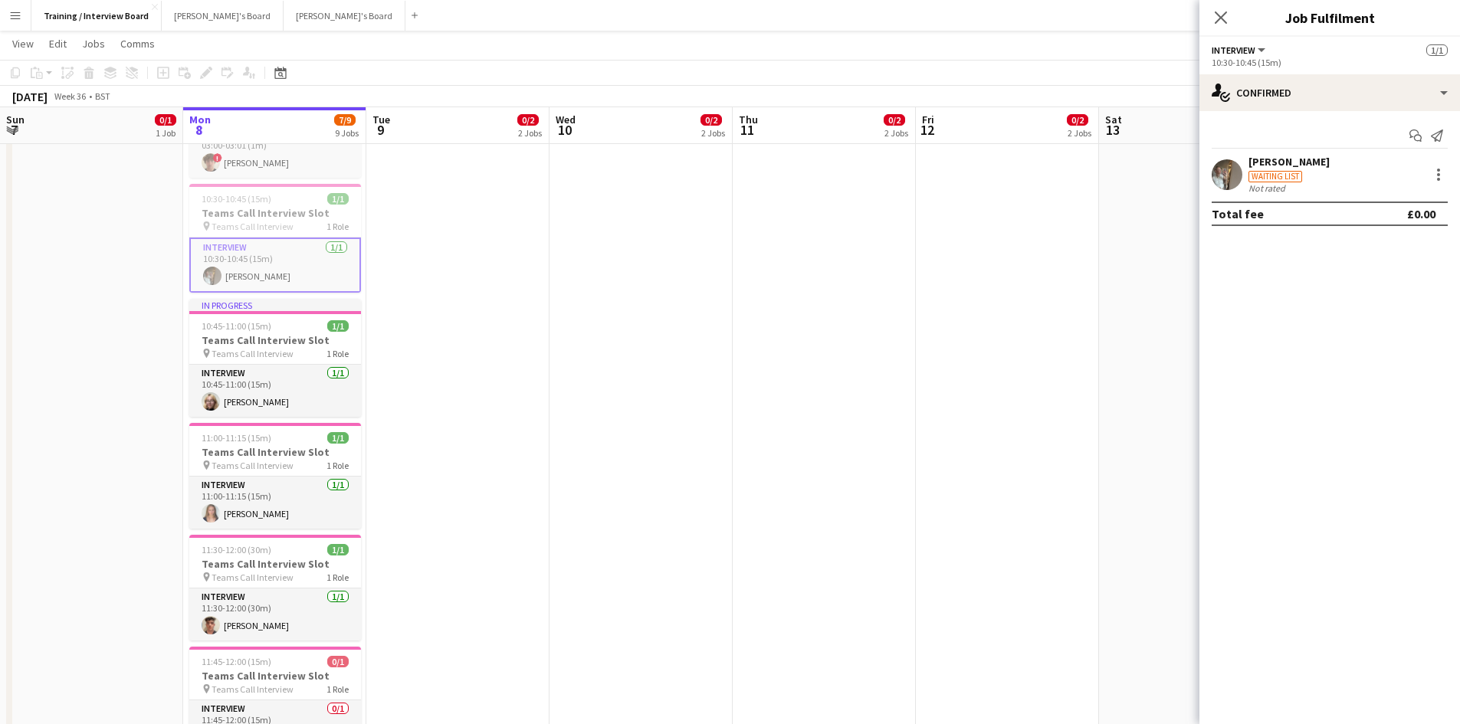
click at [1279, 152] on div "Start chat Send notification [PERSON_NAME] Waiting list Not rated Total fee £0.…" at bounding box center [1329, 174] width 261 height 127
click at [1278, 159] on div "[PERSON_NAME]" at bounding box center [1288, 162] width 81 height 14
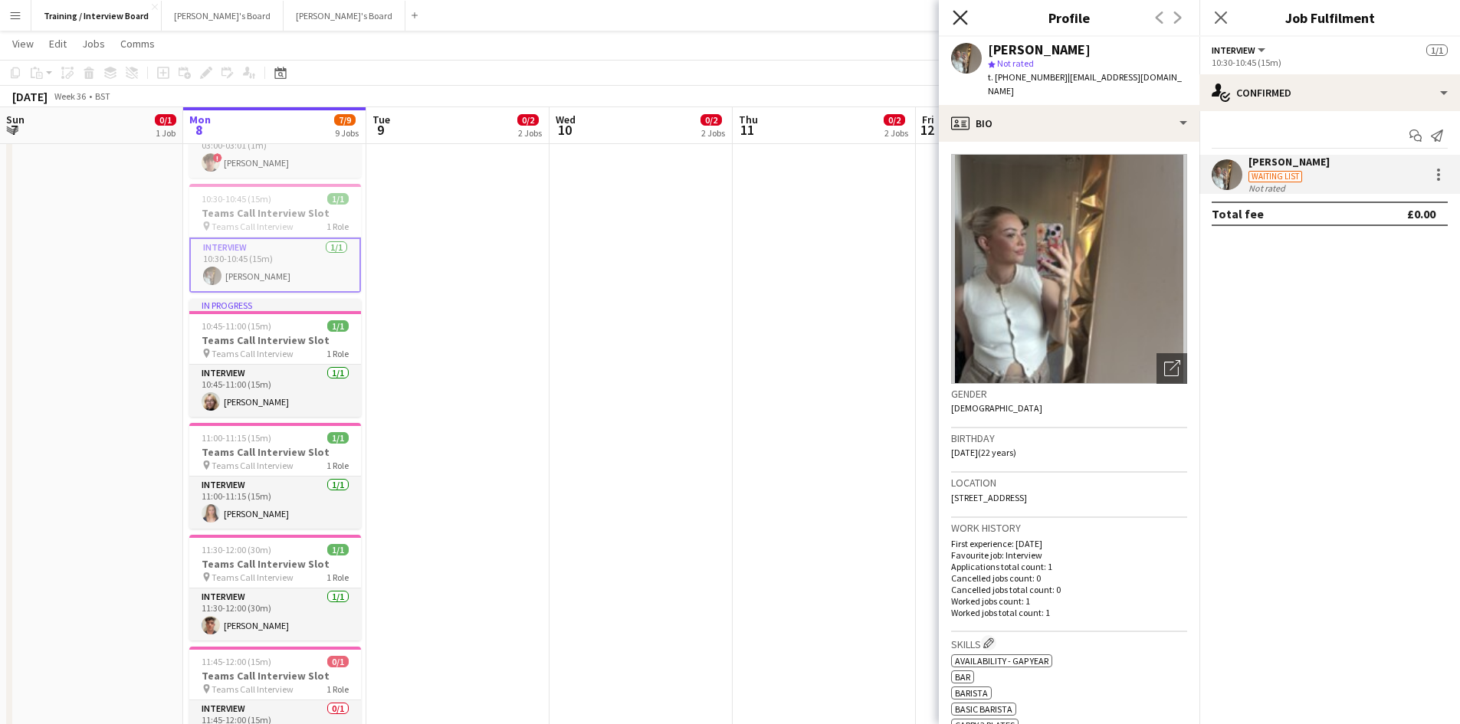
click at [963, 13] on icon "Close pop-in" at bounding box center [960, 17] width 15 height 15
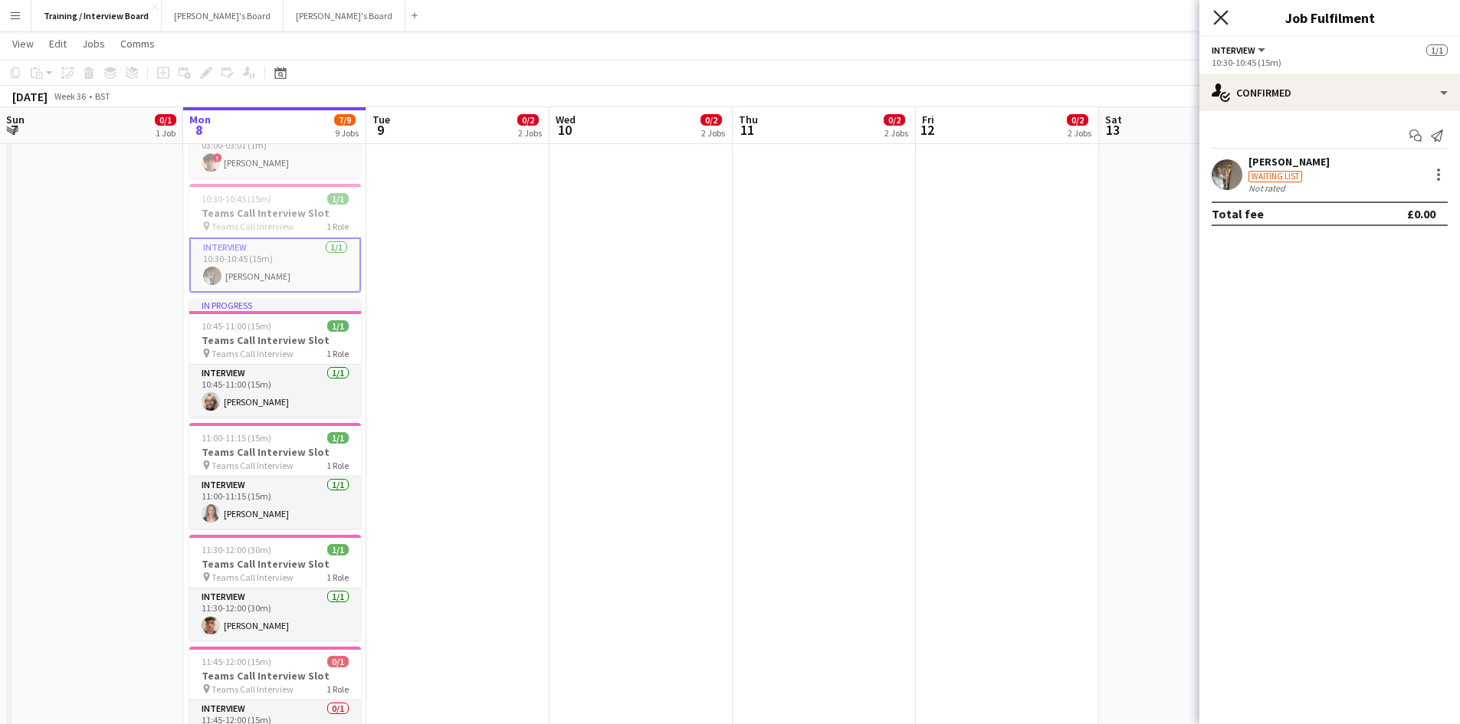
click at [1219, 15] on icon at bounding box center [1220, 17] width 15 height 15
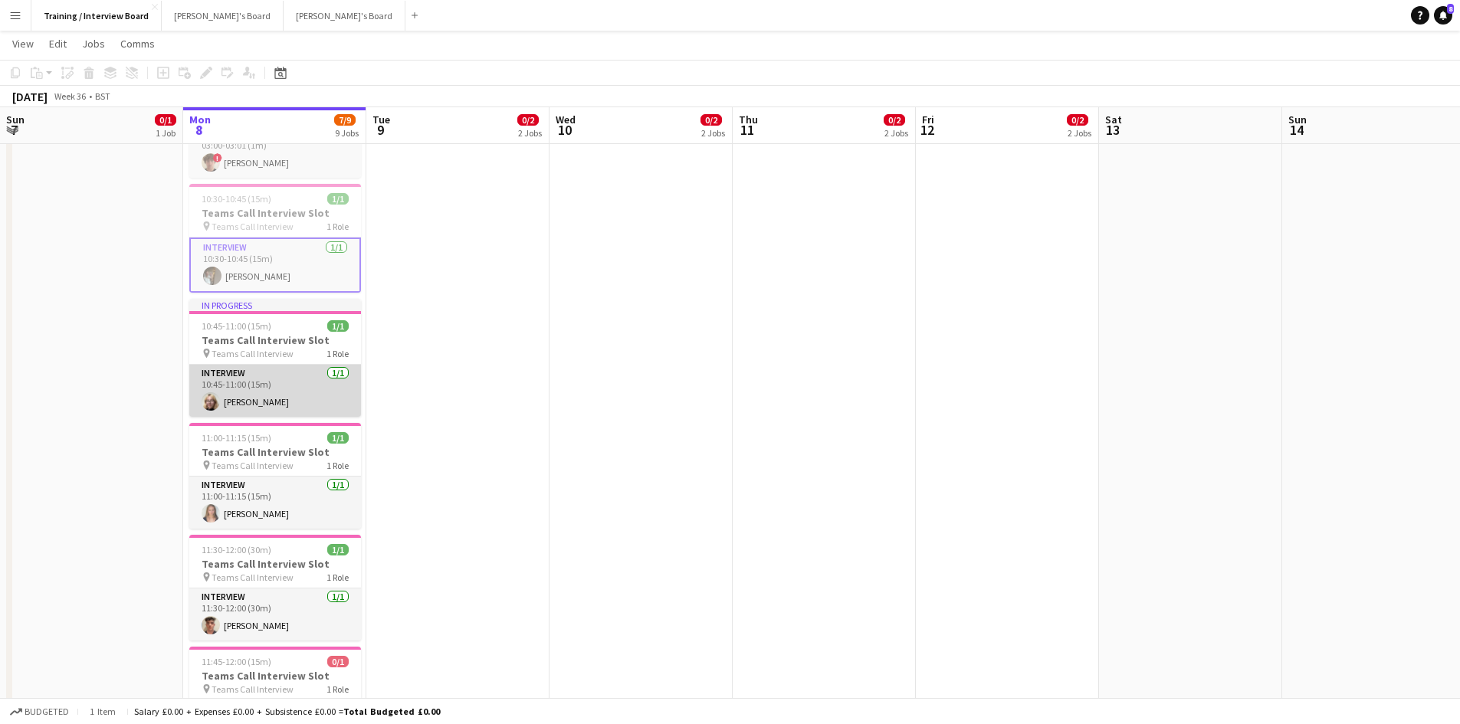
click at [264, 400] on app-card-role "Interview [DATE] 10:45-11:00 (15m) [PERSON_NAME]" at bounding box center [275, 391] width 172 height 52
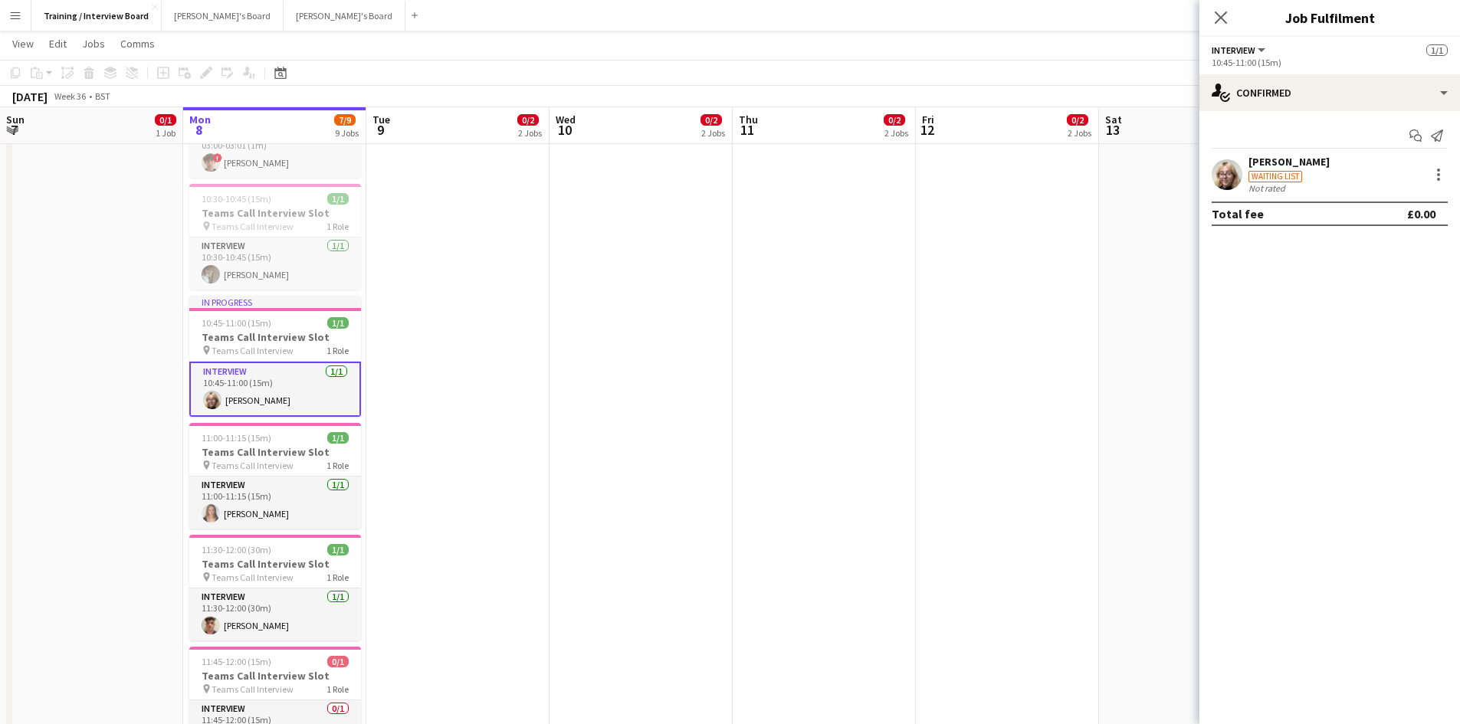
click at [1293, 155] on div "[PERSON_NAME]" at bounding box center [1288, 162] width 81 height 14
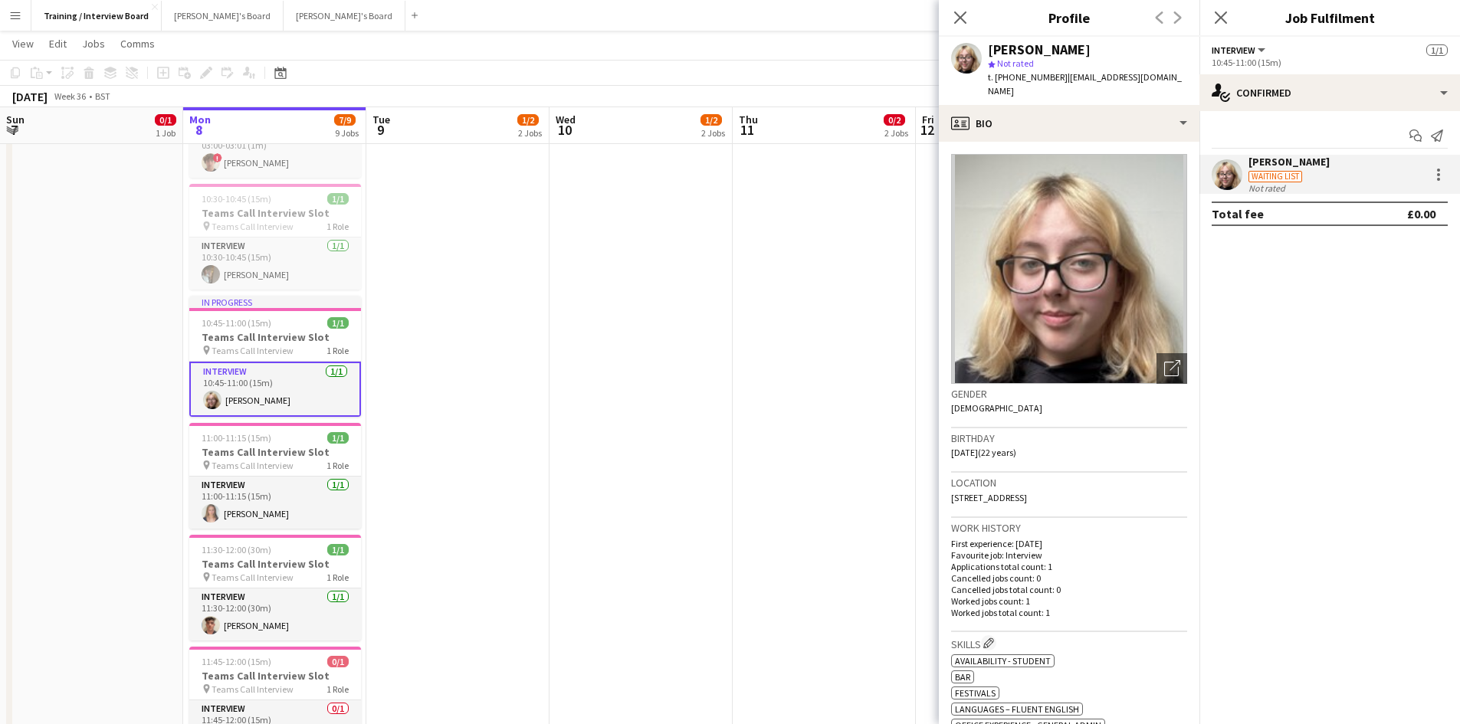
drag, startPoint x: 957, startPoint y: 12, endPoint x: 1005, endPoint y: 12, distance: 48.3
click at [957, 12] on icon "Close pop-in" at bounding box center [960, 17] width 12 height 12
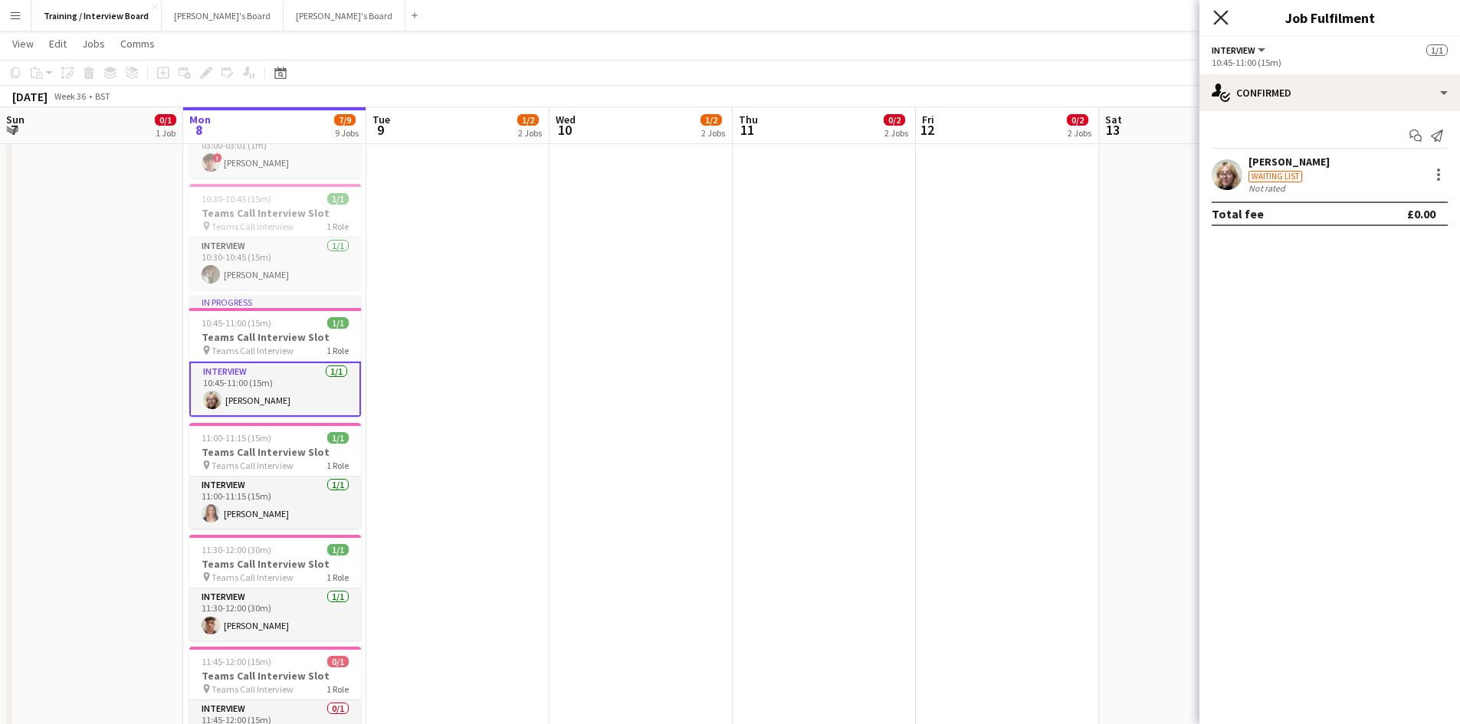
click at [1215, 14] on icon "Close pop-in" at bounding box center [1220, 17] width 15 height 15
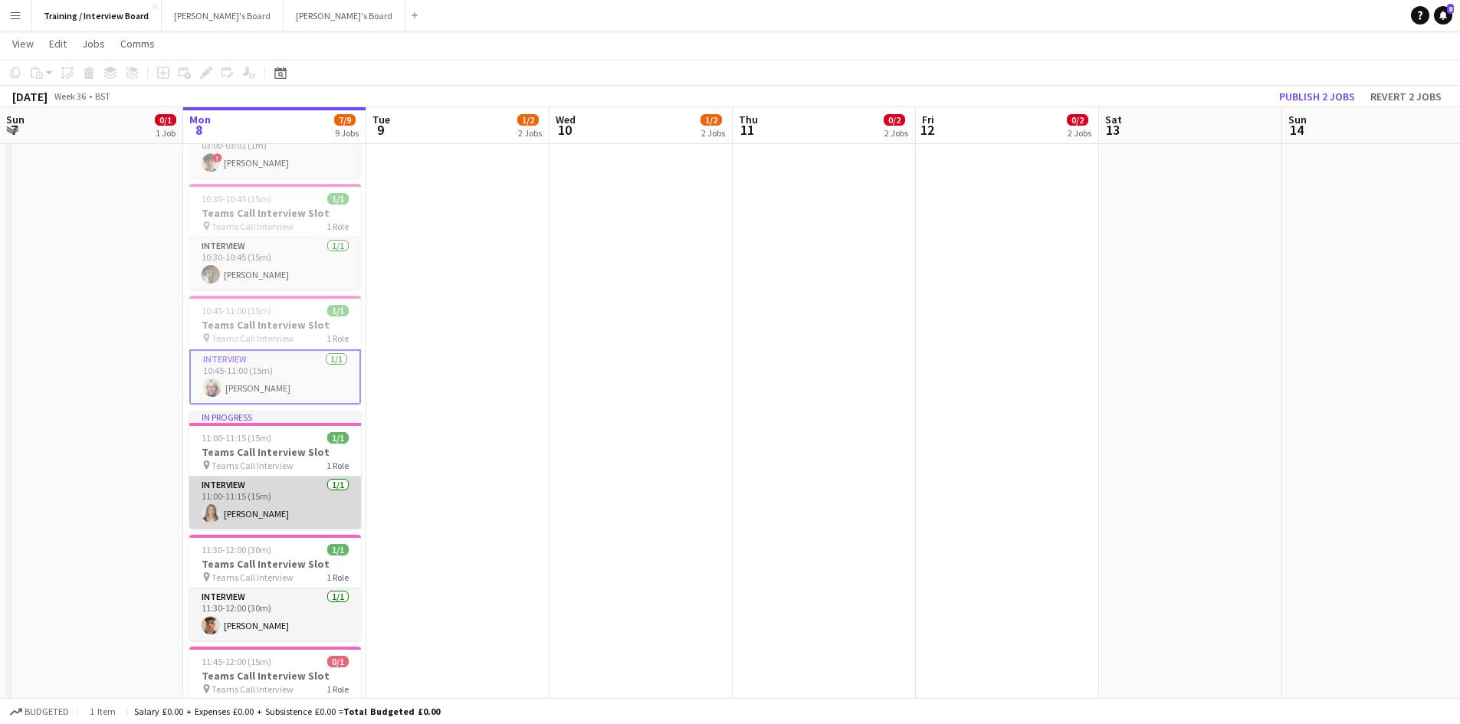
scroll to position [0, 366]
click at [278, 512] on app-card-role "Interview [DATE] 11:00-11:15 (15m) [PERSON_NAME]" at bounding box center [276, 503] width 172 height 52
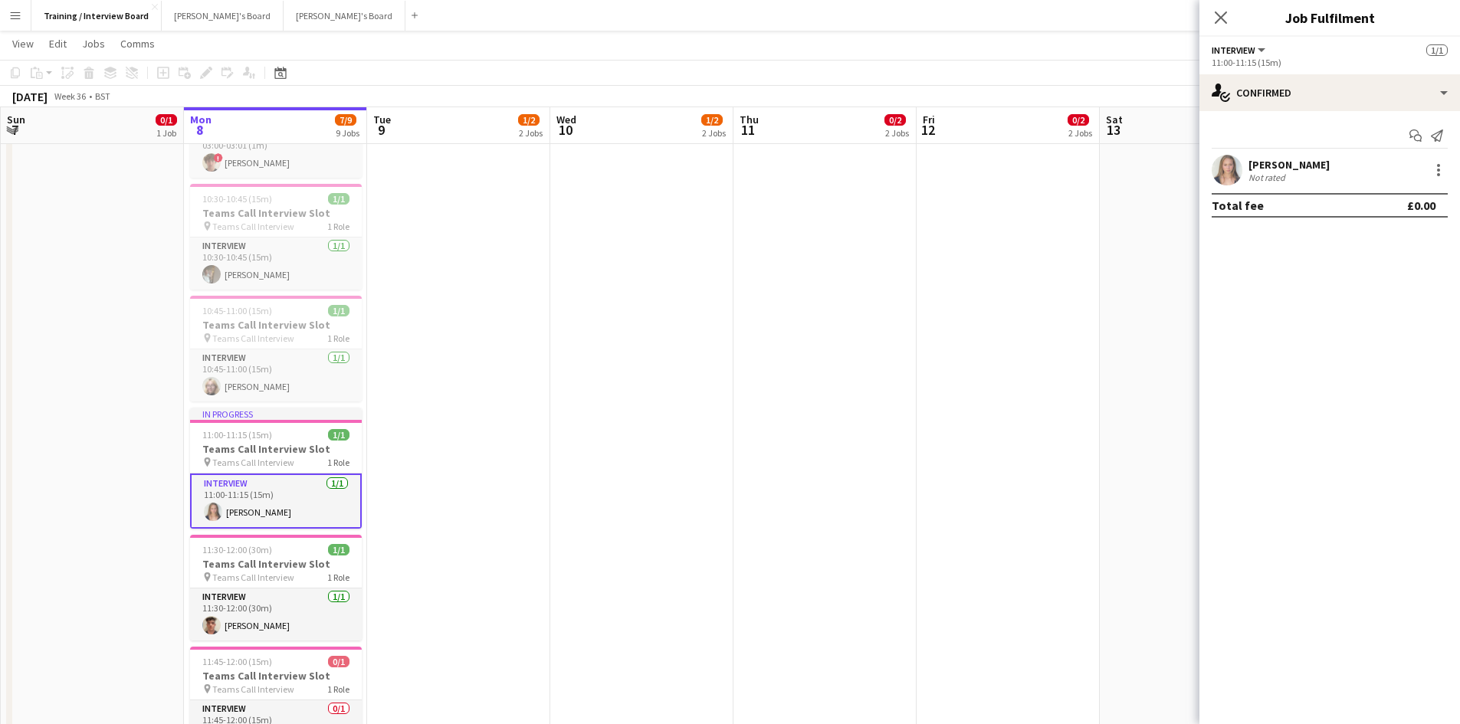
click at [1299, 163] on div "[PERSON_NAME]" at bounding box center [1288, 165] width 81 height 14
click at [1271, 164] on div "[PERSON_NAME]" at bounding box center [1288, 165] width 81 height 14
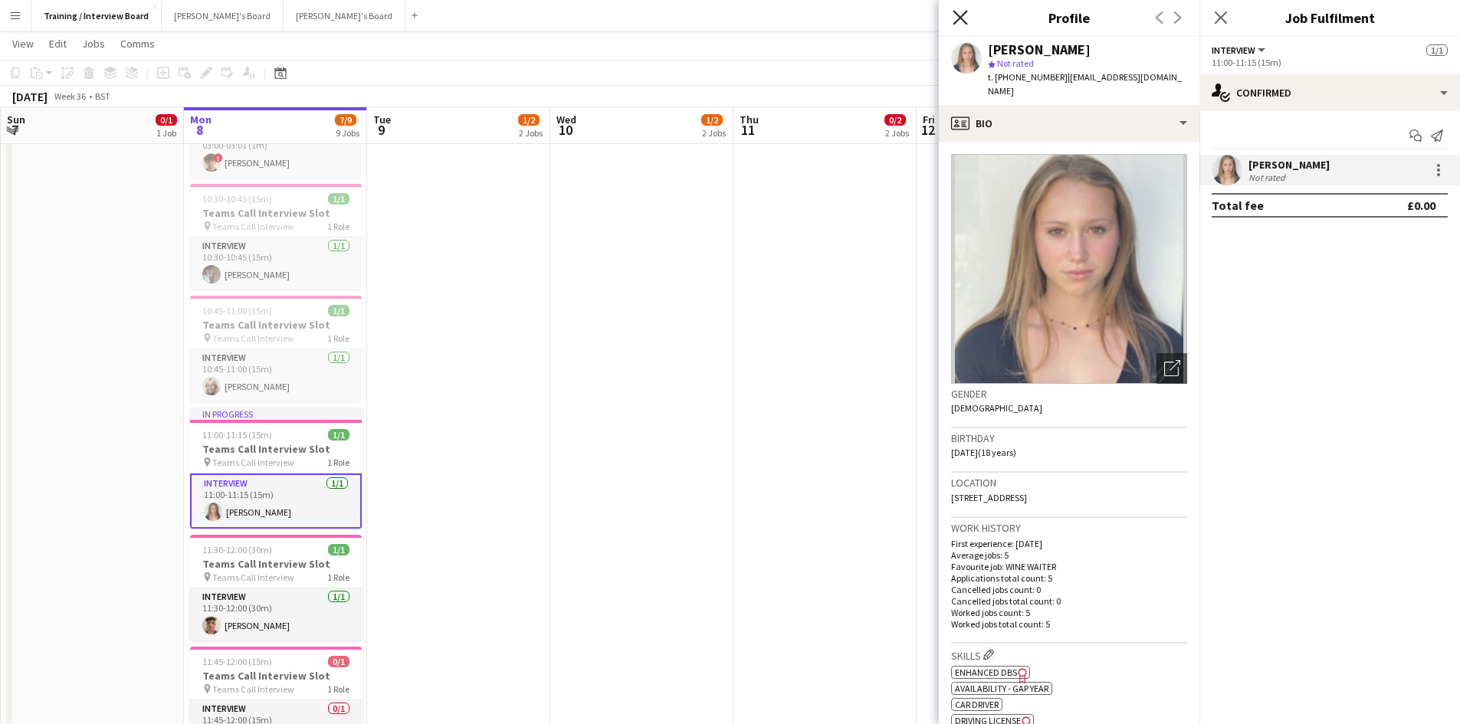
click at [964, 15] on icon "Close pop-in" at bounding box center [960, 17] width 15 height 15
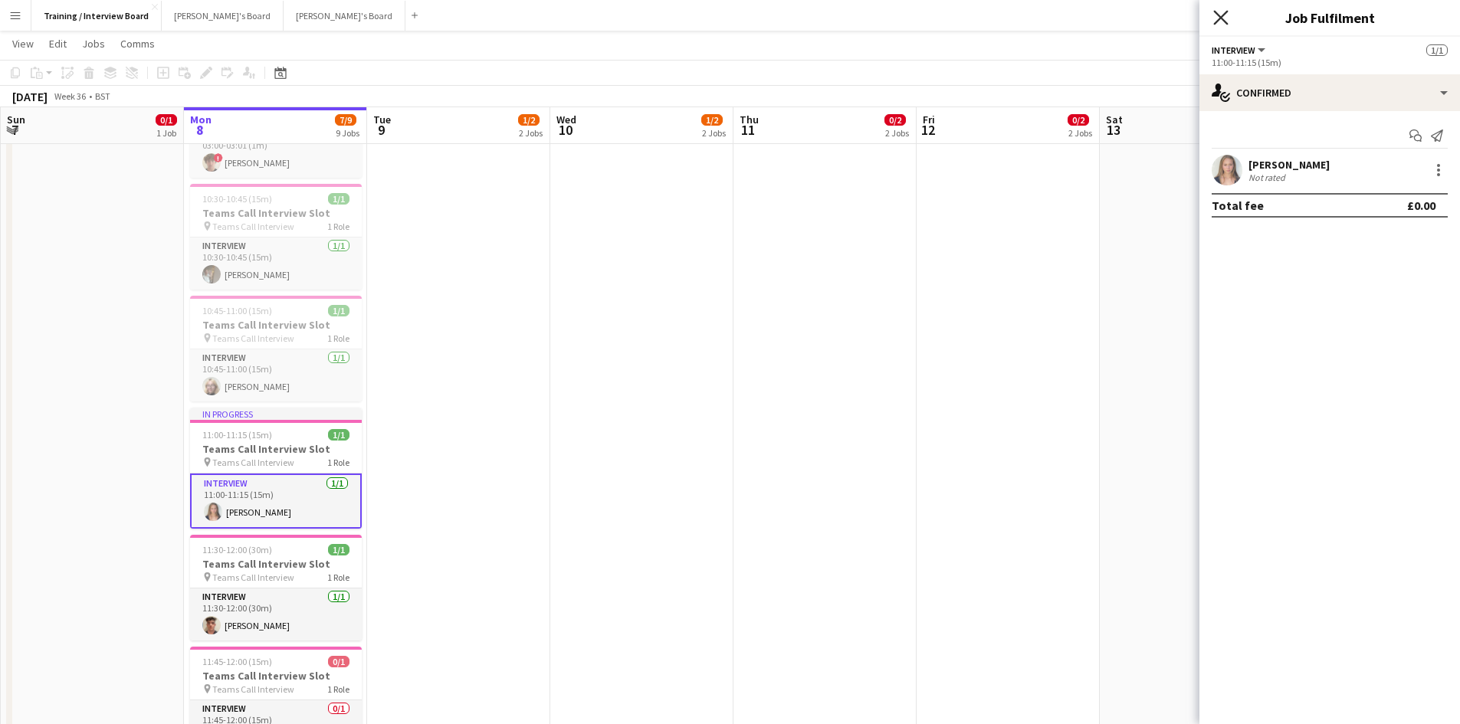
click at [1227, 22] on icon "Close pop-in" at bounding box center [1220, 17] width 15 height 15
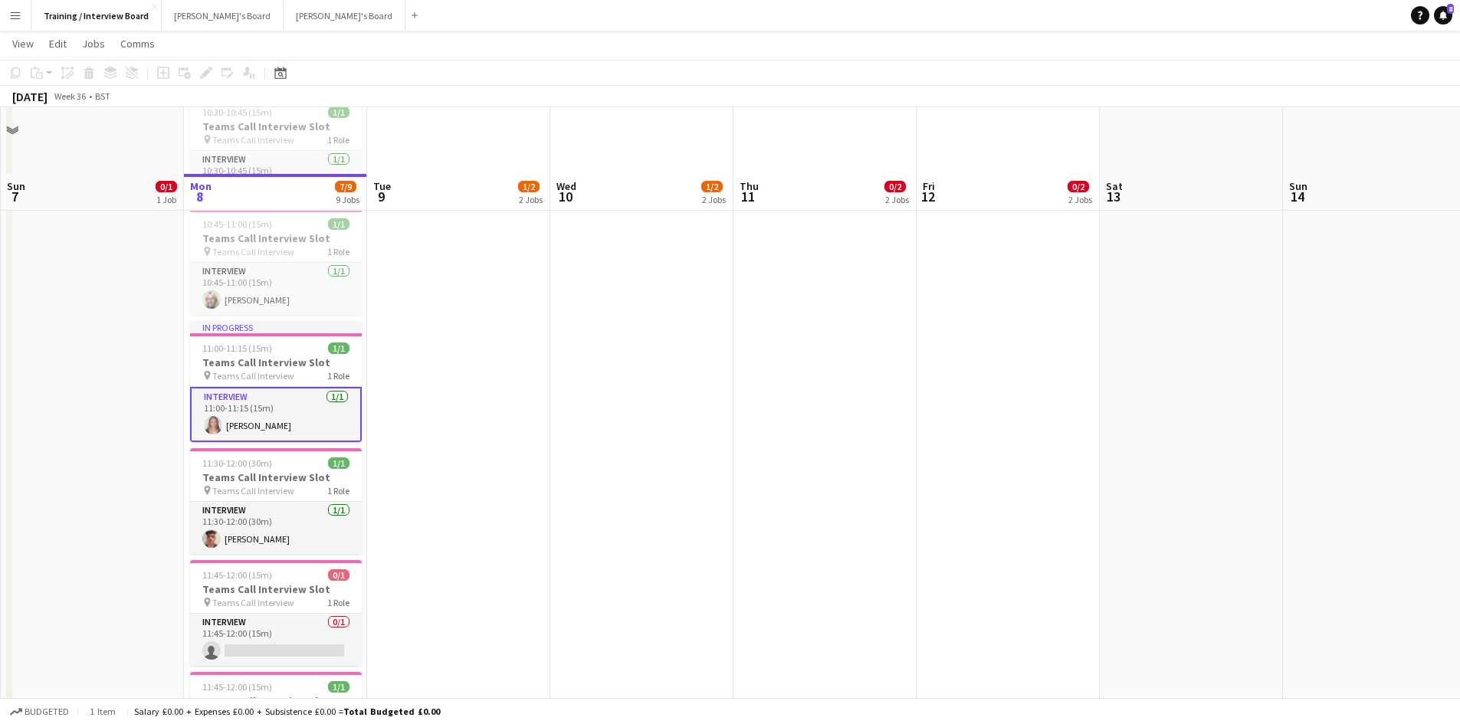
scroll to position [536, 0]
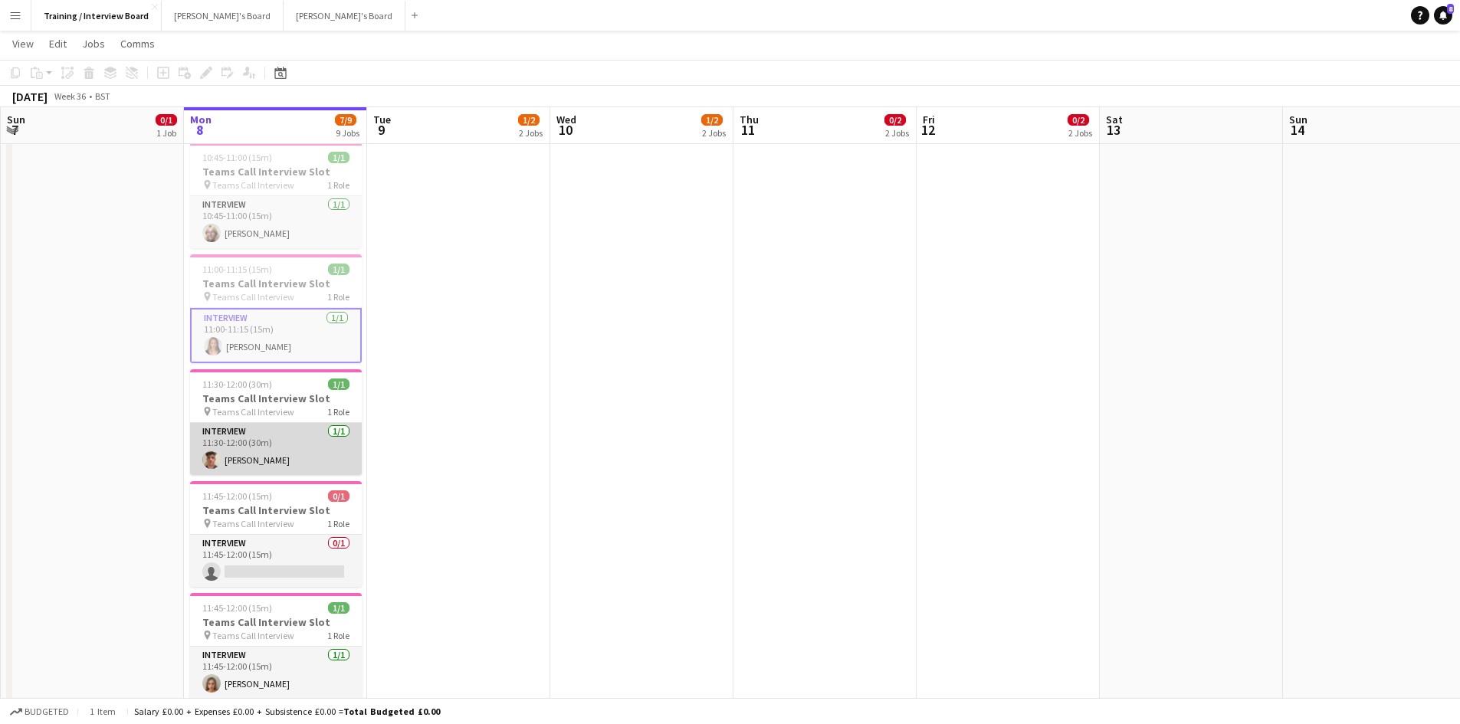
click at [252, 470] on app-card-role "Interview [DATE] 11:30-12:00 (30m) [PERSON_NAME]" at bounding box center [276, 449] width 172 height 52
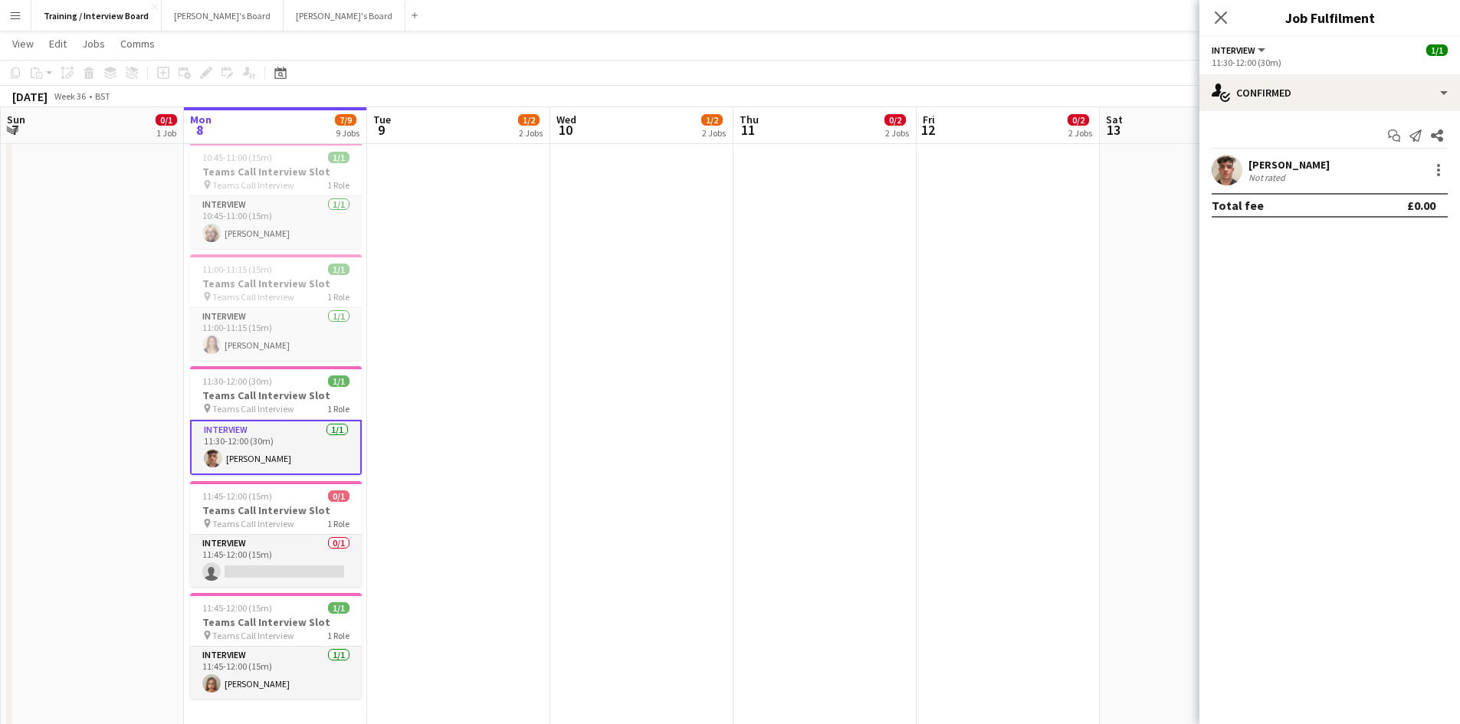
click at [1282, 164] on div "[PERSON_NAME]" at bounding box center [1288, 165] width 81 height 14
click at [1268, 162] on div "[PERSON_NAME]" at bounding box center [1288, 165] width 81 height 14
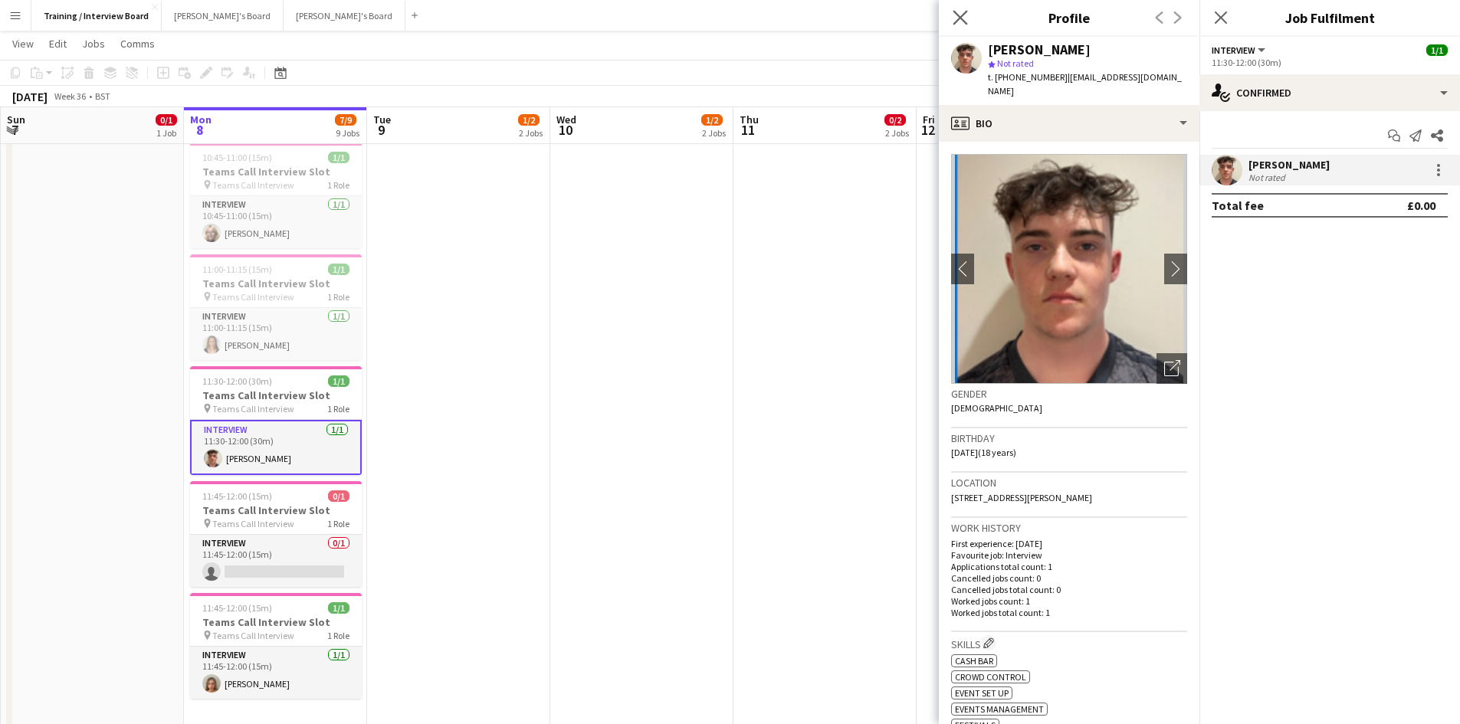
click at [969, 17] on app-icon "Close pop-in" at bounding box center [961, 18] width 22 height 22
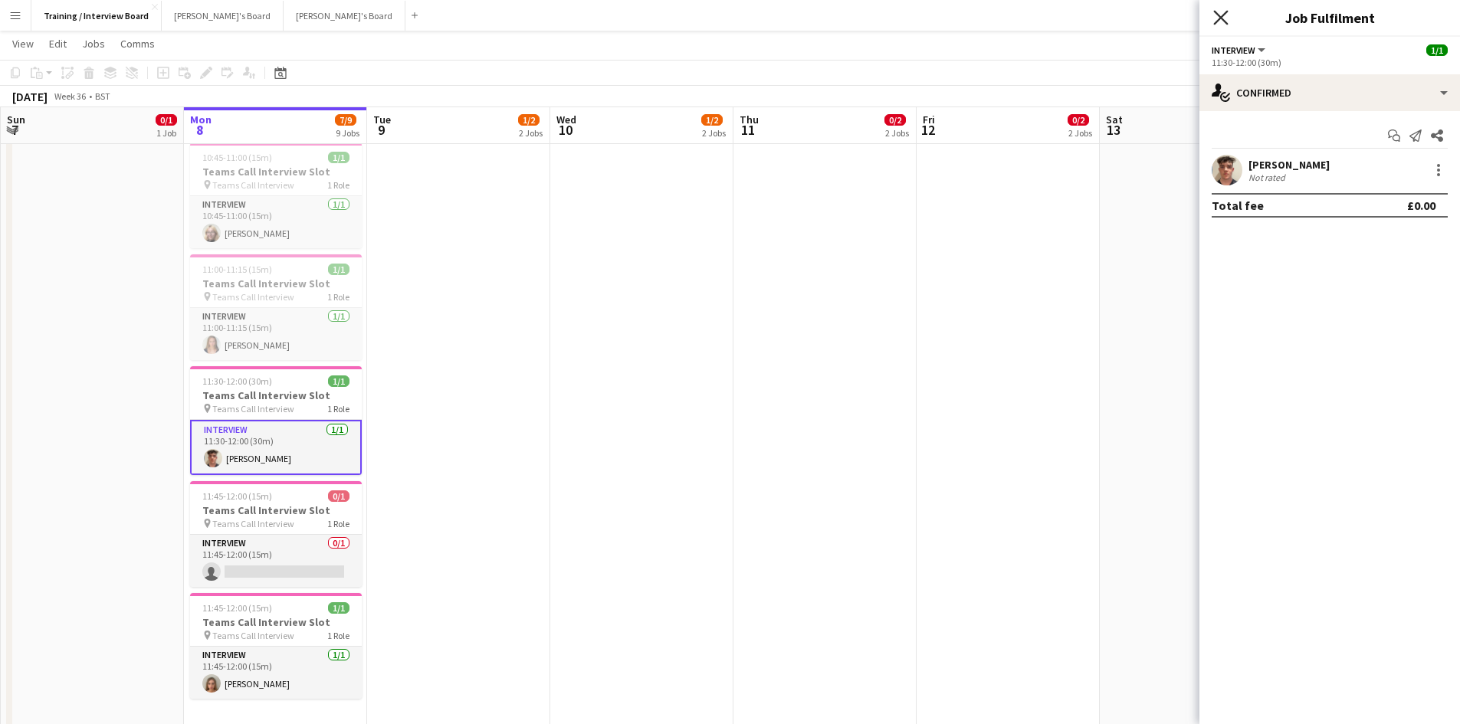
click at [1219, 15] on icon at bounding box center [1220, 17] width 15 height 15
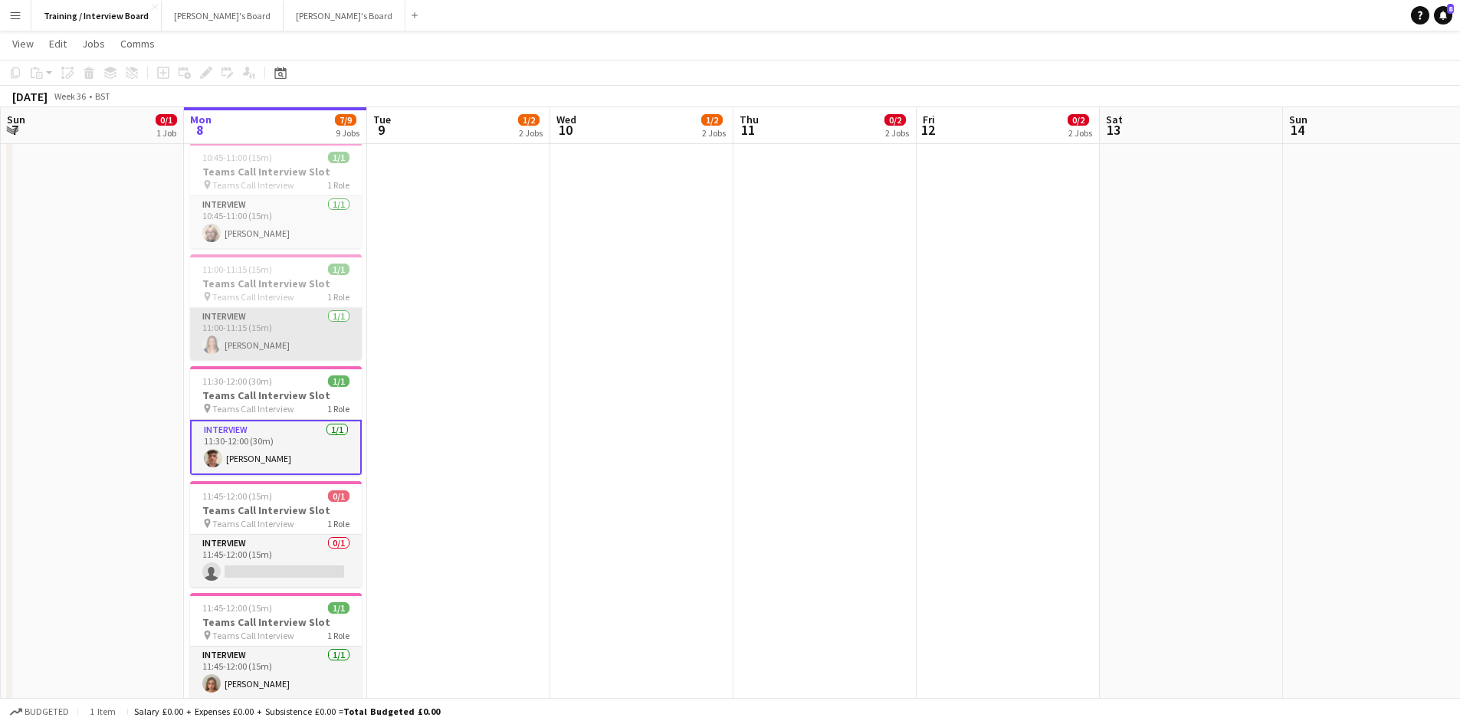
click at [267, 344] on app-card-role "Interview [DATE] 11:00-11:15 (15m) [PERSON_NAME]" at bounding box center [276, 334] width 172 height 52
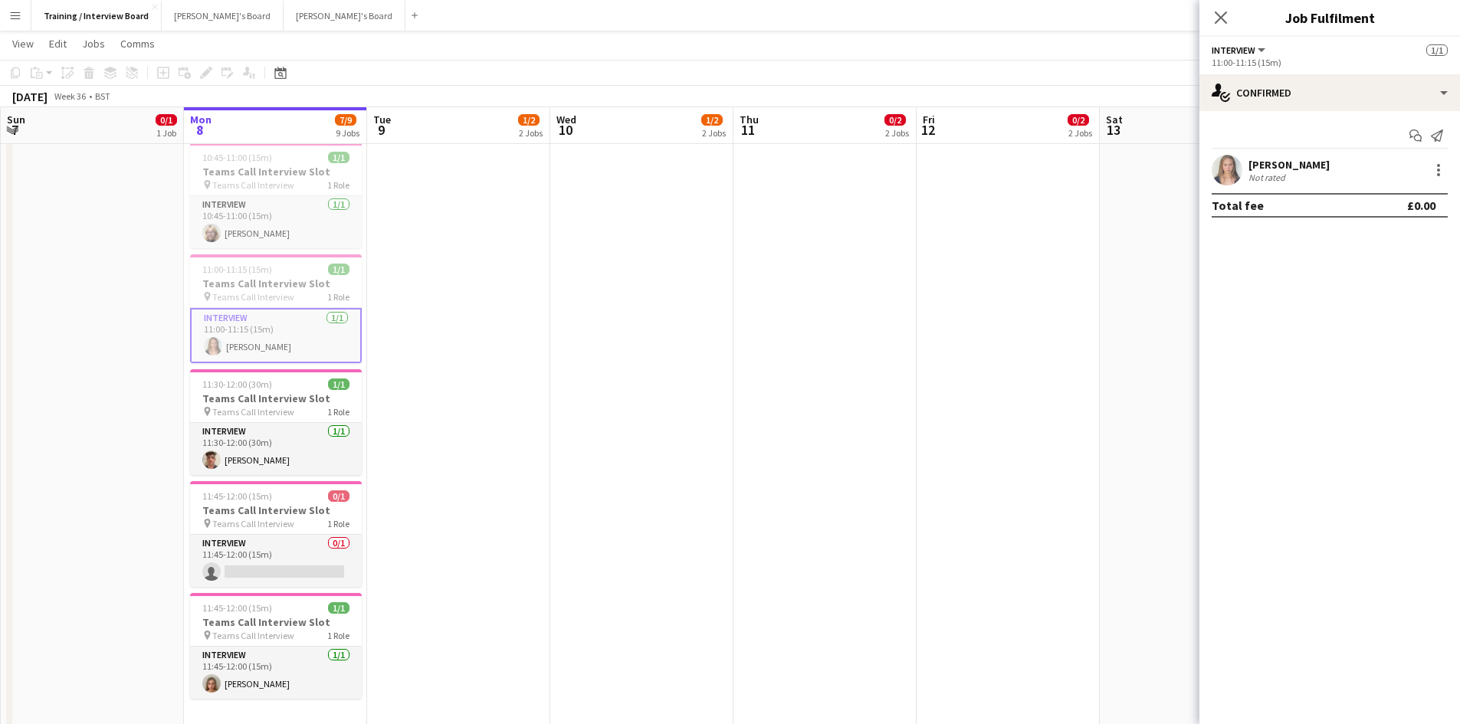
click at [1281, 161] on div "[PERSON_NAME]" at bounding box center [1288, 165] width 81 height 14
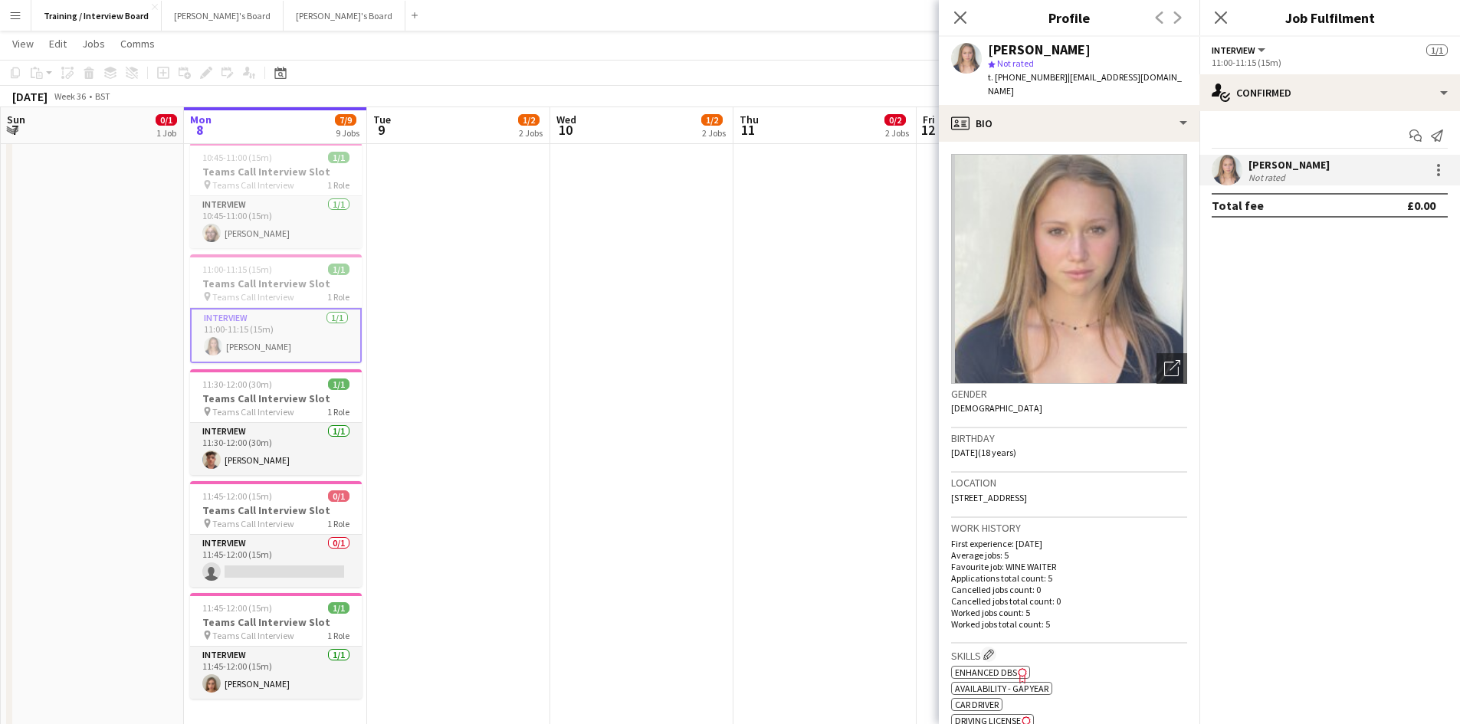
drag, startPoint x: 1058, startPoint y: 80, endPoint x: 1167, endPoint y: 80, distance: 108.8
click at [1167, 80] on div "[PERSON_NAME] star Not rated t. [PHONE_NUMBER] | [EMAIL_ADDRESS][DOMAIN_NAME]" at bounding box center [1069, 71] width 261 height 68
copy span "[EMAIL_ADDRESS][DOMAIN_NAME]"
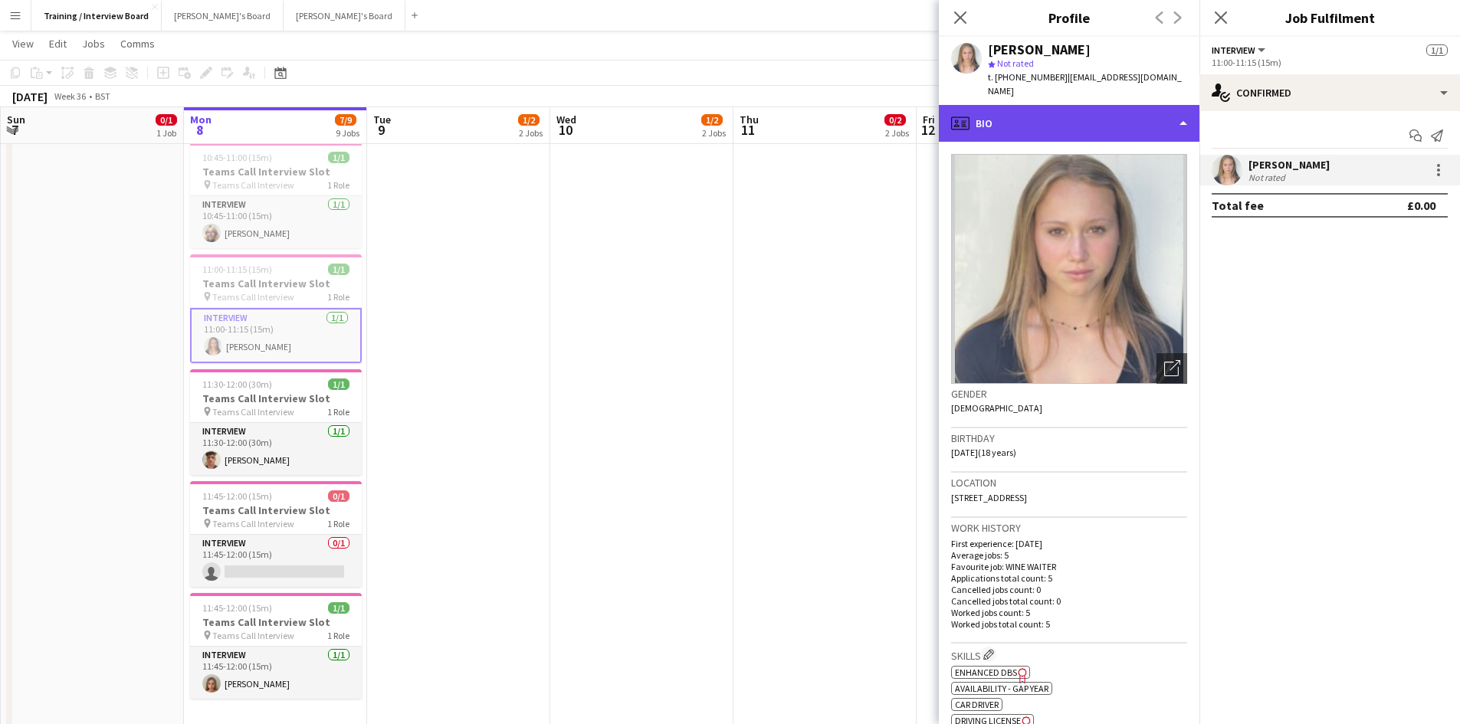
click at [1192, 105] on div "profile Bio" at bounding box center [1069, 123] width 261 height 37
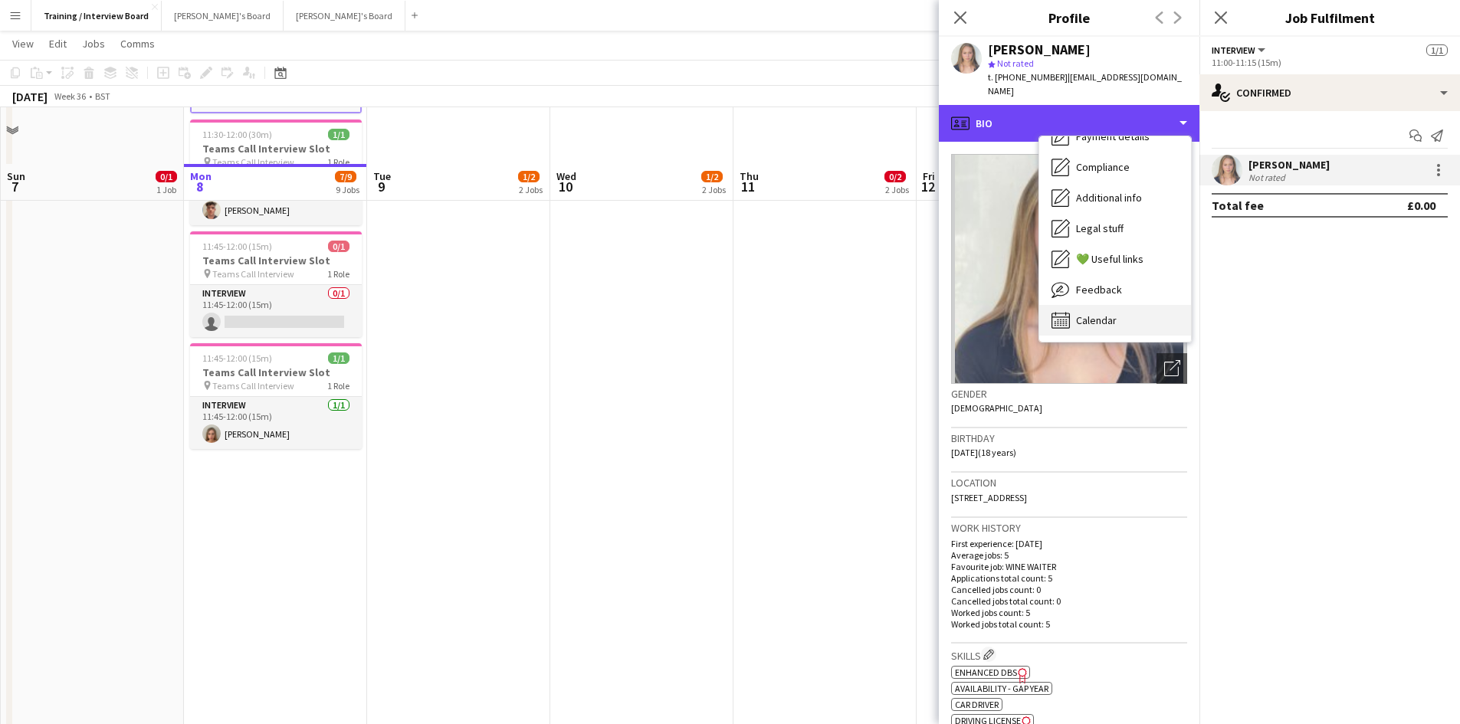
scroll to position [843, 0]
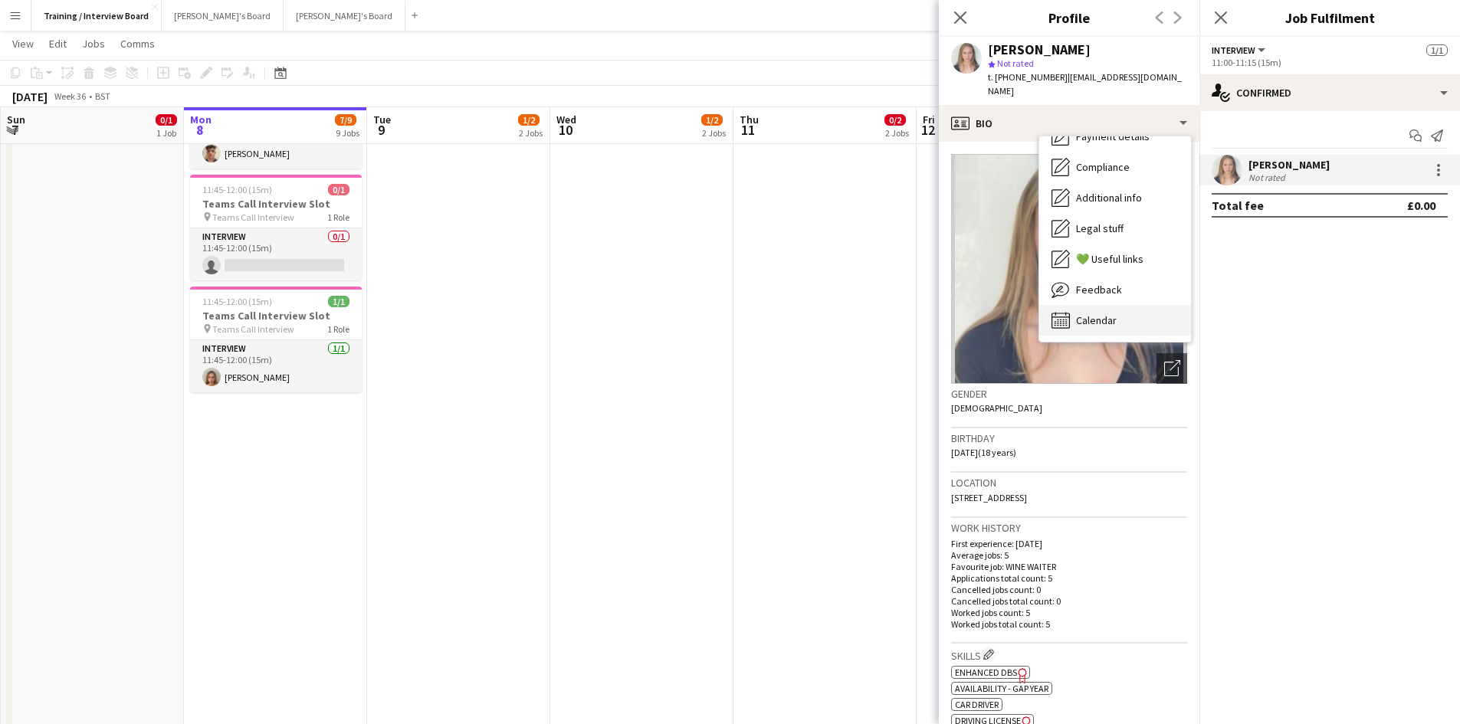
click at [1146, 305] on div "Calendar Calendar" at bounding box center [1115, 320] width 152 height 31
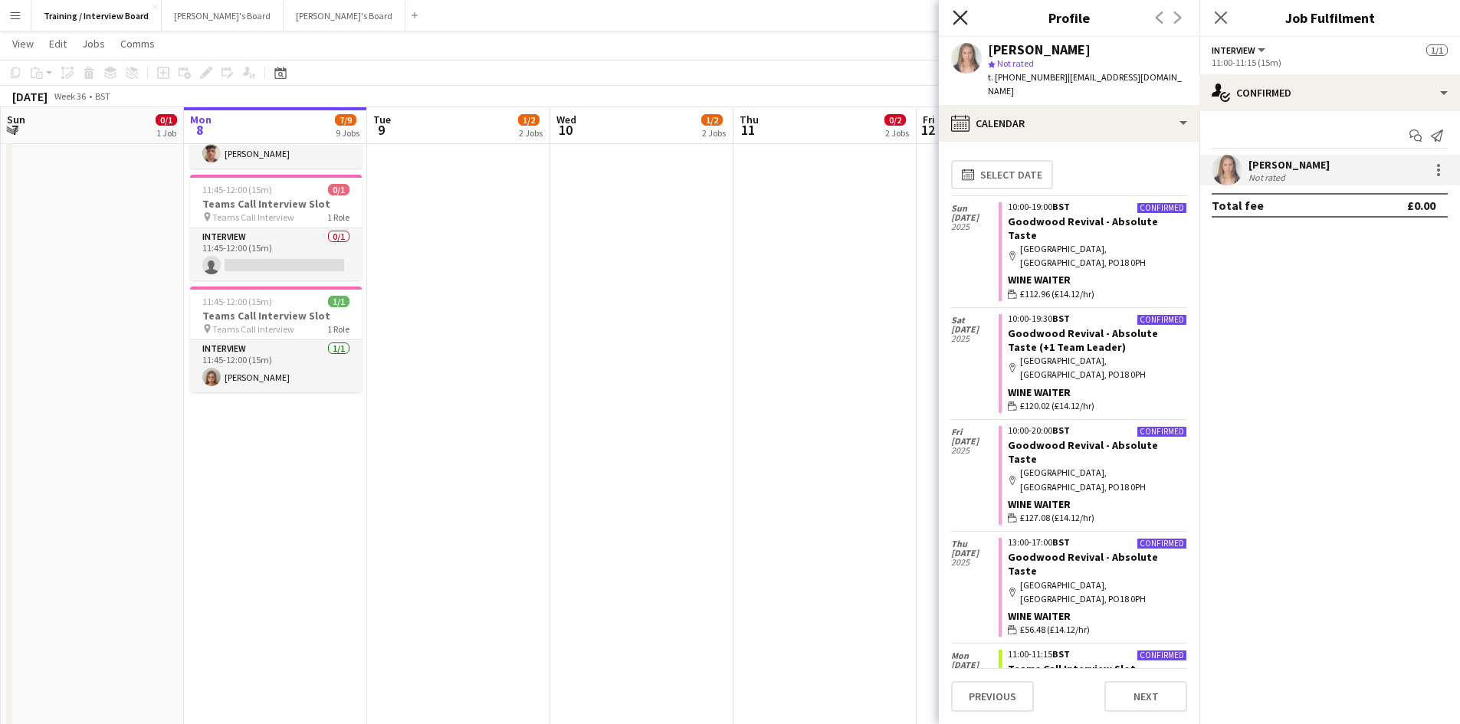
click at [957, 16] on icon "Close pop-in" at bounding box center [960, 17] width 15 height 15
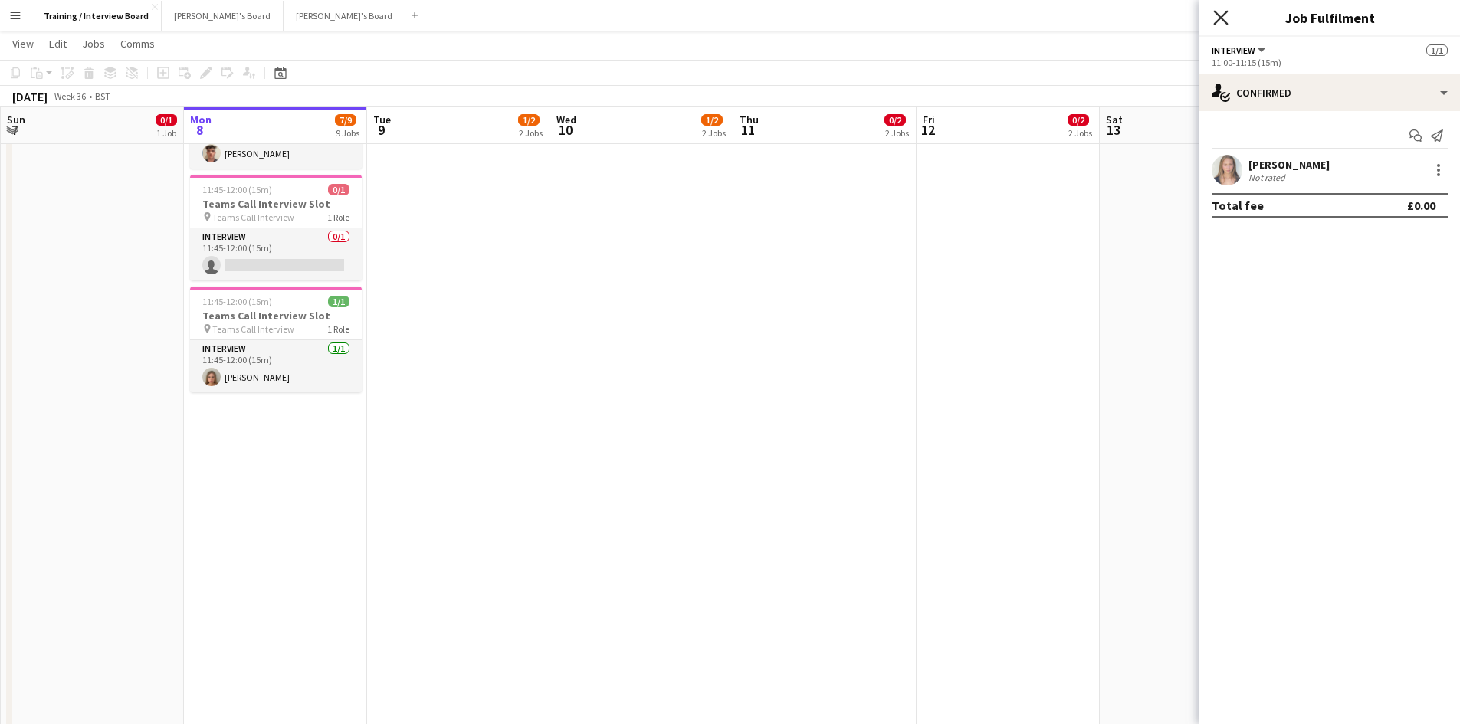
click at [1217, 16] on icon "Close pop-in" at bounding box center [1220, 17] width 15 height 15
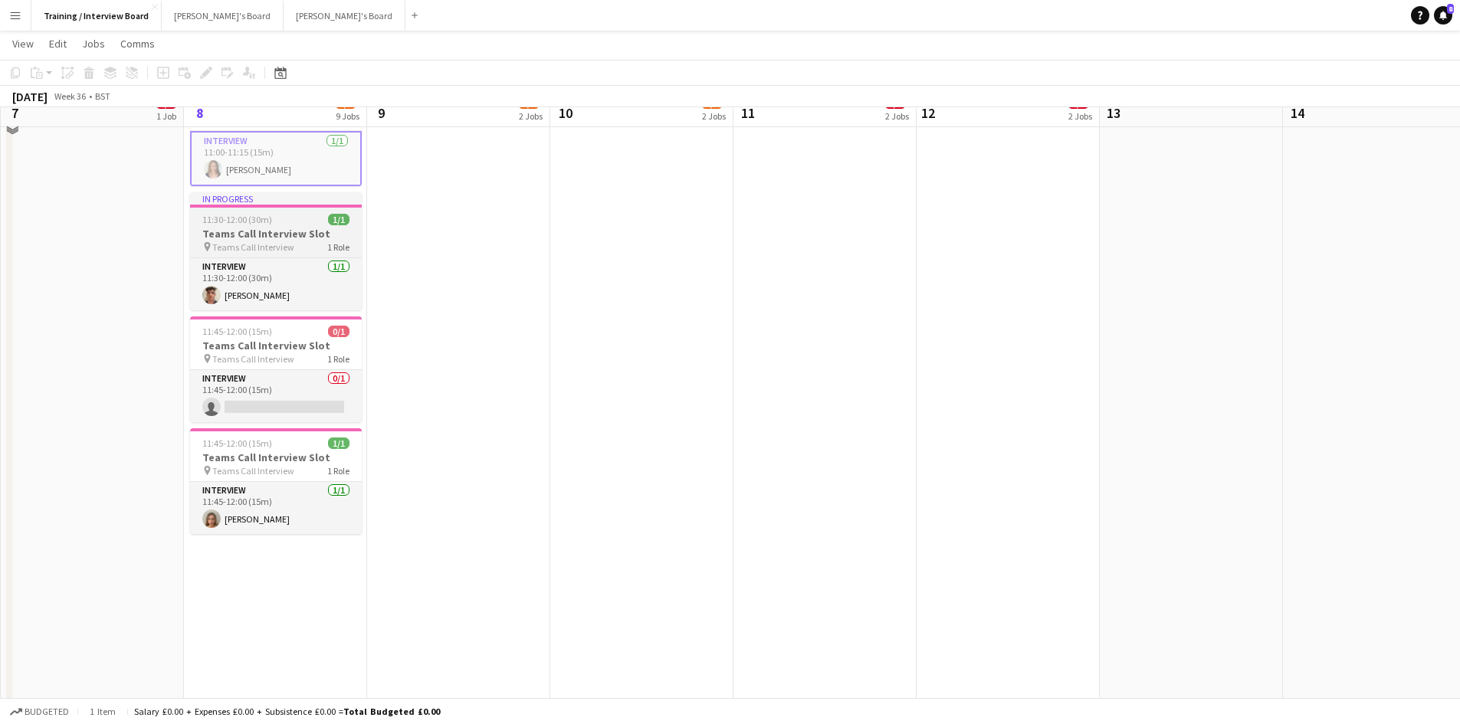
scroll to position [690, 0]
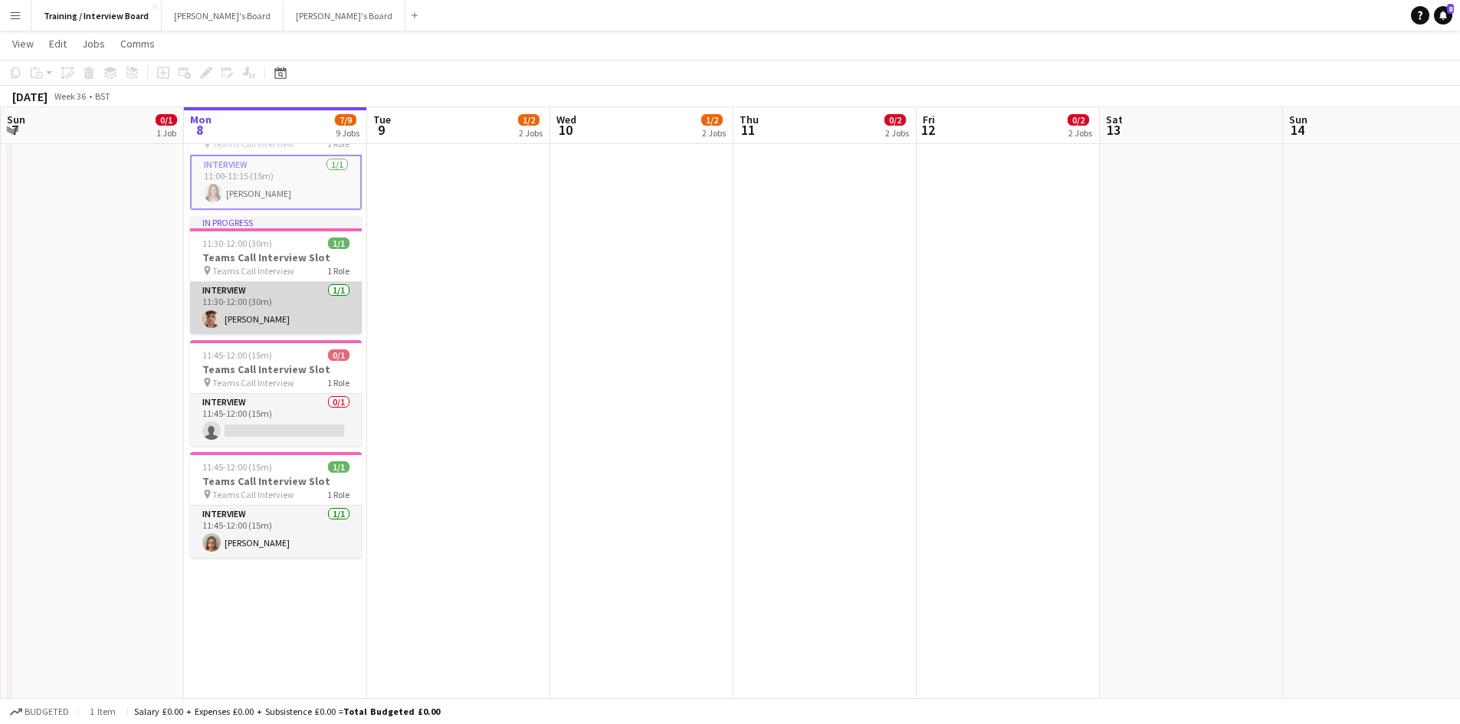
click at [247, 310] on app-card-role "Interview [DATE] 11:30-12:00 (30m) [PERSON_NAME]" at bounding box center [276, 308] width 172 height 52
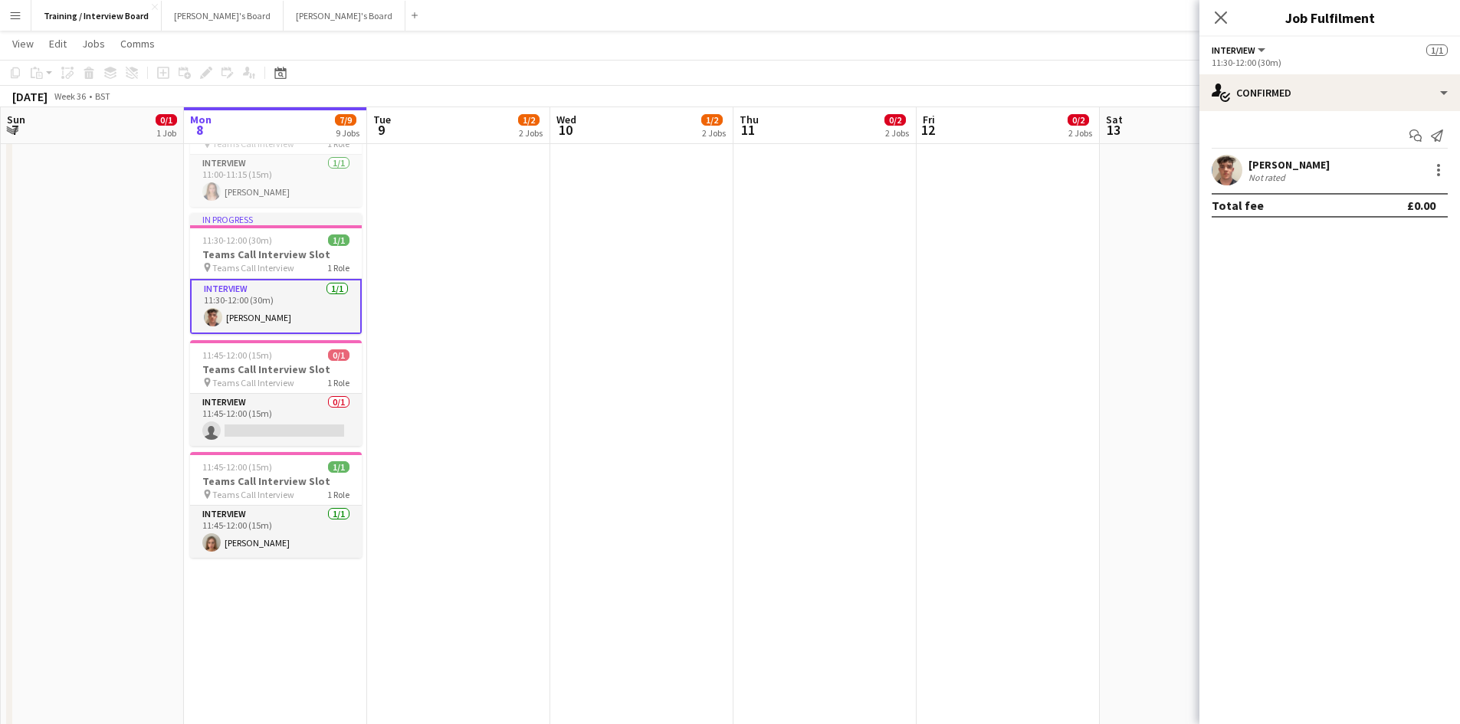
click at [1273, 166] on div "[PERSON_NAME]" at bounding box center [1288, 165] width 81 height 14
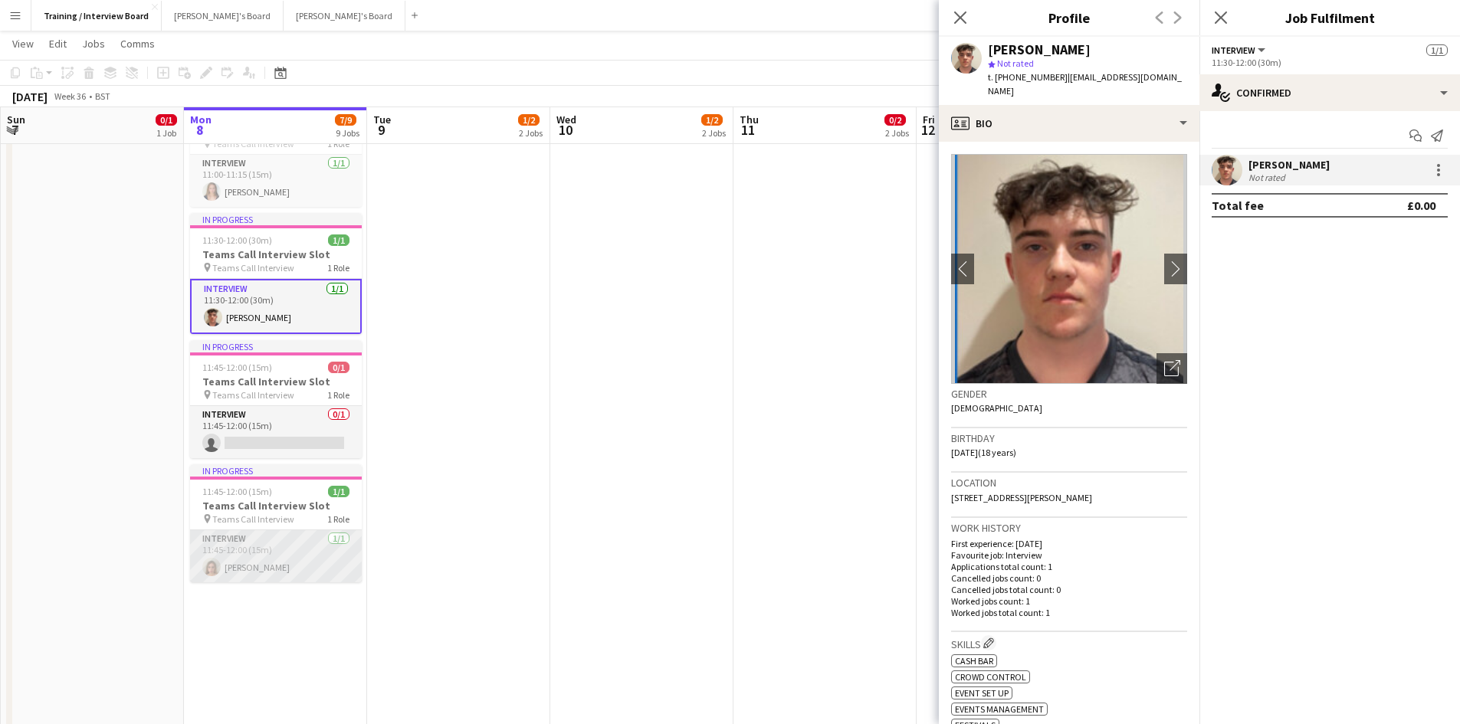
click at [258, 563] on app-card-role "Interview [DATE] 11:45-12:00 (15m) [PERSON_NAME]" at bounding box center [276, 556] width 172 height 52
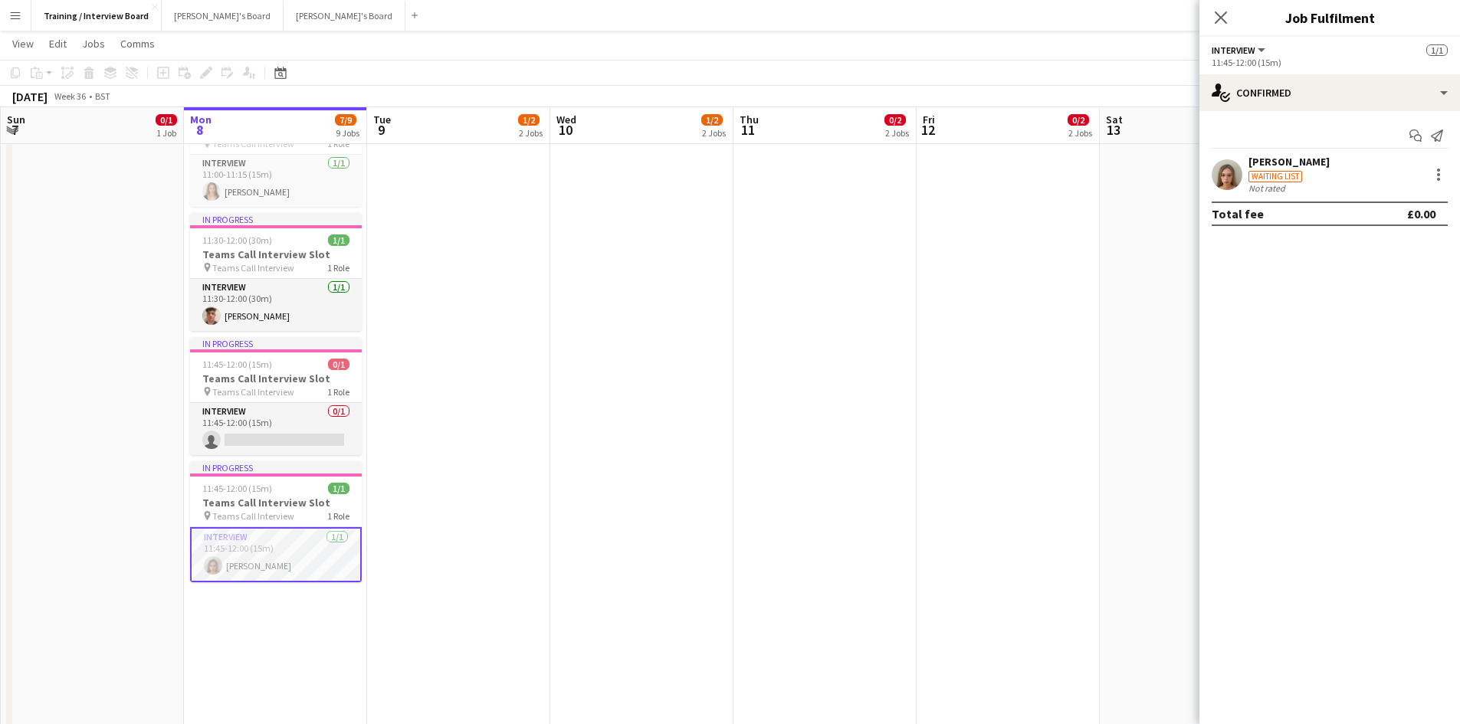
click at [1246, 163] on div "[PERSON_NAME] Waiting list Not rated" at bounding box center [1329, 174] width 261 height 39
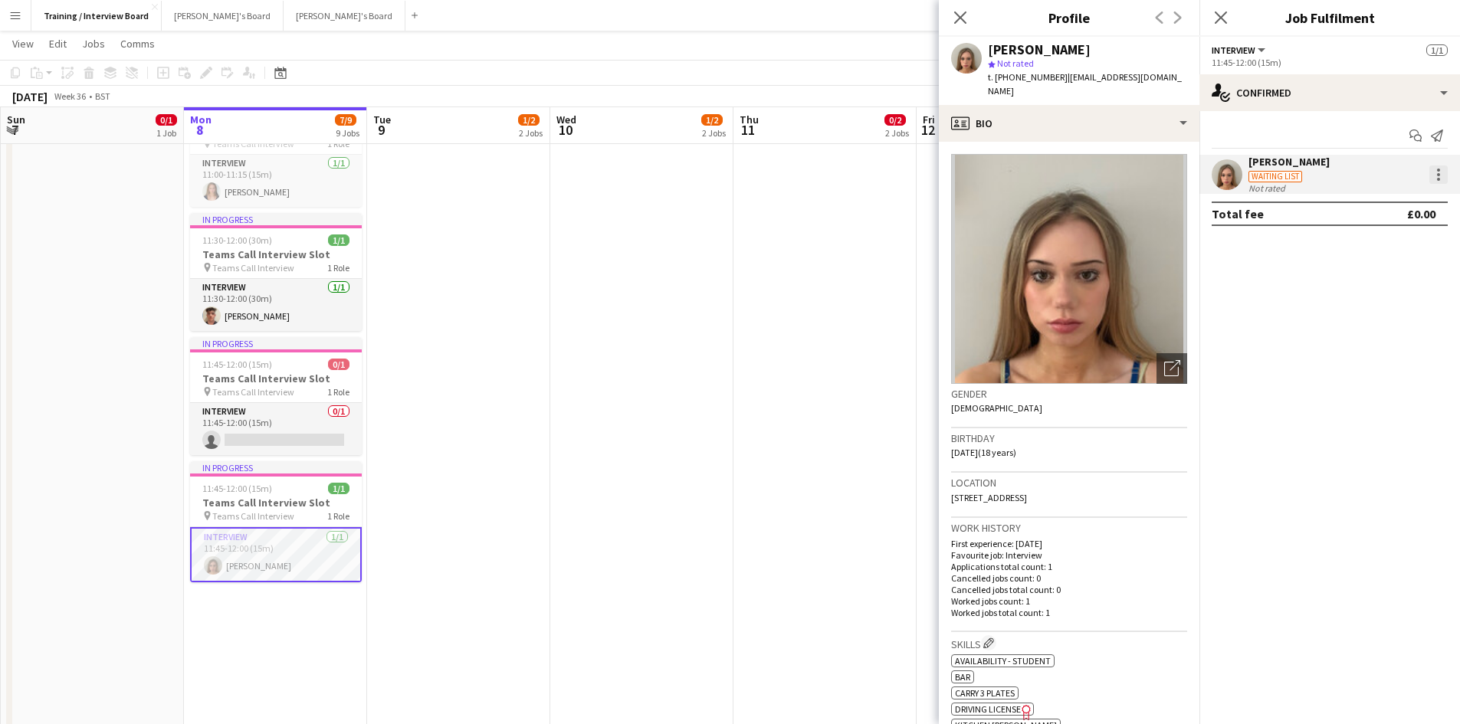
click at [1442, 171] on div at bounding box center [1438, 175] width 18 height 18
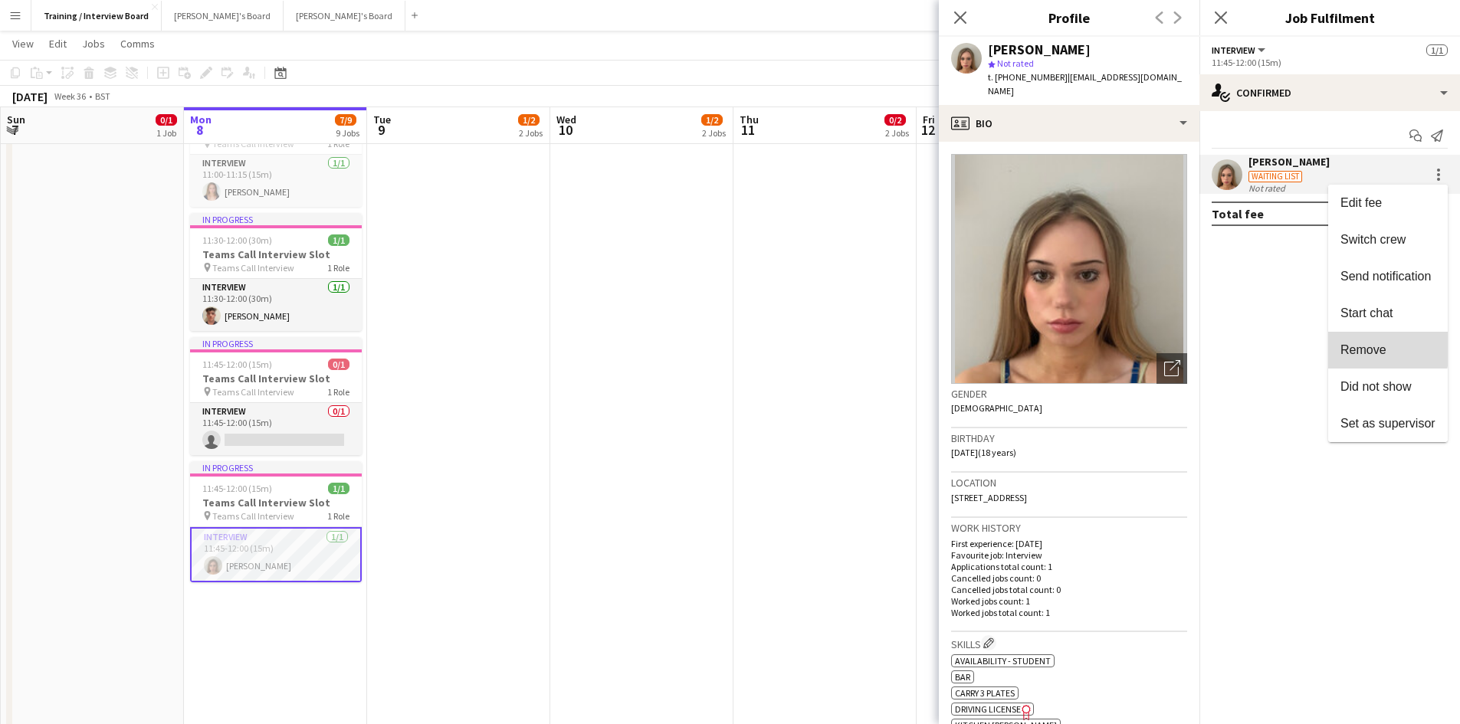
click at [1365, 343] on span "Remove" at bounding box center [1363, 349] width 46 height 13
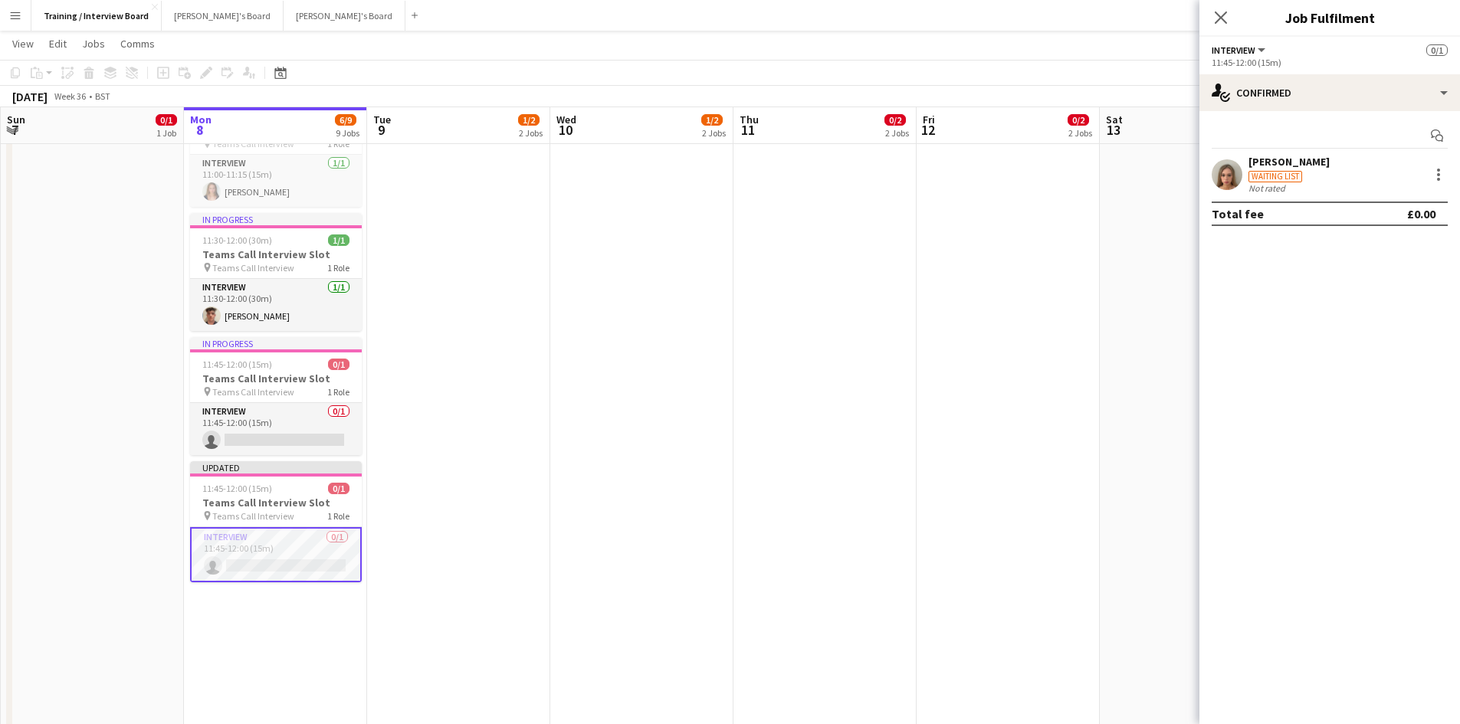
click at [1267, 161] on div "[PERSON_NAME]" at bounding box center [1288, 162] width 81 height 14
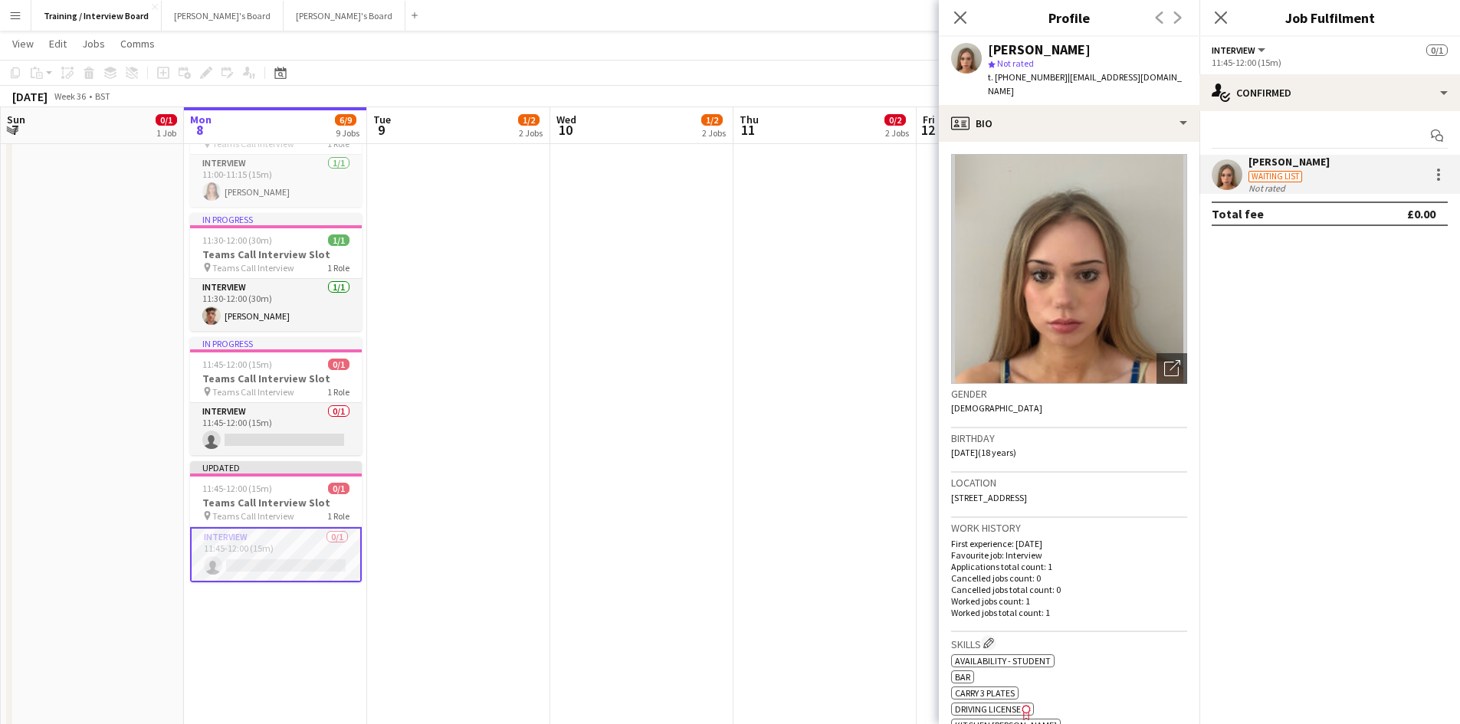
drag, startPoint x: 1062, startPoint y: 77, endPoint x: 1166, endPoint y: 77, distance: 103.5
click at [1166, 77] on div "[PERSON_NAME] star Not rated t. [PHONE_NUMBER] | [EMAIL_ADDRESS][DOMAIN_NAME]" at bounding box center [1069, 71] width 261 height 68
copy span "pippahunt47@gmail.com"
click at [1144, 50] on div "Pippa Hunt" at bounding box center [1087, 50] width 199 height 14
click at [958, 18] on icon "Close pop-in" at bounding box center [960, 17] width 15 height 15
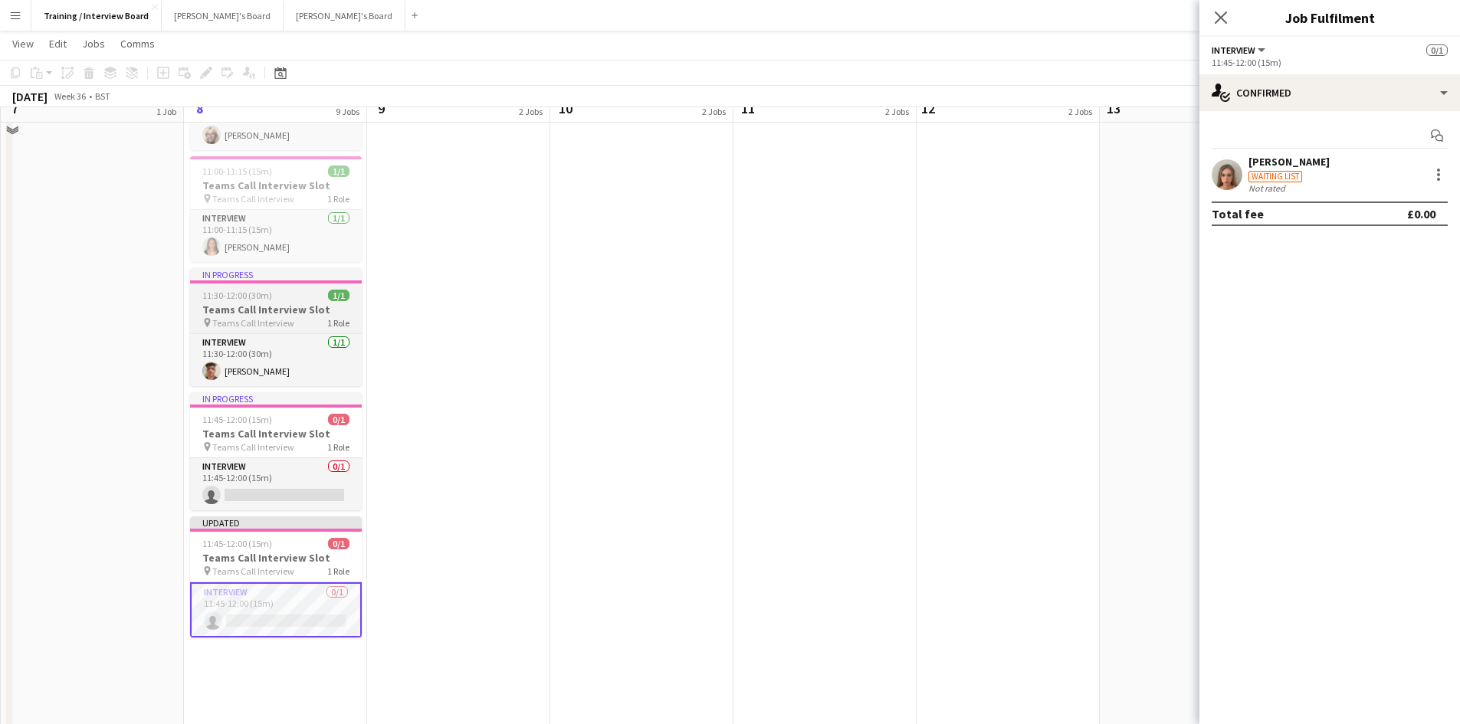
scroll to position [613, 0]
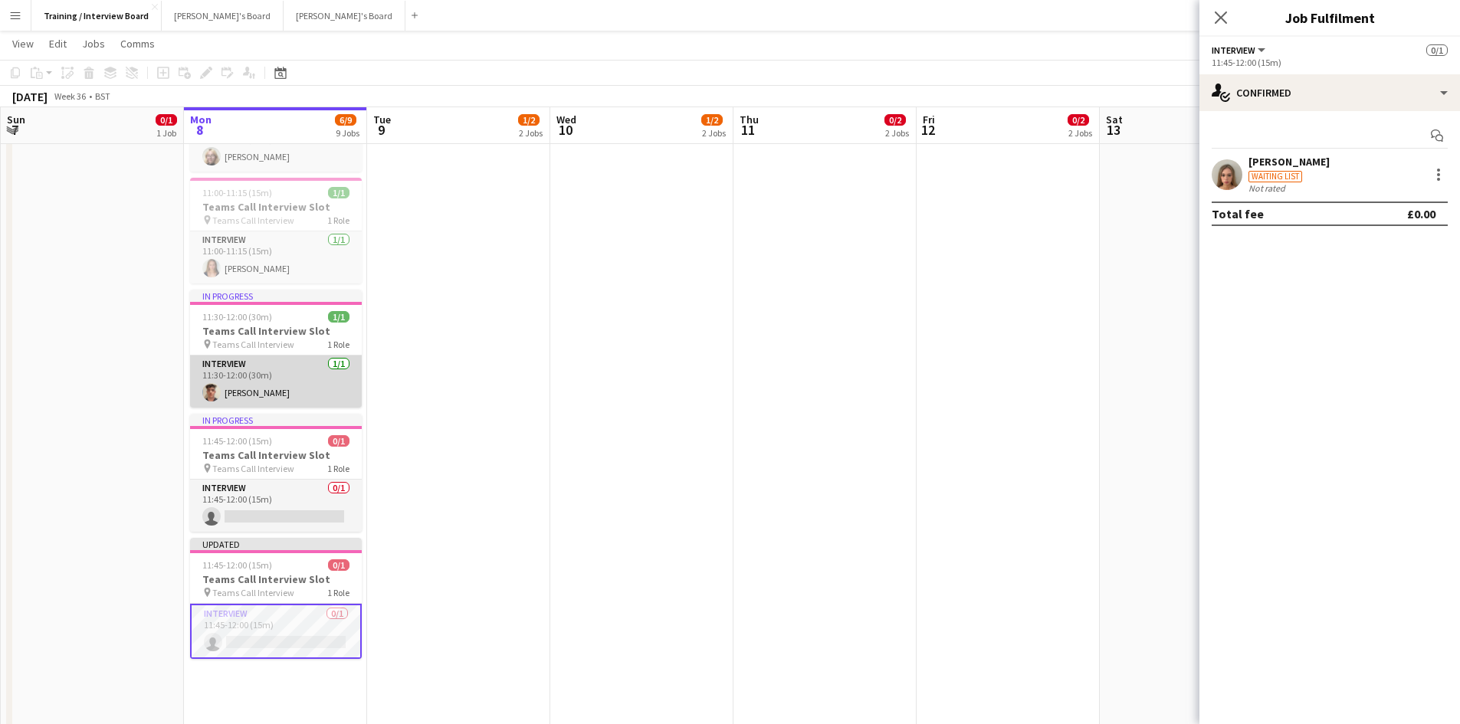
click at [309, 389] on app-card-role "Interview 1/1 11:30-12:00 (30m) Kaden Ballard" at bounding box center [276, 382] width 172 height 52
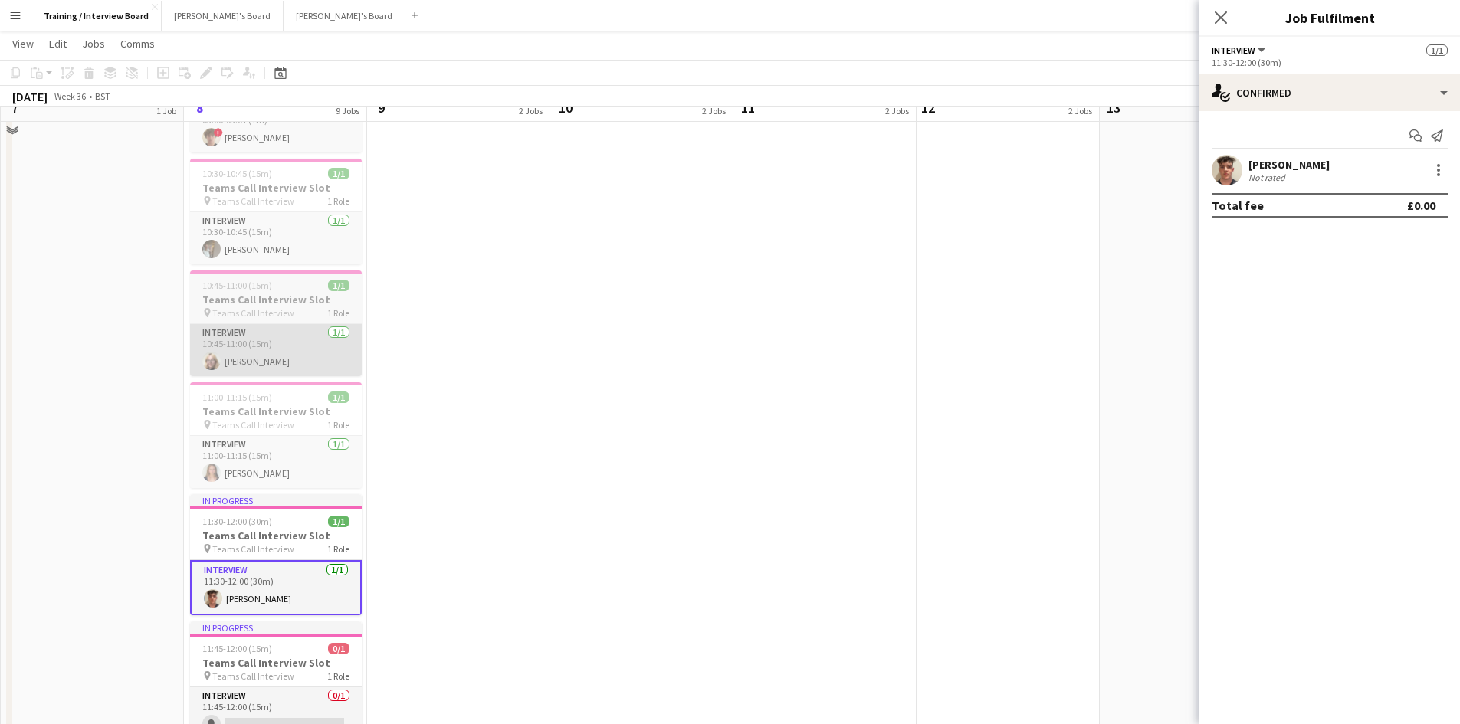
scroll to position [383, 0]
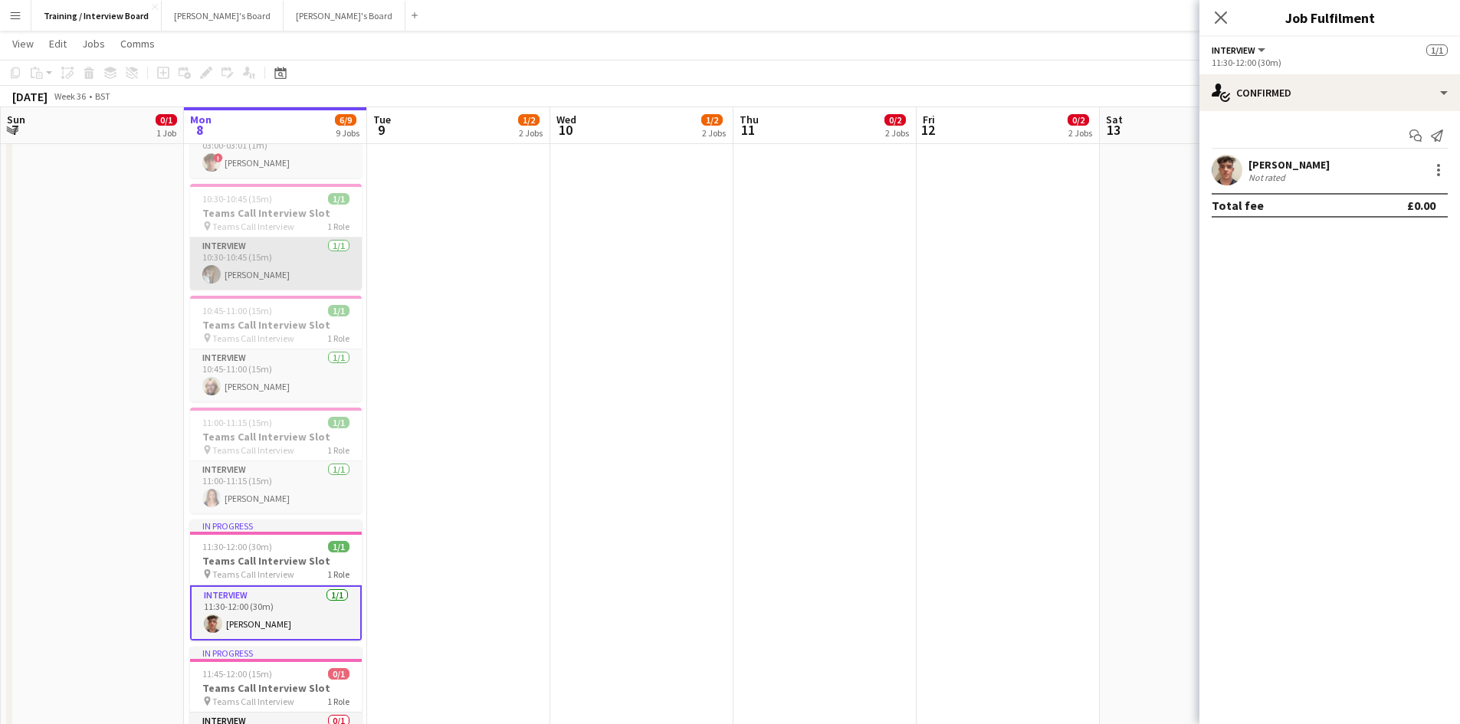
click at [261, 268] on app-card-role "Interview 1/1 10:30-10:45 (15m) Nevaeh Anderson" at bounding box center [276, 264] width 172 height 52
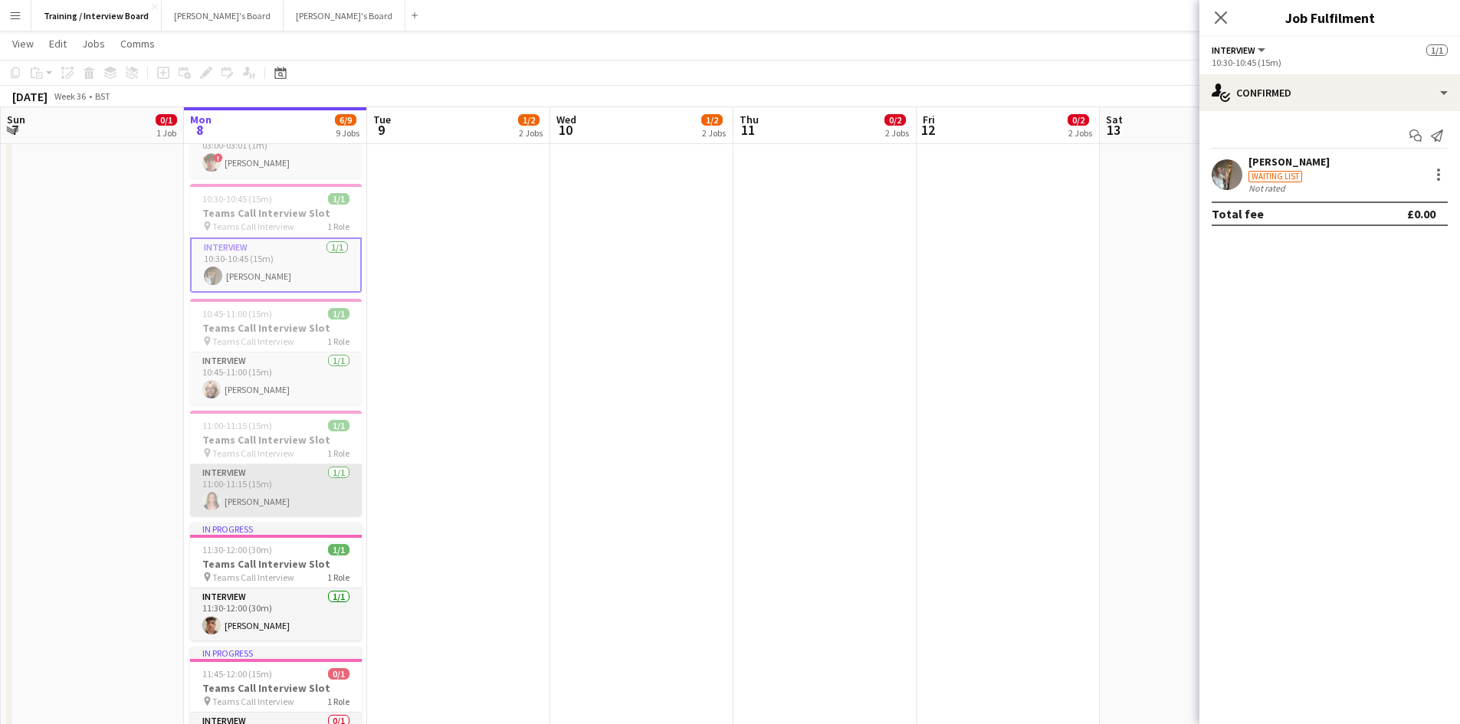
click at [305, 476] on app-card-role "Interview 1/1 11:00-11:15 (15m) Alice Appleyard" at bounding box center [276, 490] width 172 height 52
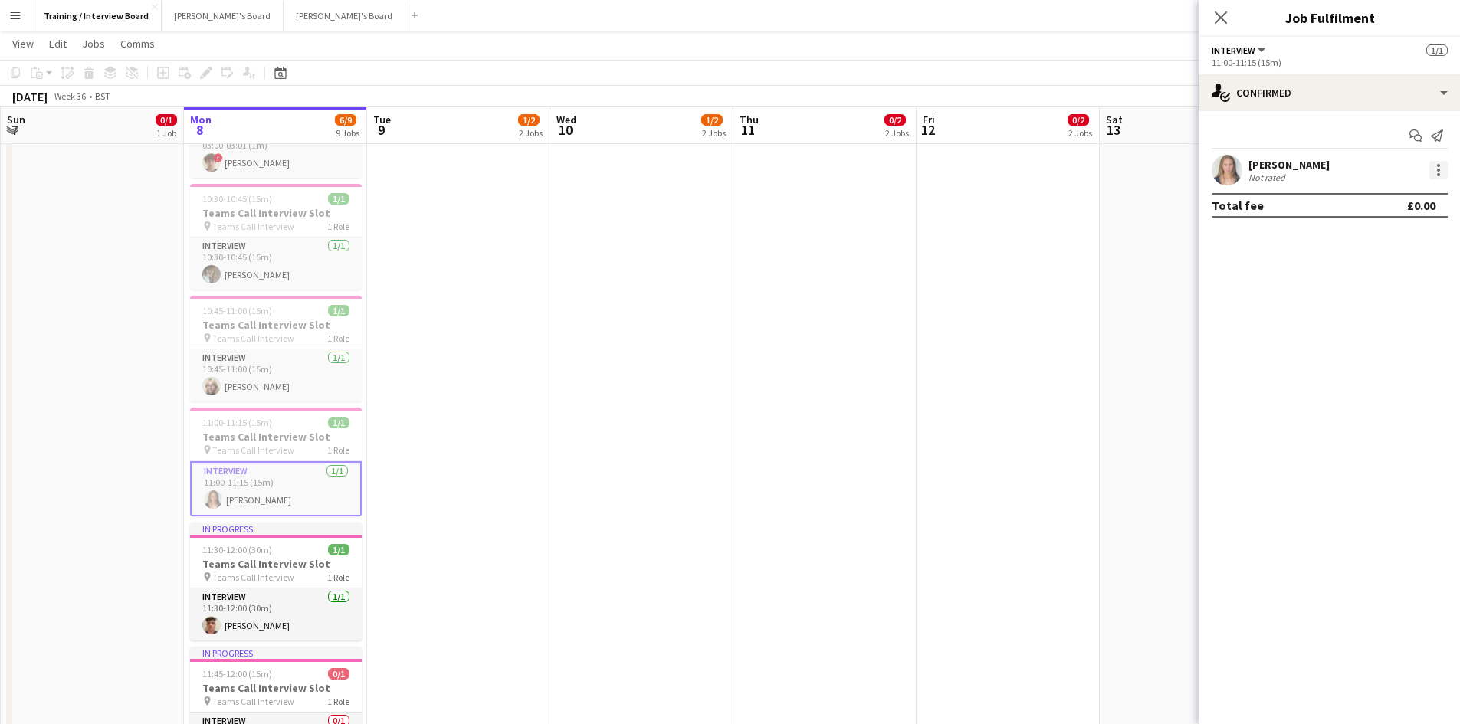
click at [1441, 175] on div at bounding box center [1438, 170] width 18 height 18
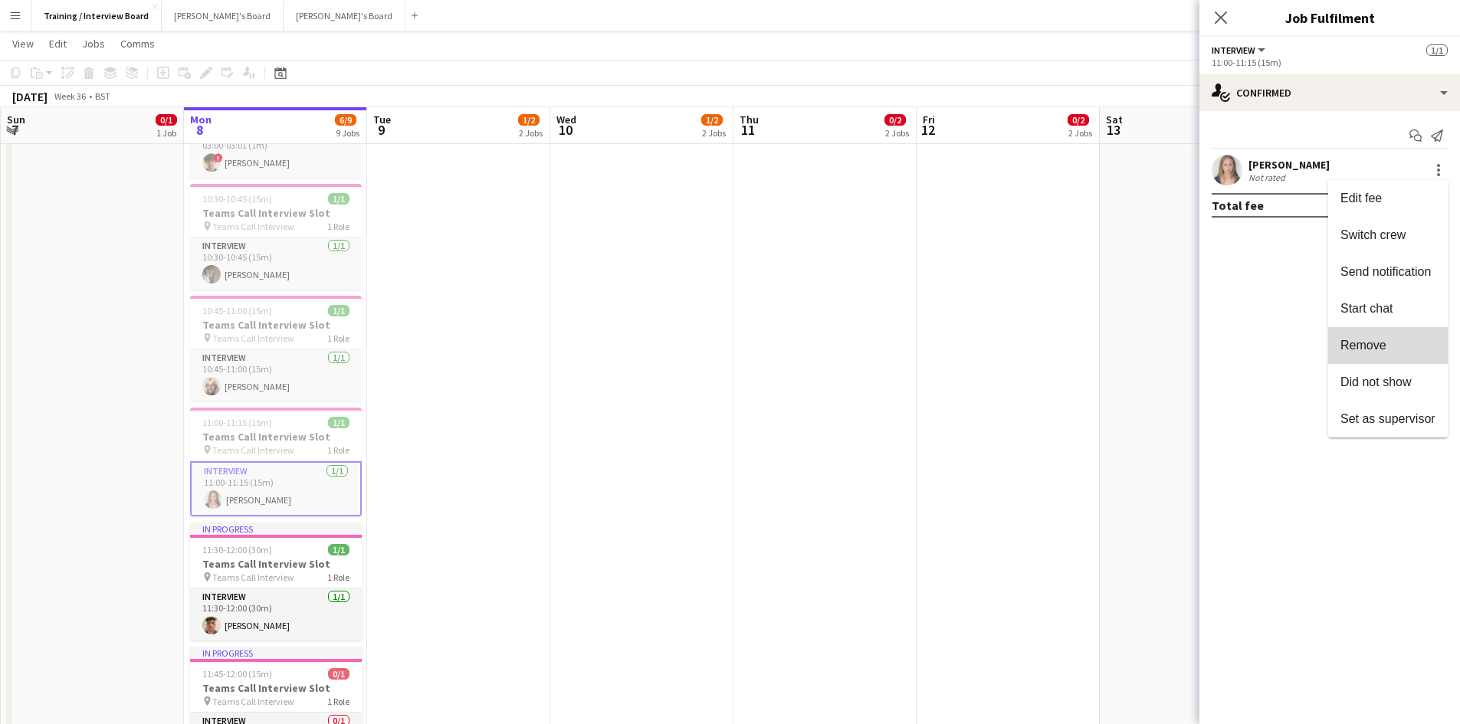
click at [1357, 337] on button "Remove" at bounding box center [1388, 345] width 120 height 37
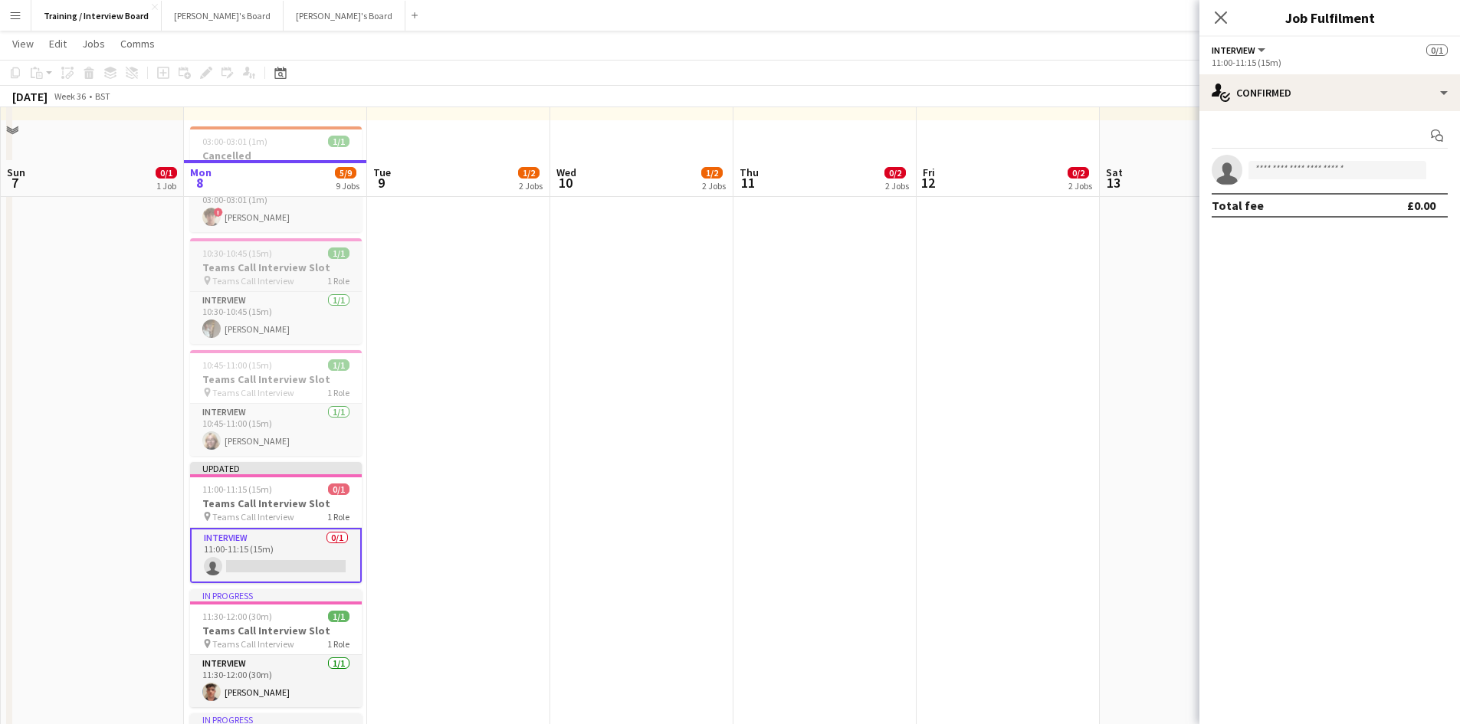
scroll to position [307, 0]
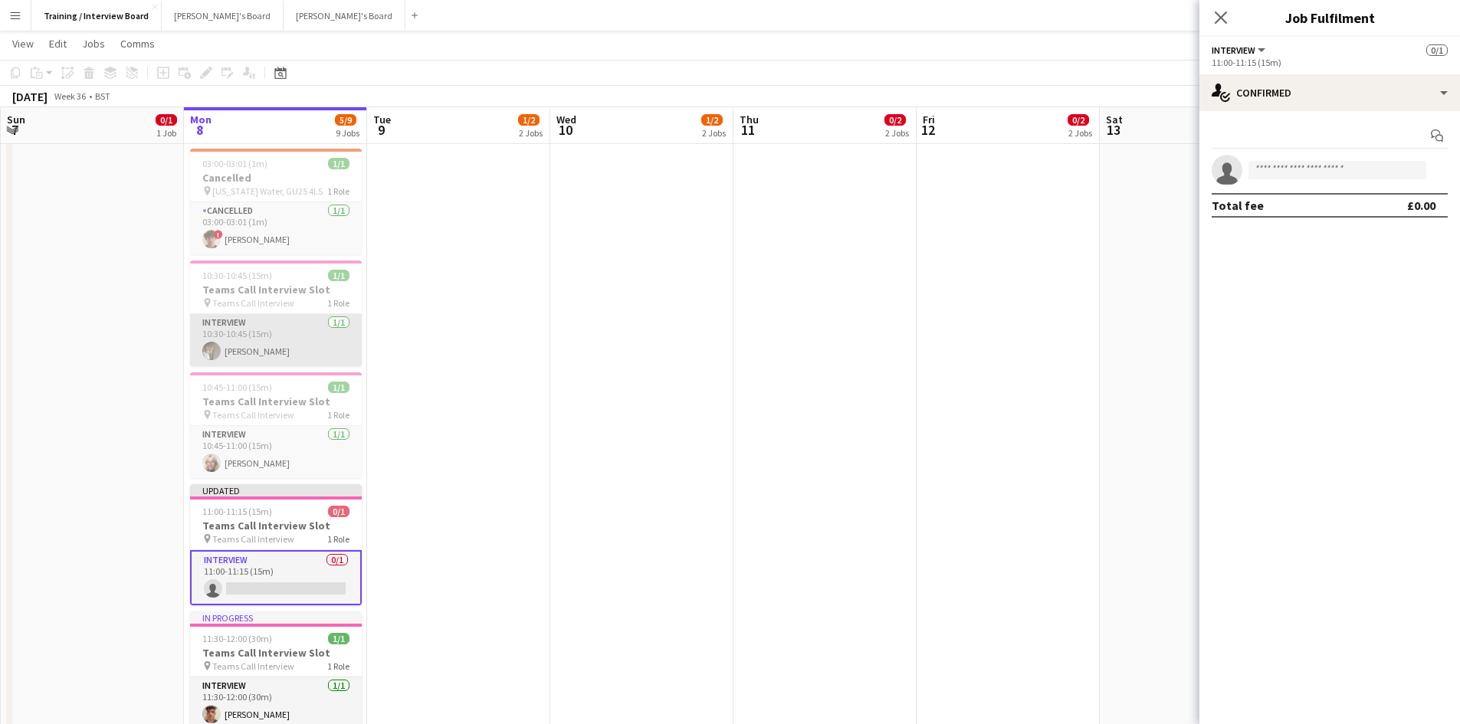
click at [254, 354] on app-card-role "Interview 1/1 10:30-10:45 (15m) Nevaeh Anderson" at bounding box center [276, 340] width 172 height 52
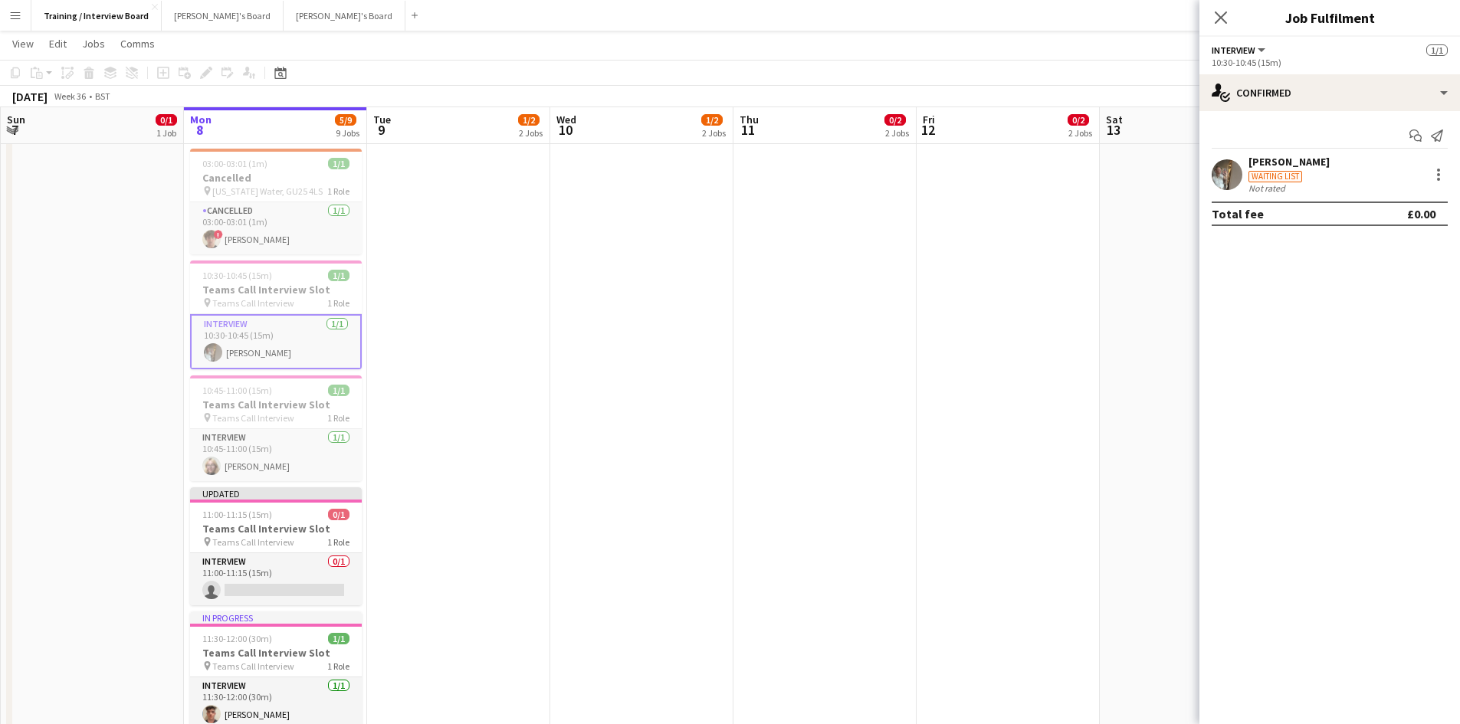
click at [1290, 159] on div "[PERSON_NAME]" at bounding box center [1288, 162] width 81 height 14
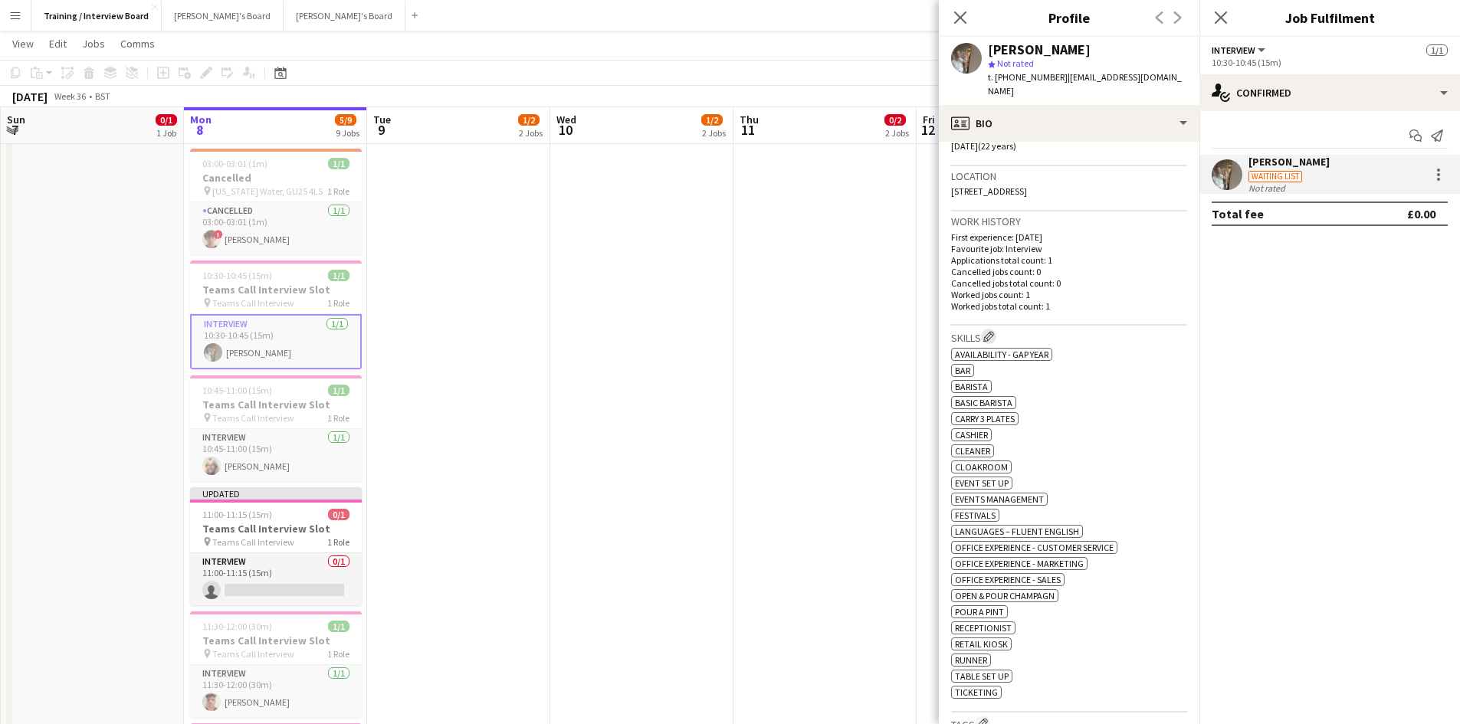
click at [996, 329] on button "Edit crew company skills" at bounding box center [988, 336] width 15 height 15
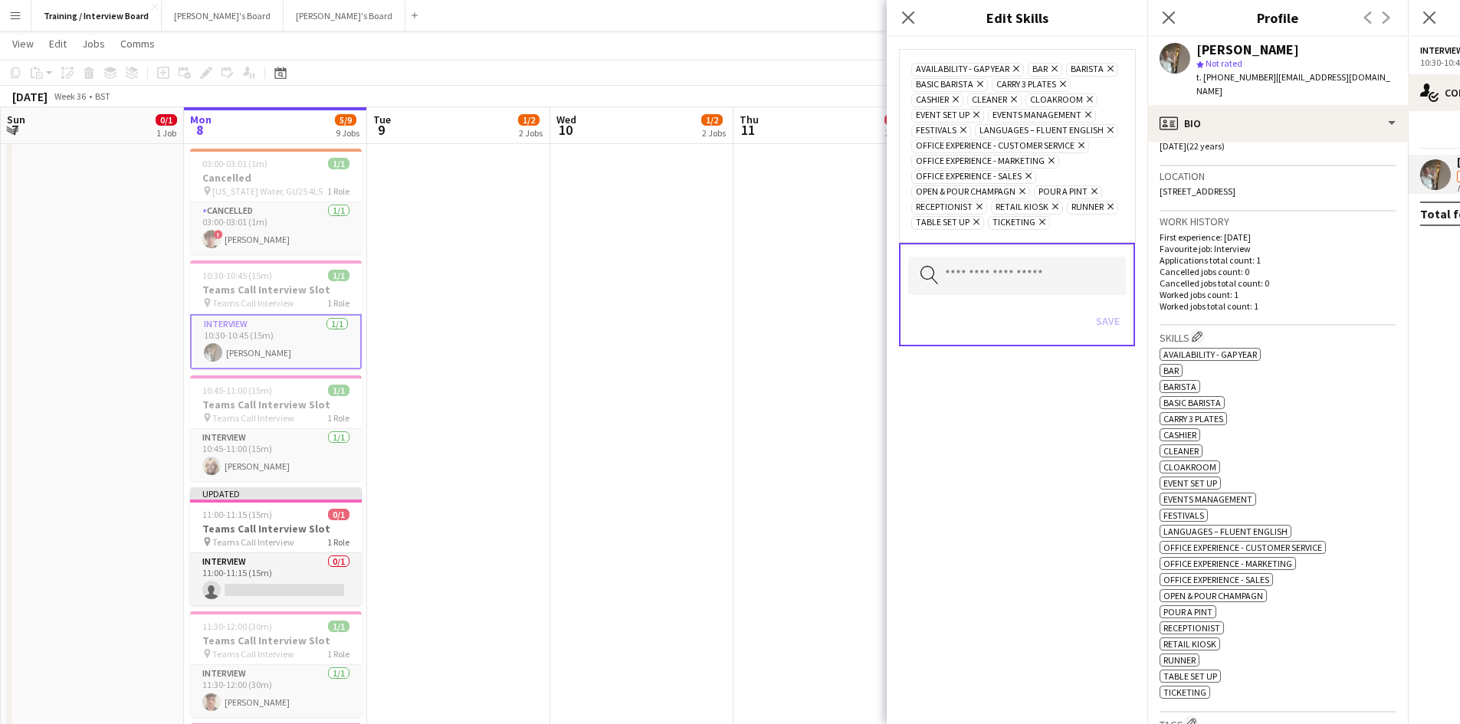
click at [978, 87] on icon "Remove" at bounding box center [978, 84] width 10 height 10
click at [1101, 321] on button "Save" at bounding box center [1108, 321] width 36 height 25
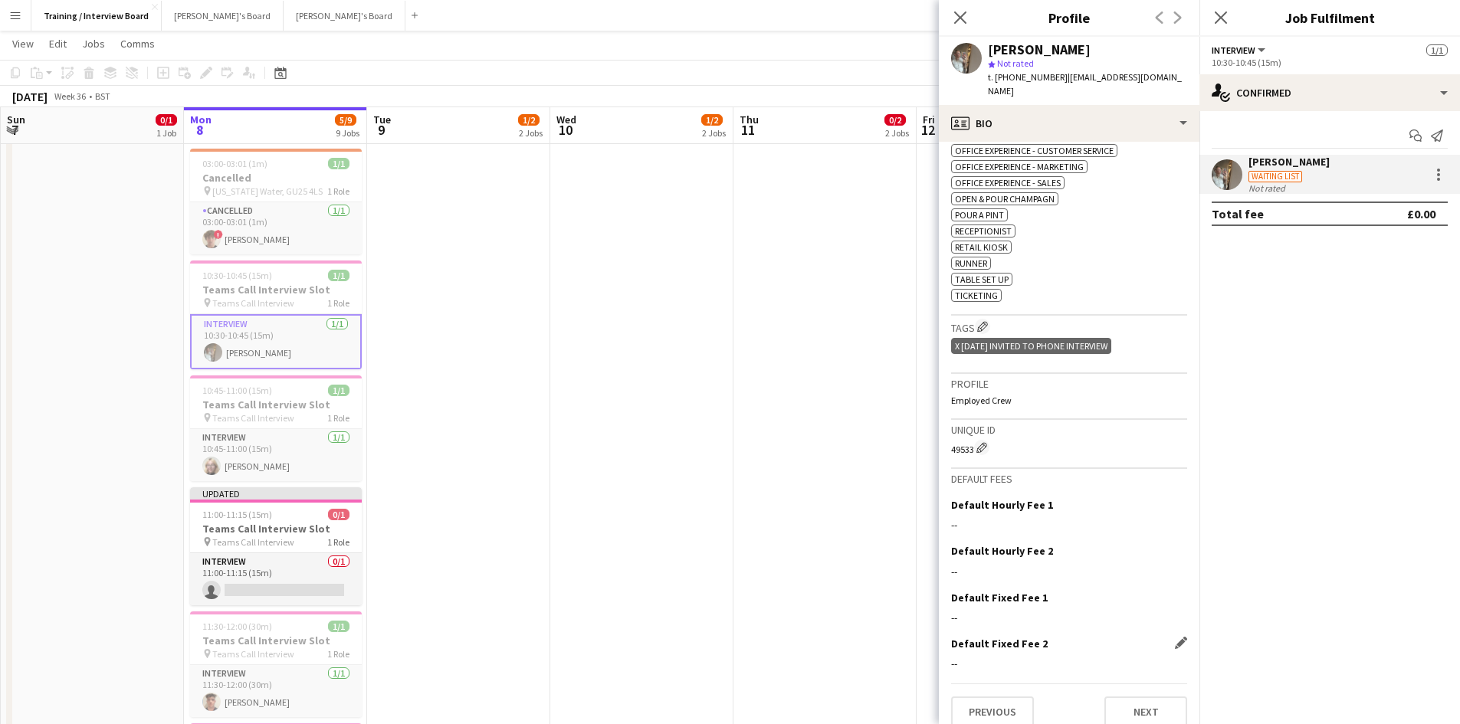
scroll to position [688, 0]
click at [1126, 697] on button "Next" at bounding box center [1145, 711] width 83 height 31
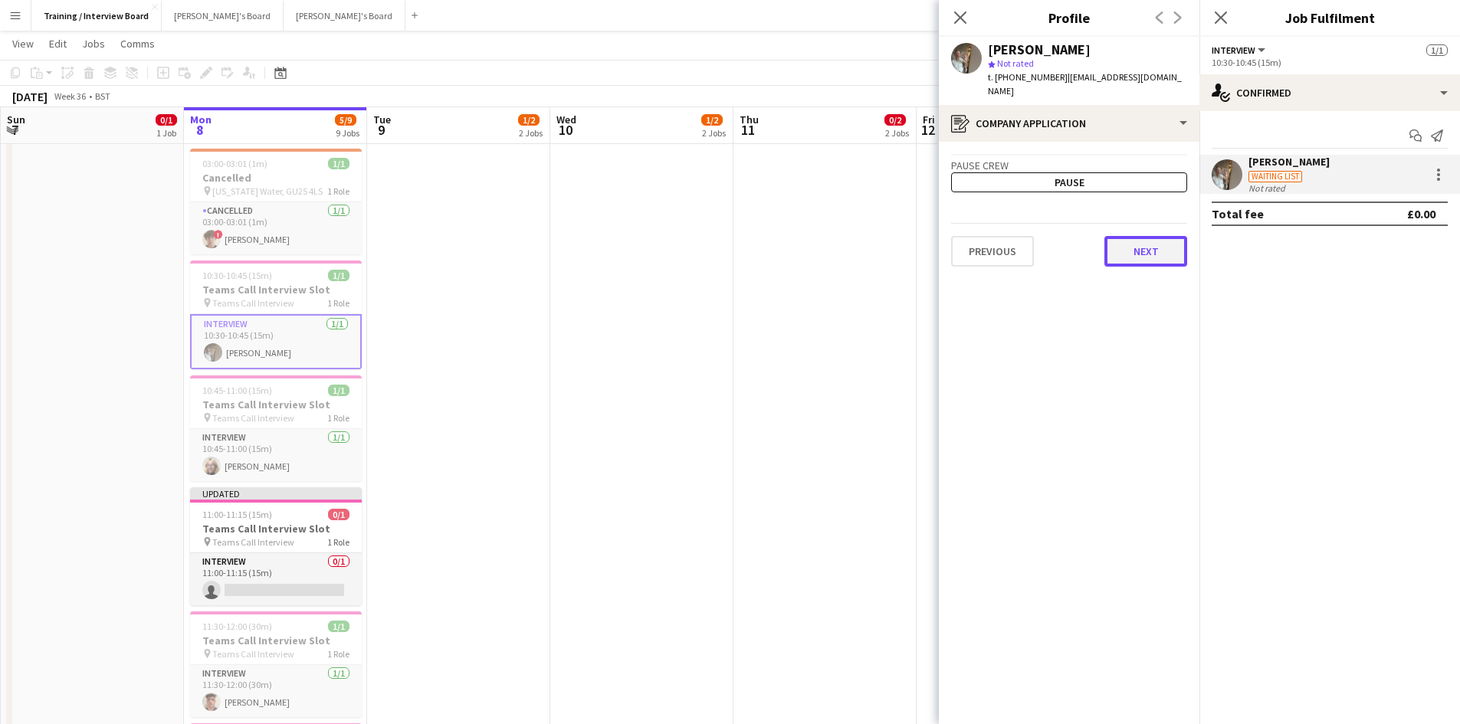
click at [1144, 245] on button "Next" at bounding box center [1145, 251] width 83 height 31
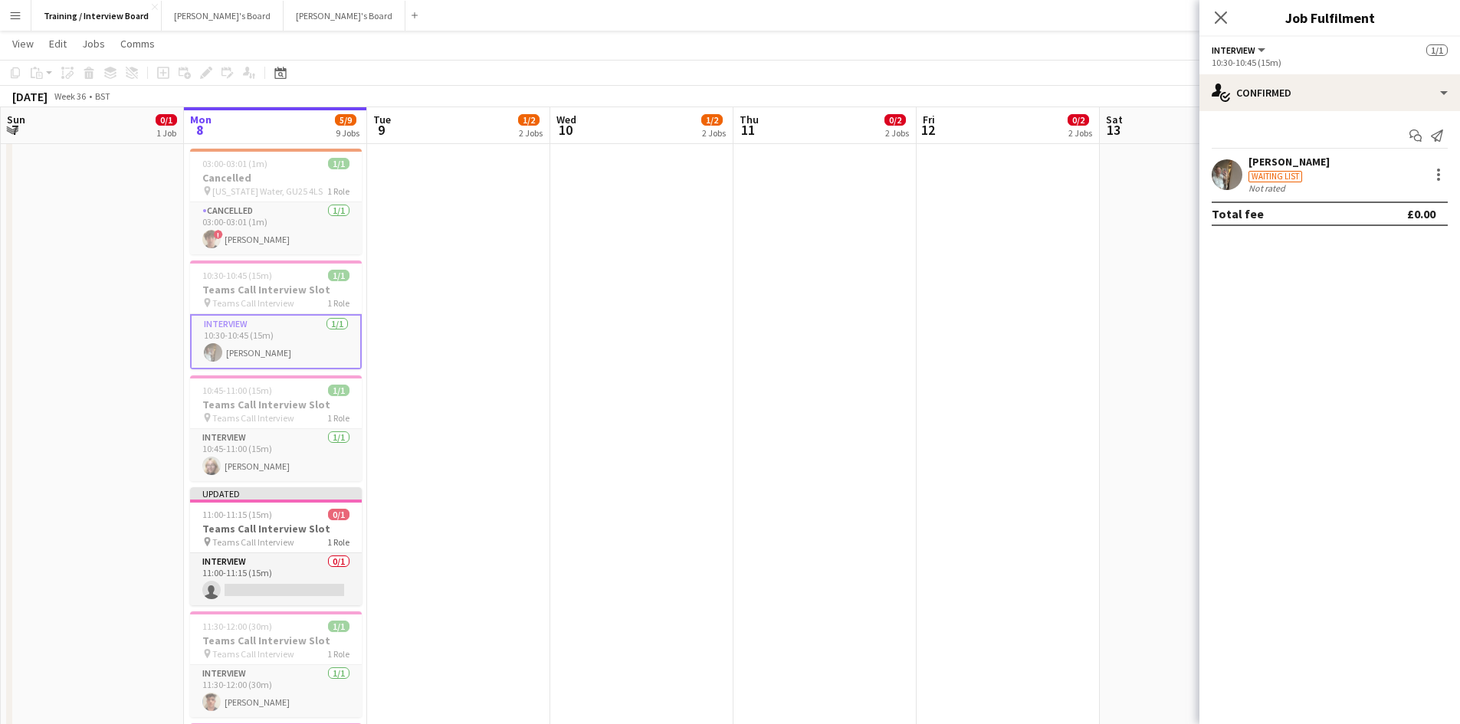
click at [1278, 162] on div "Nevaeh Anderson" at bounding box center [1288, 162] width 81 height 14
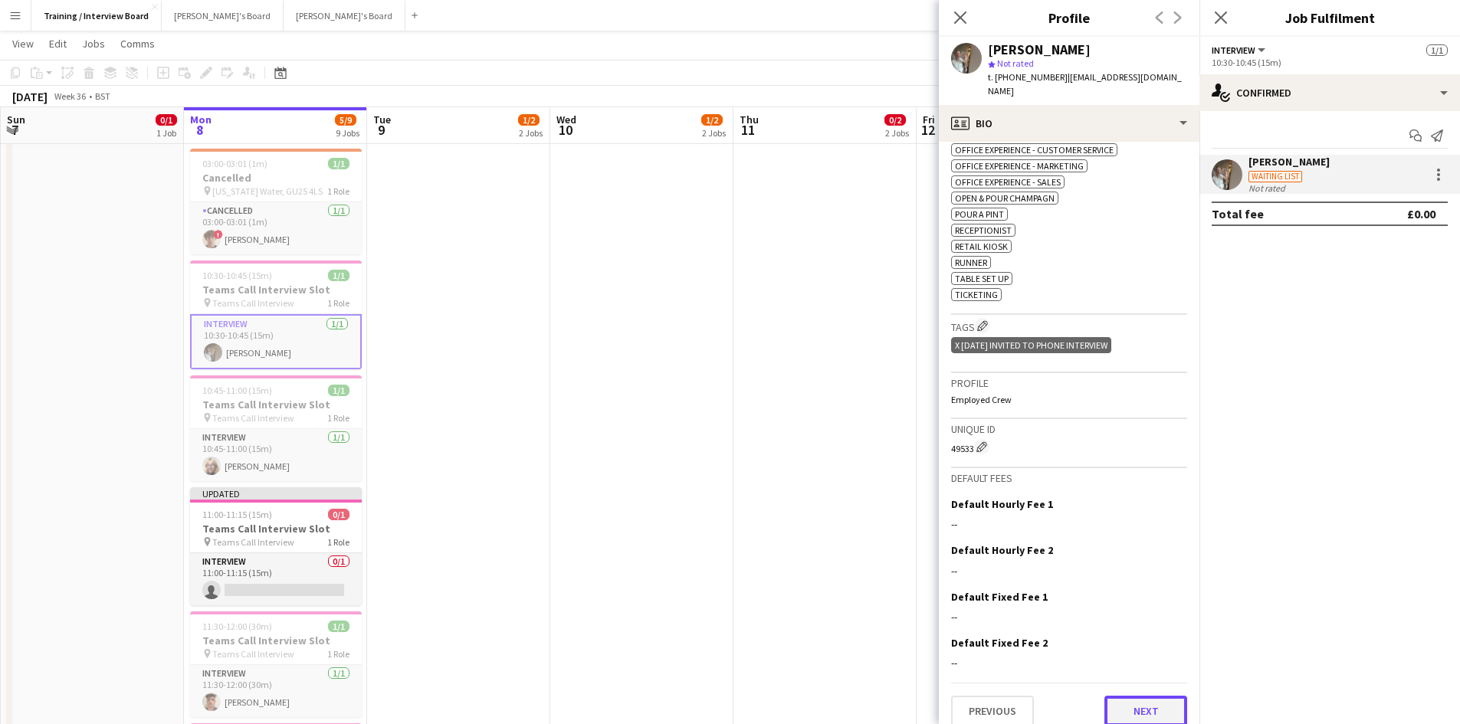
click at [1128, 697] on button "Next" at bounding box center [1145, 711] width 83 height 31
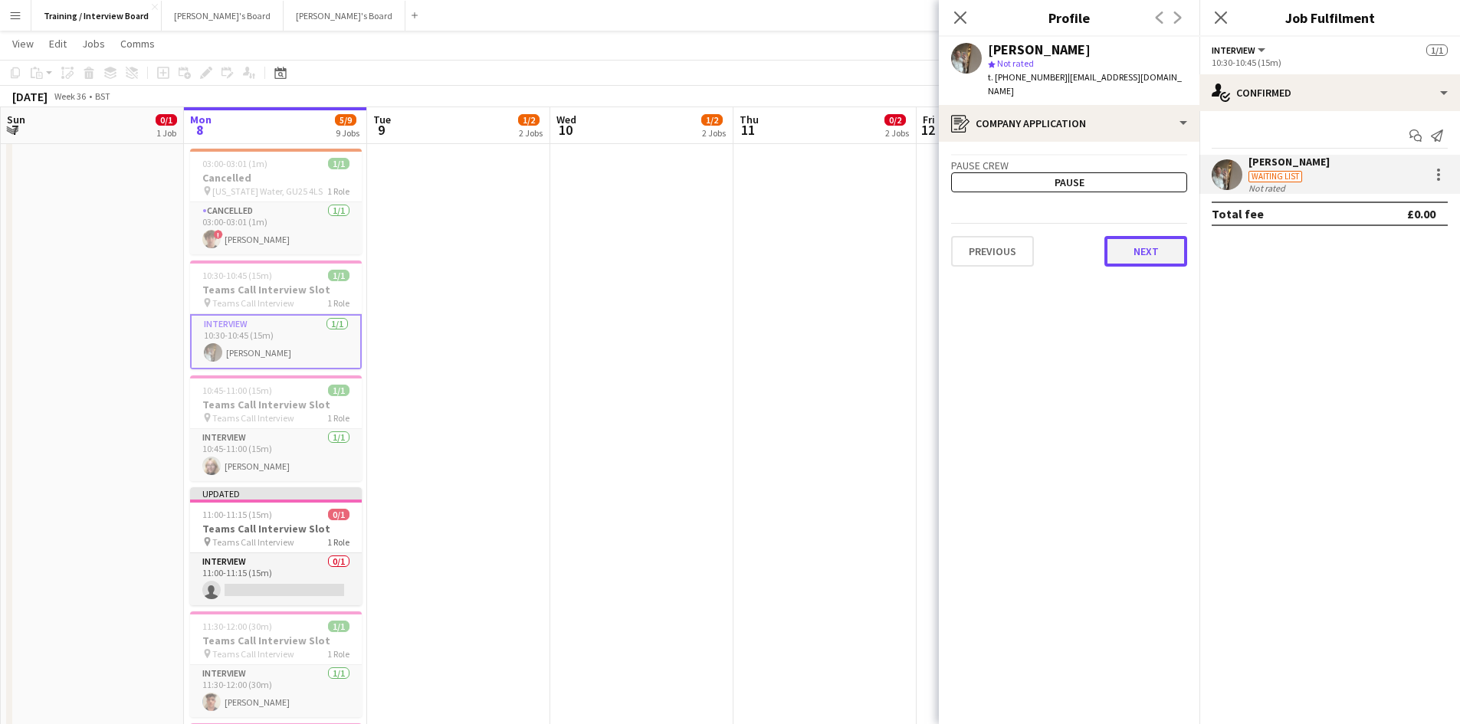
click at [1107, 236] on button "Next" at bounding box center [1145, 251] width 83 height 31
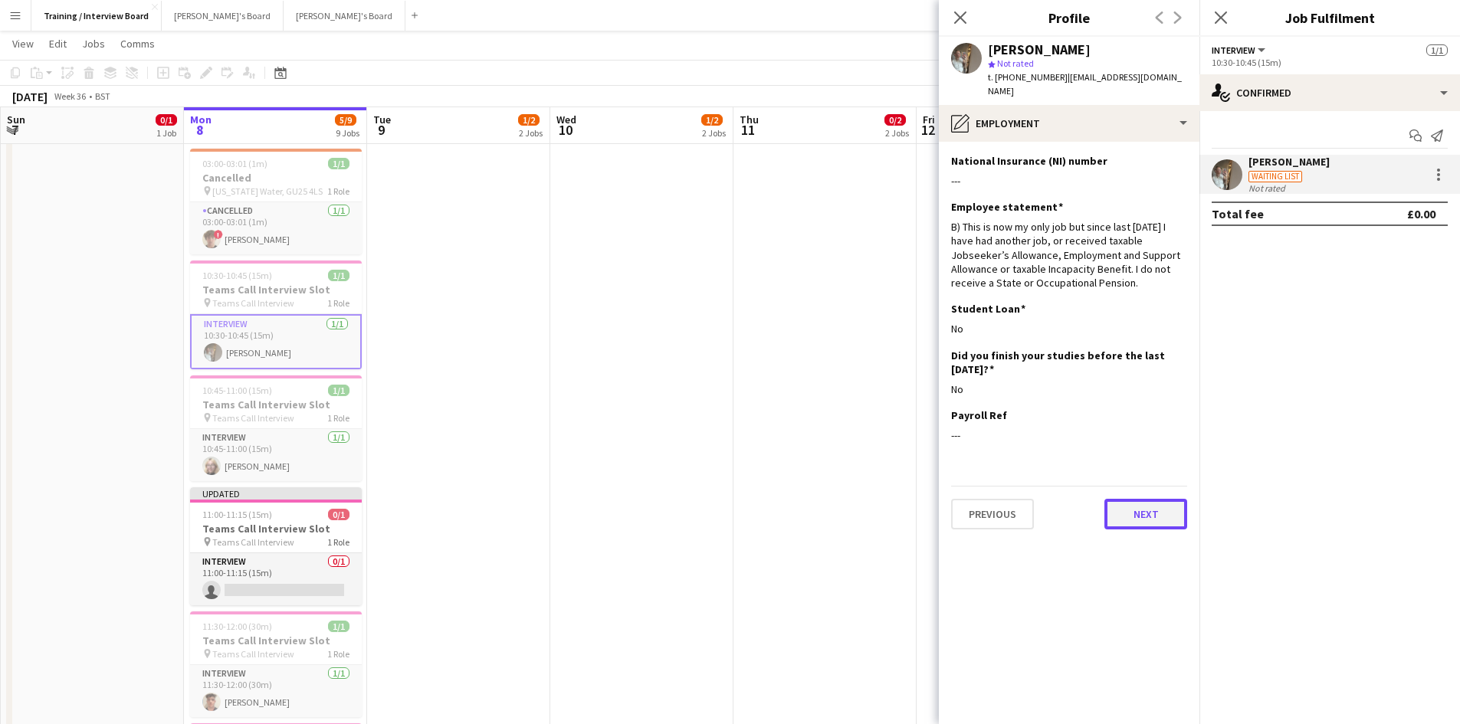
click at [1153, 499] on button "Next" at bounding box center [1145, 514] width 83 height 31
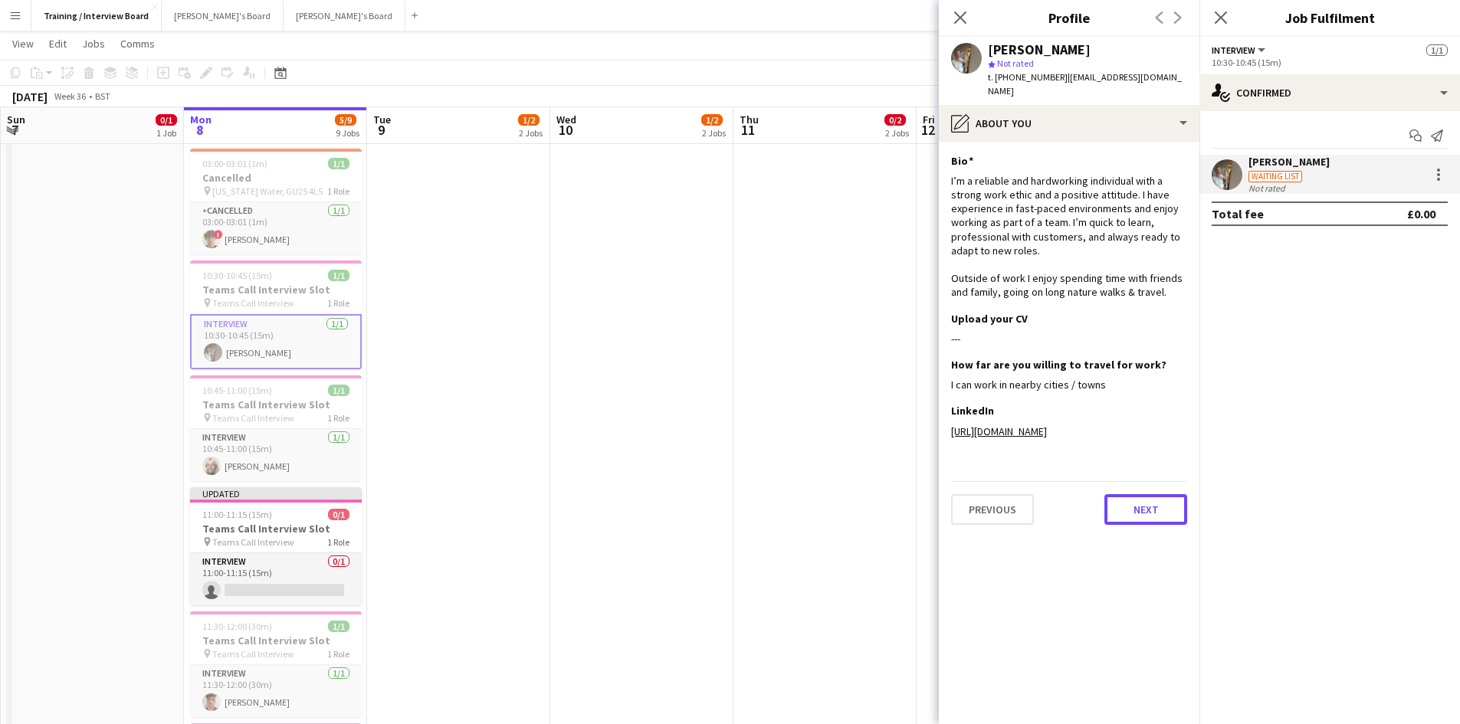
click at [1150, 523] on button "Next" at bounding box center [1145, 509] width 83 height 31
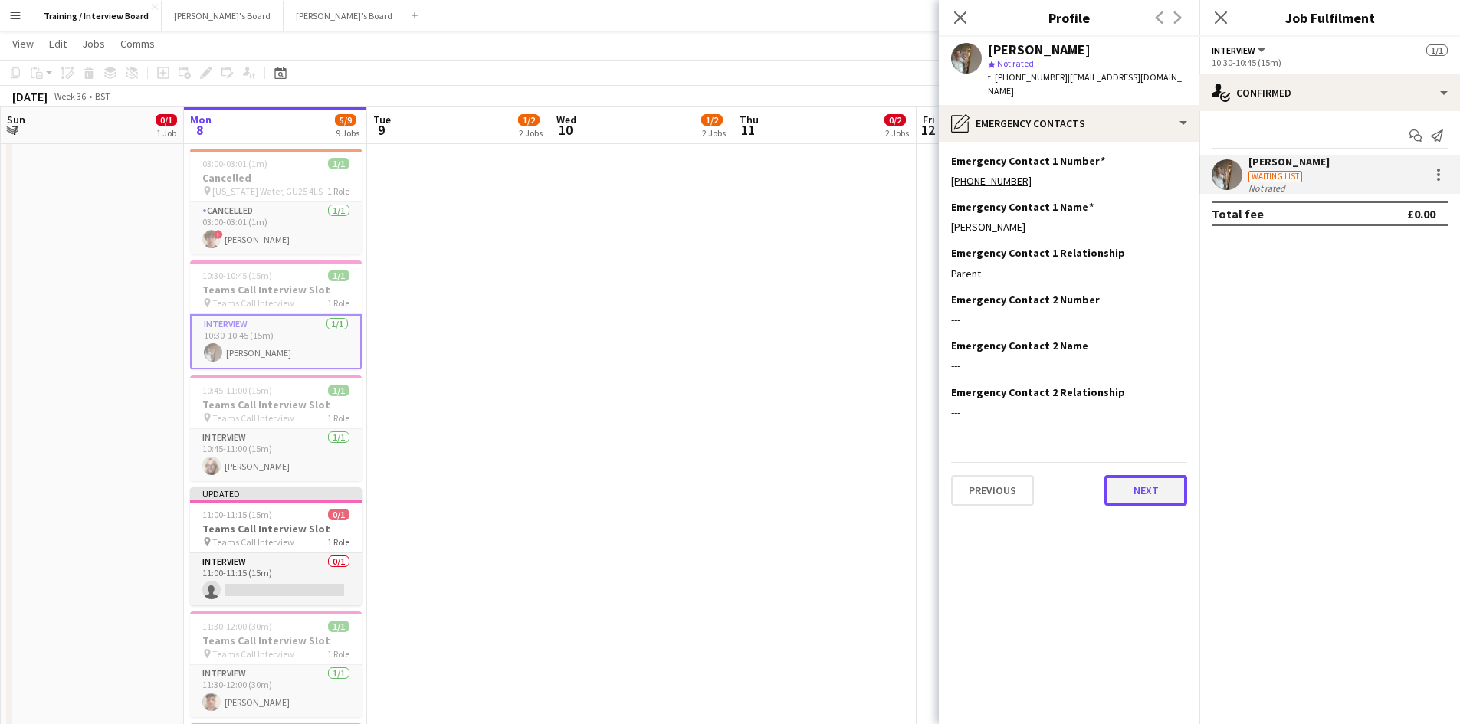
click at [1155, 475] on button "Next" at bounding box center [1145, 490] width 83 height 31
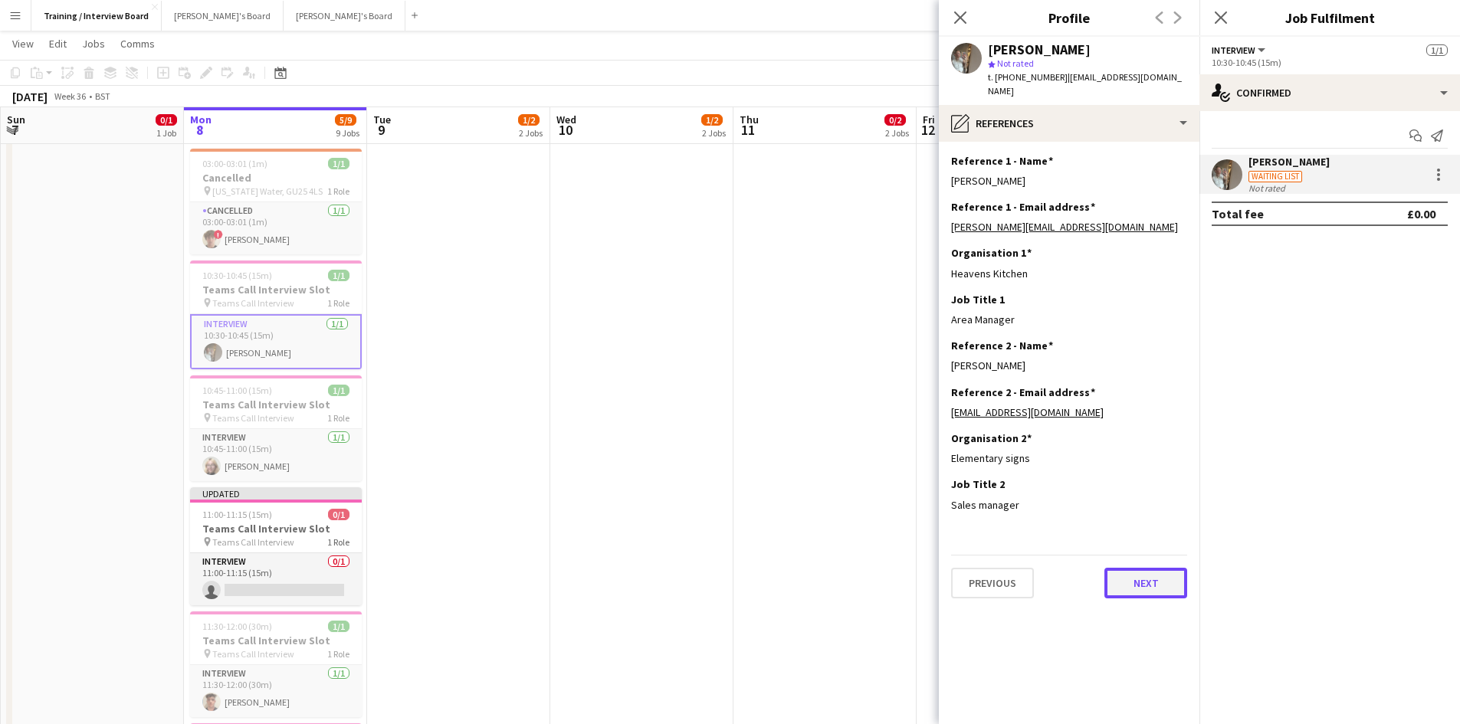
click at [1133, 573] on button "Next" at bounding box center [1145, 583] width 83 height 31
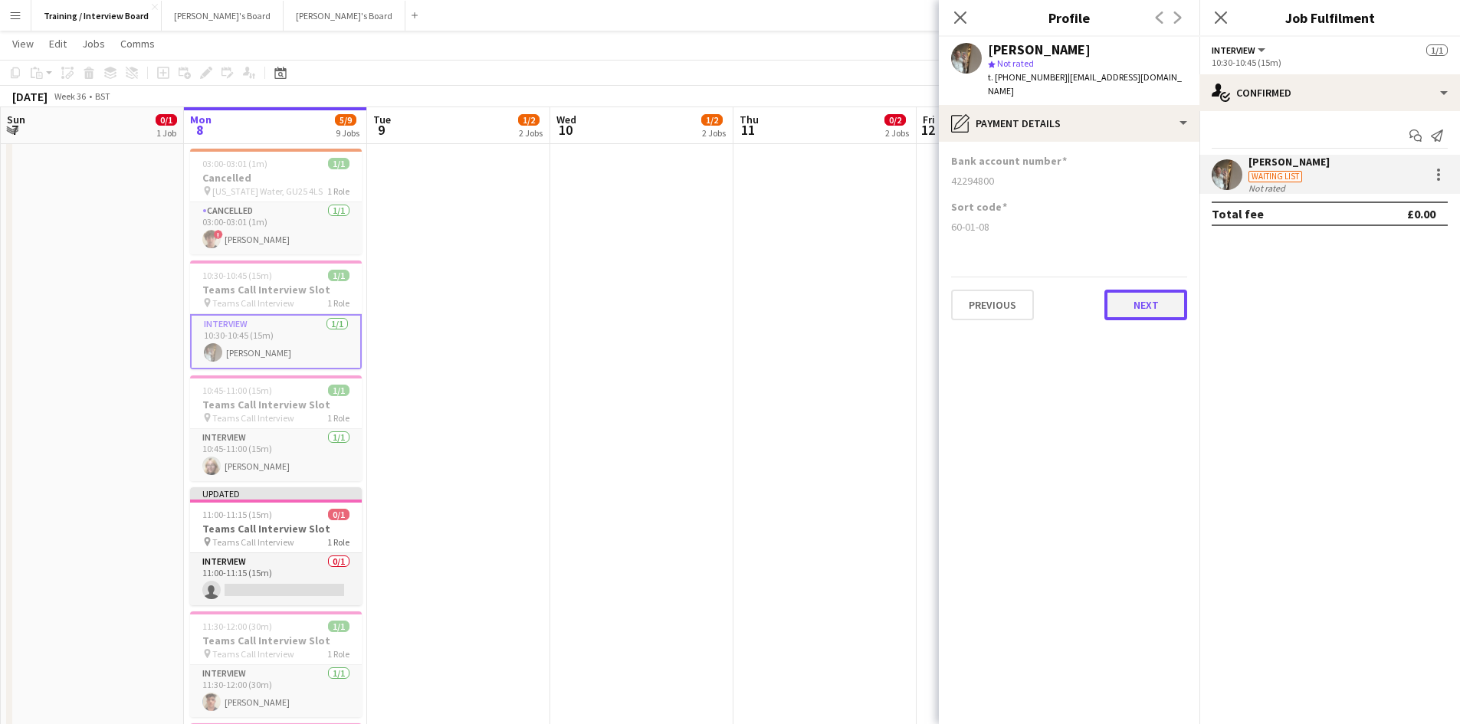
click at [1110, 290] on button "Next" at bounding box center [1145, 305] width 83 height 31
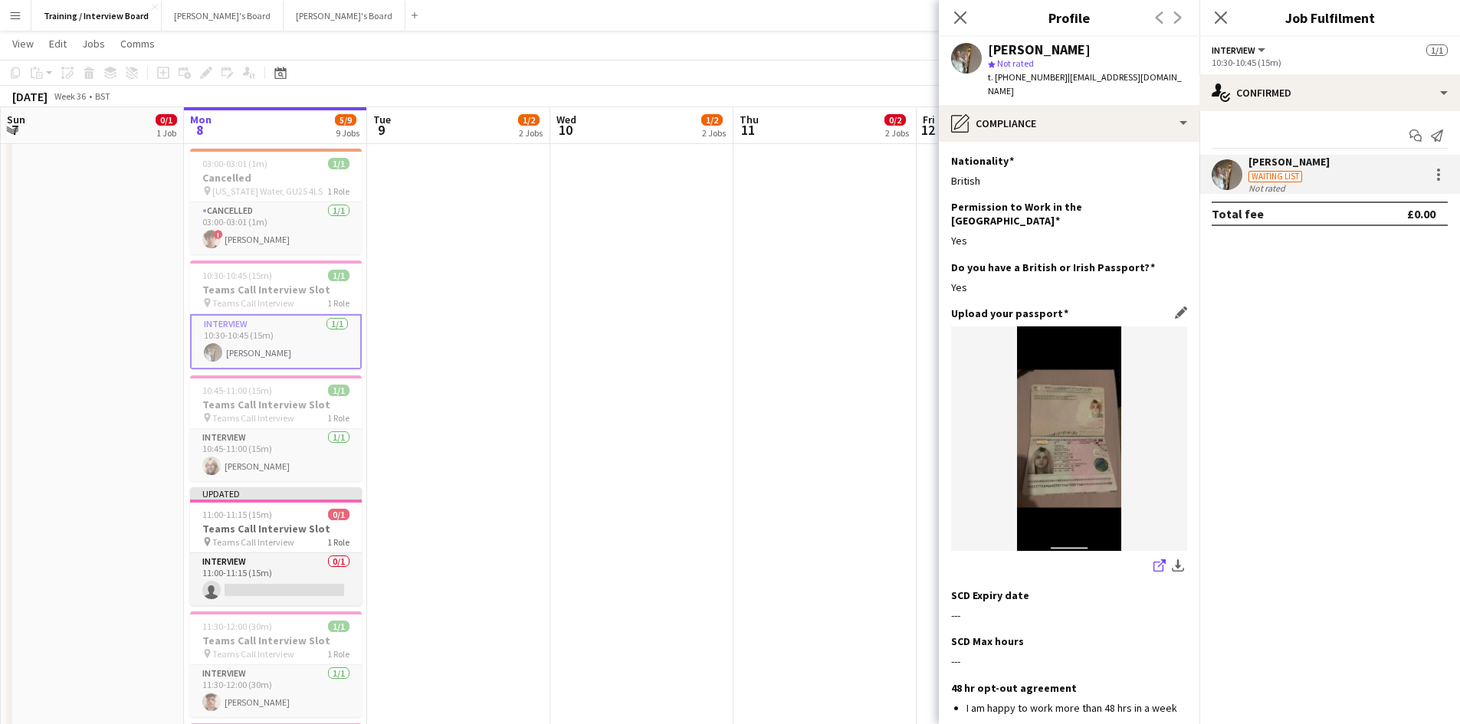
click at [1153, 559] on icon "share-external-link-1" at bounding box center [1159, 565] width 12 height 12
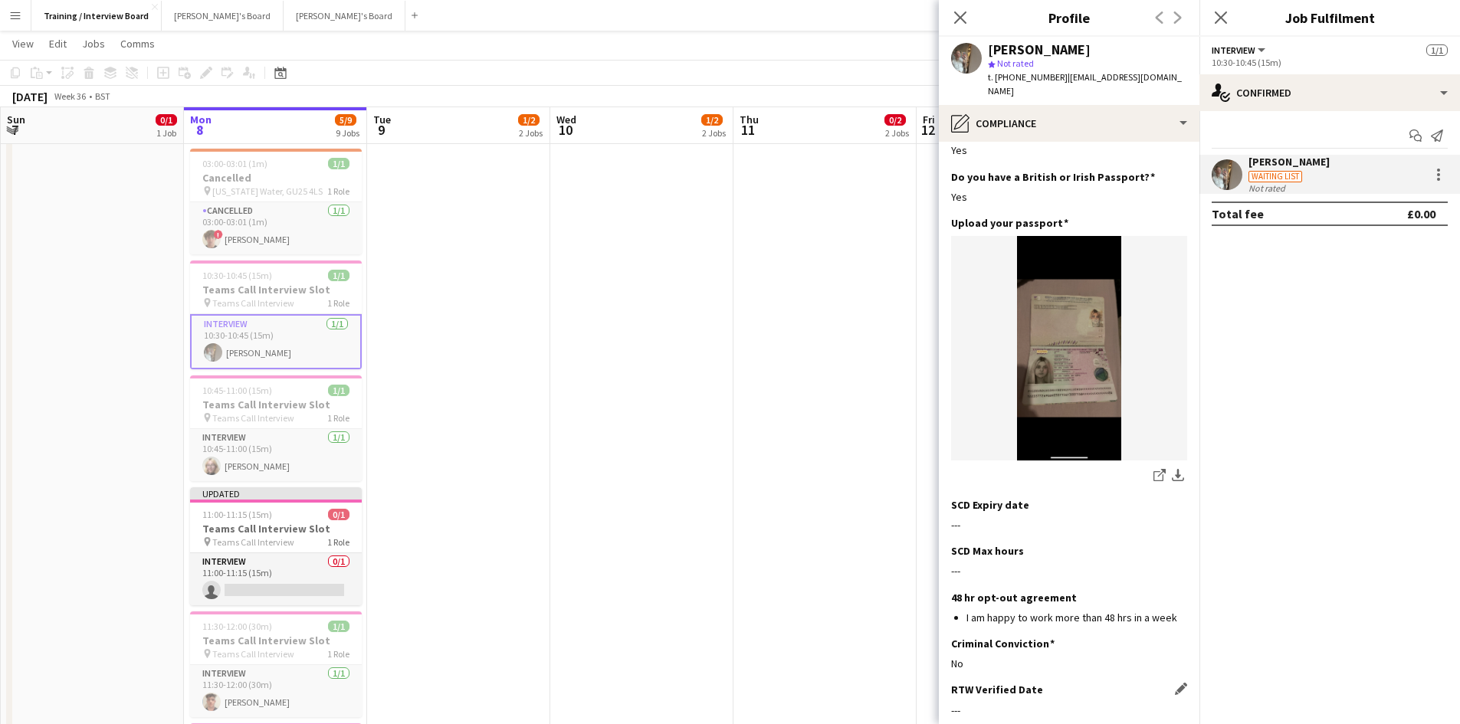
scroll to position [230, 0]
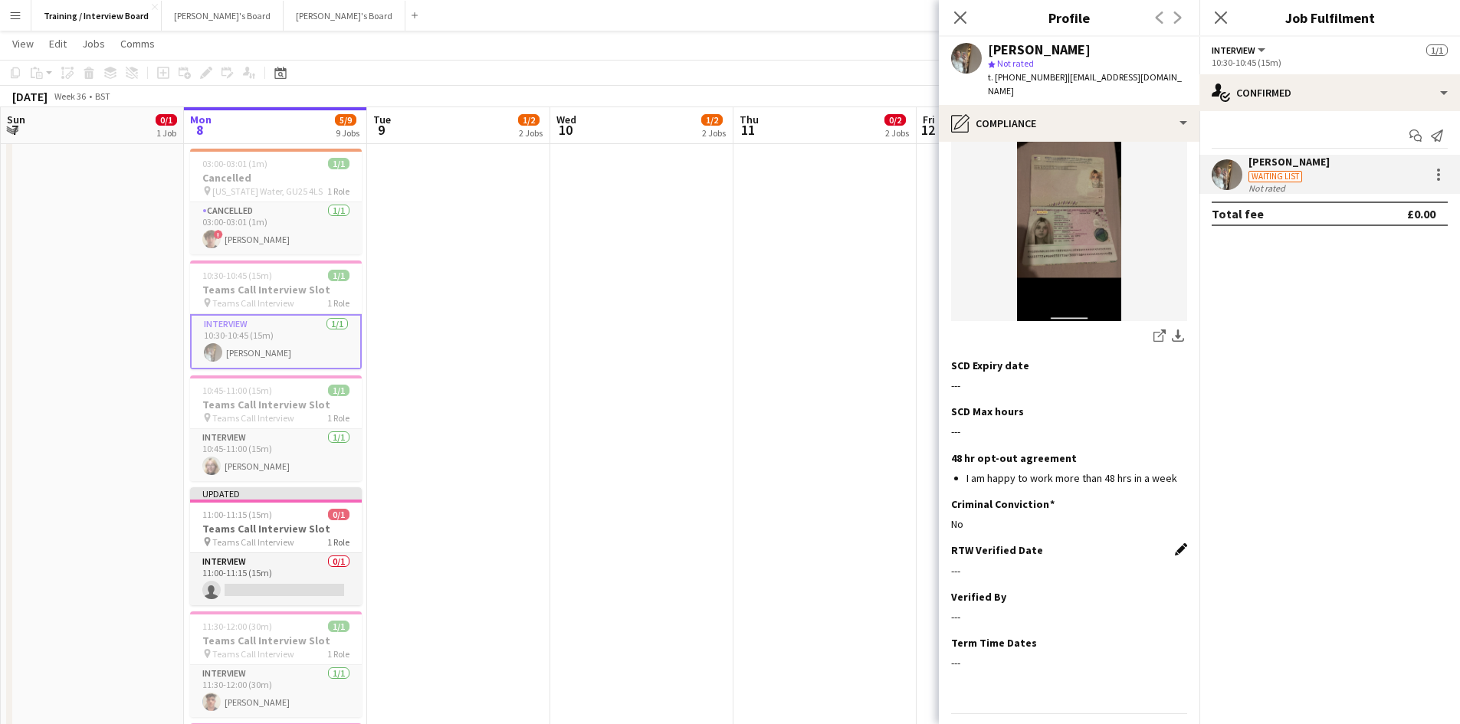
click at [1175, 543] on app-icon "Edit this field" at bounding box center [1181, 549] width 12 height 12
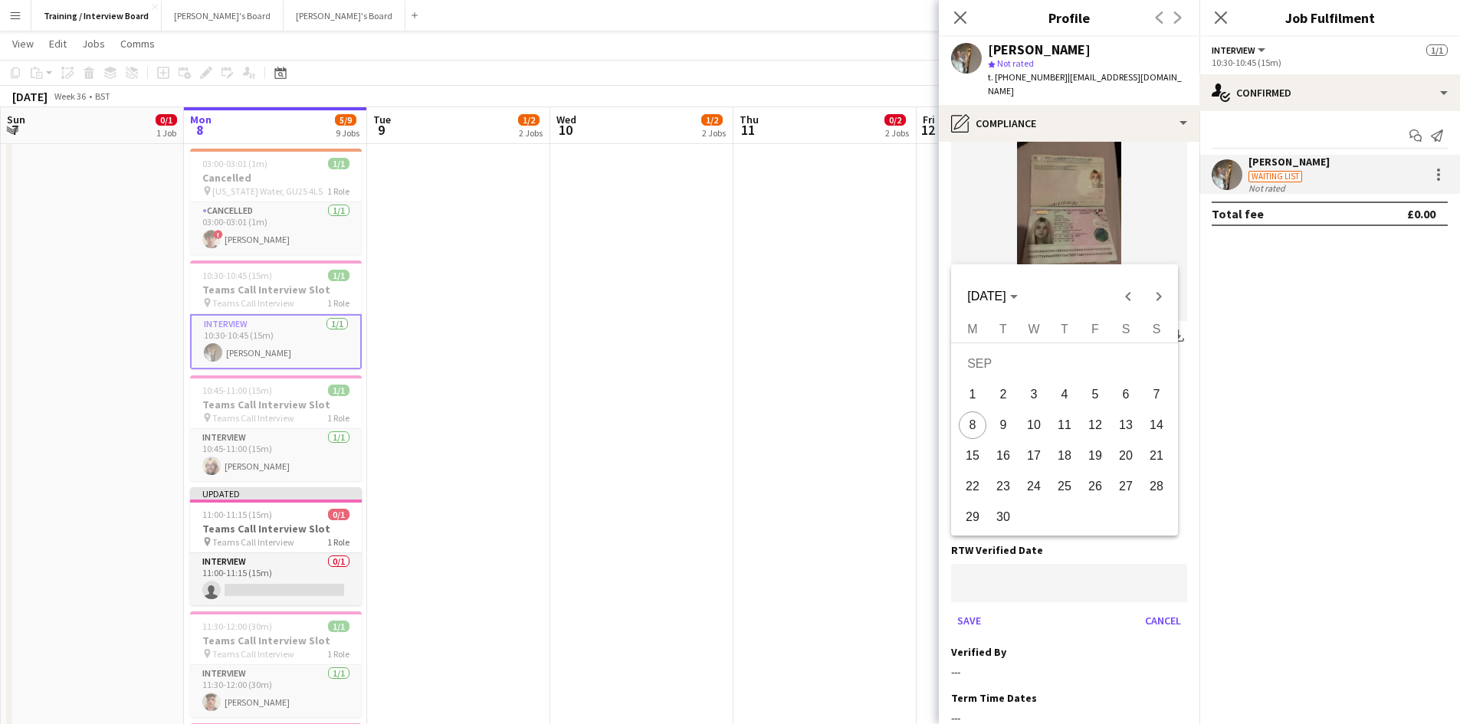
click at [975, 418] on span "8" at bounding box center [973, 426] width 28 height 28
type input "**********"
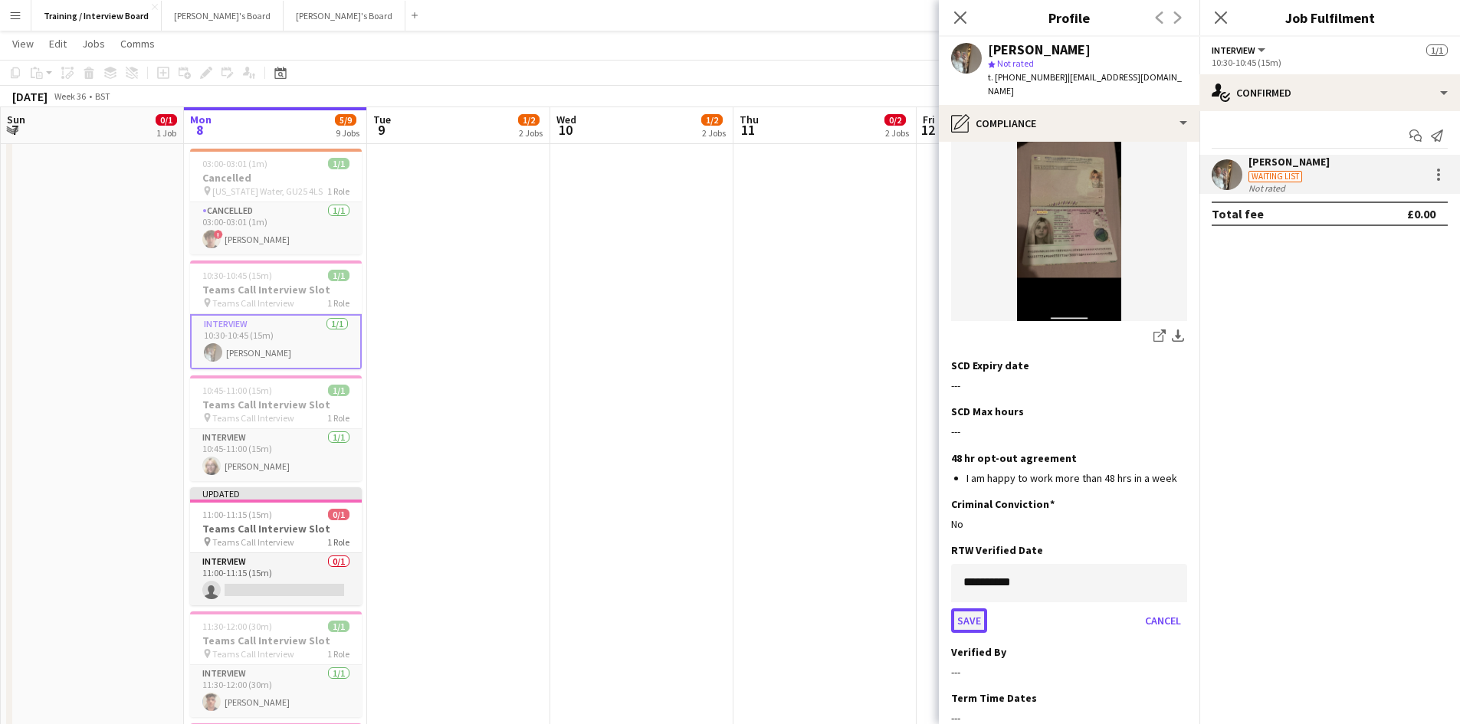
click at [956, 608] on button "Save" at bounding box center [969, 620] width 36 height 25
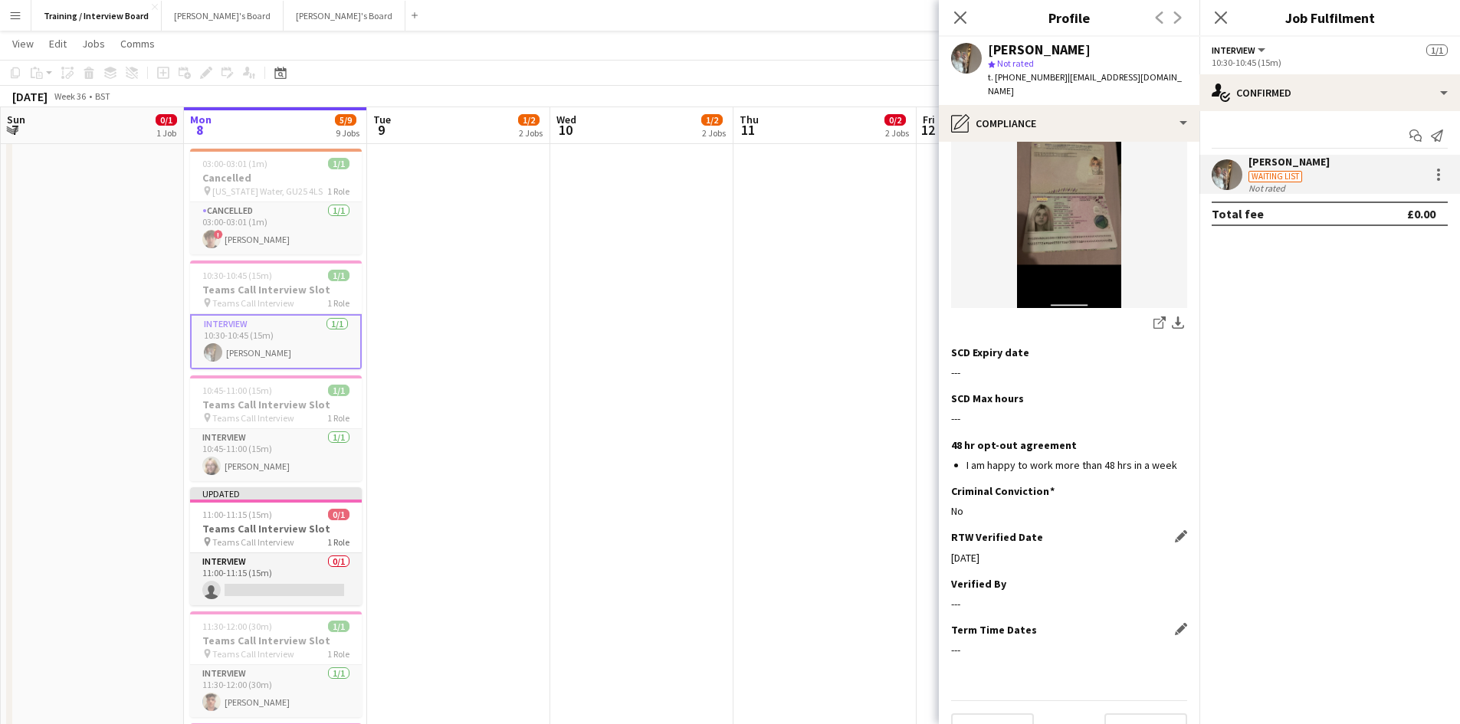
scroll to position [247, 0]
click at [1160, 573] on div "Verified By Edit this field" at bounding box center [1069, 580] width 236 height 14
click at [1175, 573] on app-icon "Edit this field" at bounding box center [1181, 579] width 12 height 12
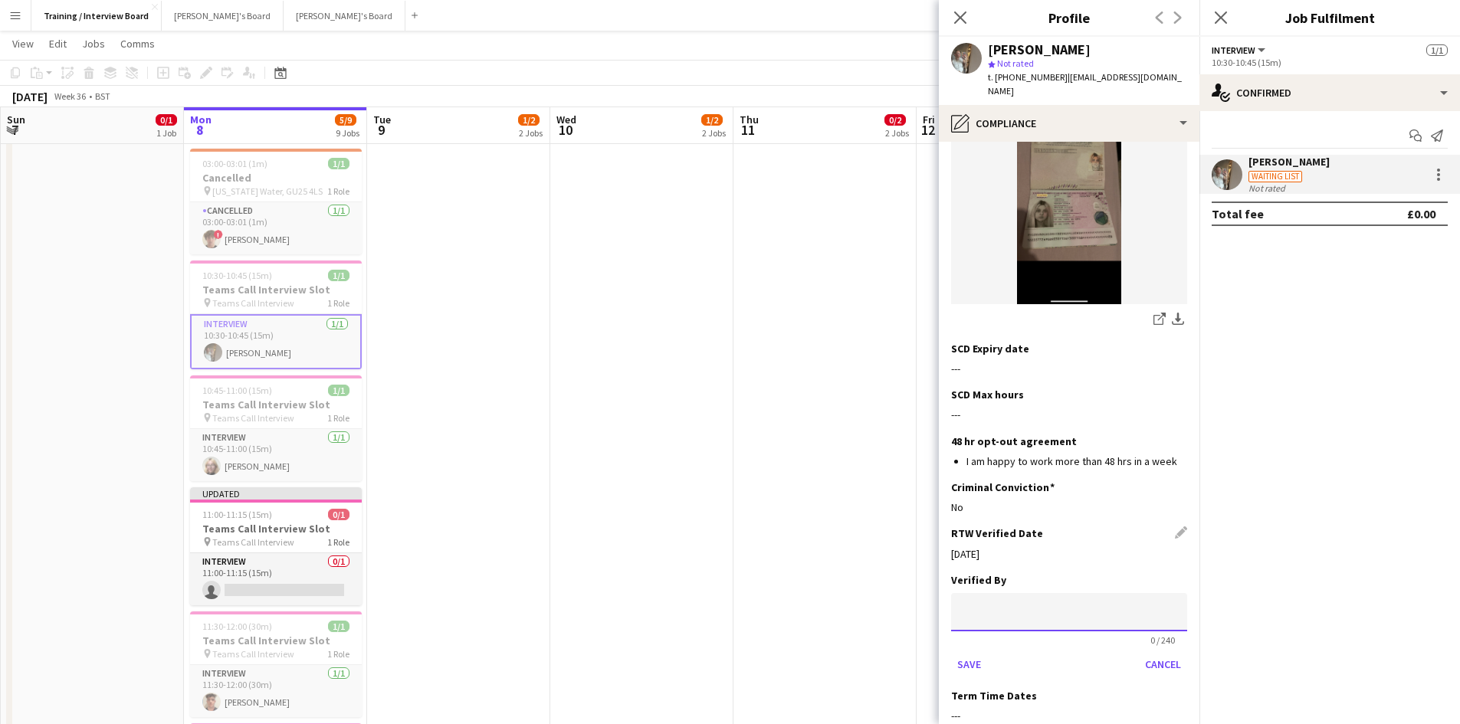
click at [1050, 593] on input at bounding box center [1069, 612] width 236 height 38
click at [966, 652] on button "Save" at bounding box center [969, 664] width 36 height 25
click at [1175, 573] on app-icon "Edit this field" at bounding box center [1181, 579] width 12 height 12
click at [1022, 593] on input at bounding box center [1069, 612] width 236 height 38
type input "**"
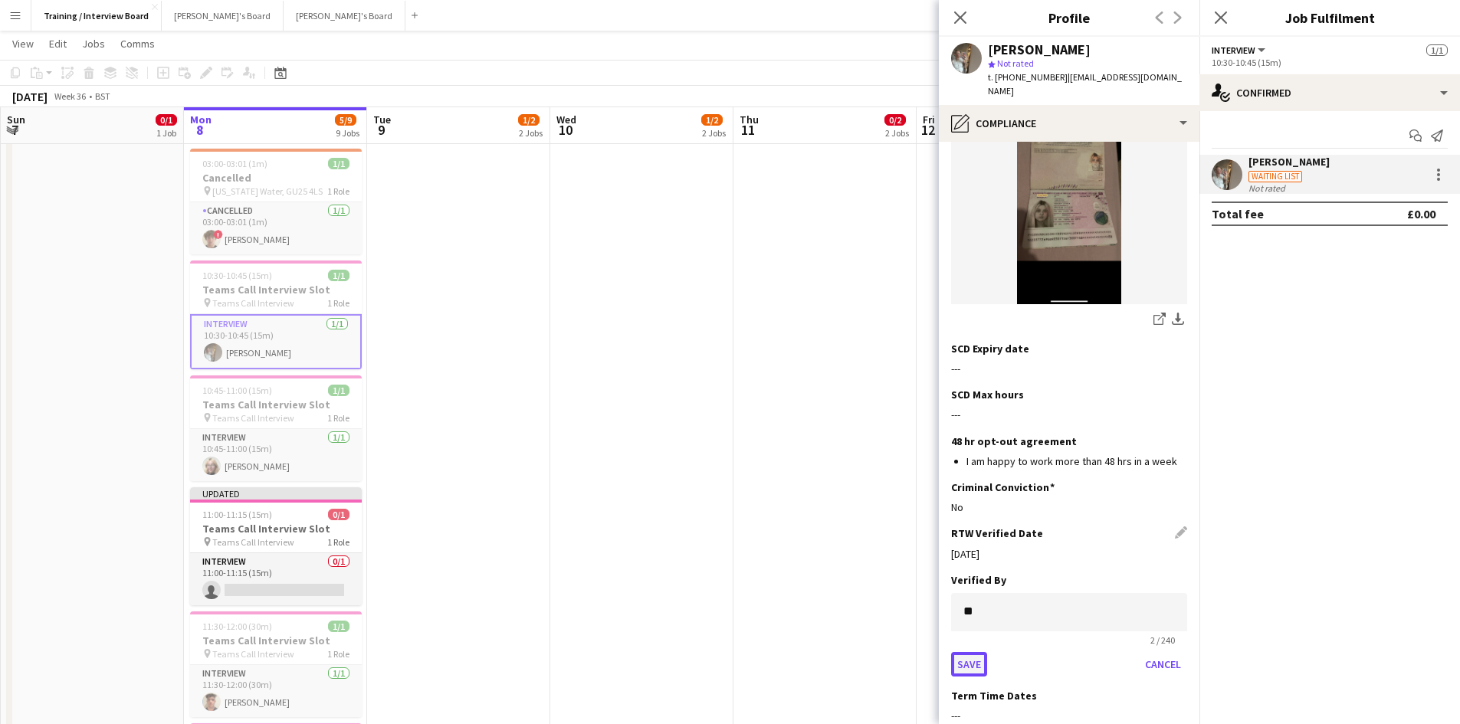
click at [973, 652] on button "Save" at bounding box center [969, 664] width 36 height 25
click at [1128, 710] on button "Next" at bounding box center [1145, 725] width 83 height 31
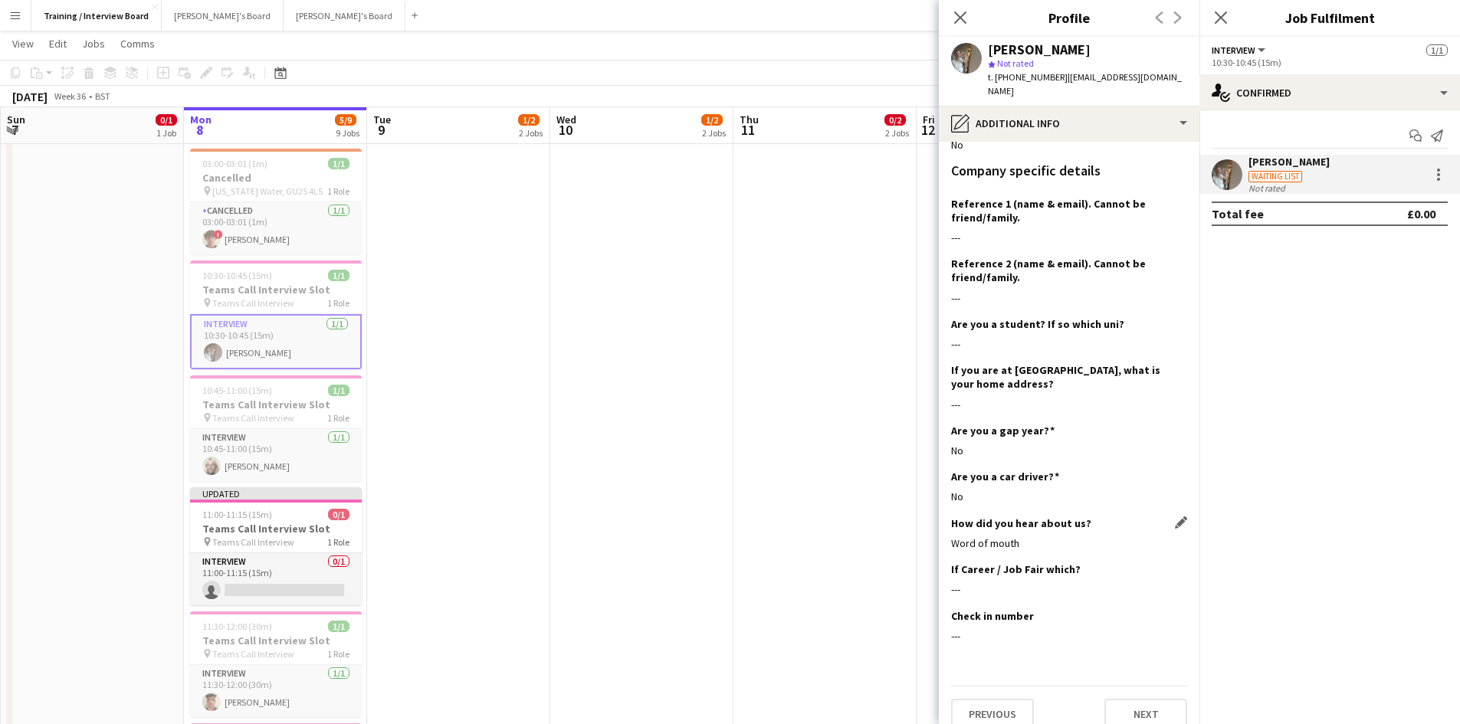
scroll to position [173, 0]
click at [1152, 703] on button "Next" at bounding box center [1145, 711] width 83 height 31
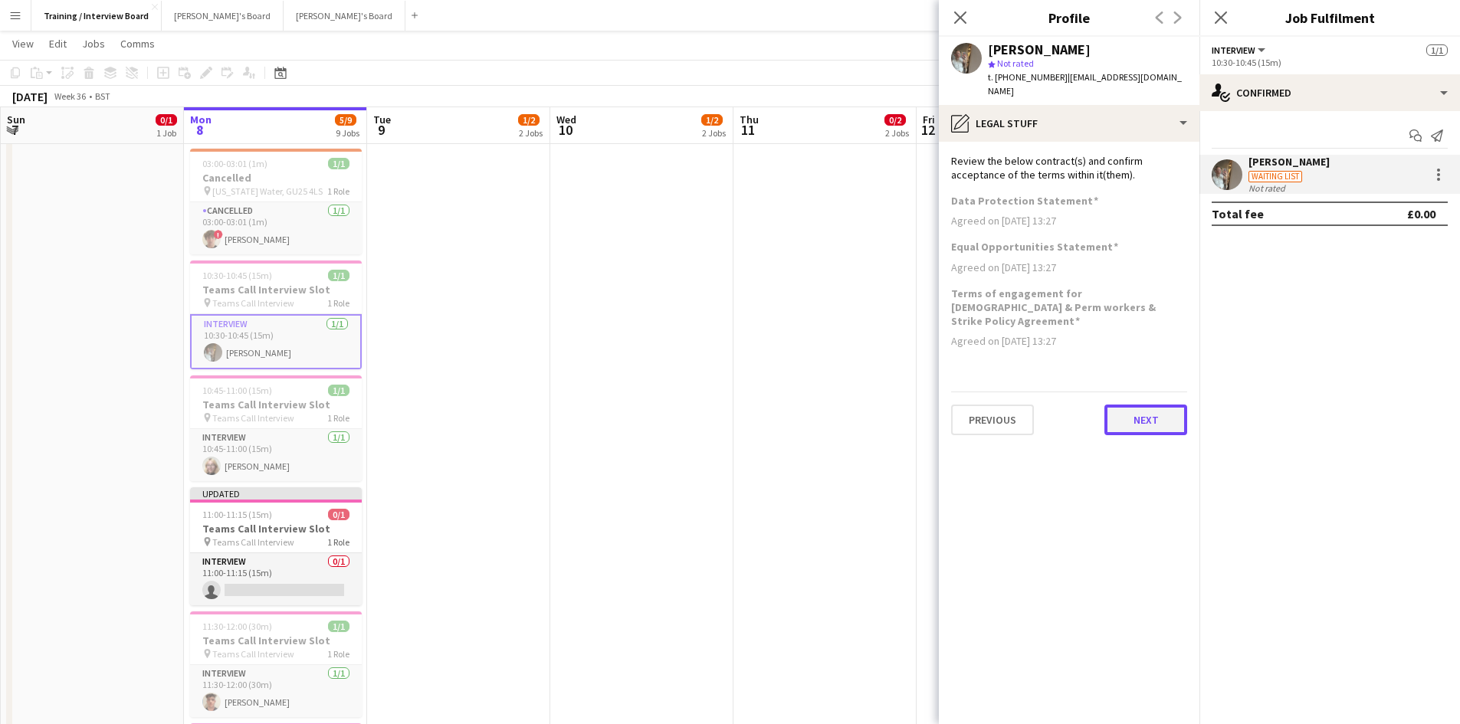
click at [1136, 405] on button "Next" at bounding box center [1145, 420] width 83 height 31
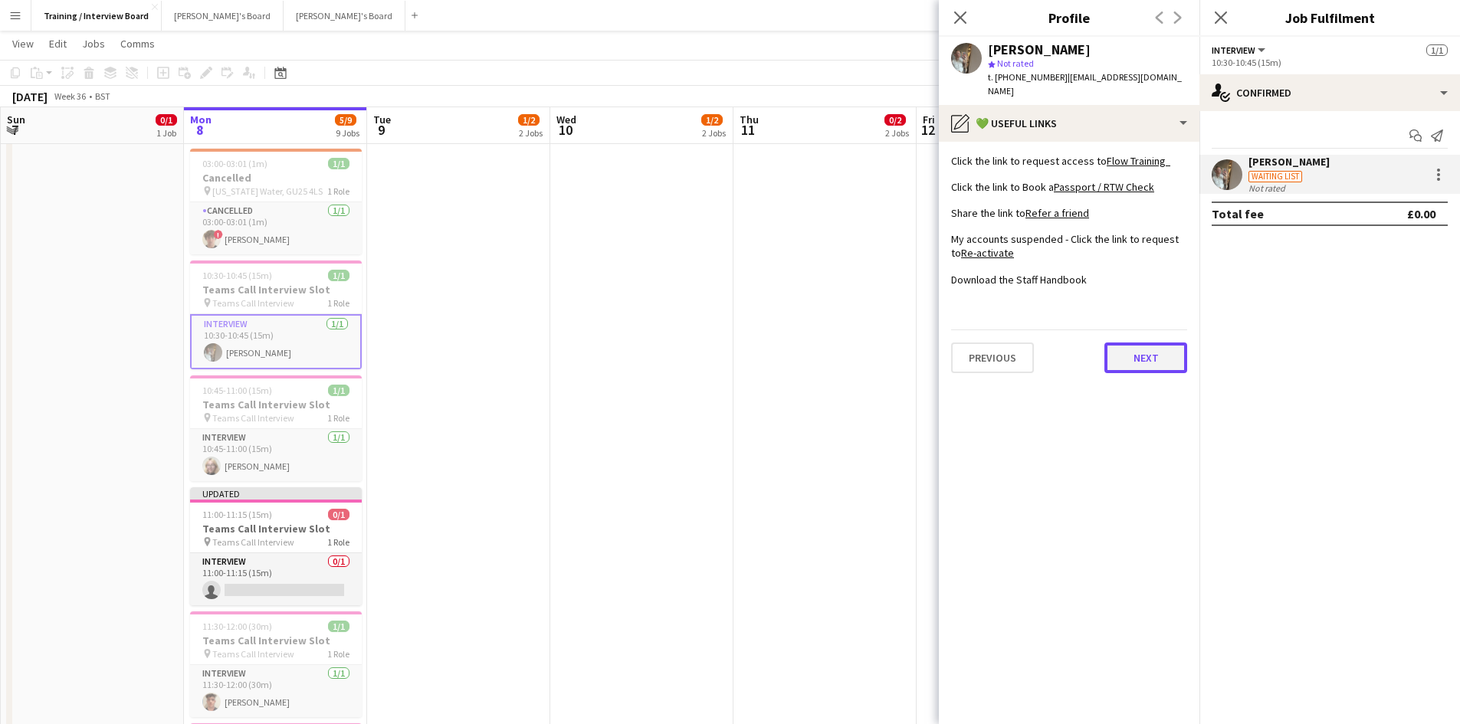
click at [1147, 343] on button "Next" at bounding box center [1145, 358] width 83 height 31
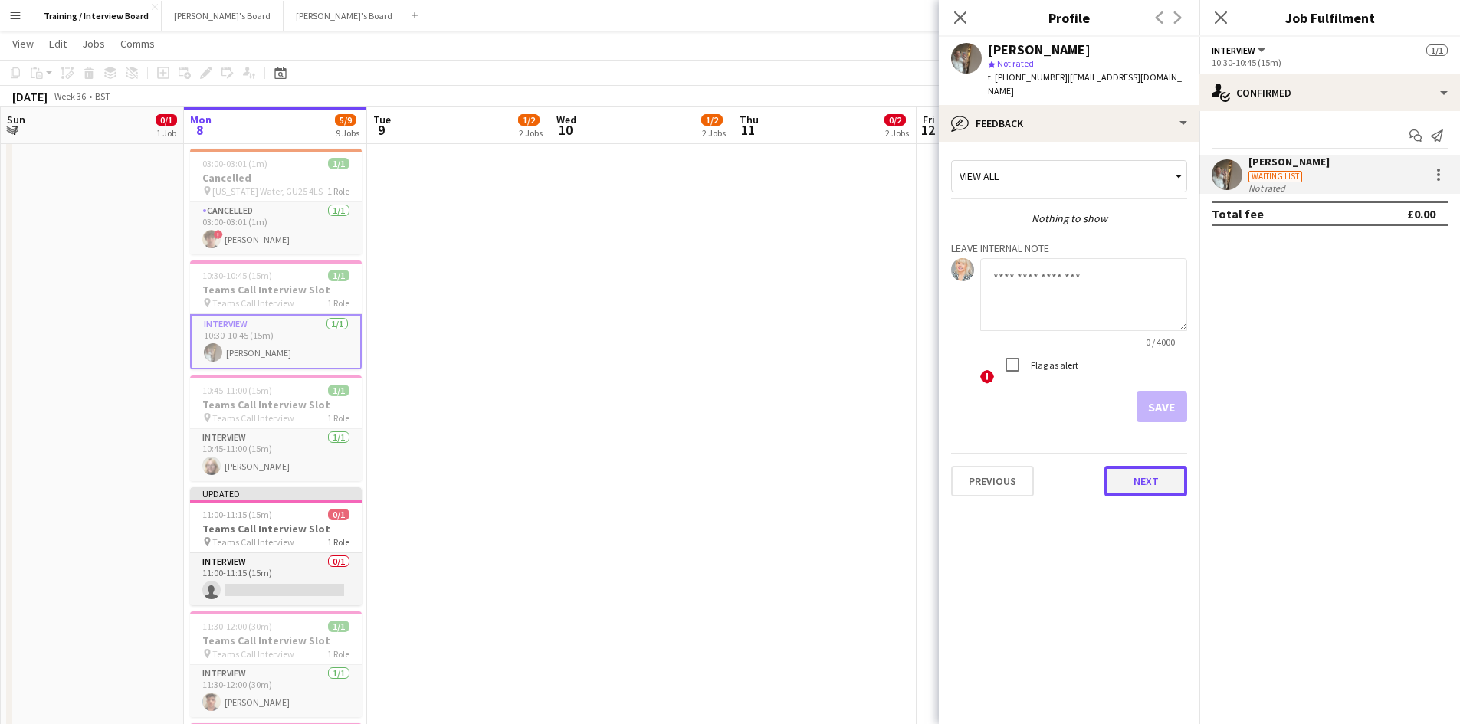
click at [1151, 466] on button "Next" at bounding box center [1145, 481] width 83 height 31
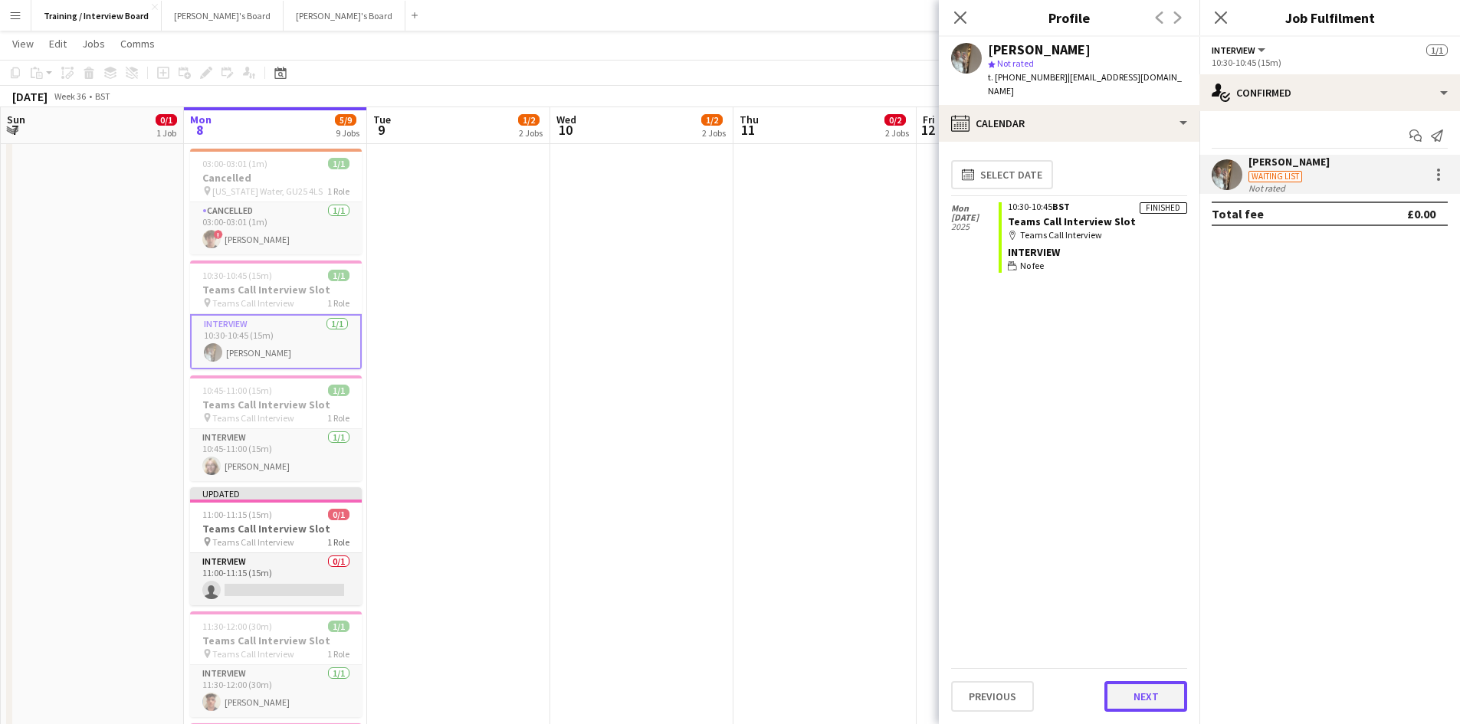
click at [1137, 705] on button "Next" at bounding box center [1145, 696] width 83 height 31
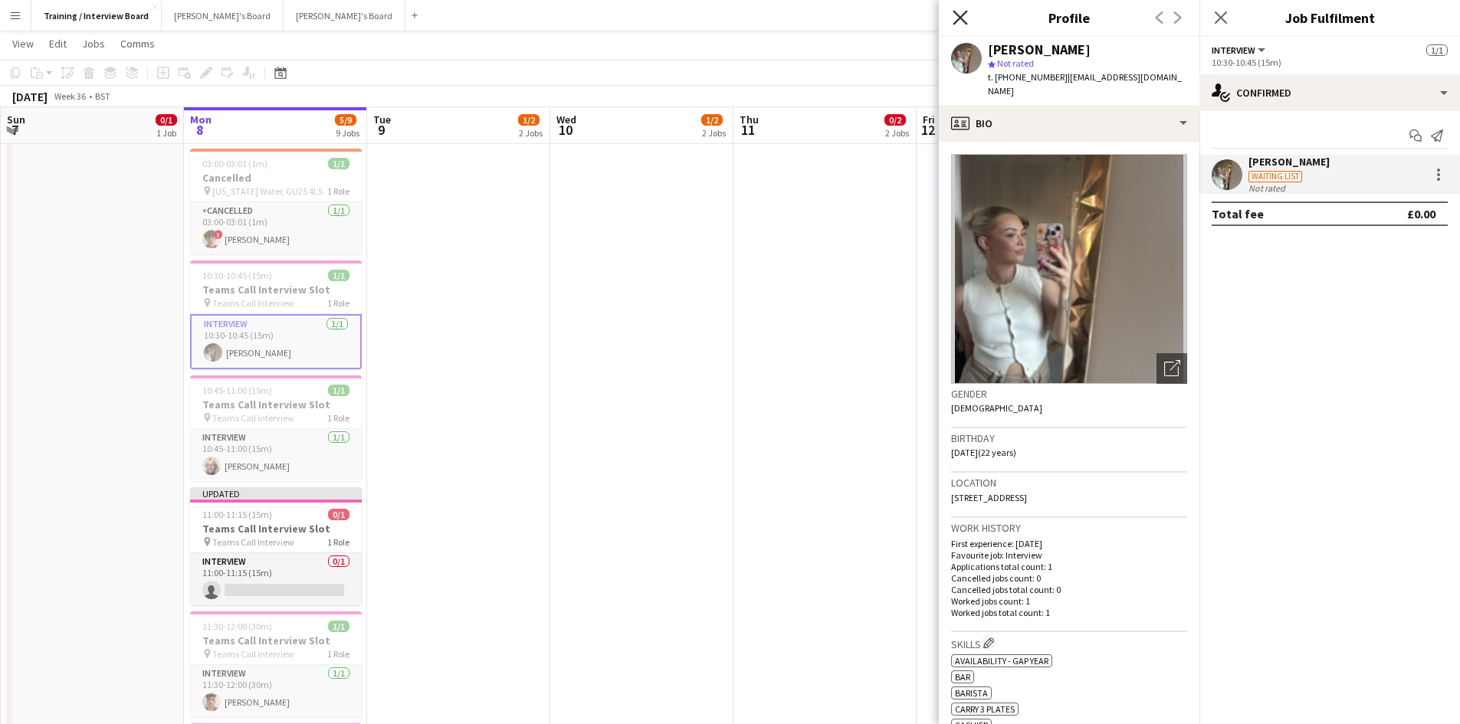
click at [960, 22] on icon "Close pop-in" at bounding box center [960, 17] width 15 height 15
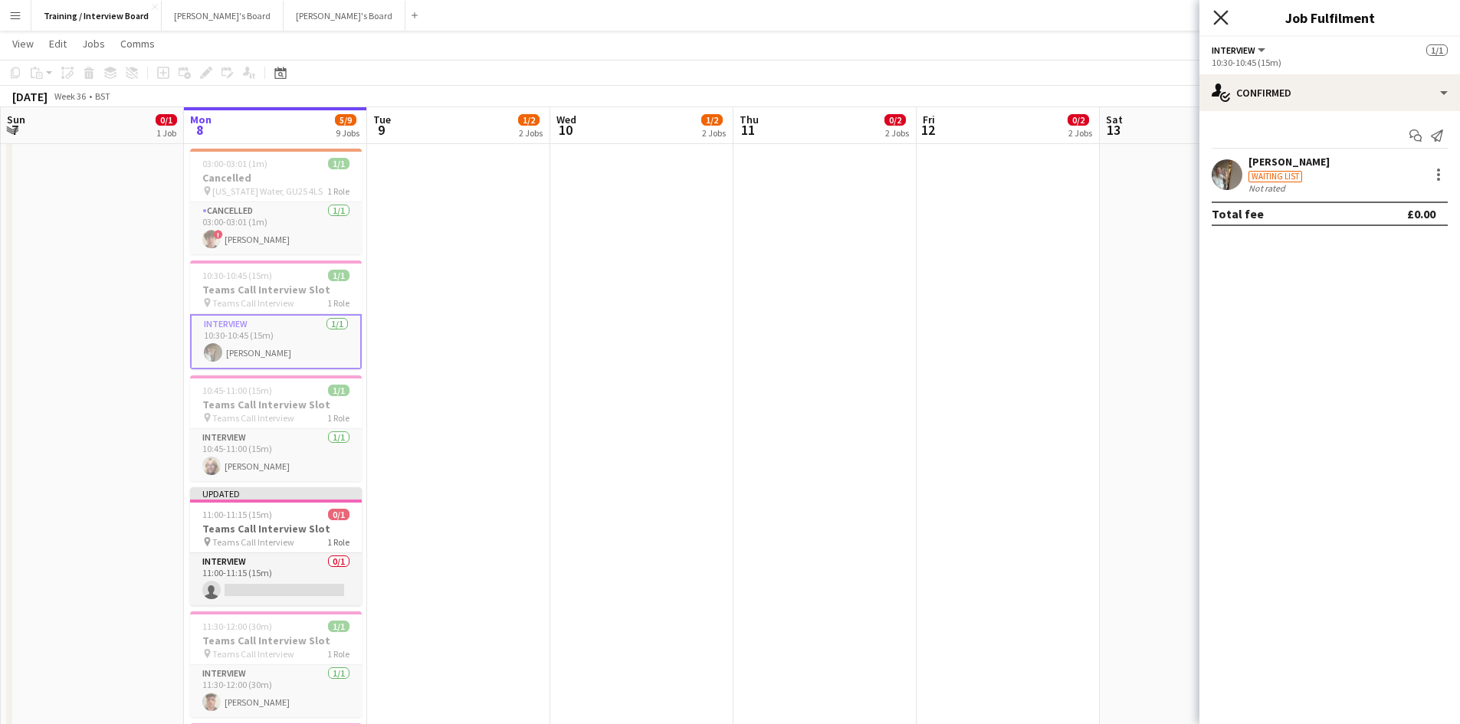
click at [1217, 21] on icon at bounding box center [1220, 17] width 15 height 15
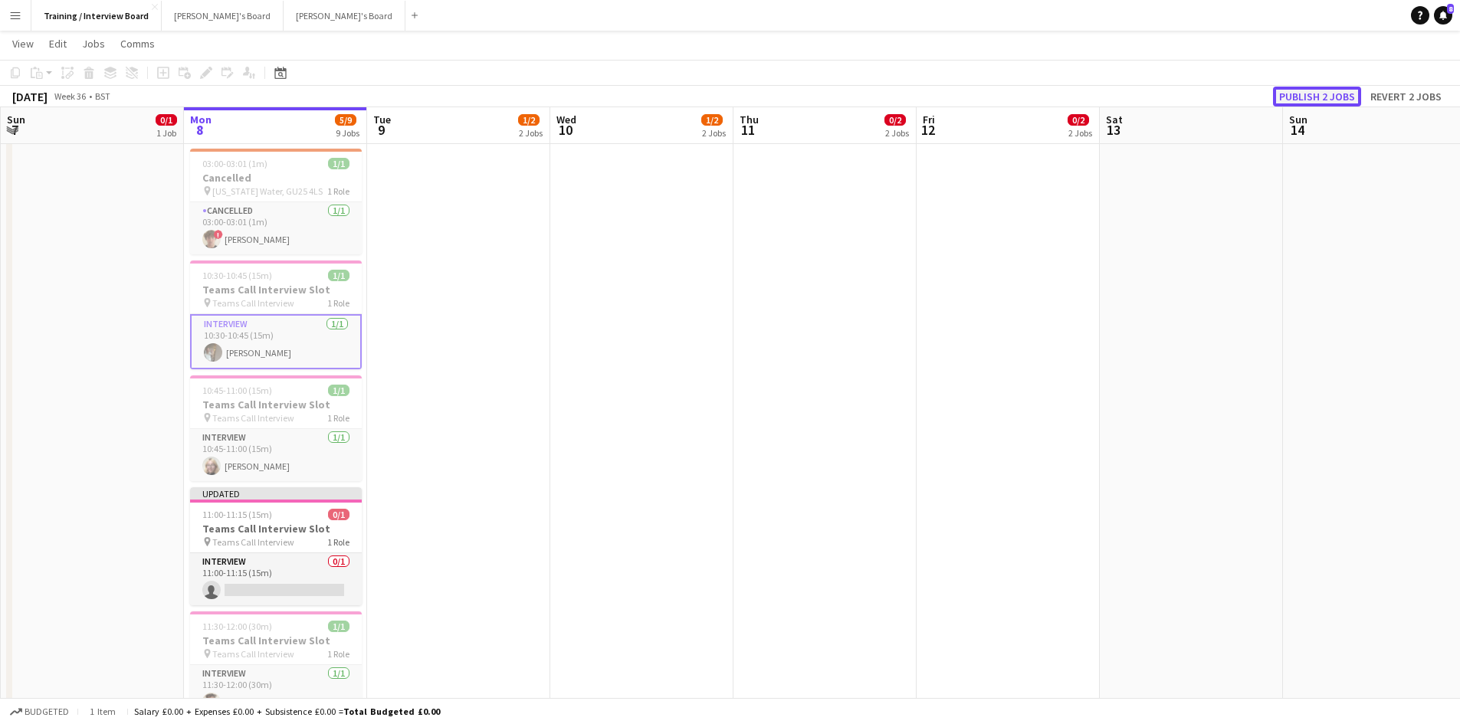
click at [1317, 90] on button "Publish 2 jobs" at bounding box center [1317, 97] width 88 height 20
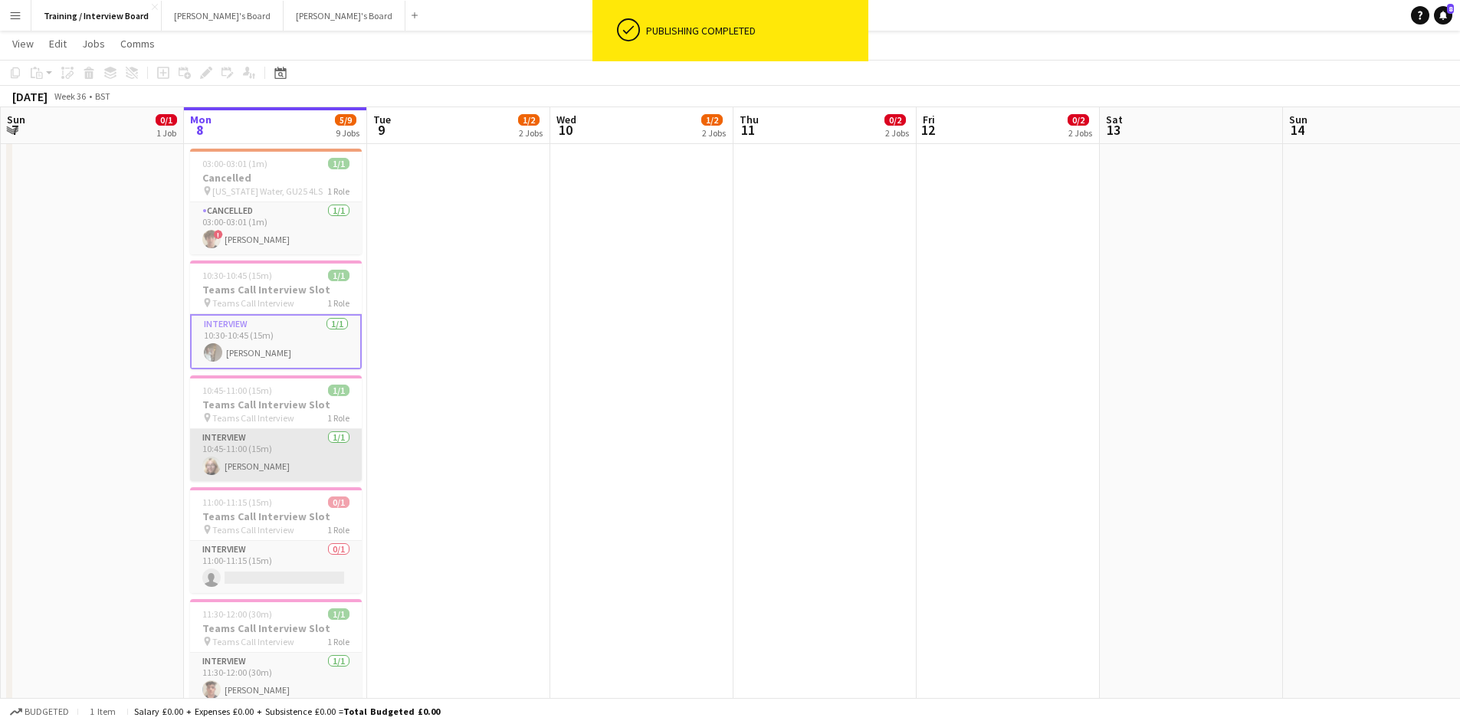
click at [238, 453] on app-card-role "Interview 1/1 10:45-11:00 (15m) Jessica Riley" at bounding box center [276, 455] width 172 height 52
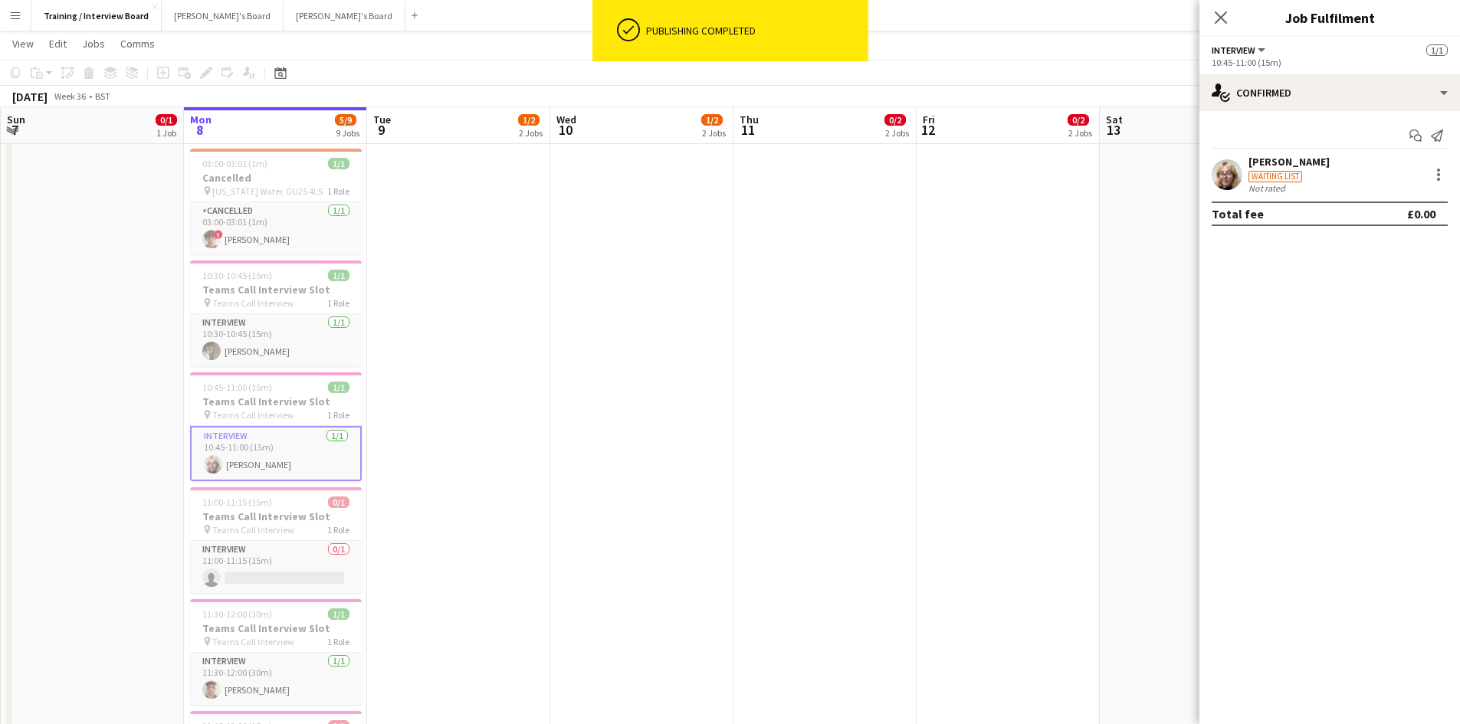
click at [1277, 164] on div "Jessica Riley" at bounding box center [1288, 162] width 81 height 14
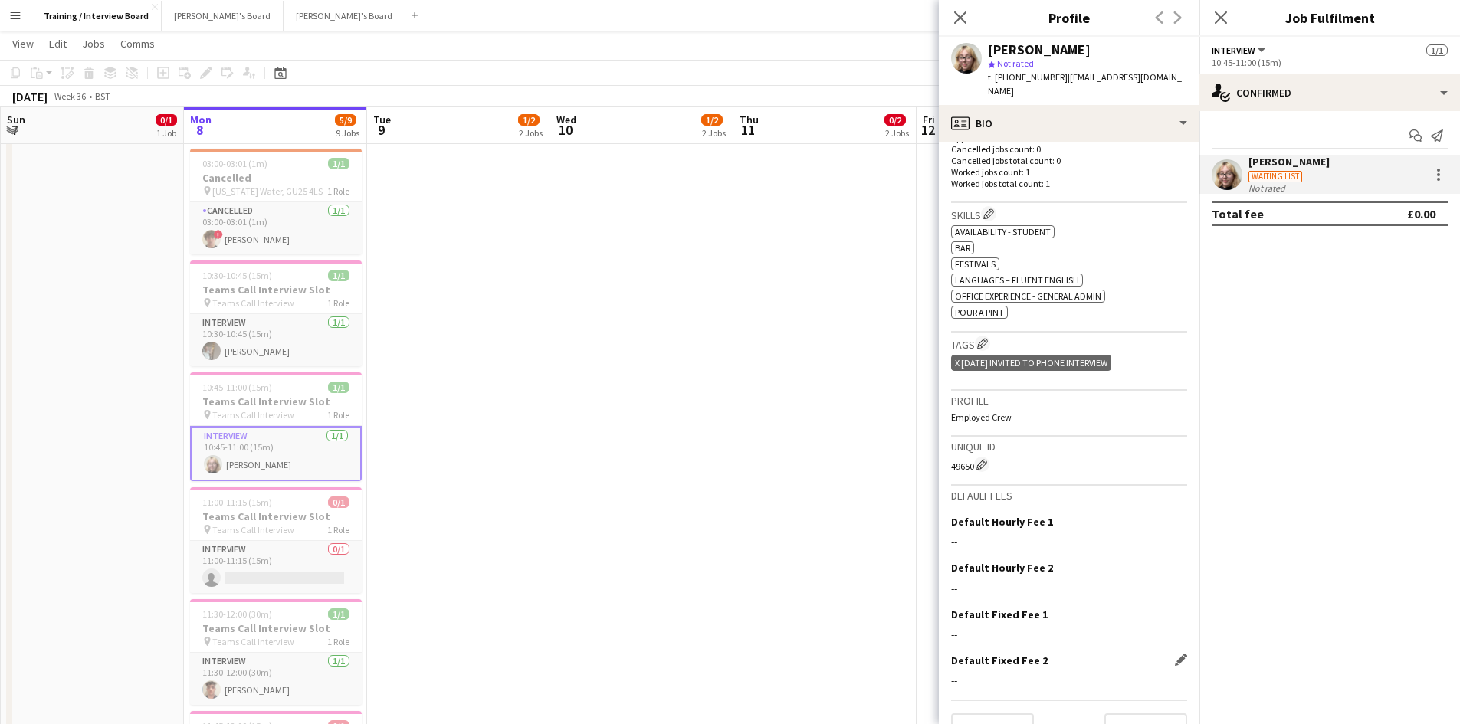
scroll to position [447, 0]
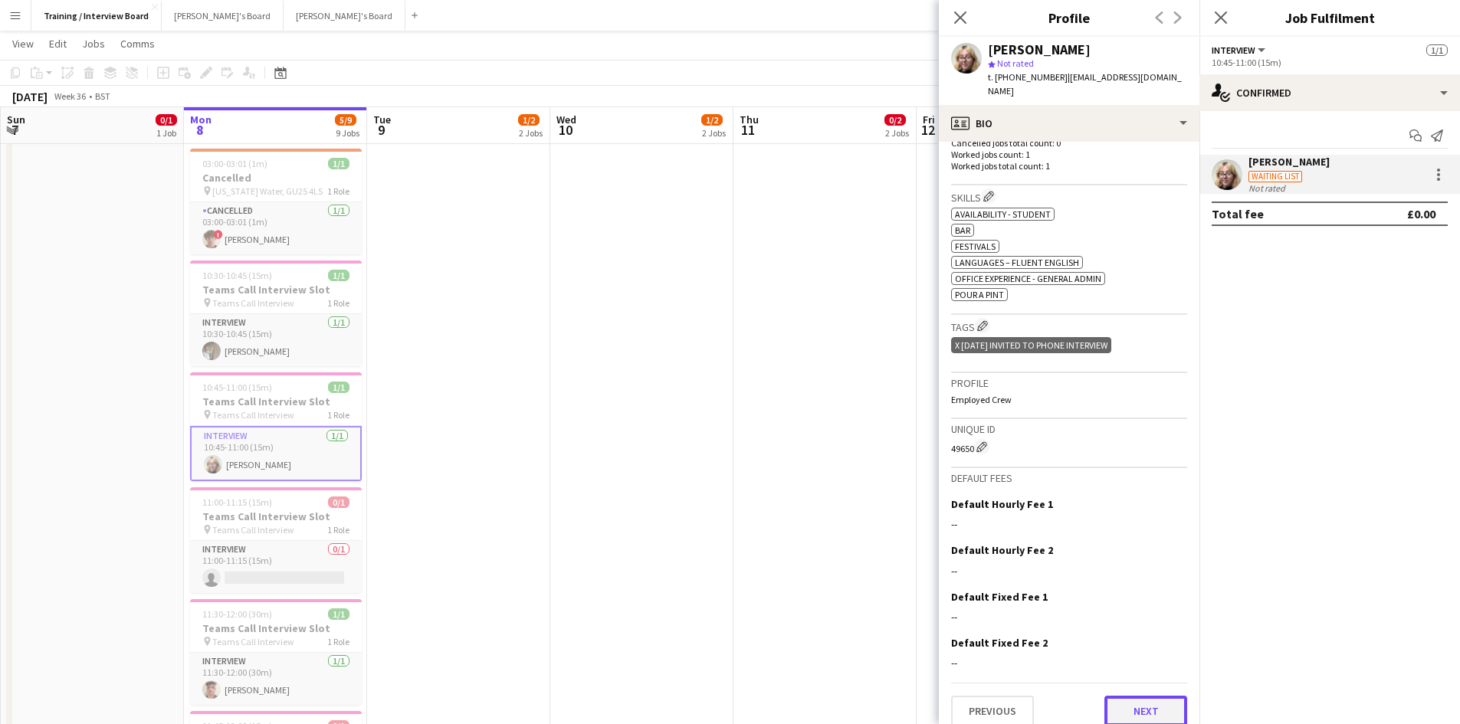
click at [1129, 696] on button "Next" at bounding box center [1145, 711] width 83 height 31
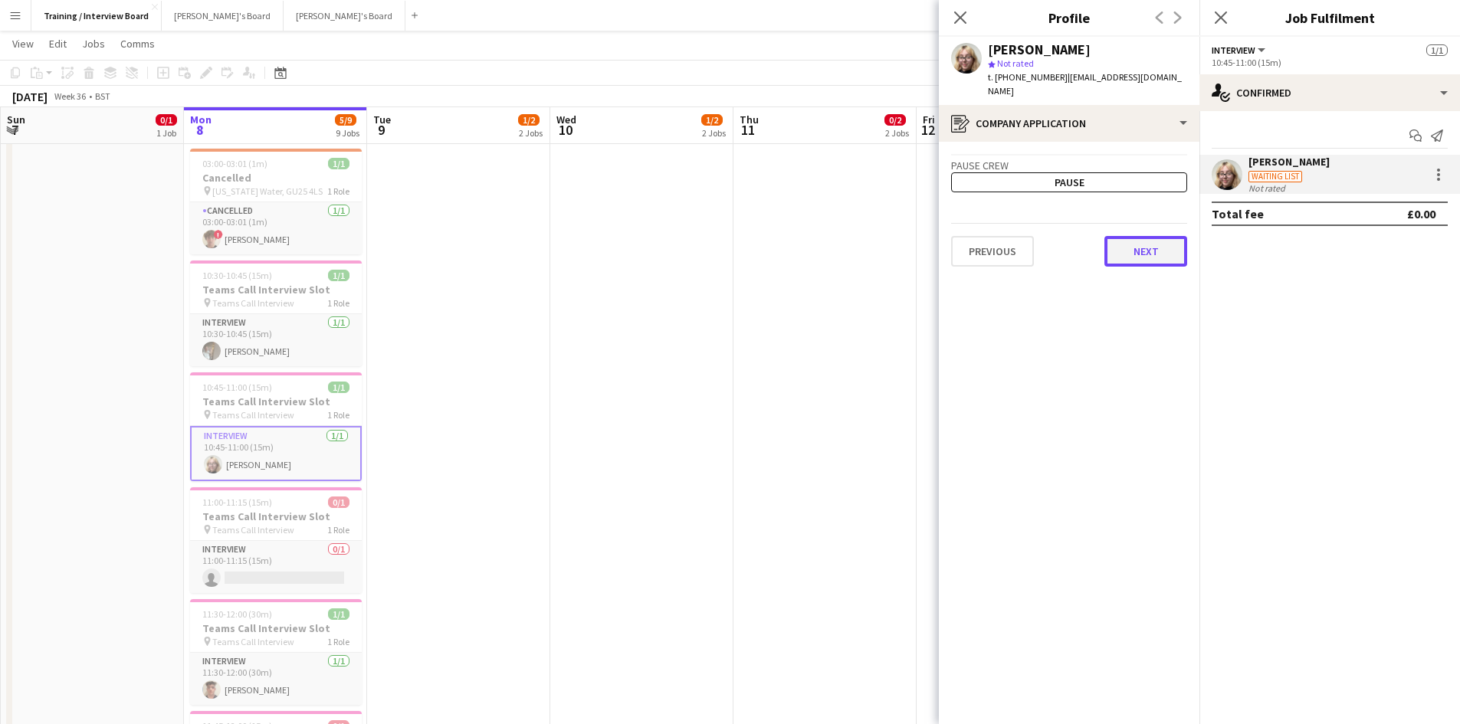
click at [1163, 240] on button "Next" at bounding box center [1145, 251] width 83 height 31
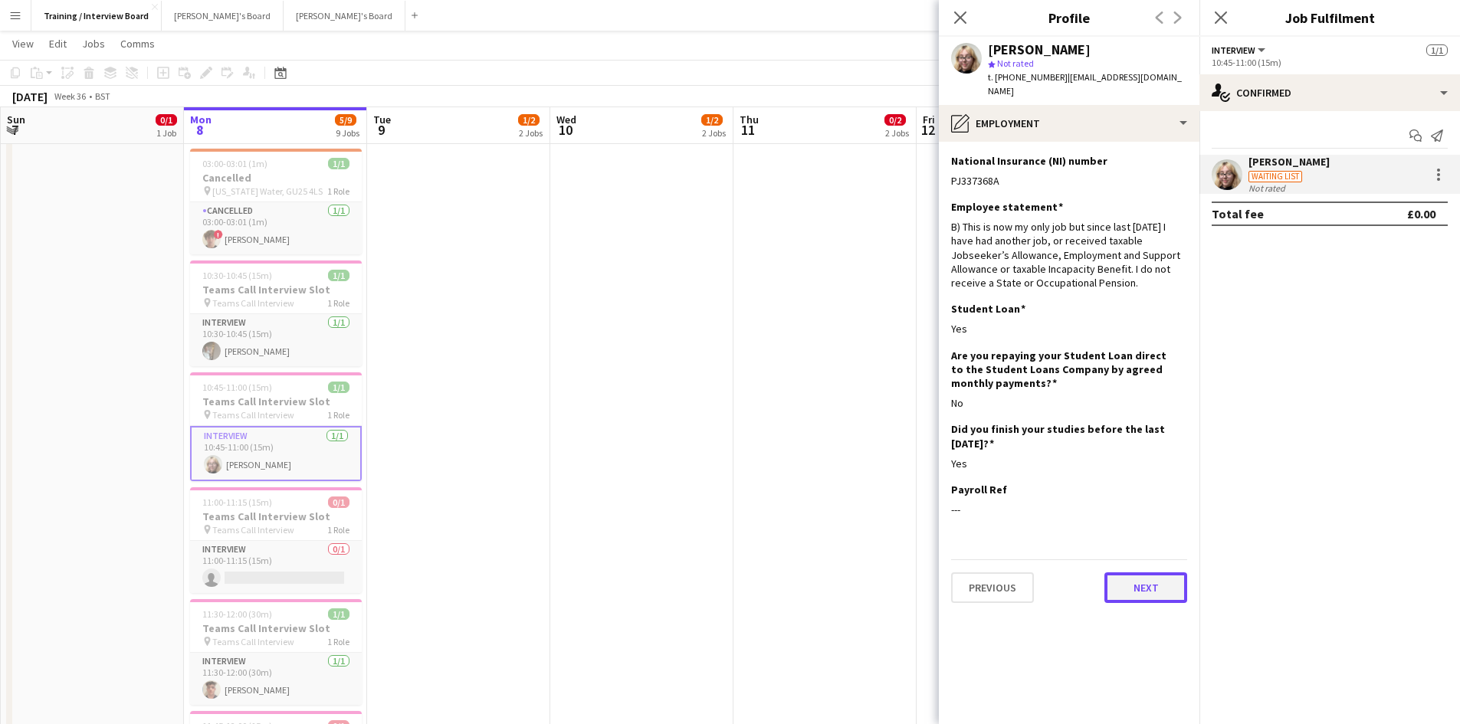
click at [1121, 579] on button "Next" at bounding box center [1145, 587] width 83 height 31
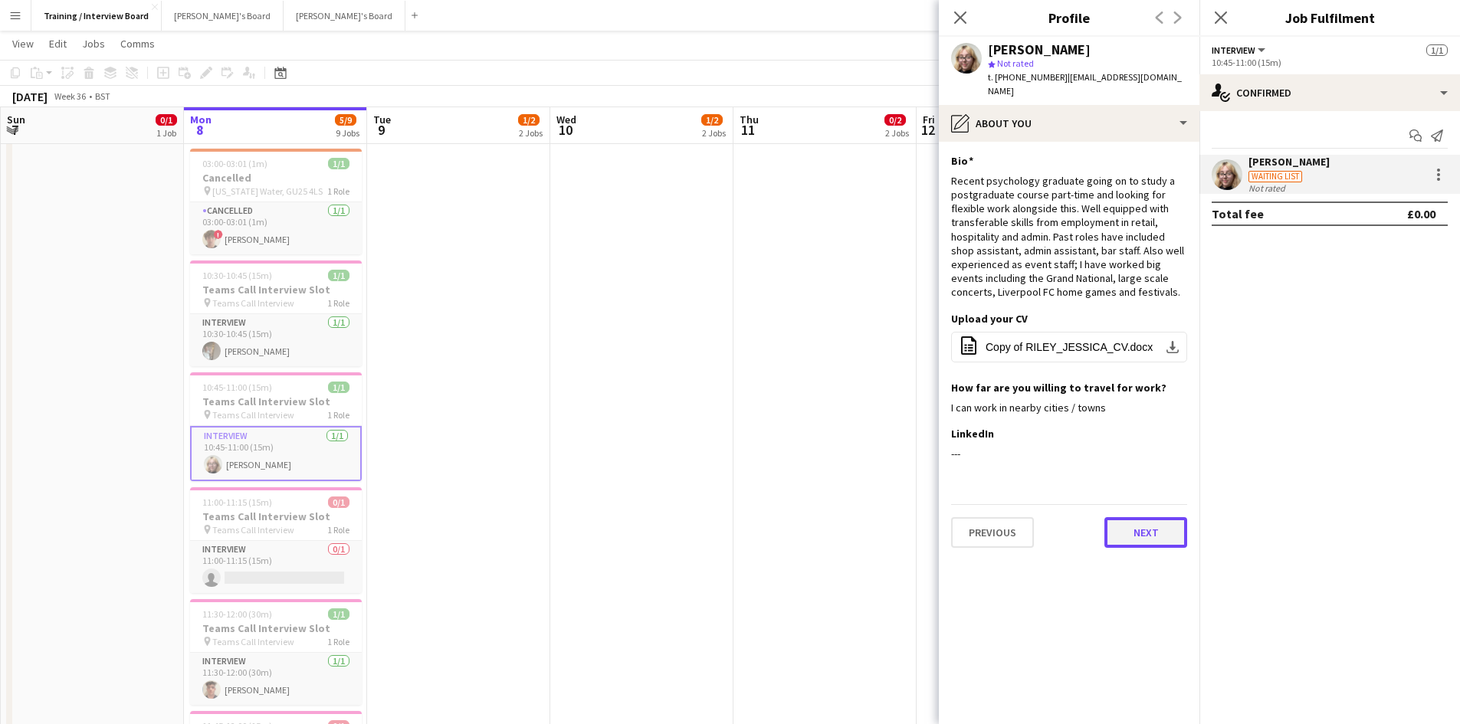
click at [1135, 517] on button "Next" at bounding box center [1145, 532] width 83 height 31
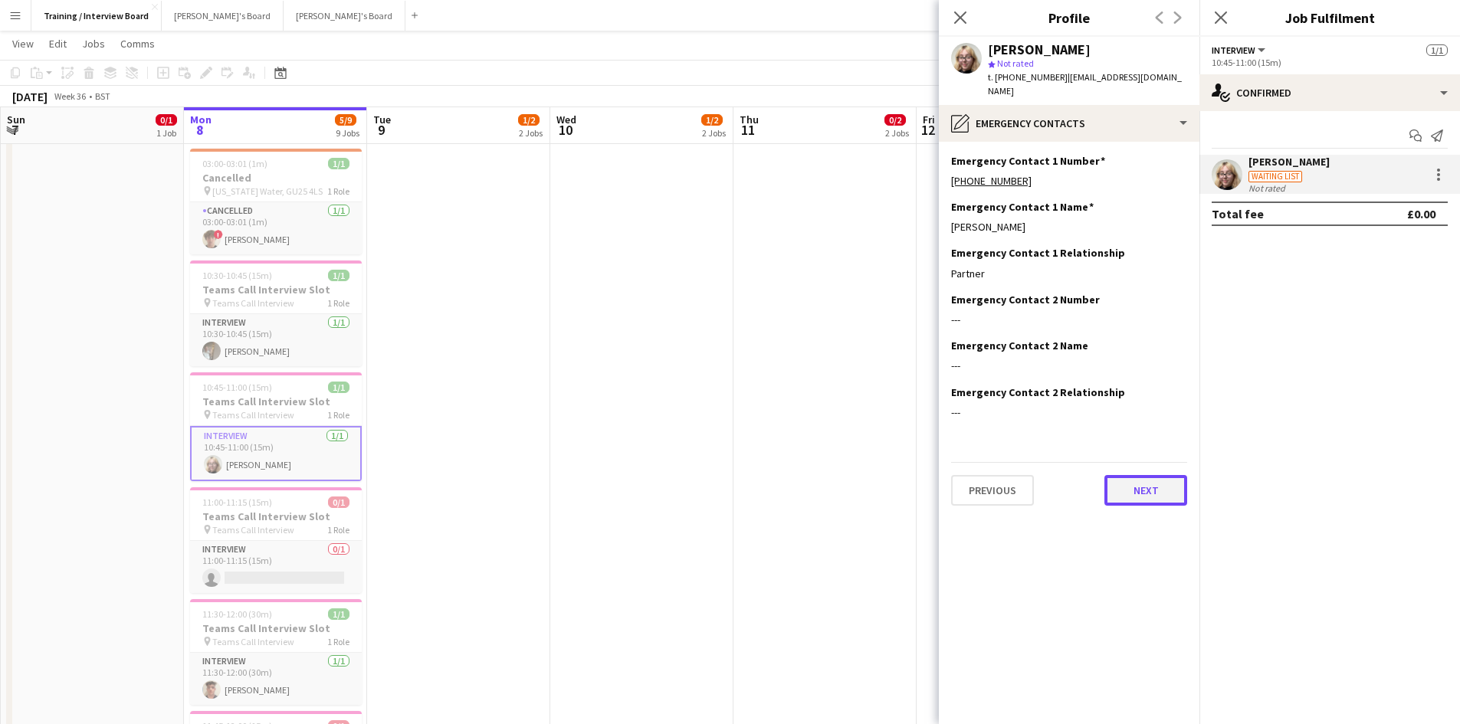
click at [1120, 475] on button "Next" at bounding box center [1145, 490] width 83 height 31
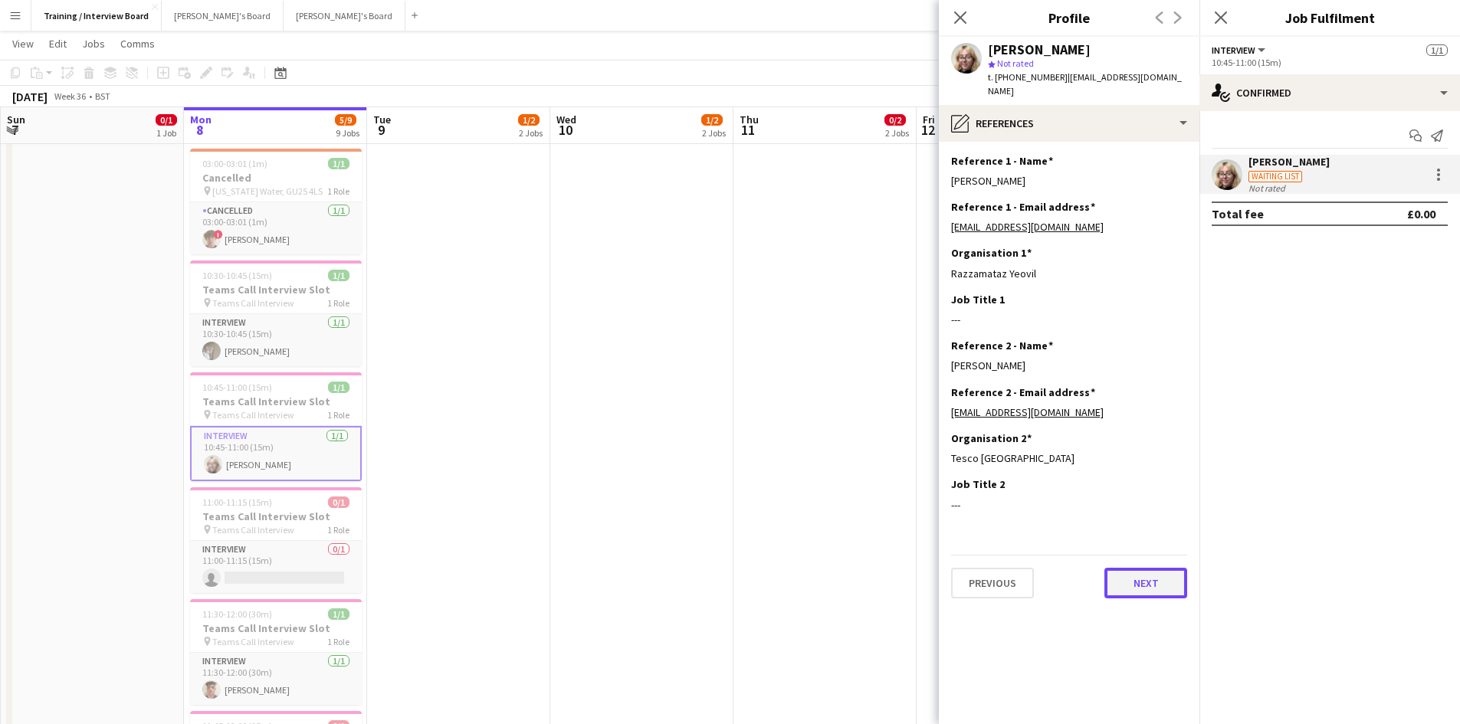
click at [1120, 568] on button "Next" at bounding box center [1145, 583] width 83 height 31
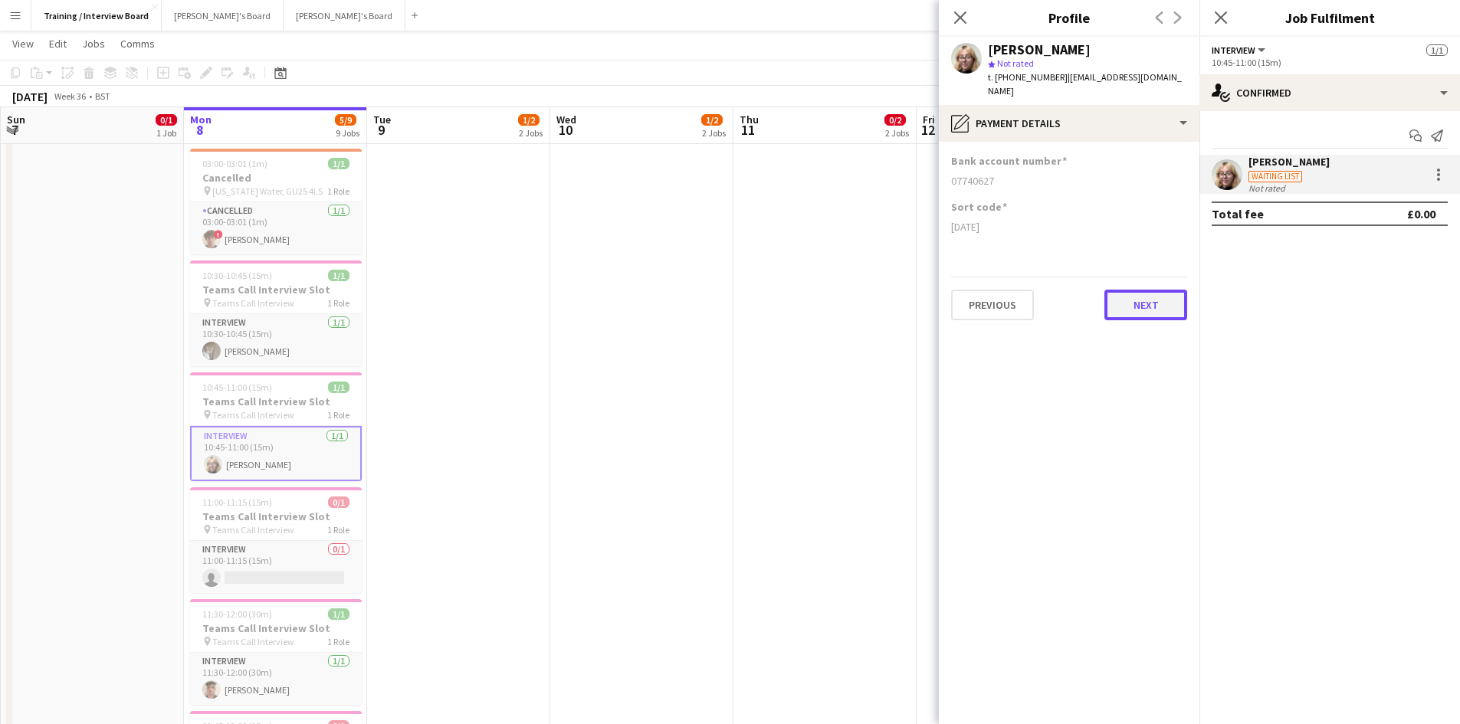
click at [1137, 306] on button "Next" at bounding box center [1145, 305] width 83 height 31
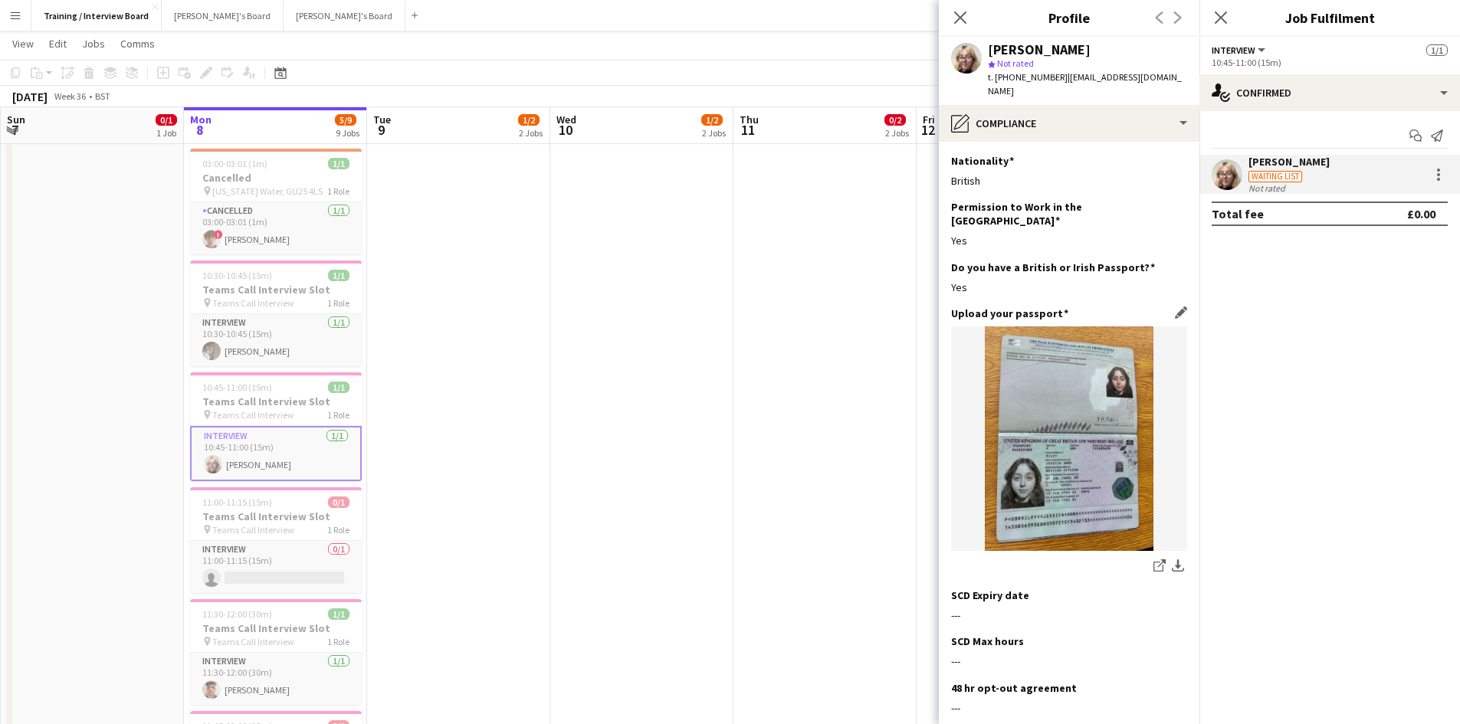
click at [1143, 557] on div "share-external-link-1 download-bottom" at bounding box center [1069, 566] width 236 height 19
click at [1153, 559] on icon "share-external-link-1" at bounding box center [1159, 565] width 12 height 12
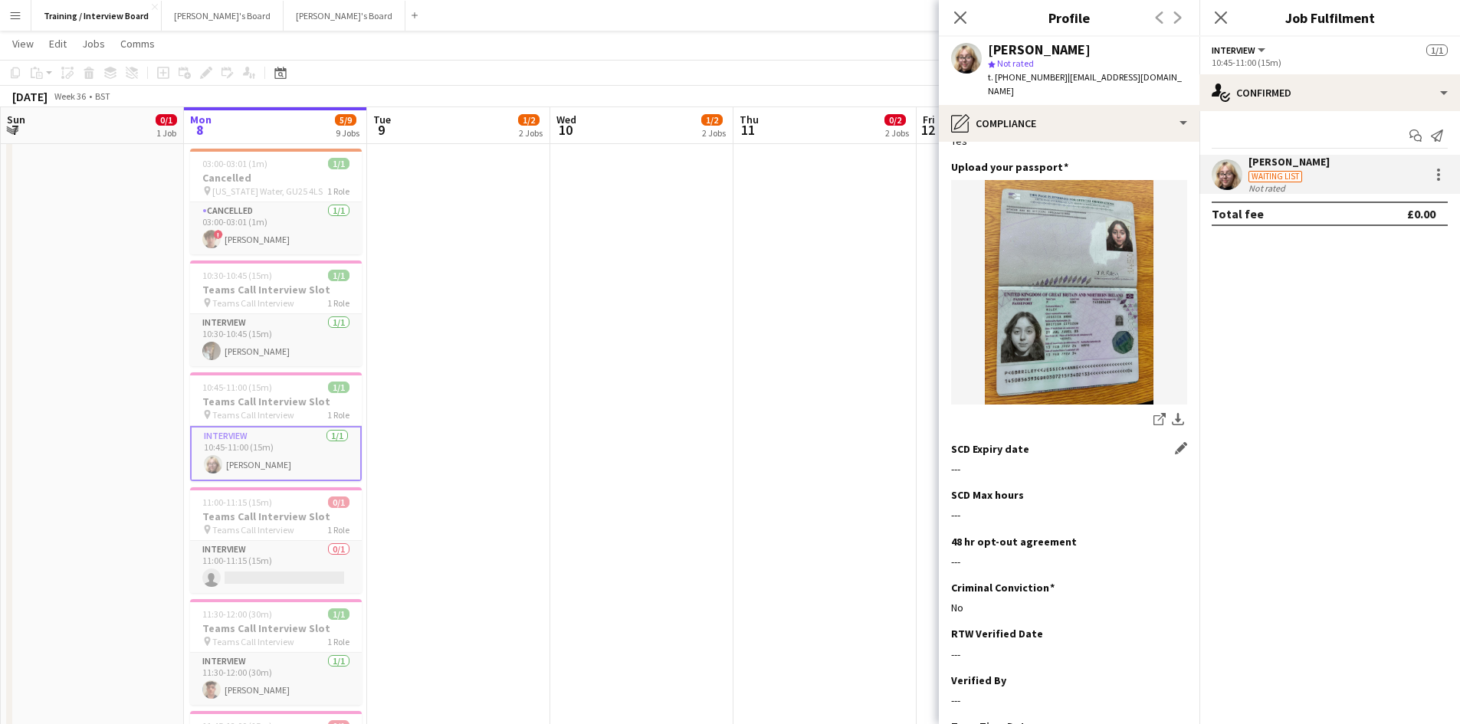
scroll to position [153, 0]
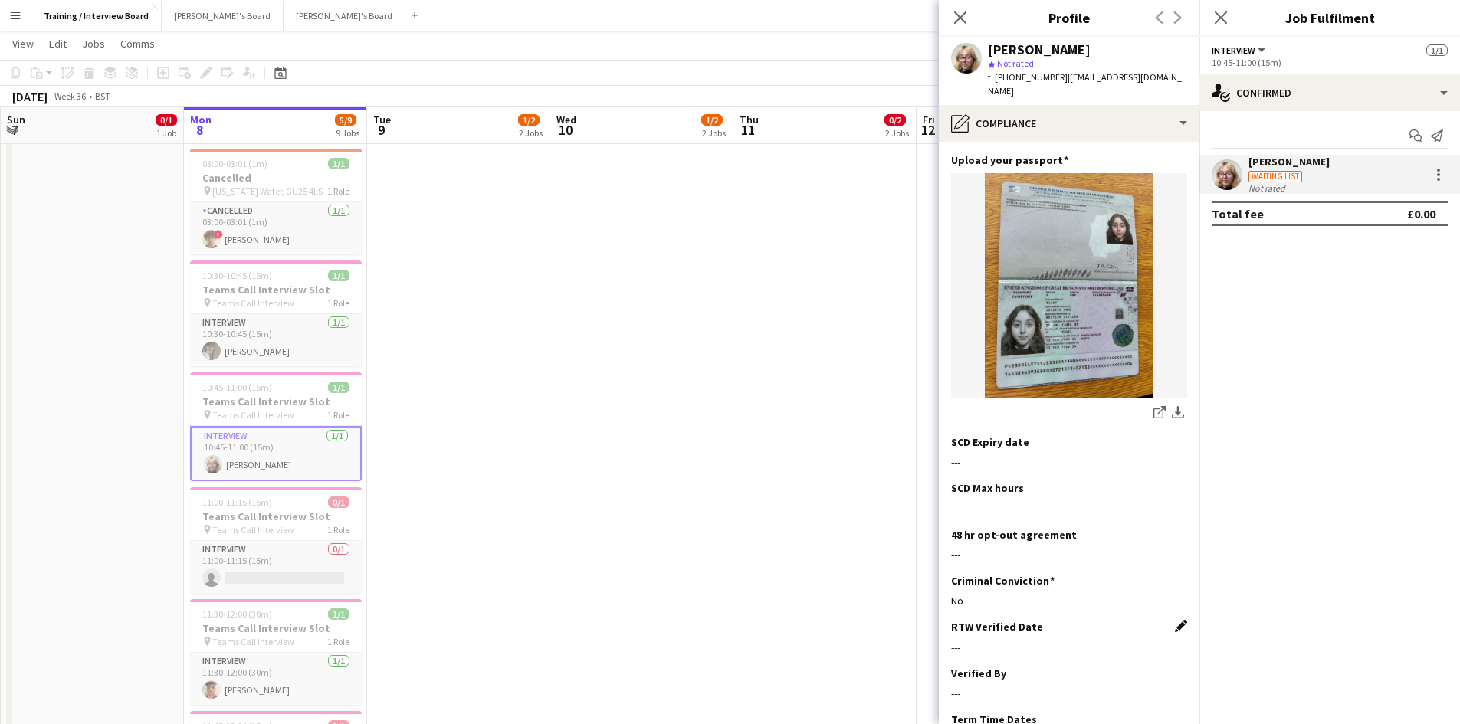
click at [1175, 620] on app-icon "Edit this field" at bounding box center [1181, 626] width 12 height 12
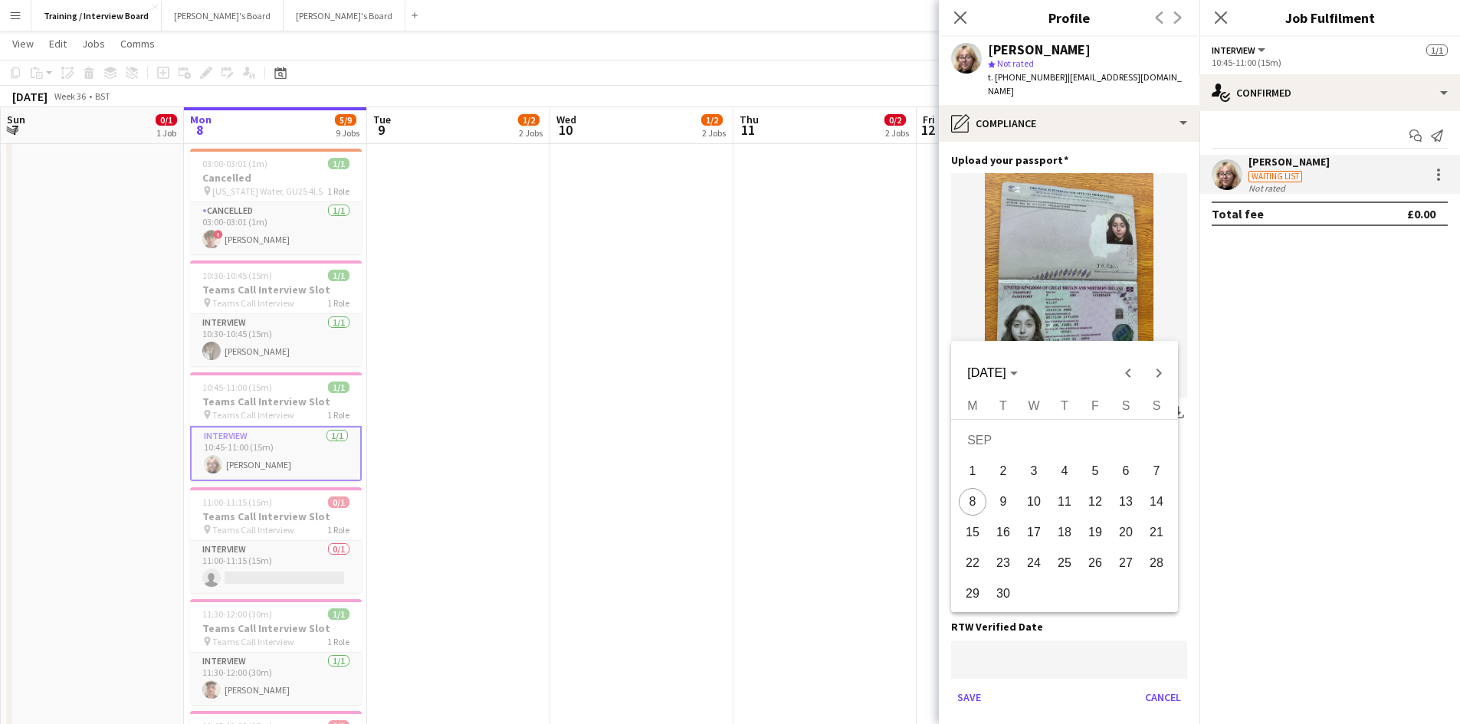
click at [969, 497] on span "8" at bounding box center [973, 502] width 28 height 28
type input "**********"
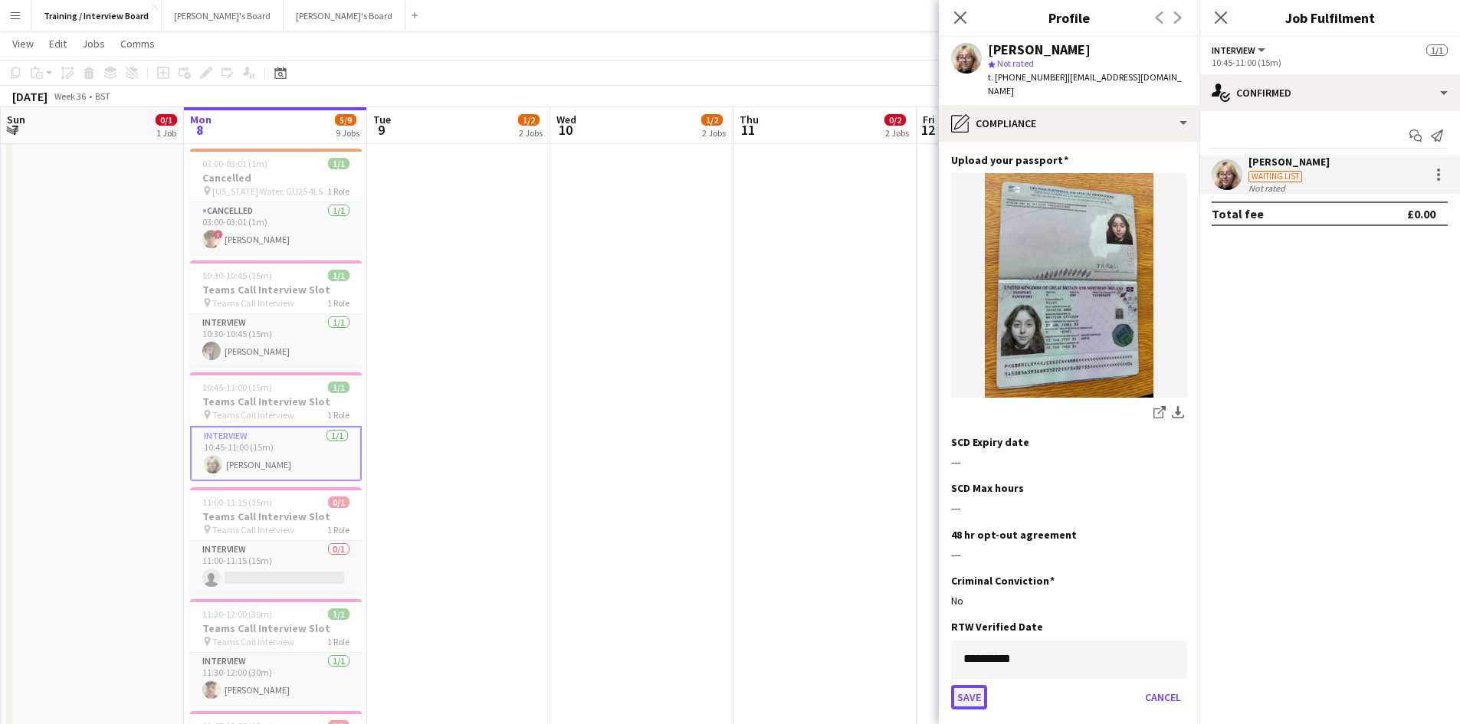
click at [963, 685] on button "Save" at bounding box center [969, 697] width 36 height 25
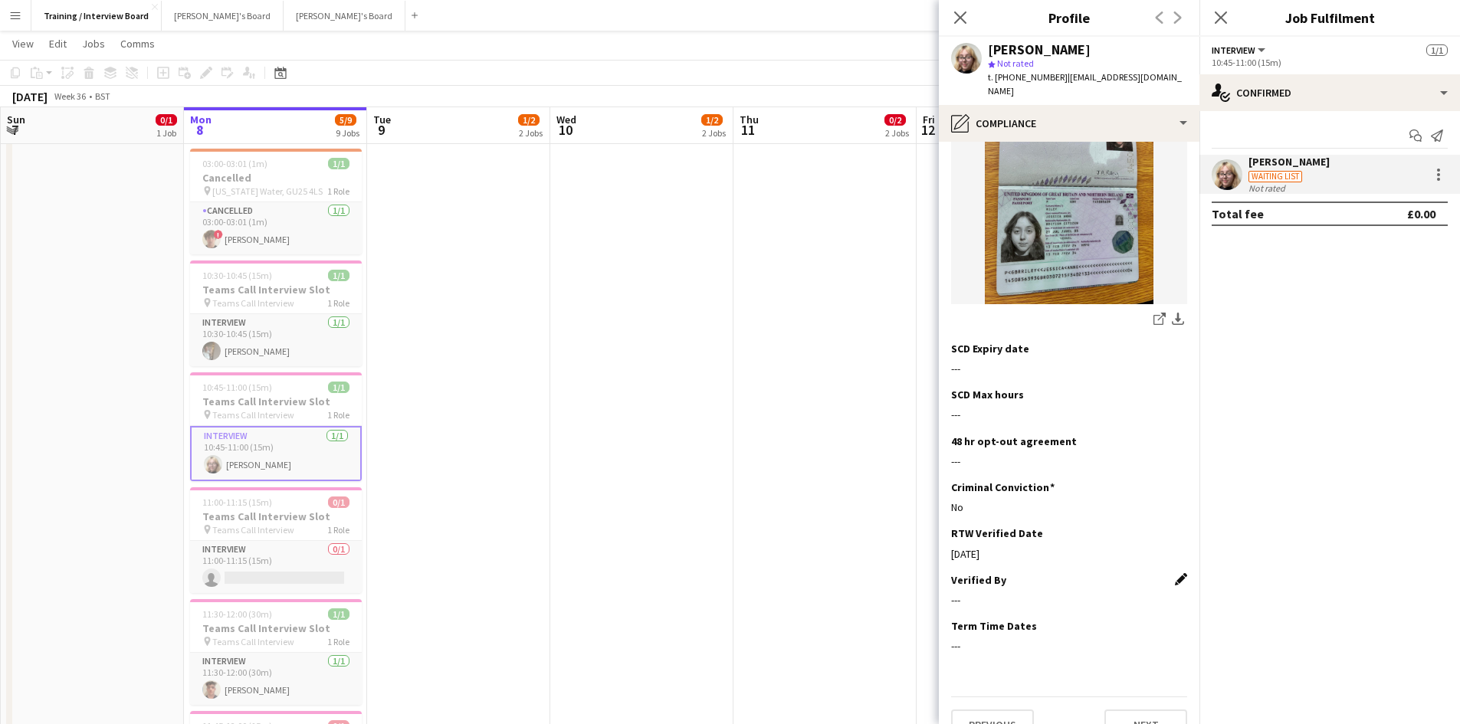
click at [1175, 573] on app-icon "Edit this field" at bounding box center [1181, 579] width 12 height 12
click at [966, 593] on input at bounding box center [1069, 612] width 236 height 38
type input "**"
click at [985, 652] on button "Save" at bounding box center [969, 664] width 36 height 25
click at [1122, 710] on button "Next" at bounding box center [1145, 725] width 83 height 31
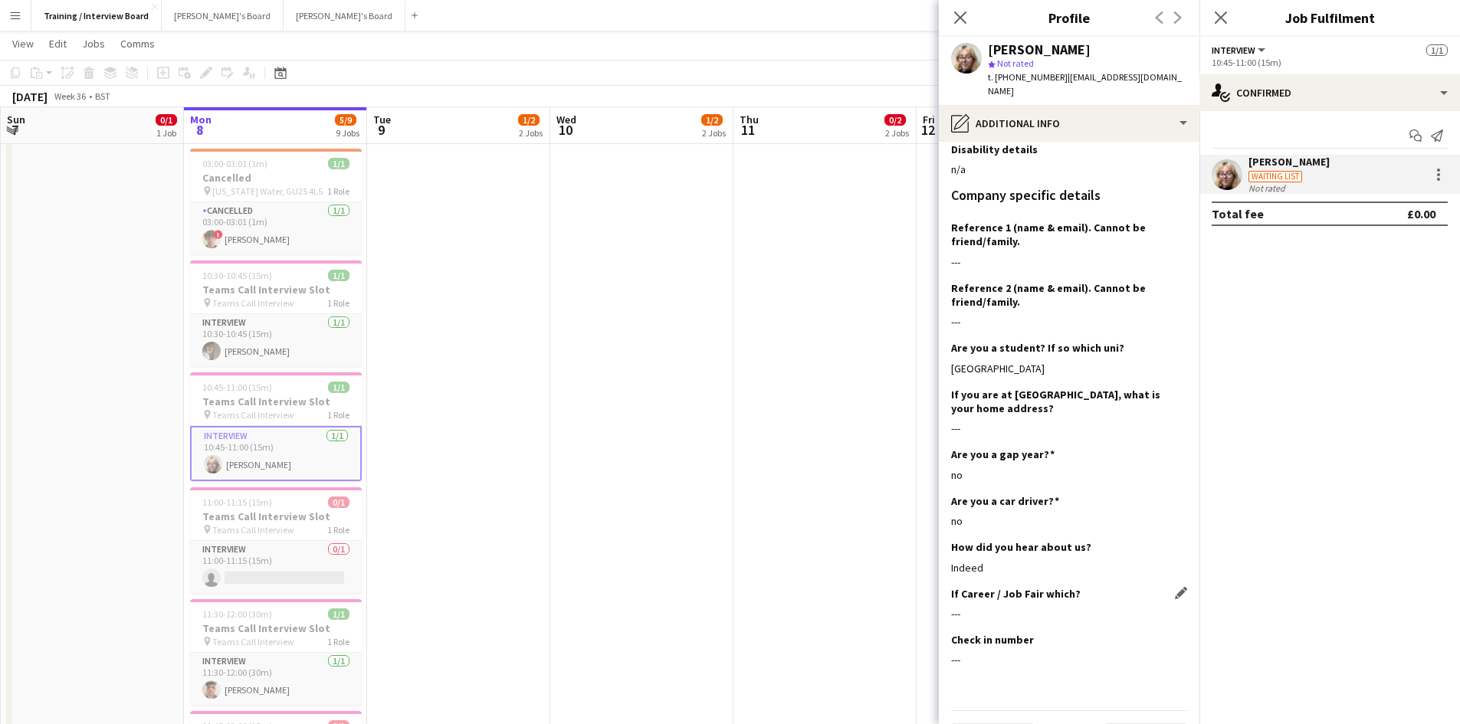
scroll to position [202, 0]
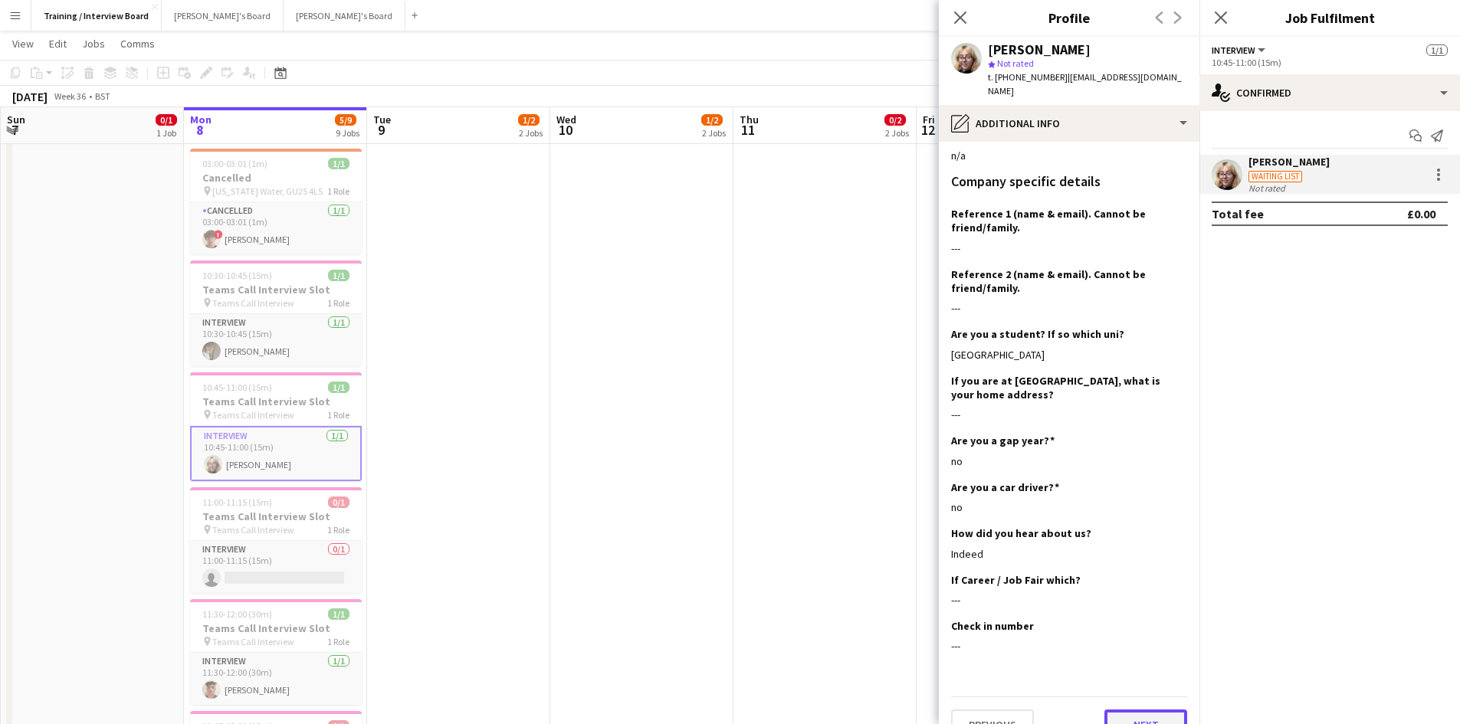
click at [1127, 710] on button "Next" at bounding box center [1145, 725] width 83 height 31
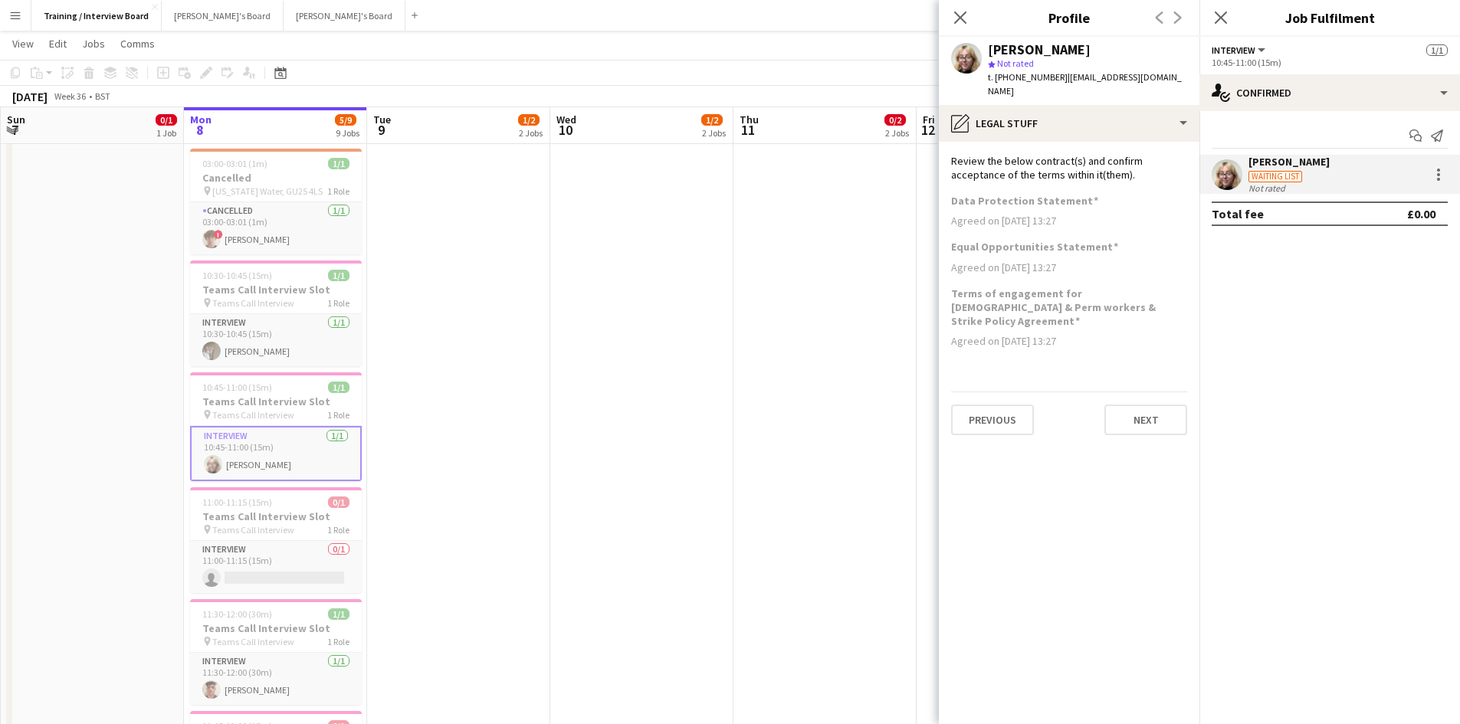
scroll to position [0, 0]
click at [1130, 405] on button "Next" at bounding box center [1145, 420] width 83 height 31
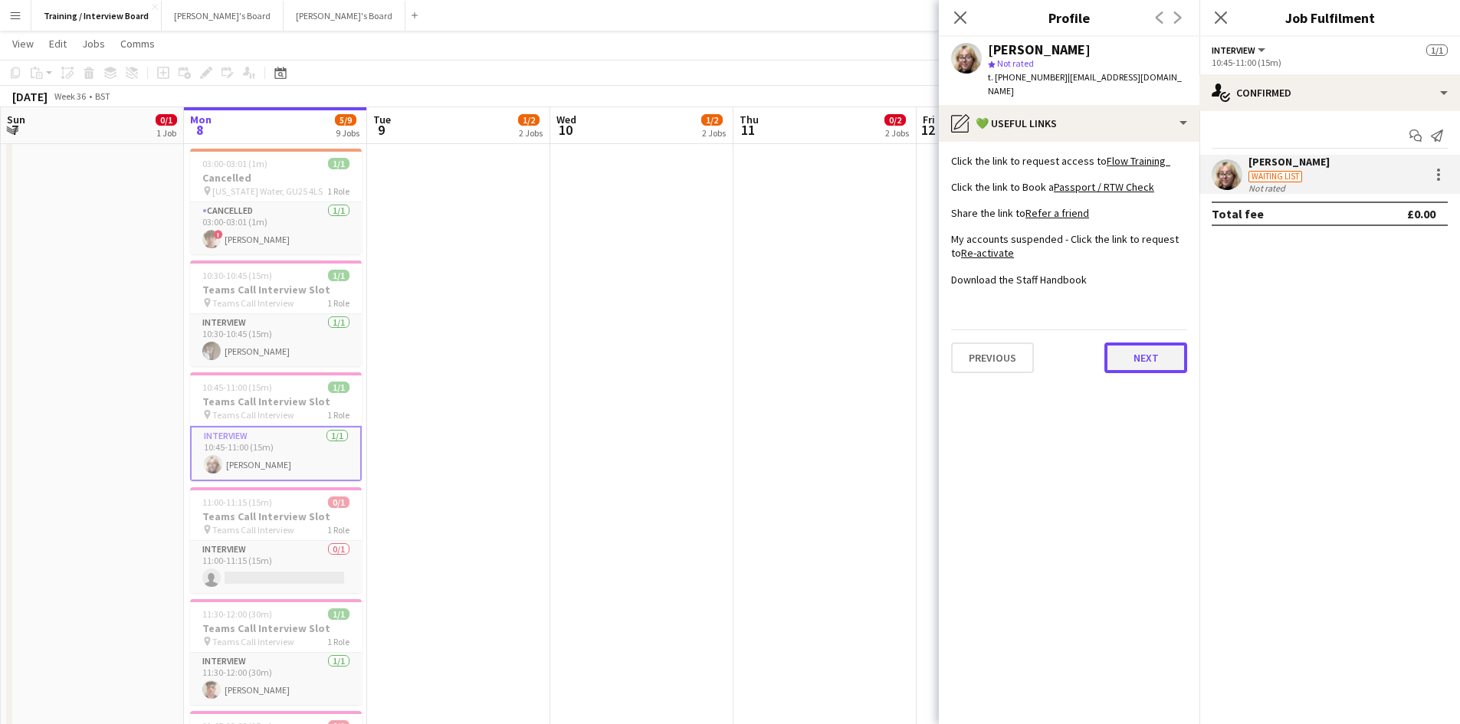
click at [1132, 343] on button "Next" at bounding box center [1145, 358] width 83 height 31
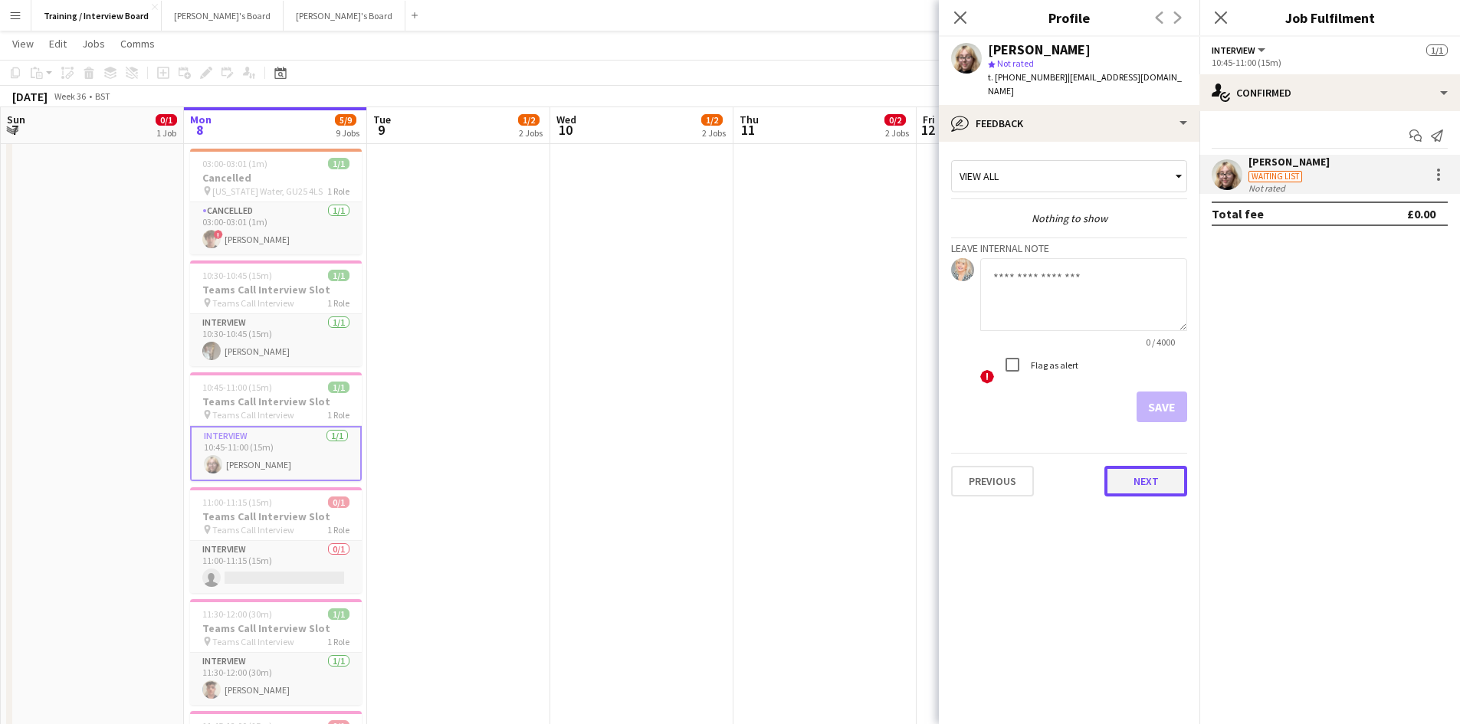
click at [1104, 466] on button "Next" at bounding box center [1145, 481] width 83 height 31
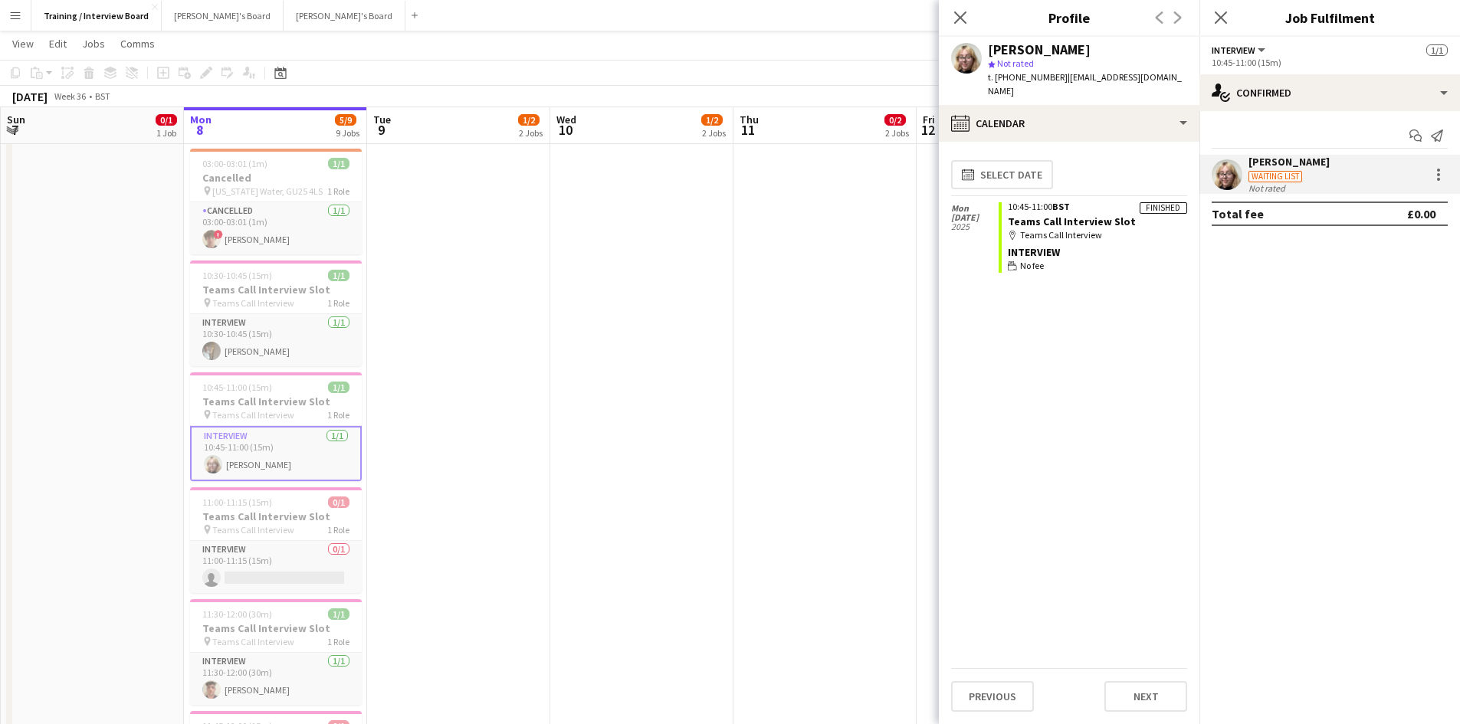
click at [1150, 680] on div "Previous Next" at bounding box center [1069, 690] width 236 height 44
click at [1142, 694] on button "Next" at bounding box center [1145, 696] width 83 height 31
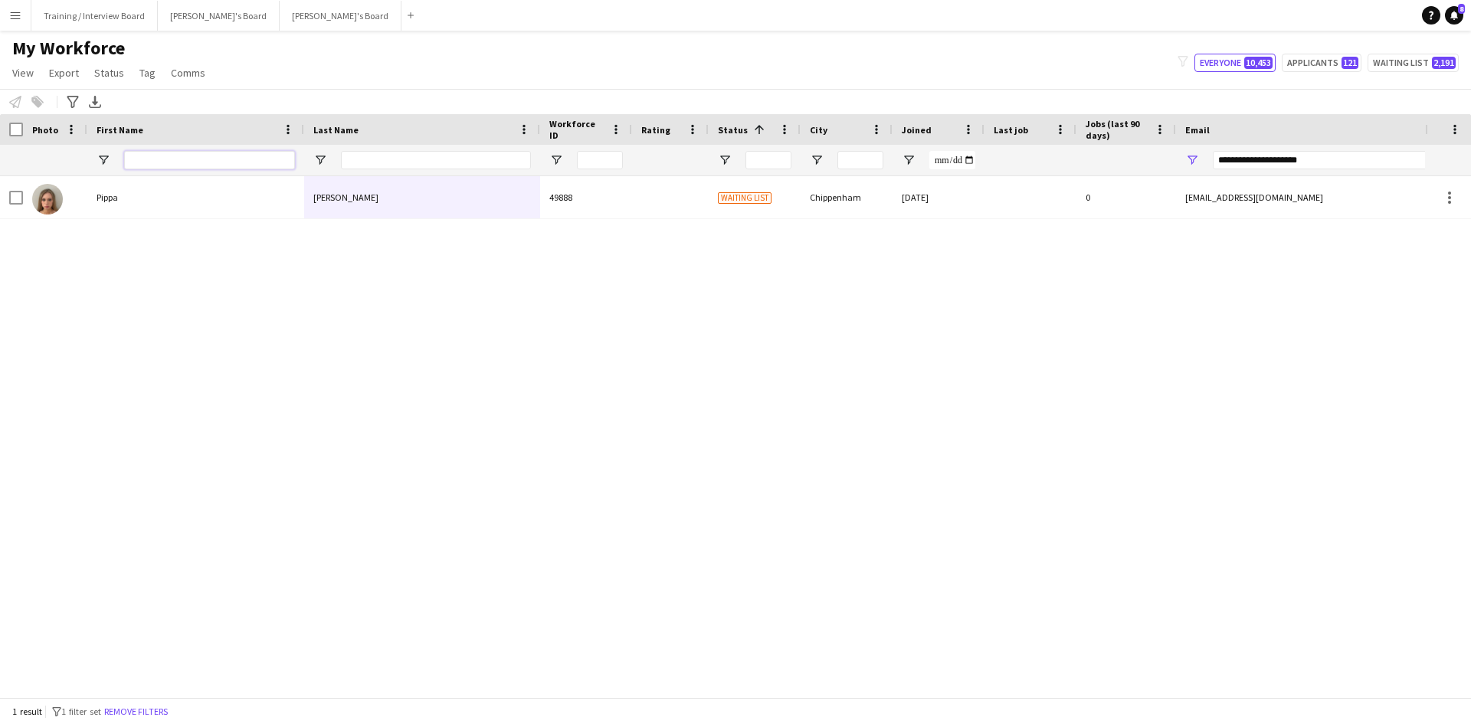
click at [167, 163] on input "First Name Filter Input" at bounding box center [209, 160] width 171 height 18
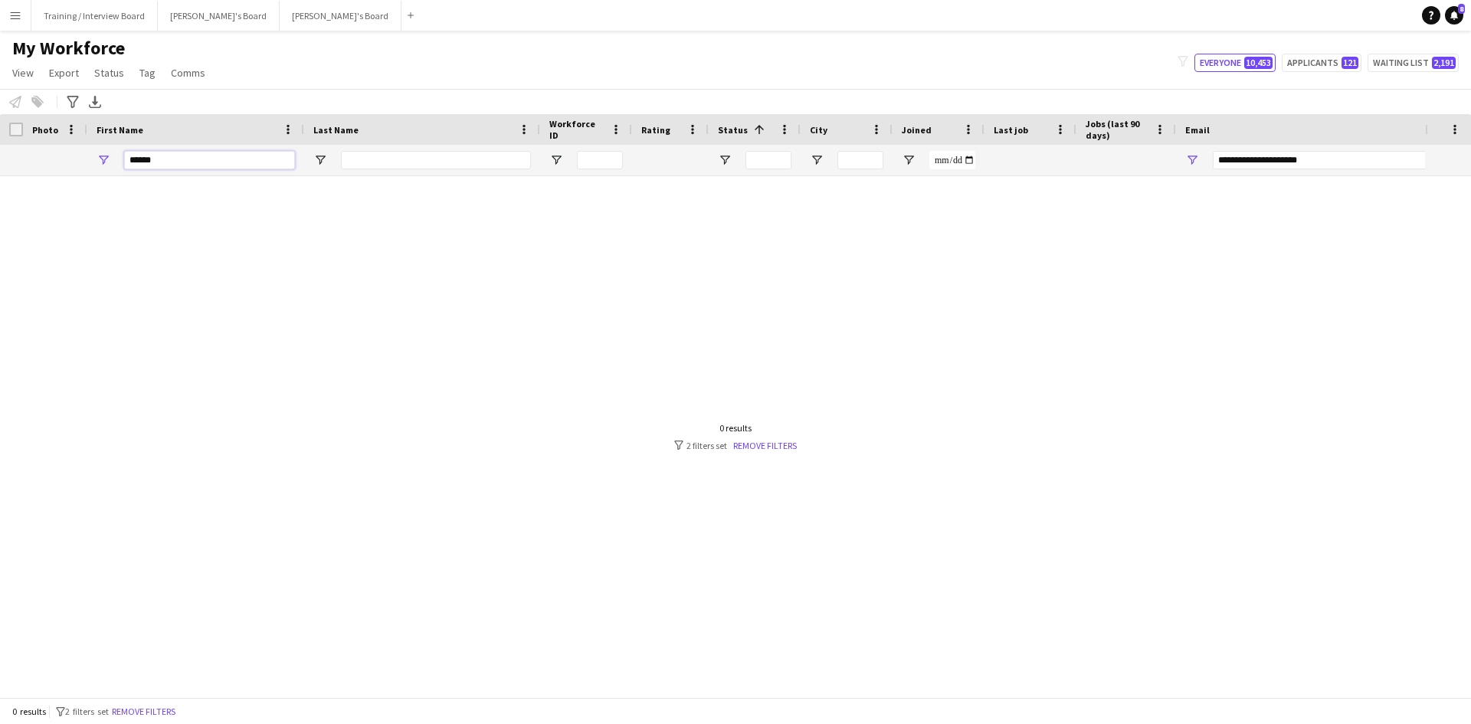
type input "******"
click at [383, 171] on div at bounding box center [436, 160] width 190 height 31
click at [383, 159] on input "Last Name Filter Input" at bounding box center [436, 160] width 190 height 18
type input "********"
click at [189, 158] on input "******" at bounding box center [209, 160] width 171 height 18
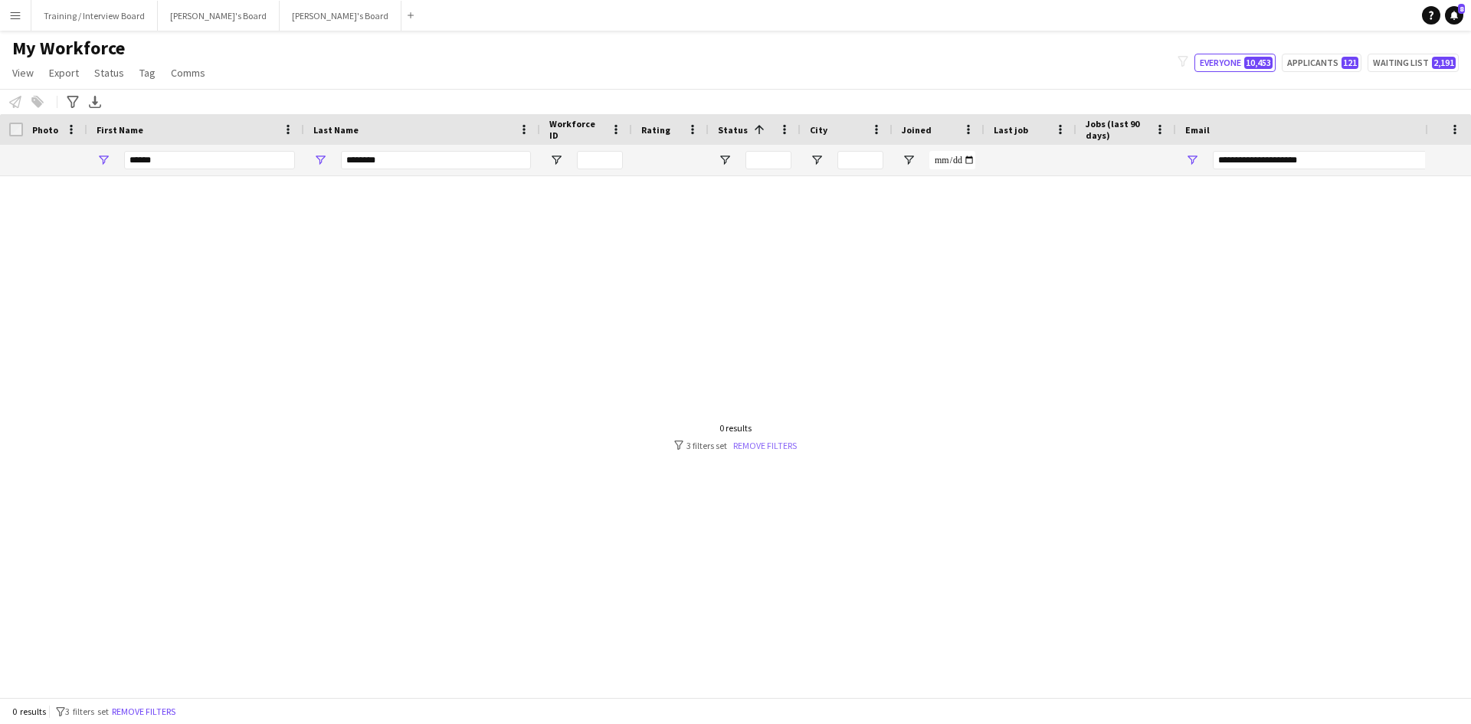
click at [736, 441] on link "Remove filters" at bounding box center [765, 445] width 64 height 11
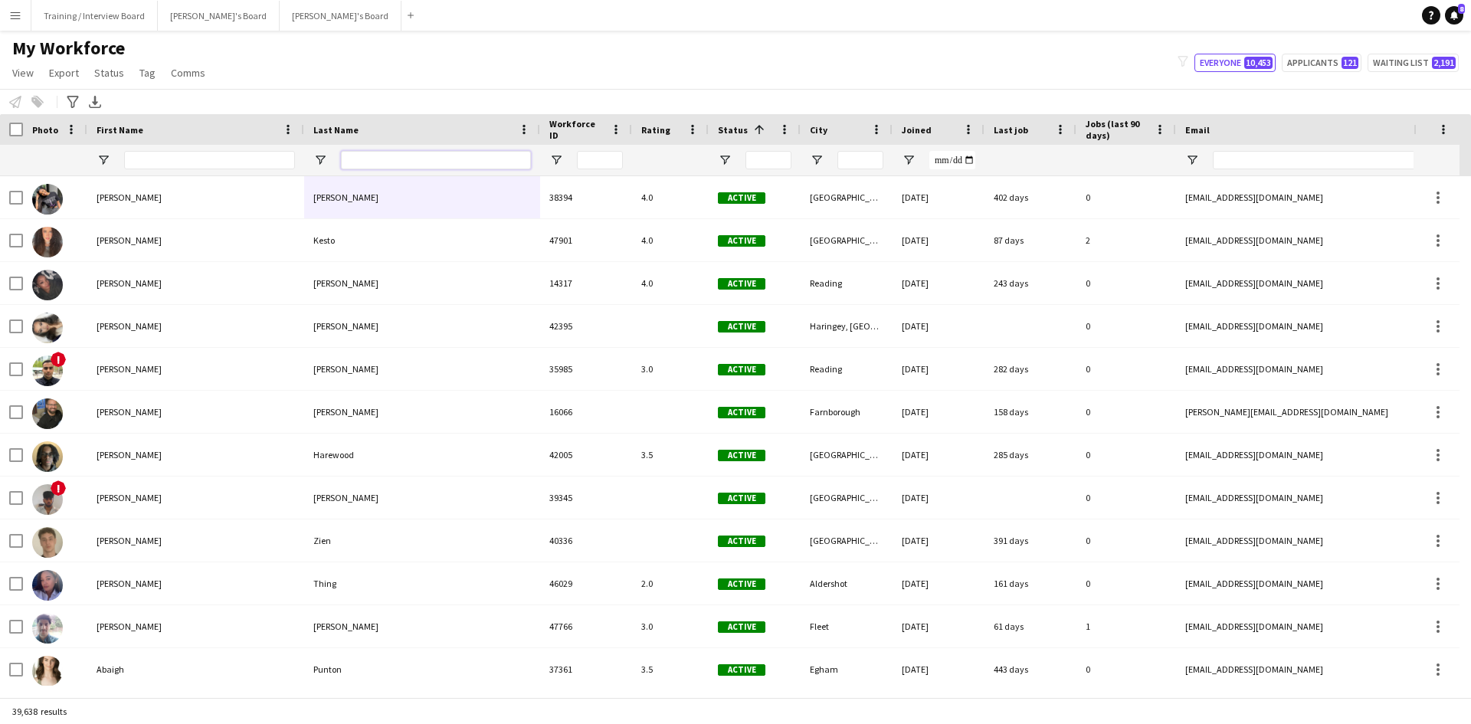
click at [379, 155] on input "Last Name Filter Input" at bounding box center [436, 160] width 190 height 18
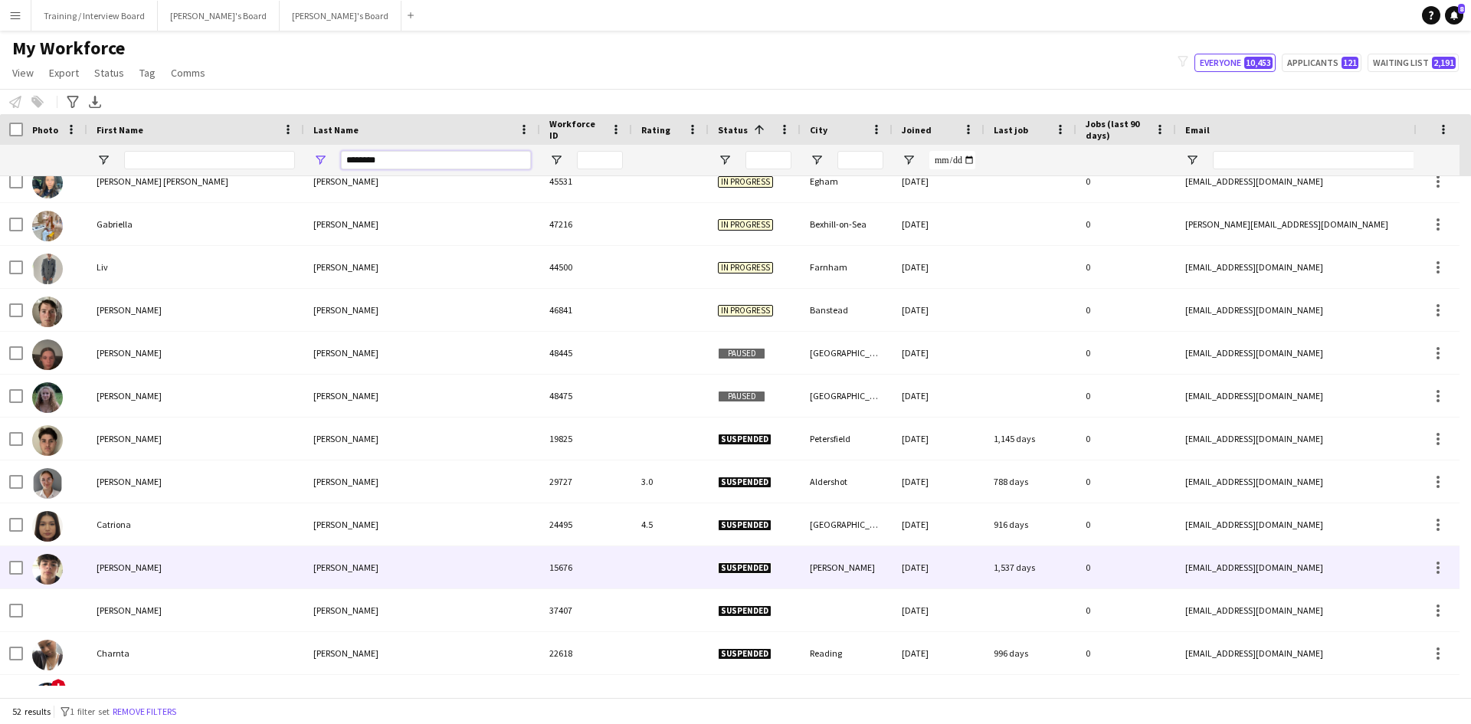
scroll to position [383, 0]
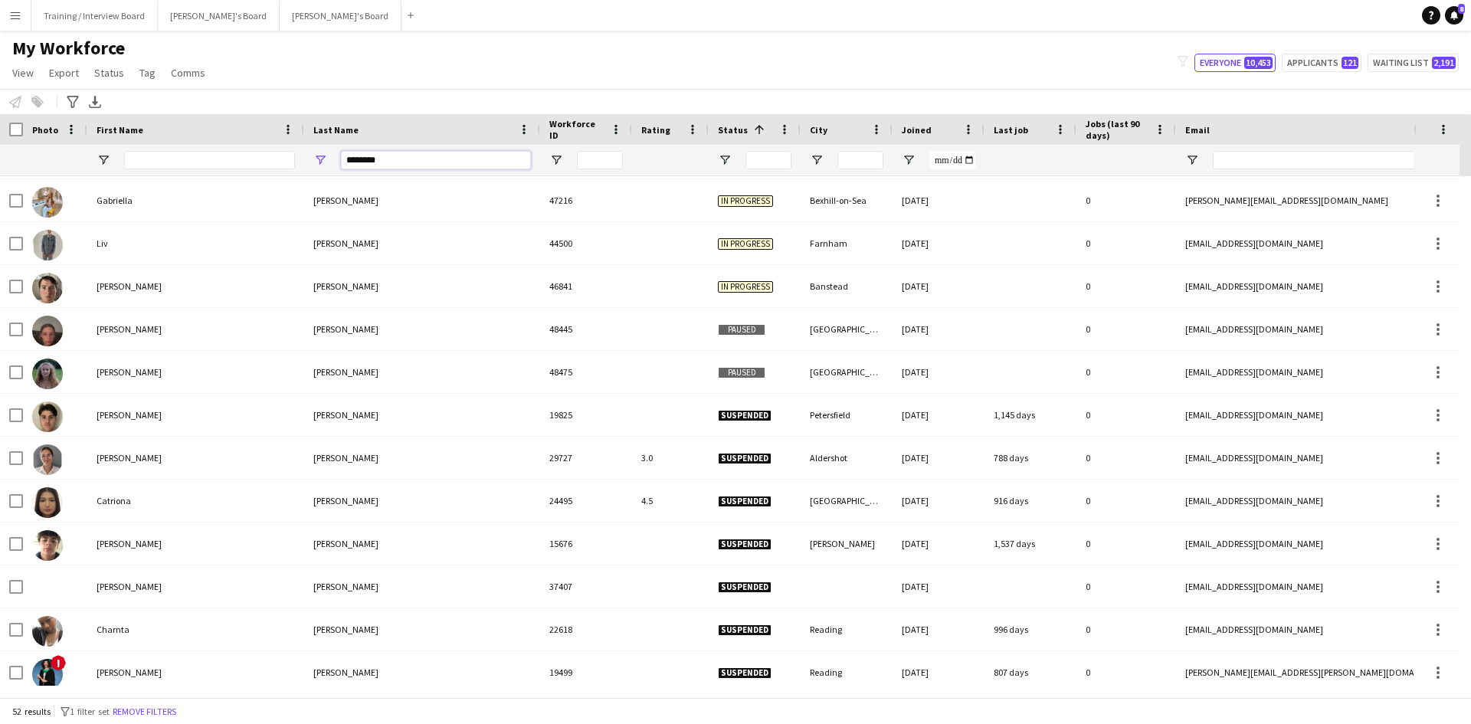
type input "********"
click at [133, 168] on input "First Name Filter Input" at bounding box center [209, 160] width 171 height 18
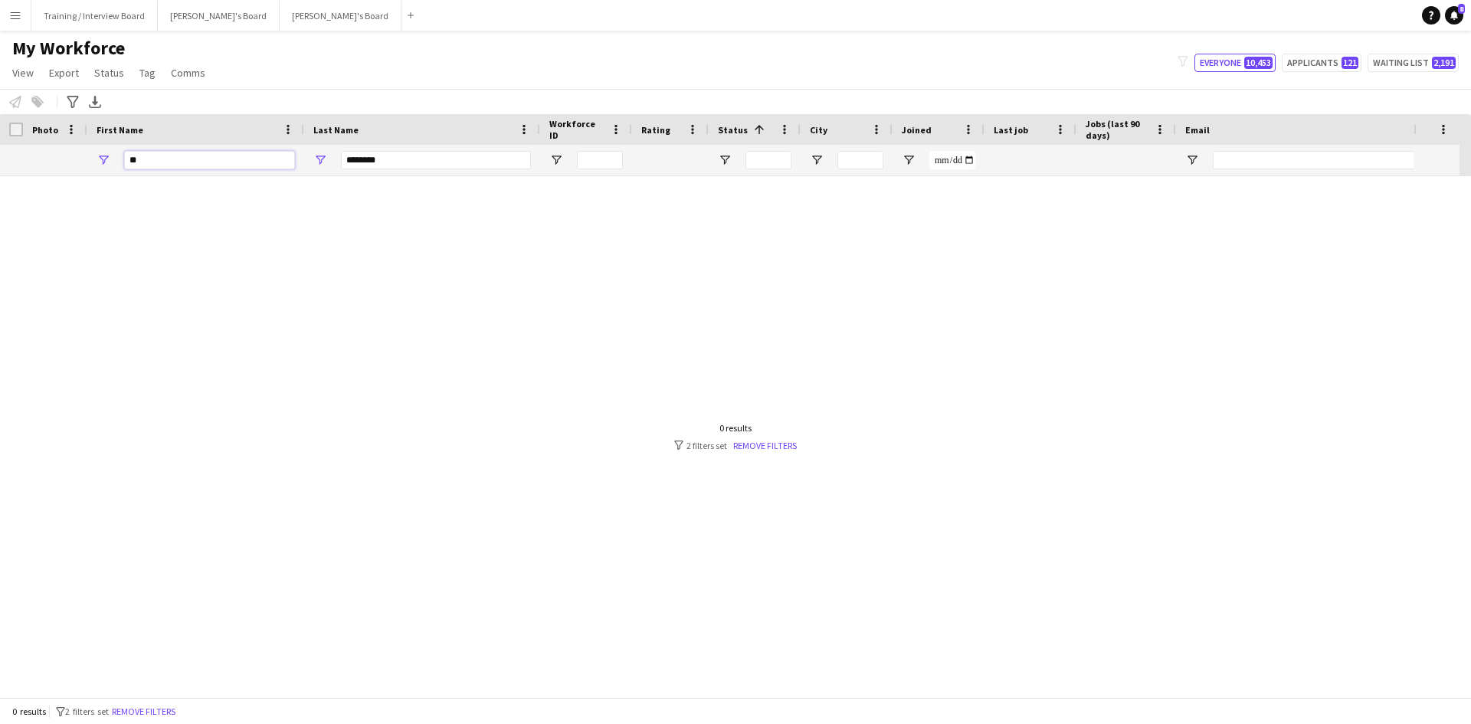
scroll to position [0, 0]
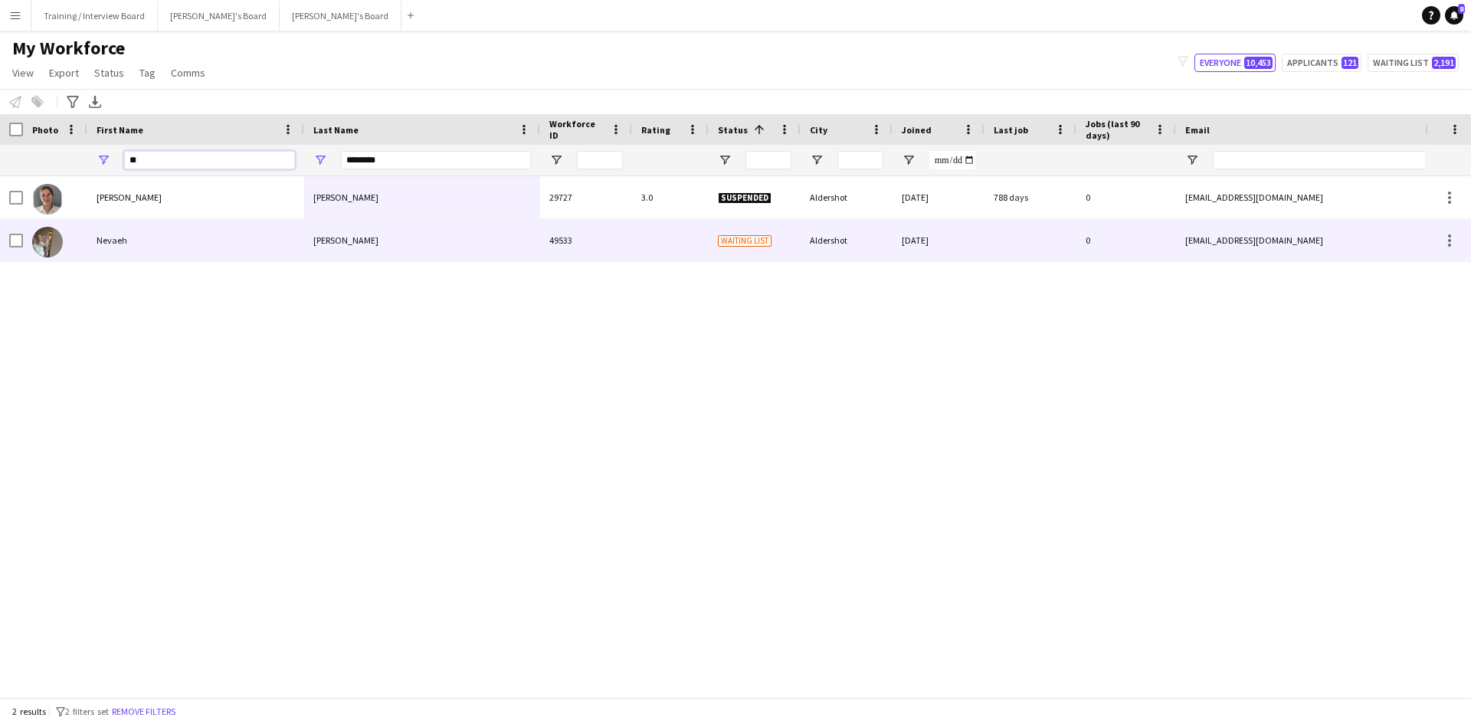
type input "**"
click at [231, 241] on div "Nevaeh" at bounding box center [195, 240] width 217 height 42
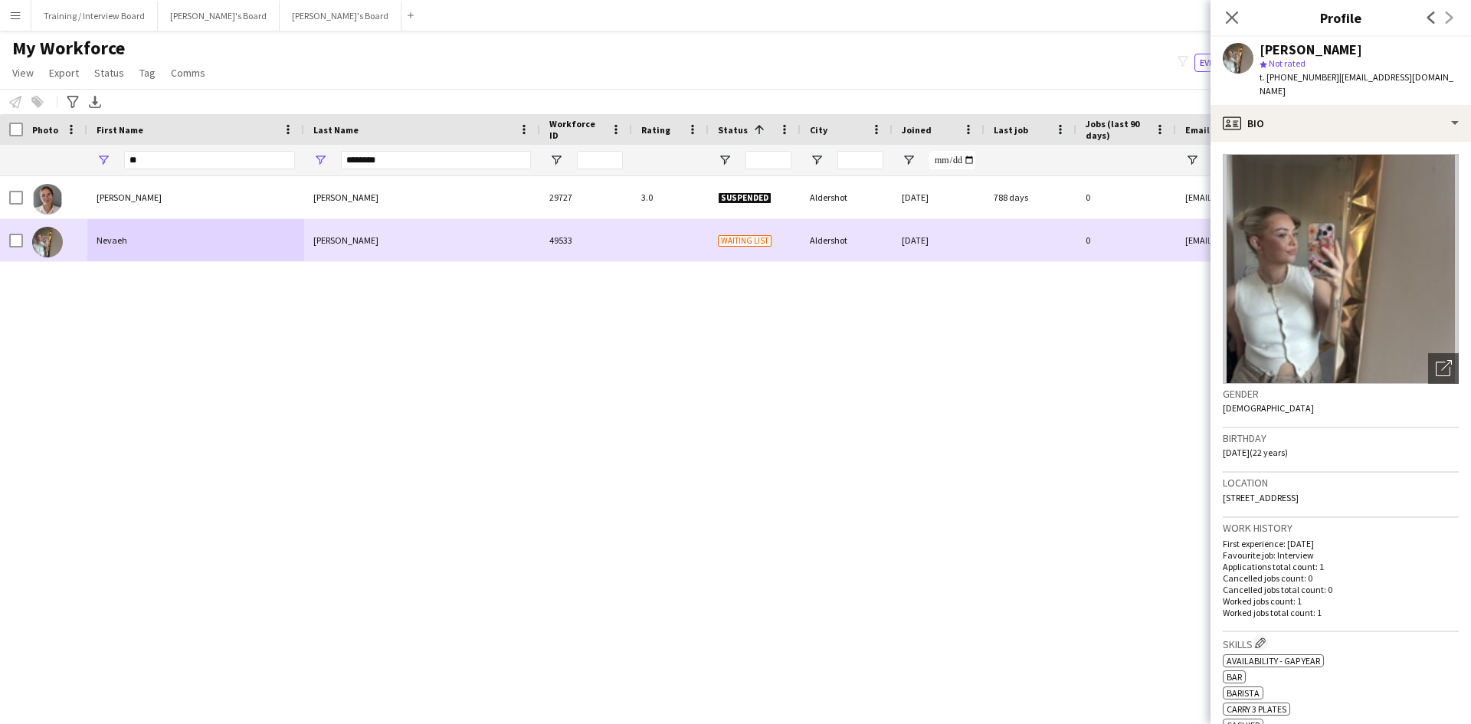
click at [14, 232] on div at bounding box center [16, 240] width 14 height 43
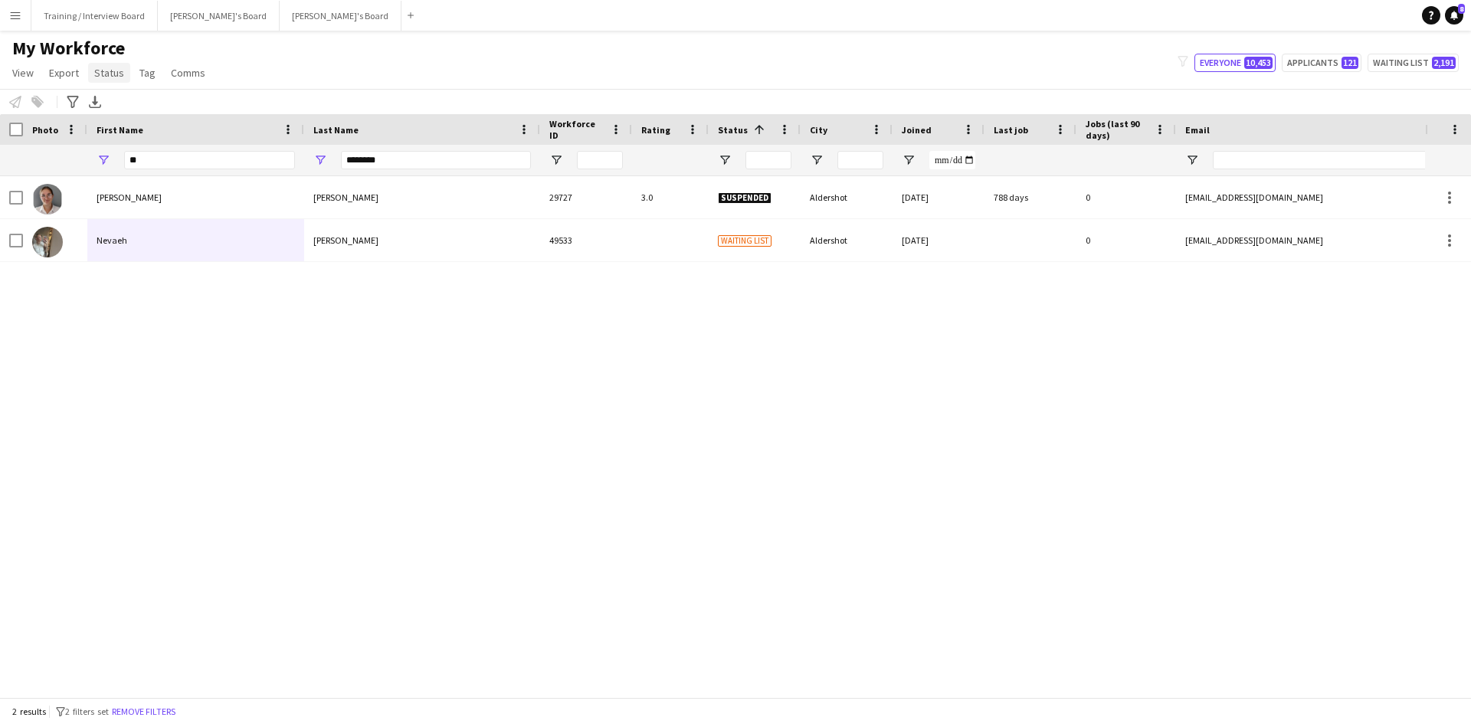
click at [96, 71] on span "Status" at bounding box center [109, 73] width 30 height 14
click at [111, 103] on div "Edit" at bounding box center [141, 106] width 107 height 32
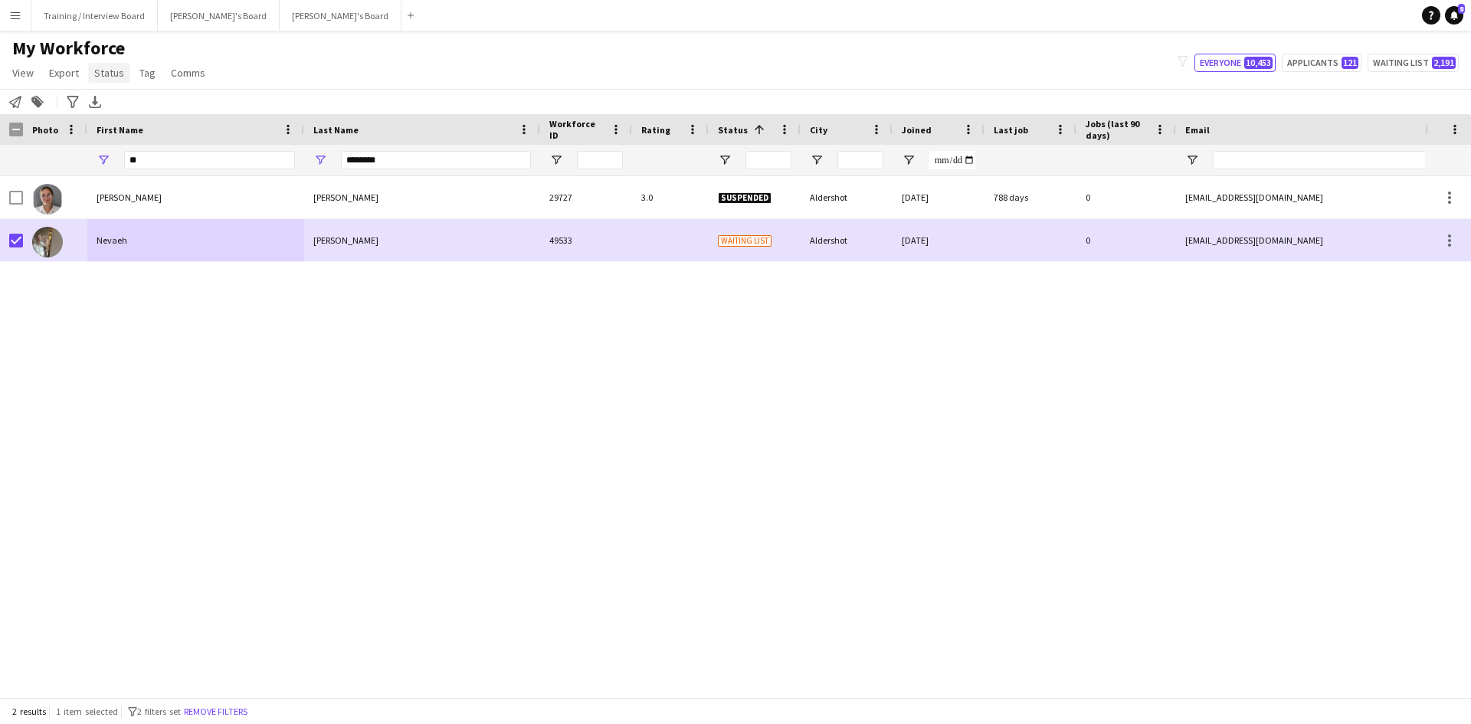
click at [115, 74] on span "Status" at bounding box center [109, 73] width 30 height 14
click at [156, 95] on link "Edit" at bounding box center [141, 106] width 107 height 32
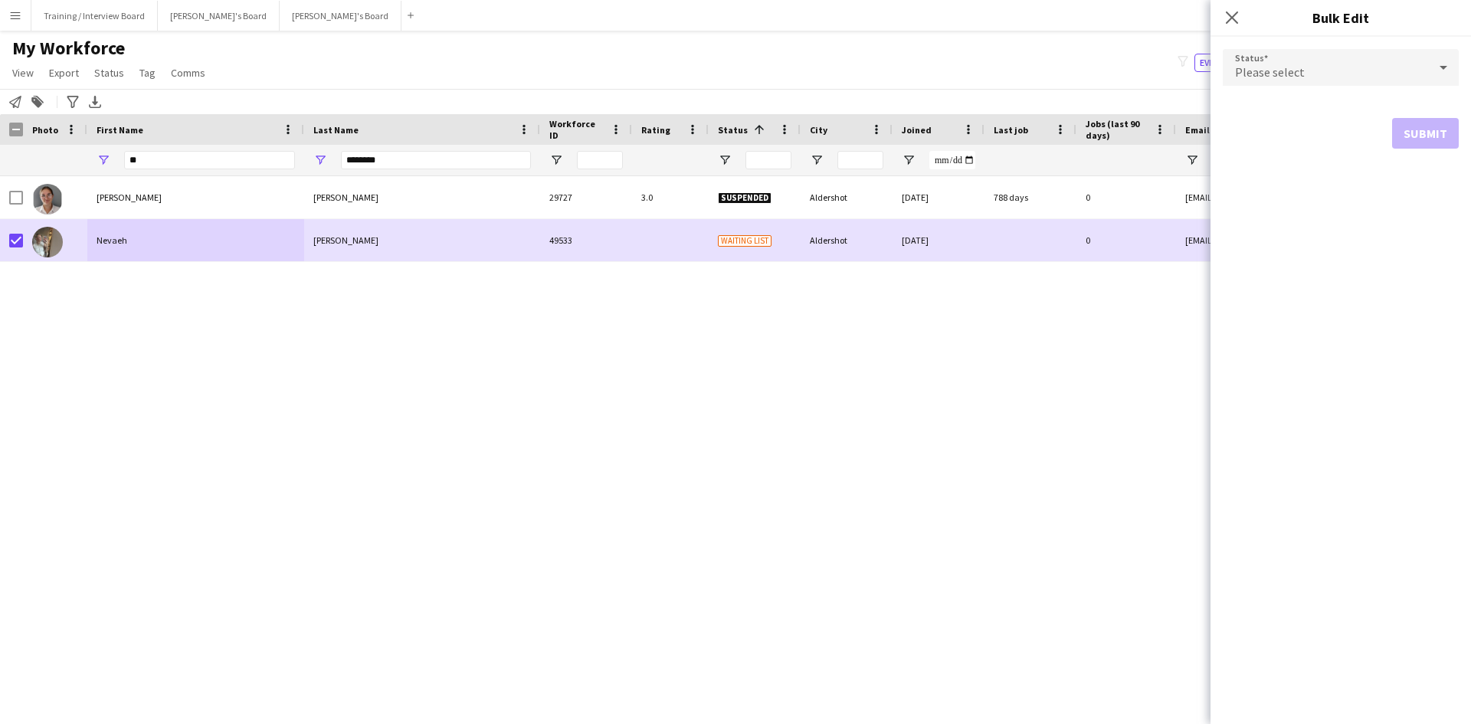
click at [1444, 58] on icon at bounding box center [1444, 67] width 18 height 31
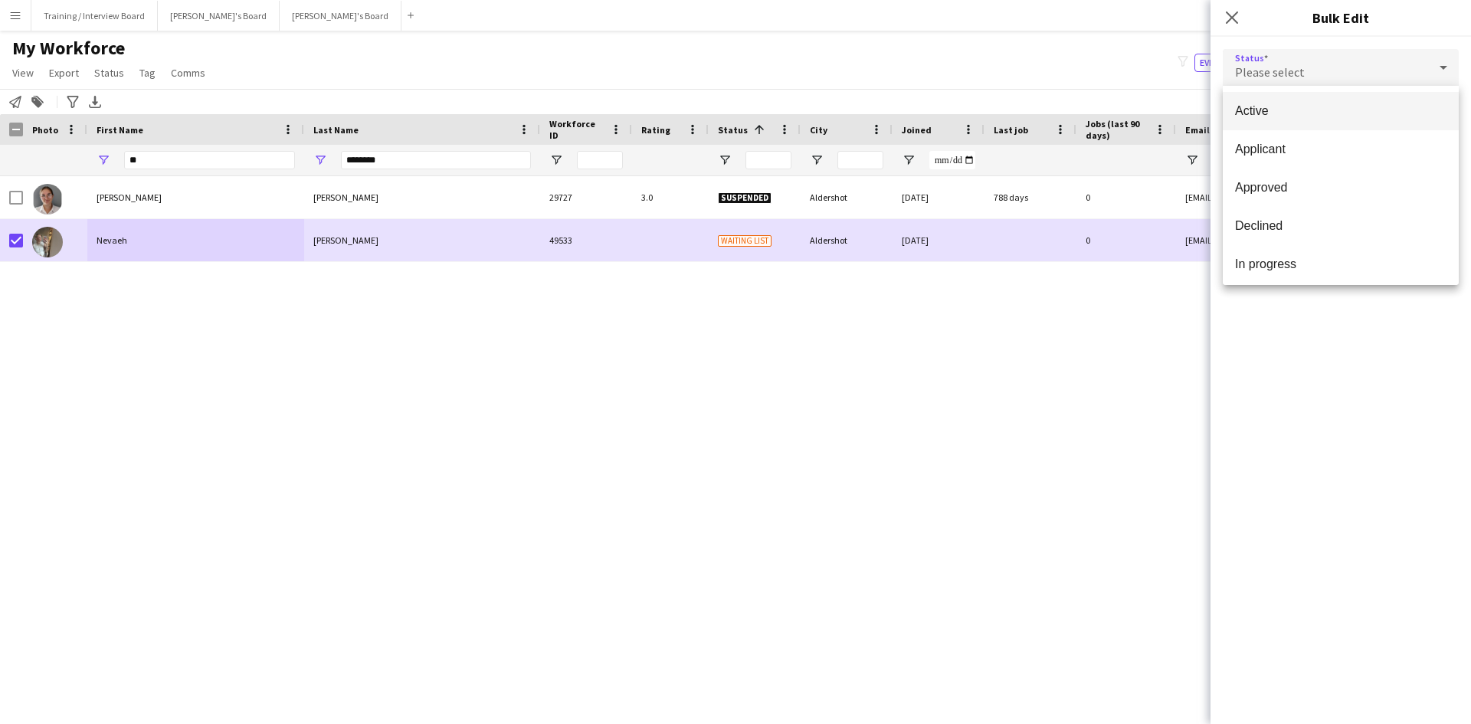
click at [1392, 112] on span "Active" at bounding box center [1341, 110] width 212 height 15
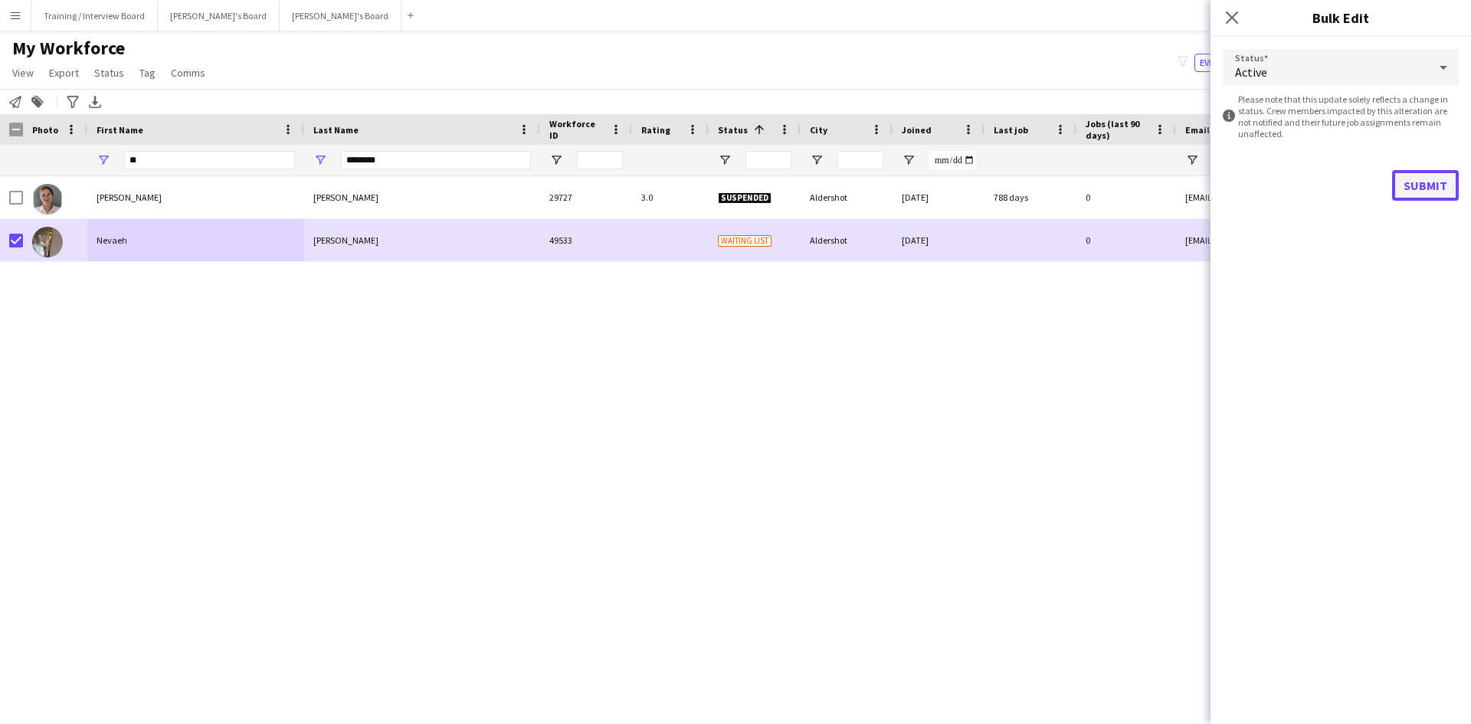
click at [1427, 180] on button "Submit" at bounding box center [1425, 185] width 67 height 31
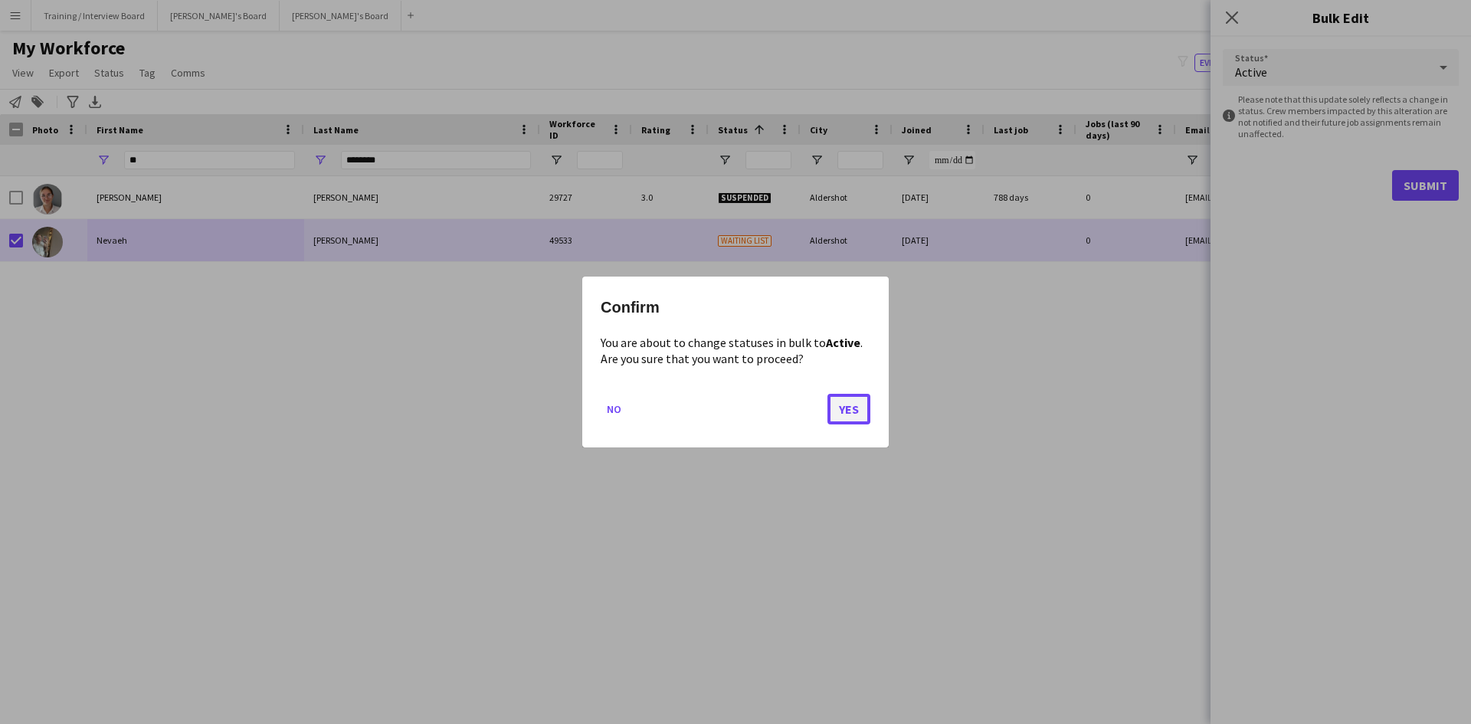
click at [863, 397] on button "Yes" at bounding box center [849, 409] width 43 height 31
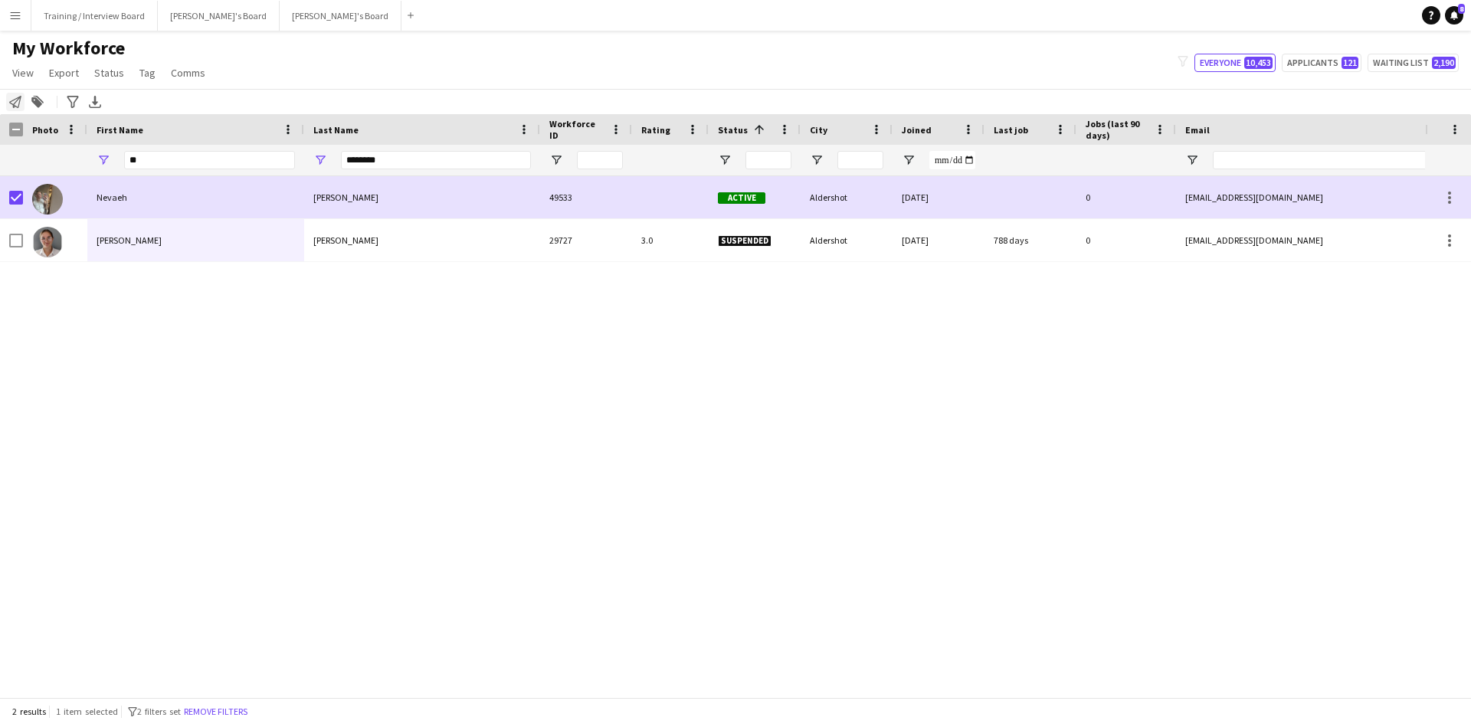
click at [23, 100] on div "Notify workforce" at bounding box center [15, 102] width 18 height 18
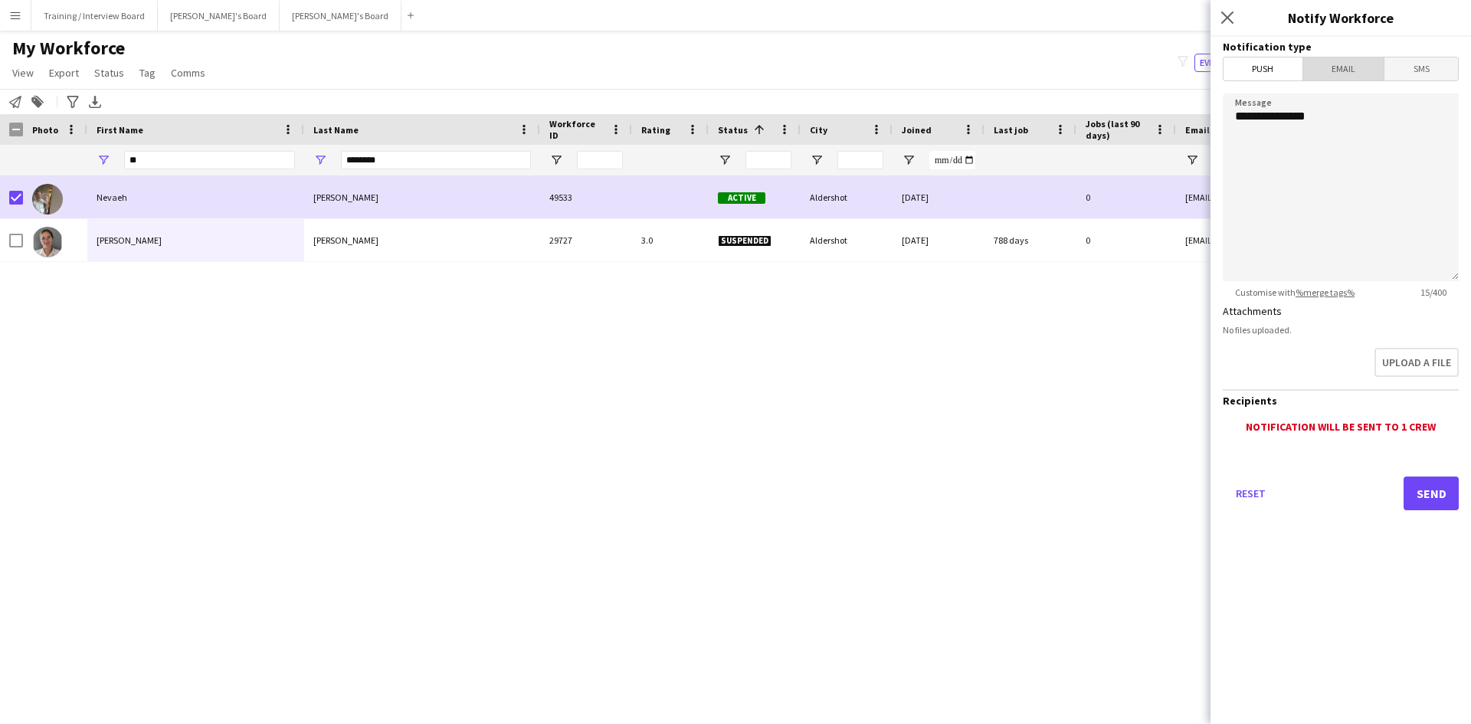
click at [1351, 65] on span "Email" at bounding box center [1344, 68] width 81 height 23
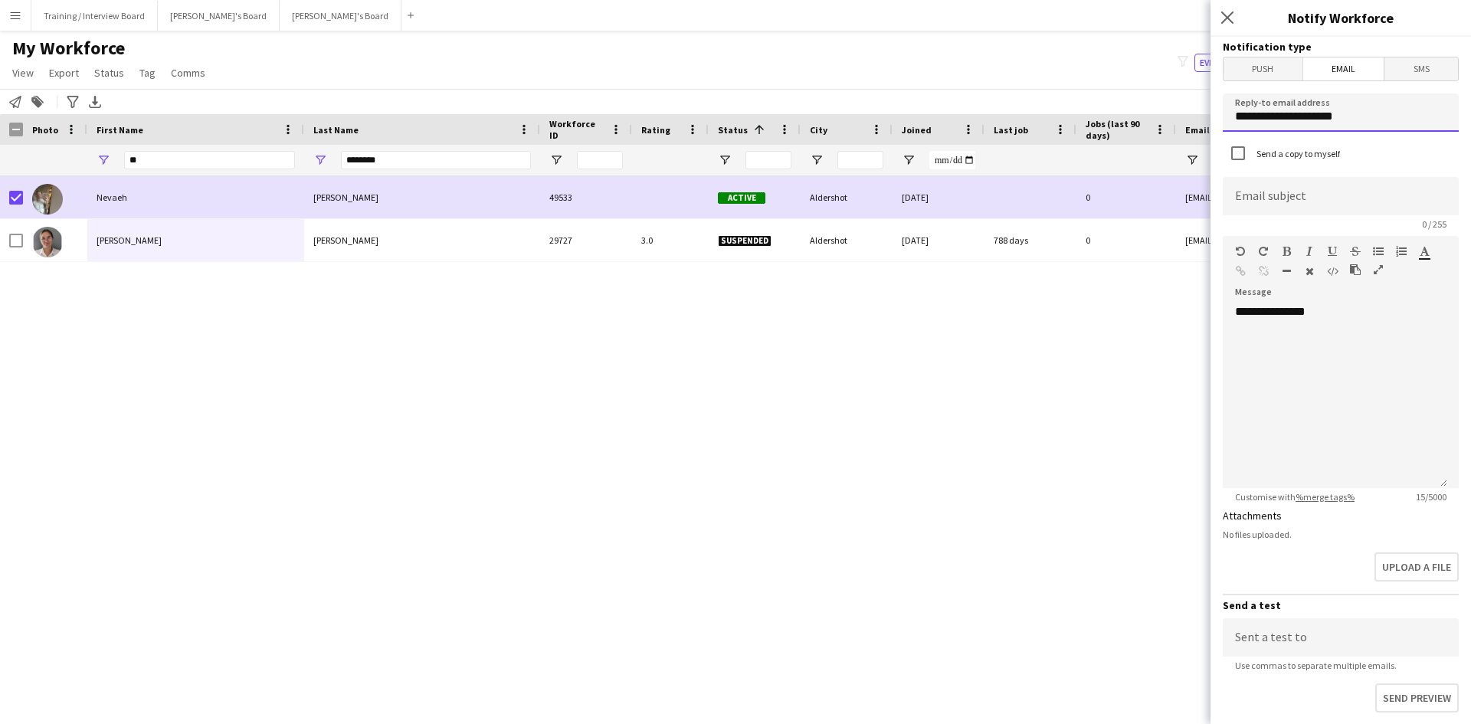
click at [1367, 119] on input "**********" at bounding box center [1341, 112] width 236 height 38
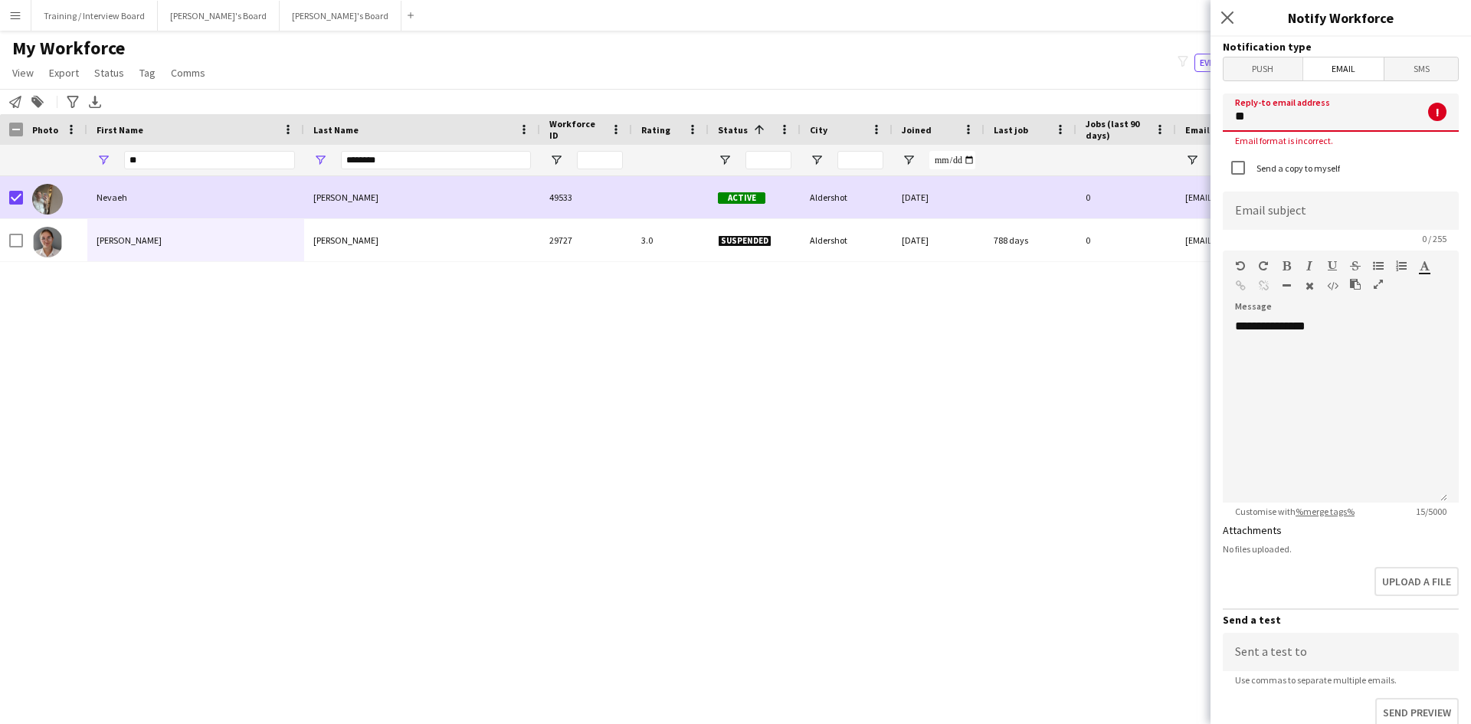
type input "*"
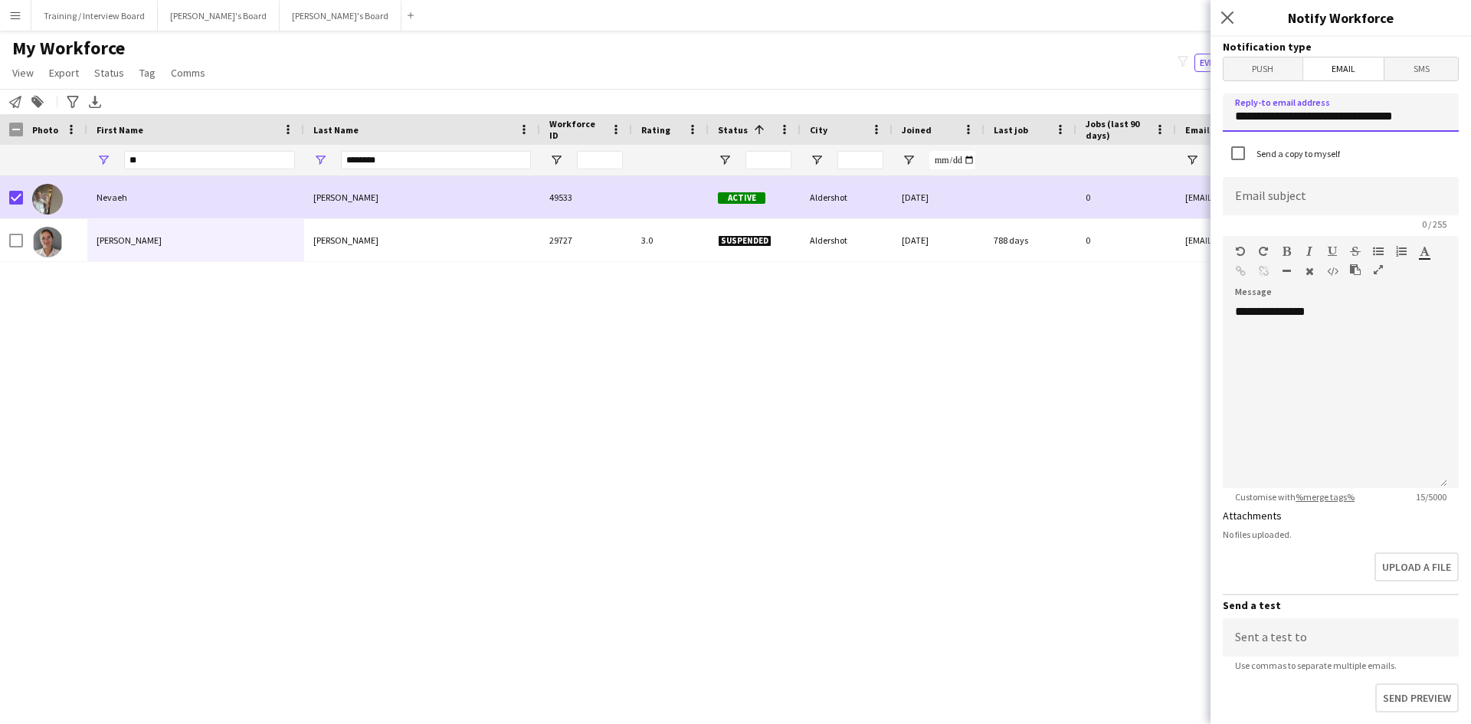
type input "**********"
click at [1235, 185] on input at bounding box center [1341, 196] width 236 height 38
type input "**********"
click at [1354, 313] on div "**********" at bounding box center [1335, 396] width 225 height 184
click at [1266, 338] on div at bounding box center [1335, 342] width 200 height 15
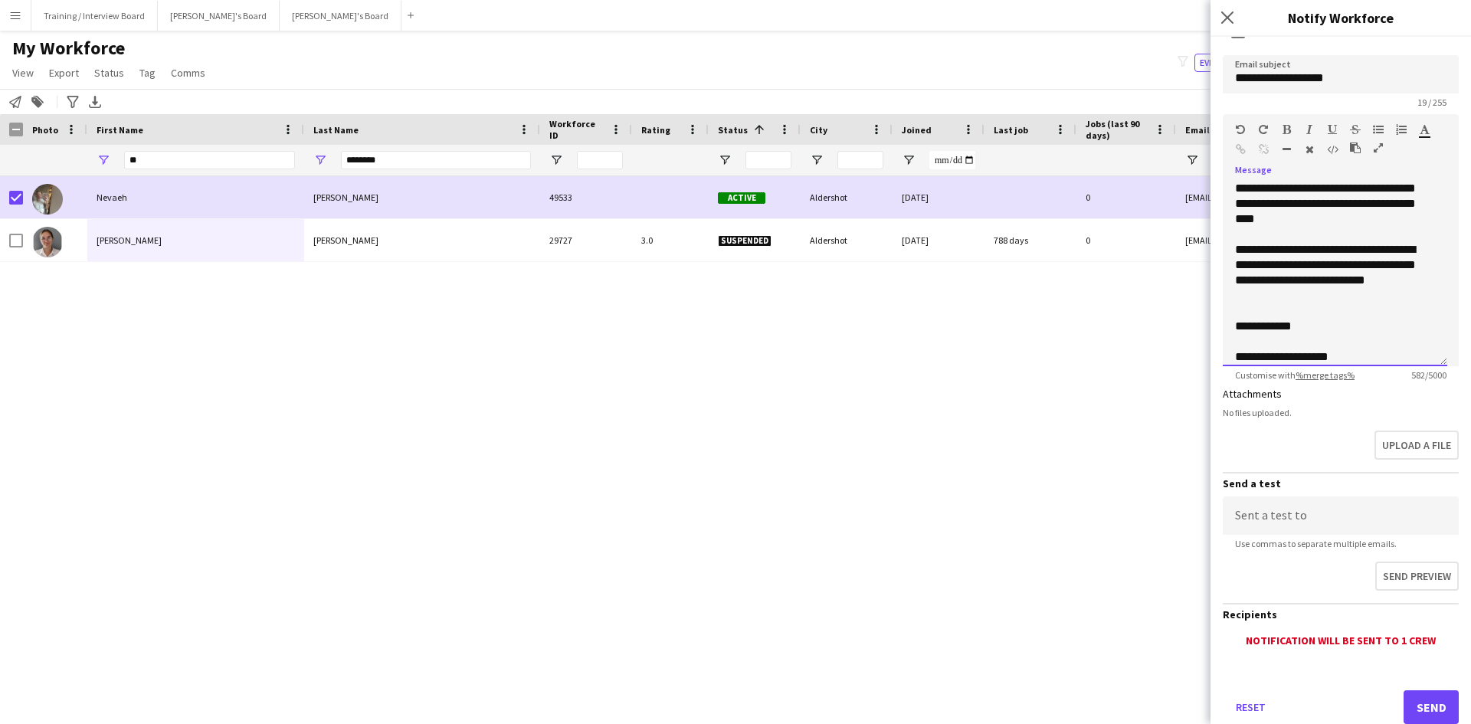
scroll to position [165, 0]
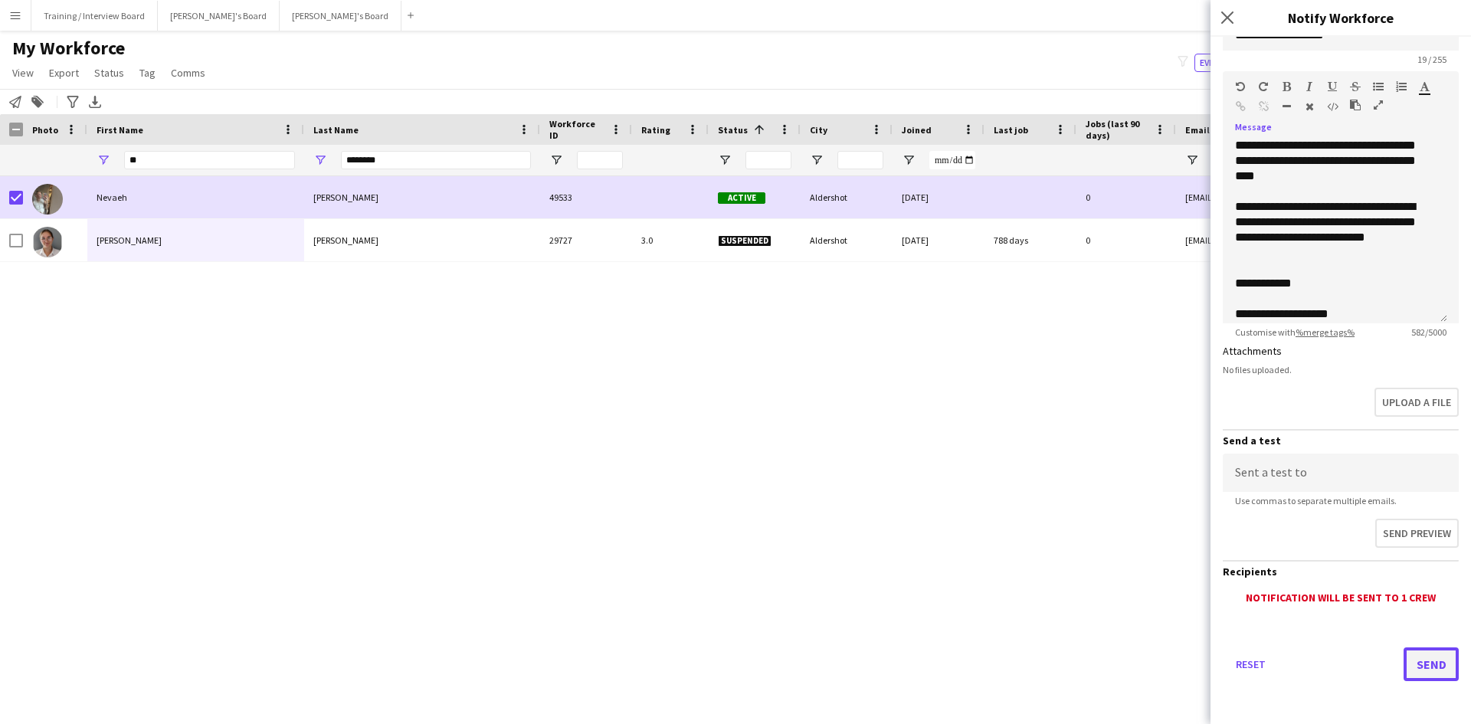
click at [1426, 666] on button "Send" at bounding box center [1431, 665] width 55 height 34
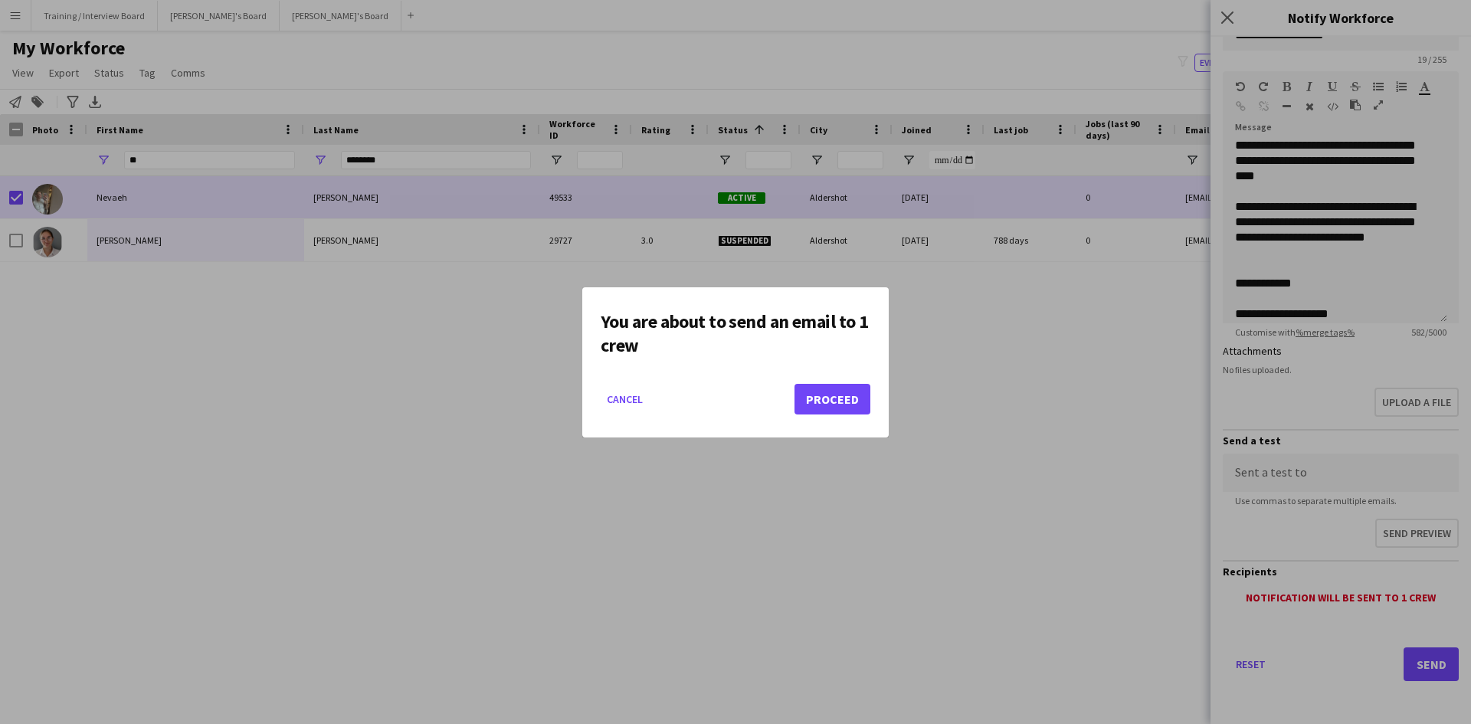
click at [808, 381] on mat-dialog-actions "Cancel Proceed" at bounding box center [736, 404] width 270 height 65
click at [823, 402] on button "Proceed" at bounding box center [833, 399] width 76 height 31
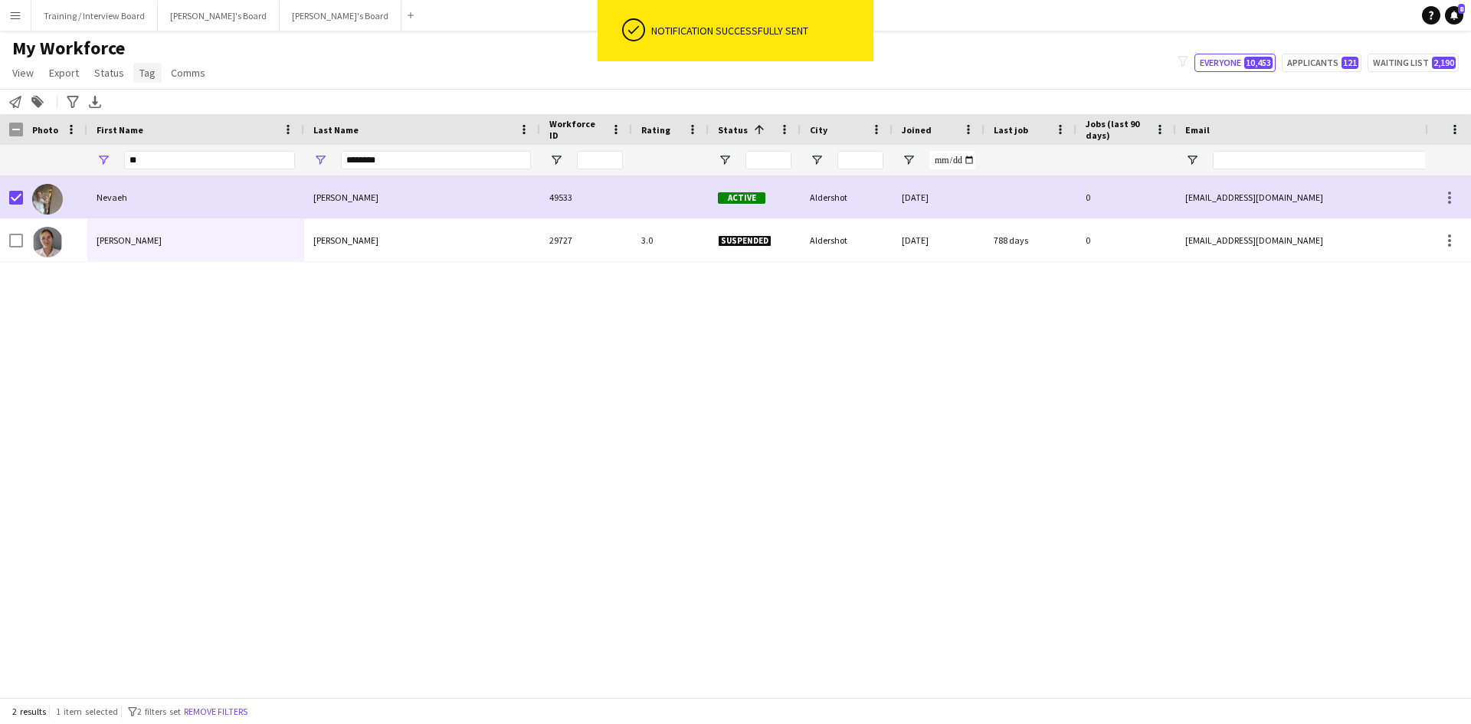
click at [148, 74] on span "Tag" at bounding box center [147, 73] width 16 height 14
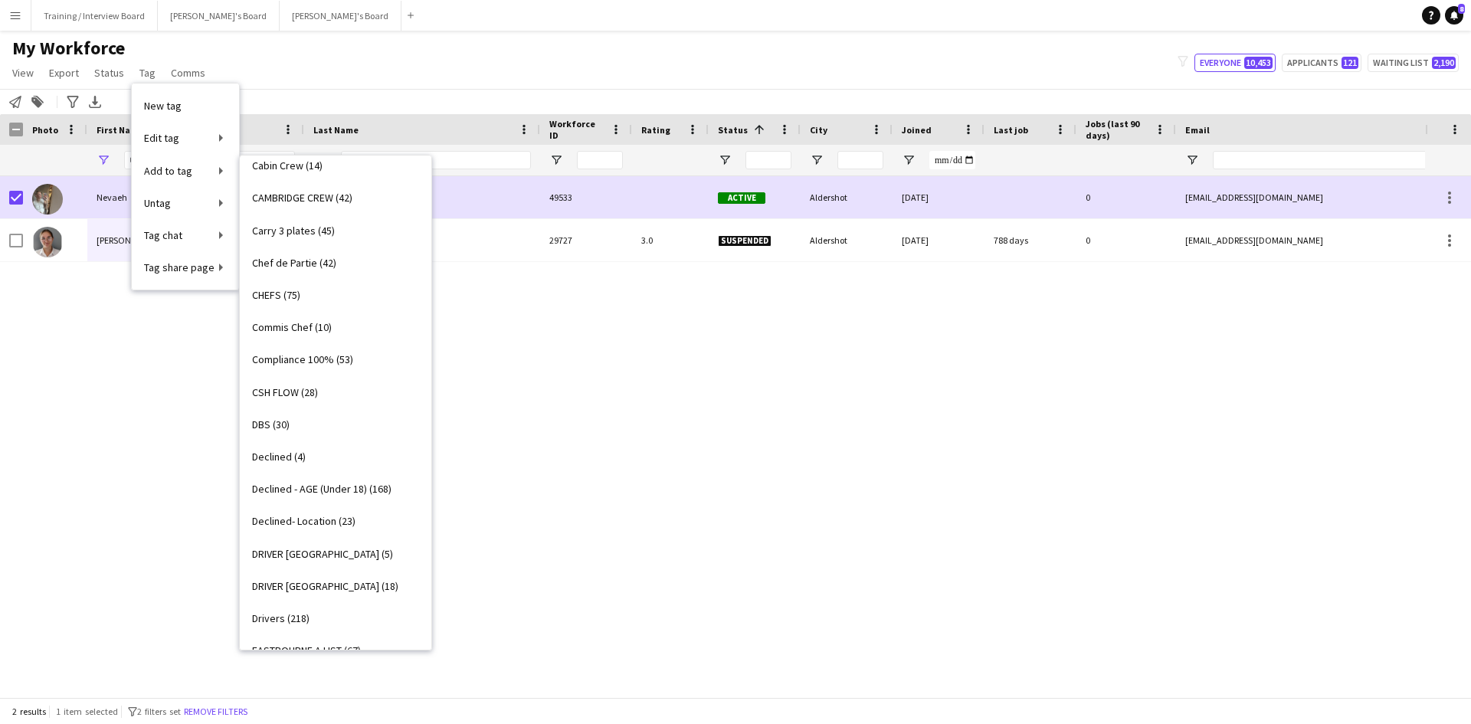
scroll to position [307, 0]
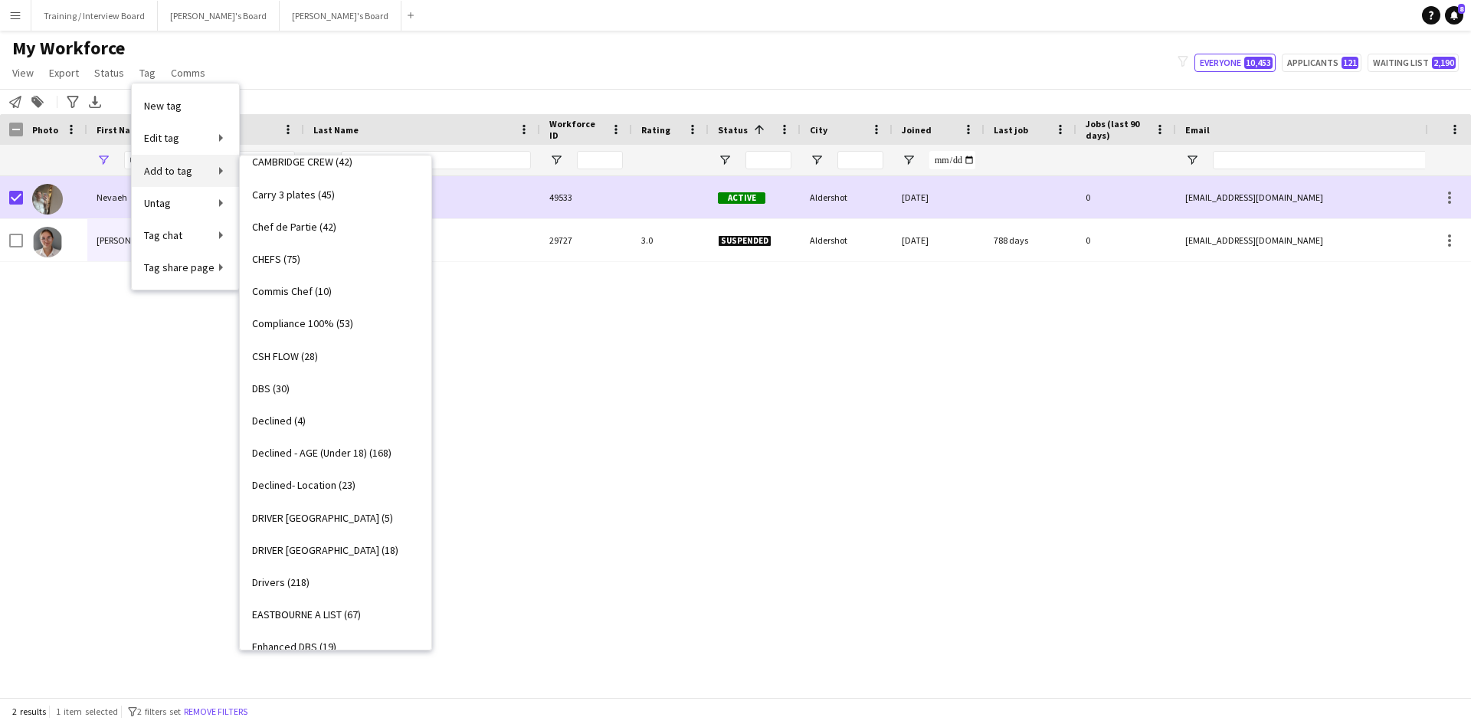
click at [183, 178] on link "Add to tag" at bounding box center [185, 171] width 107 height 32
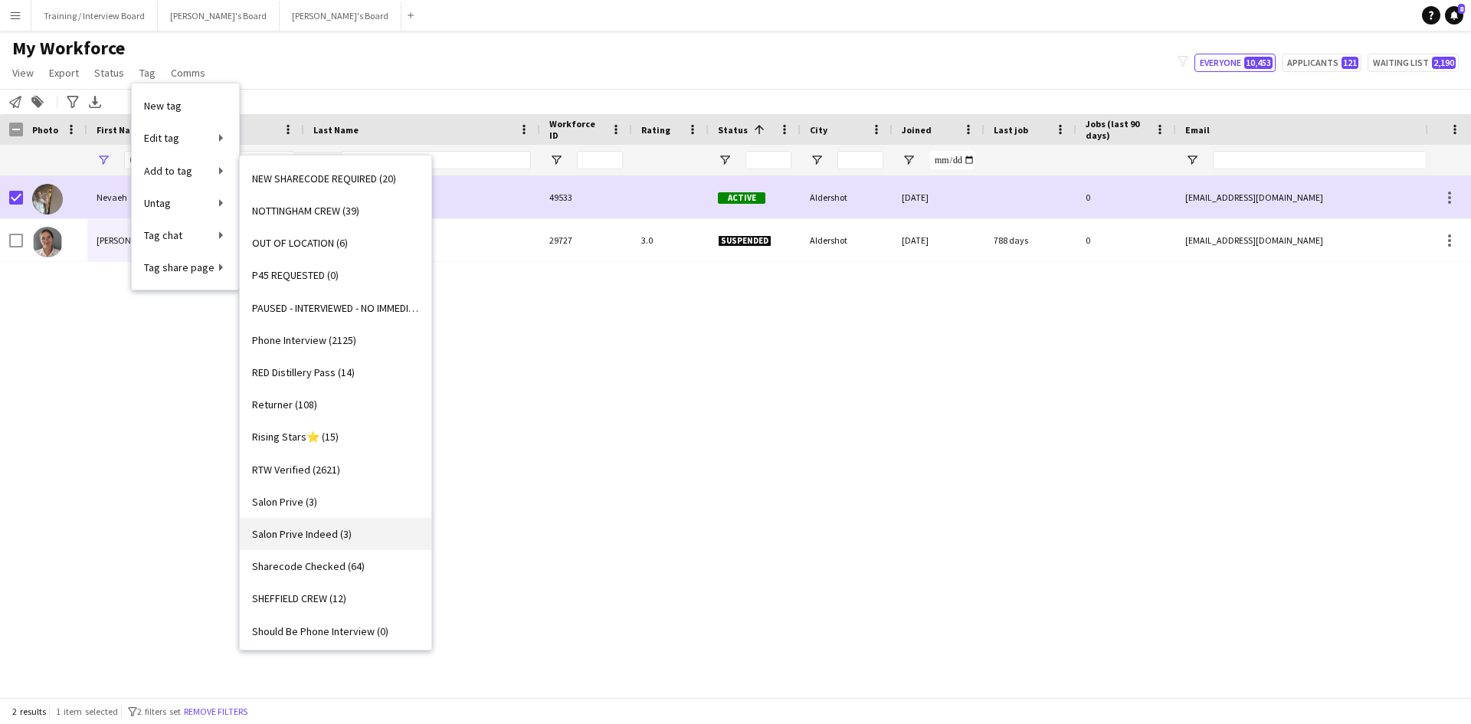
scroll to position [1456, 0]
click at [327, 338] on span "Phone Interview (2125)" at bounding box center [304, 339] width 104 height 14
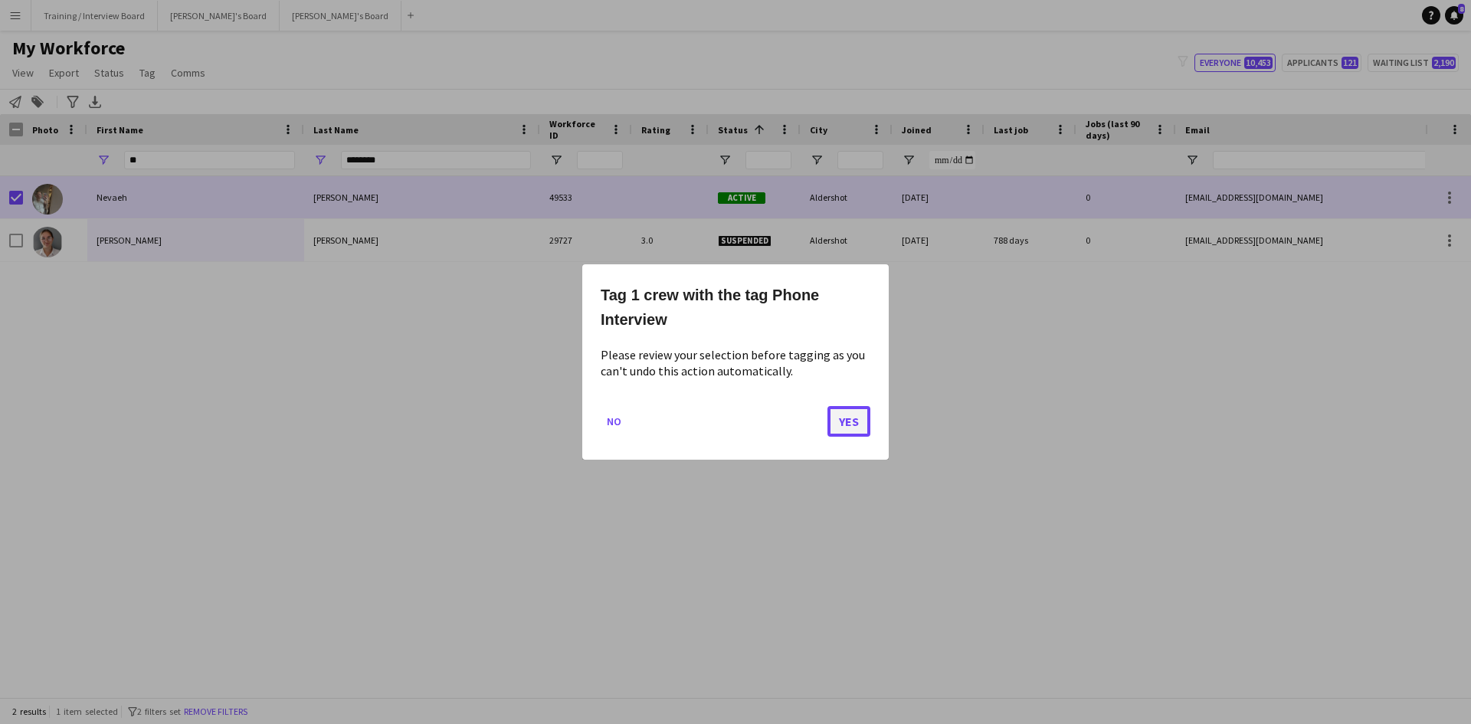
click at [847, 416] on button "Yes" at bounding box center [849, 421] width 43 height 31
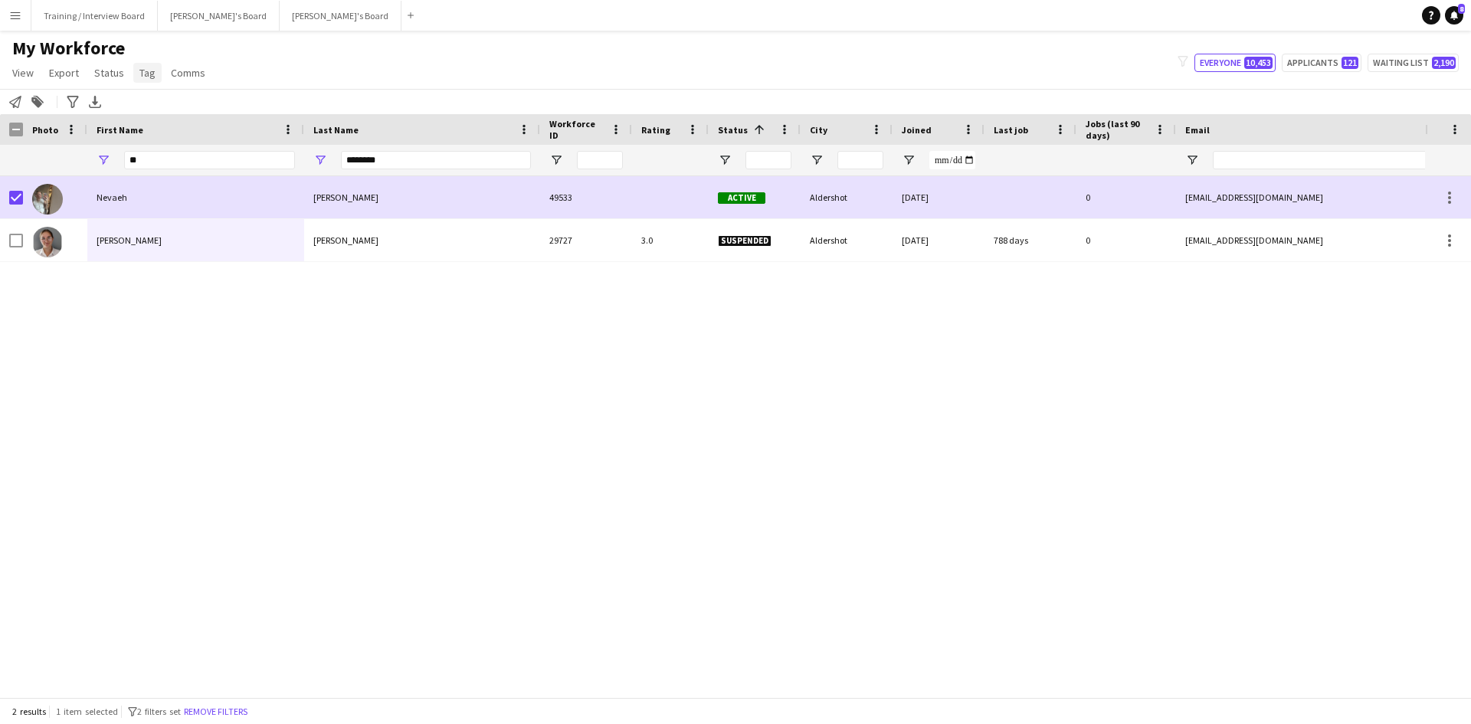
click at [140, 77] on span "Tag" at bounding box center [147, 73] width 16 height 14
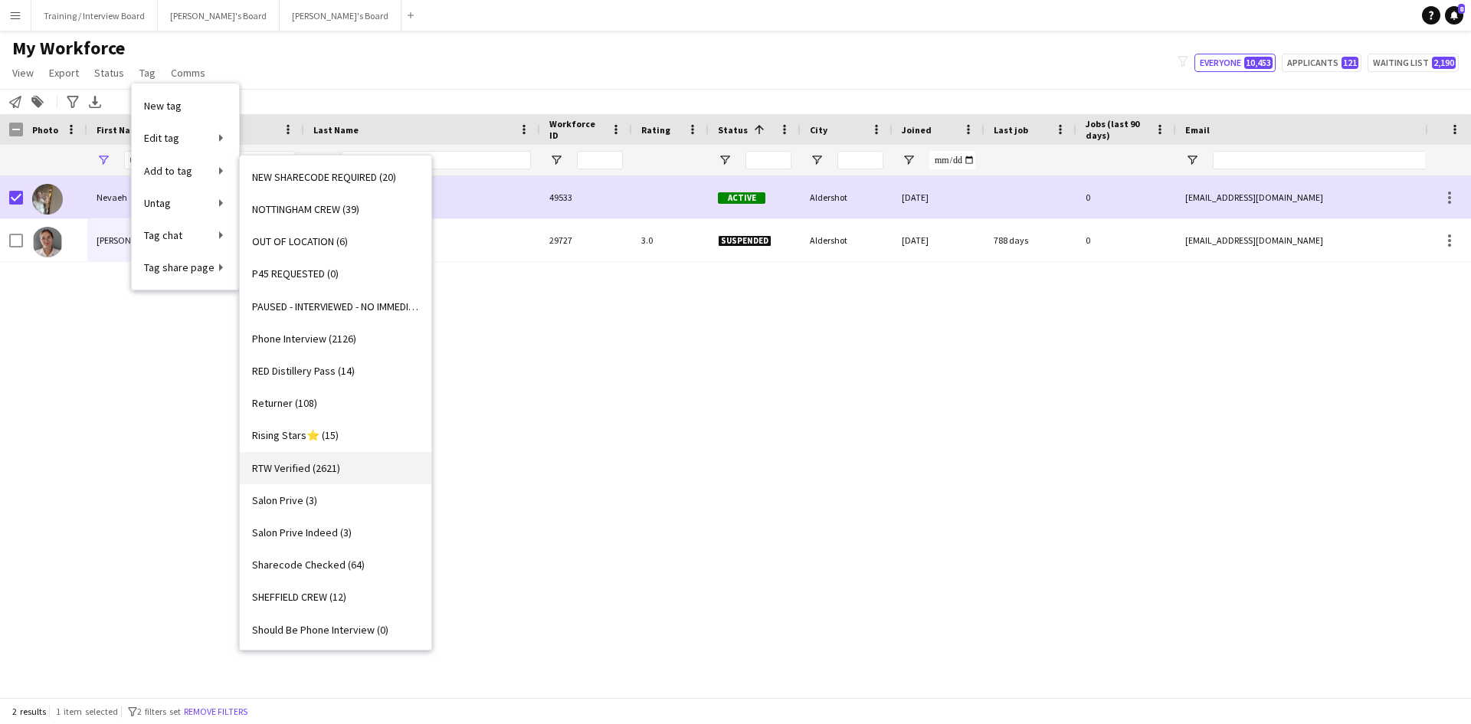
click at [301, 468] on span "RTW Verified (2621)" at bounding box center [296, 468] width 88 height 14
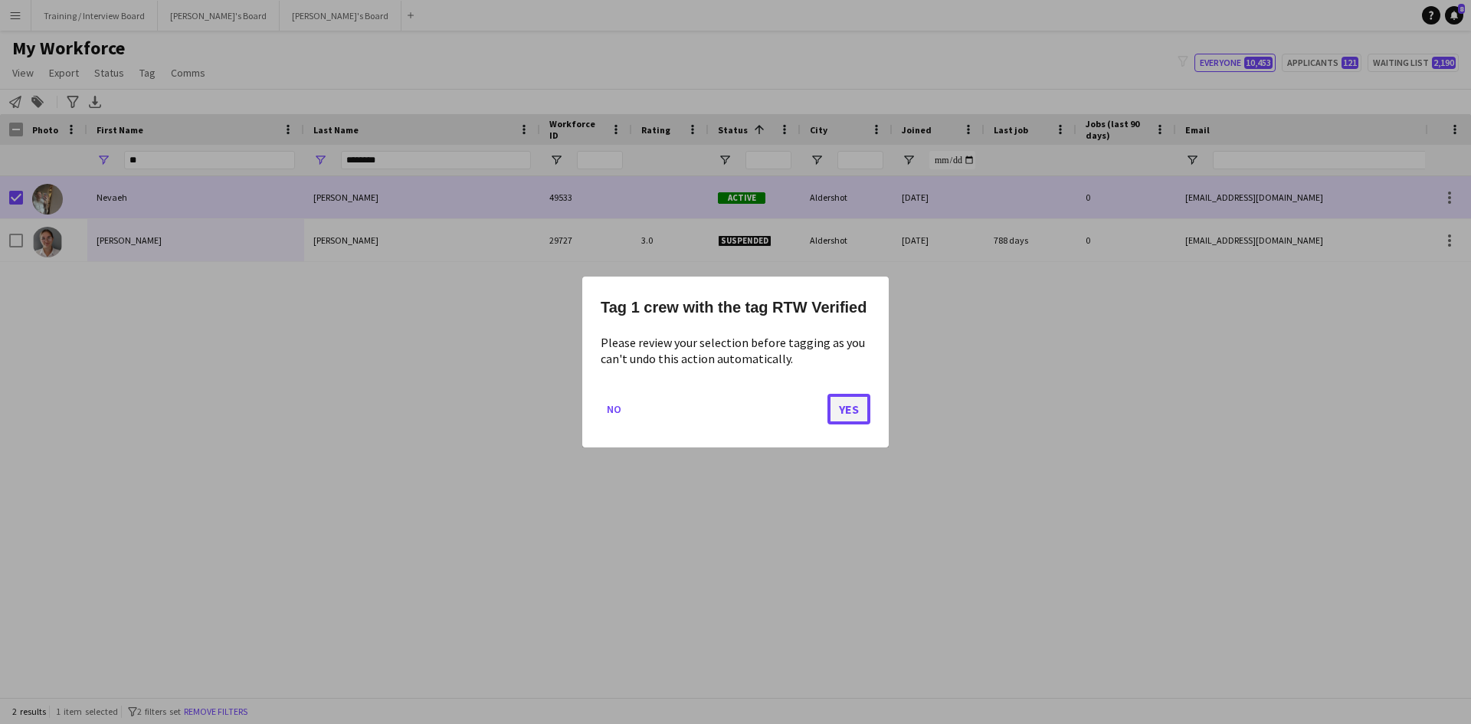
click at [845, 411] on button "Yes" at bounding box center [849, 409] width 43 height 31
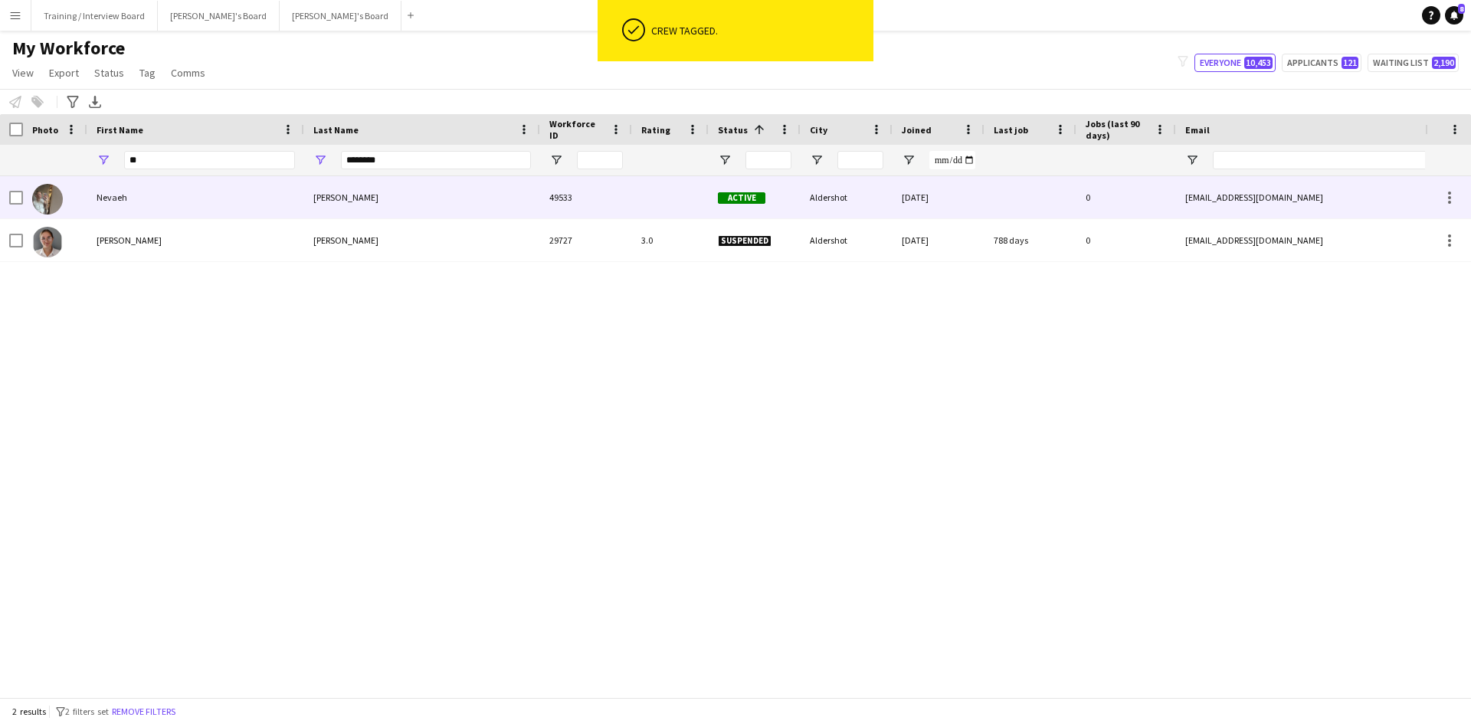
click at [536, 202] on div "Anderson" at bounding box center [422, 197] width 236 height 42
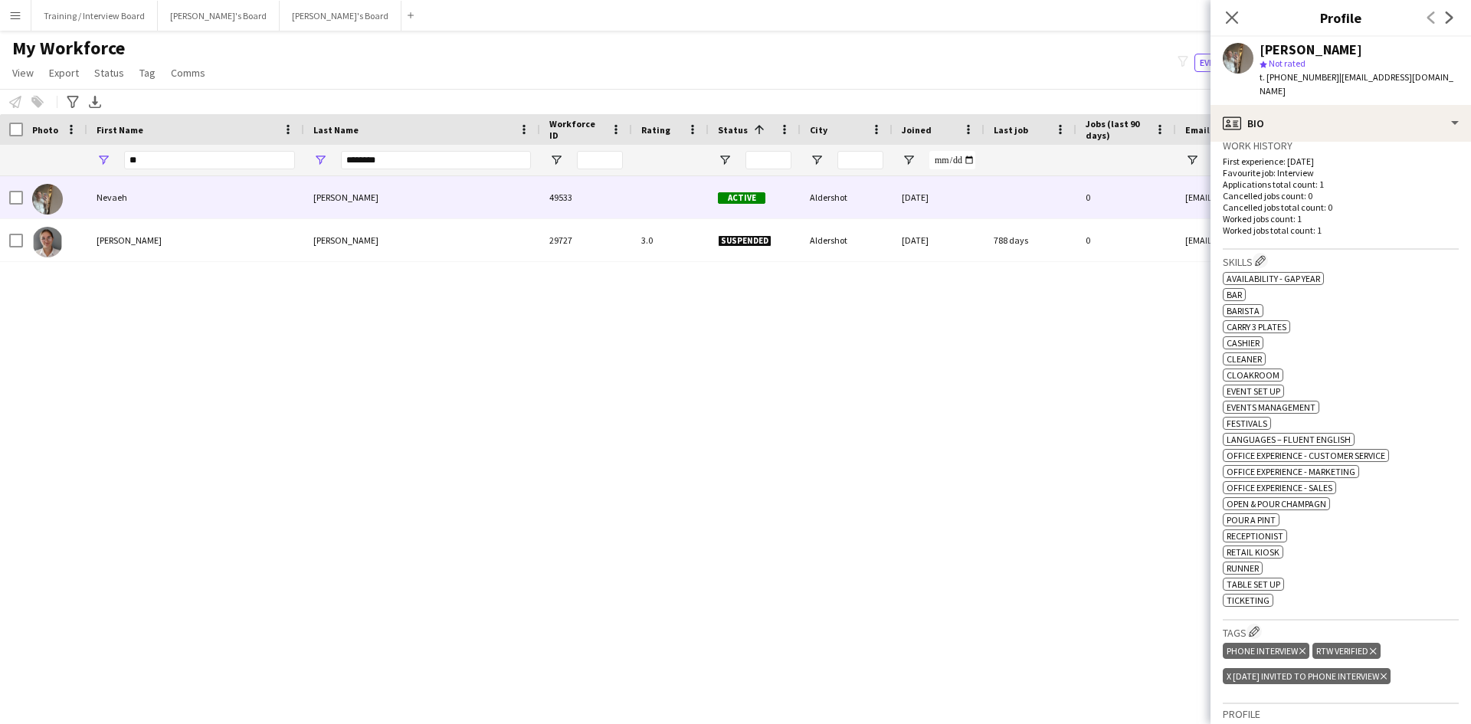
scroll to position [383, 0]
click at [1387, 671] on icon "Delete tag" at bounding box center [1384, 675] width 6 height 9
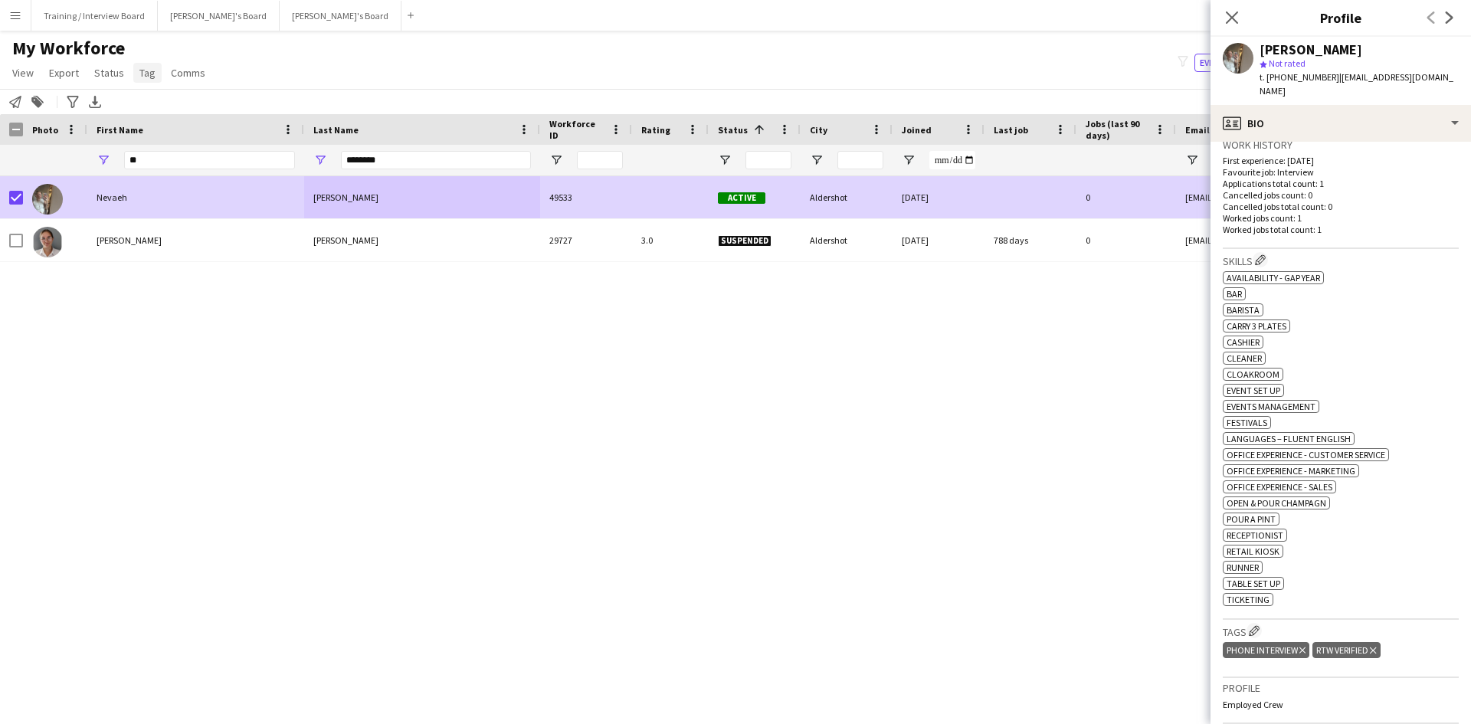
click at [147, 77] on span "Tag" at bounding box center [147, 73] width 16 height 14
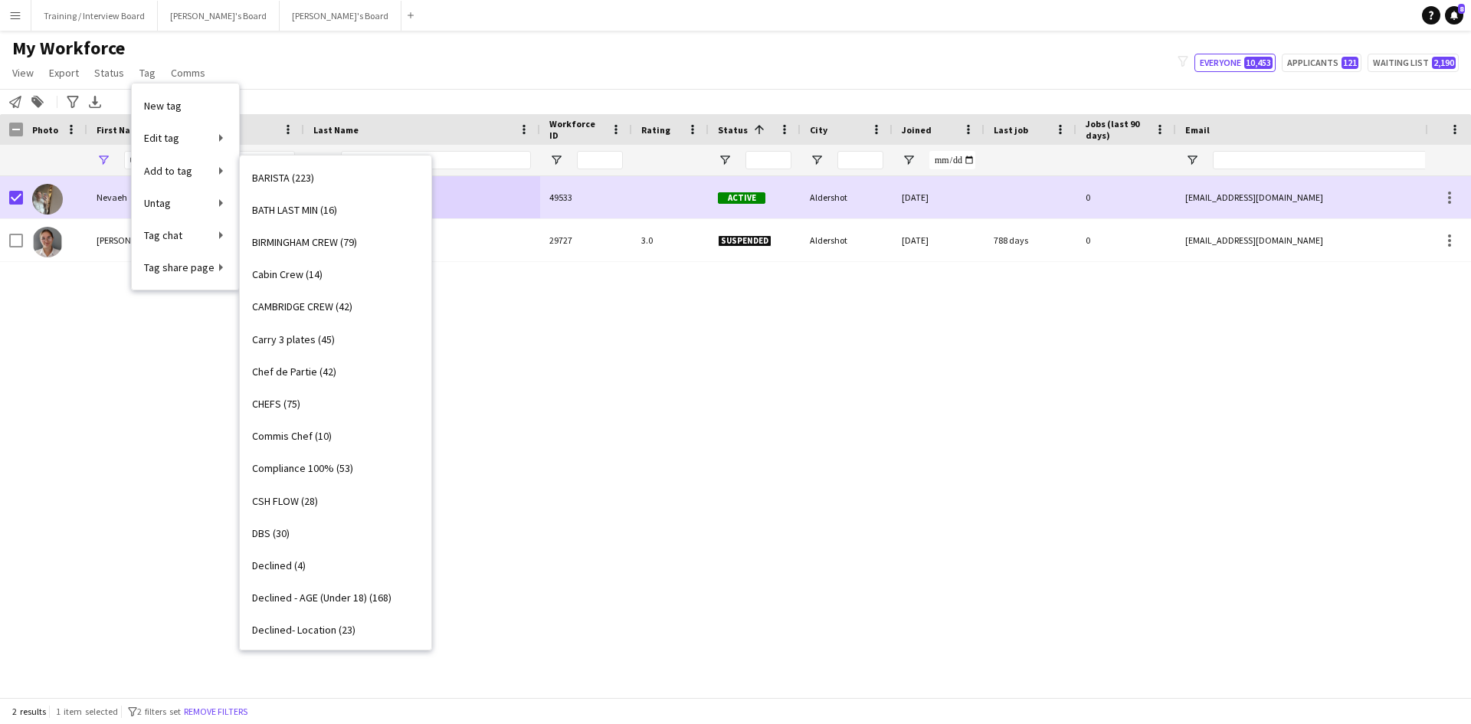
scroll to position [77, 0]
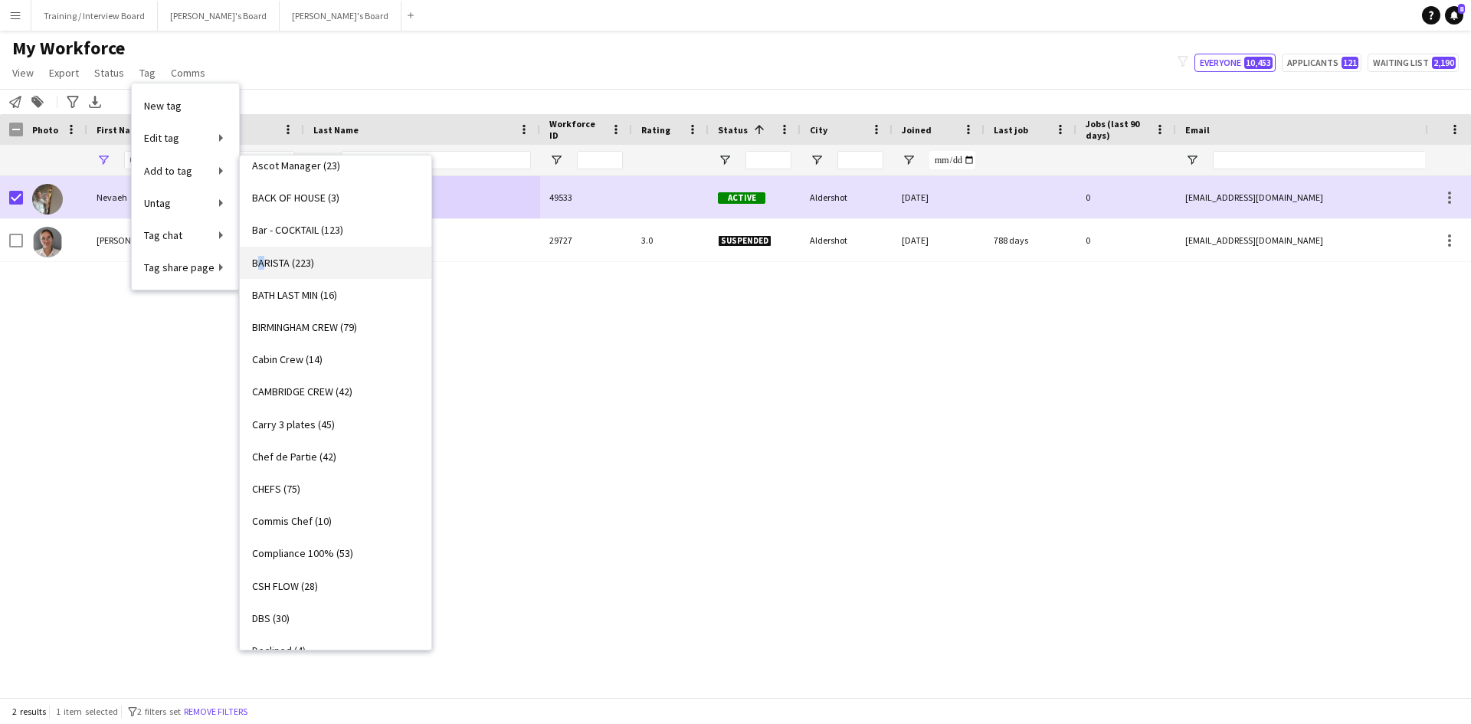
click at [264, 259] on span "BARISTA (223)" at bounding box center [283, 263] width 62 height 14
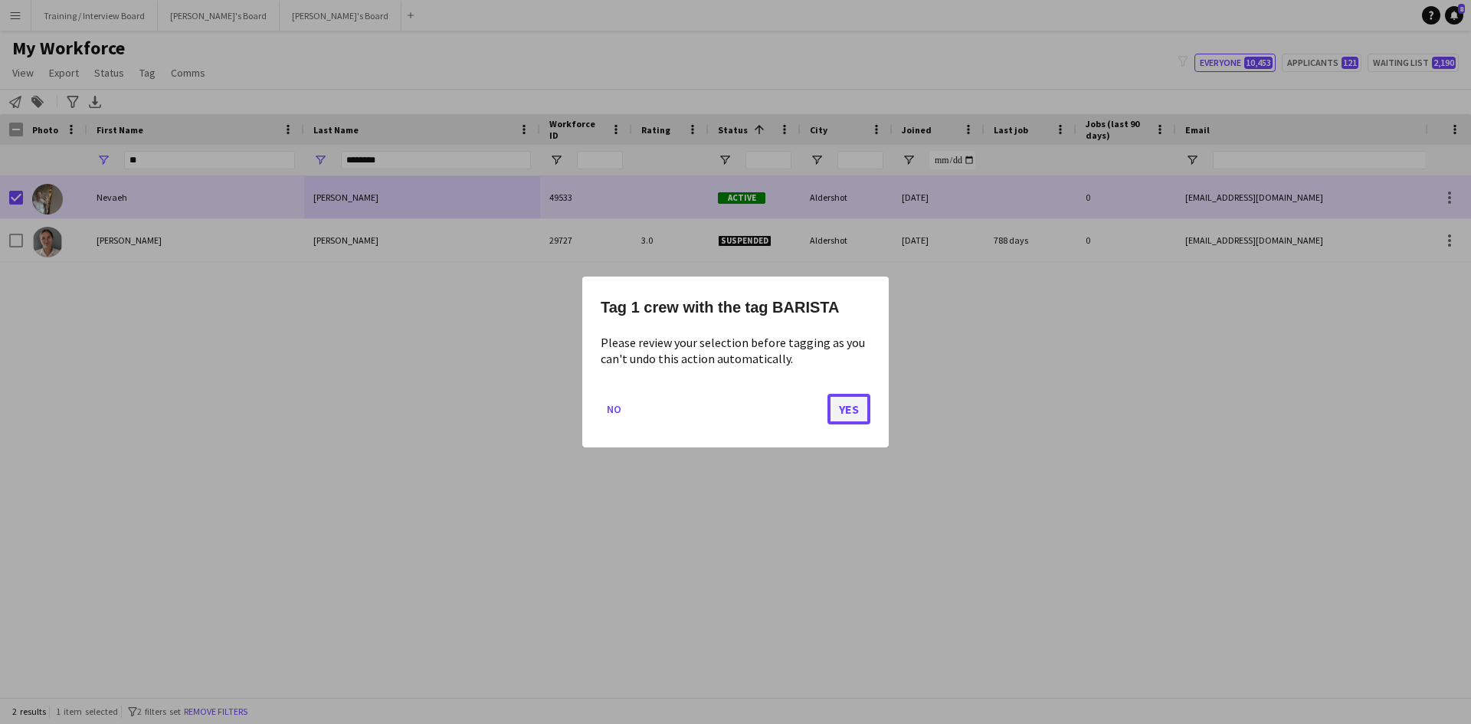
click at [848, 406] on button "Yes" at bounding box center [849, 409] width 43 height 31
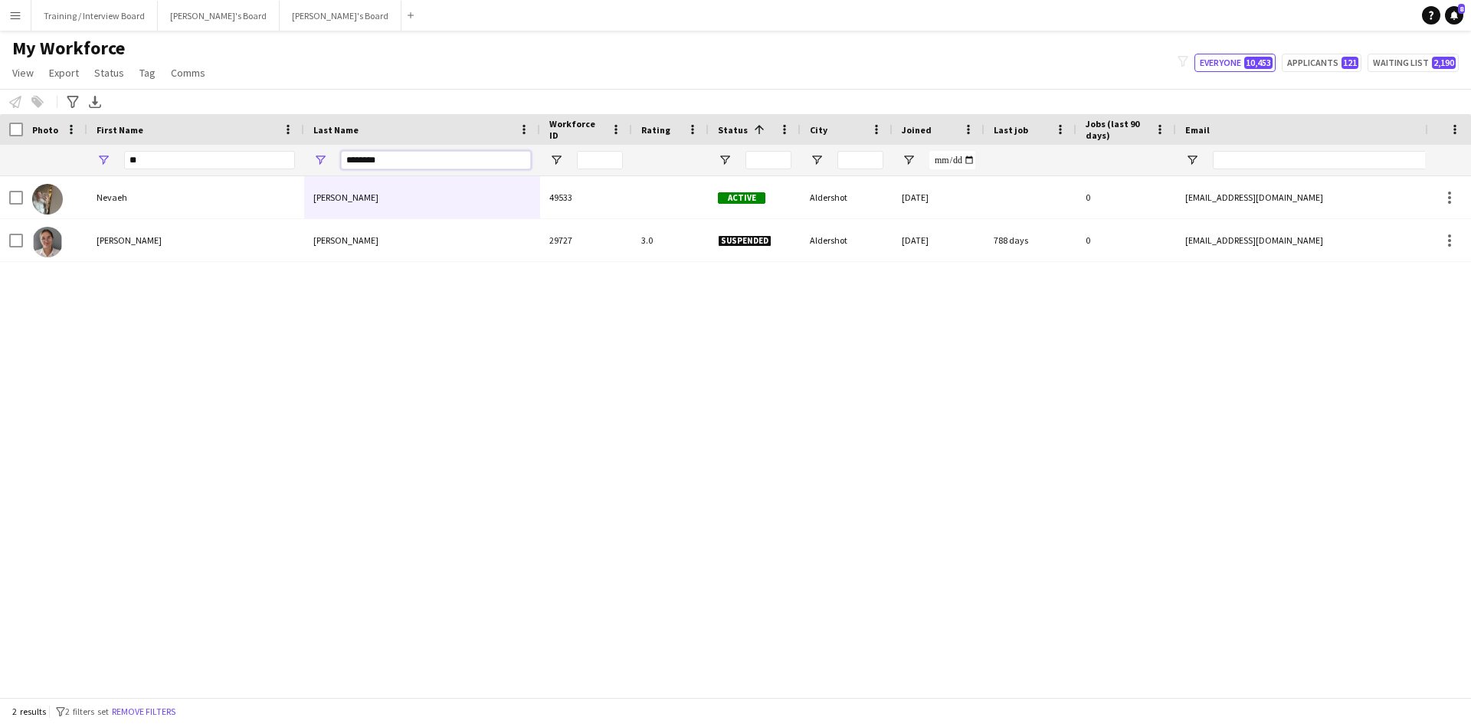
click at [440, 153] on input "********" at bounding box center [436, 160] width 190 height 18
type input "*"
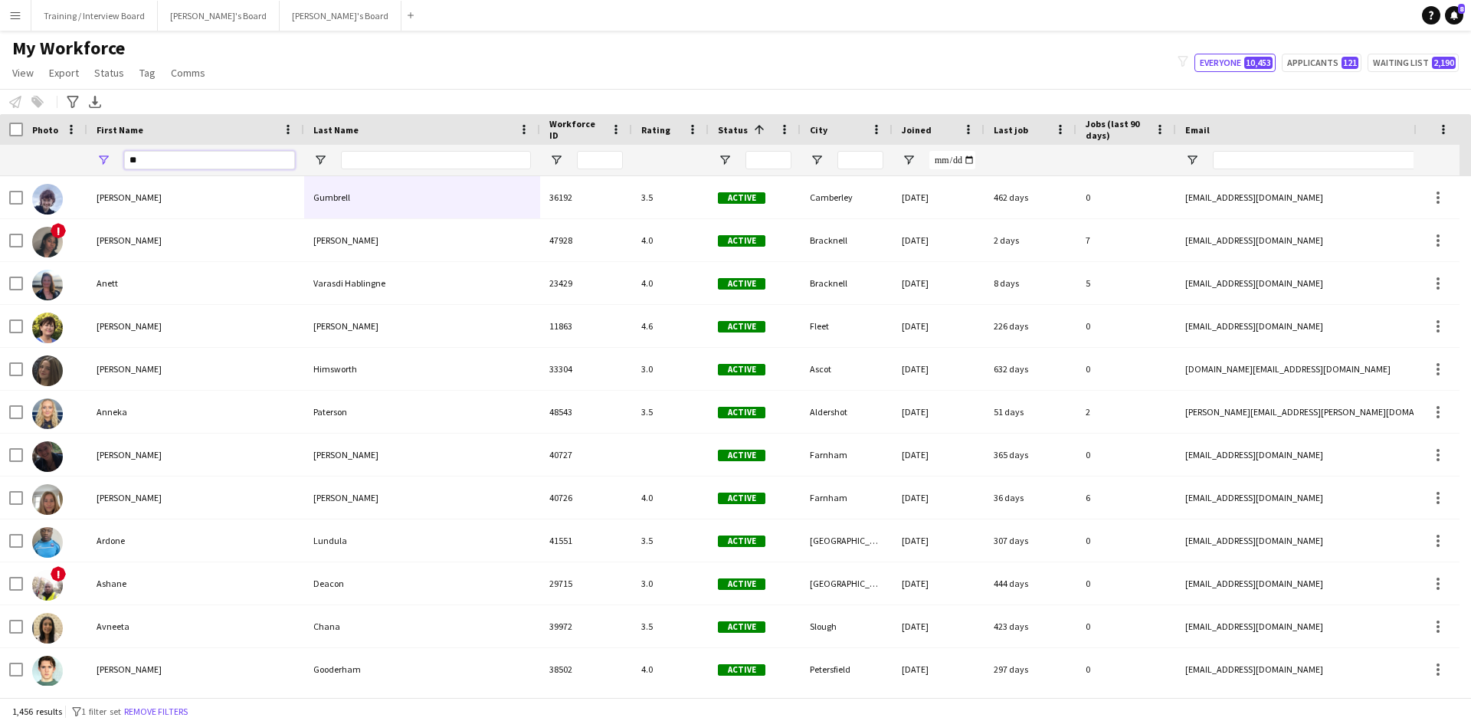
click at [153, 156] on input "**" at bounding box center [209, 160] width 171 height 18
type input "*"
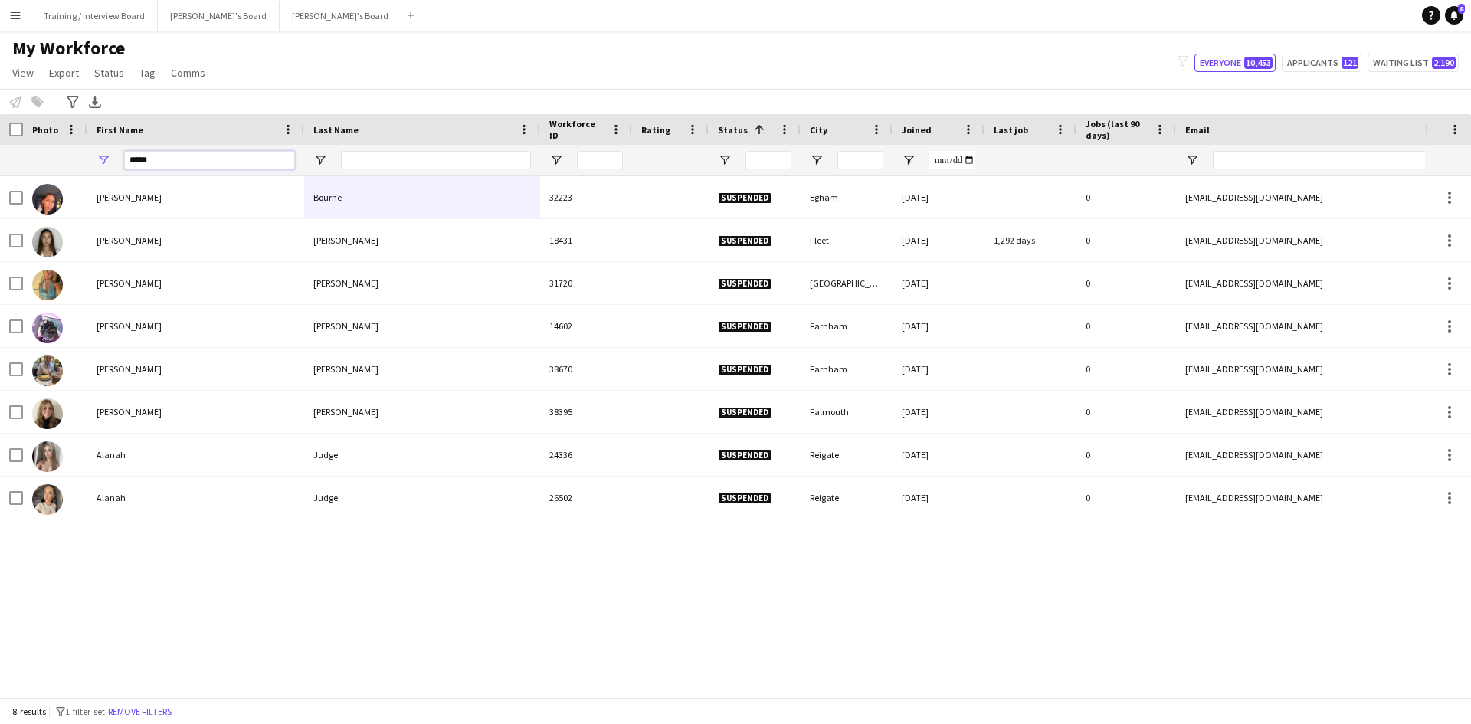
type input "*****"
click at [386, 156] on input "Last Name Filter Input" at bounding box center [436, 160] width 190 height 18
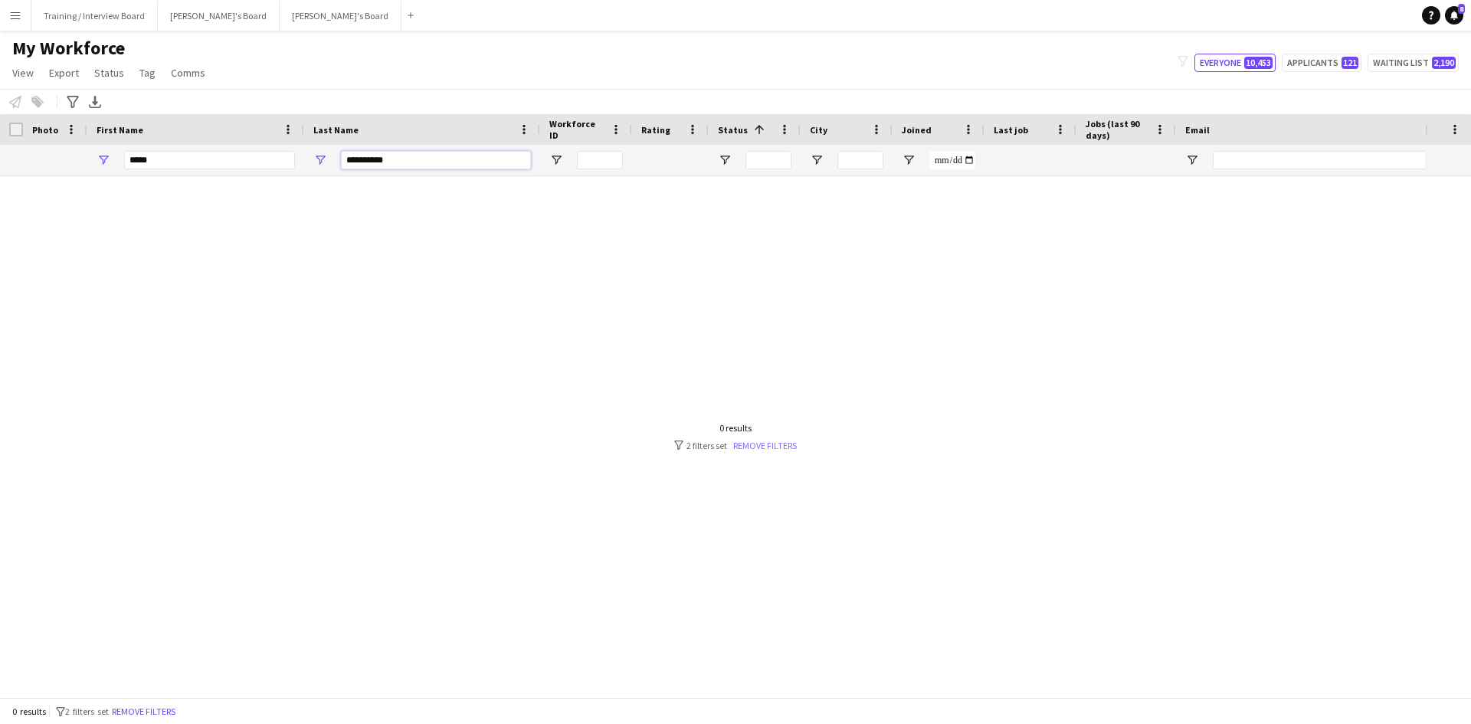
type input "**********"
click at [759, 448] on link "Remove filters" at bounding box center [765, 445] width 64 height 11
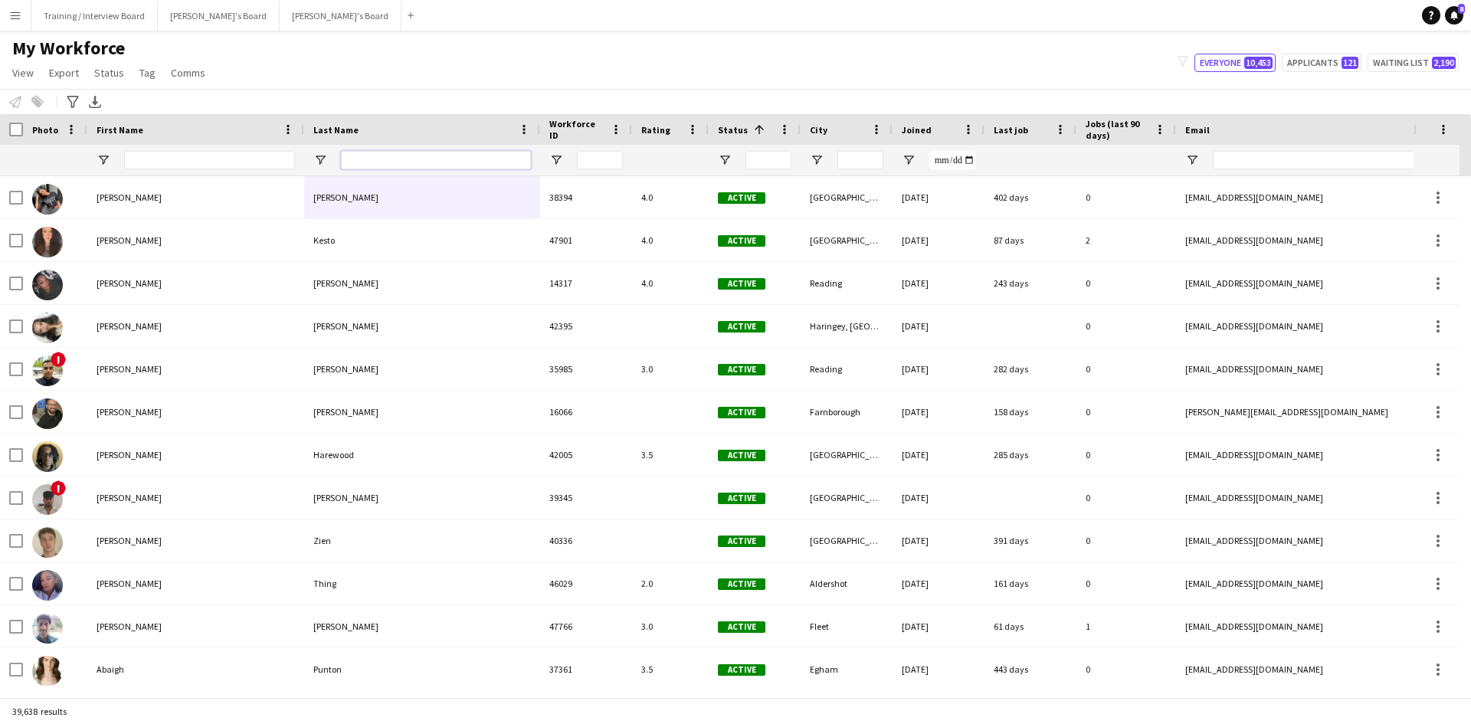
click at [349, 162] on input "Last Name Filter Input" at bounding box center [436, 160] width 190 height 18
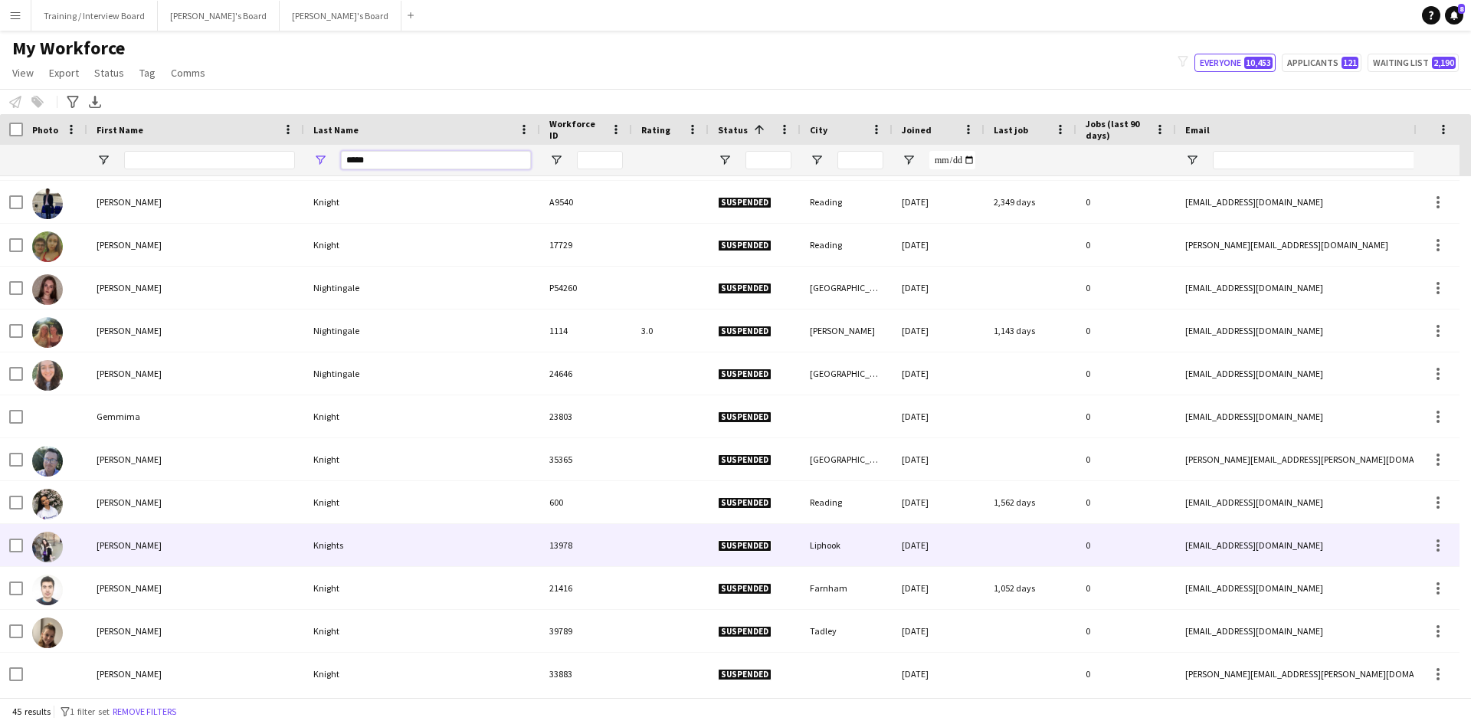
scroll to position [843, 0]
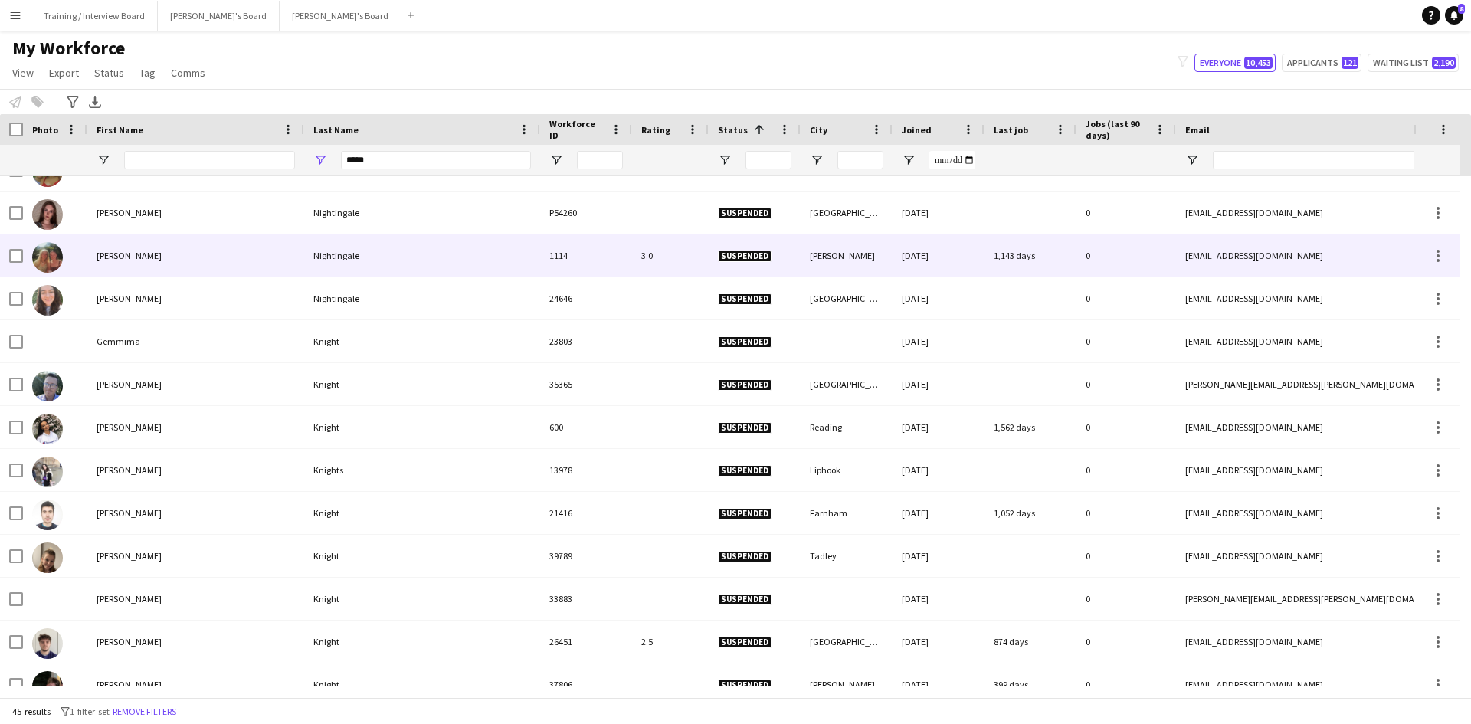
click at [219, 251] on div "Eleanor" at bounding box center [195, 256] width 217 height 42
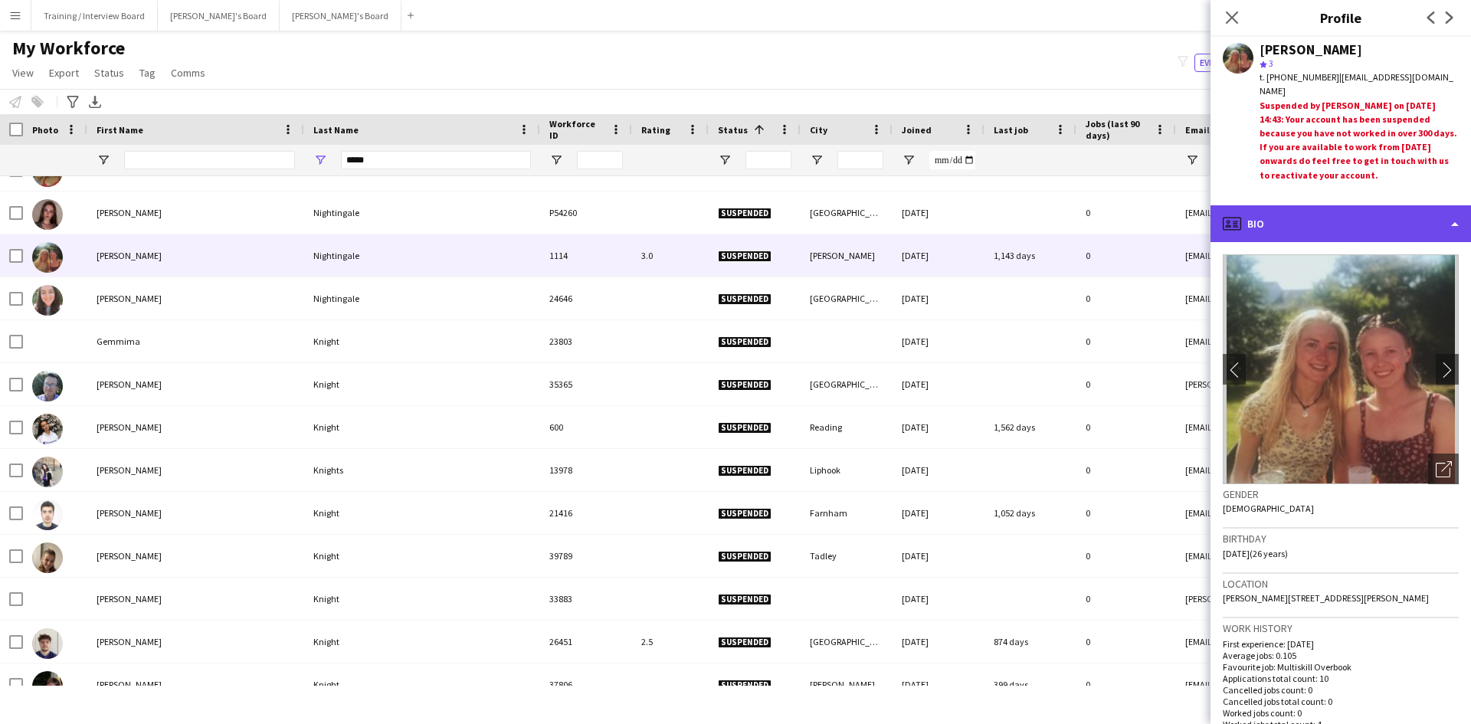
click at [1453, 220] on div "profile Bio" at bounding box center [1341, 223] width 261 height 37
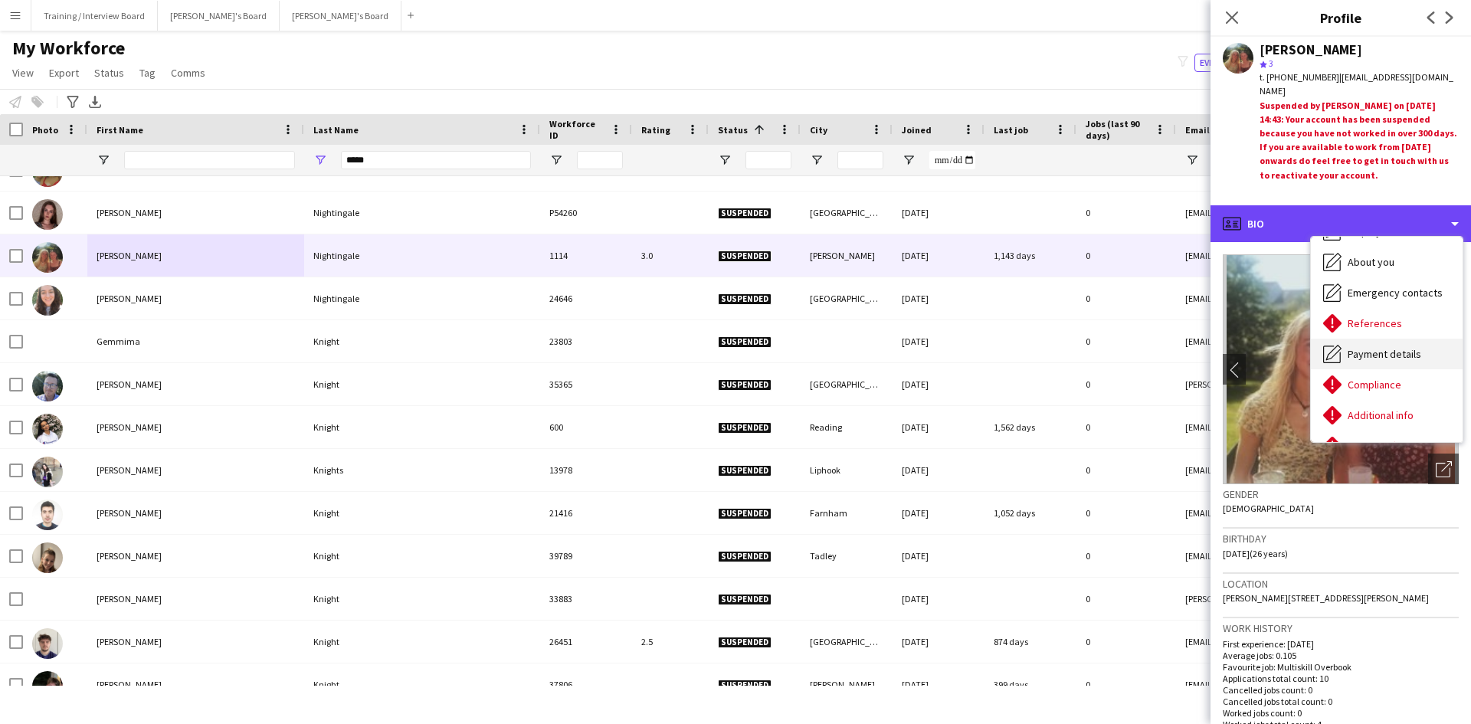
scroll to position [205, 0]
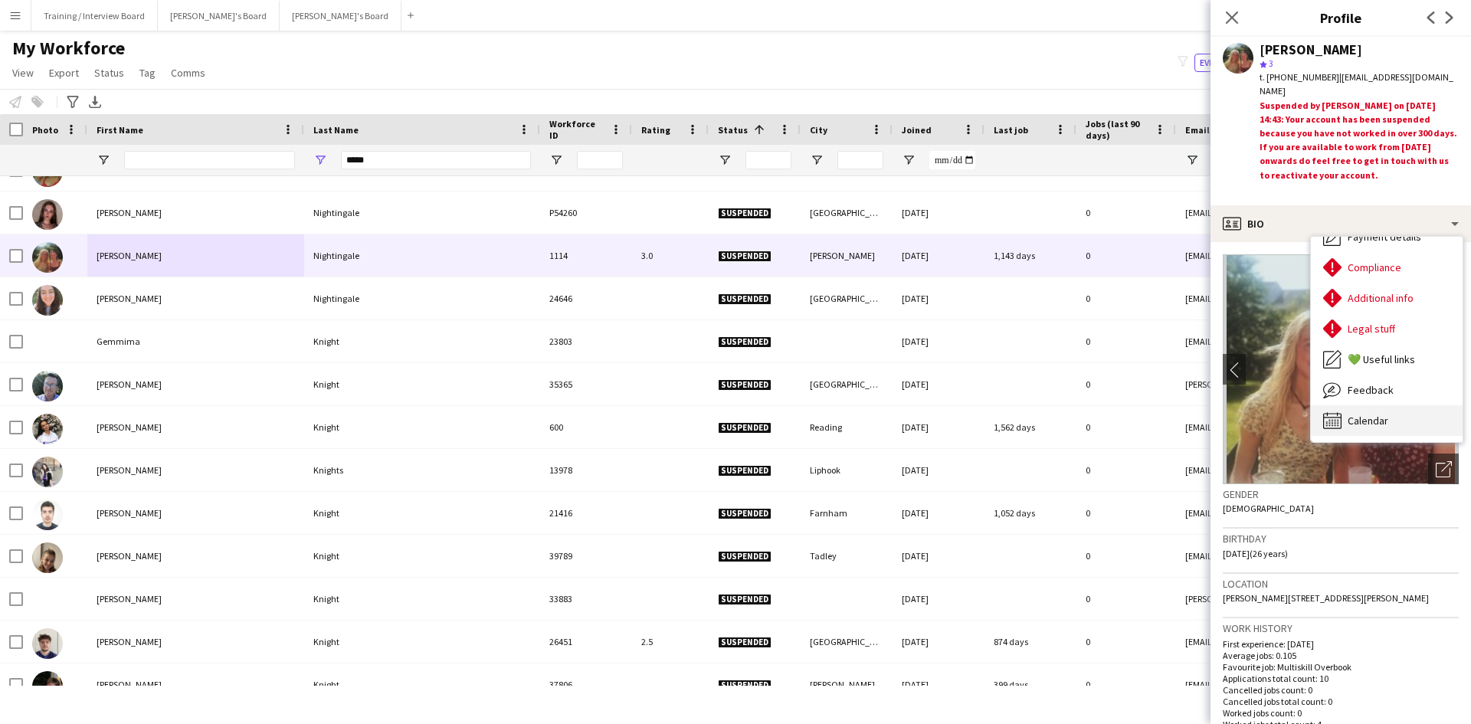
click at [1364, 426] on span "Calendar" at bounding box center [1368, 421] width 41 height 14
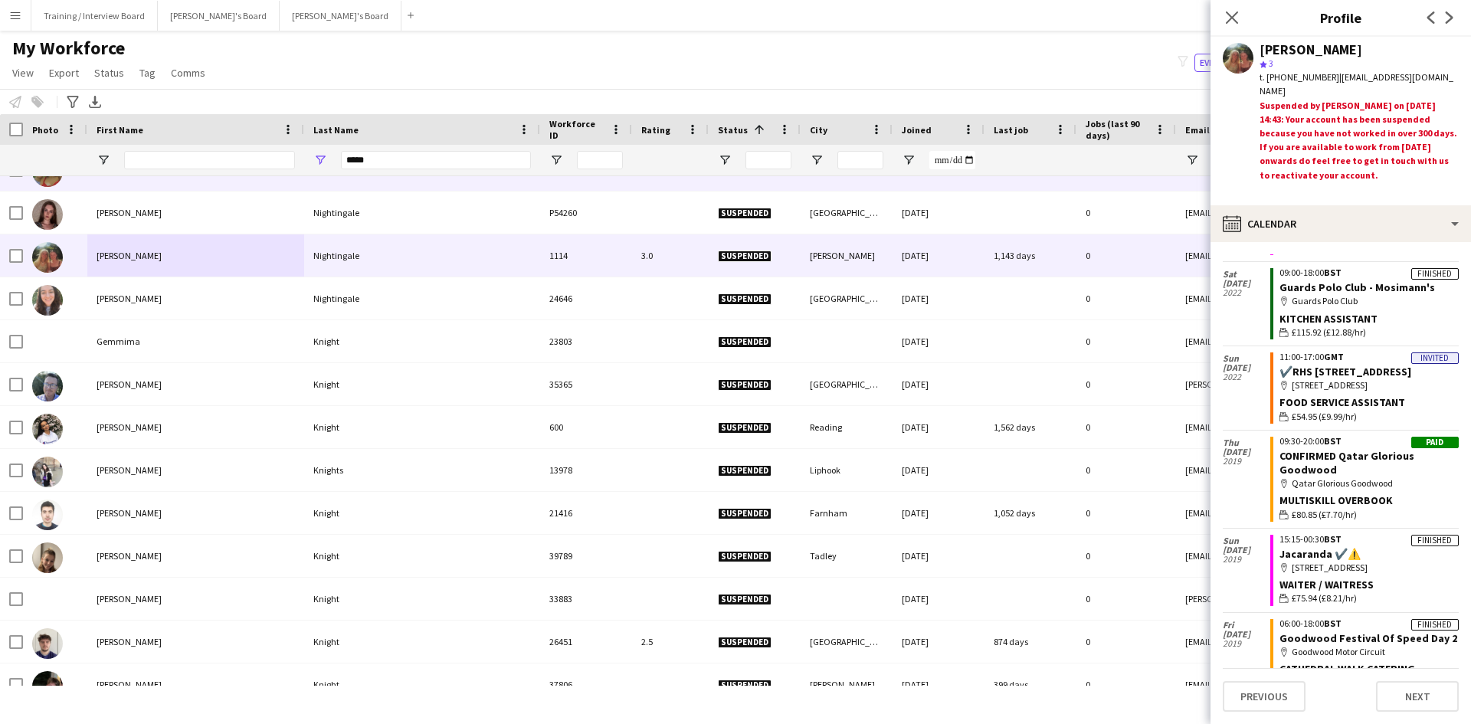
scroll to position [766, 0]
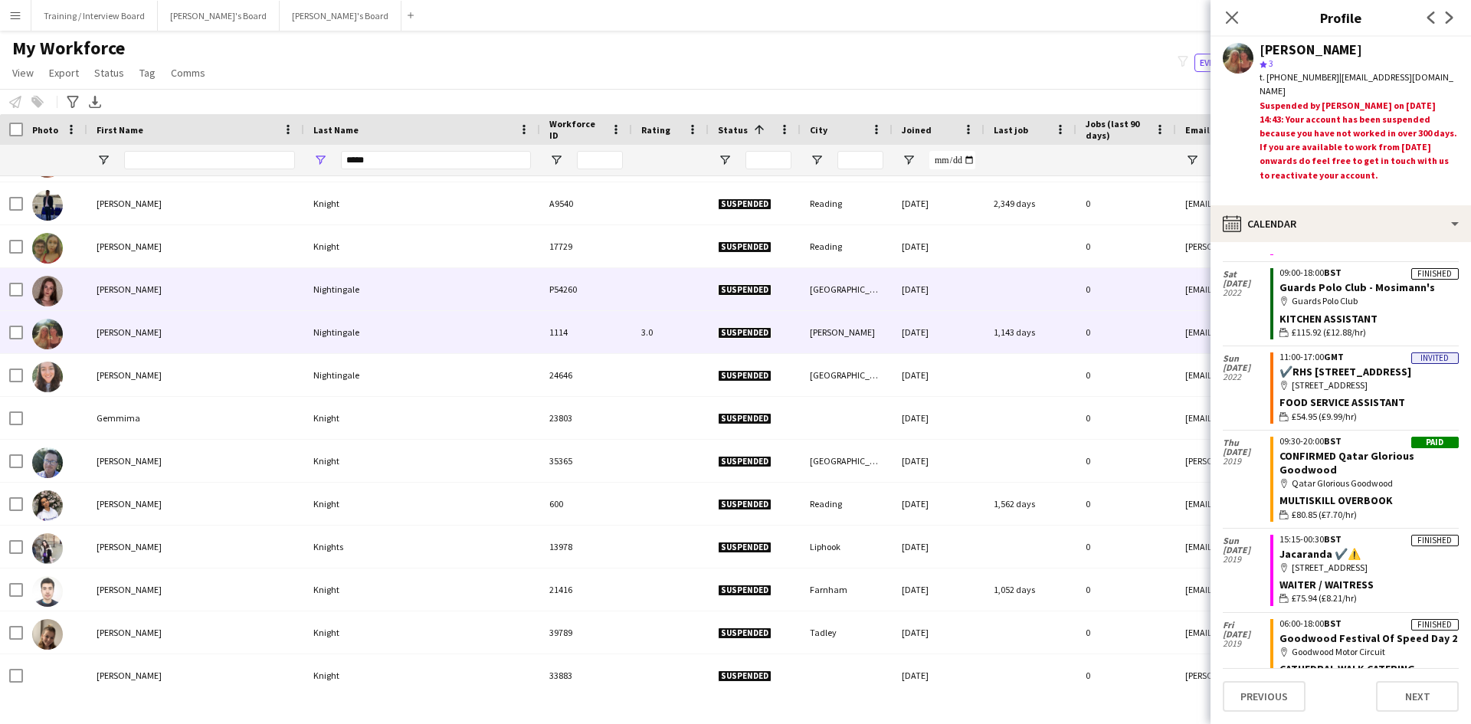
click at [129, 294] on div "Eleanor" at bounding box center [195, 289] width 217 height 42
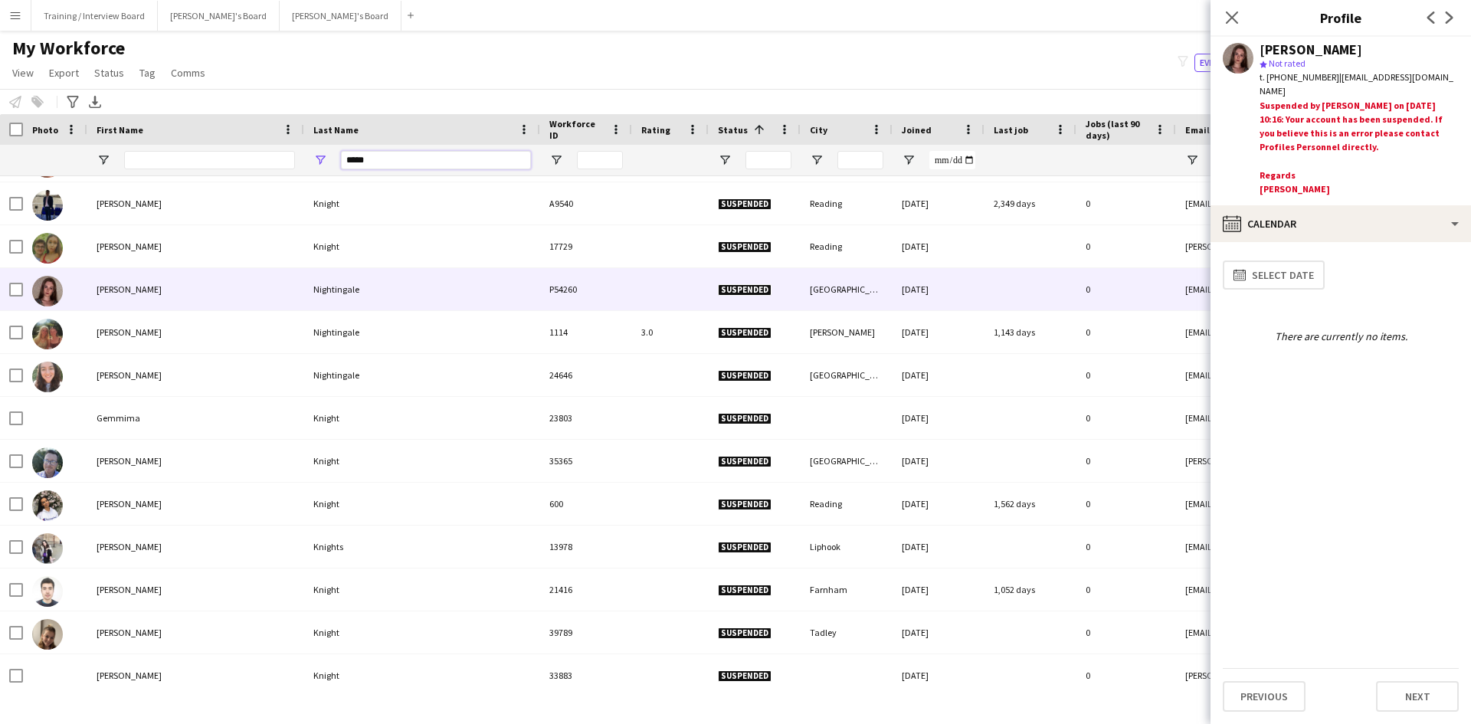
click at [390, 157] on input "*****" at bounding box center [436, 160] width 190 height 18
type input "*"
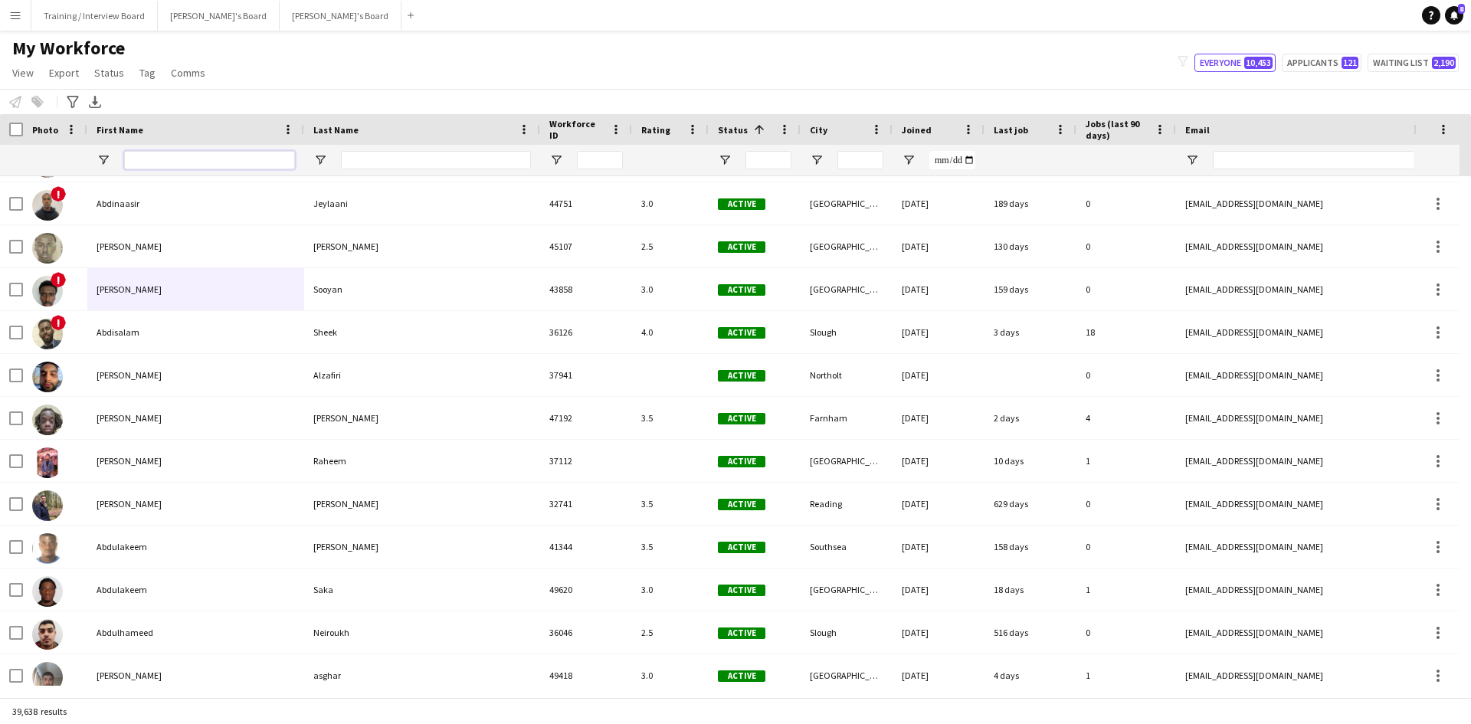
click at [169, 166] on input "First Name Filter Input" at bounding box center [209, 160] width 171 height 18
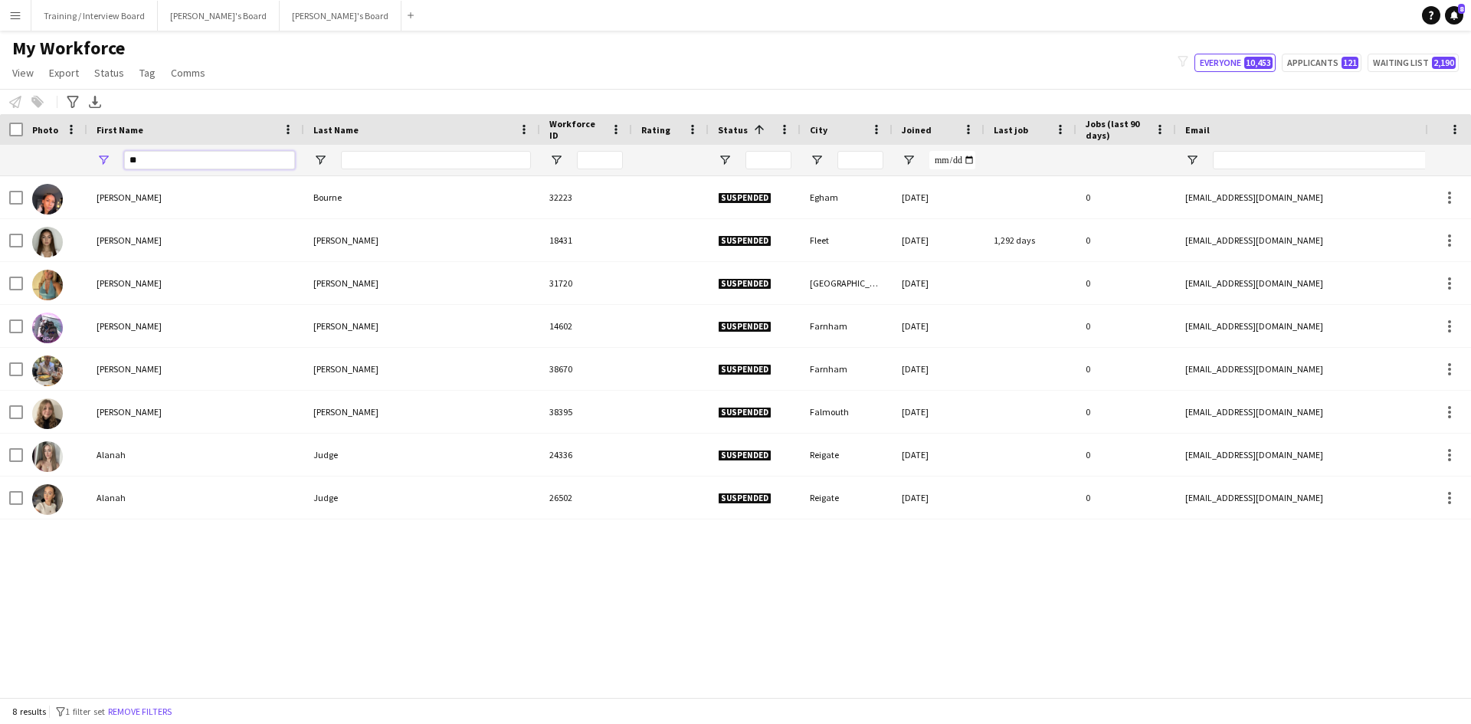
type input "*"
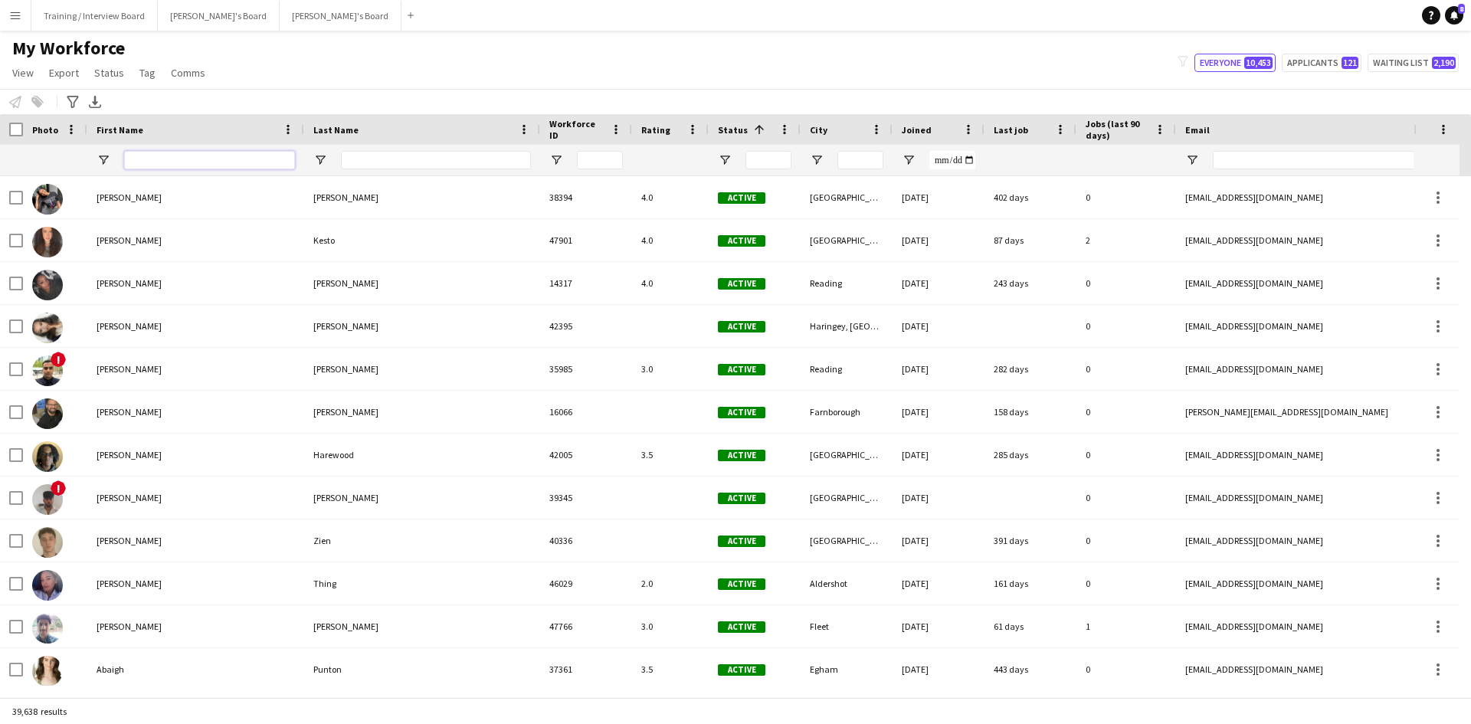
click at [169, 161] on input "First Name Filter Input" at bounding box center [209, 160] width 171 height 18
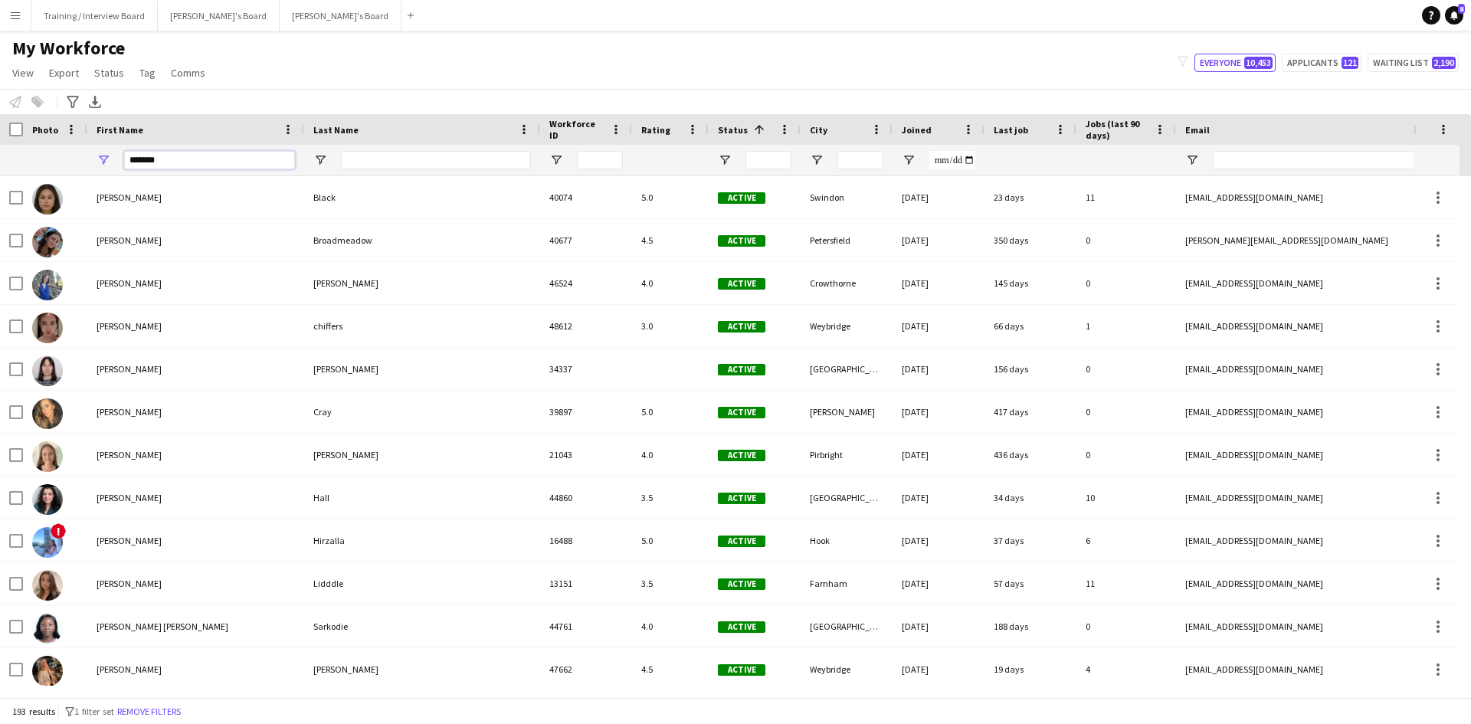
type input "*******"
click at [354, 151] on input "Last Name Filter Input" at bounding box center [436, 160] width 190 height 18
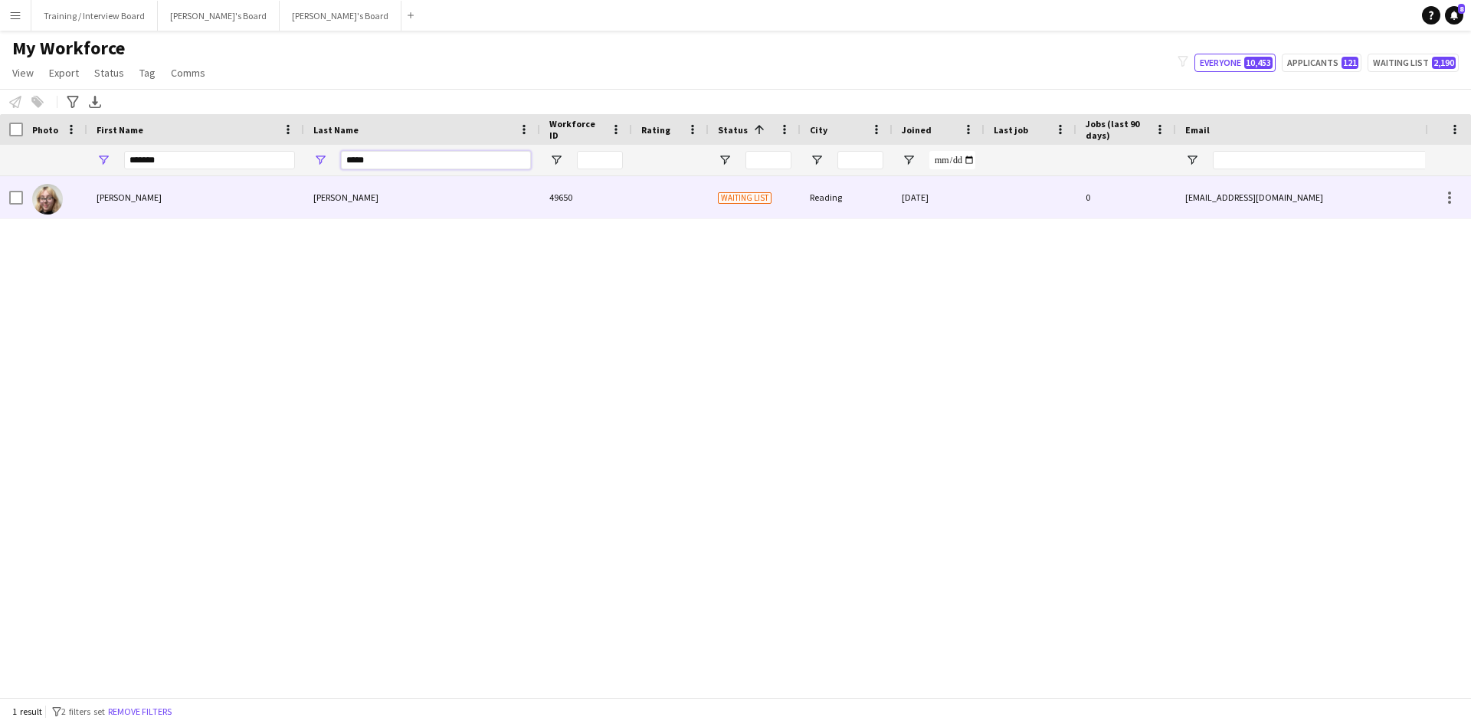
type input "*****"
click at [444, 192] on div "Riley" at bounding box center [422, 197] width 236 height 42
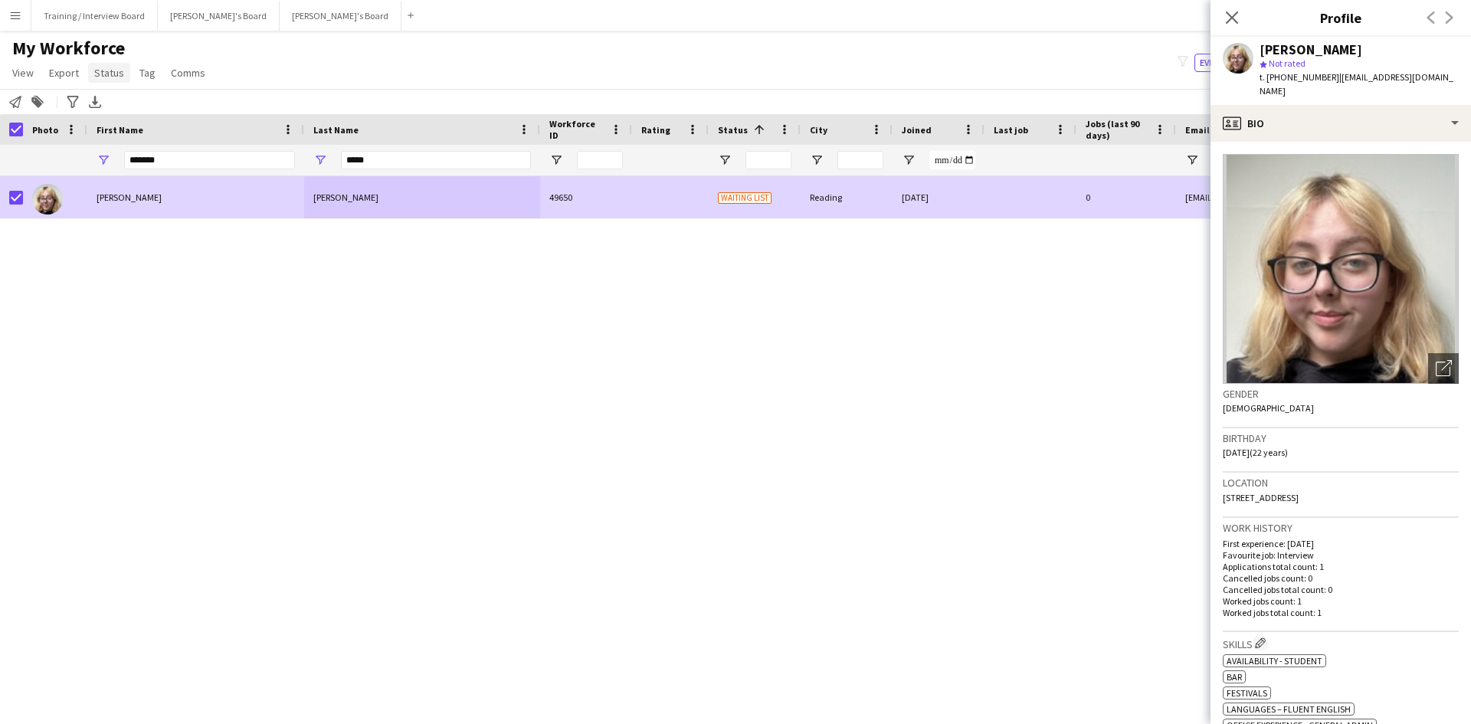
click at [100, 74] on span "Status" at bounding box center [109, 73] width 30 height 14
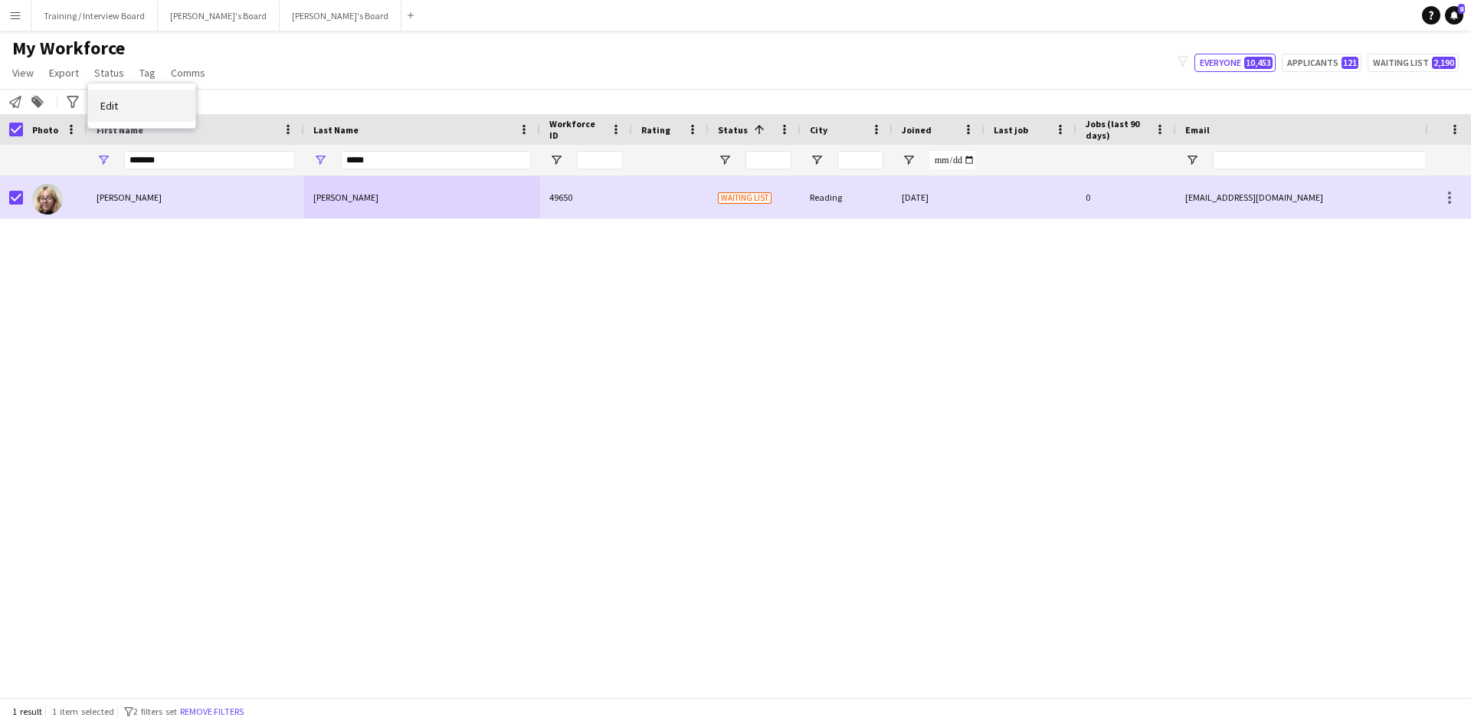
click at [108, 108] on span "Edit" at bounding box center [109, 106] width 18 height 14
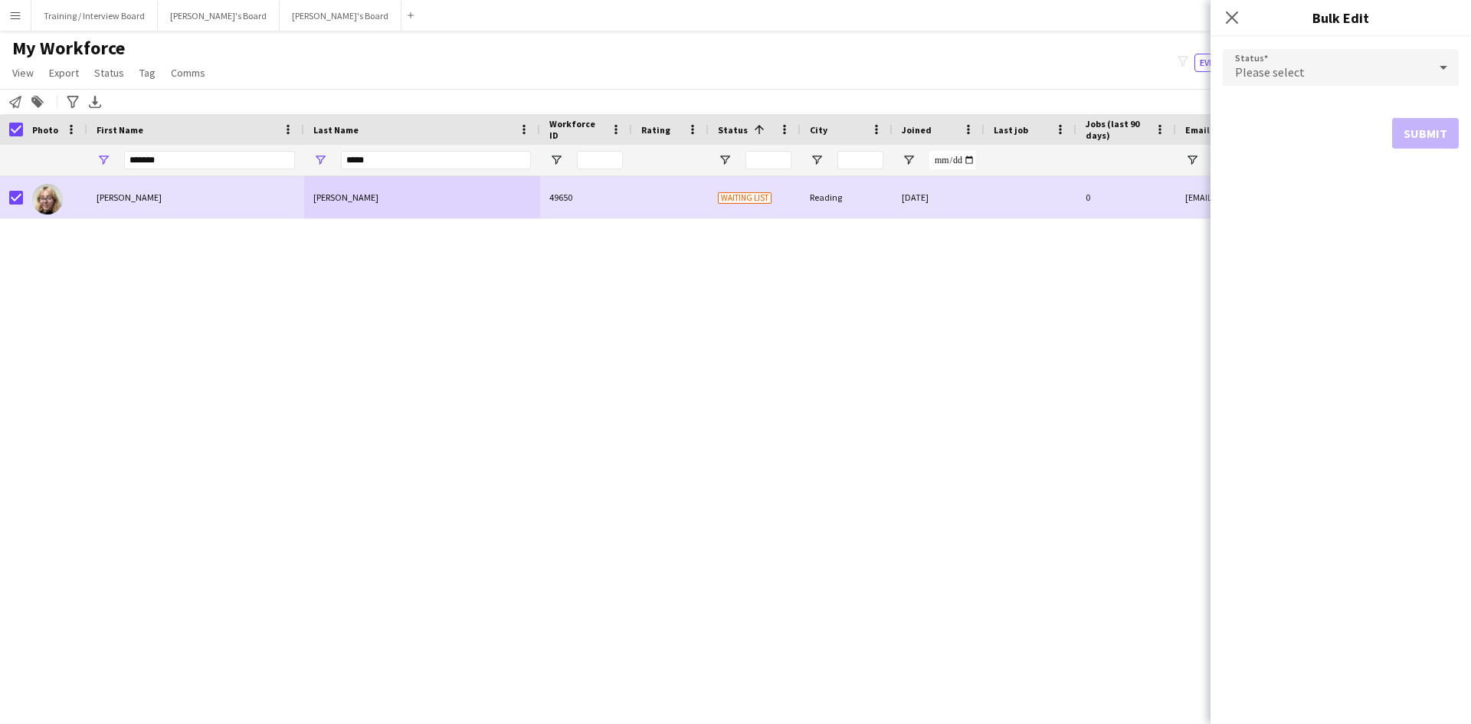
click at [1449, 57] on icon at bounding box center [1444, 67] width 18 height 31
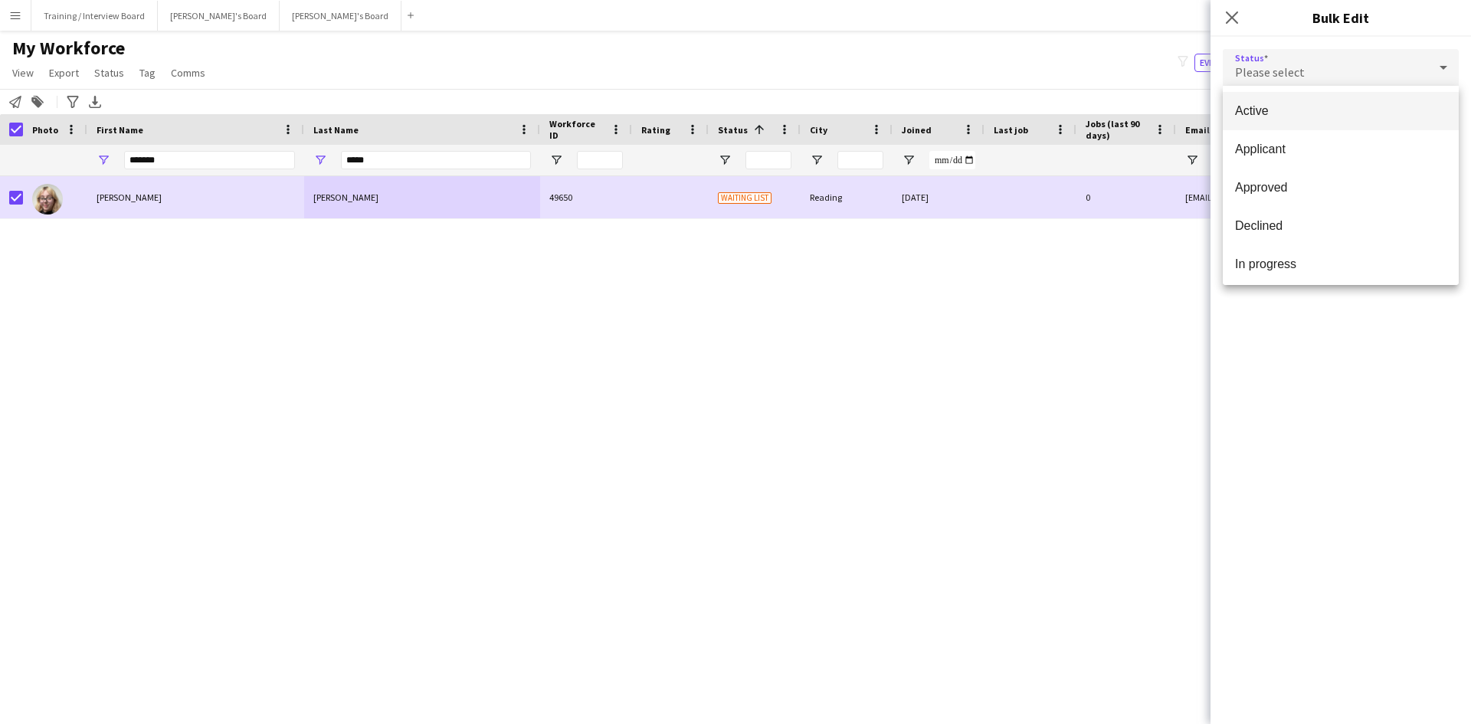
click at [1360, 122] on mat-option "Active" at bounding box center [1341, 111] width 236 height 38
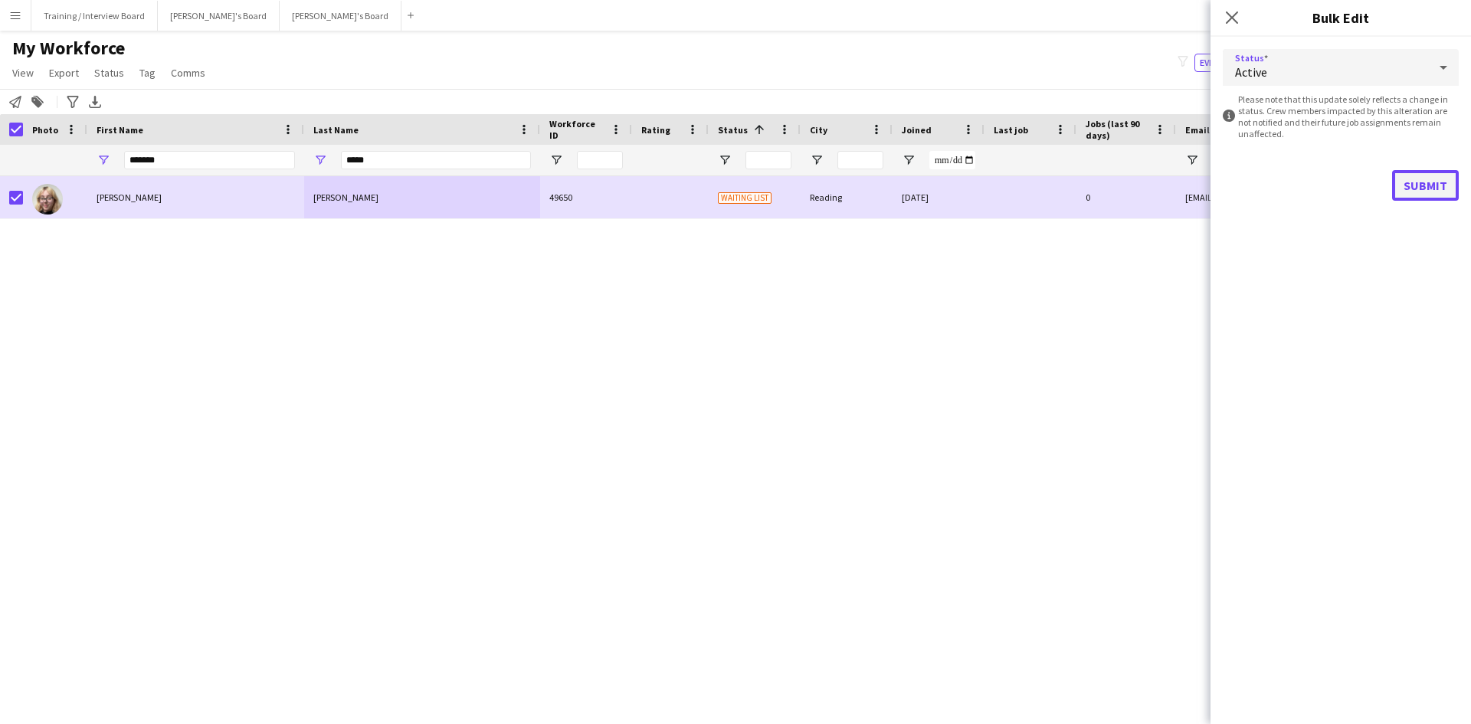
click at [1407, 182] on button "Submit" at bounding box center [1425, 185] width 67 height 31
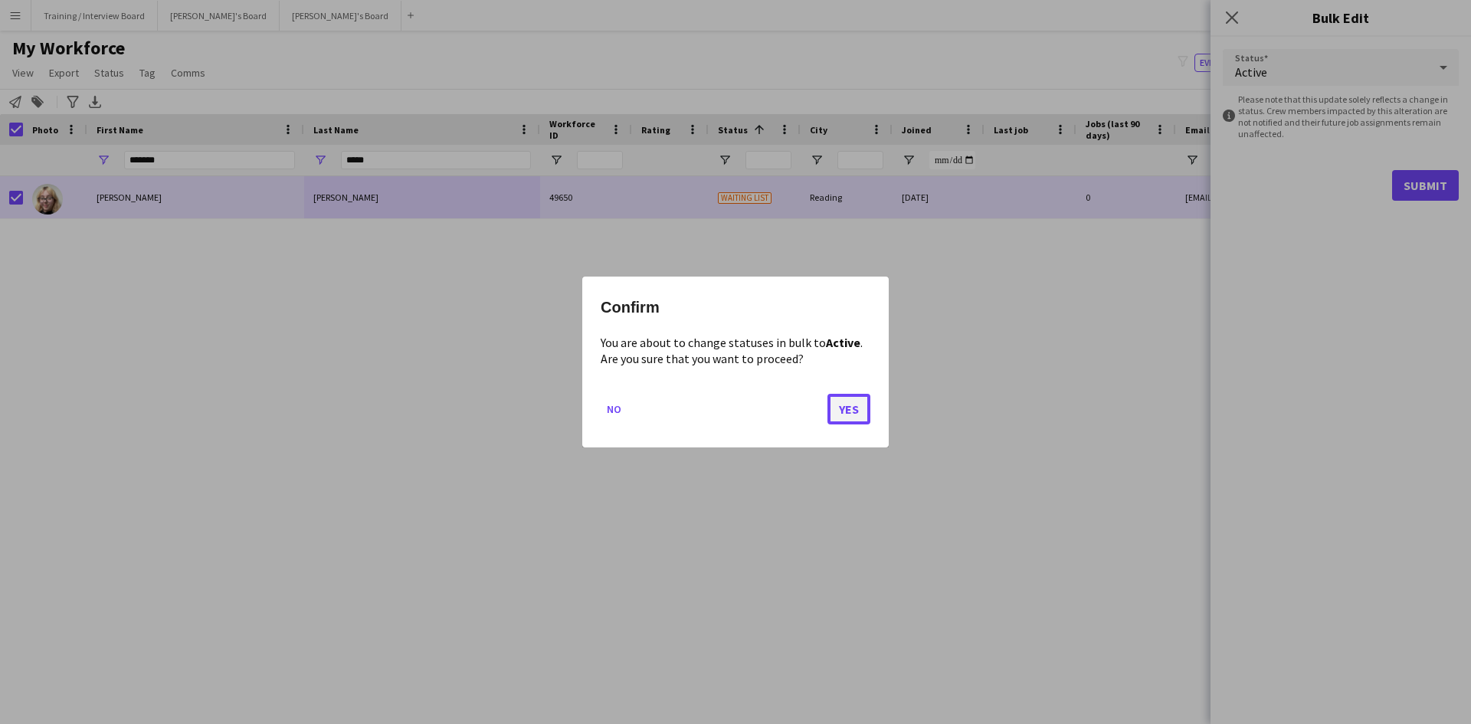
click at [848, 405] on button "Yes" at bounding box center [849, 409] width 43 height 31
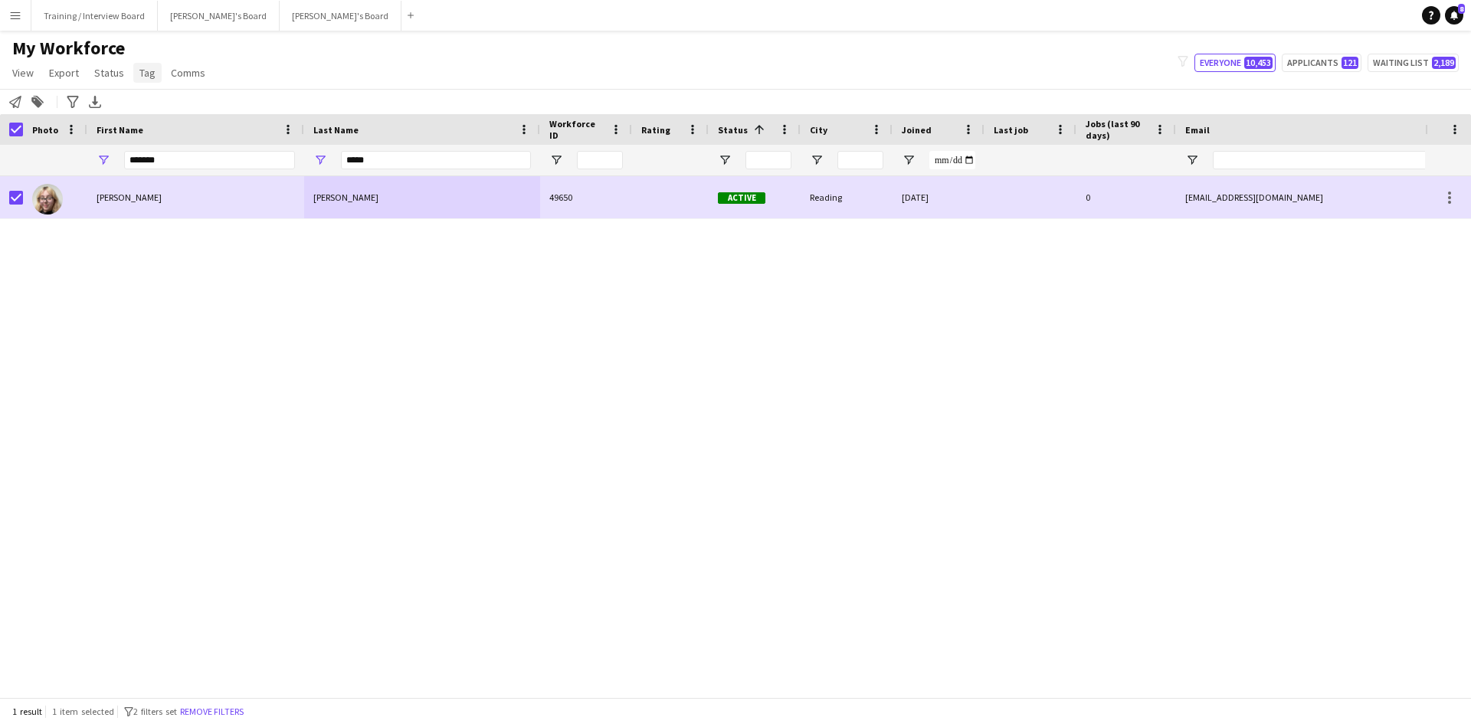
click at [150, 81] on link "Tag" at bounding box center [147, 73] width 28 height 20
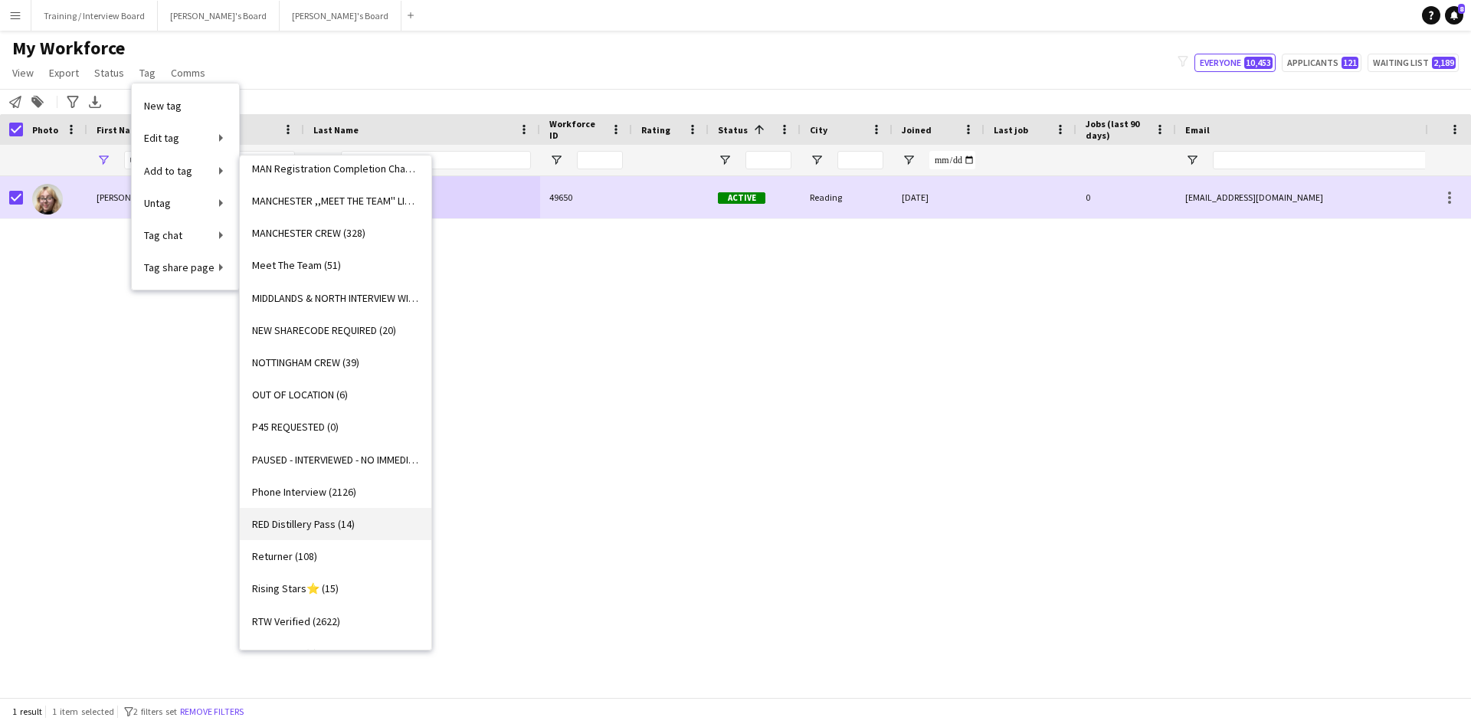
scroll to position [1379, 0]
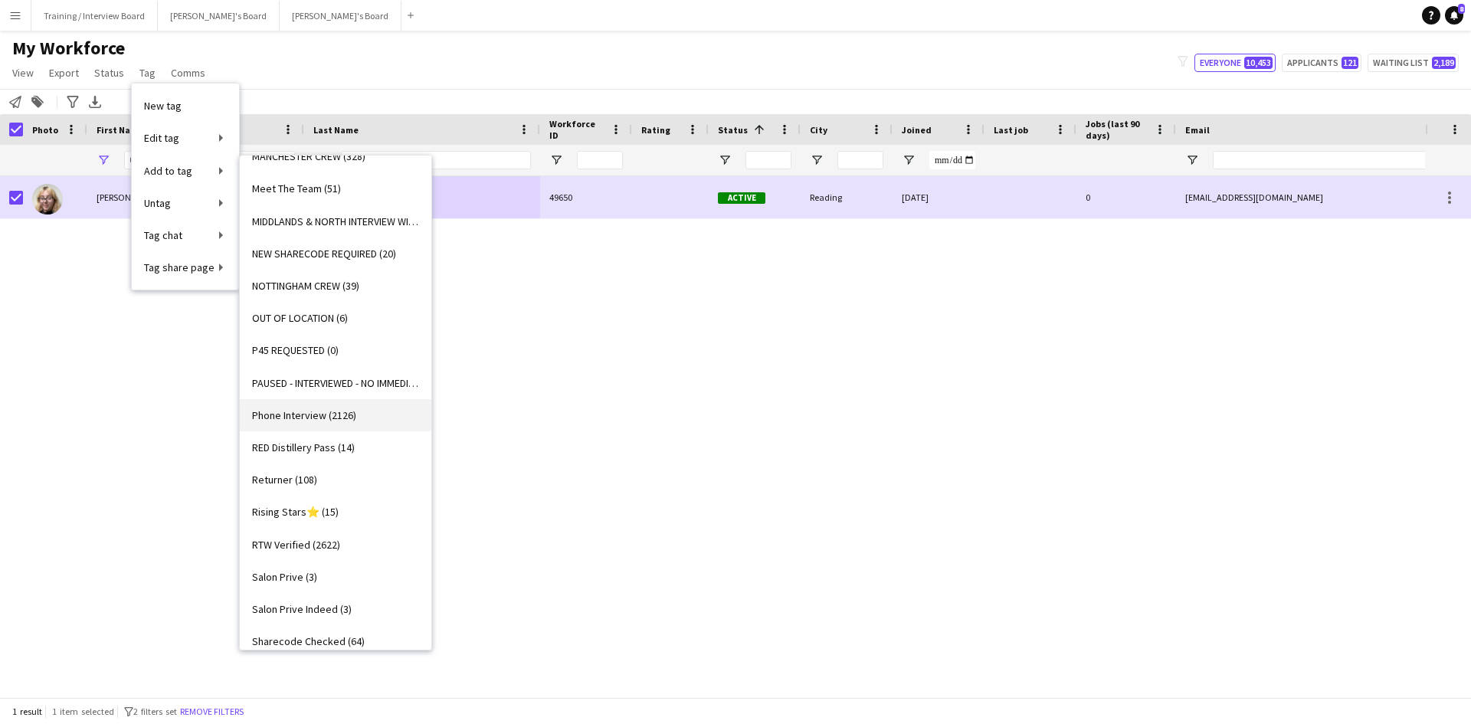
click at [300, 410] on span "Phone Interview (2126)" at bounding box center [304, 415] width 104 height 14
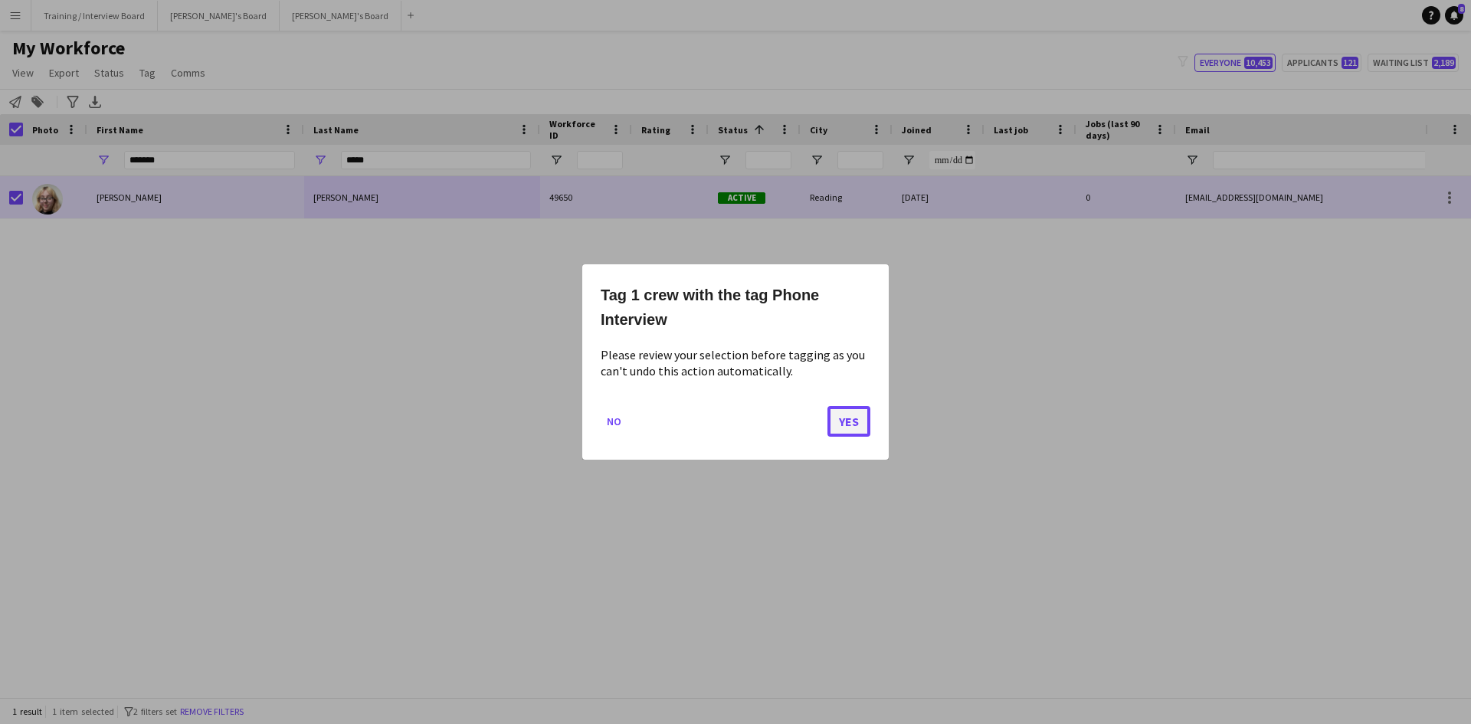
click at [857, 418] on button "Yes" at bounding box center [849, 421] width 43 height 31
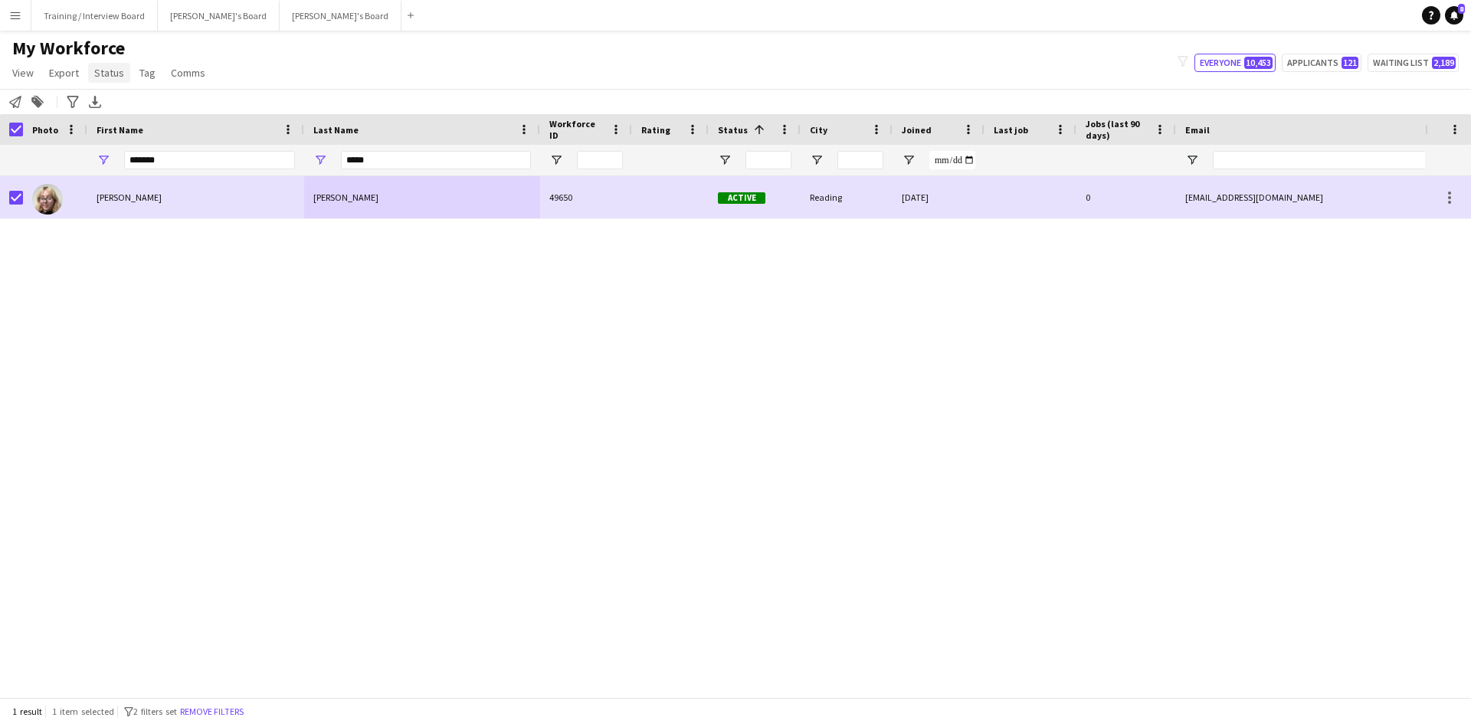
click at [102, 70] on span "Status" at bounding box center [109, 73] width 30 height 14
click at [150, 68] on span "Tag" at bounding box center [147, 73] width 16 height 14
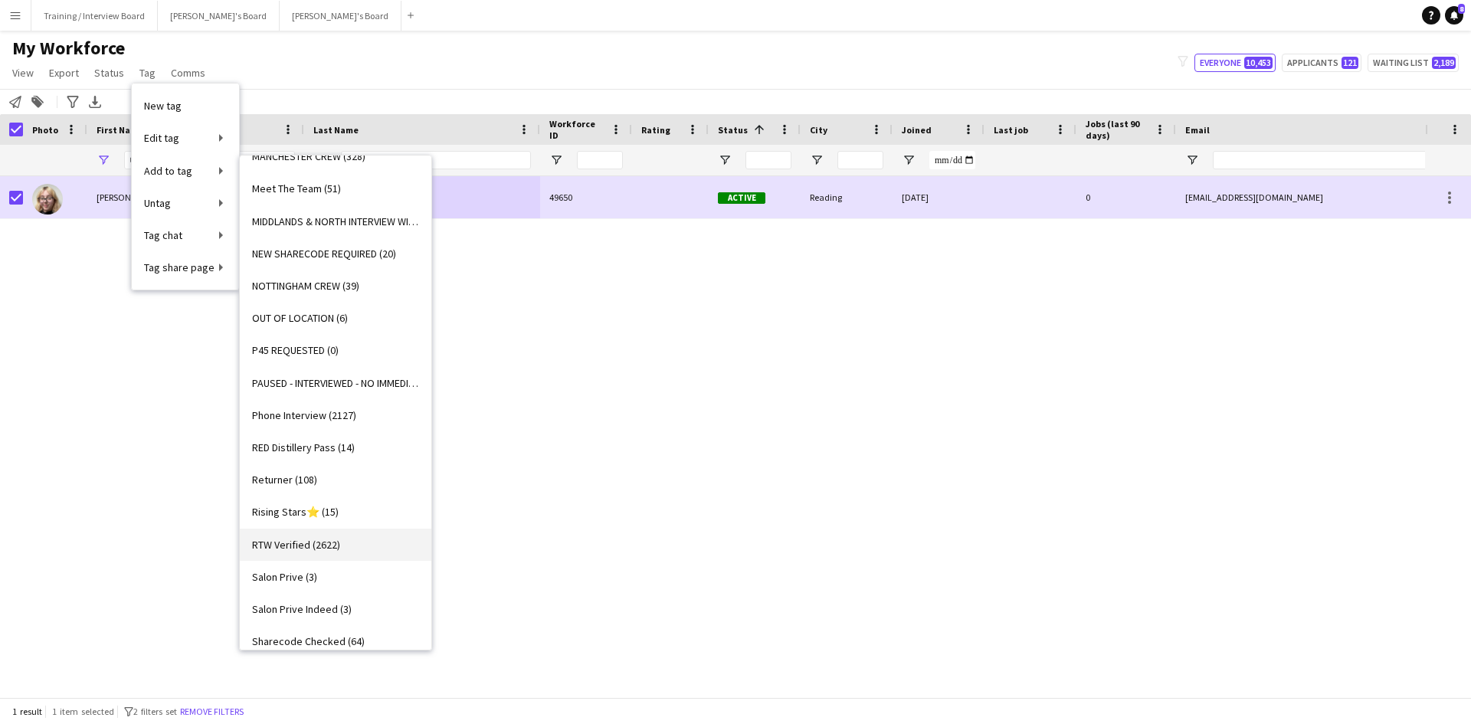
click at [299, 547] on span "RTW Verified (2622)" at bounding box center [296, 545] width 88 height 14
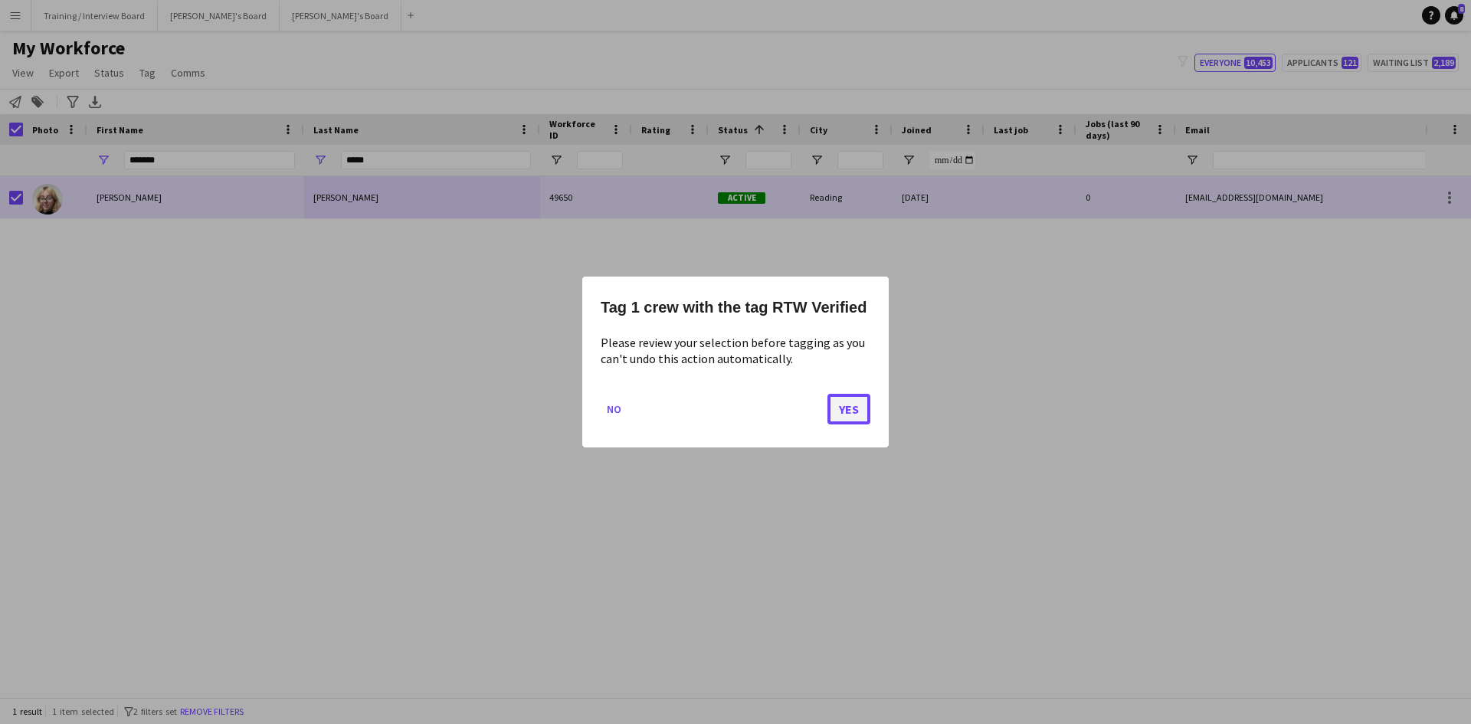
click at [864, 415] on button "Yes" at bounding box center [849, 409] width 43 height 31
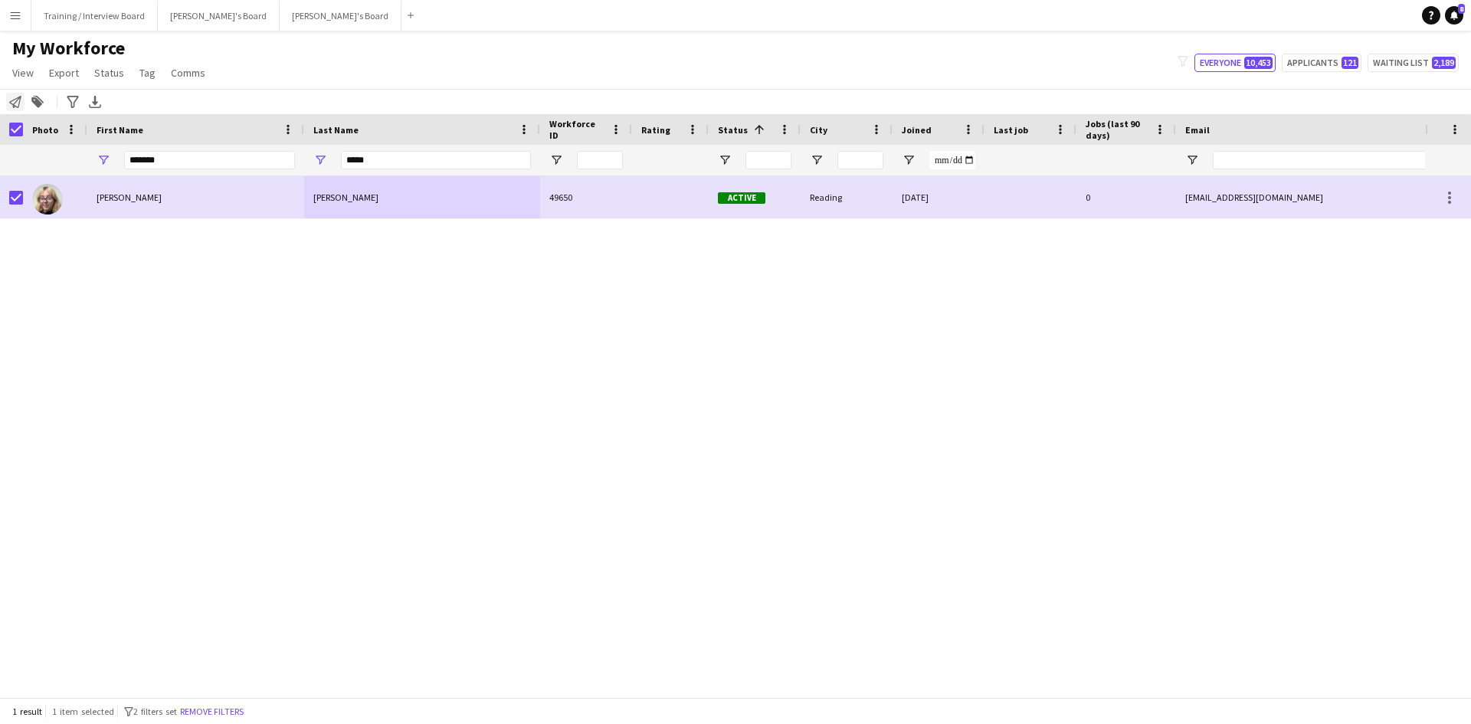
click at [13, 100] on icon at bounding box center [15, 102] width 12 height 12
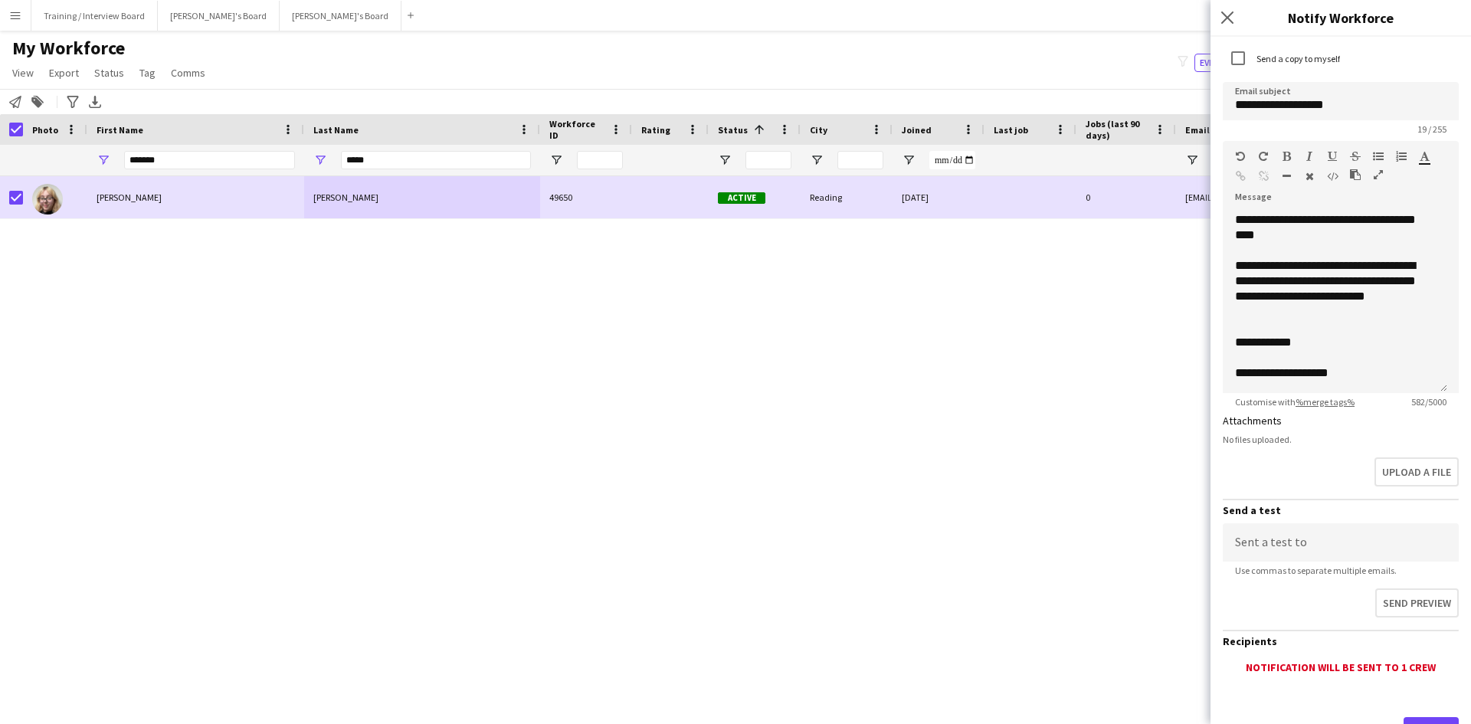
scroll to position [165, 0]
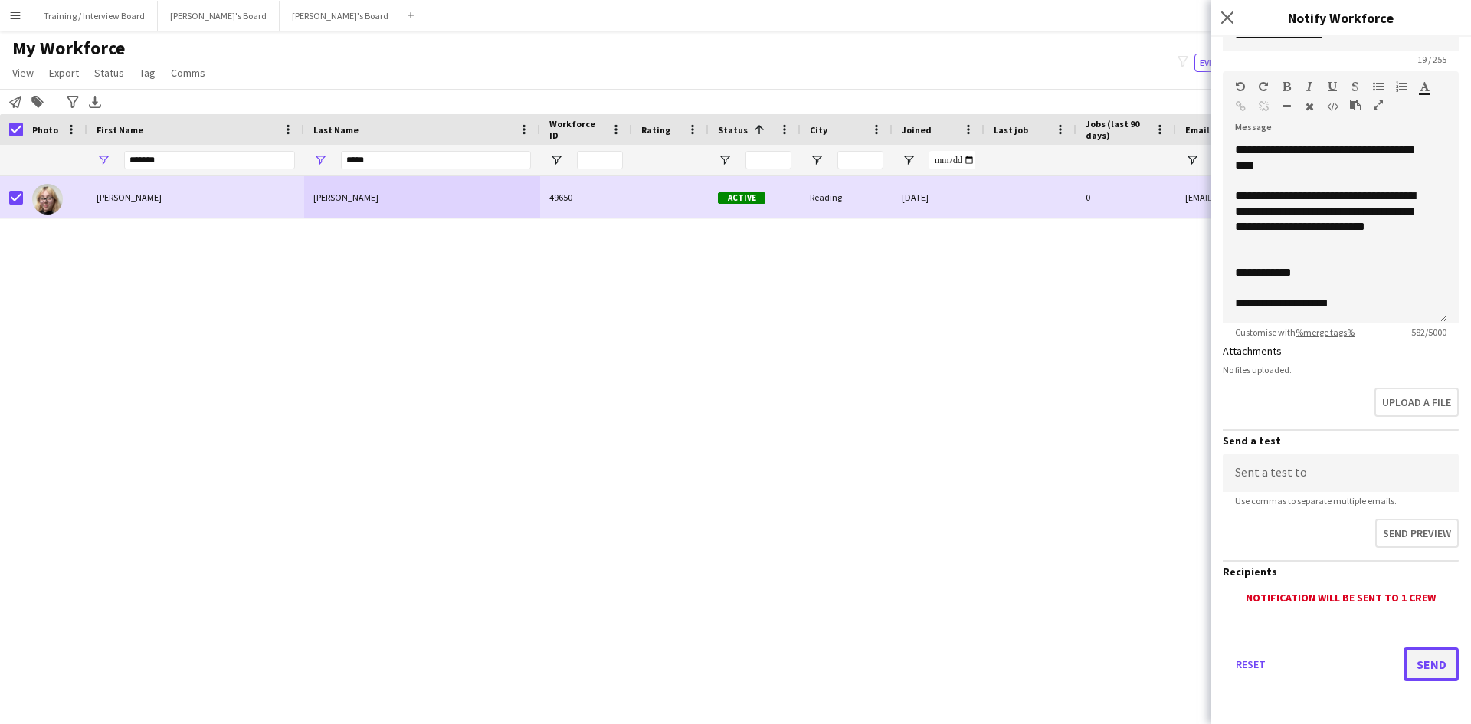
click at [1409, 660] on button "Send" at bounding box center [1431, 665] width 55 height 34
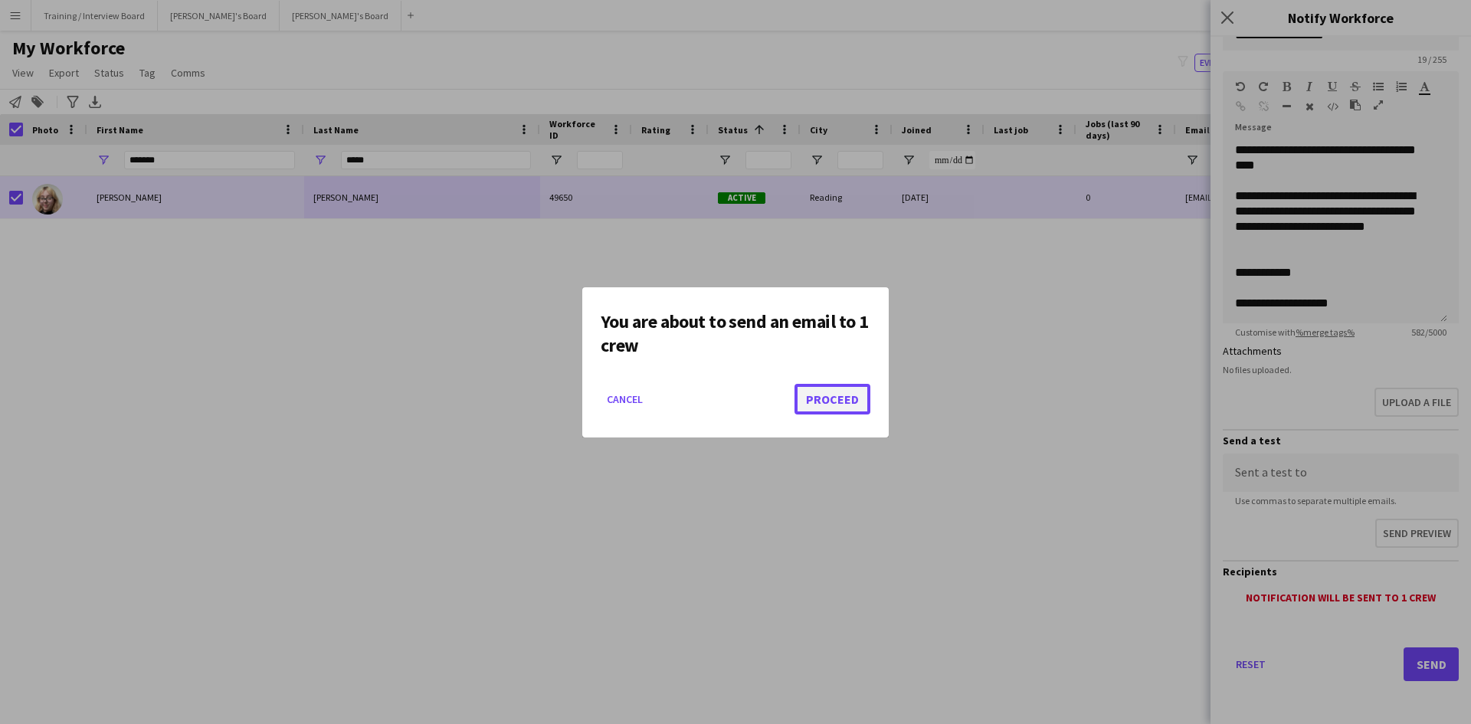
click at [824, 401] on button "Proceed" at bounding box center [833, 399] width 76 height 31
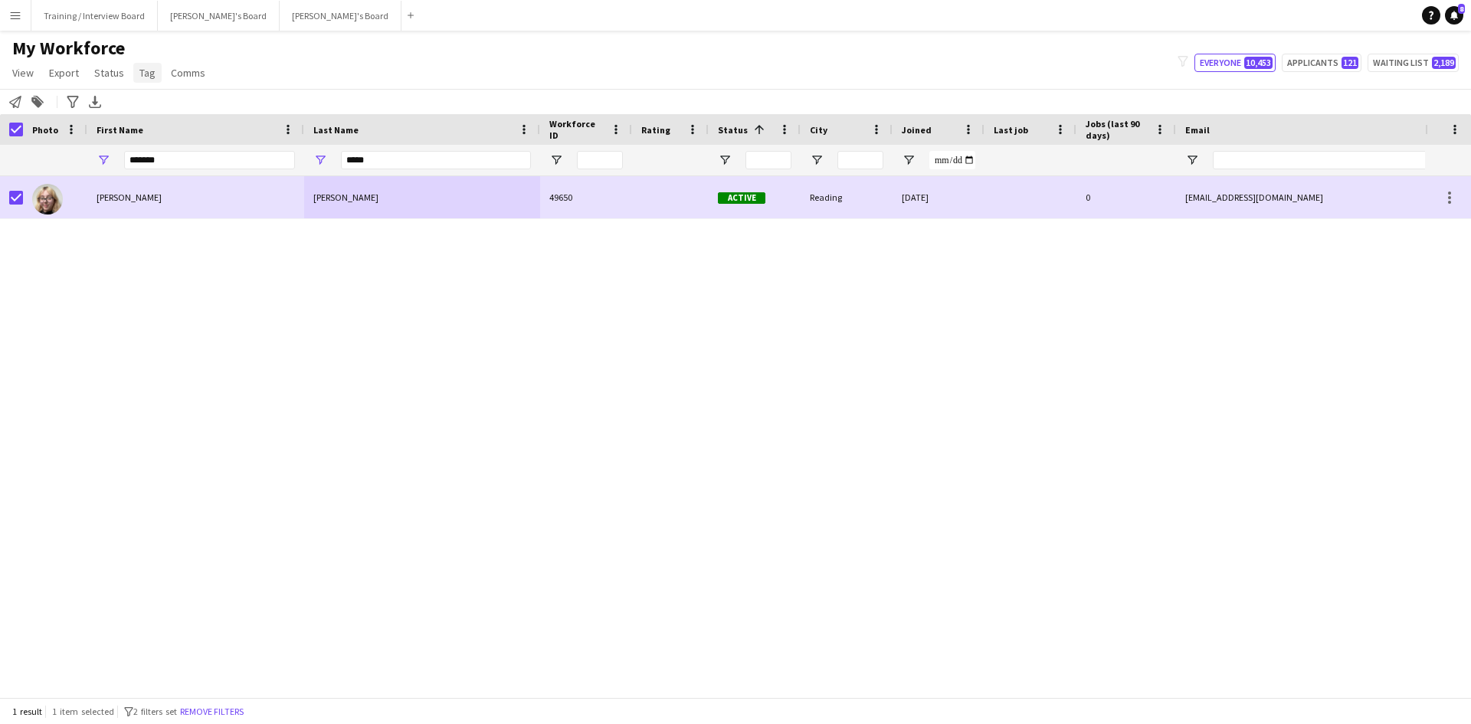
click at [145, 74] on span "Tag" at bounding box center [147, 73] width 16 height 14
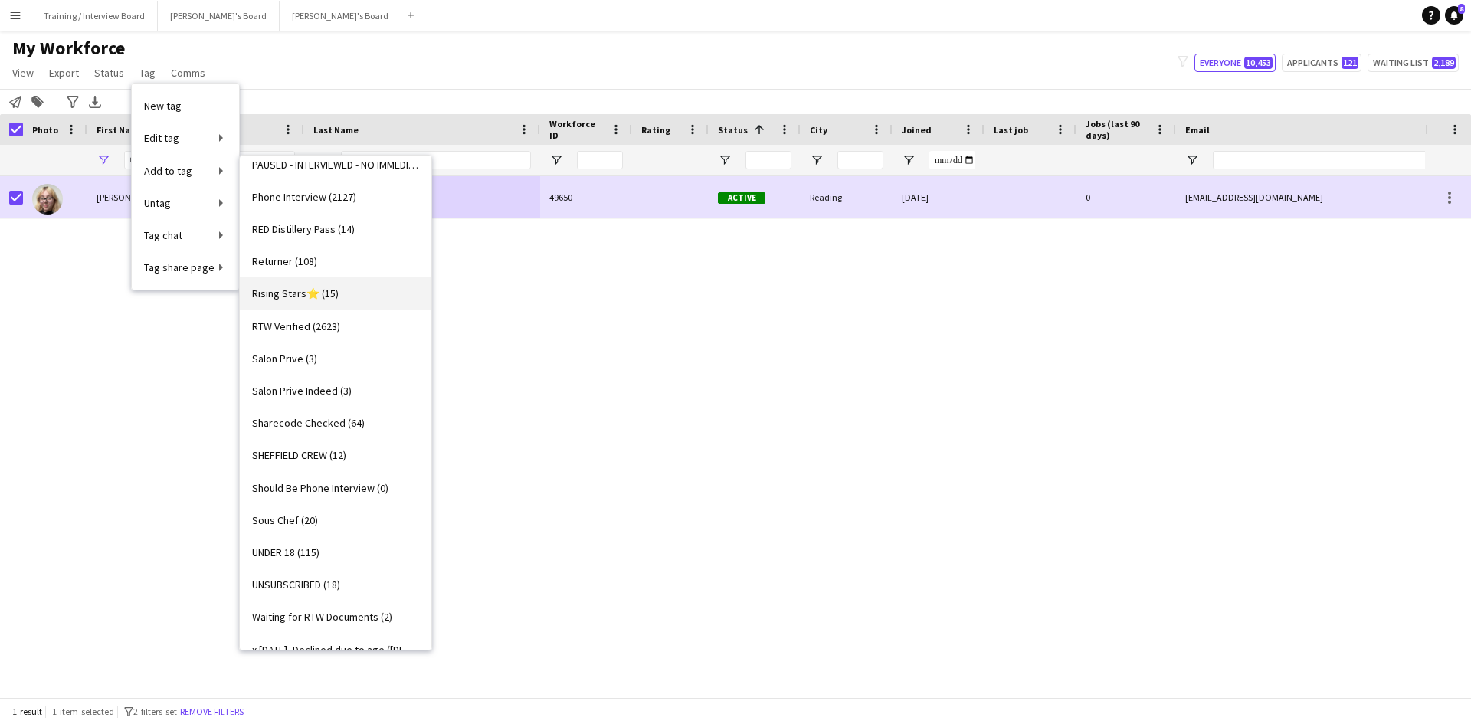
scroll to position [1686, 0]
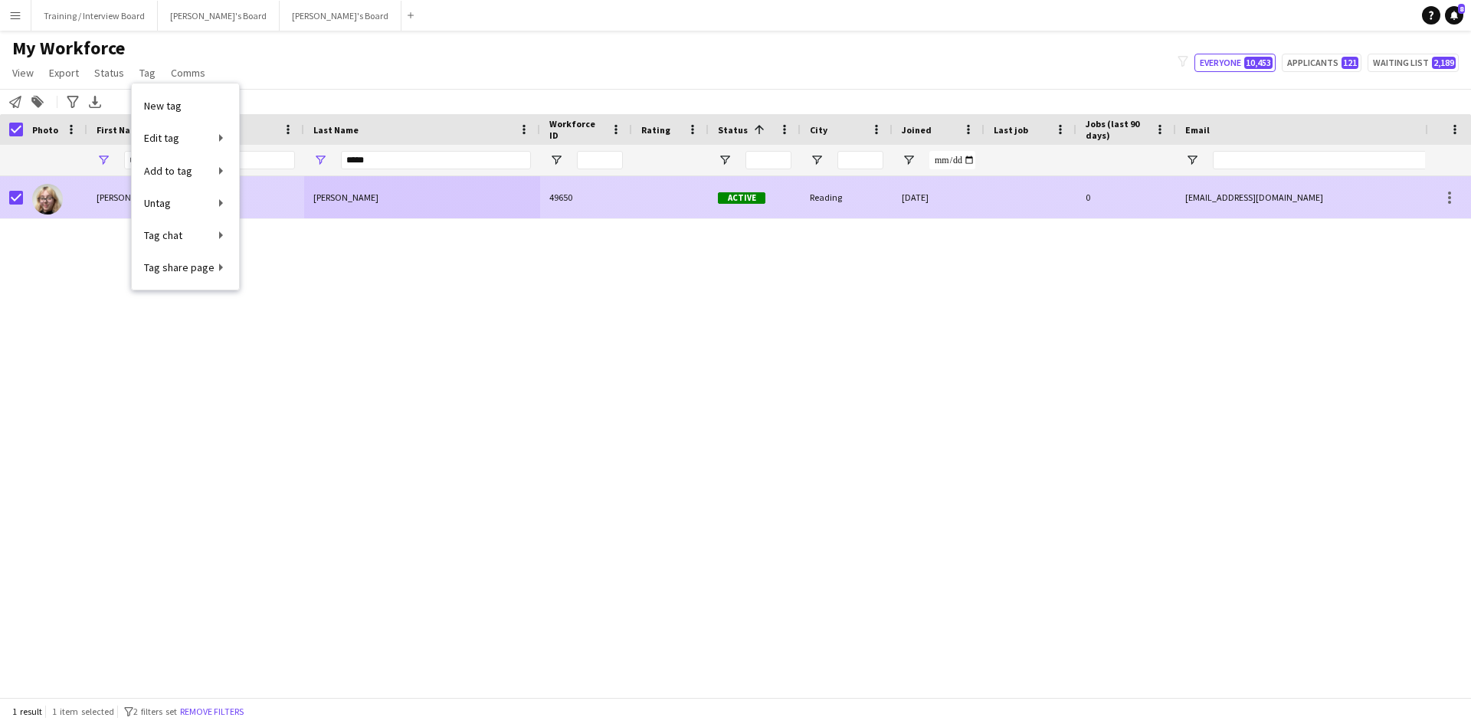
click at [621, 206] on div "49650" at bounding box center [586, 197] width 92 height 42
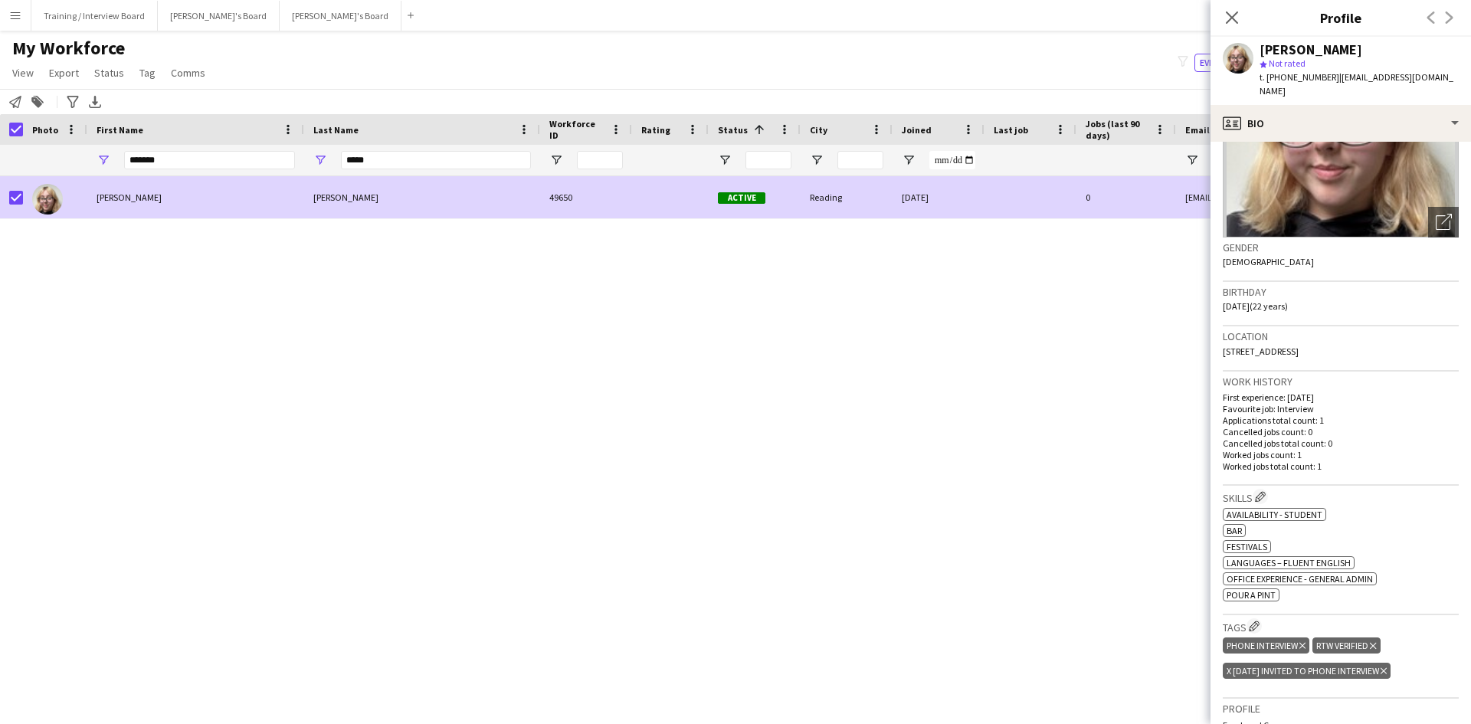
scroll to position [230, 0]
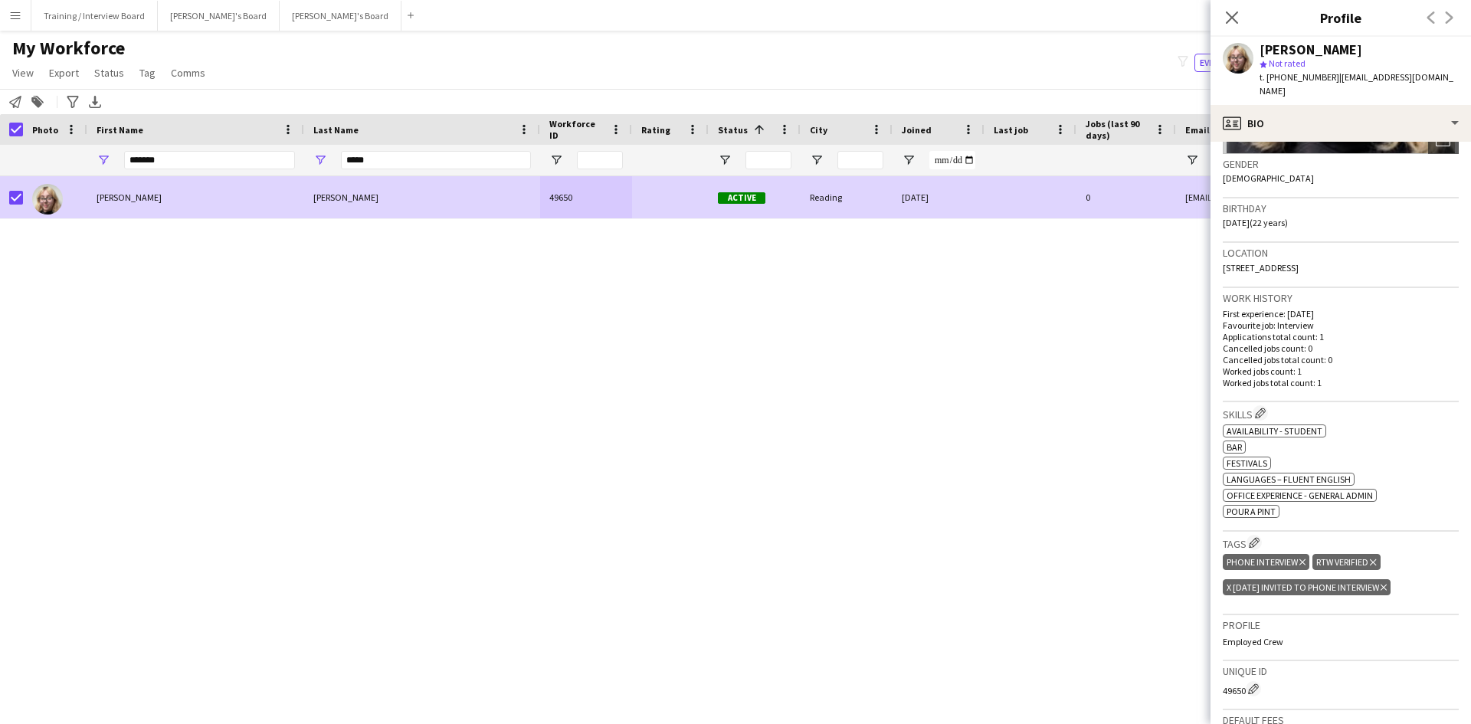
click at [1387, 585] on icon at bounding box center [1384, 588] width 6 height 6
click at [1258, 408] on app-icon "Edit crew company skills" at bounding box center [1260, 413] width 11 height 11
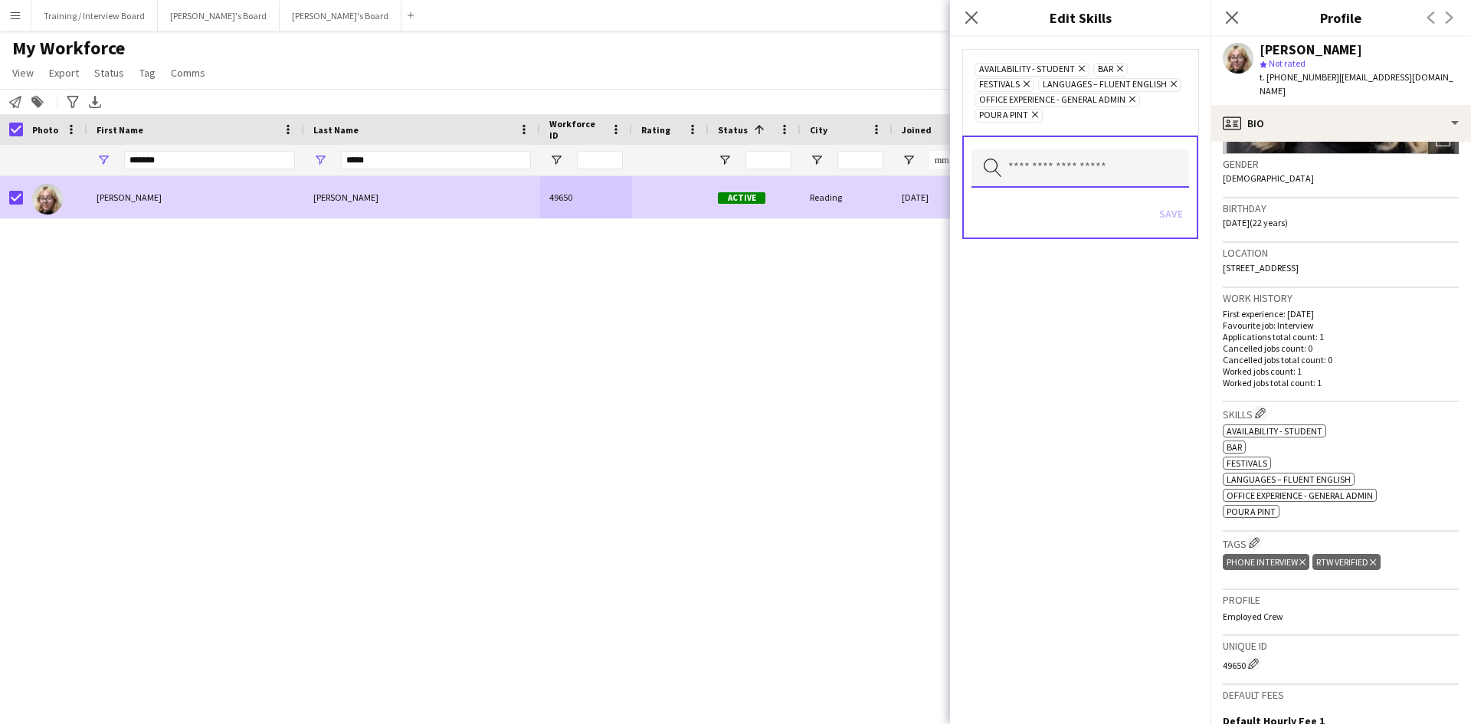
click at [1137, 171] on input "text" at bounding box center [1081, 168] width 218 height 38
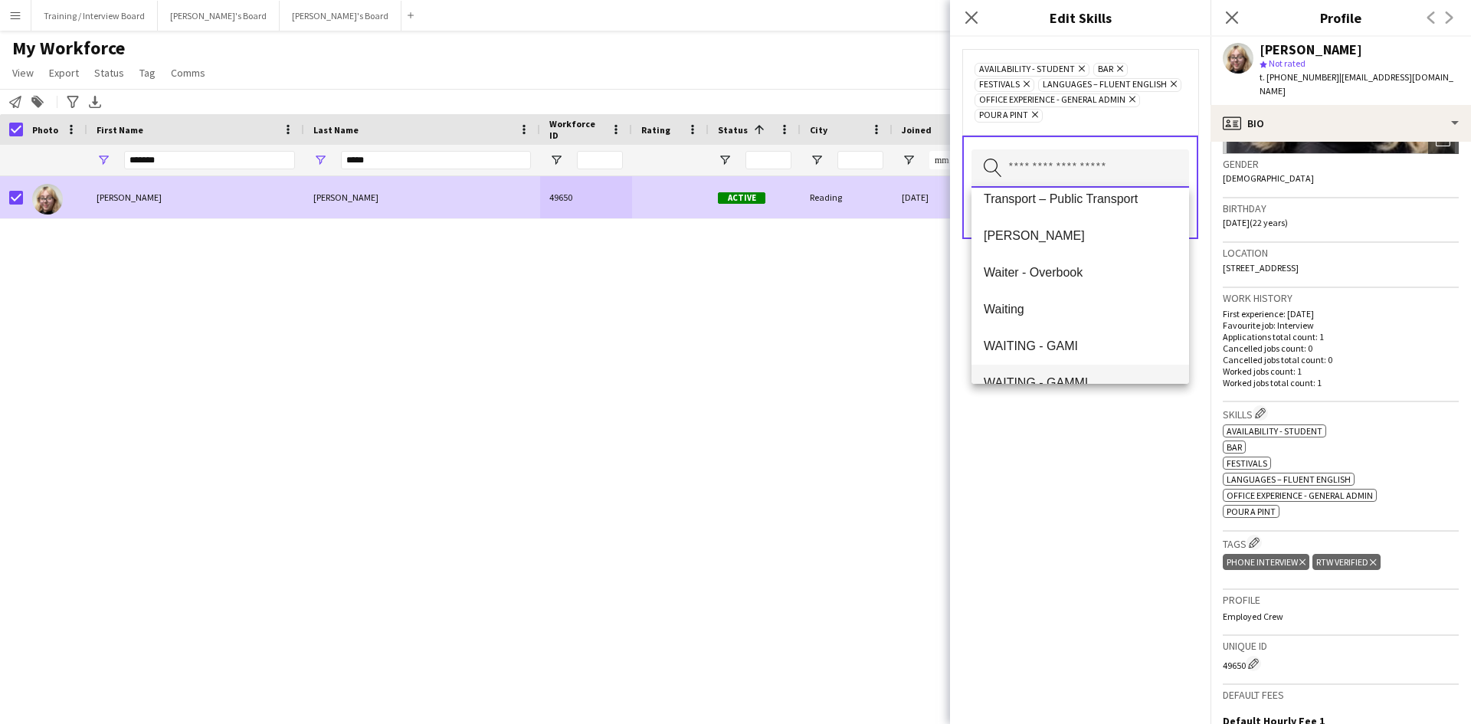
scroll to position [2207, 0]
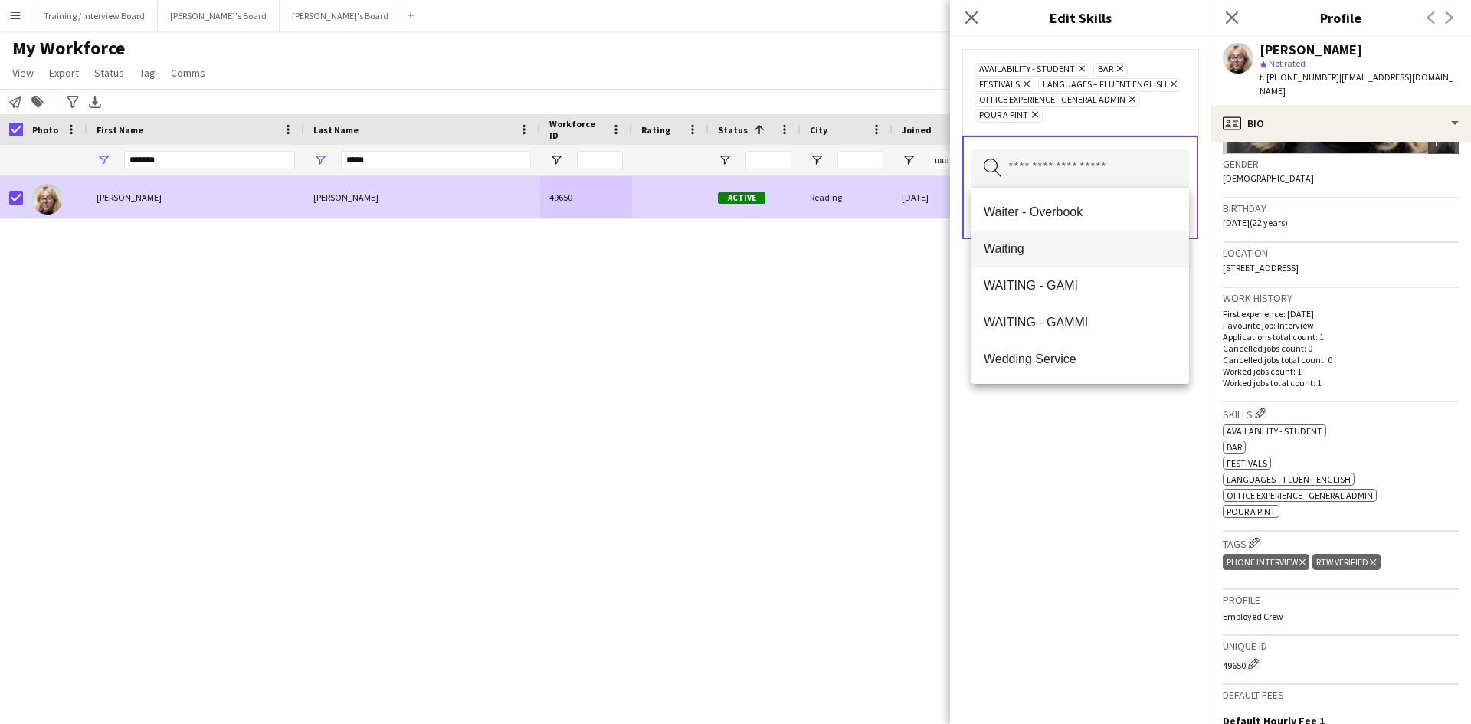
click at [1025, 255] on span "Waiting" at bounding box center [1080, 248] width 193 height 15
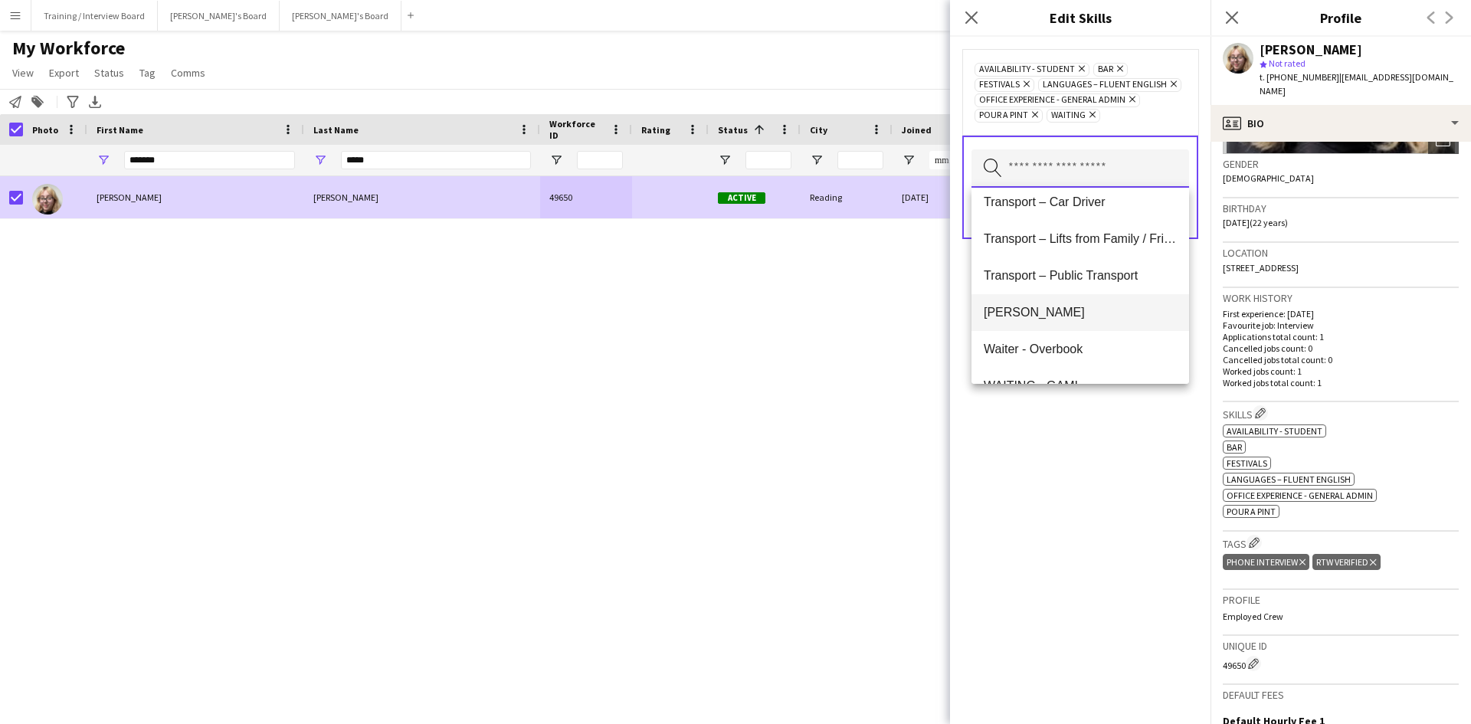
scroll to position [2094, 0]
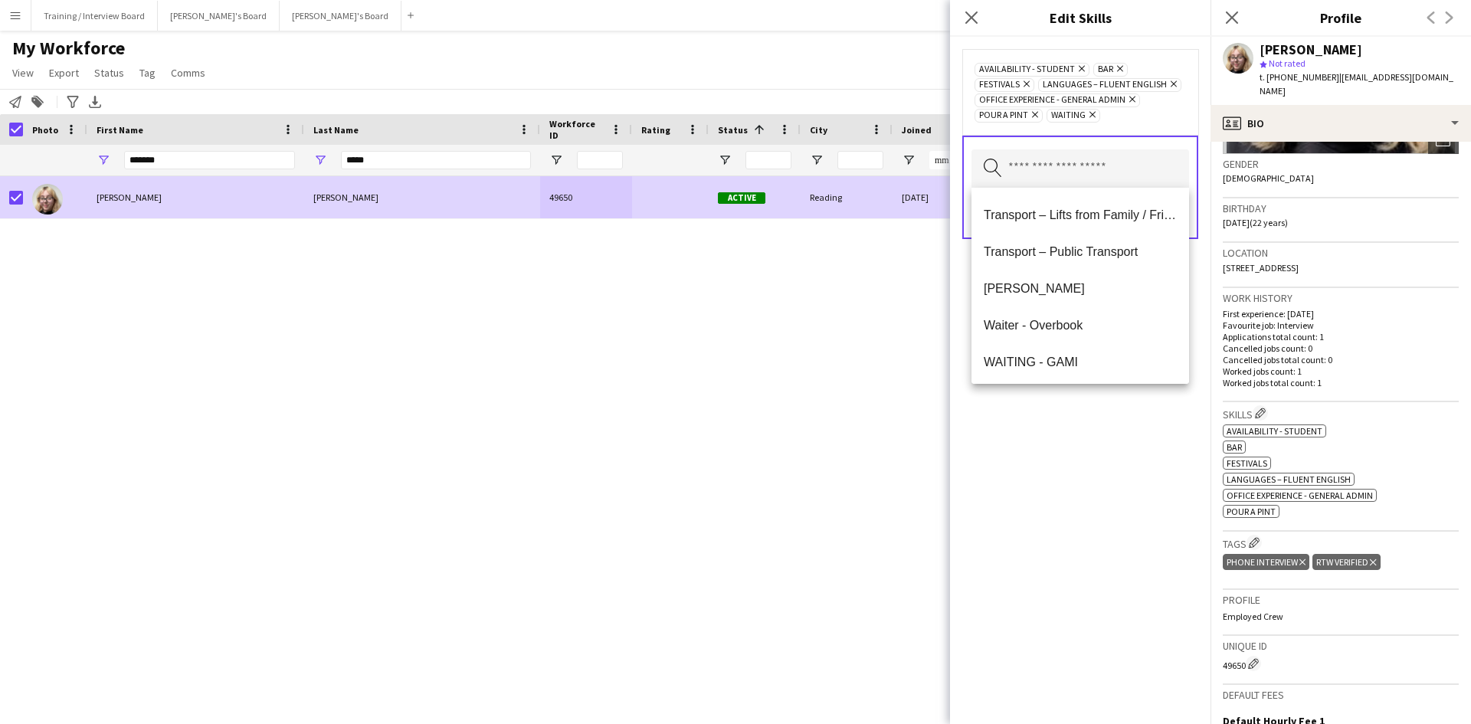
click at [1071, 528] on div "Availability - Student Remove bar Remove Festivals Remove Languages – Fluent En…" at bounding box center [1080, 380] width 261 height 687
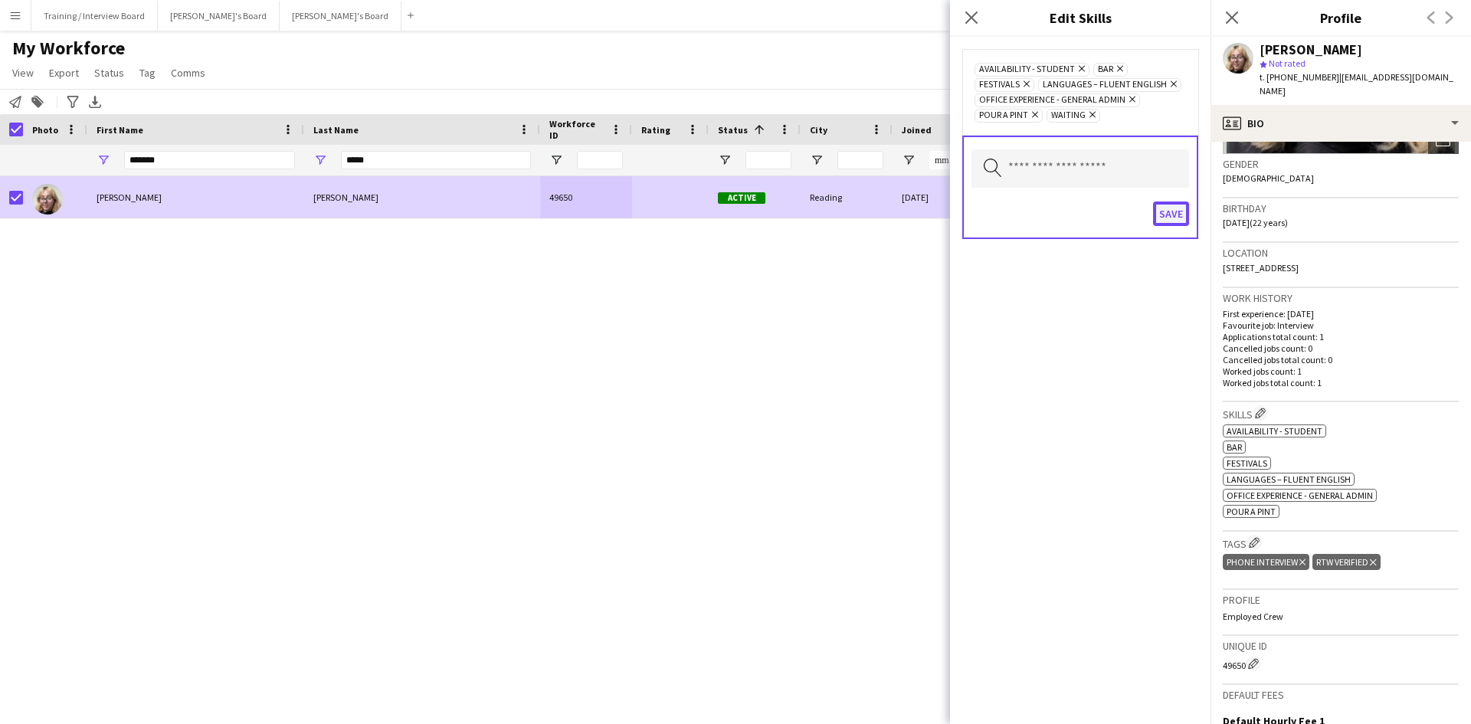
click at [1174, 212] on button "Save" at bounding box center [1171, 214] width 36 height 25
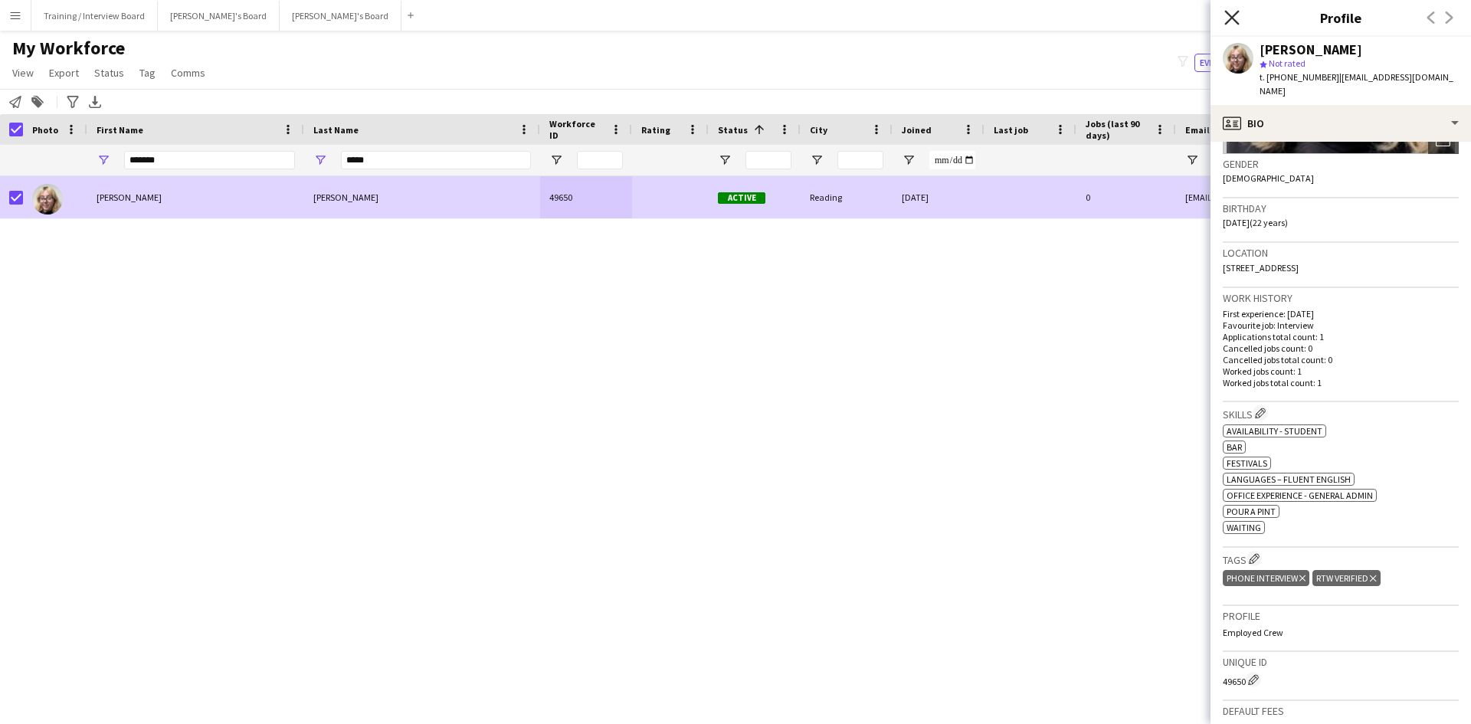
click at [1231, 18] on icon "Close pop-in" at bounding box center [1232, 17] width 15 height 15
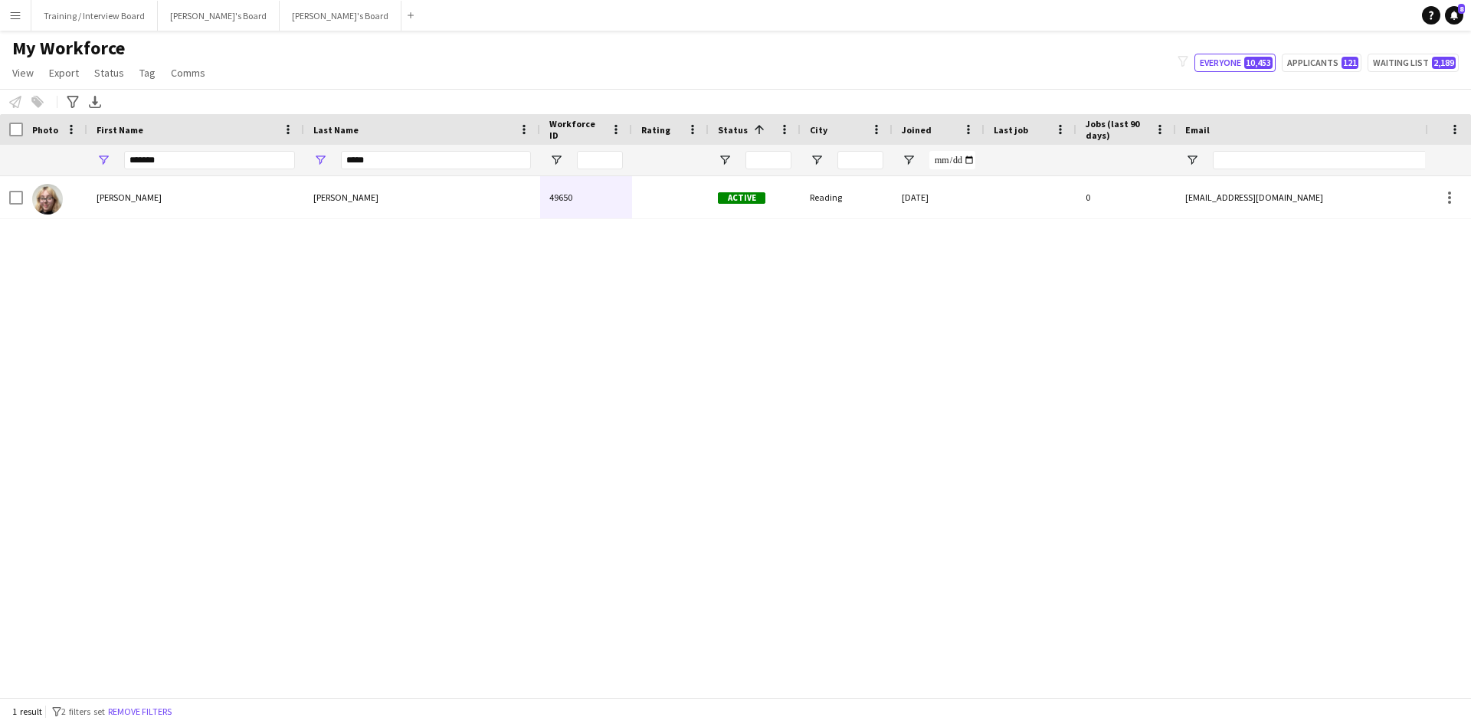
click at [492, 358] on div "Jessica Riley 49650 Active Reading 18-08-2025 0 jessriley819@gmail.com +4475888…" at bounding box center [712, 431] width 1425 height 510
click at [376, 162] on input "*****" at bounding box center [436, 160] width 190 height 18
type input "*"
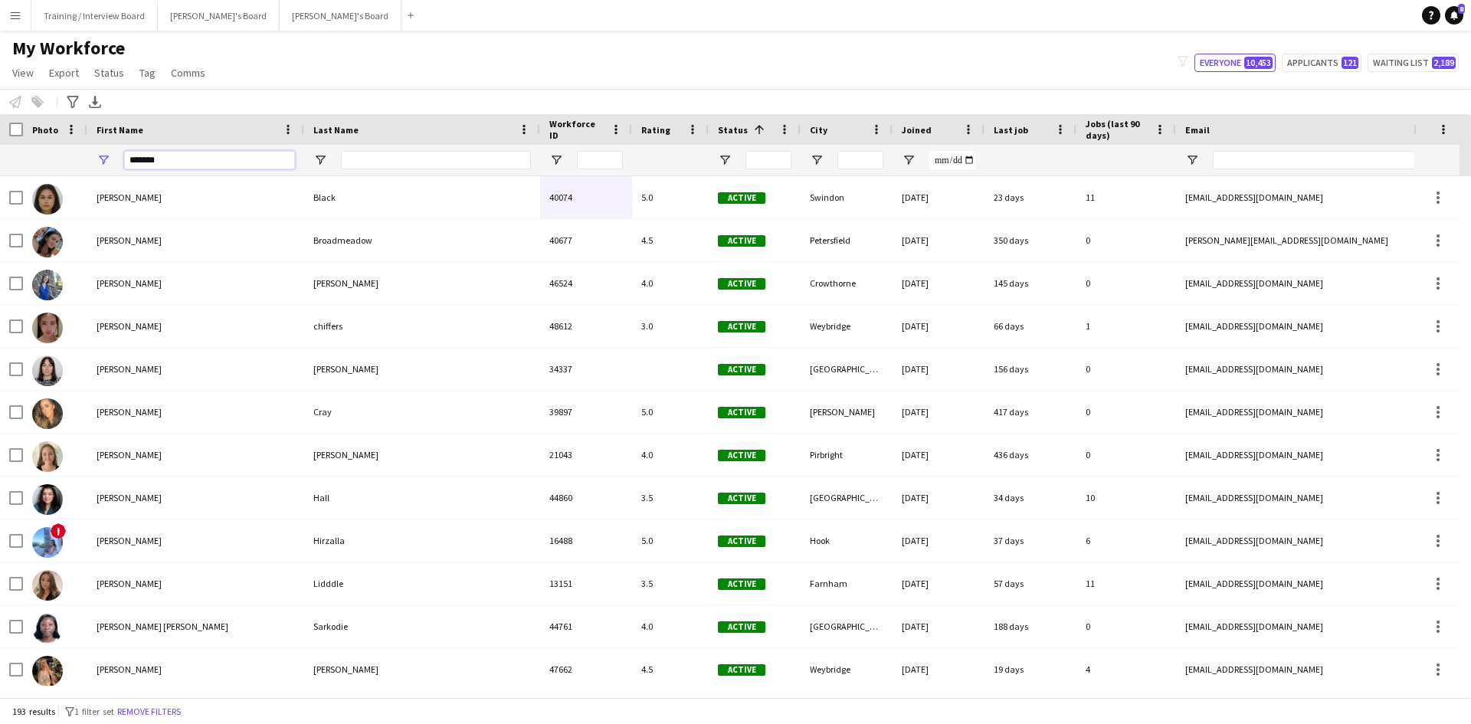
click at [175, 160] on input "*******" at bounding box center [209, 160] width 171 height 18
type input "*"
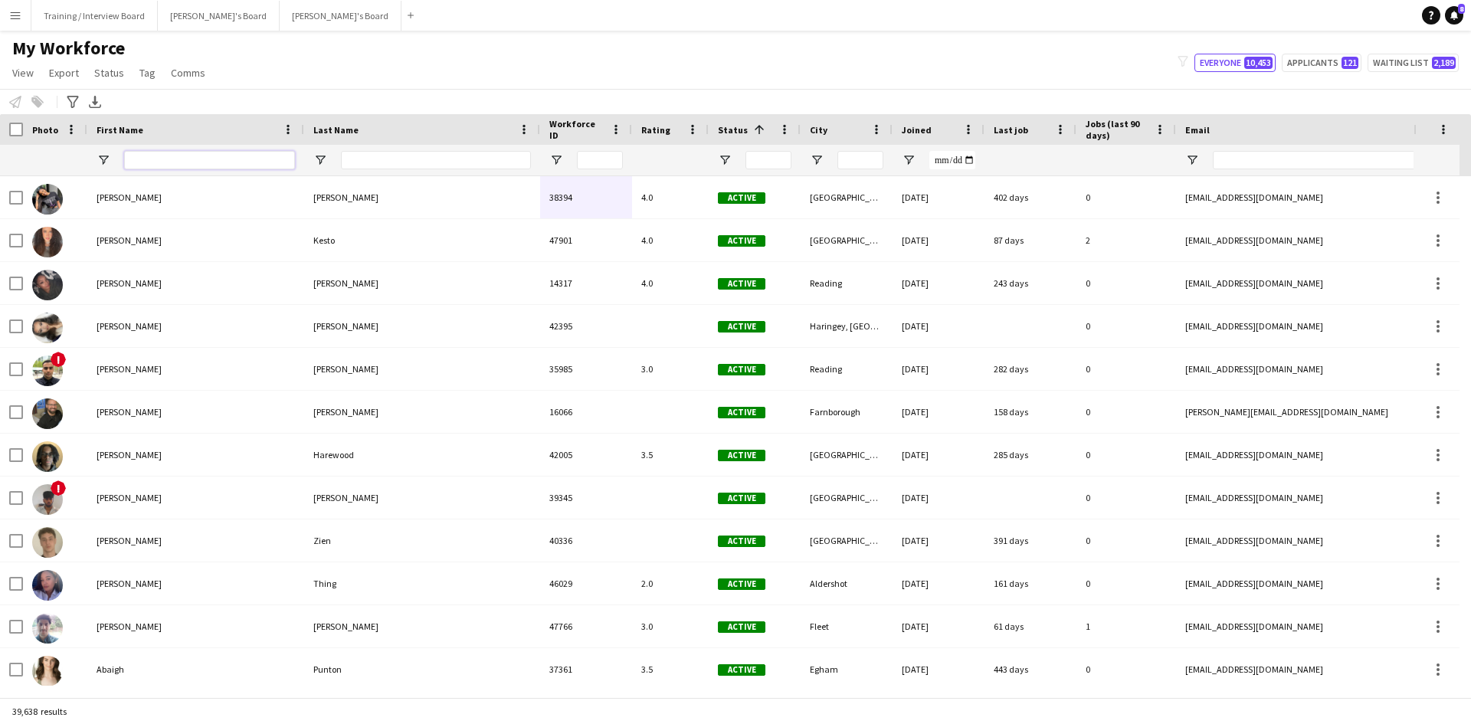
click at [141, 163] on input "First Name Filter Input" at bounding box center [209, 160] width 171 height 18
click at [395, 164] on input "Last Name Filter Input" at bounding box center [436, 160] width 190 height 18
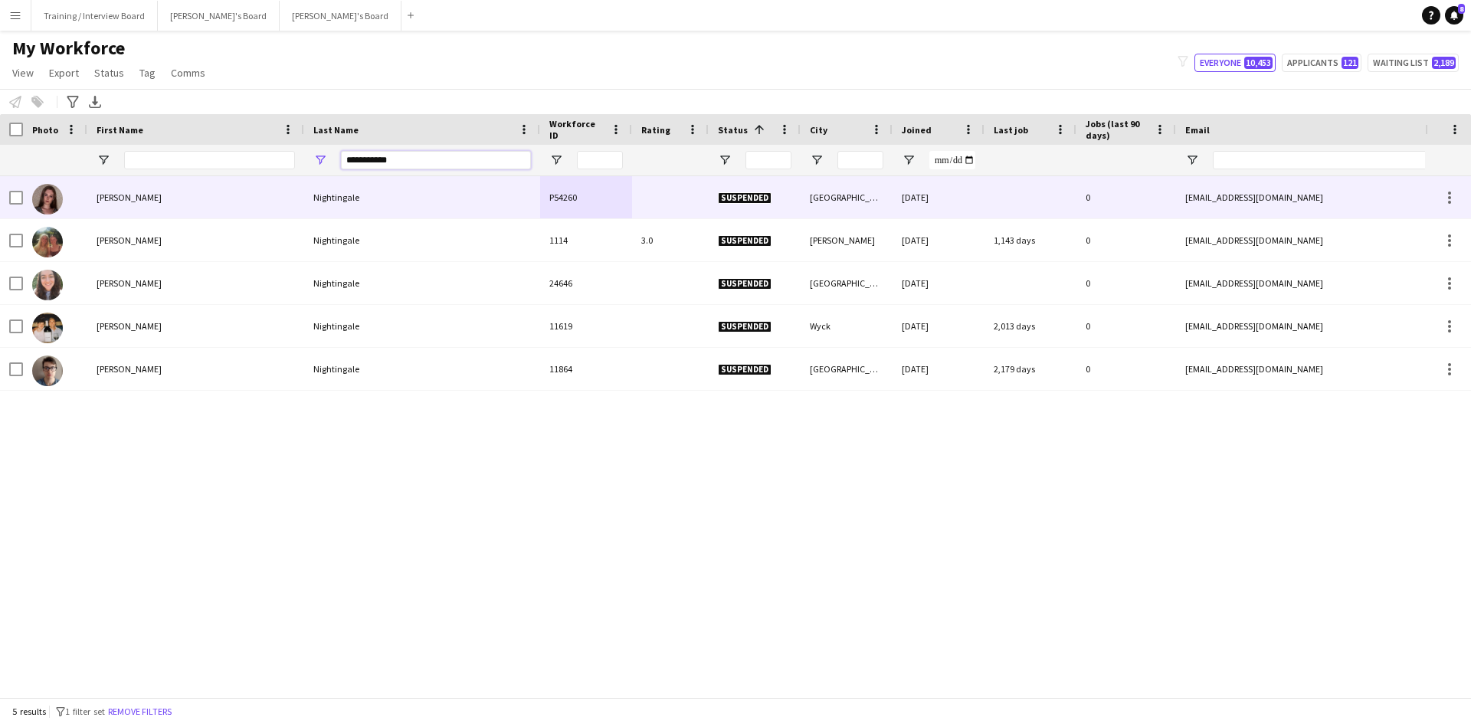
type input "**********"
click at [359, 202] on div "Nightingale" at bounding box center [422, 197] width 236 height 42
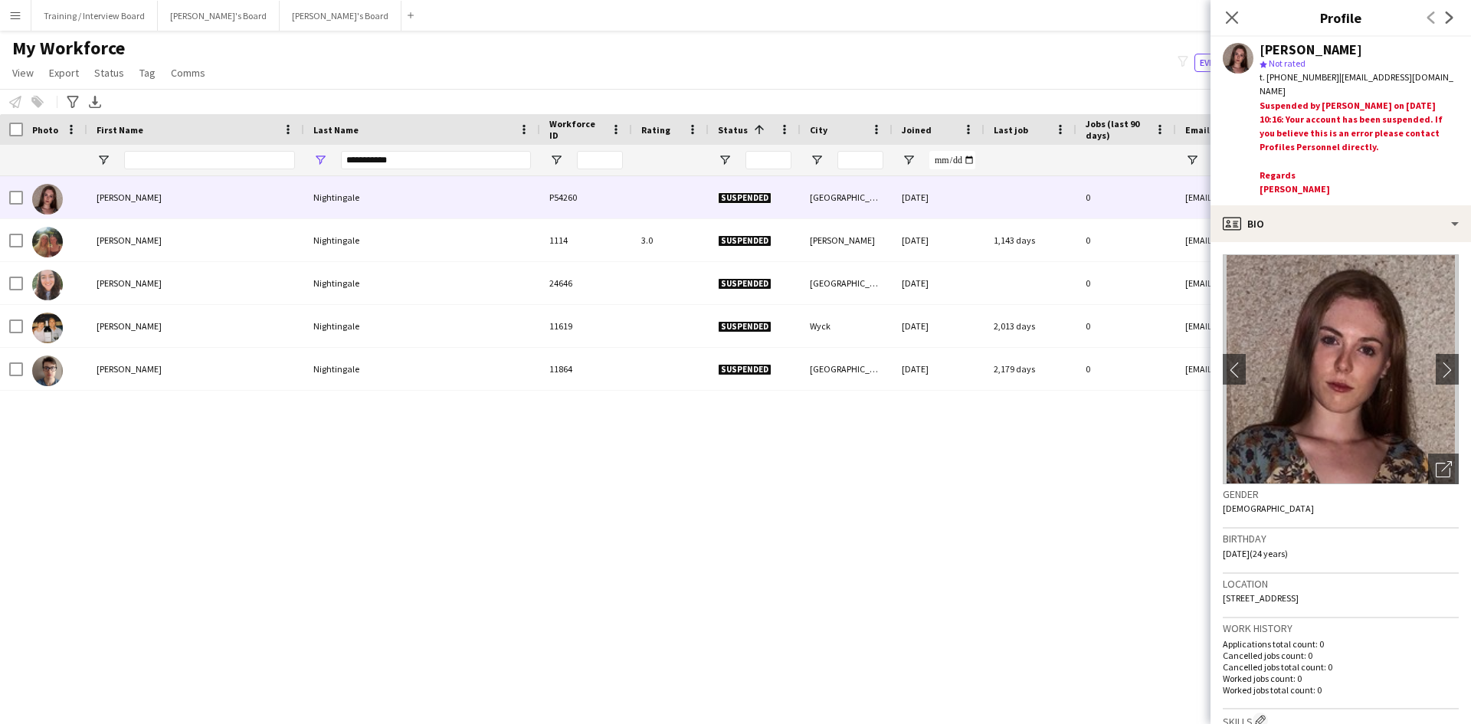
drag, startPoint x: 1234, startPoint y: 18, endPoint x: 977, endPoint y: 105, distance: 271.2
click at [1235, 18] on icon "Close pop-in" at bounding box center [1232, 17] width 12 height 12
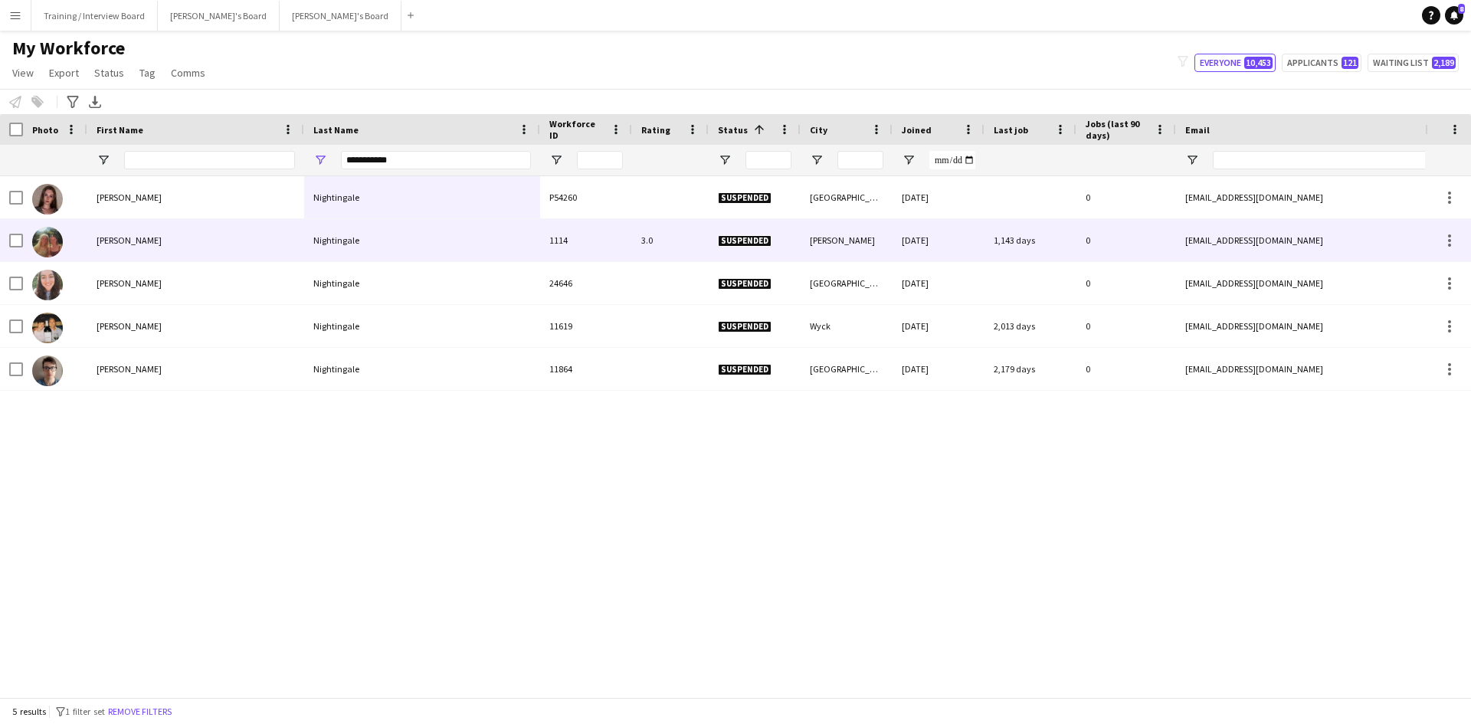
click at [324, 238] on div "Nightingale" at bounding box center [422, 240] width 236 height 42
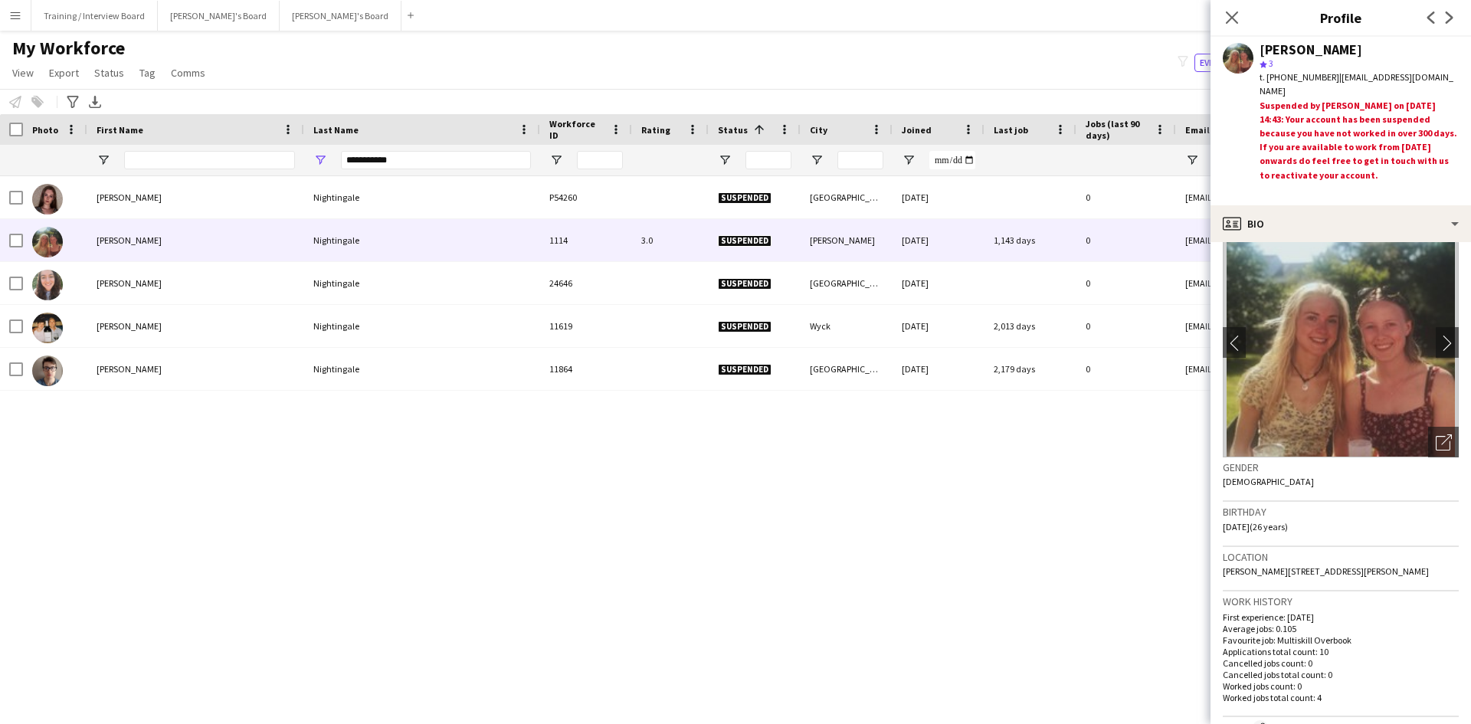
scroll to position [0, 0]
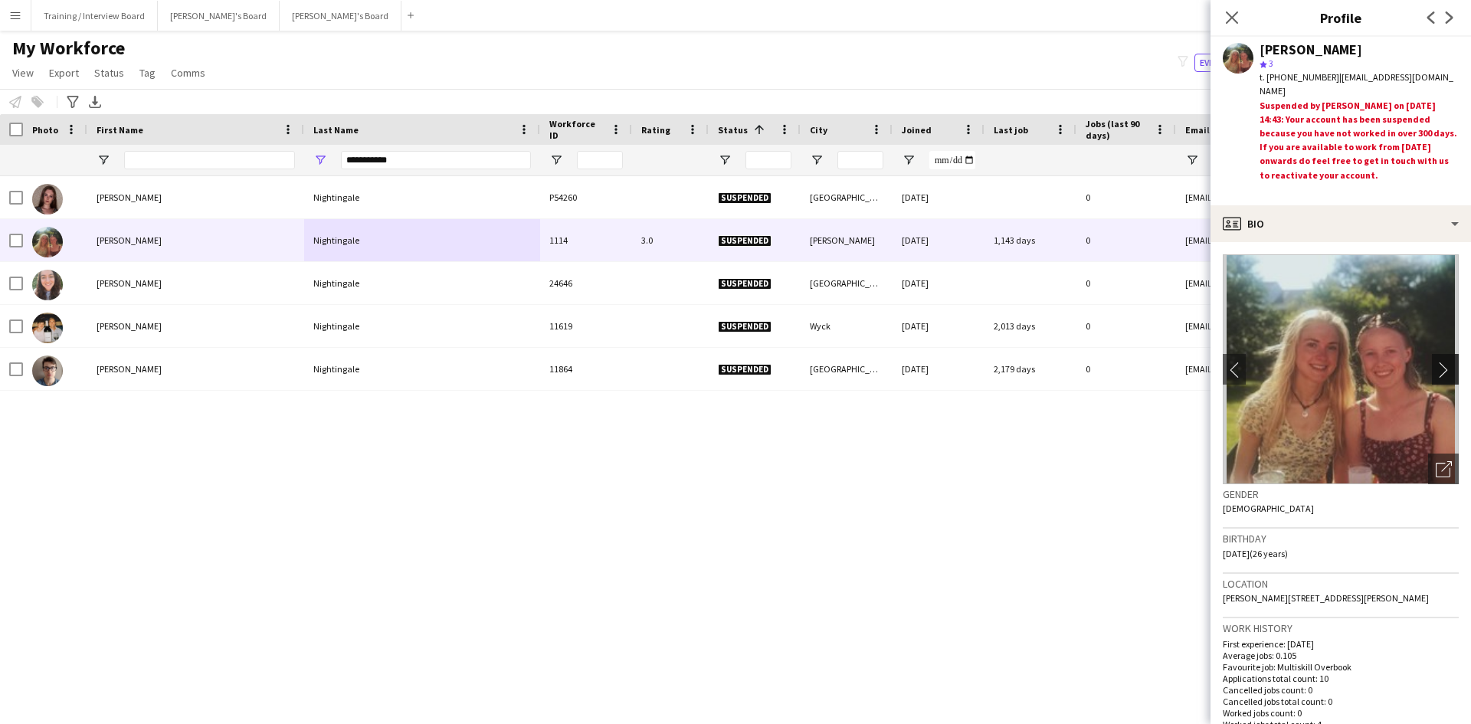
click at [1438, 366] on app-icon "chevron-right" at bounding box center [1448, 370] width 24 height 16
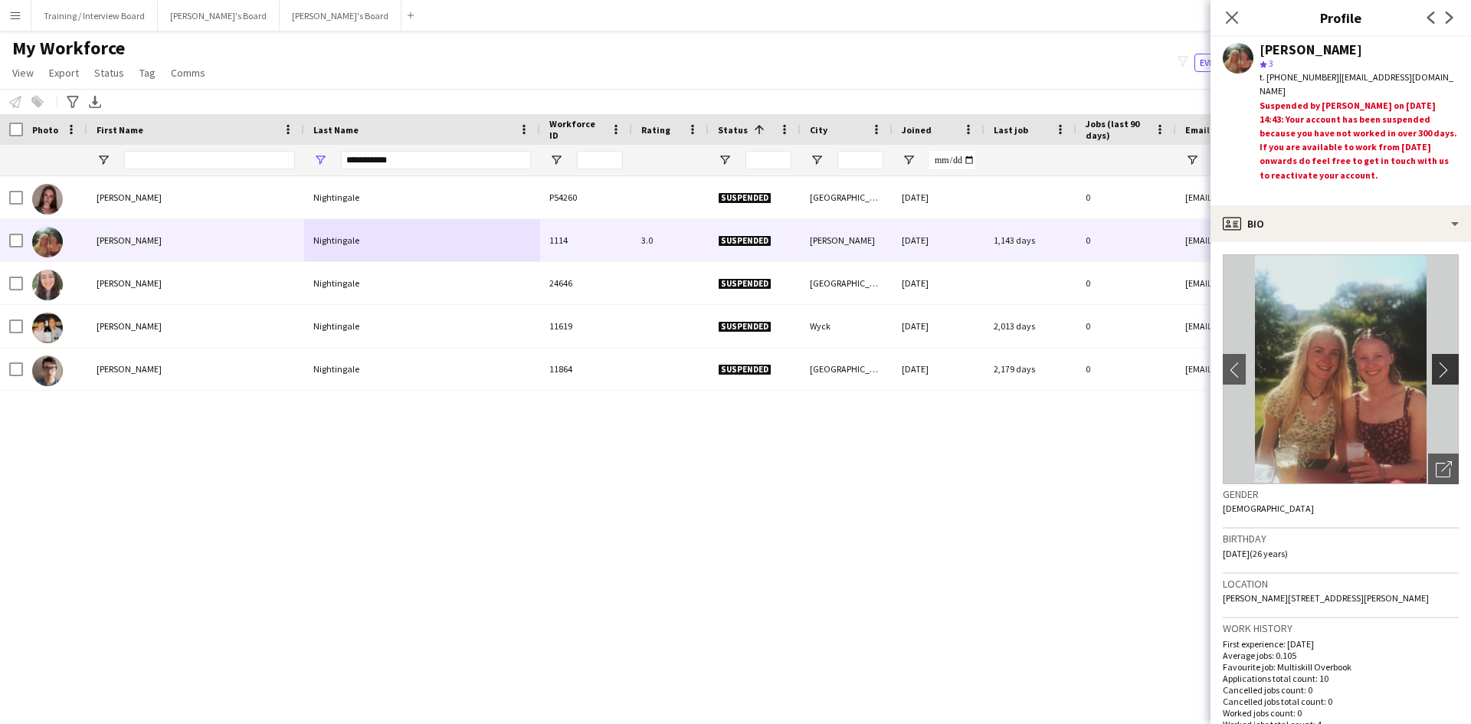
click at [1436, 366] on app-icon "chevron-right" at bounding box center [1448, 370] width 24 height 16
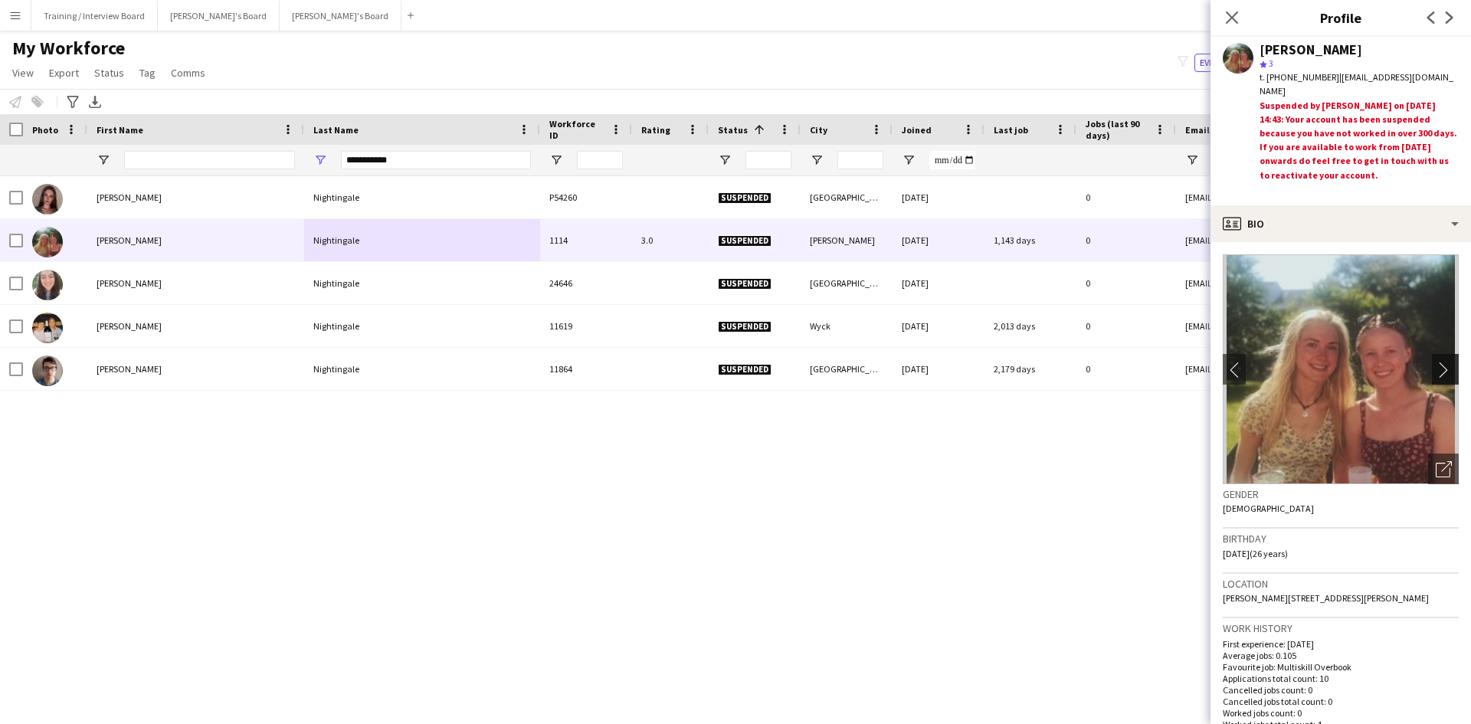
click at [1436, 366] on app-icon "chevron-right" at bounding box center [1448, 370] width 24 height 16
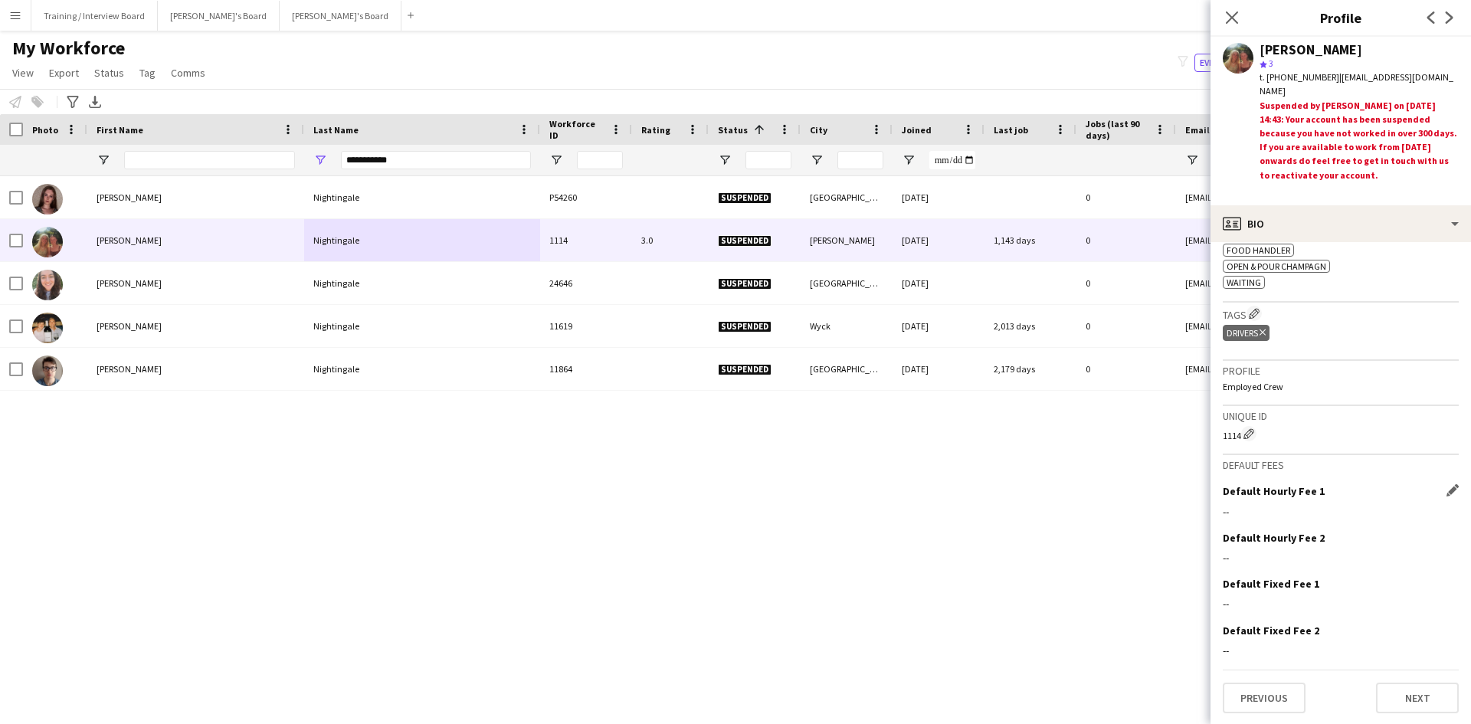
scroll to position [557, 0]
click at [1412, 702] on button "Next" at bounding box center [1417, 696] width 83 height 31
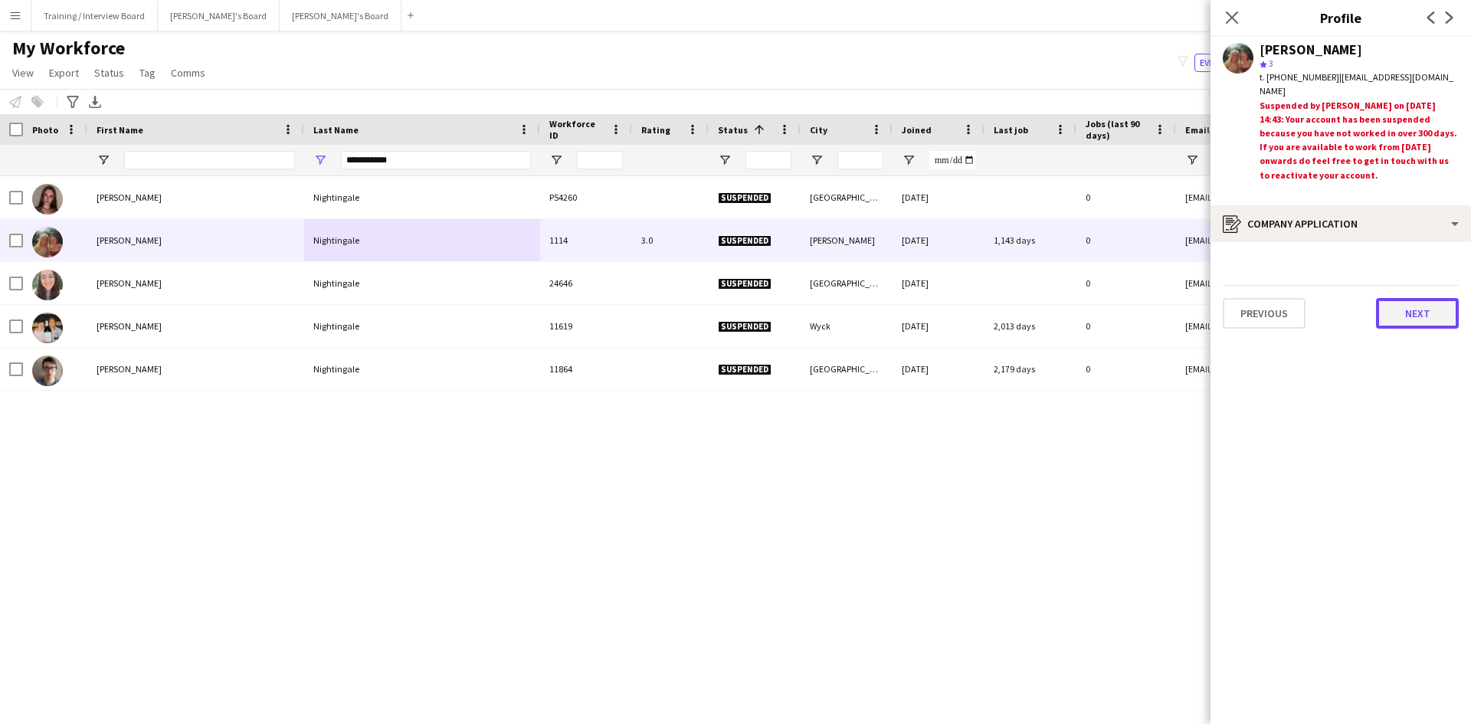
click at [1406, 319] on button "Next" at bounding box center [1417, 313] width 83 height 31
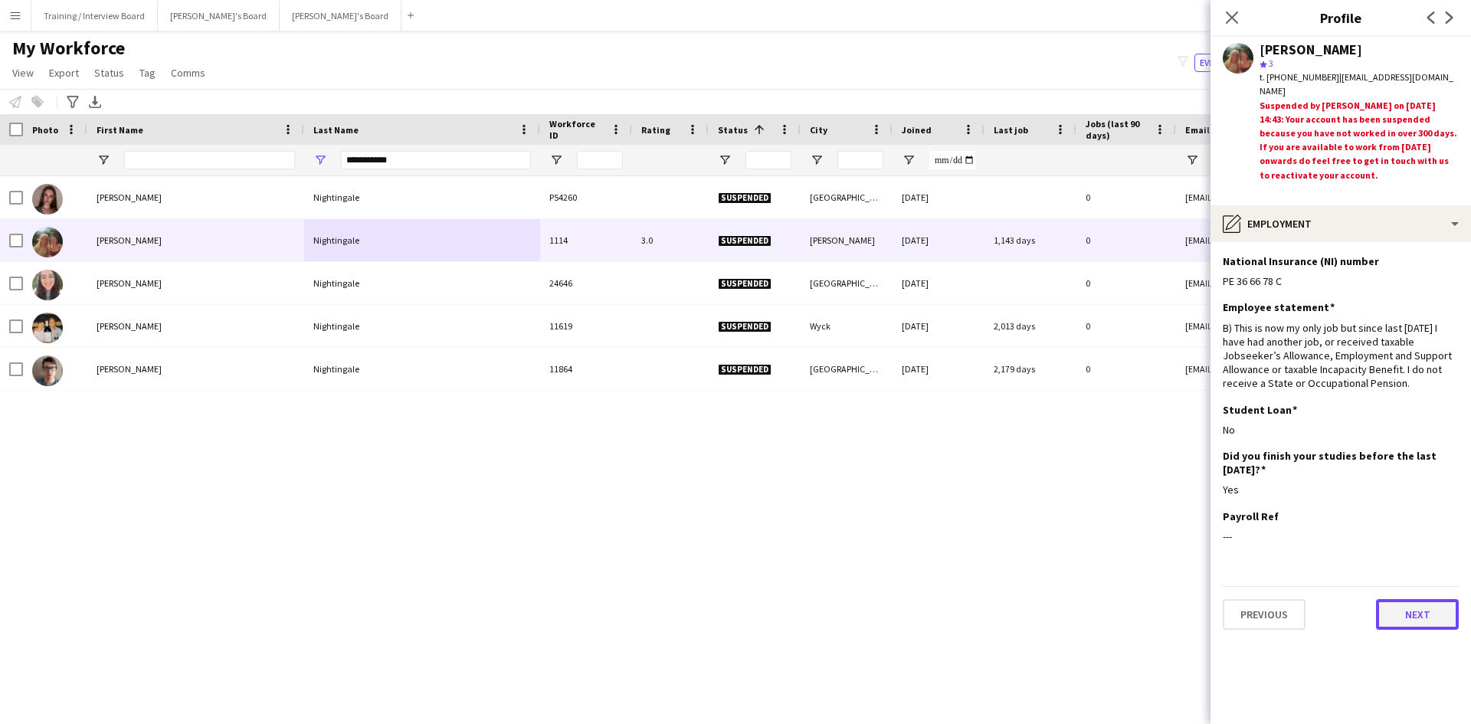
click at [1398, 619] on button "Next" at bounding box center [1417, 614] width 83 height 31
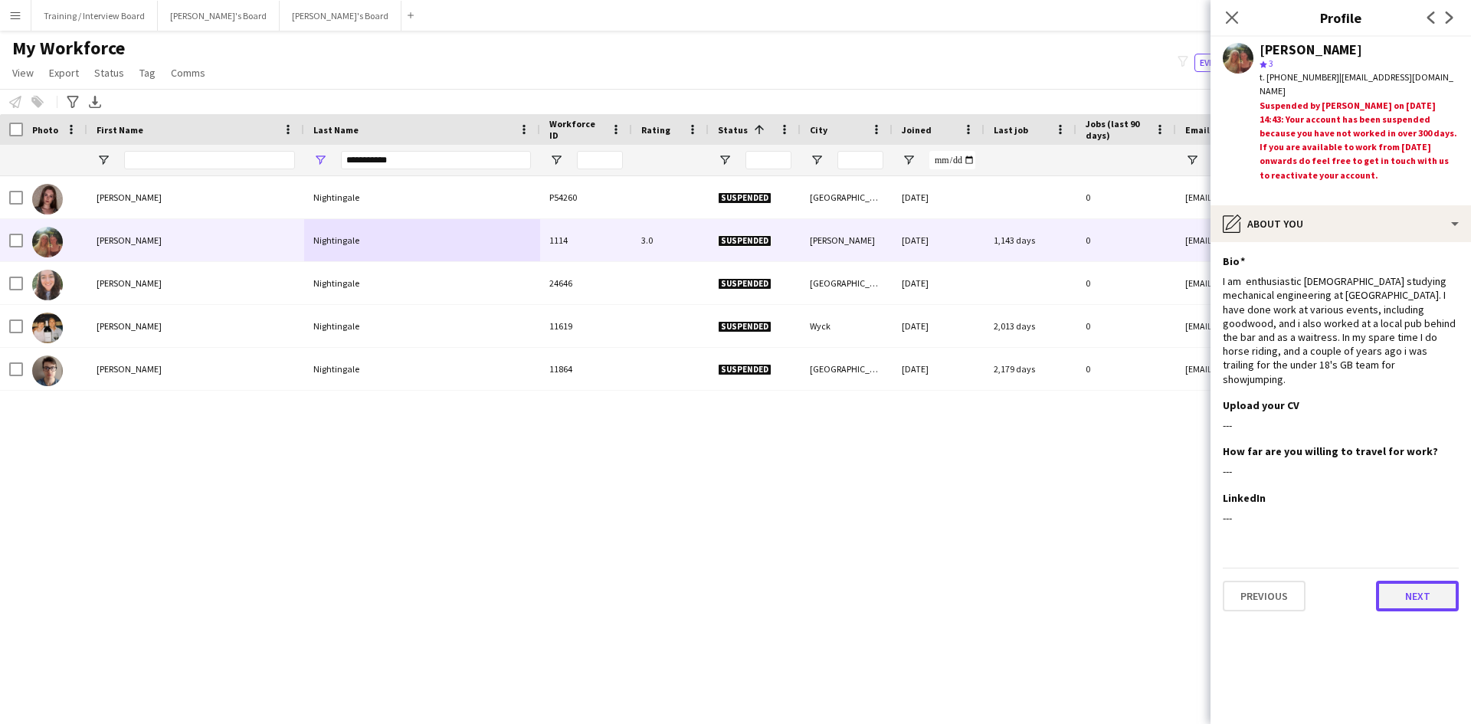
click at [1426, 590] on button "Next" at bounding box center [1417, 596] width 83 height 31
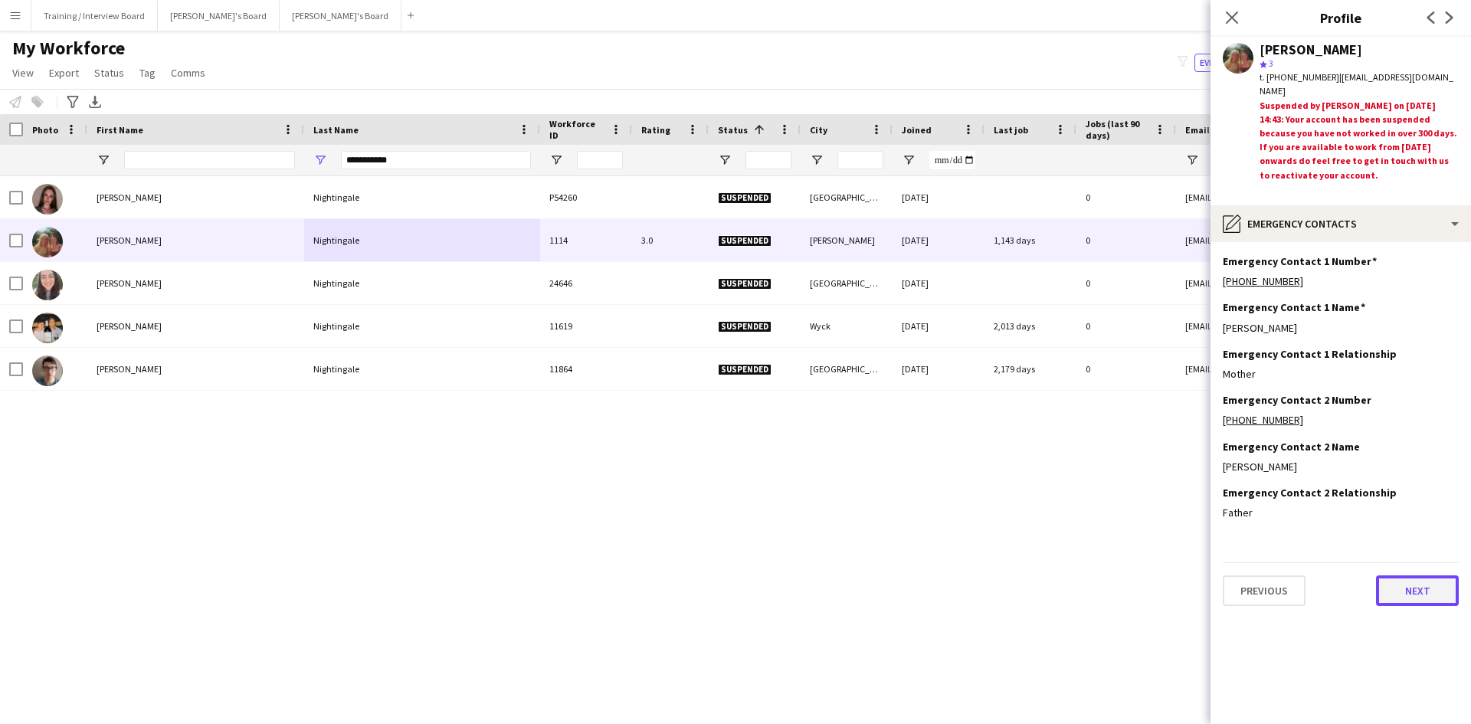
click at [1399, 582] on button "Next" at bounding box center [1417, 591] width 83 height 31
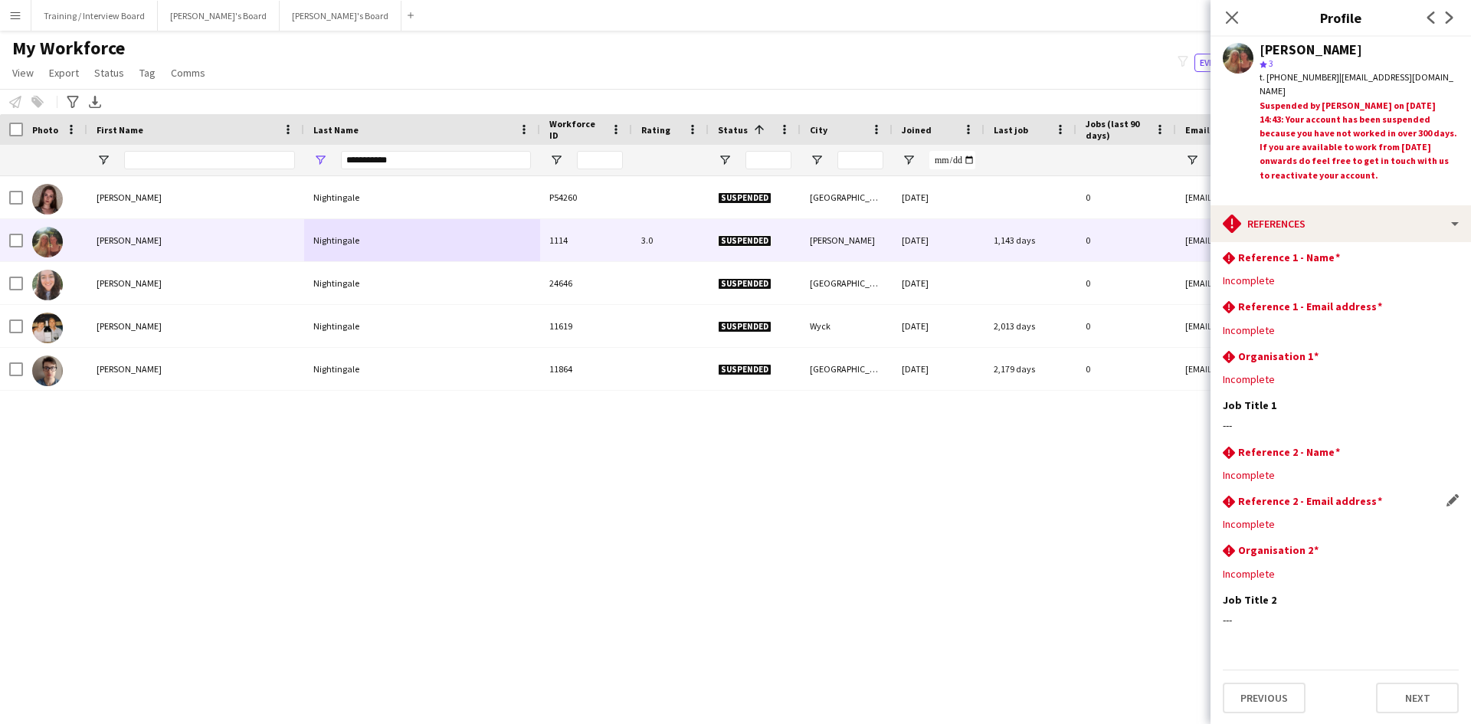
scroll to position [5, 0]
click at [1414, 690] on button "Next" at bounding box center [1417, 696] width 83 height 31
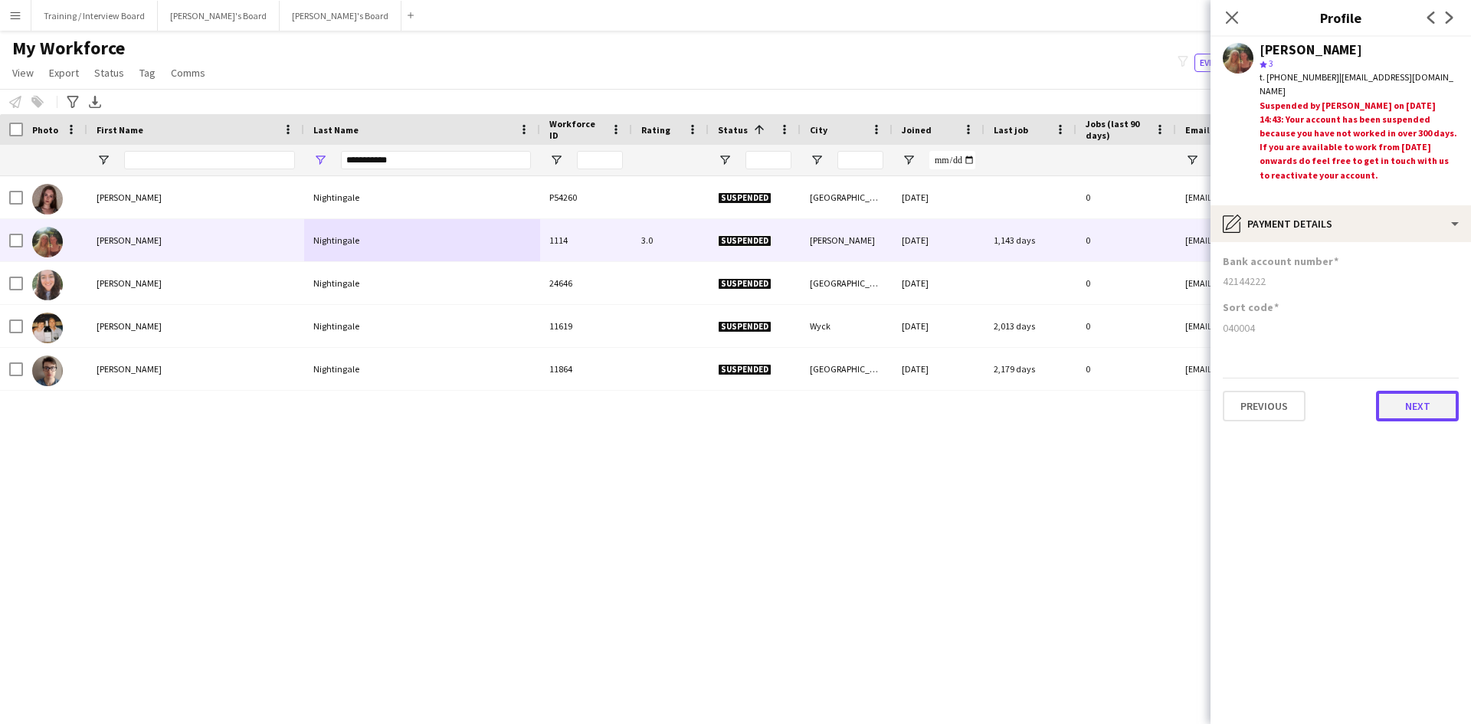
click at [1405, 410] on button "Next" at bounding box center [1417, 406] width 83 height 31
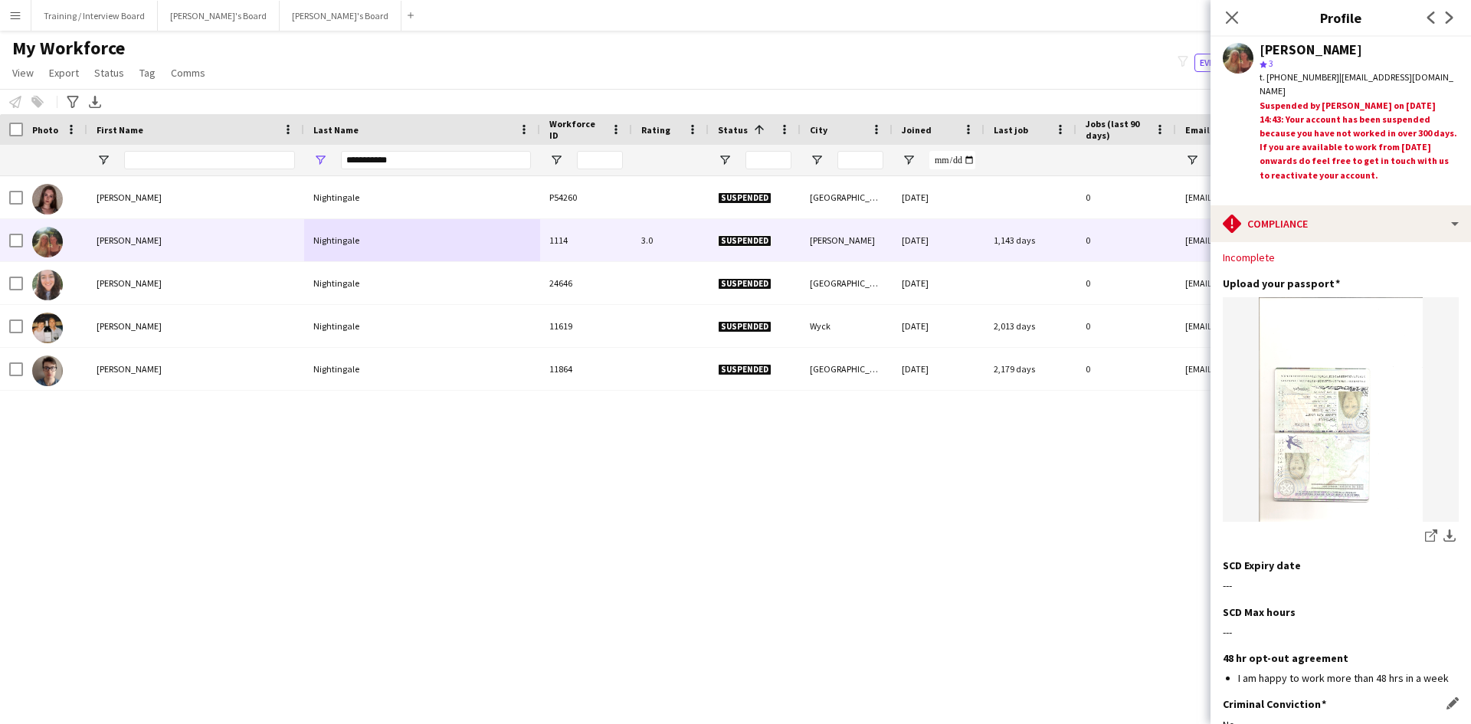
scroll to position [230, 0]
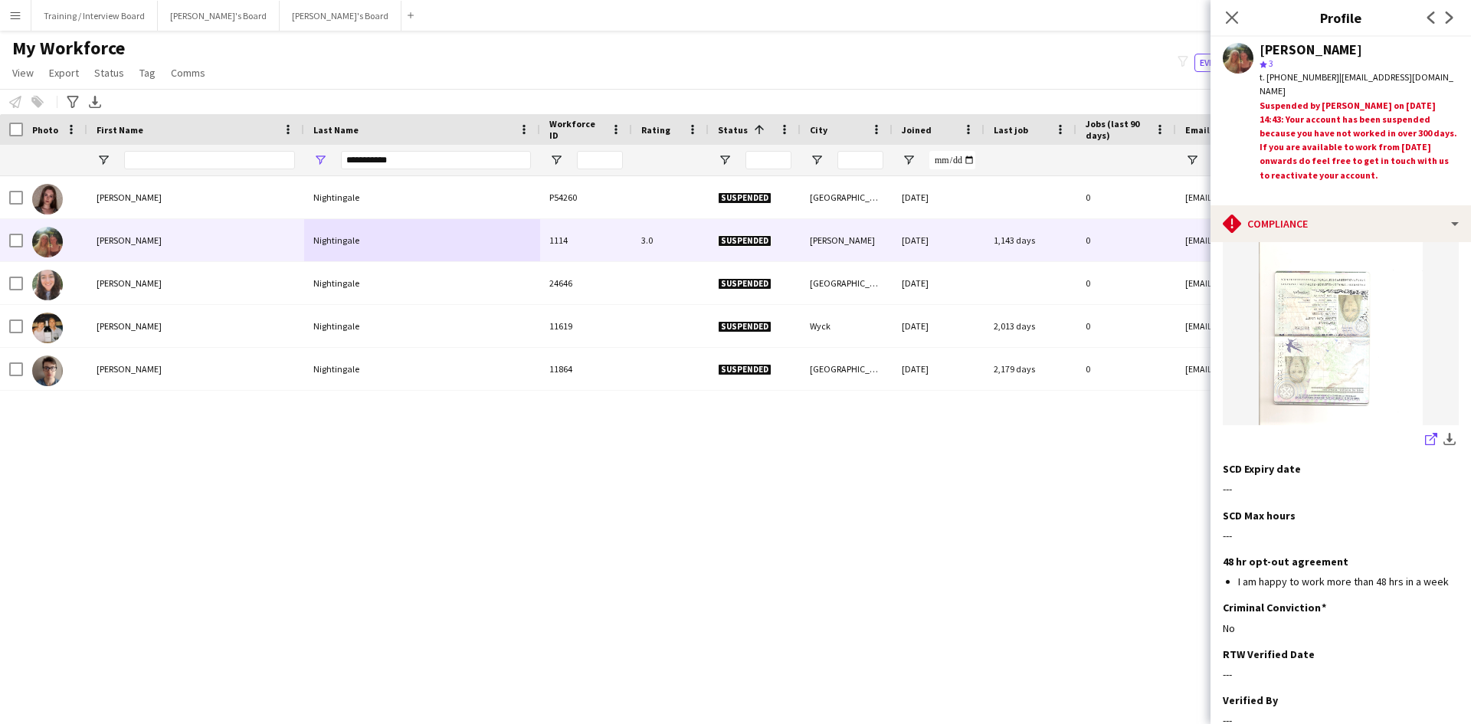
click at [1425, 433] on icon "share-external-link-1" at bounding box center [1431, 439] width 12 height 12
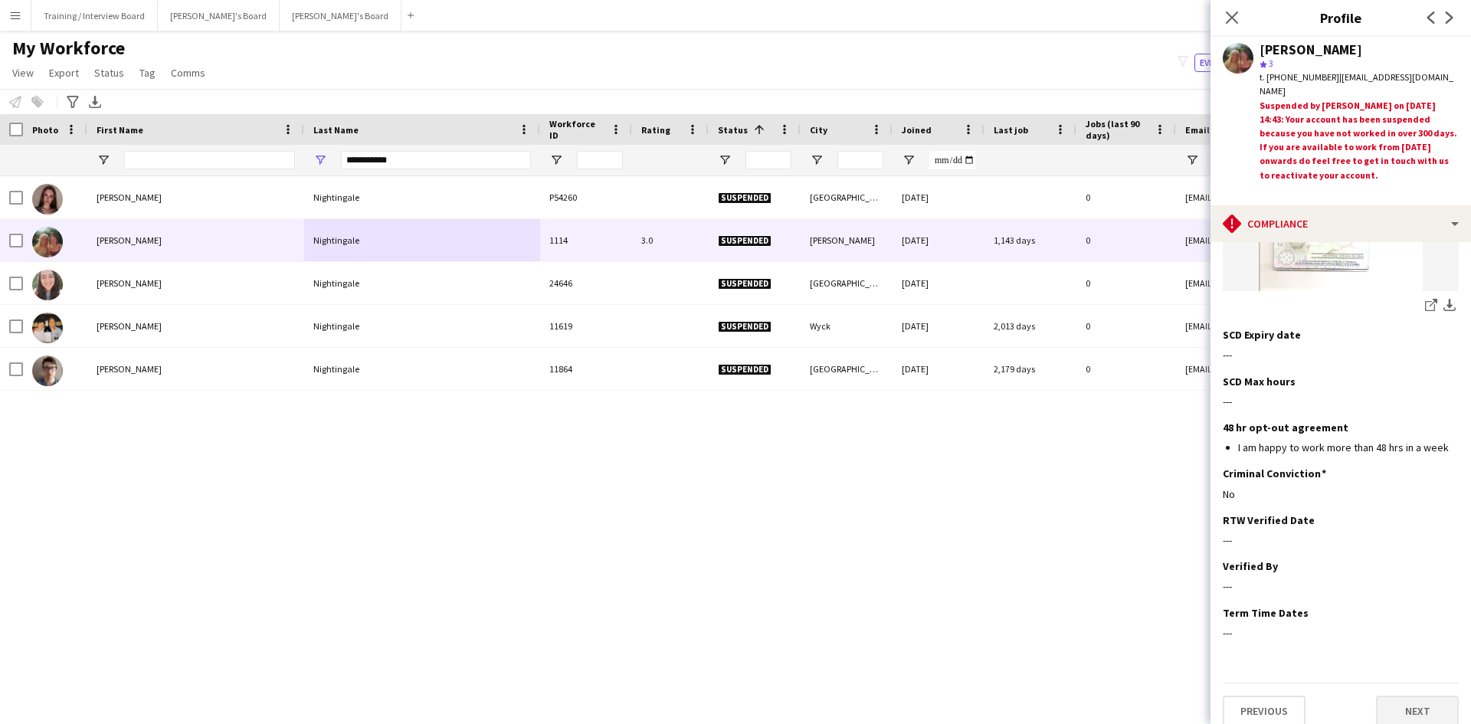
scroll to position [365, 0]
click at [1415, 696] on button "Next" at bounding box center [1417, 710] width 83 height 31
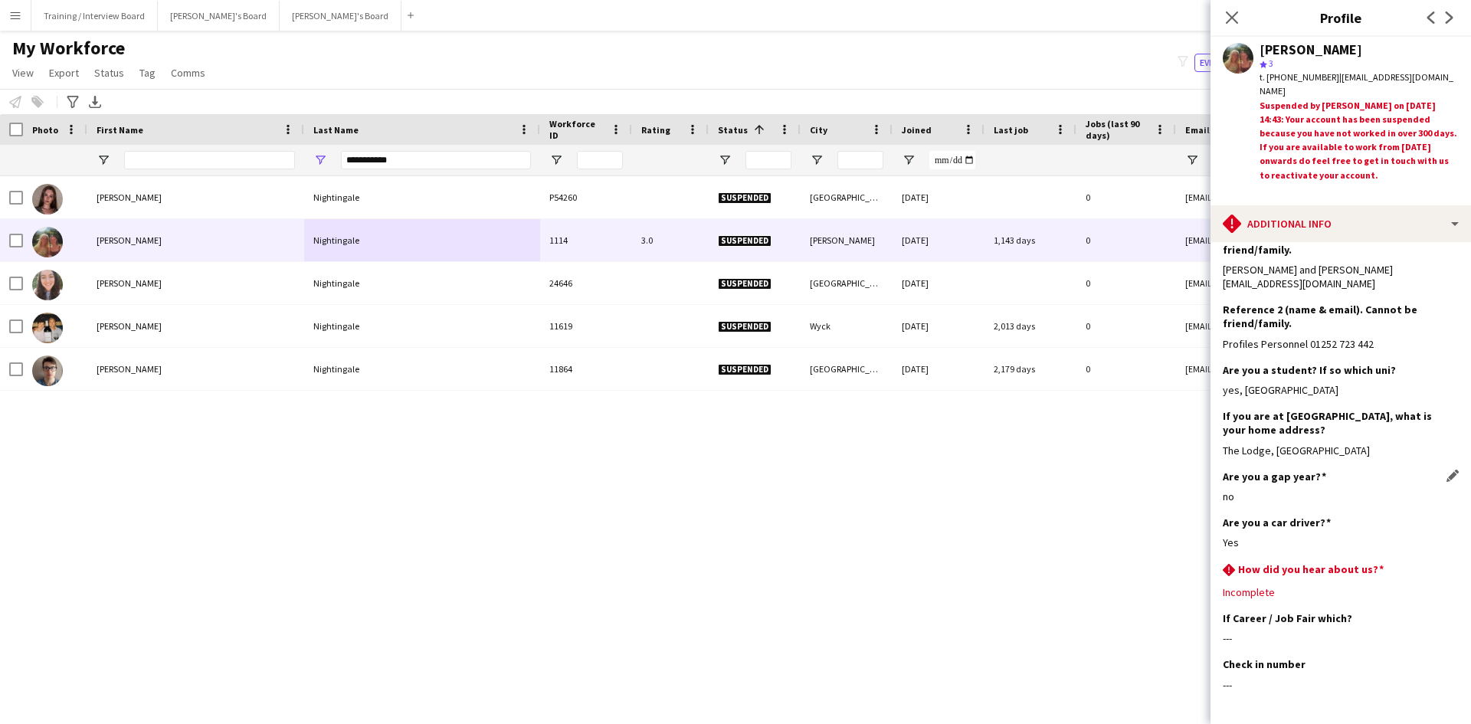
scroll to position [253, 0]
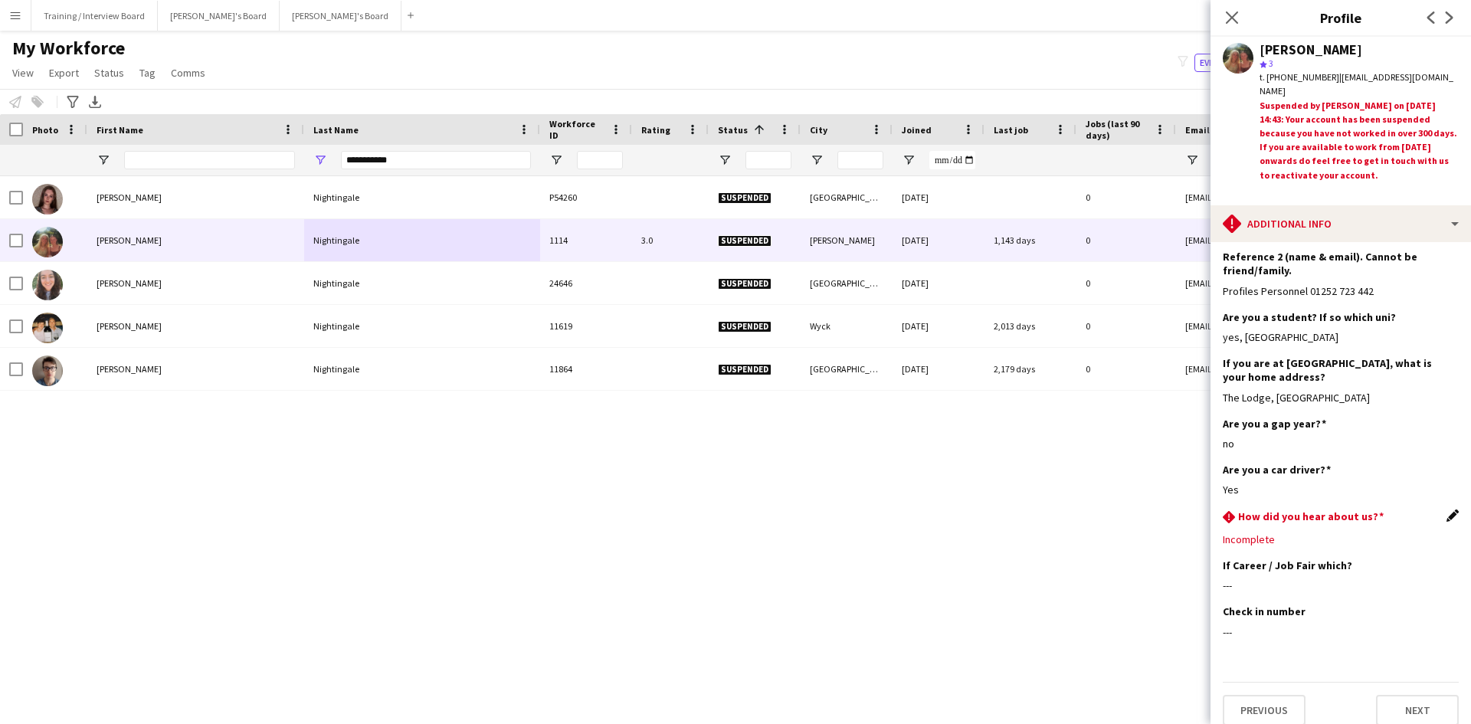
click at [1447, 510] on app-icon "Edit this field" at bounding box center [1453, 516] width 12 height 12
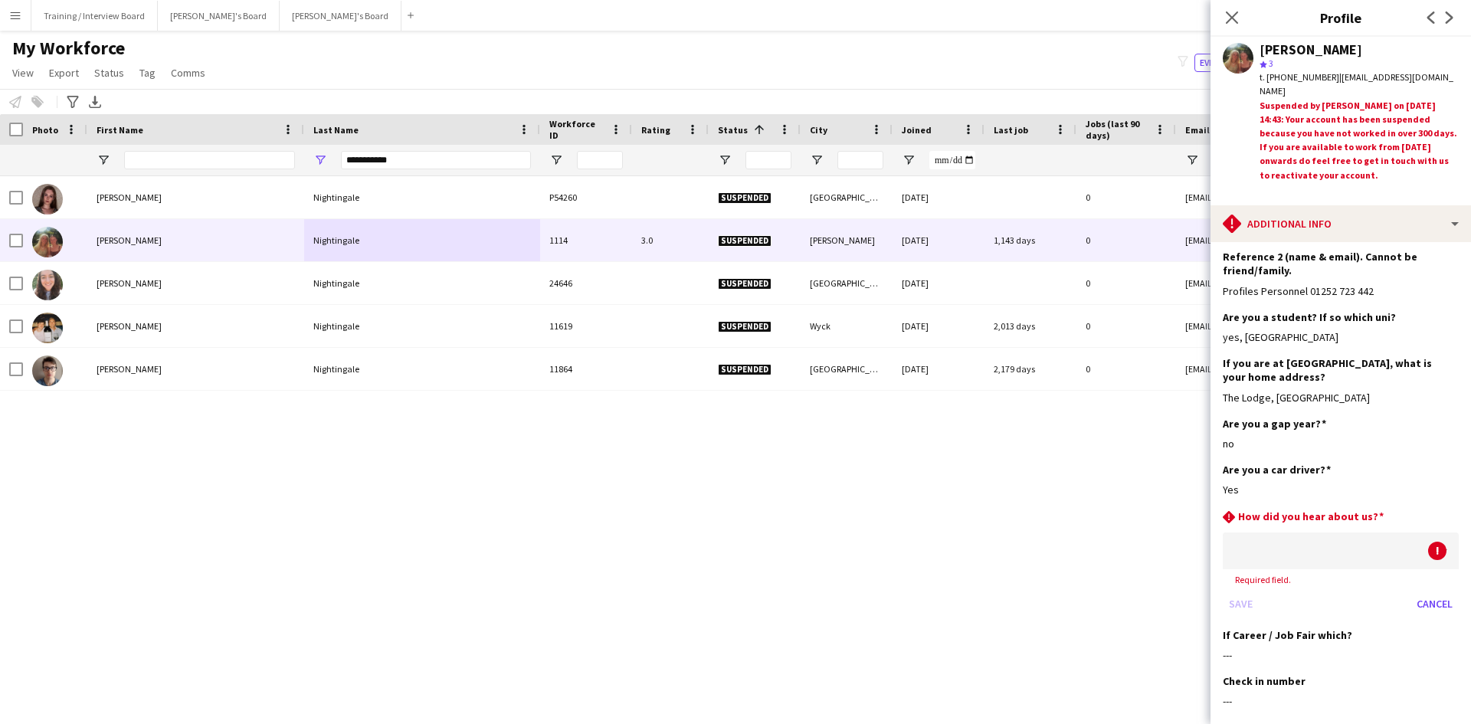
click at [1281, 533] on div at bounding box center [1325, 551] width 205 height 37
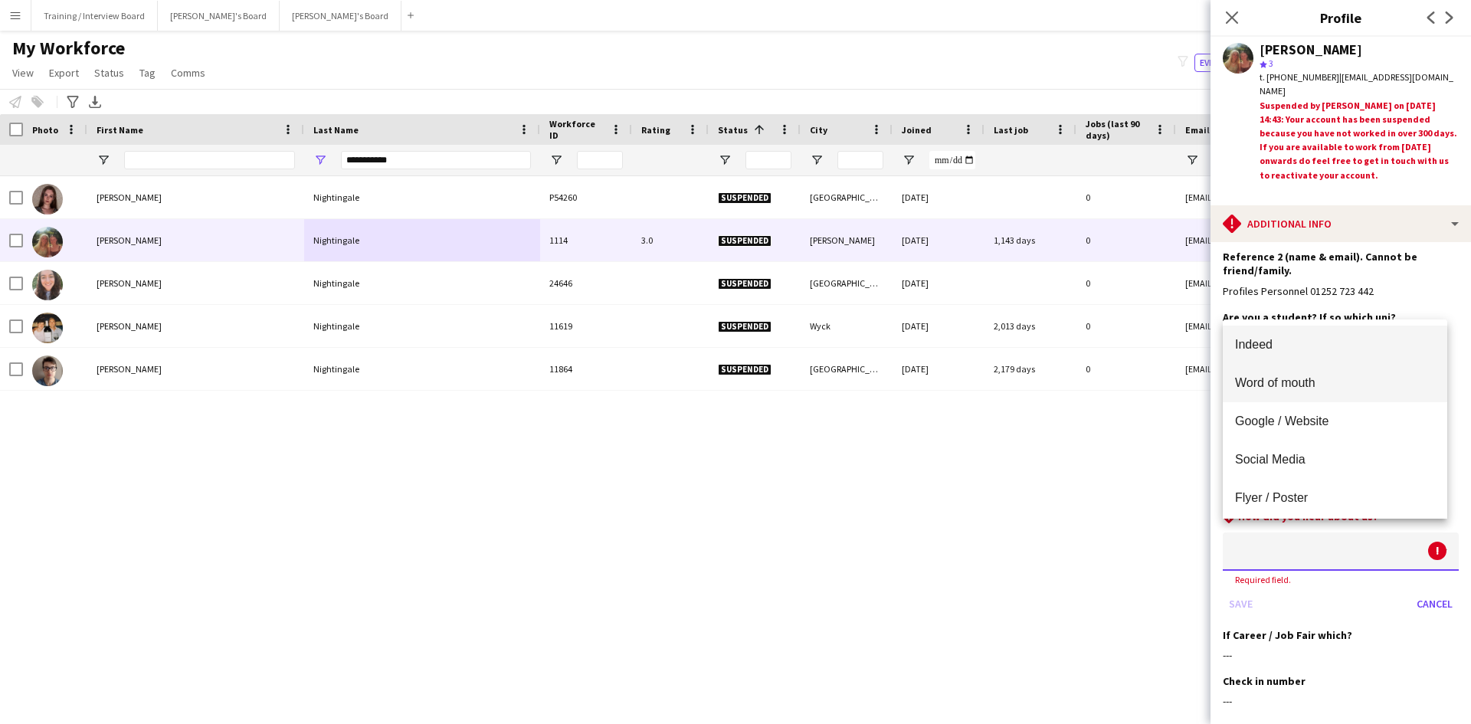
click at [1298, 381] on span "Word of mouth" at bounding box center [1335, 383] width 200 height 15
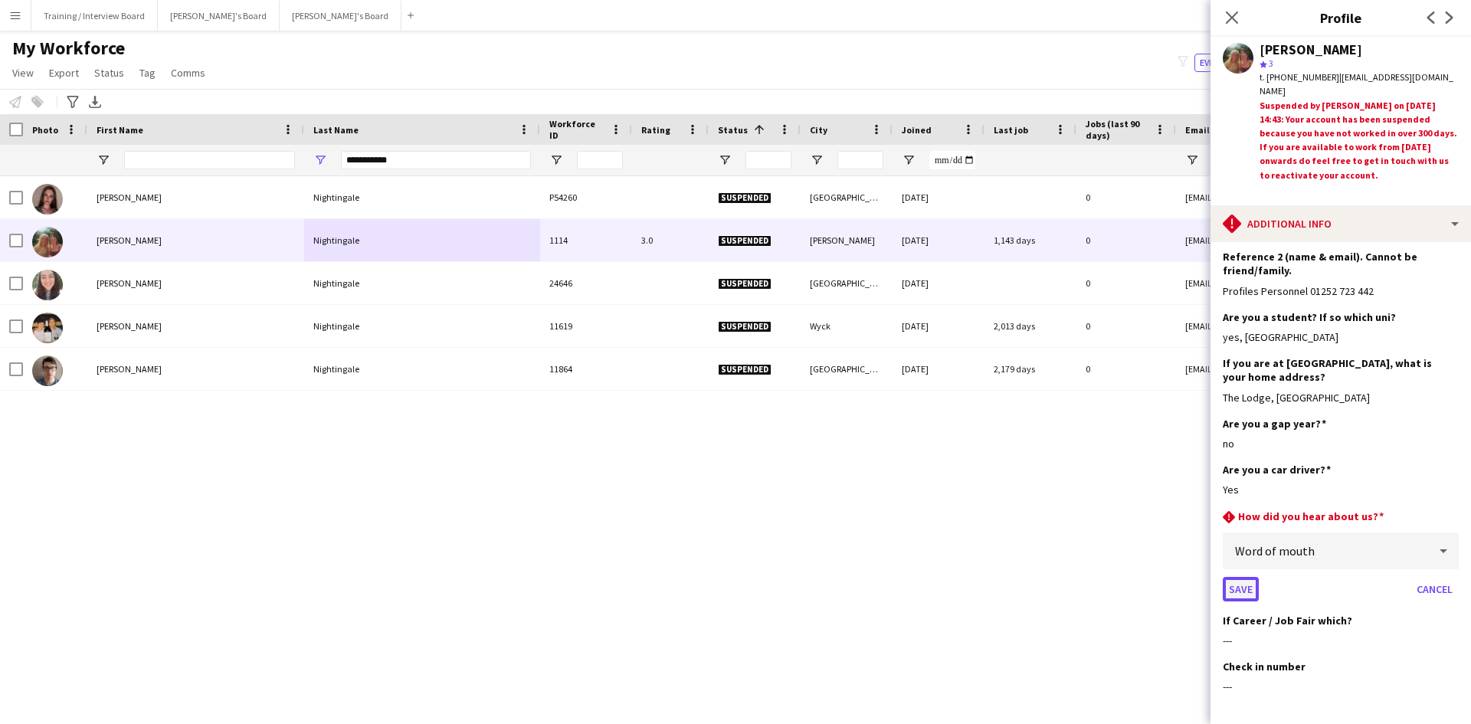
click at [1234, 579] on button "Save" at bounding box center [1241, 589] width 36 height 25
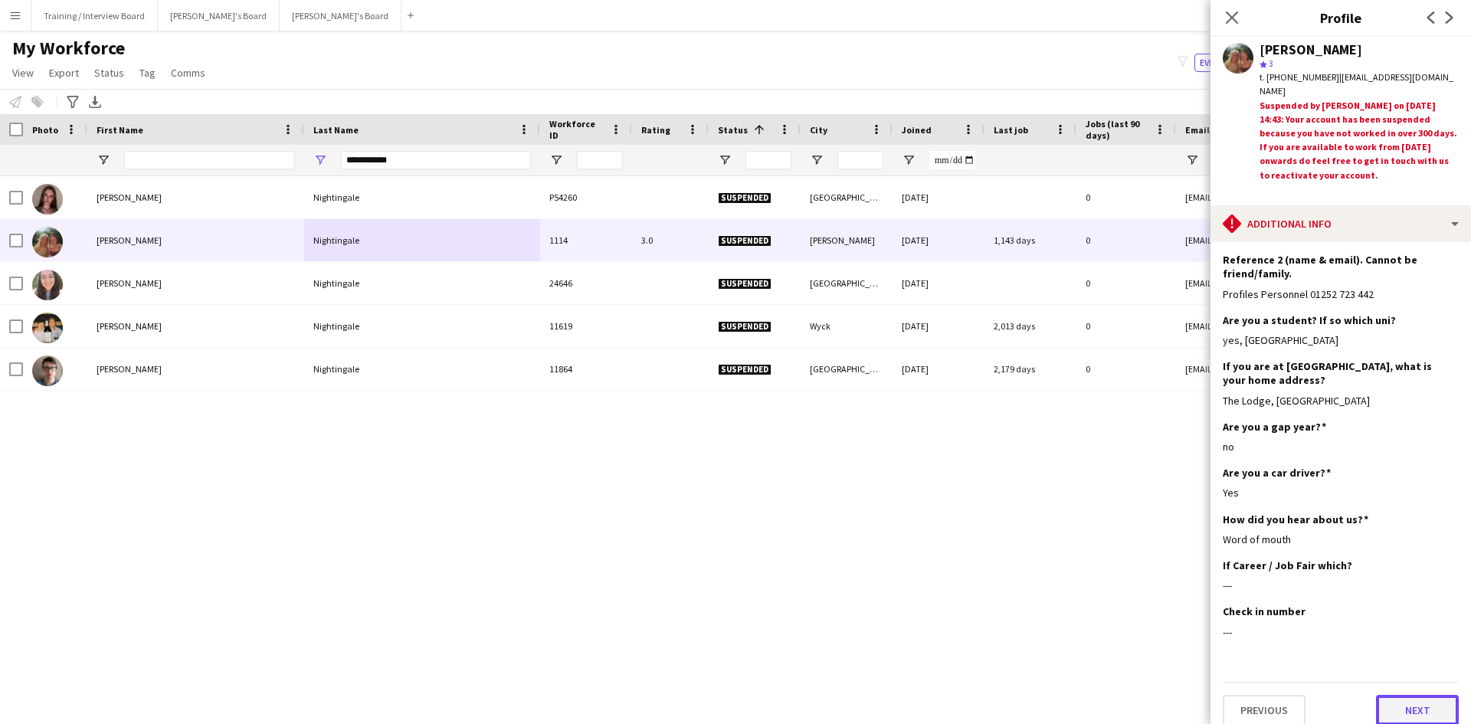
click at [1380, 697] on button "Next" at bounding box center [1417, 710] width 83 height 31
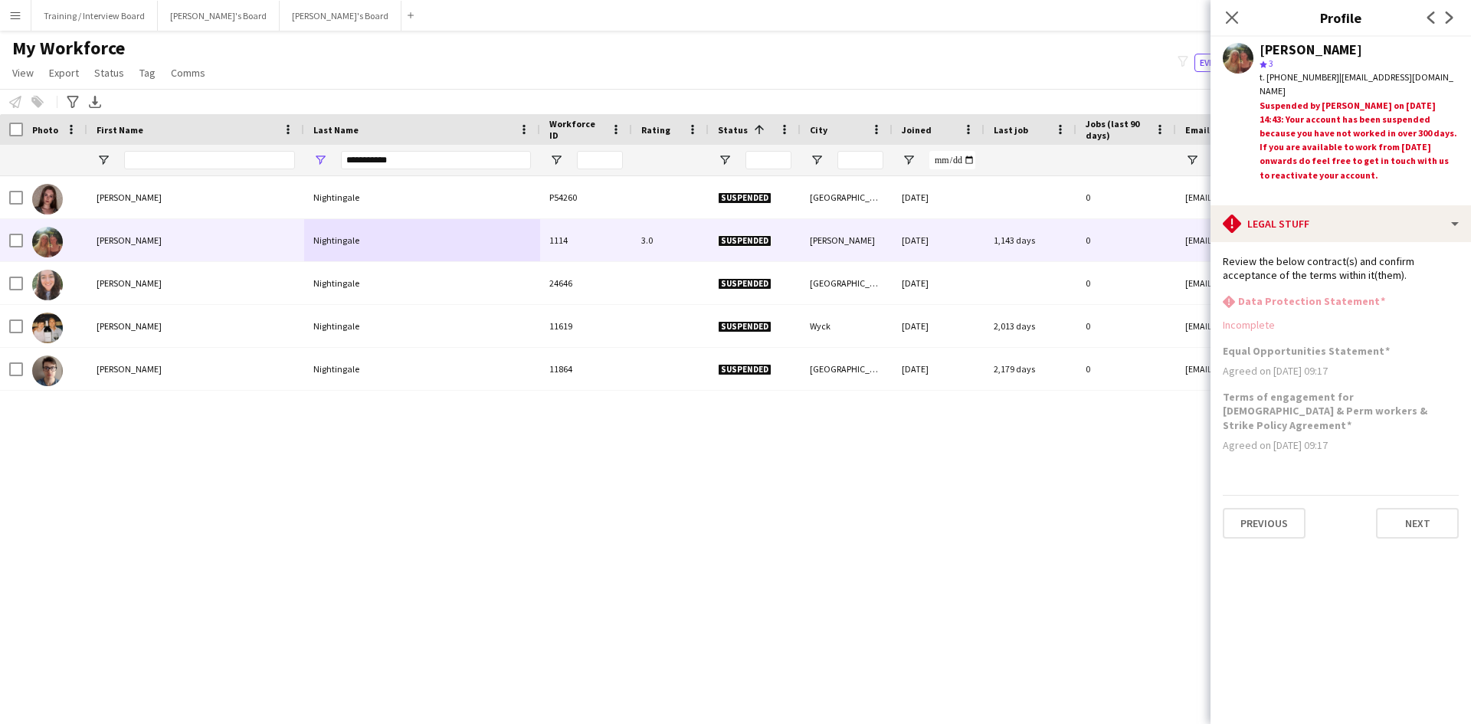
scroll to position [0, 0]
click at [1398, 508] on button "Next" at bounding box center [1417, 523] width 83 height 31
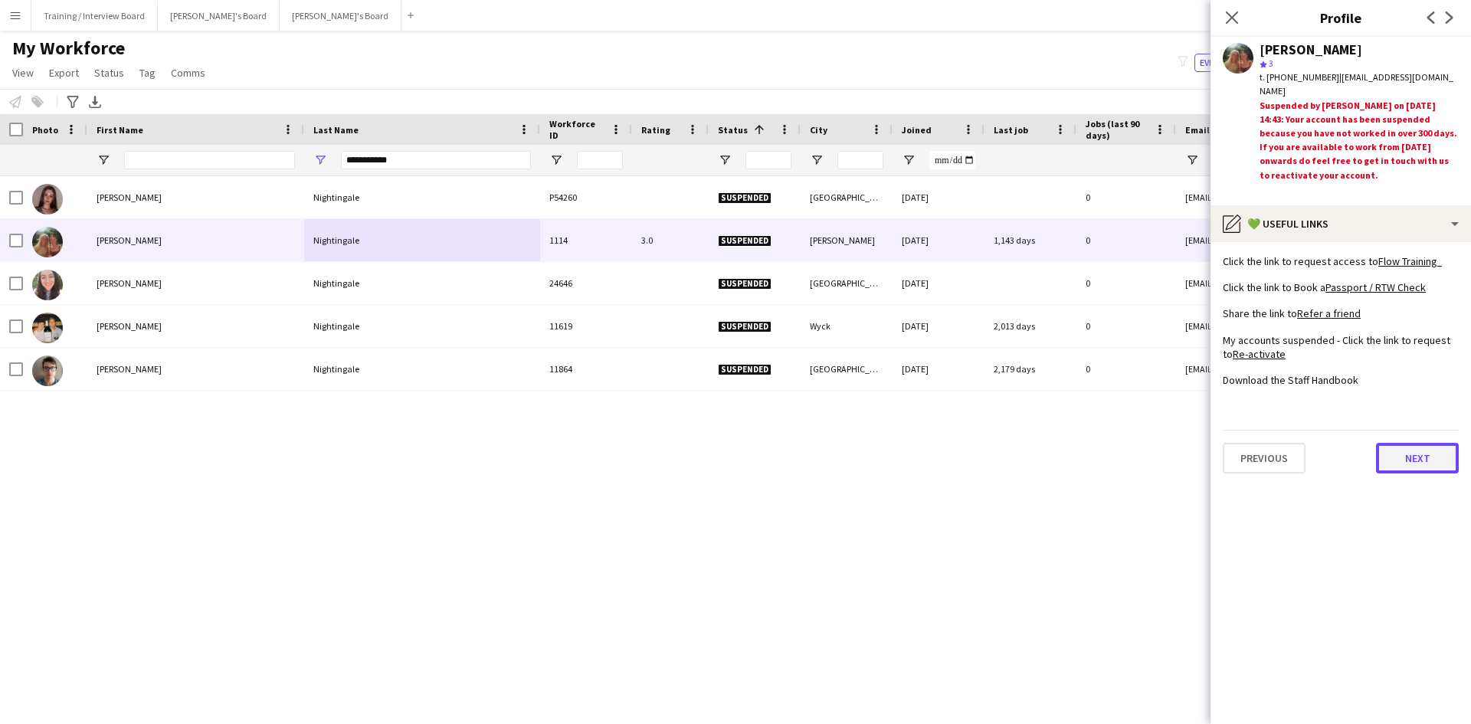
click at [1401, 455] on button "Next" at bounding box center [1417, 458] width 83 height 31
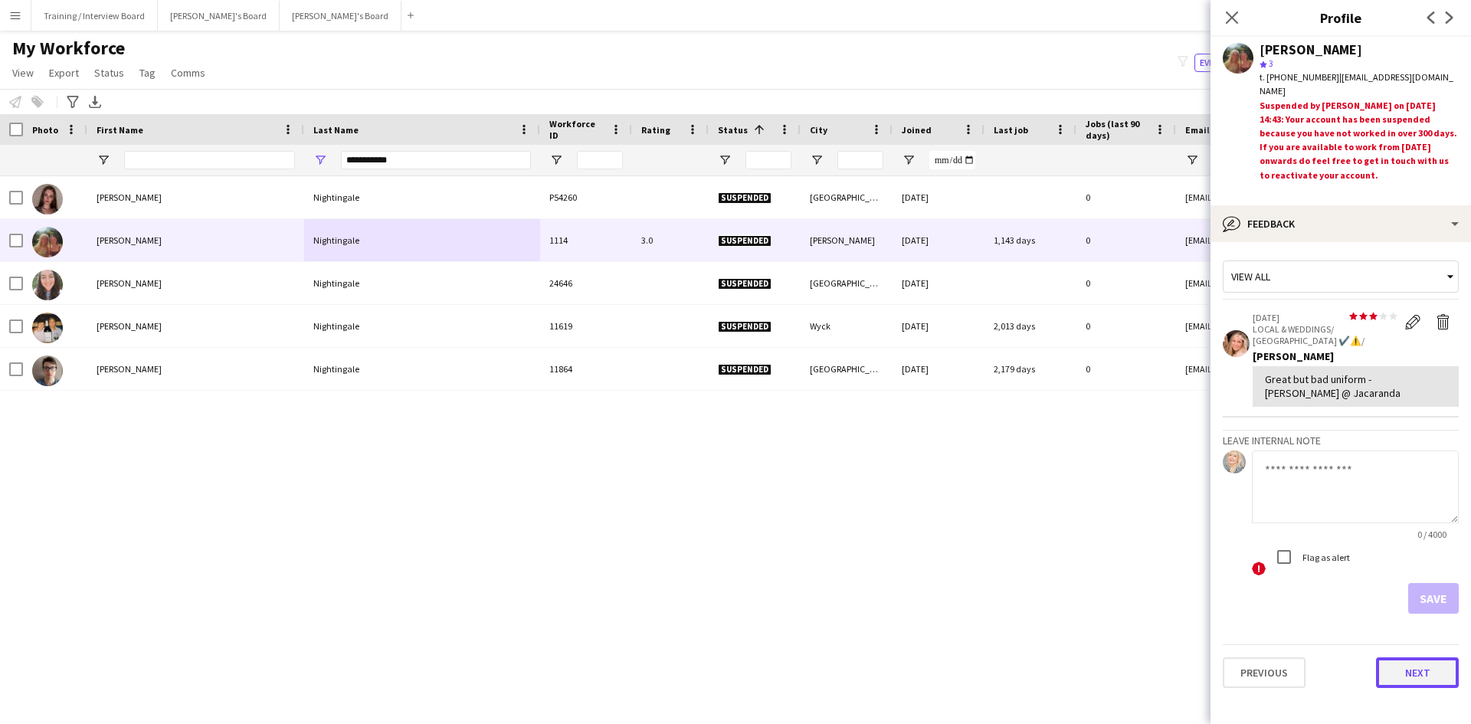
click at [1417, 680] on button "Next" at bounding box center [1417, 673] width 83 height 31
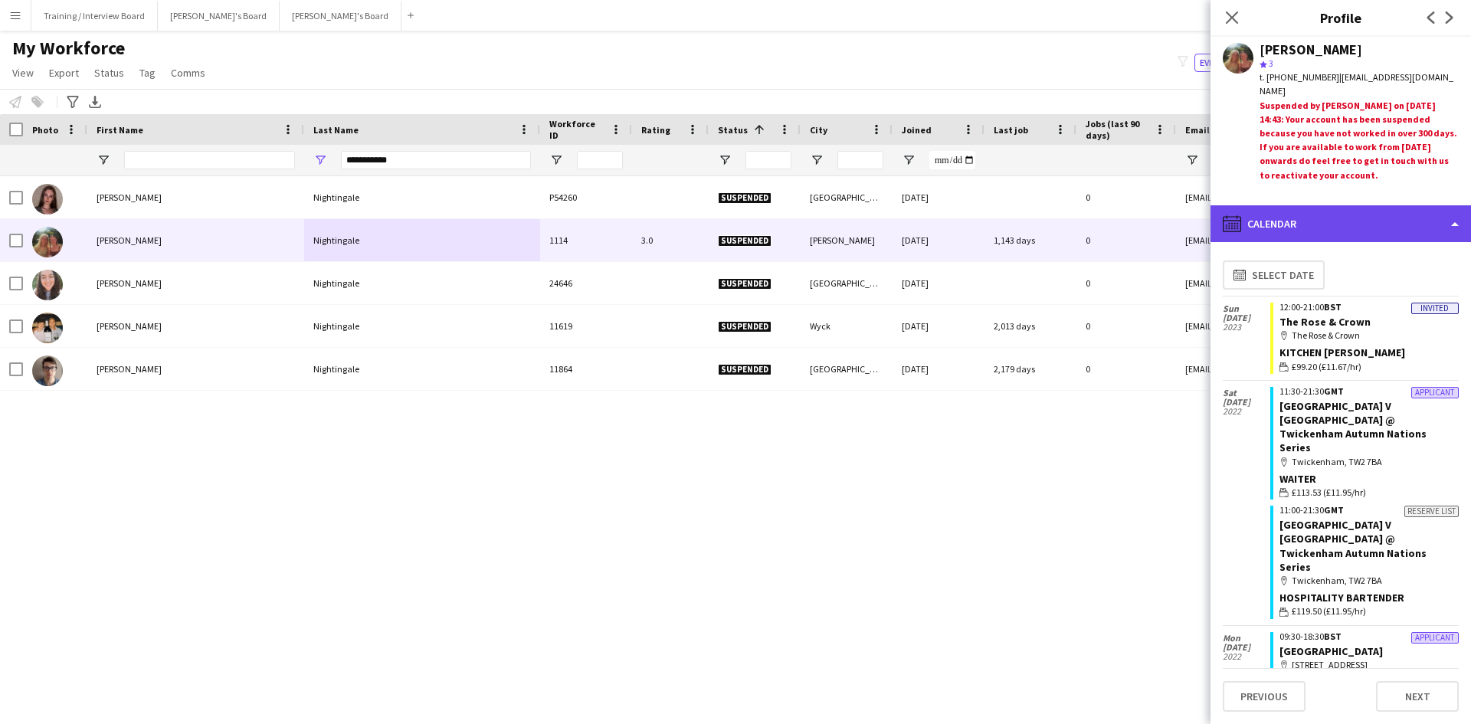
click at [1451, 231] on div "calendar-full Calendar" at bounding box center [1341, 223] width 261 height 37
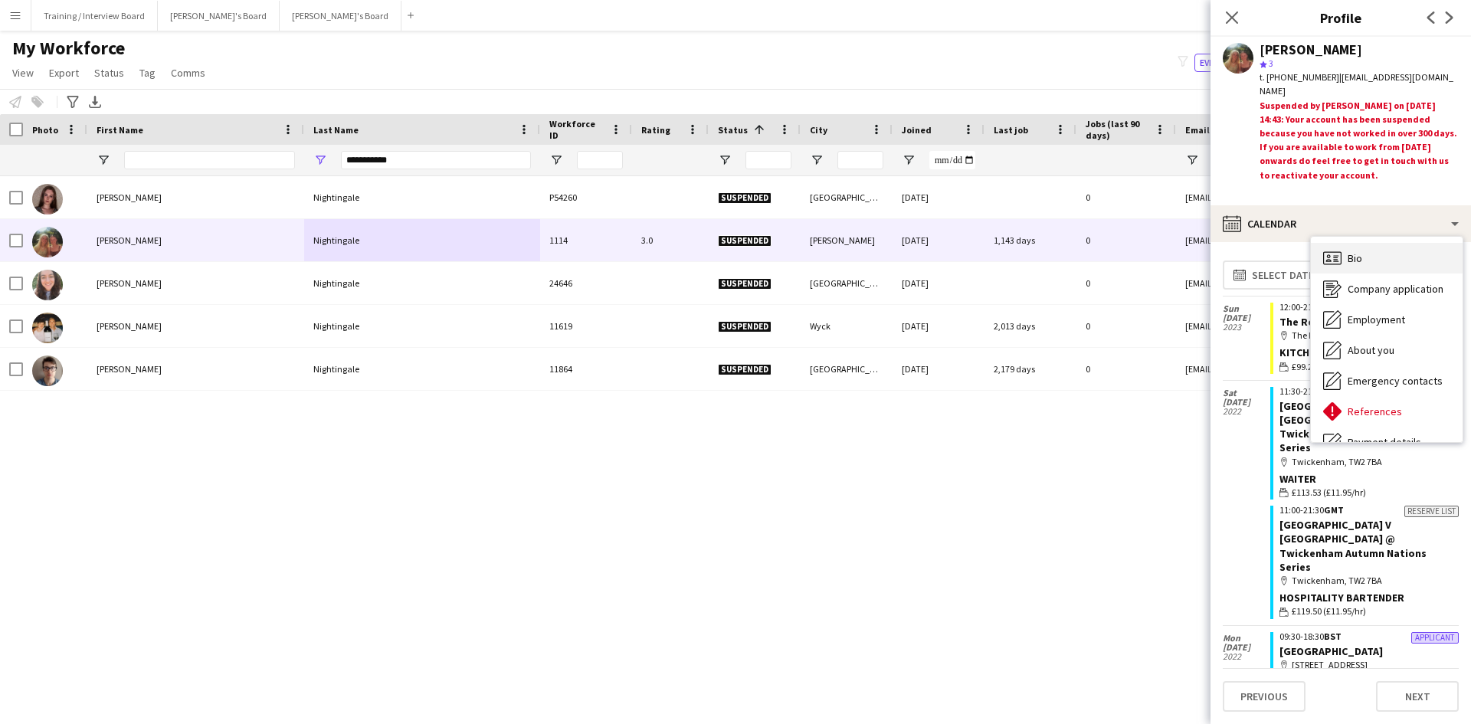
click at [1353, 256] on span "Bio" at bounding box center [1355, 258] width 15 height 14
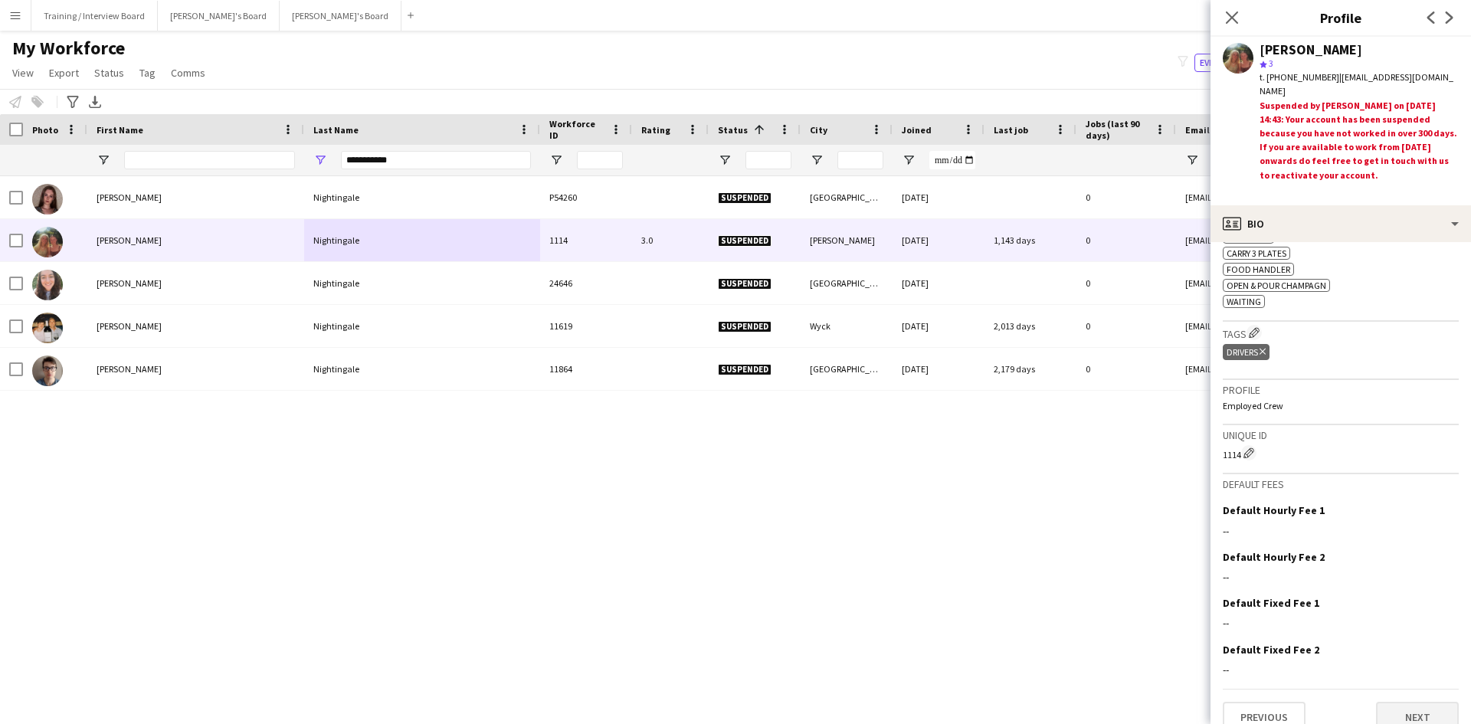
scroll to position [557, 0]
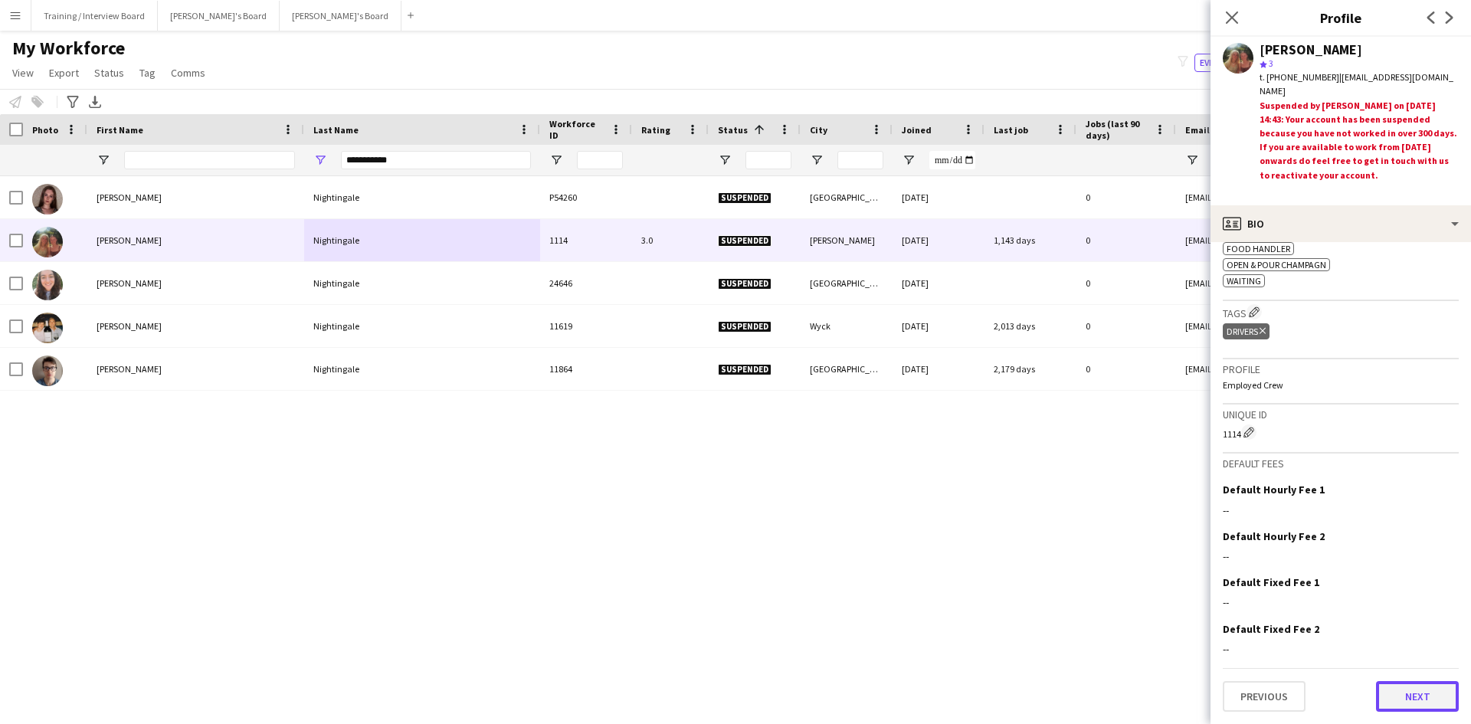
click at [1406, 685] on button "Next" at bounding box center [1417, 696] width 83 height 31
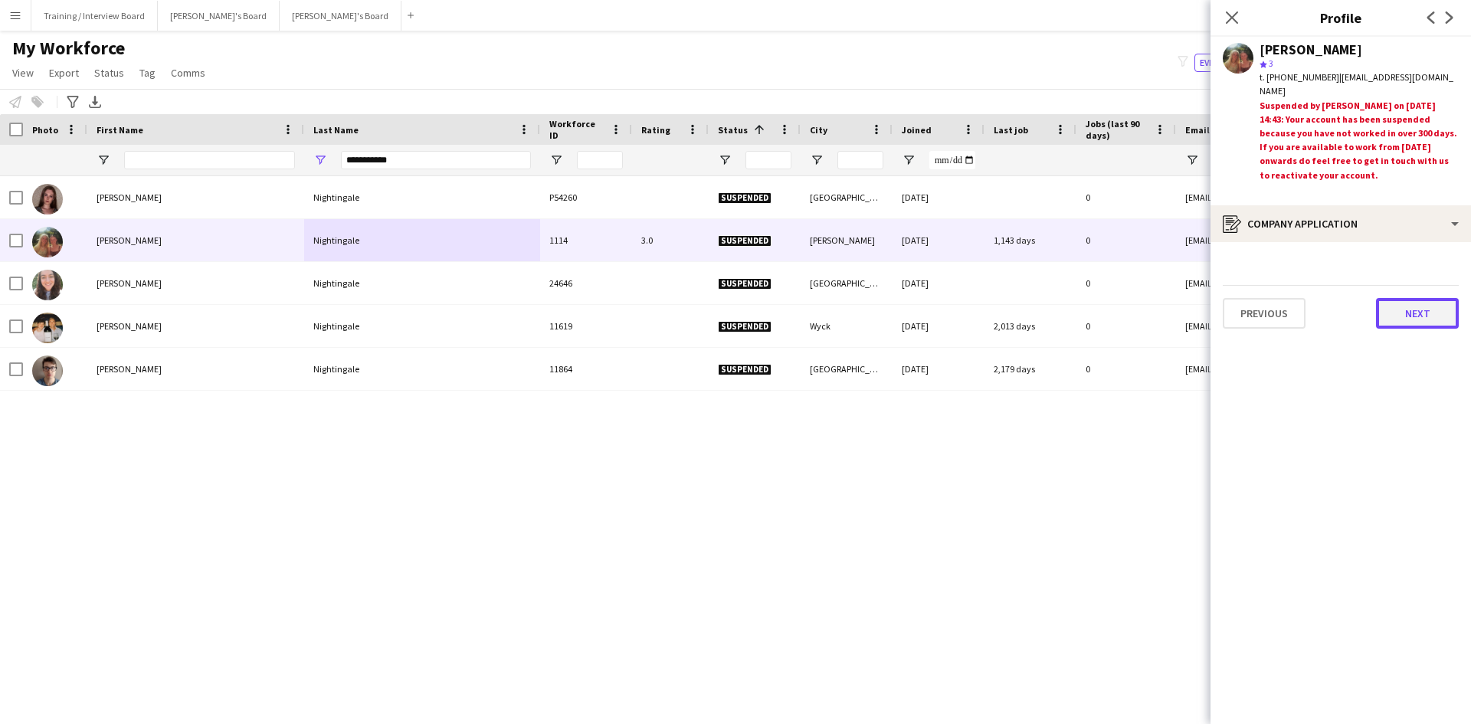
click at [1389, 307] on button "Next" at bounding box center [1417, 313] width 83 height 31
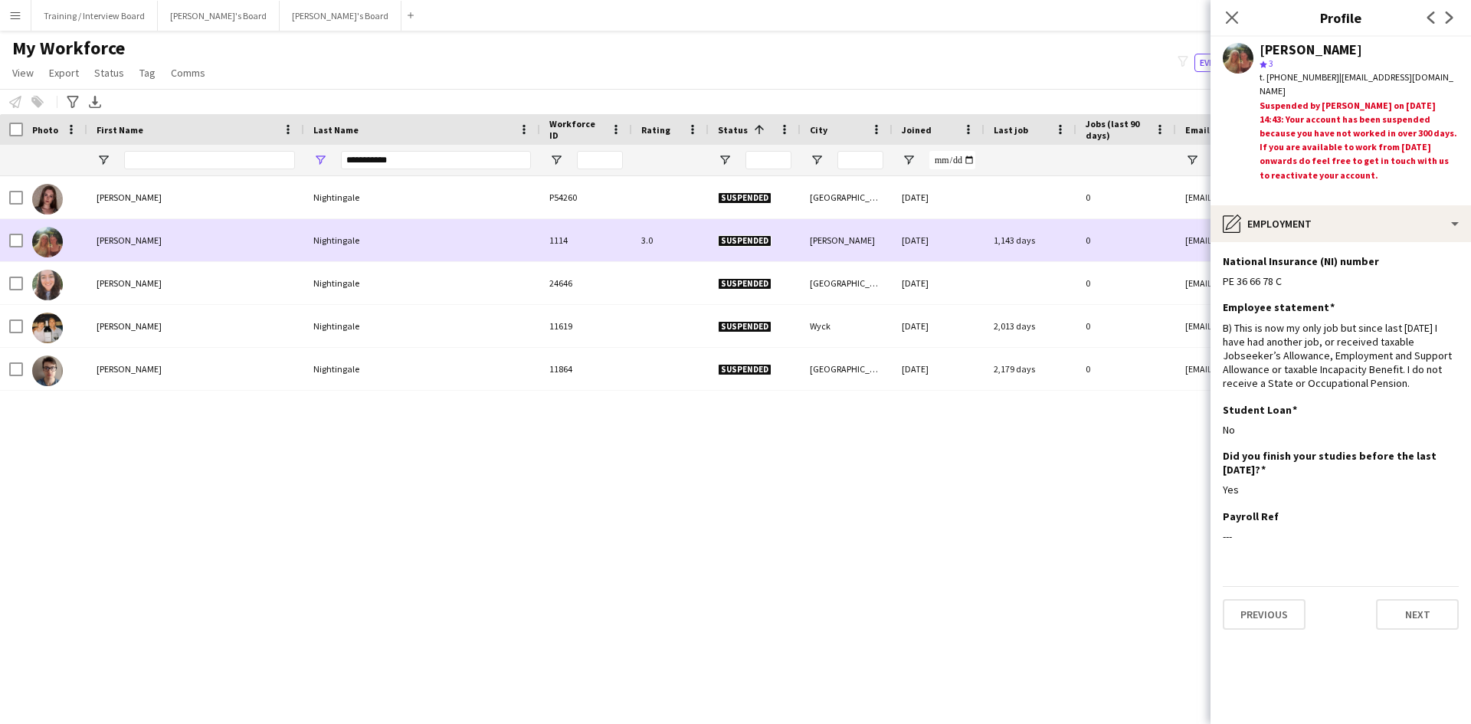
click at [253, 235] on div "[PERSON_NAME]" at bounding box center [195, 240] width 217 height 42
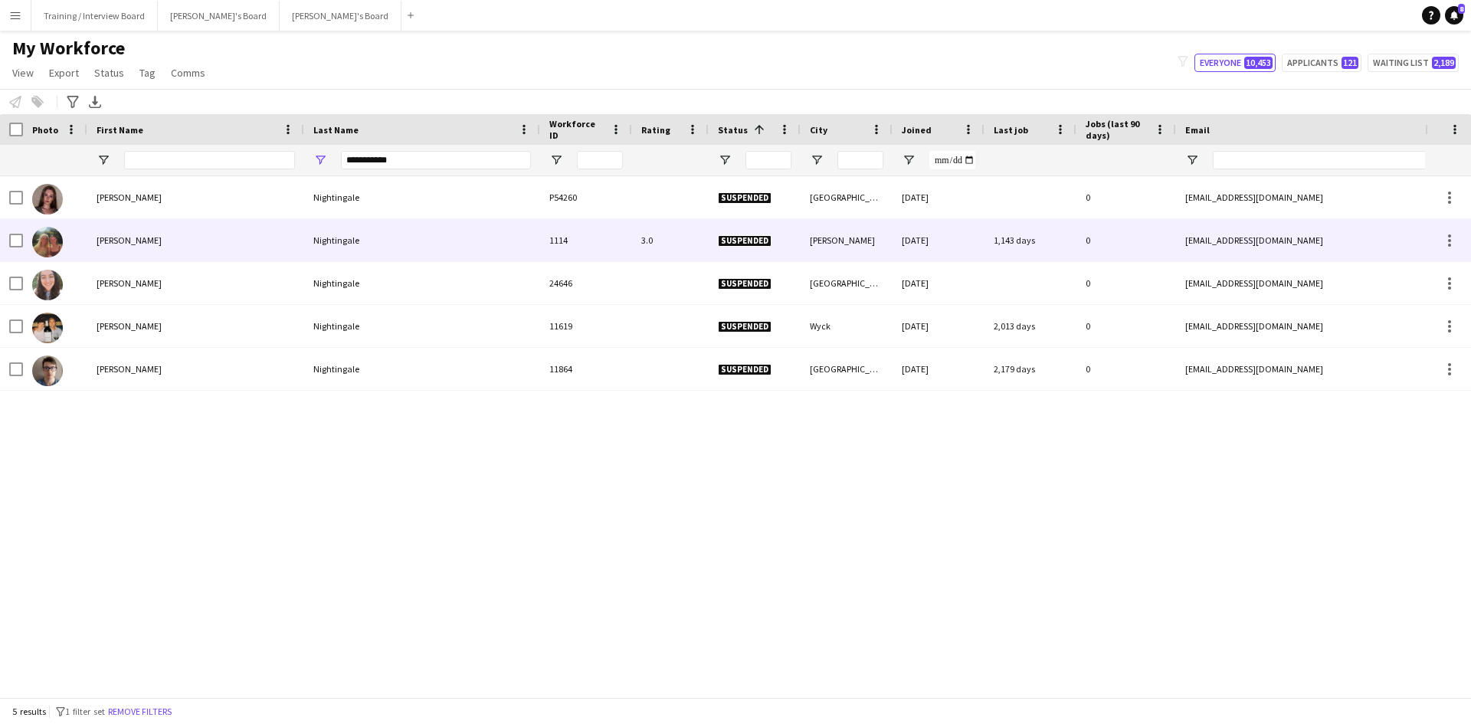
click at [54, 244] on img at bounding box center [47, 242] width 31 height 31
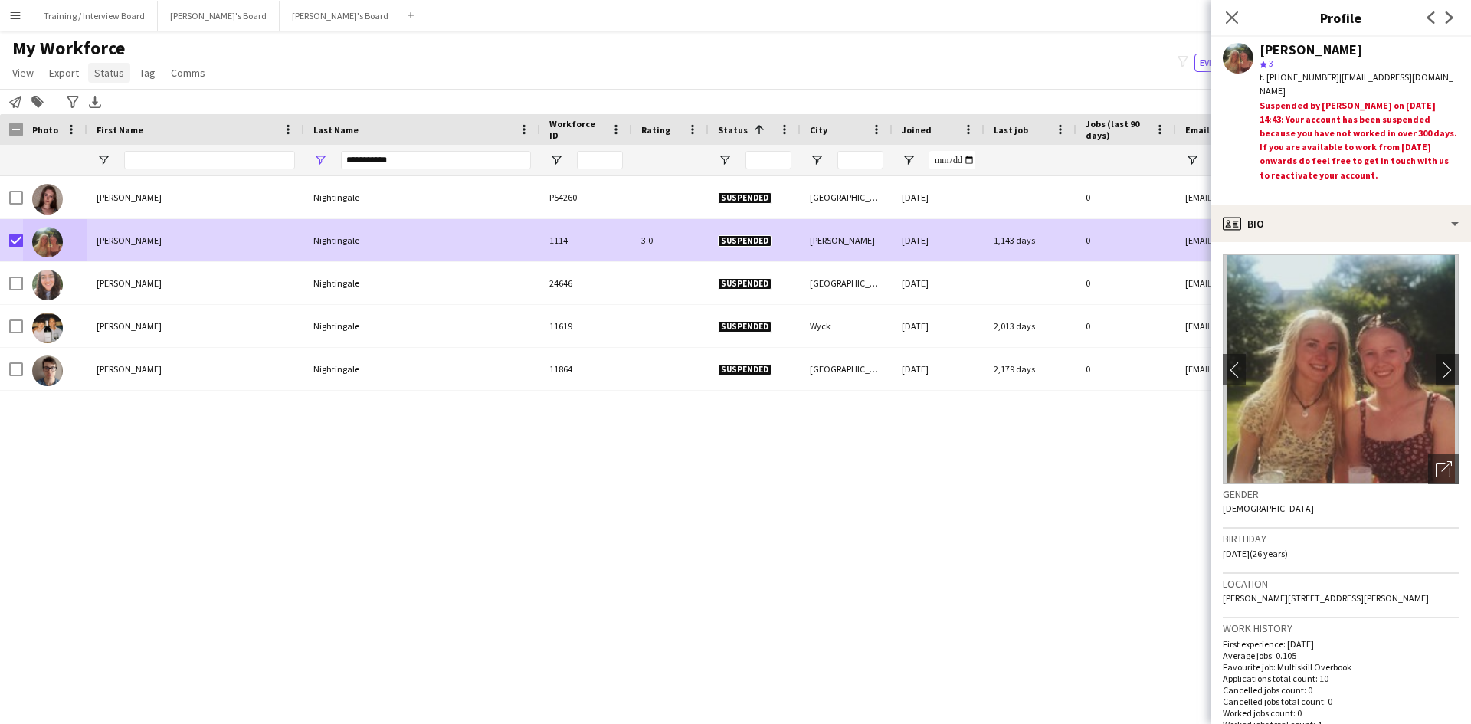
click at [114, 67] on span "Status" at bounding box center [109, 73] width 30 height 14
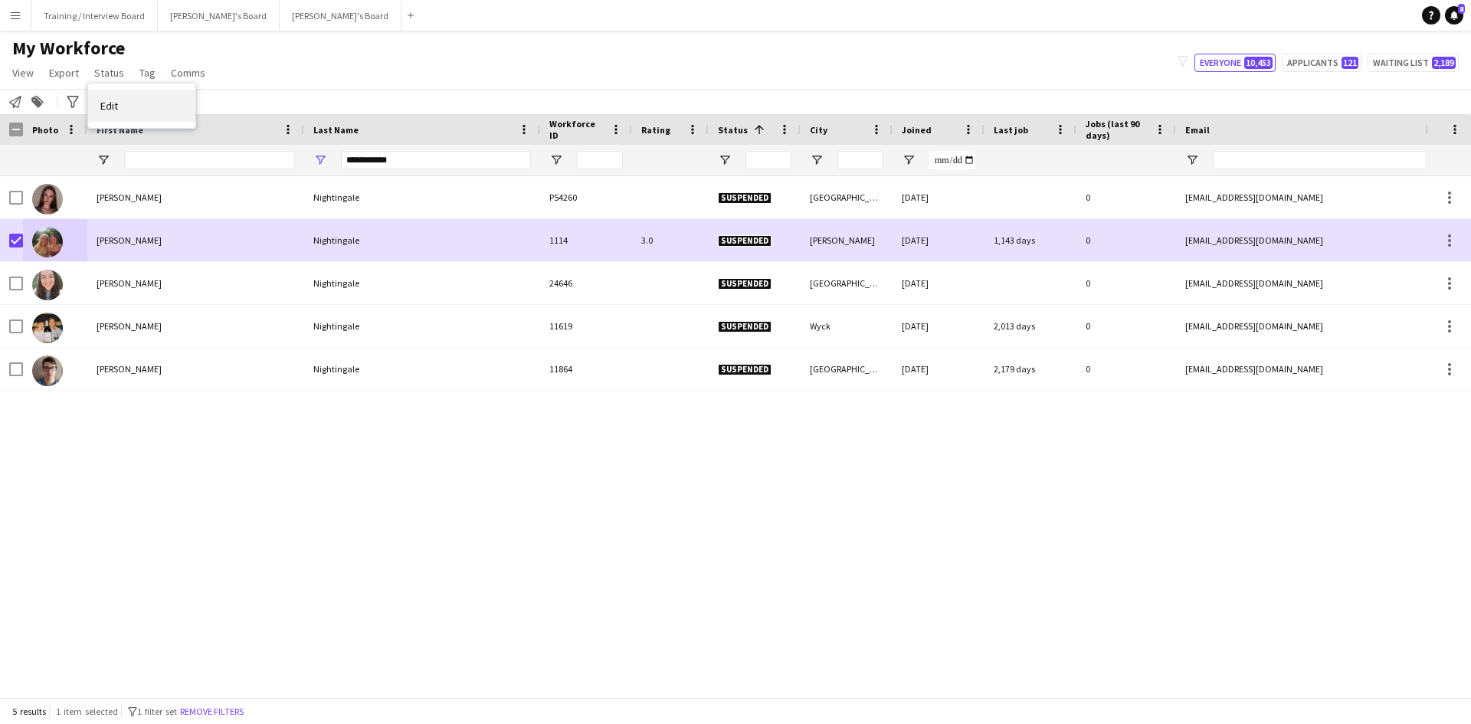
click at [115, 97] on link "Edit" at bounding box center [141, 106] width 107 height 32
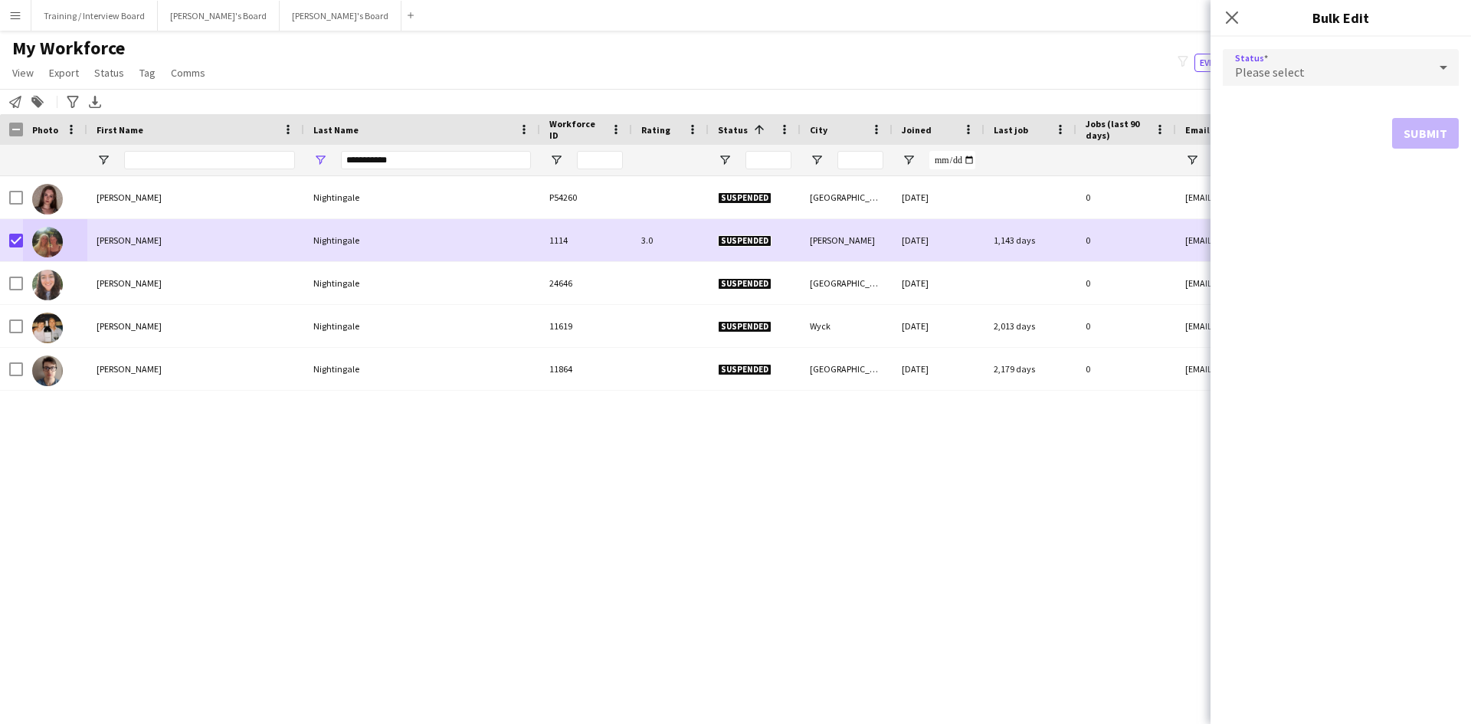
click at [1445, 59] on icon at bounding box center [1444, 67] width 18 height 31
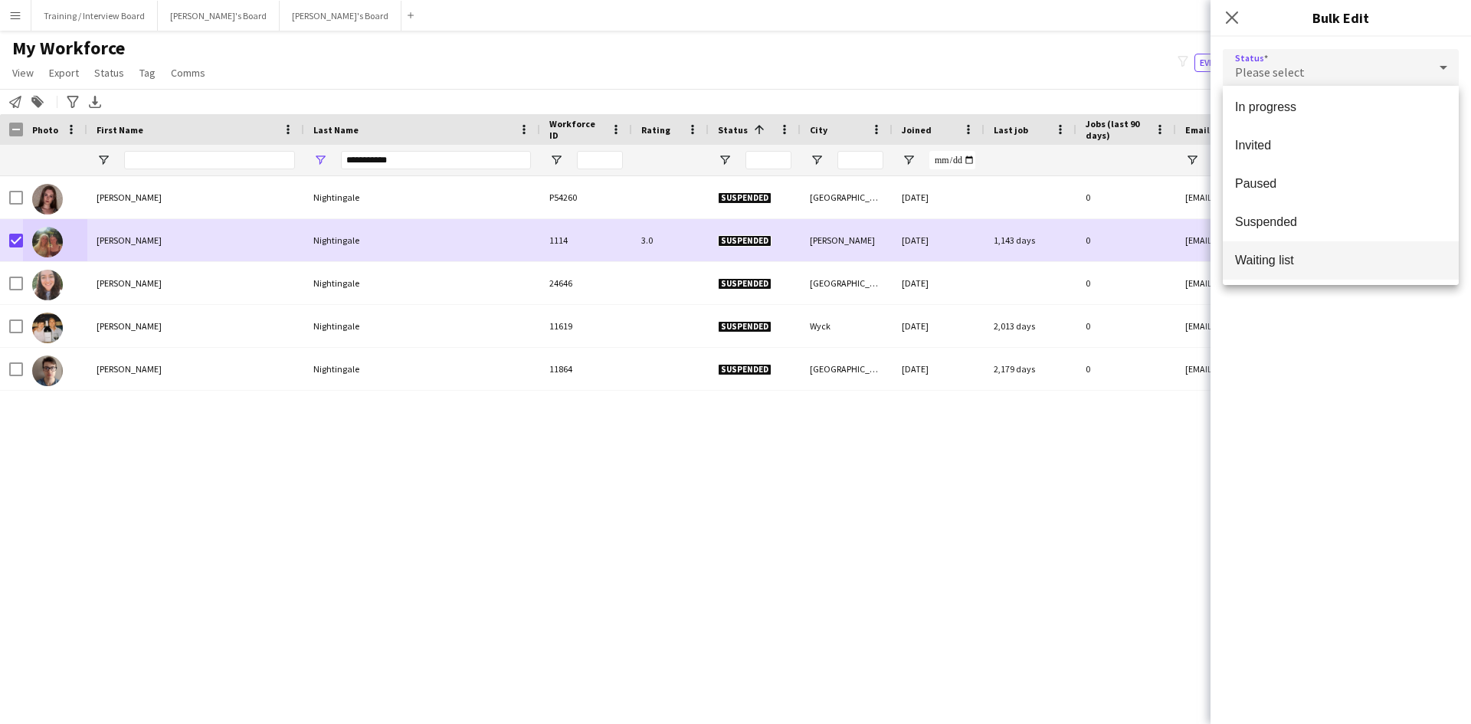
scroll to position [158, 0]
click at [1320, 256] on span "Waiting list" at bounding box center [1341, 259] width 212 height 15
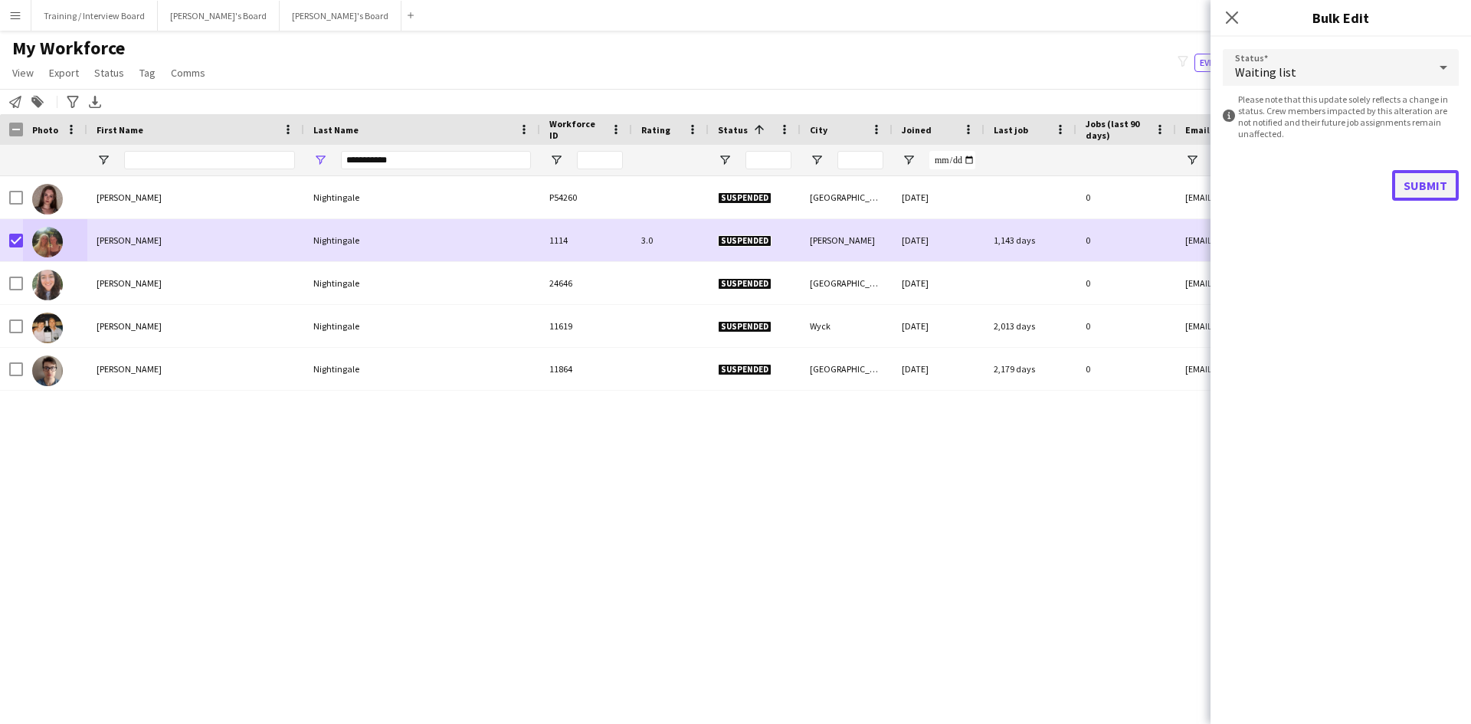
click at [1424, 184] on button "Submit" at bounding box center [1425, 185] width 67 height 31
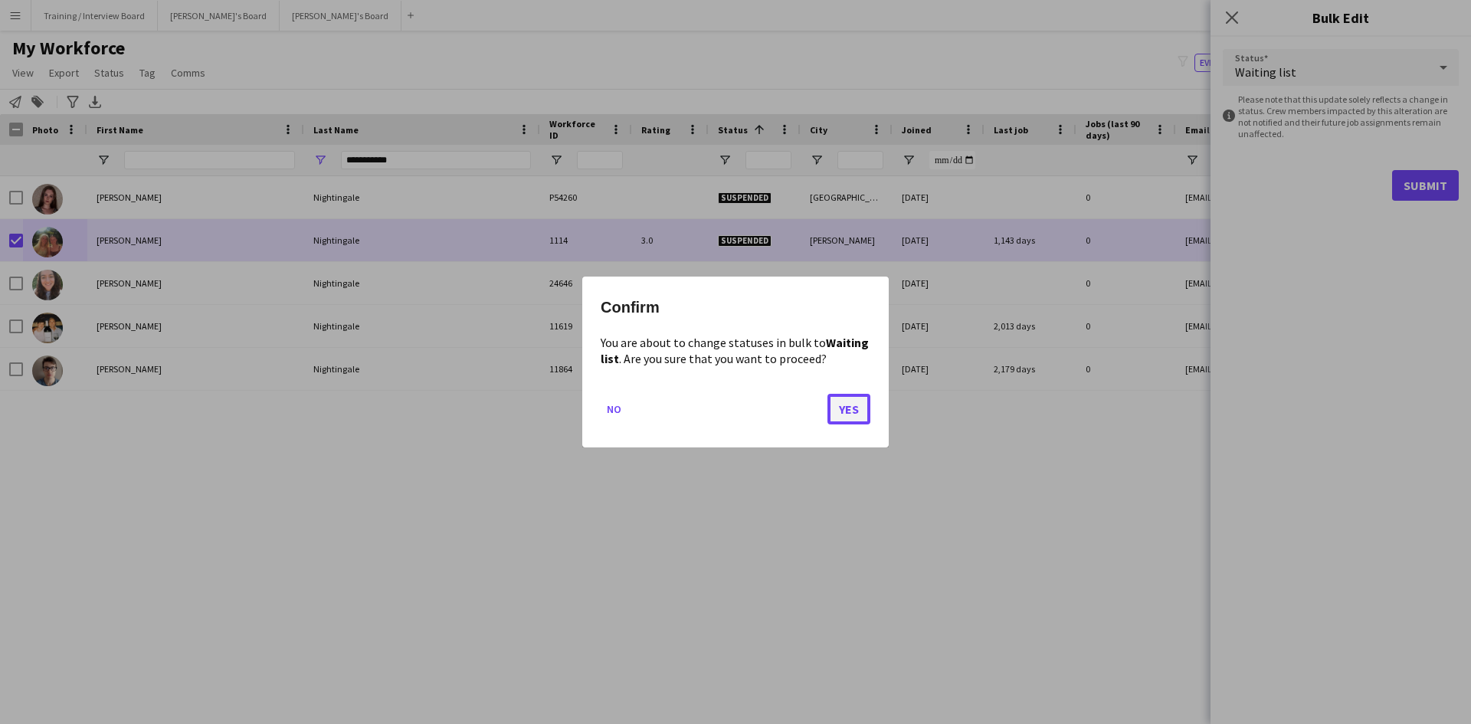
click at [846, 405] on button "Yes" at bounding box center [849, 409] width 43 height 31
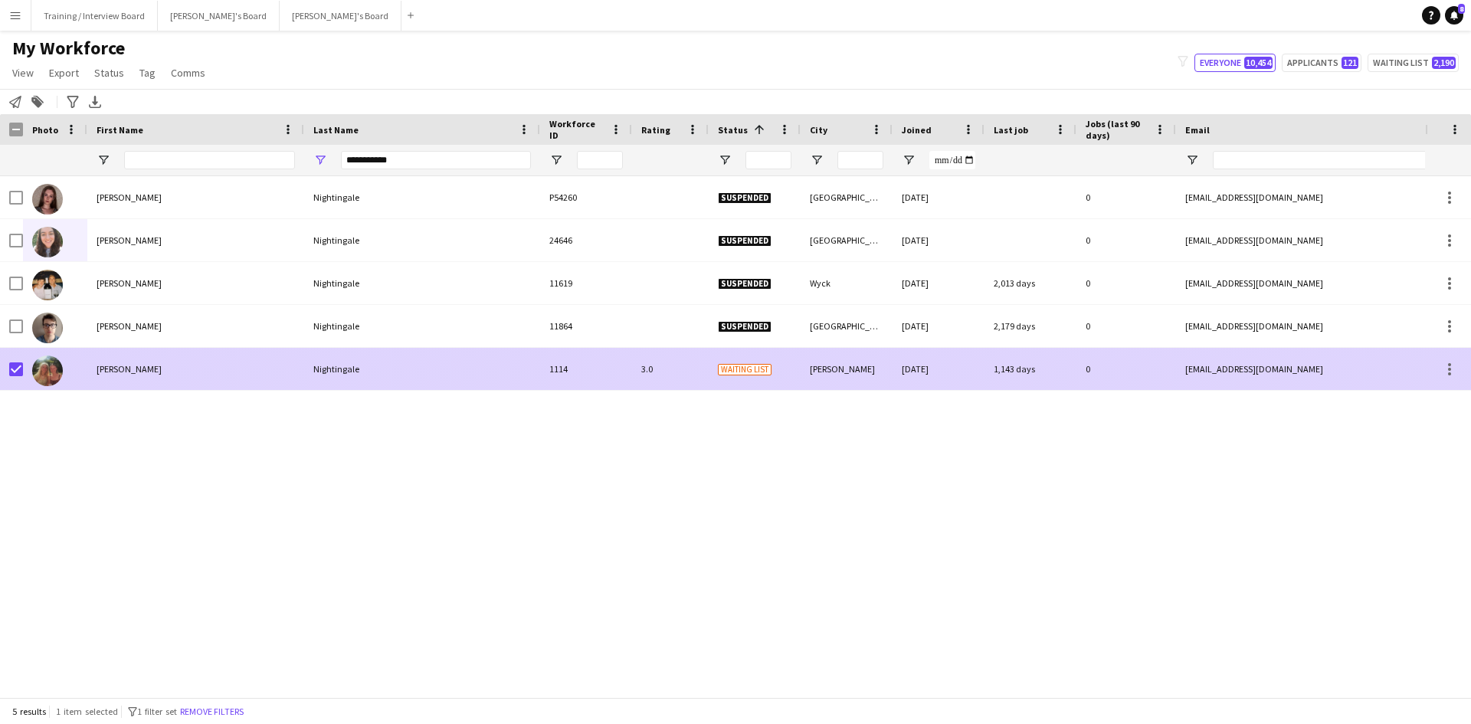
click at [451, 364] on div "Nightingale" at bounding box center [422, 369] width 236 height 42
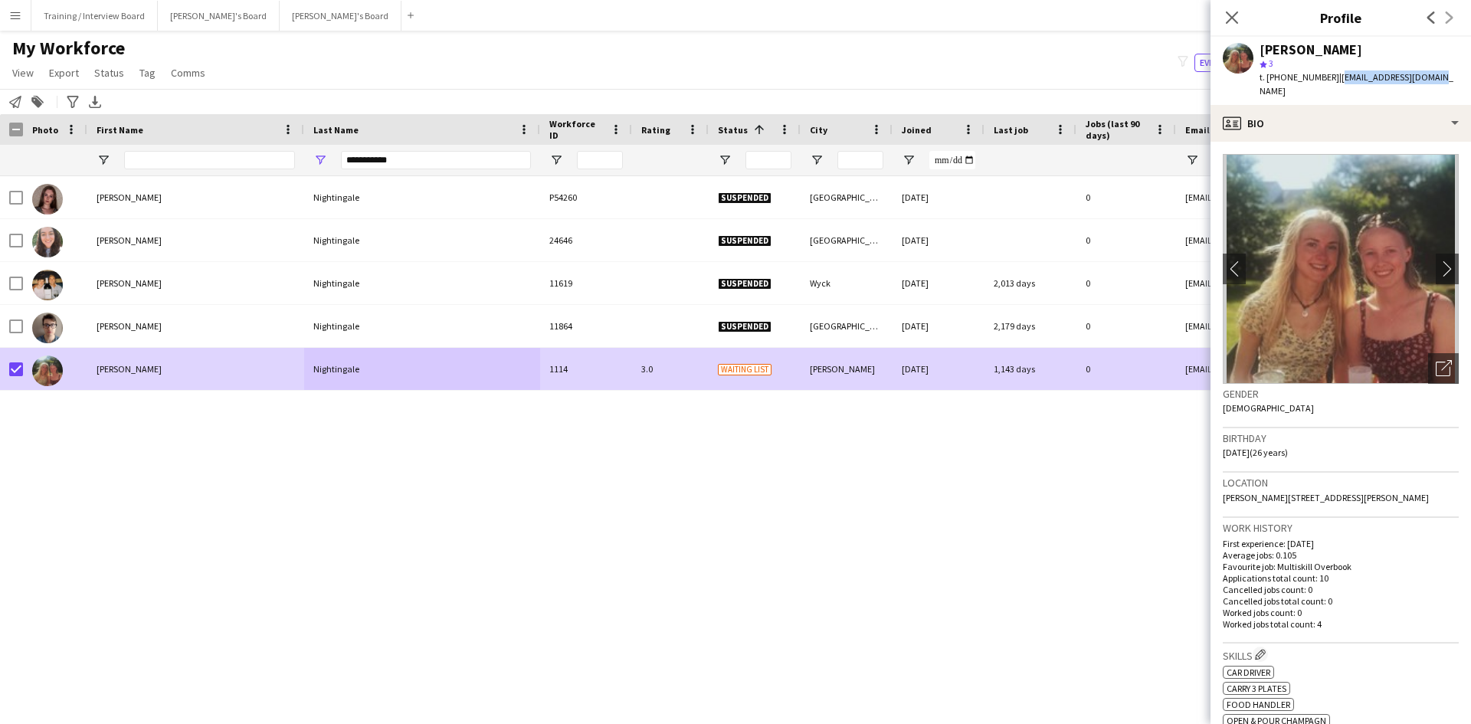
drag, startPoint x: 1332, startPoint y: 79, endPoint x: 1435, endPoint y: 85, distance: 103.6
click at [1435, 85] on div "Eleanor Nightingale star 3 t. +447531268620 | eleanorwyck@gmail.com" at bounding box center [1341, 71] width 261 height 68
copy span "[EMAIL_ADDRESS][DOMAIN_NAME]"
click at [1288, 618] on p "Worked jobs total count: 4" at bounding box center [1341, 623] width 236 height 11
click at [1288, 612] on app-crew-profile-bio "chevron-left chevron-right Open photos pop-in Gender Female Birthday 28-01-1999…" at bounding box center [1341, 433] width 261 height 582
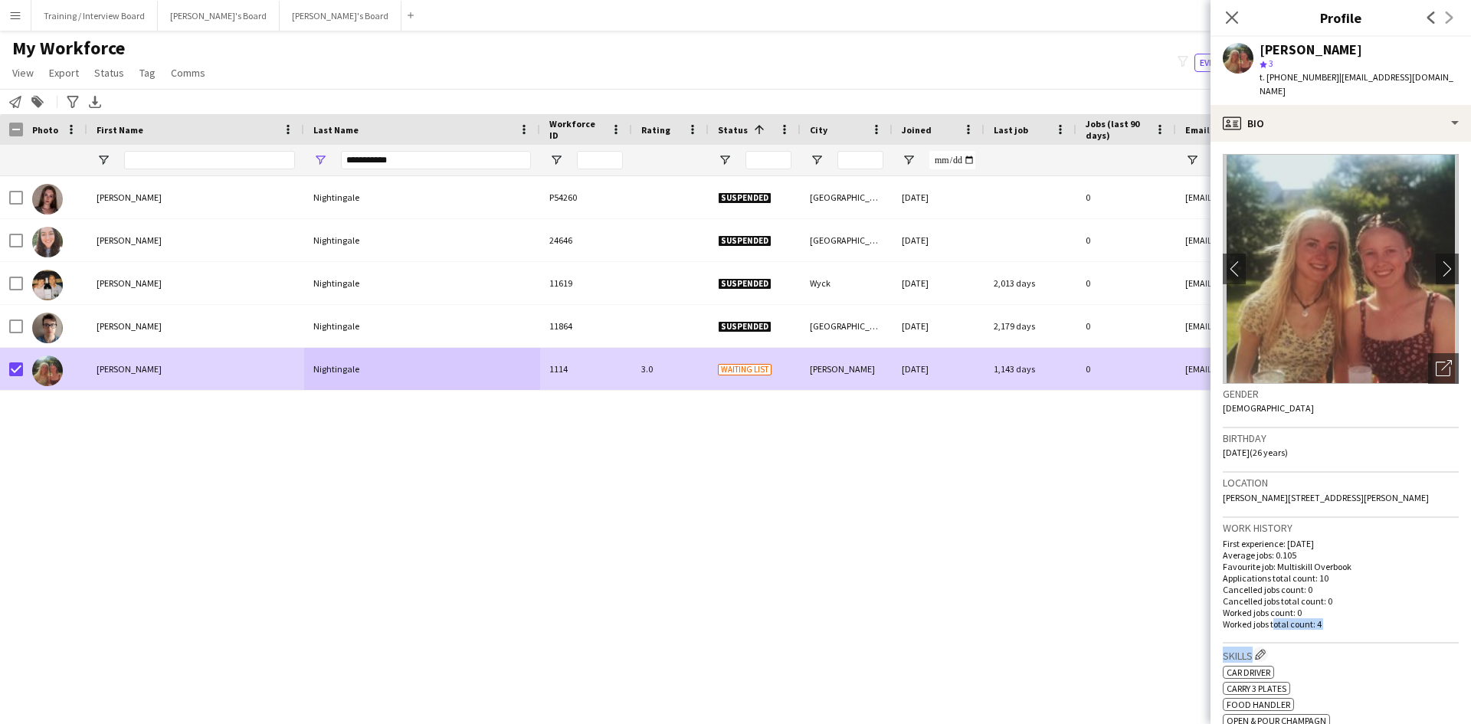
scroll to position [442, 0]
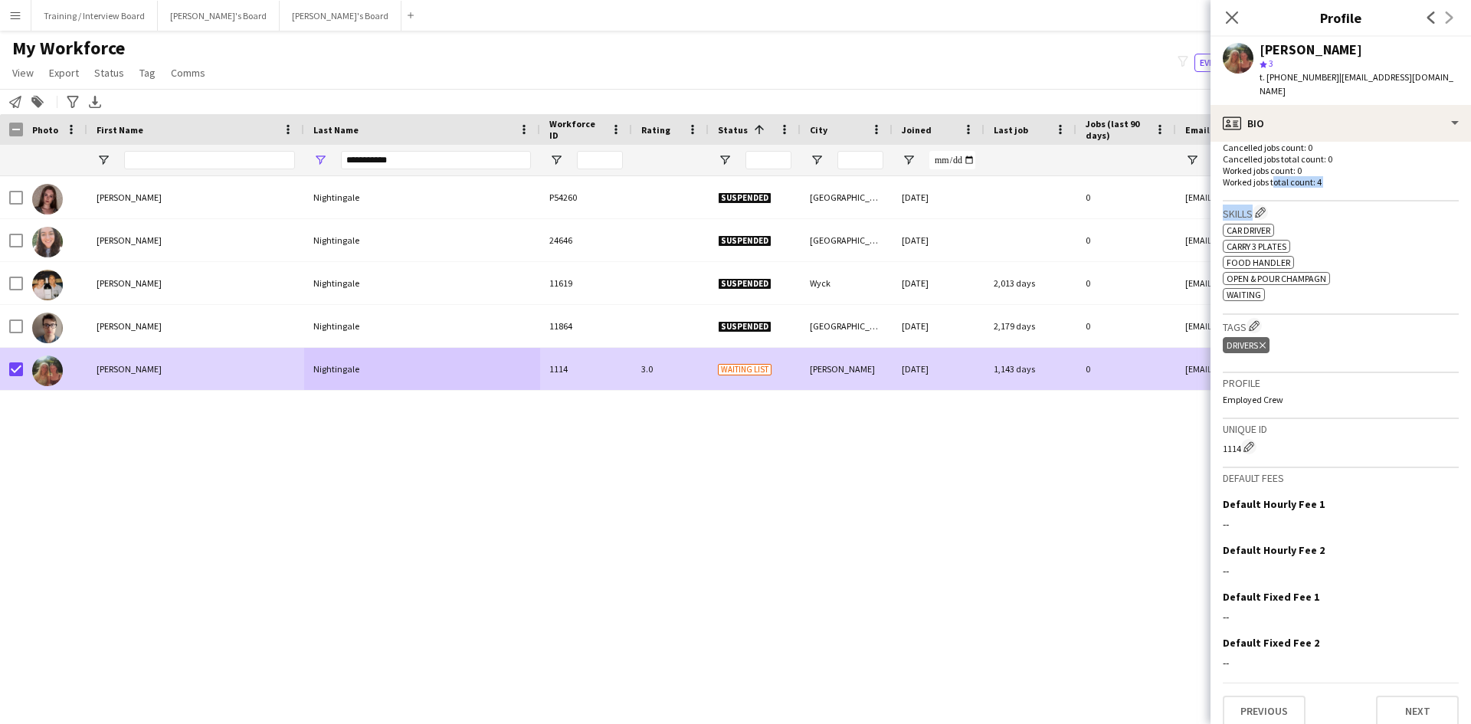
drag, startPoint x: 1237, startPoint y: 15, endPoint x: 1351, endPoint y: 38, distance: 116.3
click at [1237, 15] on icon "Close pop-in" at bounding box center [1232, 17] width 12 height 12
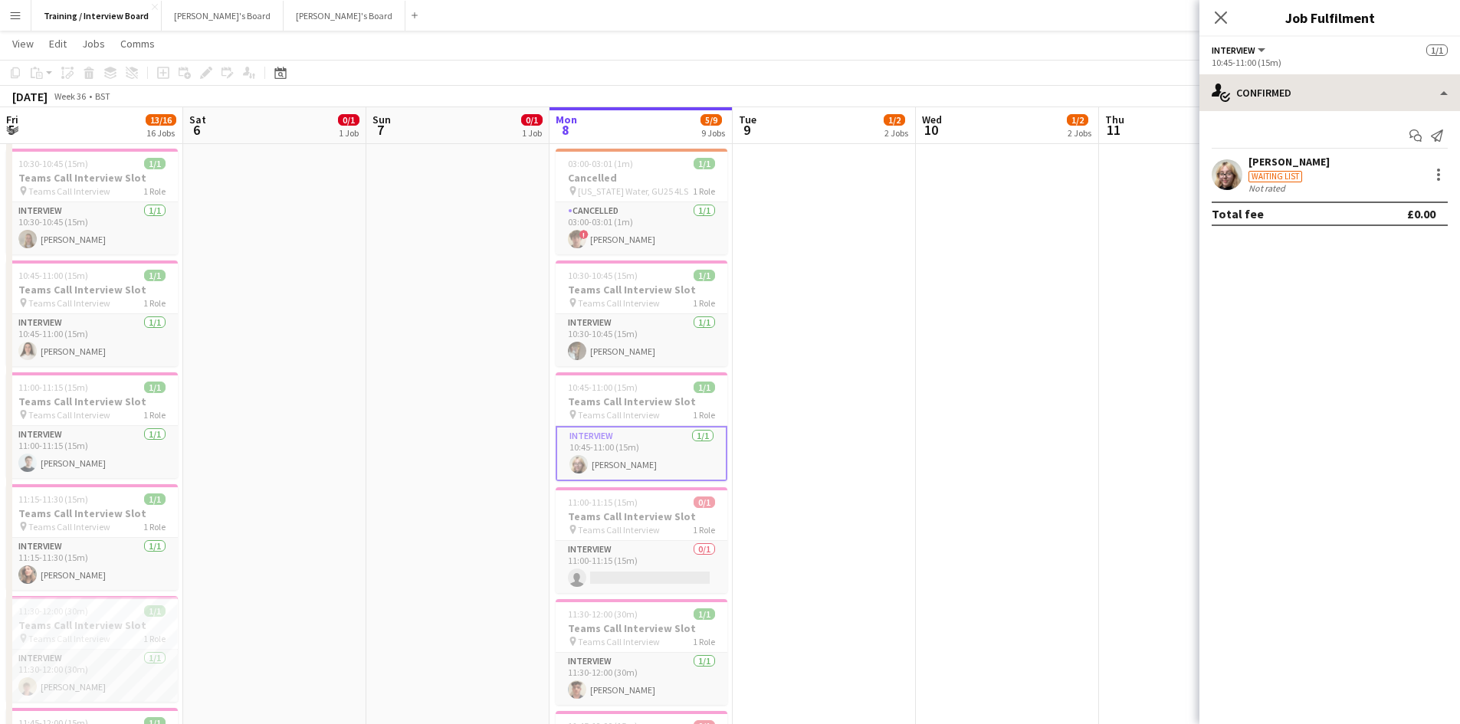
scroll to position [0, 366]
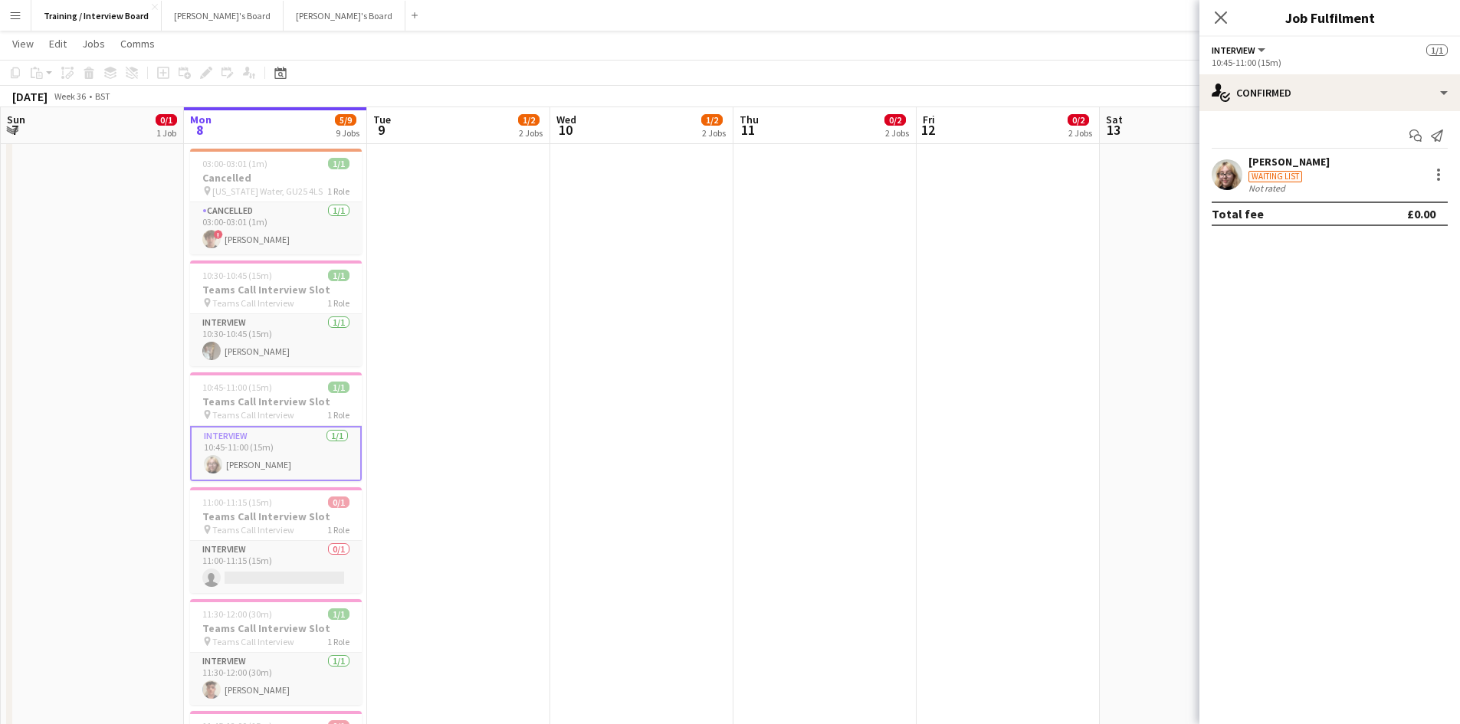
click at [1274, 162] on div "[PERSON_NAME]" at bounding box center [1288, 162] width 81 height 14
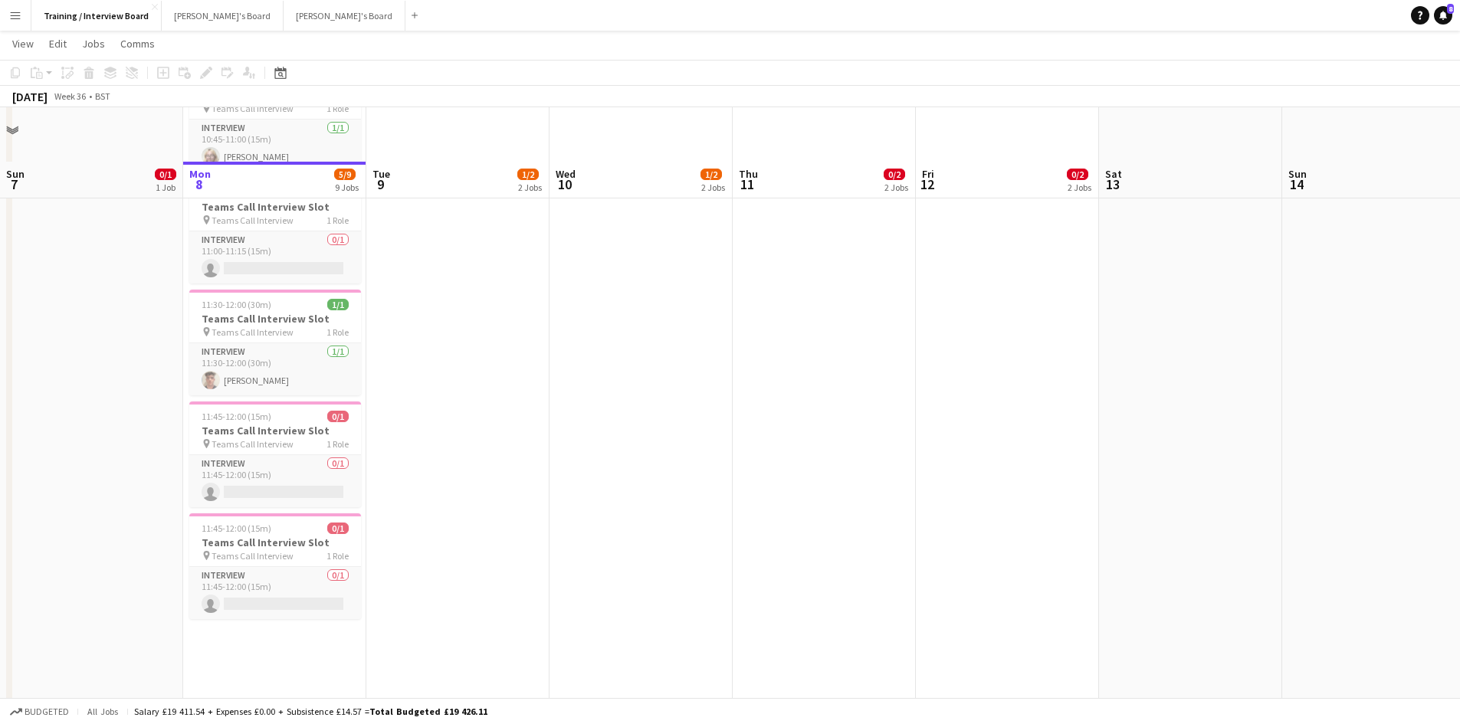
scroll to position [766, 0]
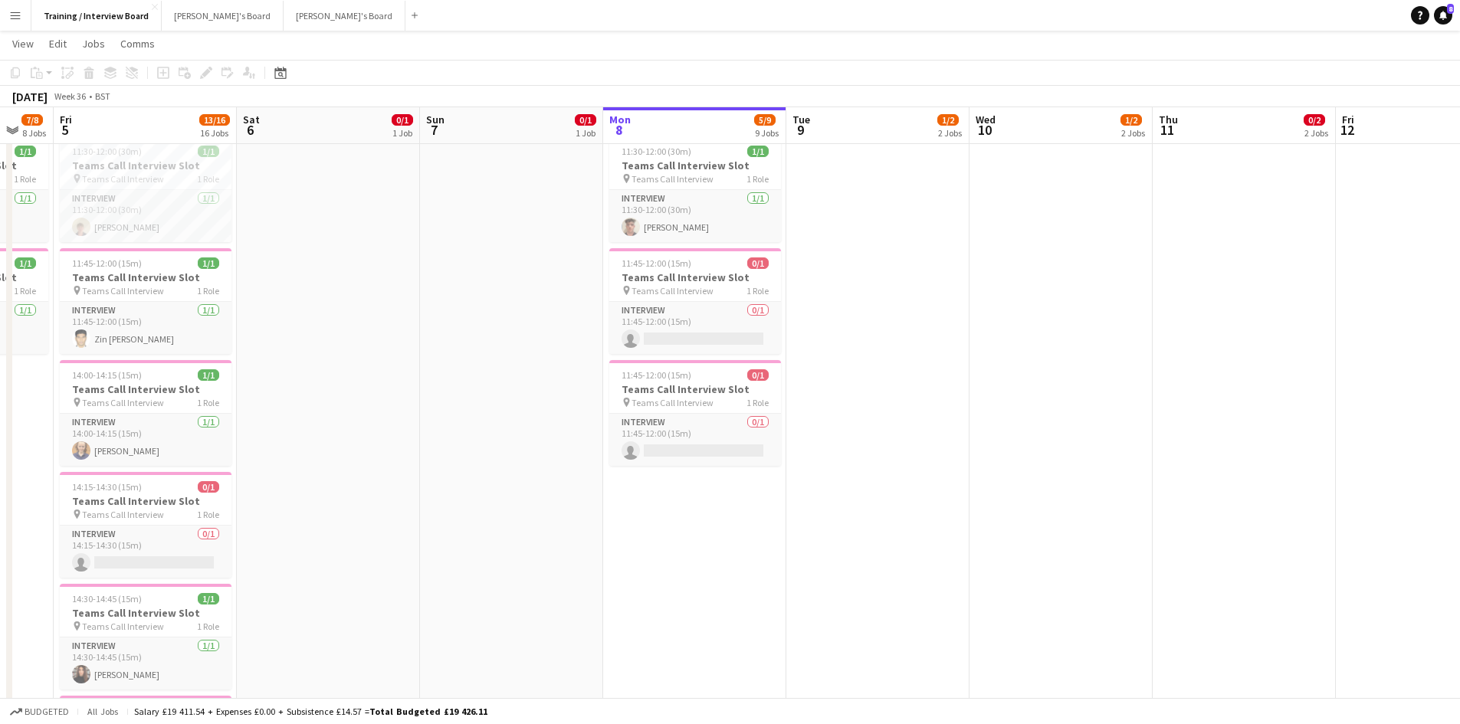
drag, startPoint x: 432, startPoint y: 128, endPoint x: 951, endPoint y: 122, distance: 518.9
click at [944, 122] on app-calendar-viewport "Wed 3 33/77 14 Jobs Thu 4 7/8 8 Jobs Fri 5 13/16 16 Jobs Sat 6 0/1 1 Job Sun 7 …" at bounding box center [730, 689] width 1460 height 2793
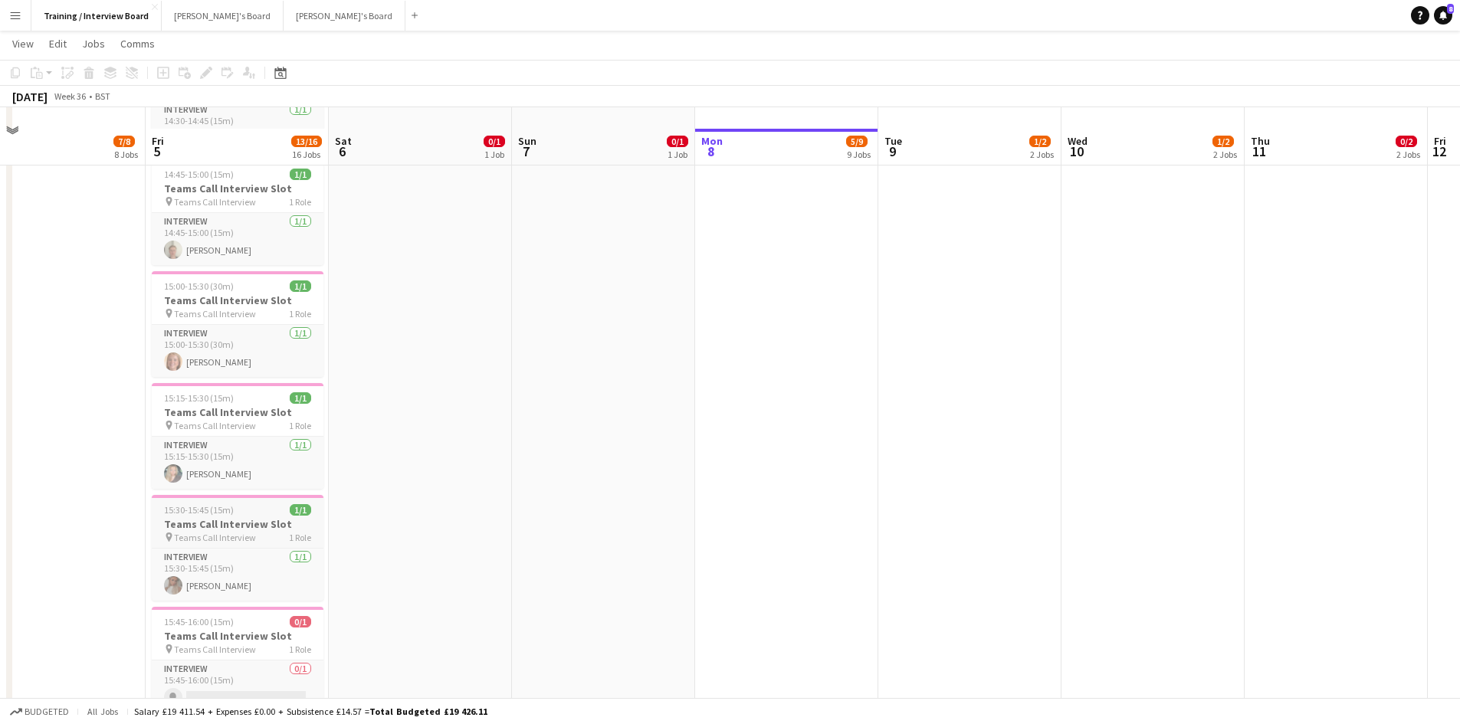
scroll to position [1379, 0]
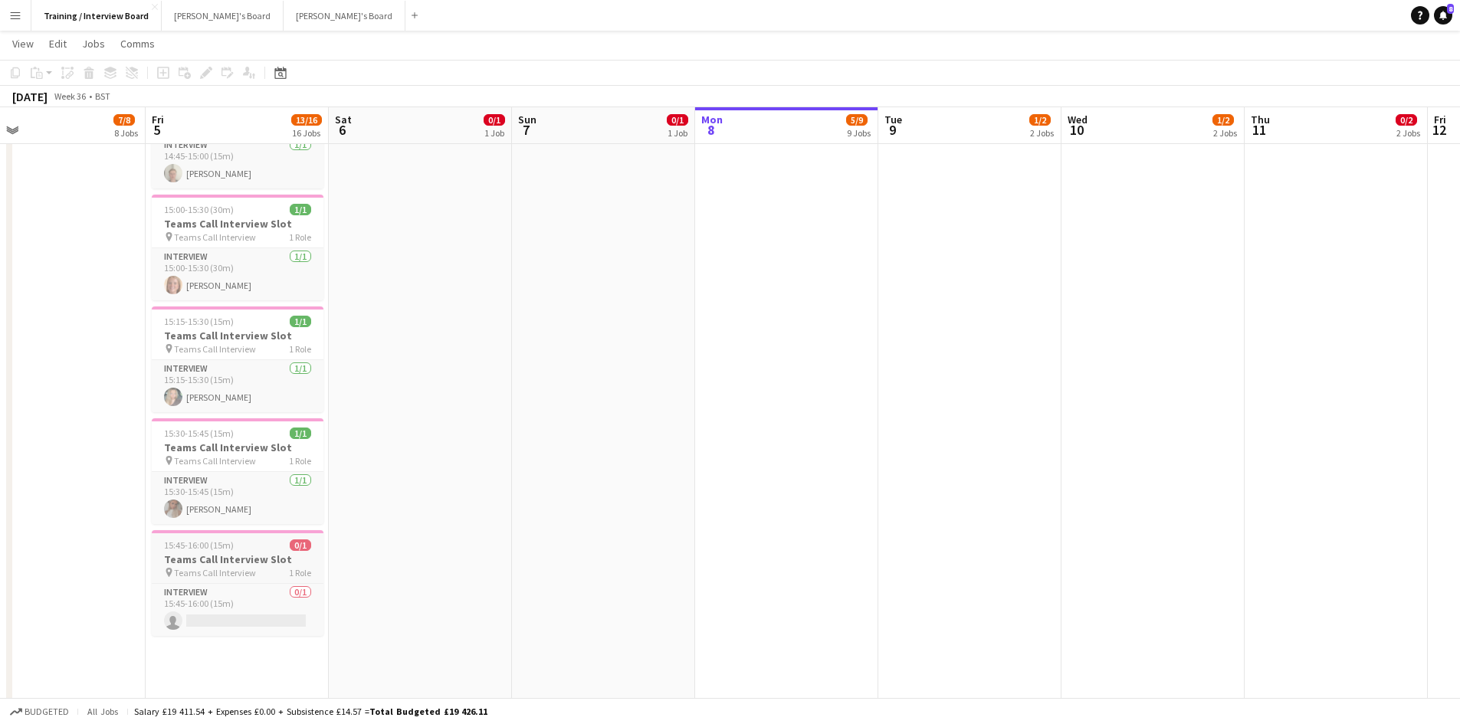
click at [212, 549] on span "15:45-16:00 (15m)" at bounding box center [199, 545] width 70 height 11
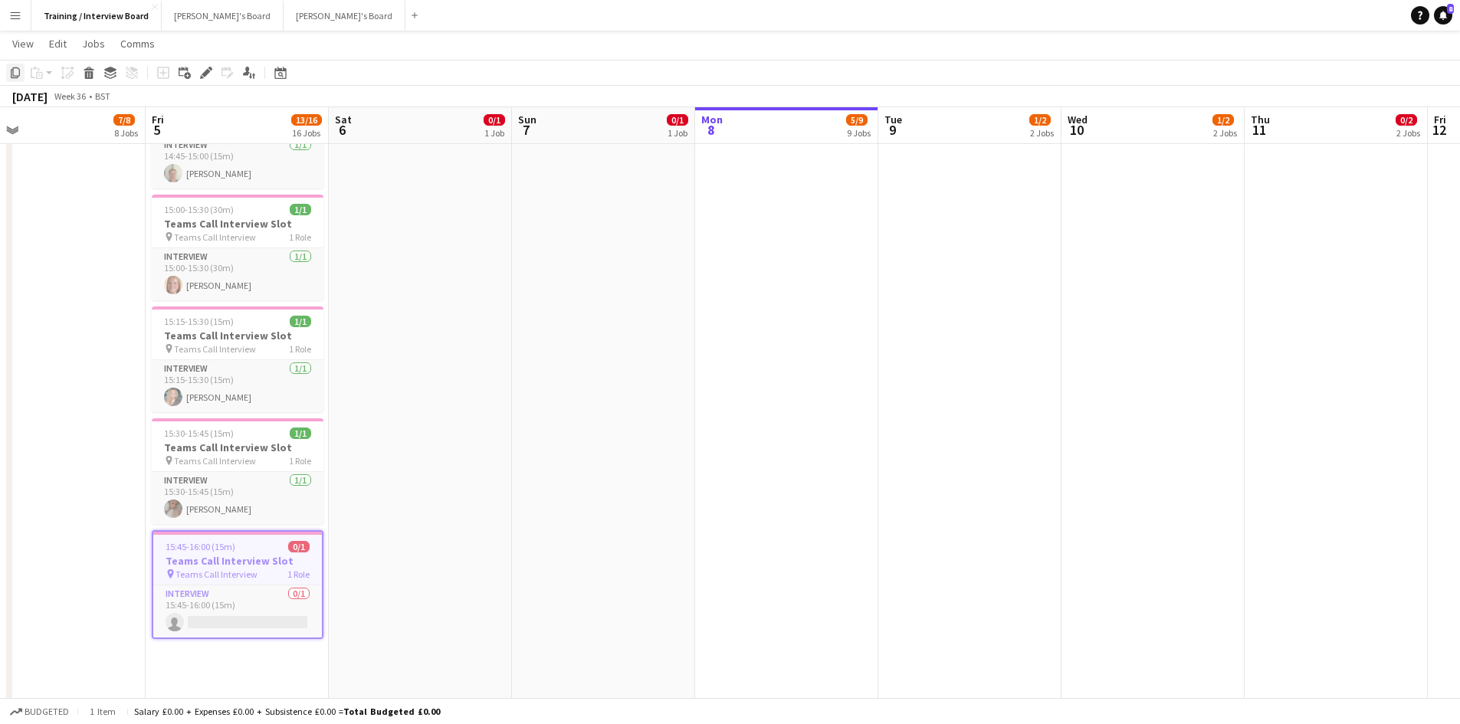
click at [11, 71] on icon "Copy" at bounding box center [15, 73] width 12 height 12
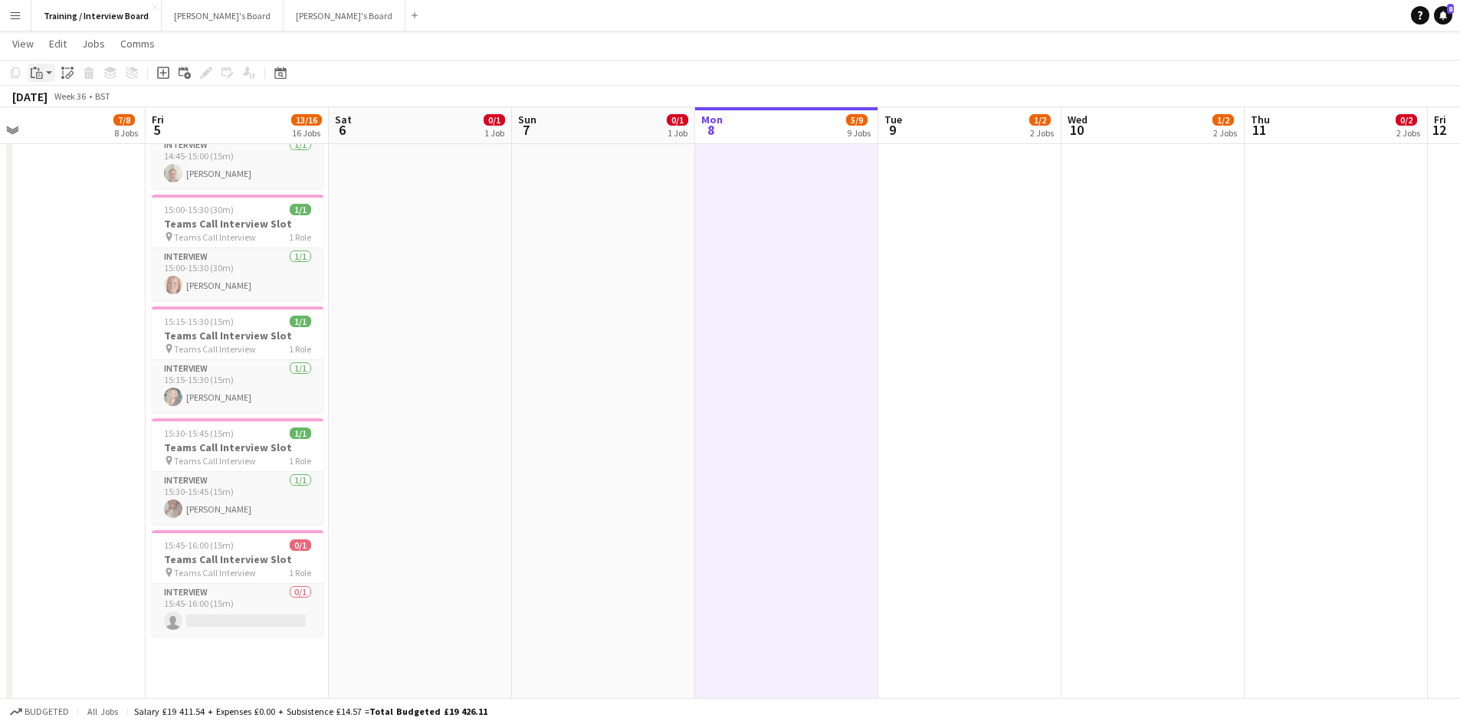
click at [34, 73] on icon "Paste" at bounding box center [37, 73] width 12 height 12
click at [52, 96] on link "Paste Ctrl+V" at bounding box center [113, 102] width 144 height 14
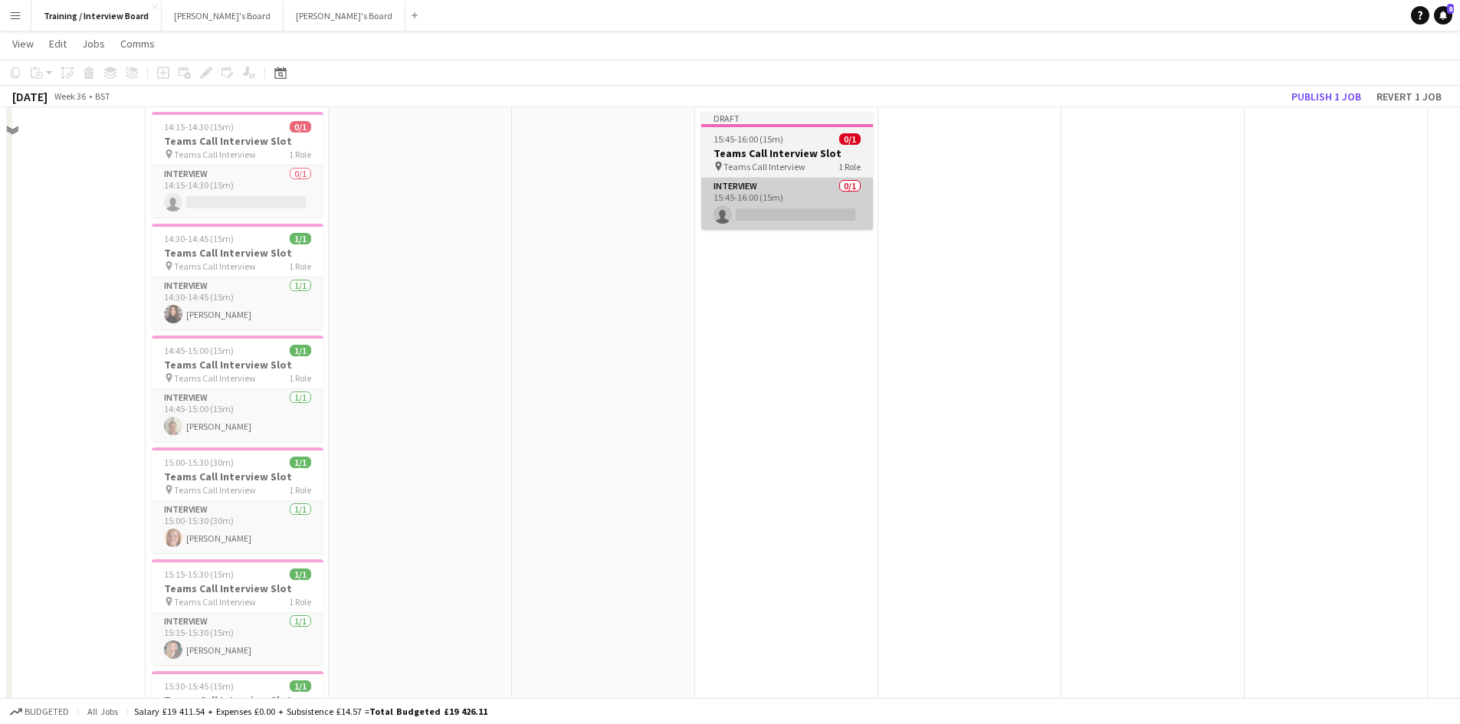
scroll to position [996, 0]
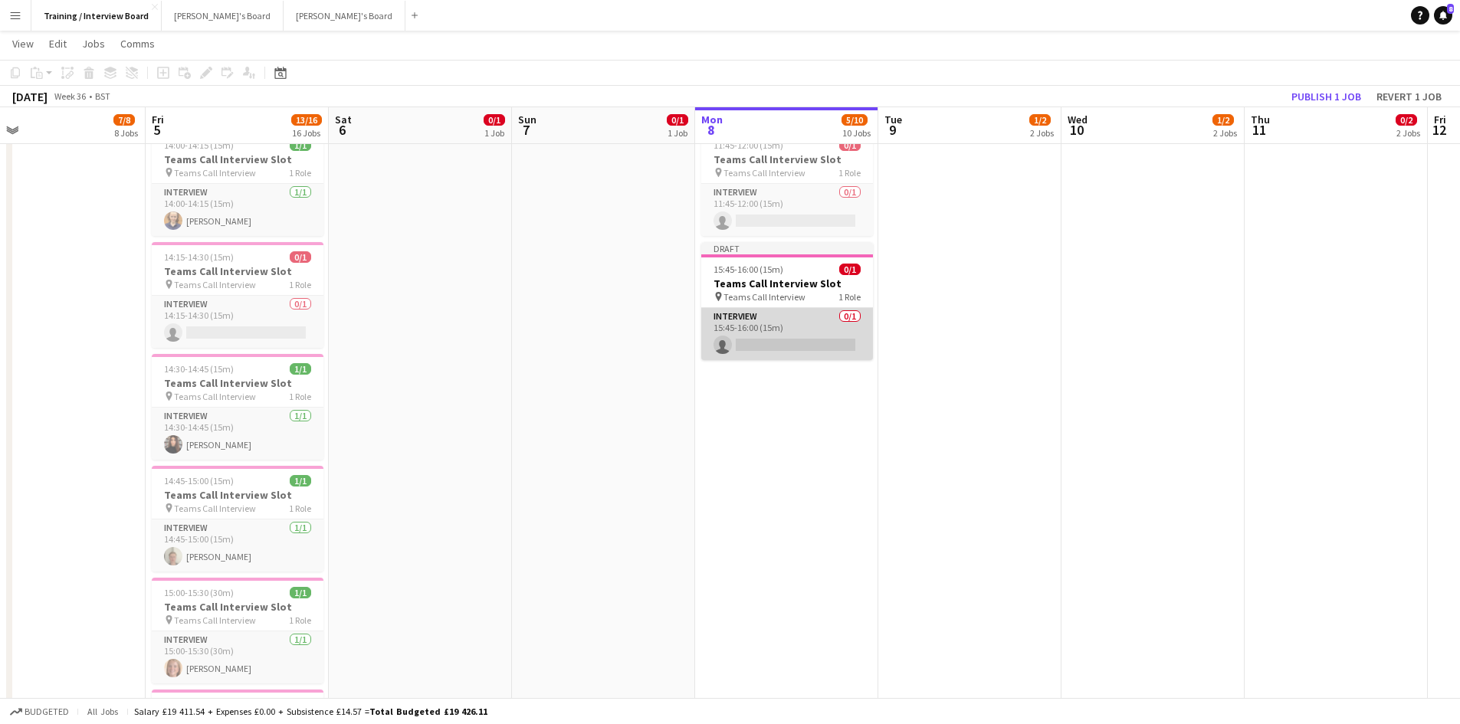
click at [743, 338] on app-card-role "Interview 0/1 15:45-16:00 (15m) single-neutral-actions" at bounding box center [787, 334] width 172 height 52
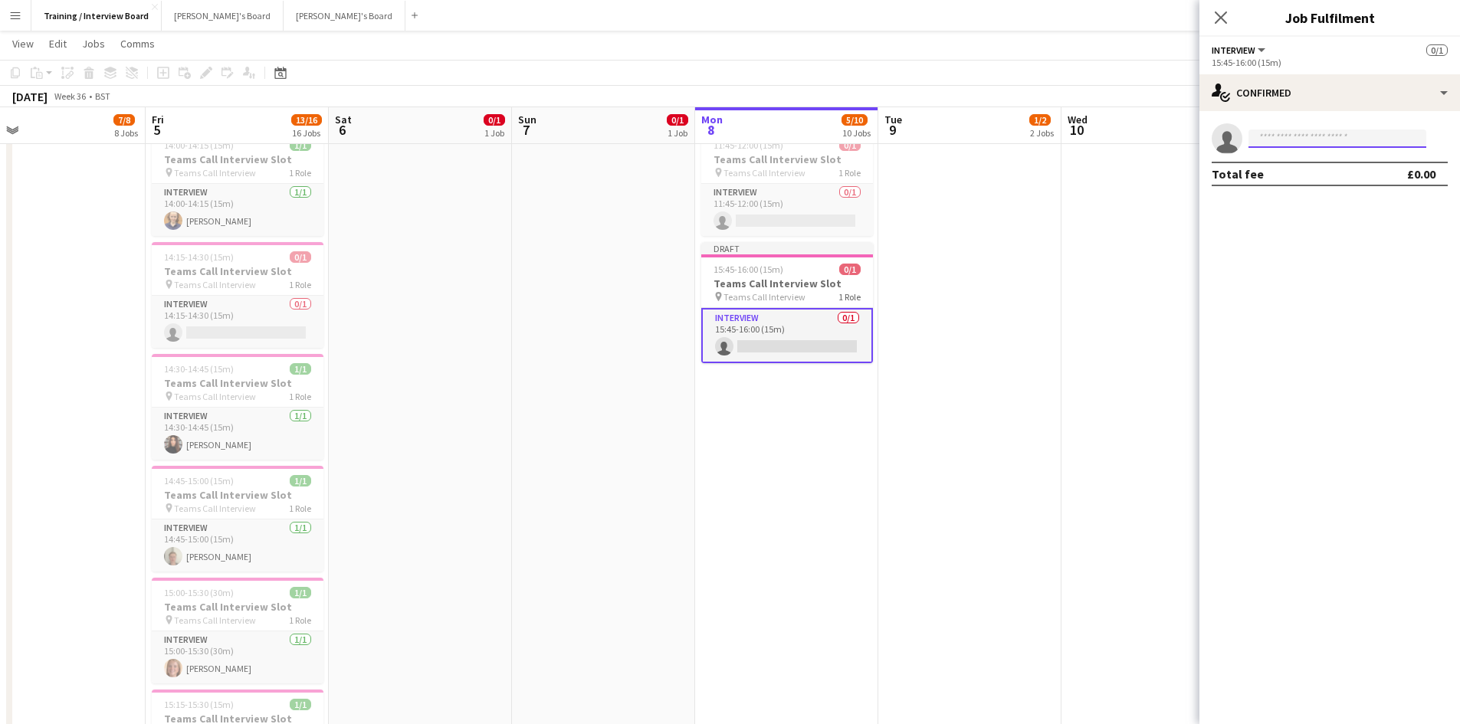
click at [1288, 145] on input at bounding box center [1337, 139] width 178 height 18
paste input "**********"
type input "**********"
click at [1292, 166] on span "[PERSON_NAME]" at bounding box center [1305, 160] width 88 height 13
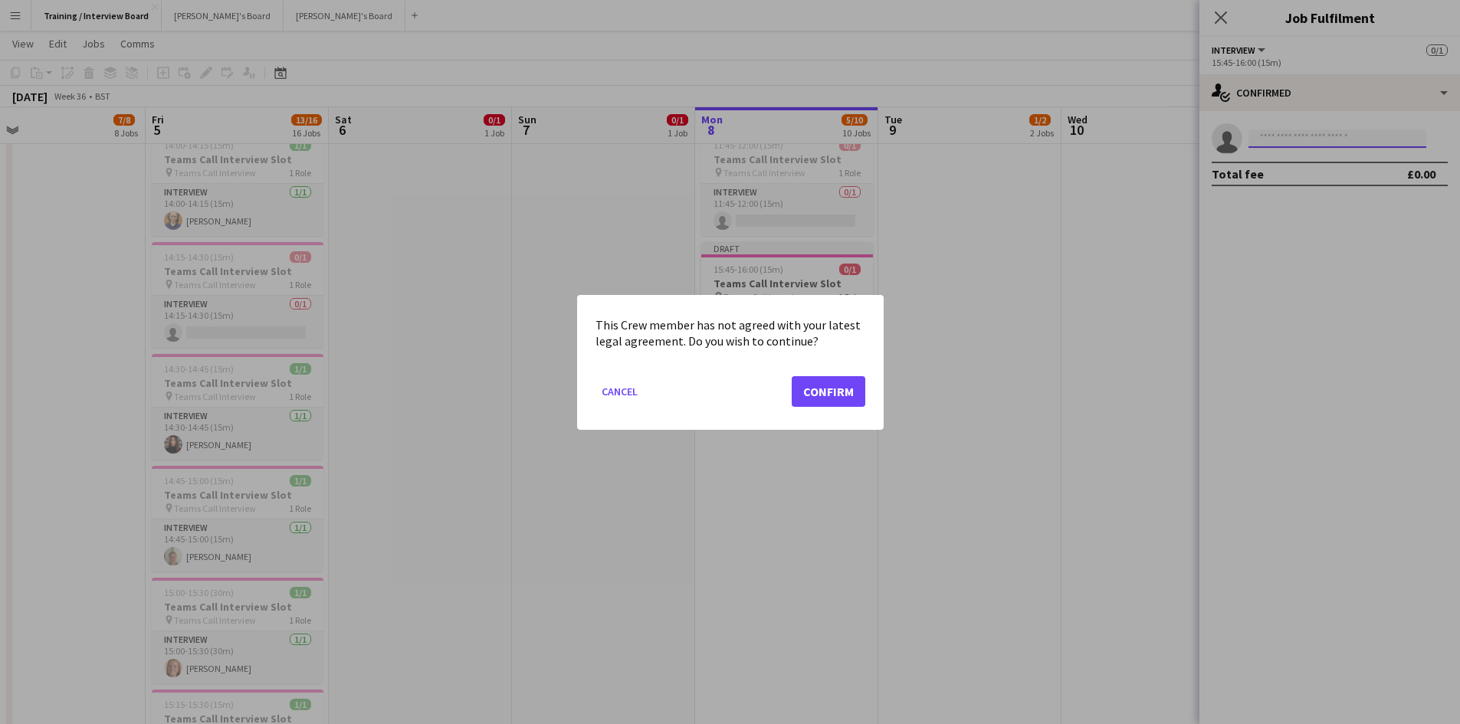
scroll to position [0, 0]
click at [835, 403] on button "Confirm" at bounding box center [829, 391] width 74 height 31
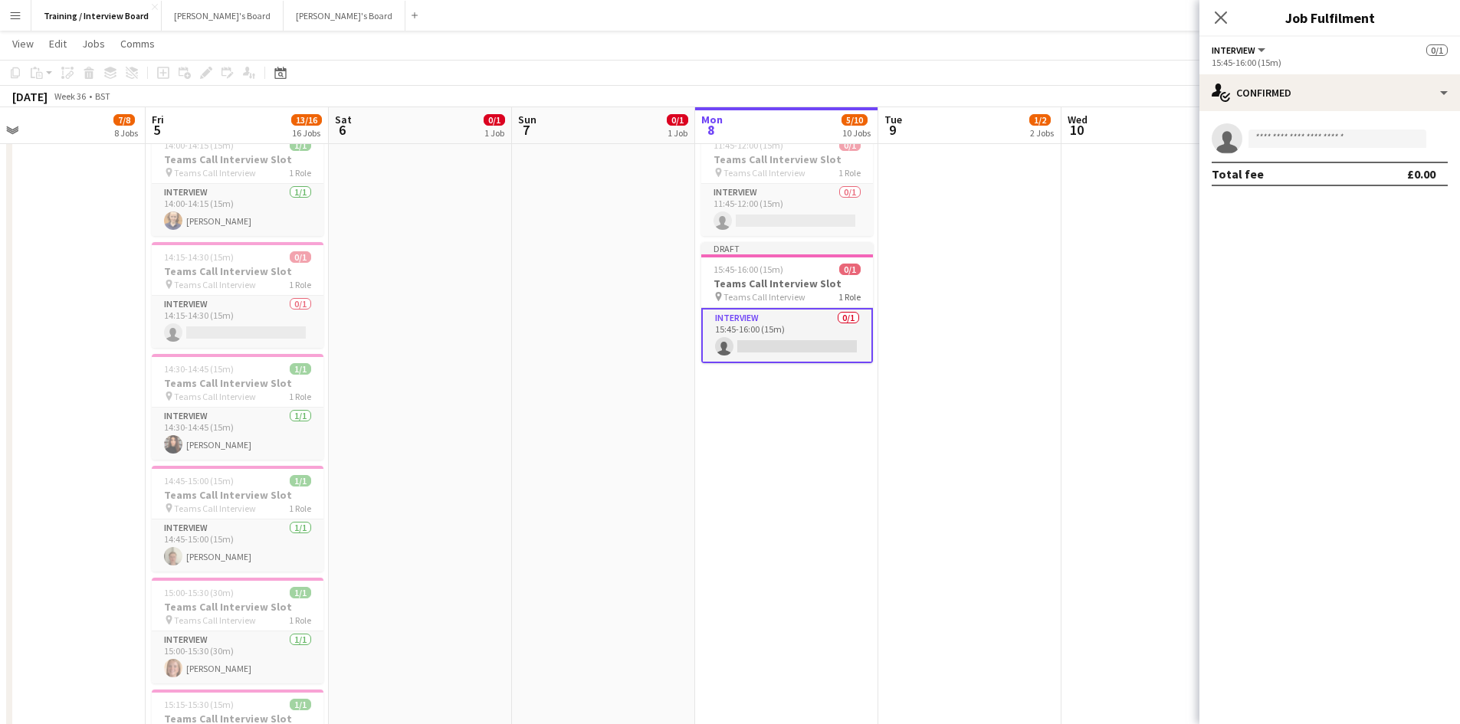
scroll to position [996, 0]
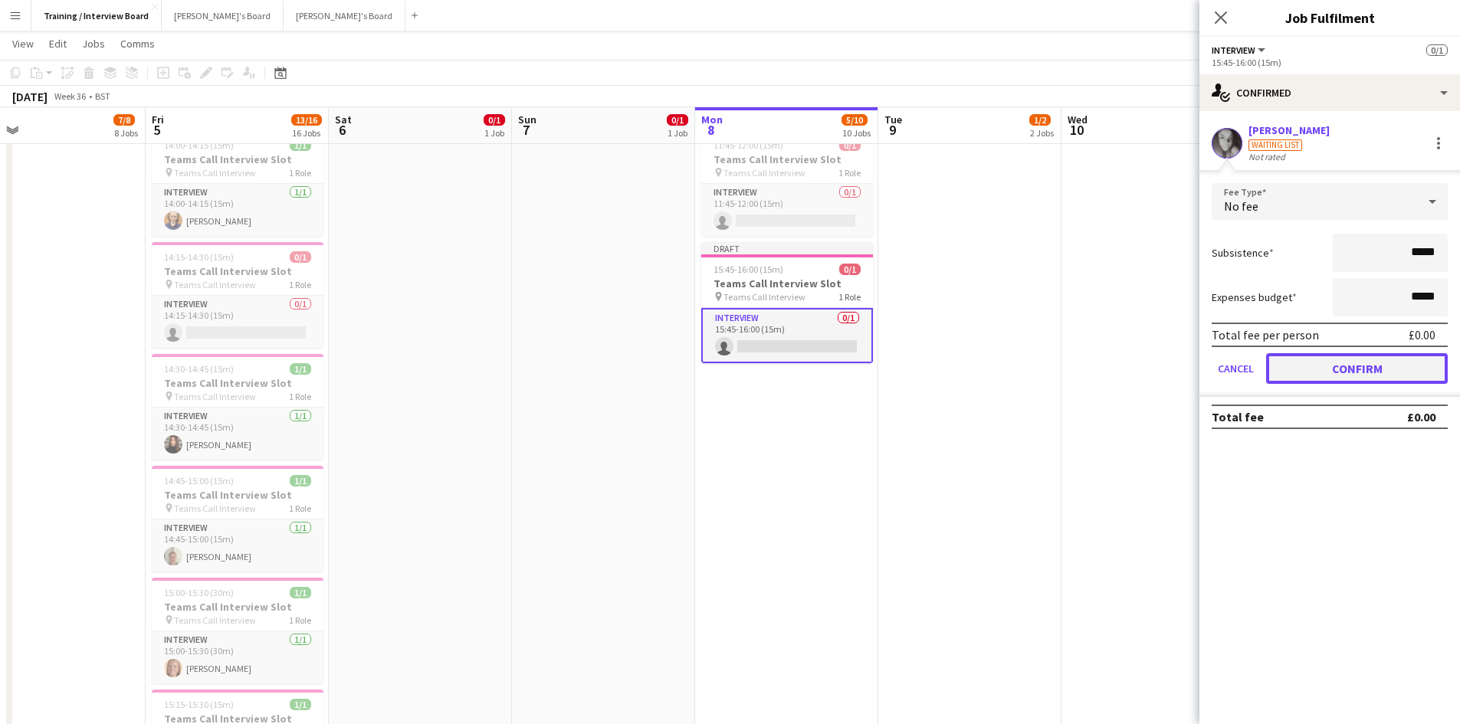
click at [1376, 374] on button "Confirm" at bounding box center [1357, 368] width 182 height 31
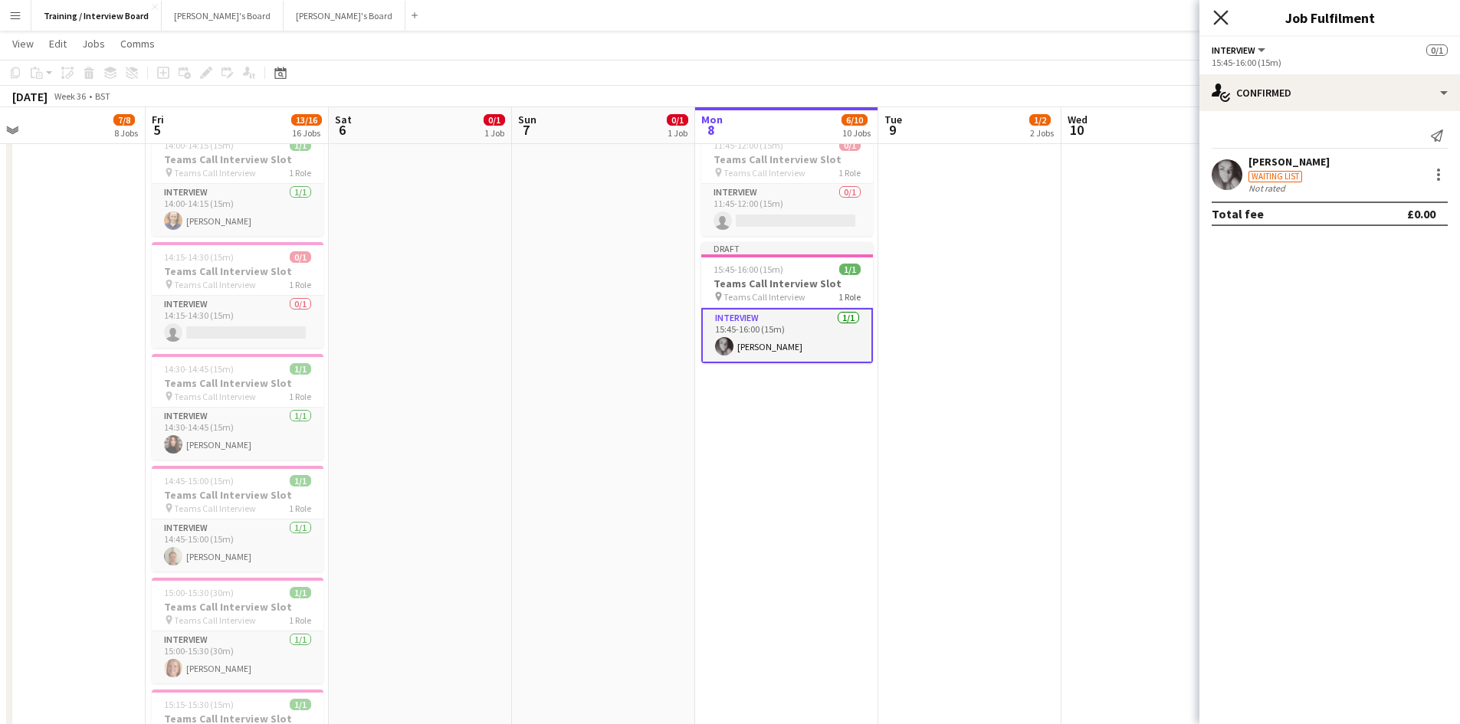
click at [1220, 17] on icon at bounding box center [1220, 17] width 15 height 15
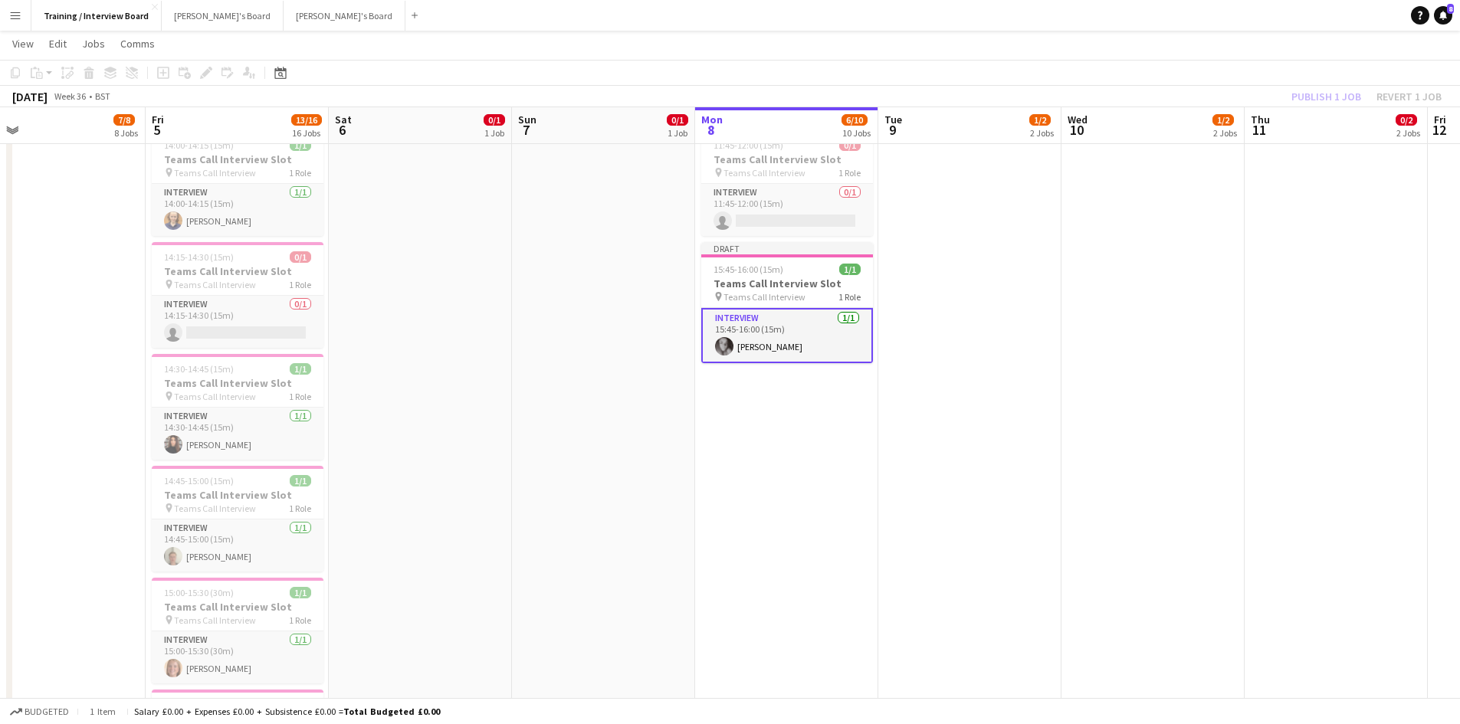
click at [1319, 91] on div "Publish 1 job Revert 1 job" at bounding box center [1366, 97] width 187 height 20
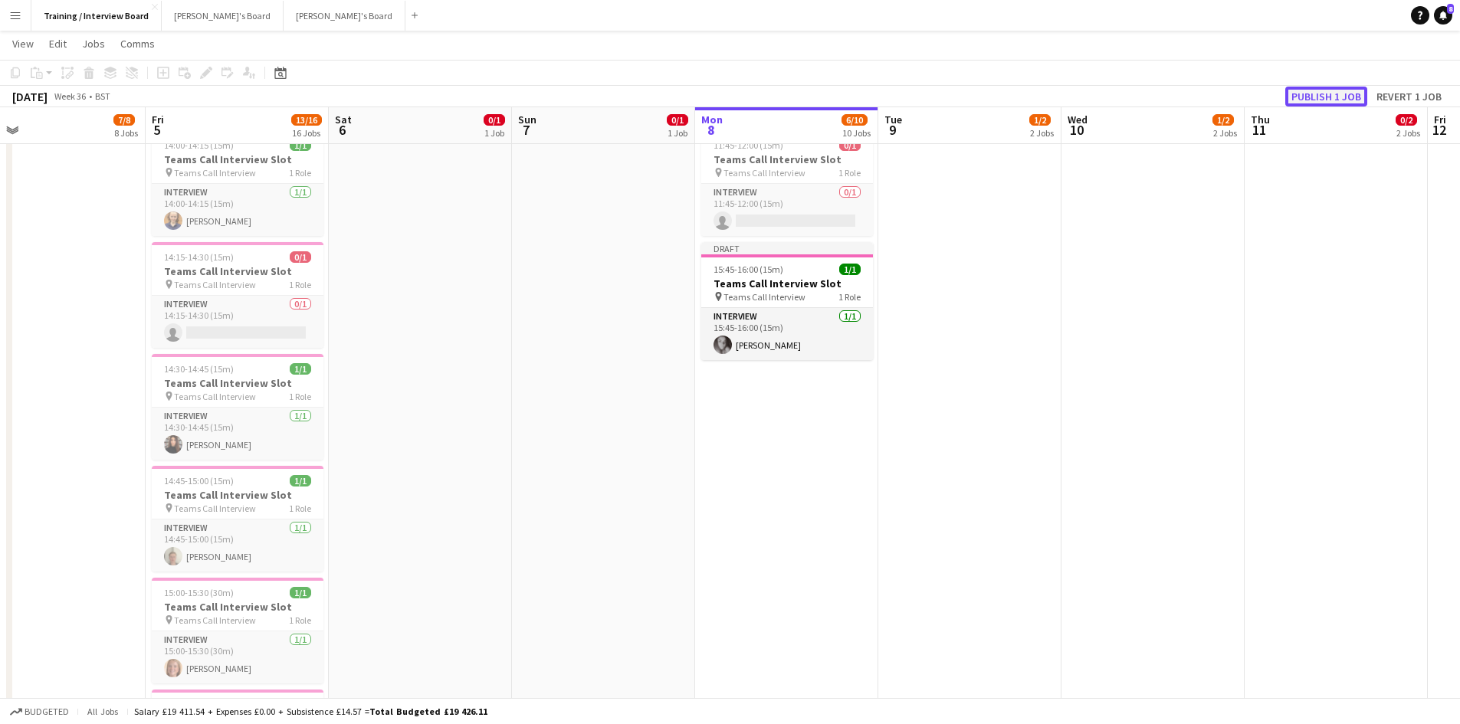
click at [1319, 91] on button "Publish 1 job" at bounding box center [1326, 97] width 82 height 20
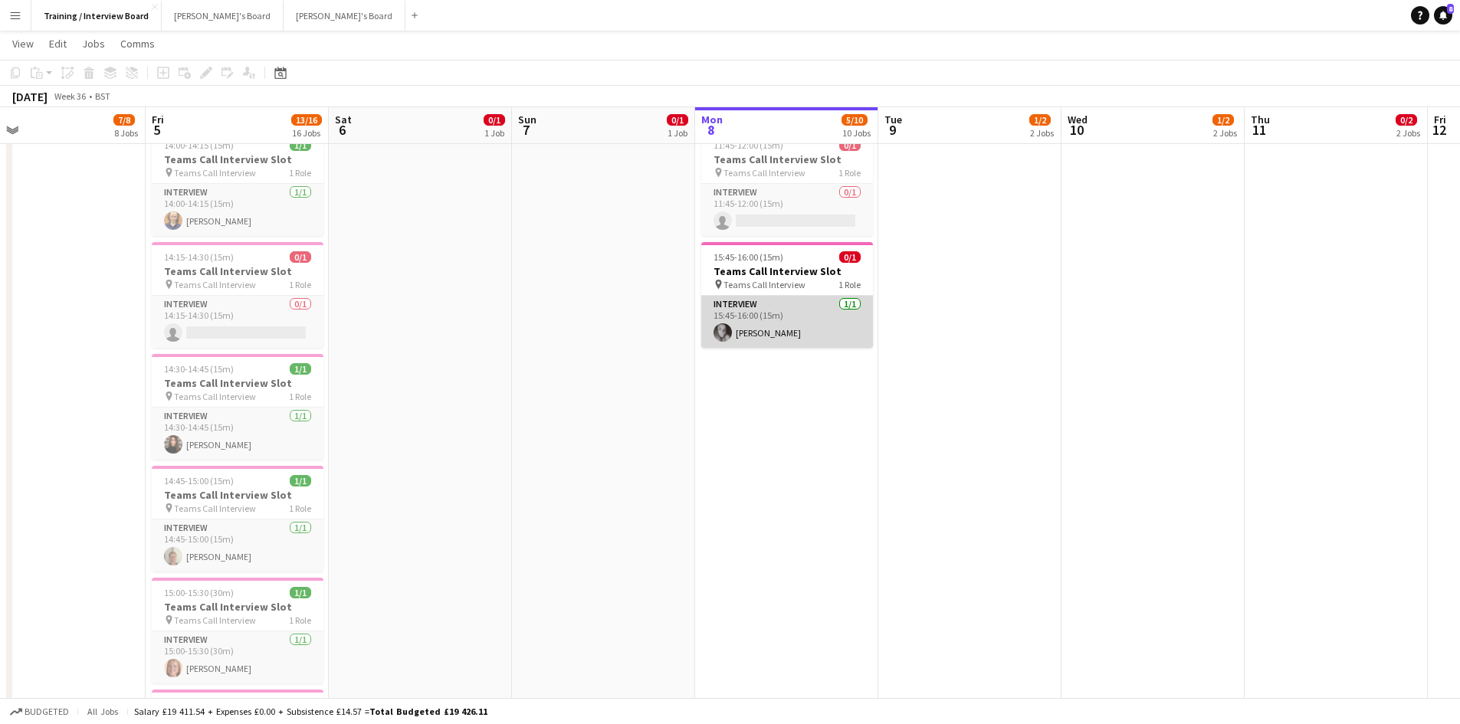
click at [759, 333] on app-card-role "Interview [DATE] 15:45-16:00 (15m) [PERSON_NAME]" at bounding box center [787, 322] width 172 height 52
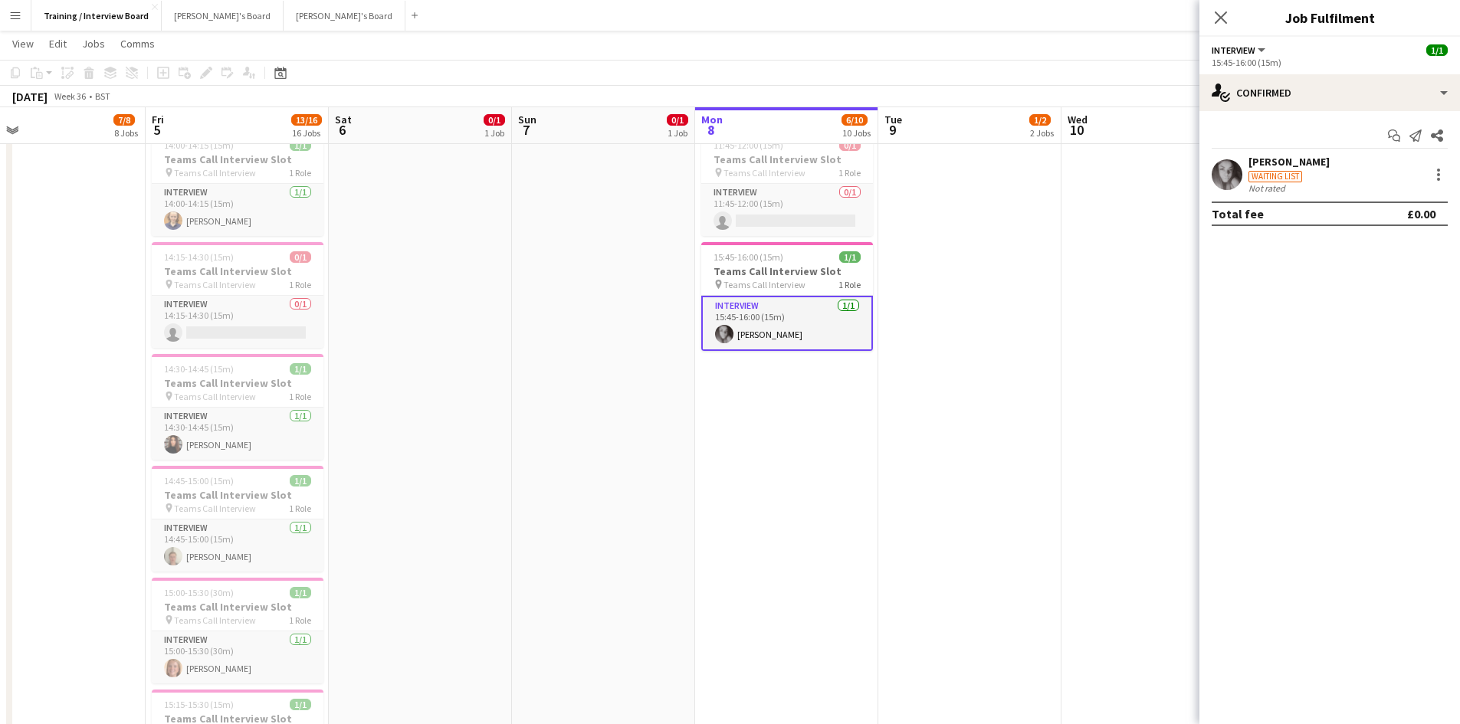
click at [1276, 160] on div "[PERSON_NAME]" at bounding box center [1288, 162] width 81 height 14
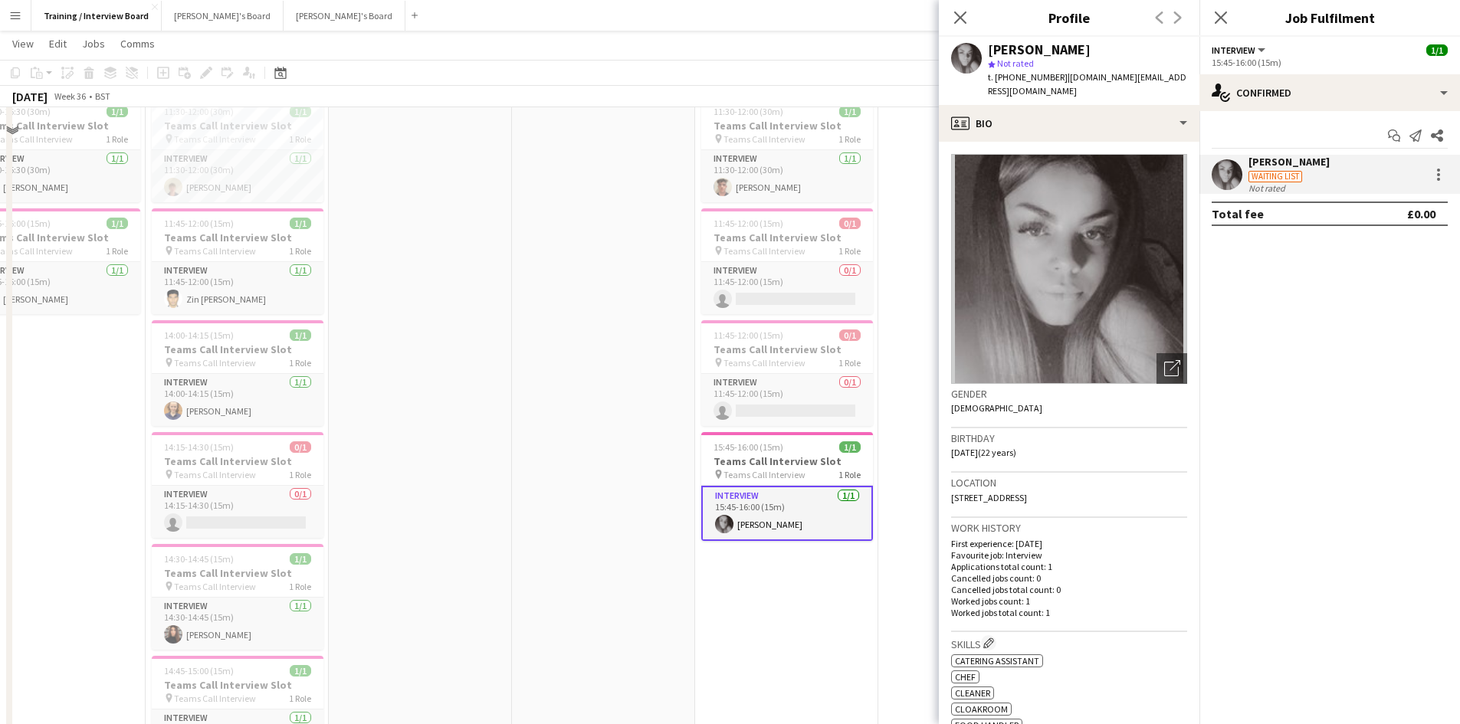
scroll to position [920, 0]
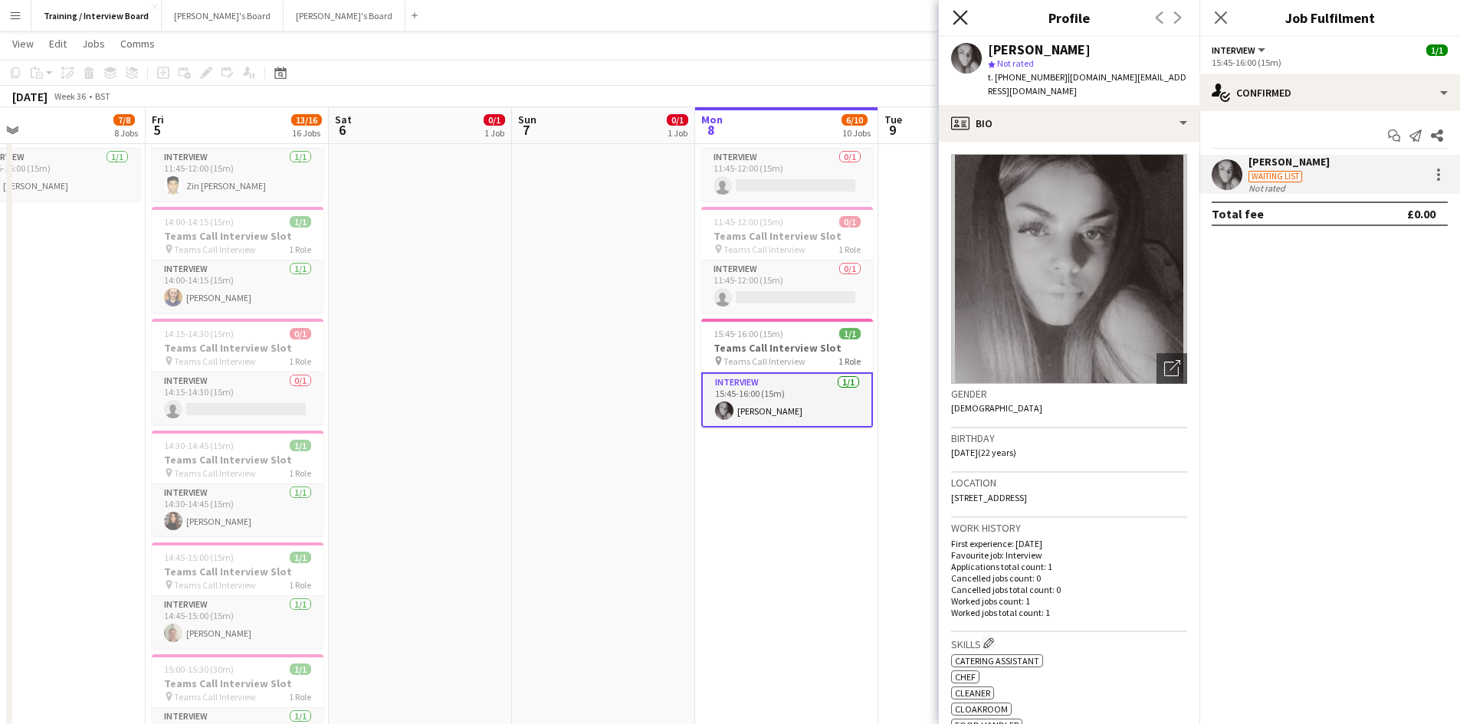
click at [965, 11] on icon "Close pop-in" at bounding box center [960, 17] width 15 height 15
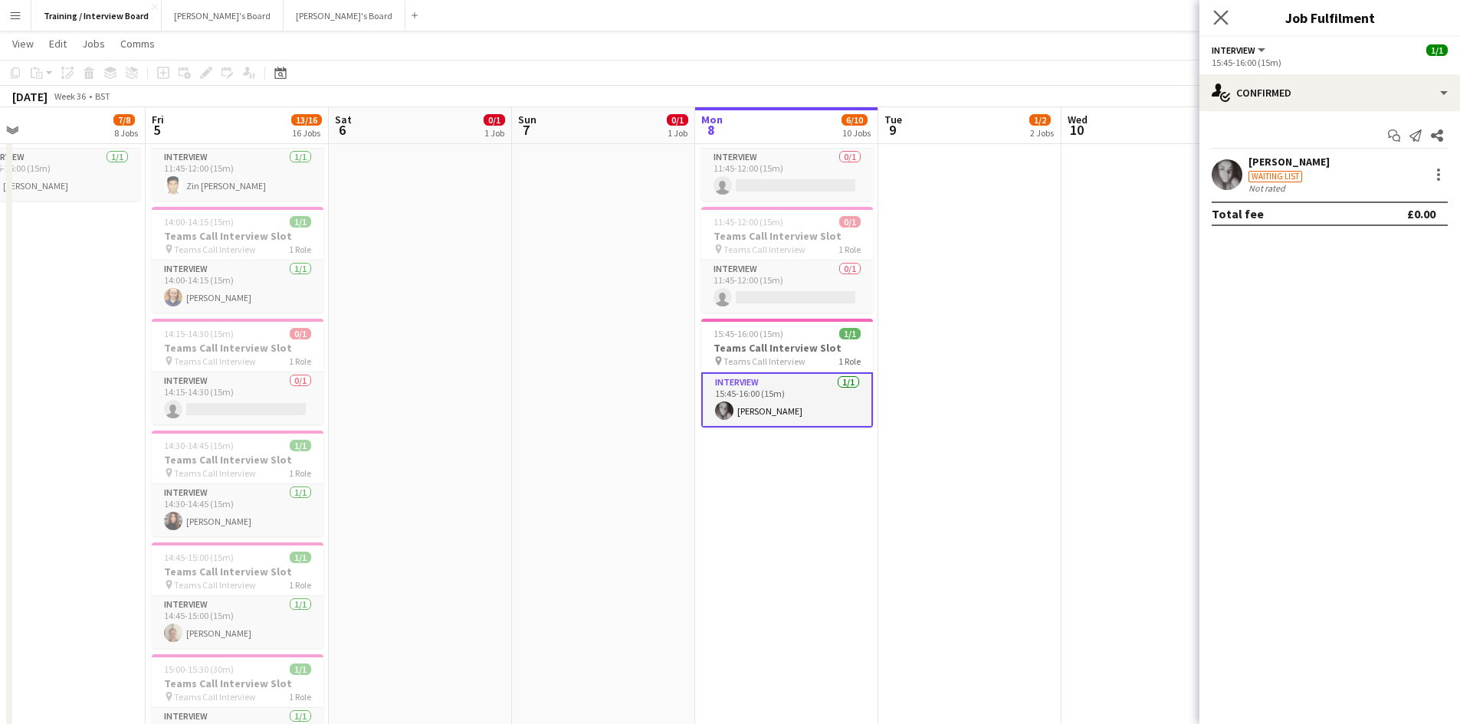
click at [1222, 11] on icon "Close pop-in" at bounding box center [1220, 17] width 15 height 15
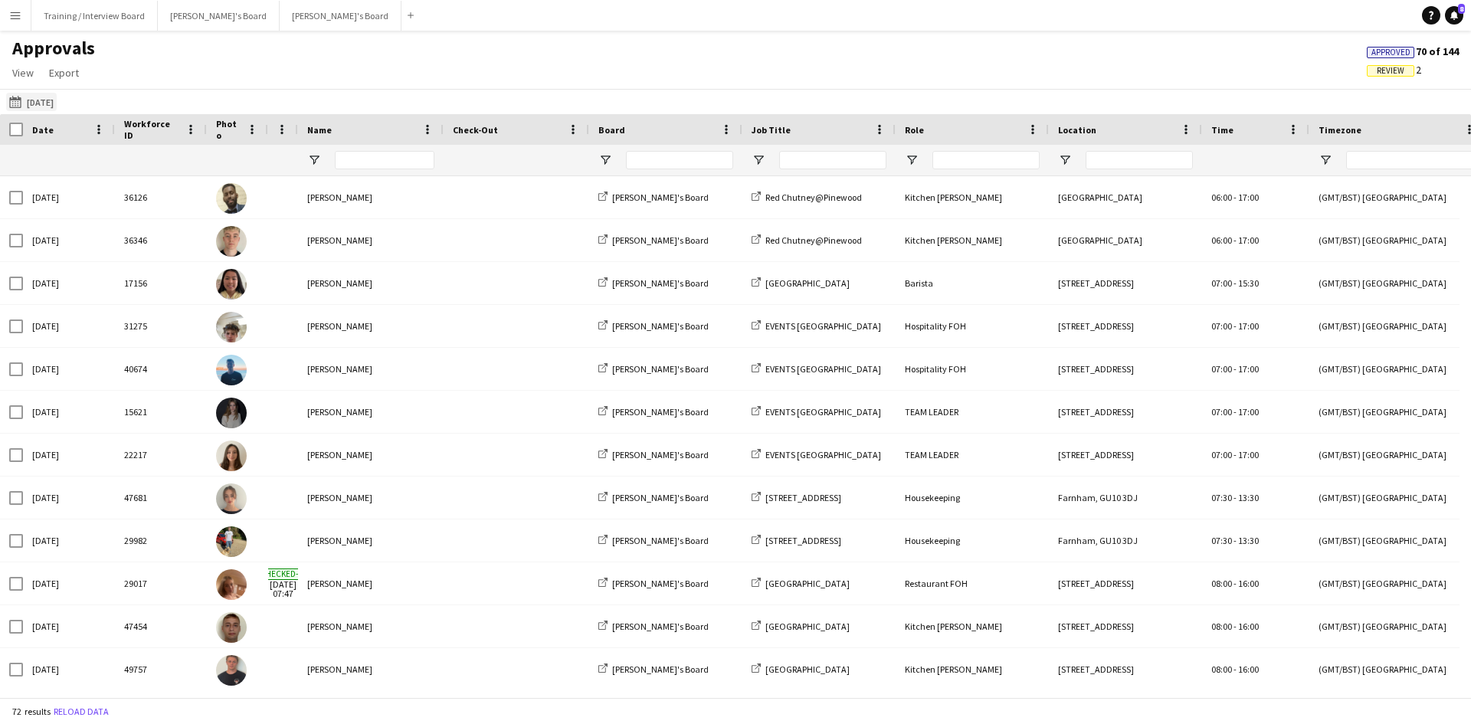
click at [19, 103] on app-icon "[DATE]" at bounding box center [18, 102] width 18 height 12
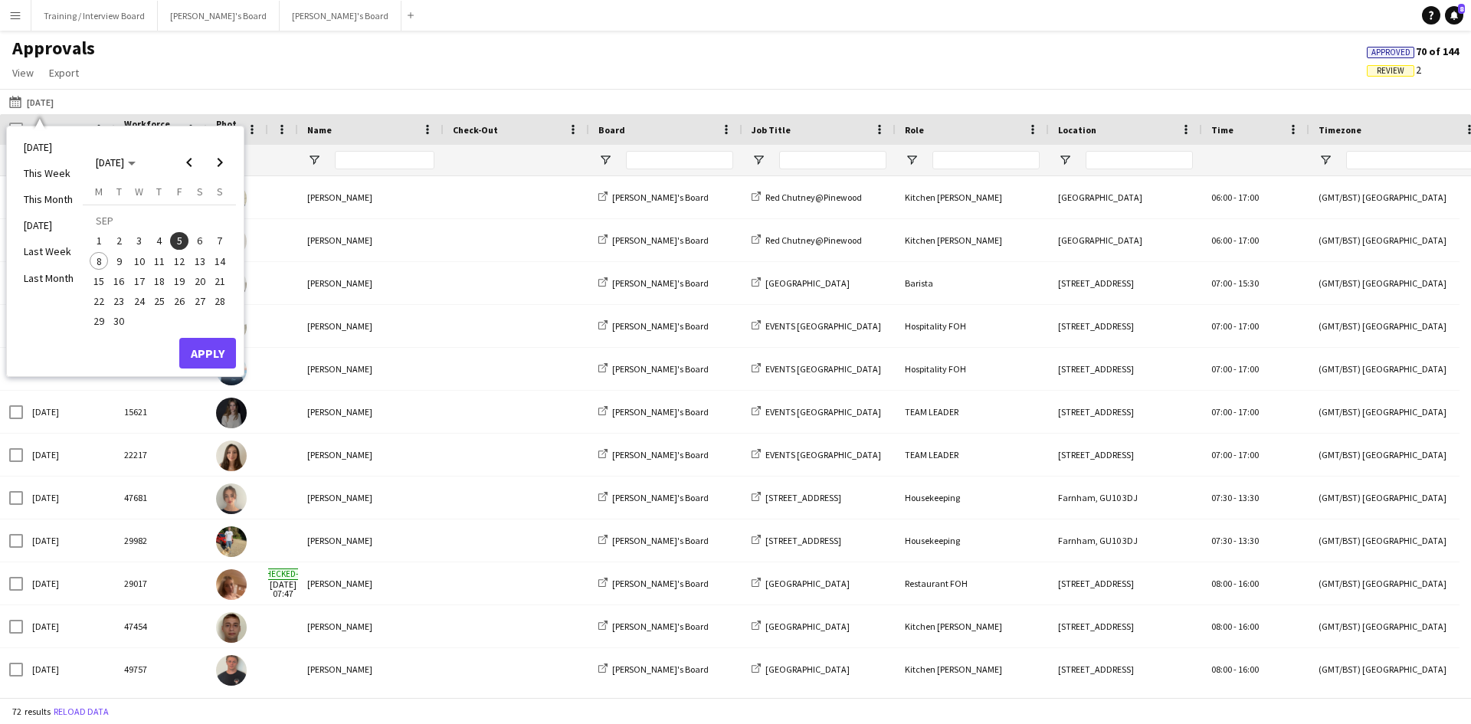
click at [103, 257] on span "8" at bounding box center [99, 261] width 18 height 18
click at [206, 347] on button "Apply" at bounding box center [207, 353] width 57 height 31
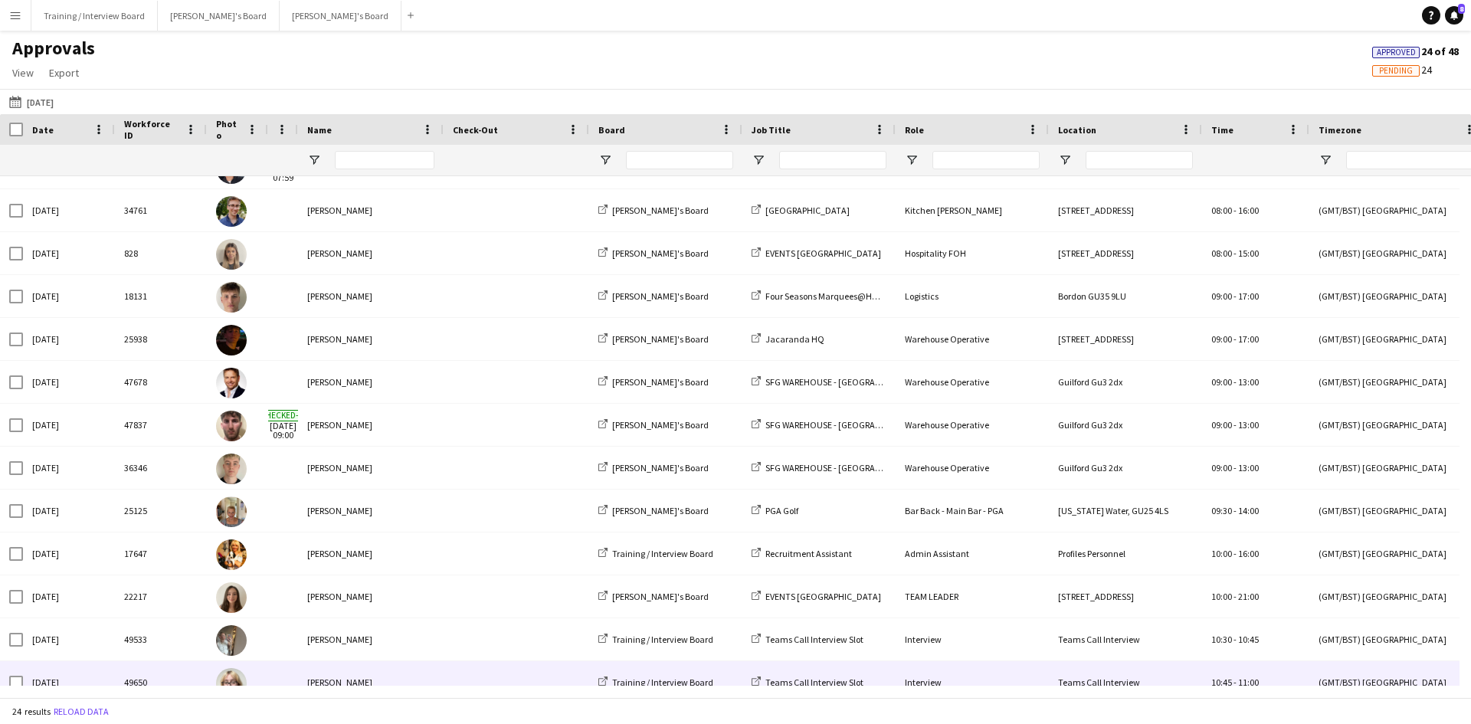
scroll to position [520, 0]
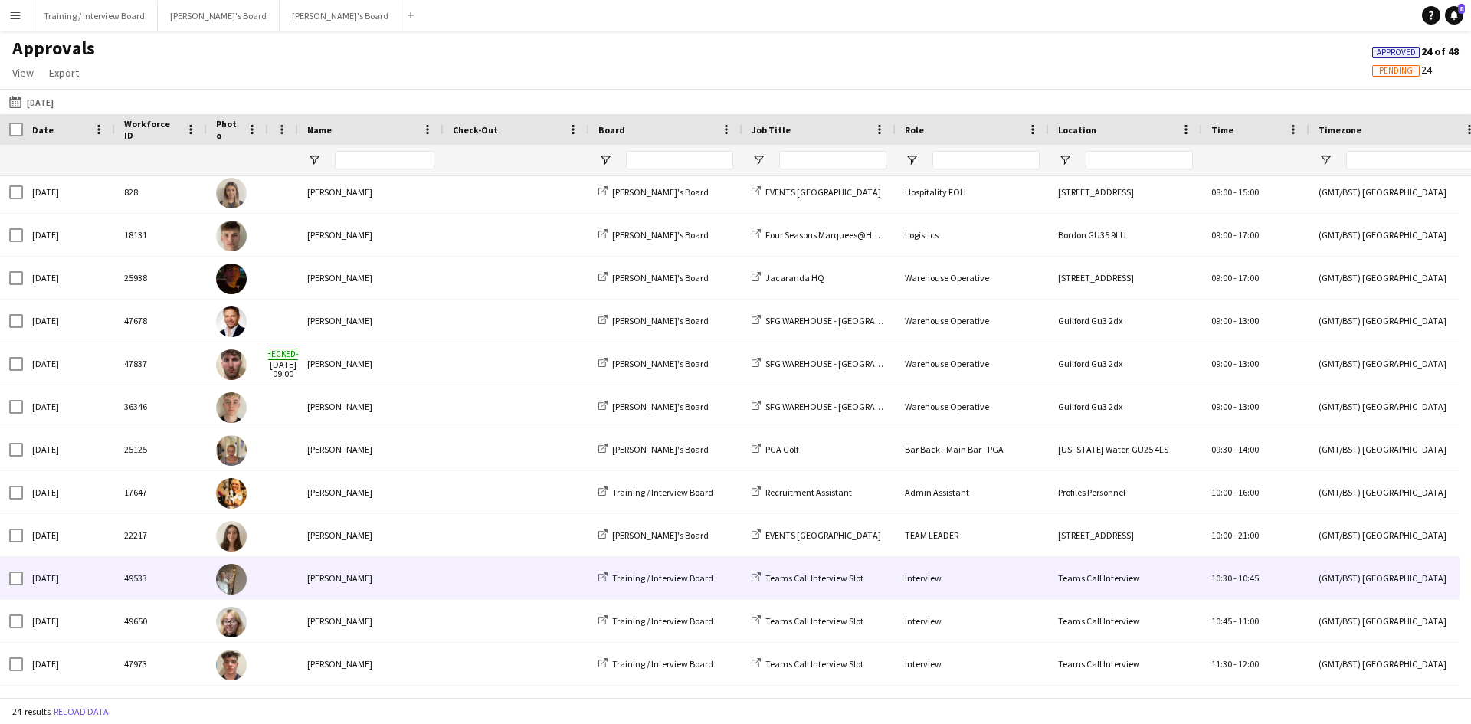
click at [328, 574] on div "[PERSON_NAME]" at bounding box center [371, 578] width 146 height 42
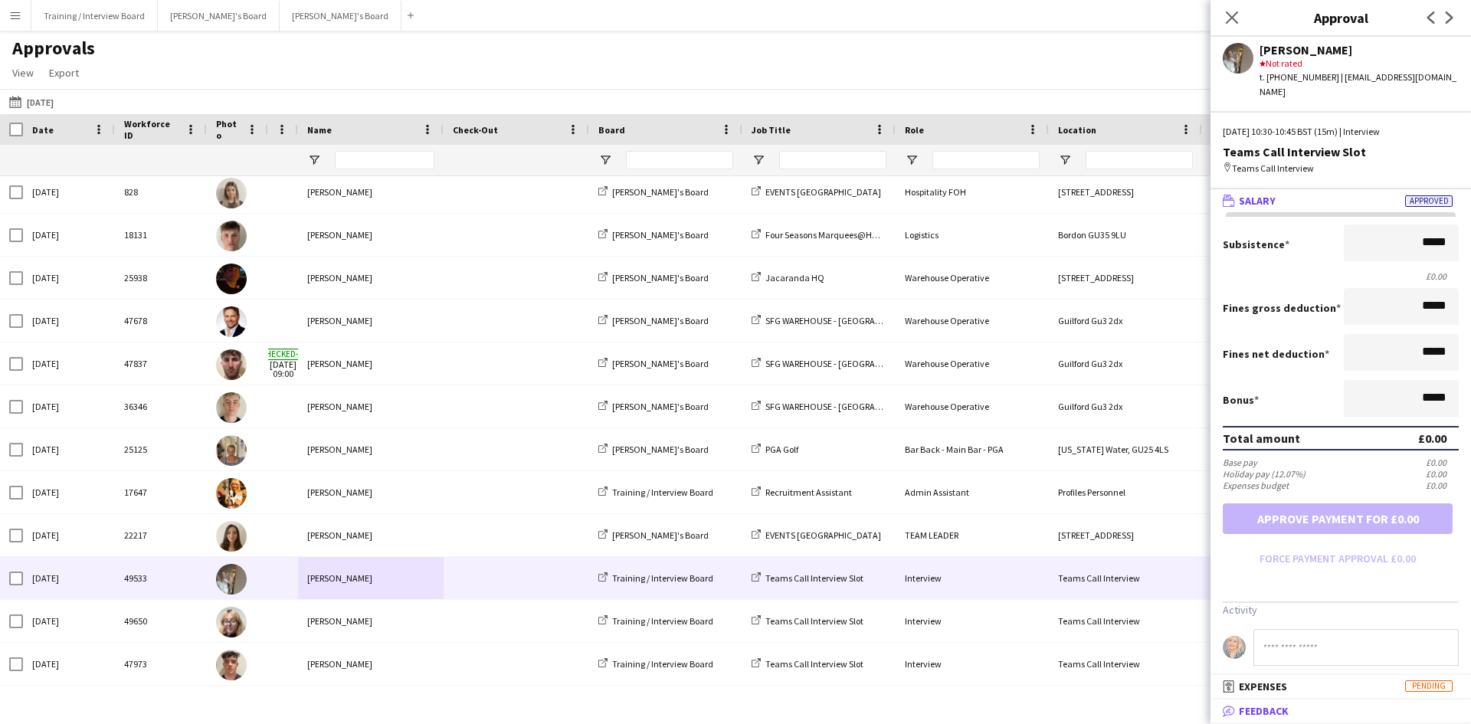
click at [1284, 715] on span "Feedback" at bounding box center [1264, 711] width 50 height 14
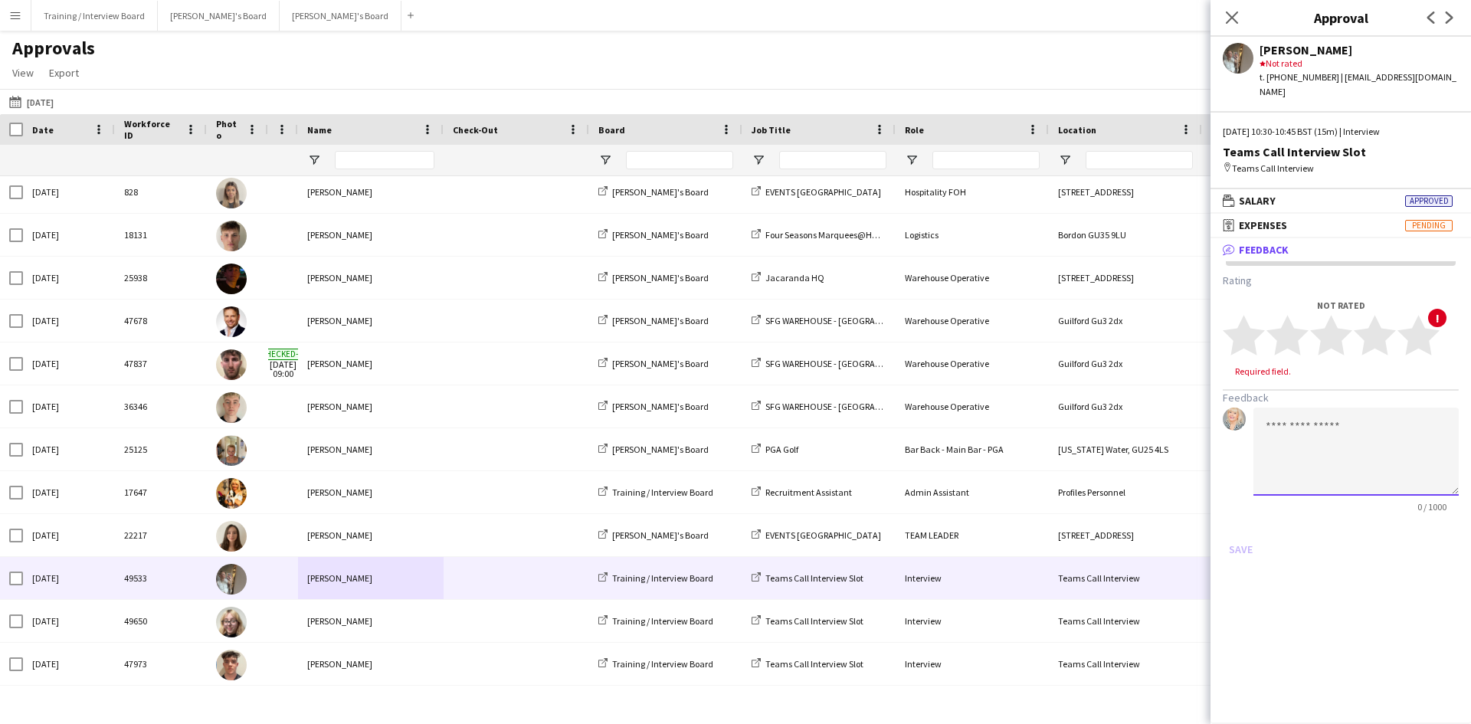
click at [1282, 428] on textarea at bounding box center [1356, 452] width 205 height 88
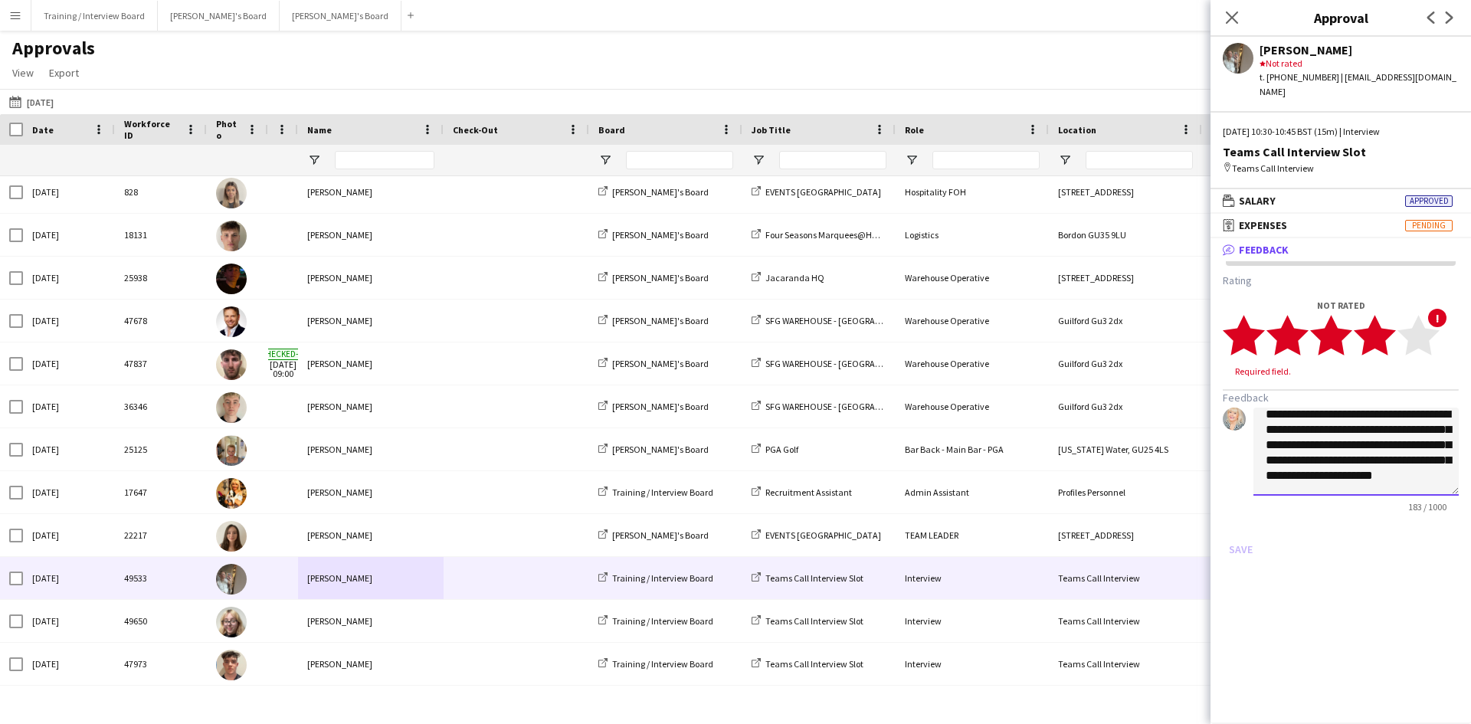
type textarea "**********"
click at [1383, 317] on polygon at bounding box center [1375, 336] width 42 height 40
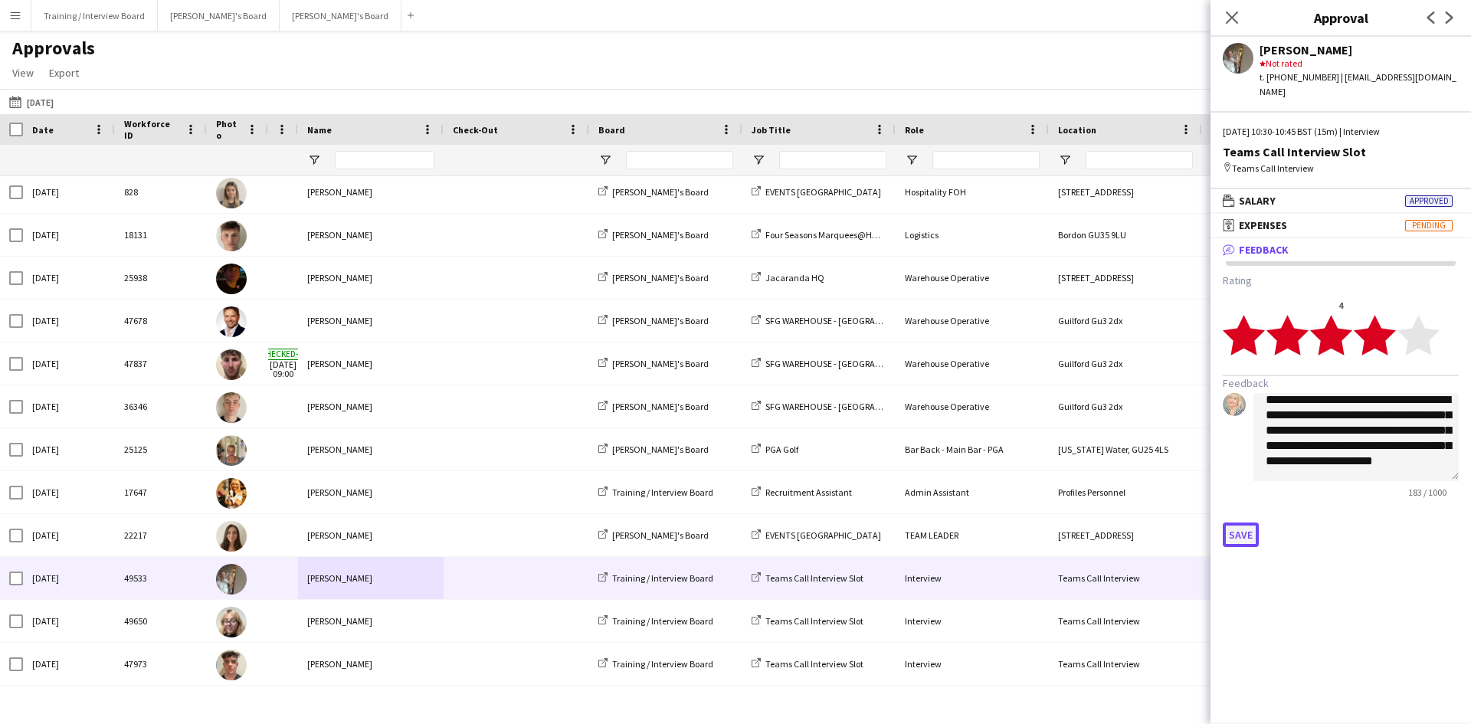
click at [1245, 523] on button "Save" at bounding box center [1241, 535] width 36 height 25
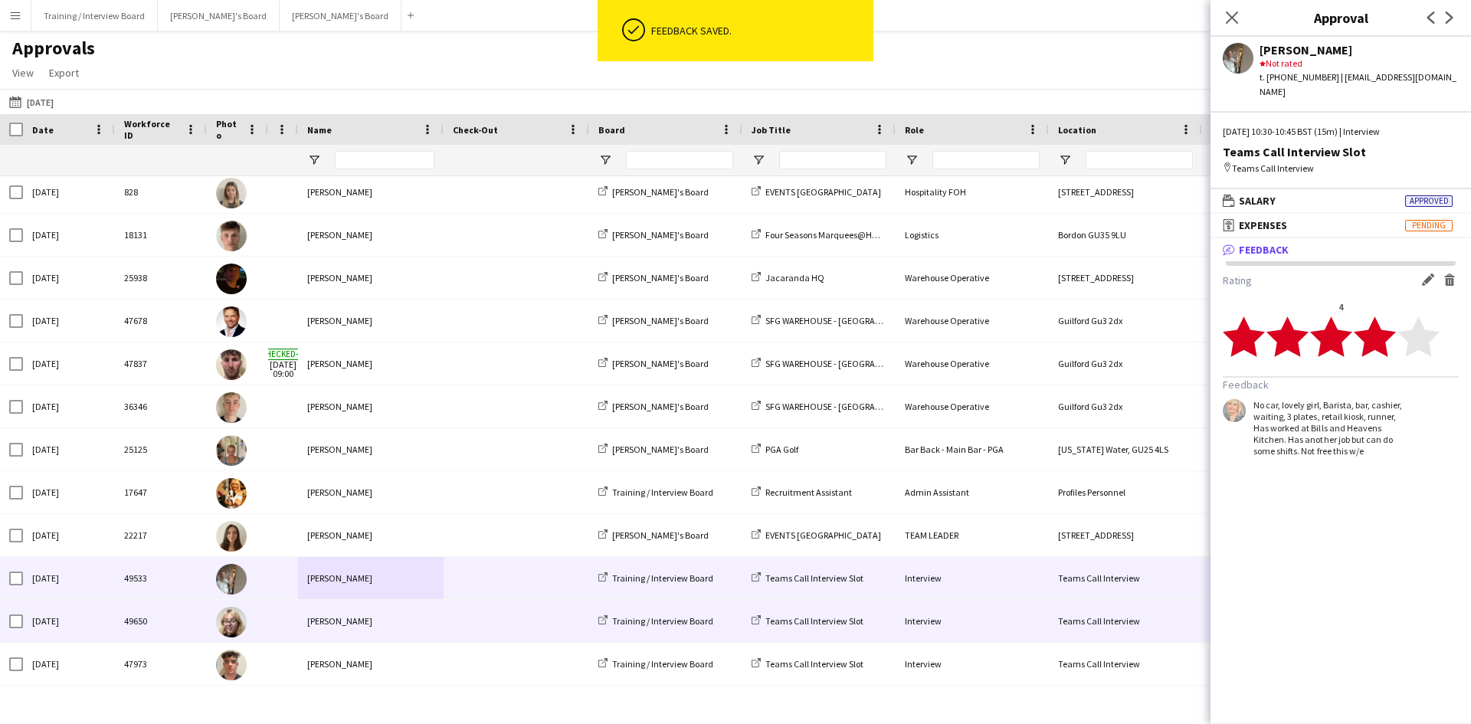
click at [321, 626] on div "[PERSON_NAME]" at bounding box center [371, 621] width 146 height 42
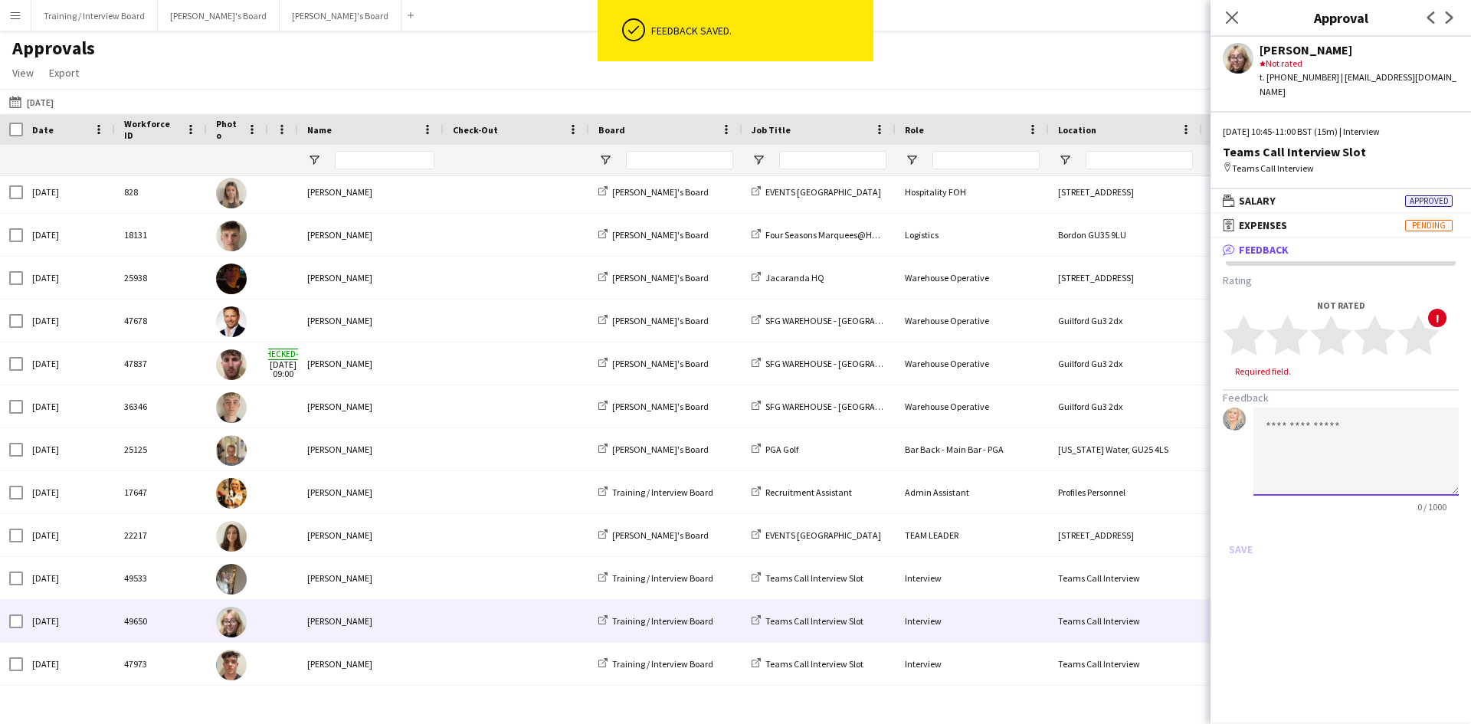
click at [1305, 433] on textarea at bounding box center [1356, 452] width 205 height 88
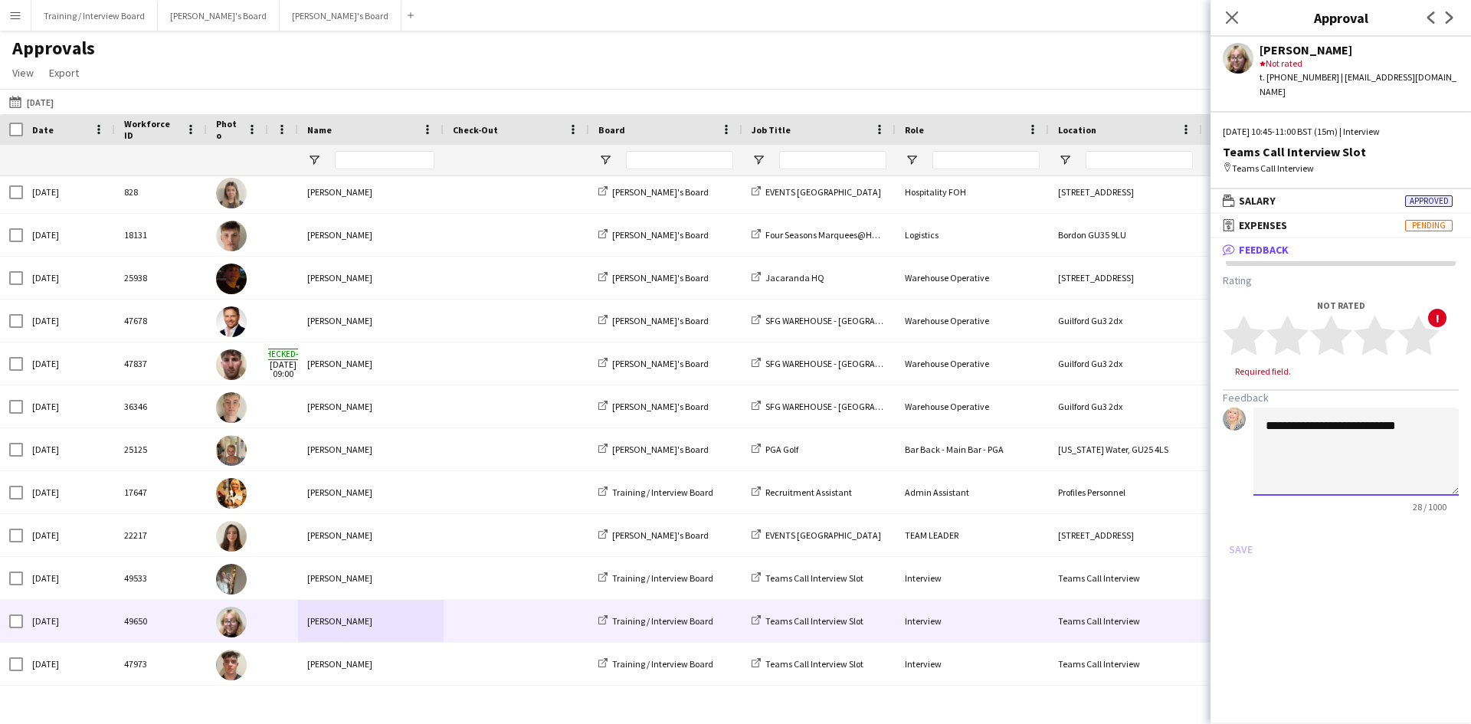
click at [1319, 416] on textarea "**********" at bounding box center [1356, 452] width 205 height 88
drag, startPoint x: 1425, startPoint y: 401, endPoint x: 1414, endPoint y: 428, distance: 29.6
click at [1424, 408] on textarea "**********" at bounding box center [1356, 452] width 205 height 88
click at [1358, 411] on textarea "**********" at bounding box center [1356, 452] width 205 height 88
click at [1419, 414] on textarea "**********" at bounding box center [1356, 452] width 205 height 88
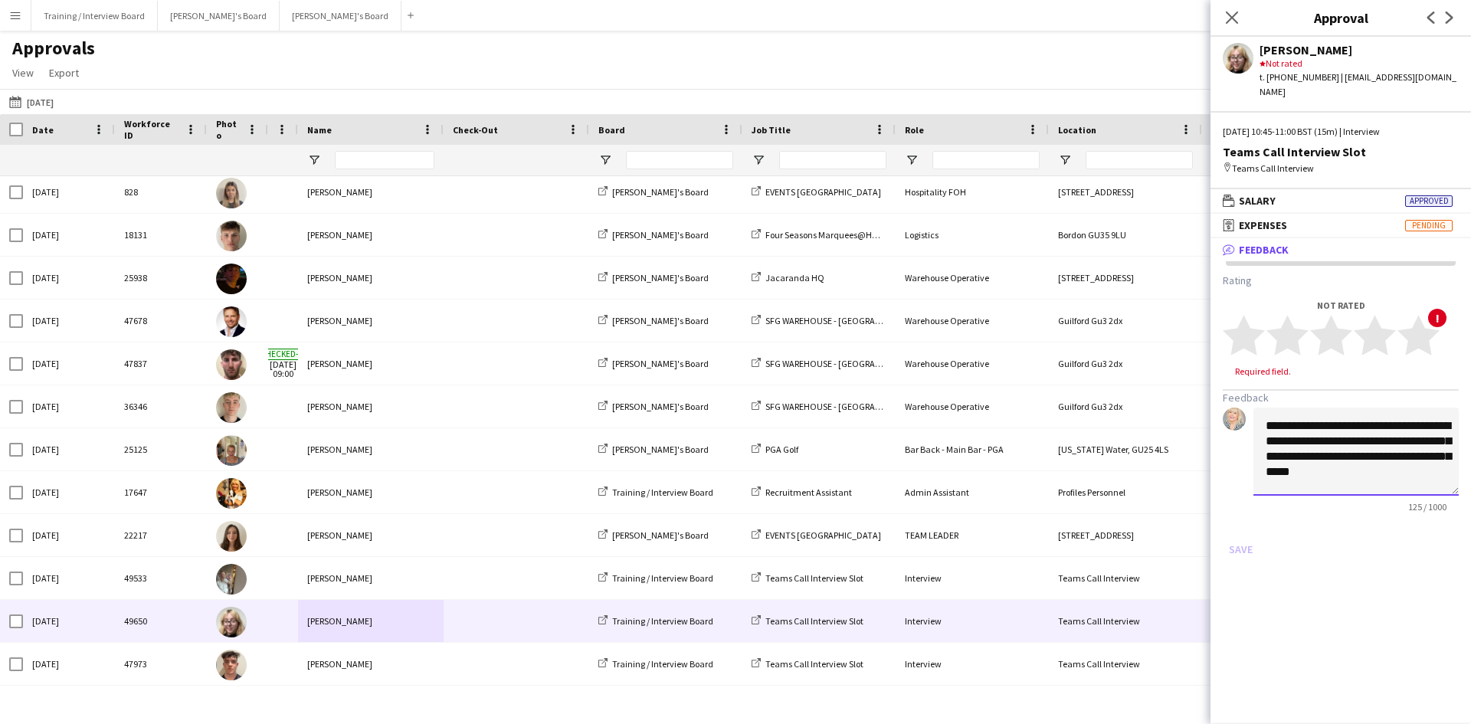
click at [1343, 439] on textarea "**********" at bounding box center [1356, 452] width 205 height 88
click at [1415, 441] on textarea "**********" at bounding box center [1356, 452] width 205 height 88
click at [1353, 412] on textarea "**********" at bounding box center [1356, 452] width 205 height 88
click at [1354, 455] on textarea "**********" at bounding box center [1356, 452] width 205 height 88
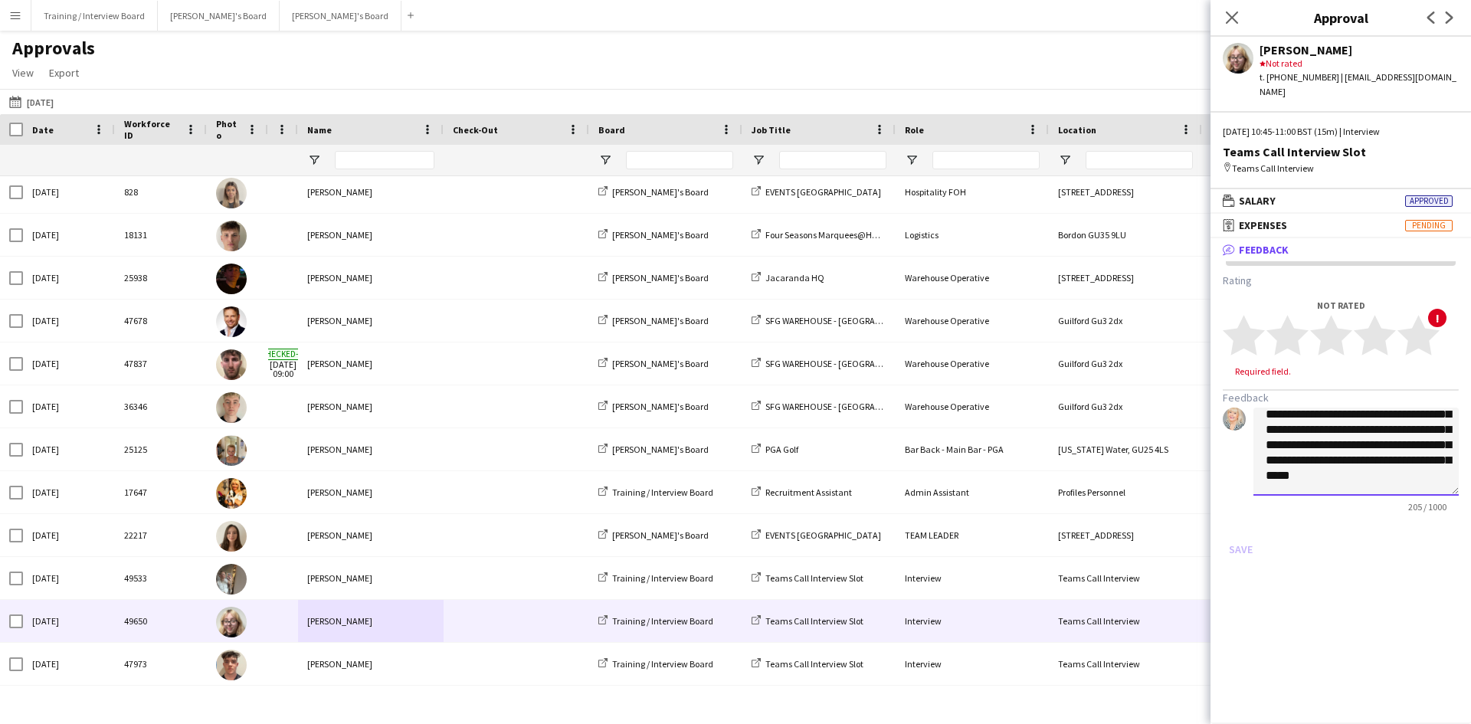
click at [1400, 453] on textarea "**********" at bounding box center [1356, 452] width 205 height 88
click at [1399, 456] on textarea "**********" at bounding box center [1356, 452] width 205 height 88
click at [1413, 456] on textarea "**********" at bounding box center [1356, 452] width 205 height 88
click at [1396, 472] on textarea "**********" at bounding box center [1356, 452] width 205 height 88
type textarea "**********"
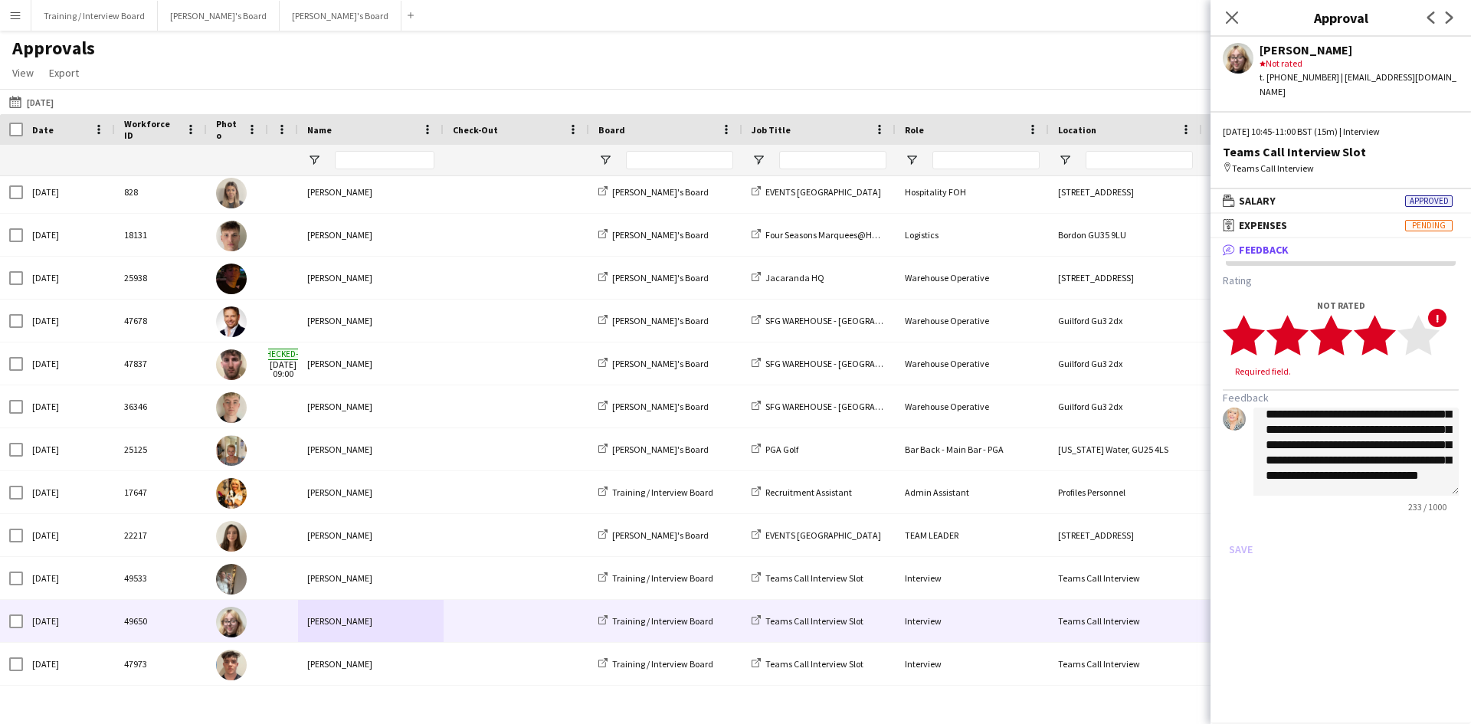
click at [1376, 320] on polygon at bounding box center [1375, 336] width 42 height 40
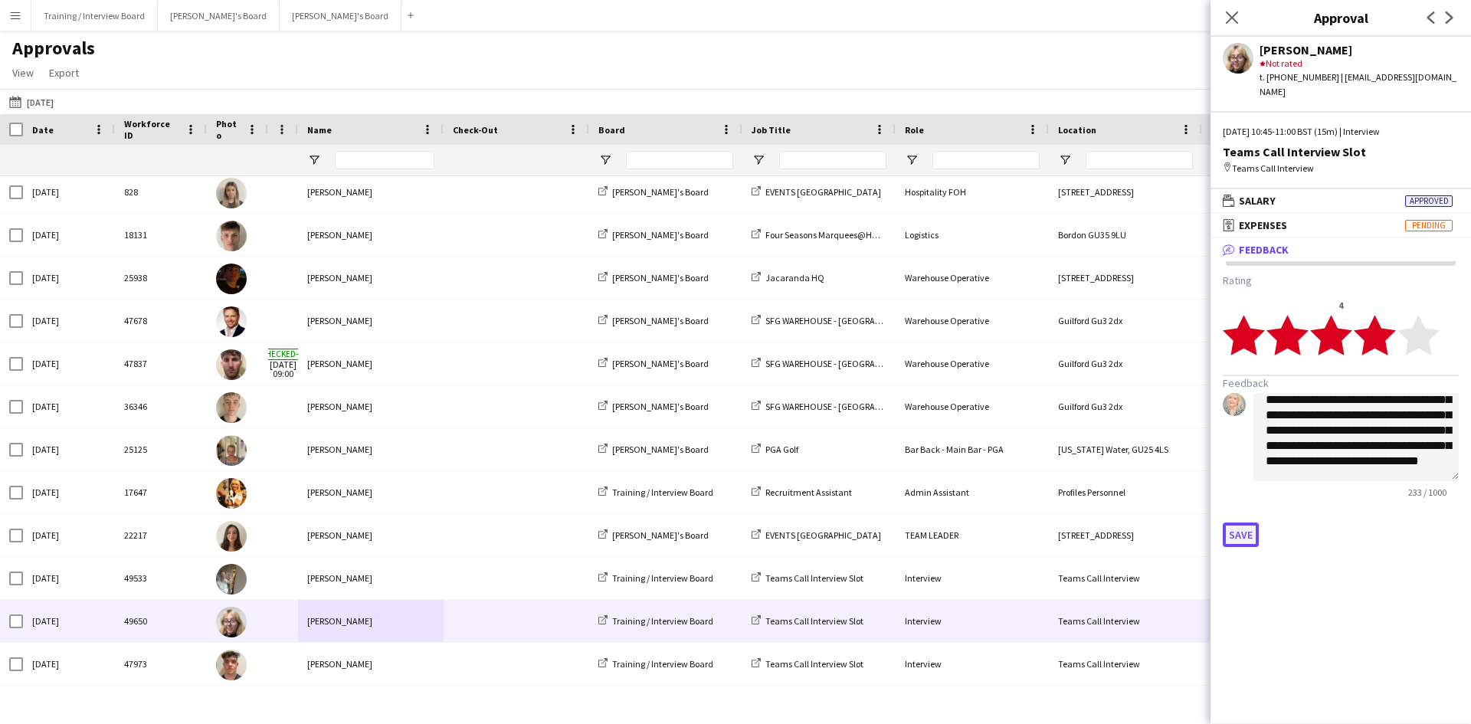
click at [1242, 523] on button "Save" at bounding box center [1241, 535] width 36 height 25
